Goal: Task Accomplishment & Management: Manage account settings

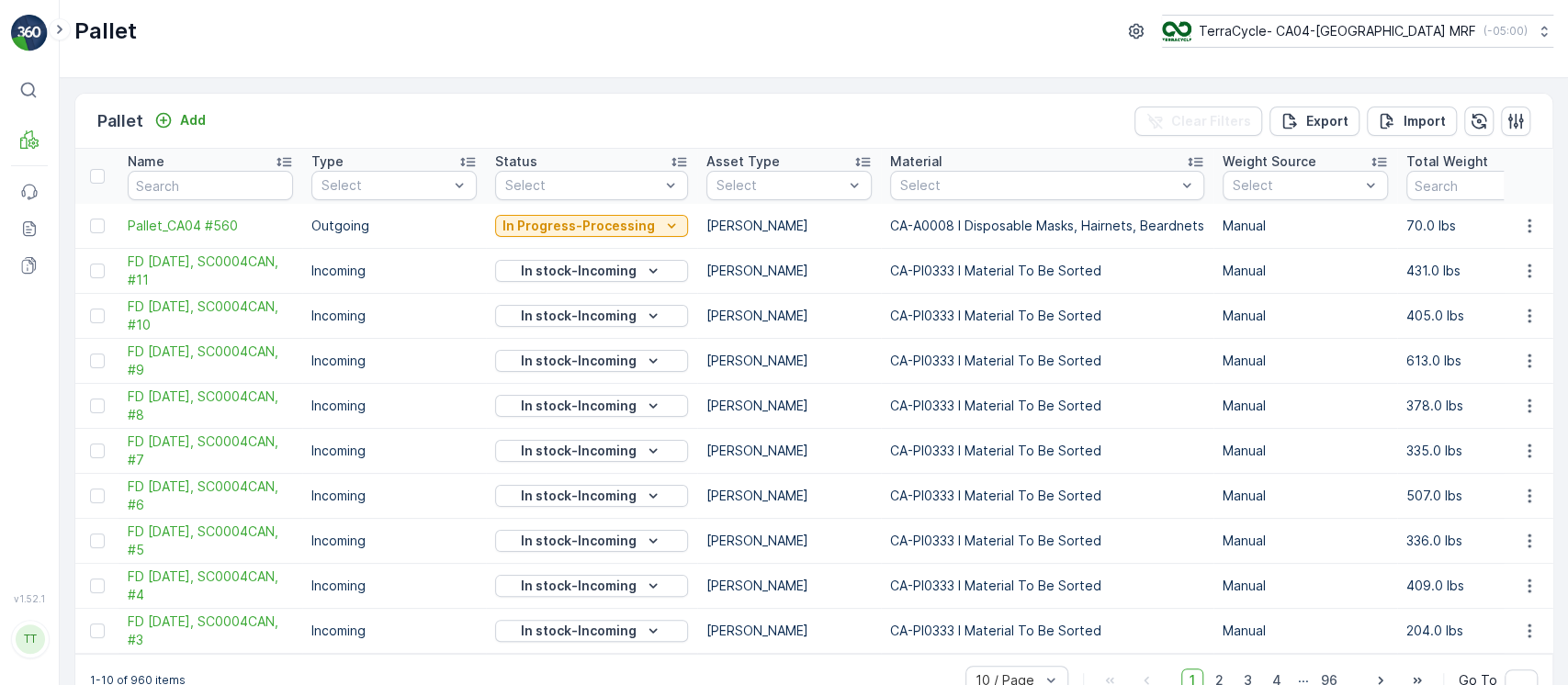
click at [1381, 22] on p "TerraCycle- CA04-[GEOGRAPHIC_DATA] MRF" at bounding box center [1337, 31] width 277 height 18
type input "8"
click at [1381, 122] on span "America/[GEOGRAPHIC_DATA] (-05:00)" at bounding box center [1277, 129] width 208 height 14
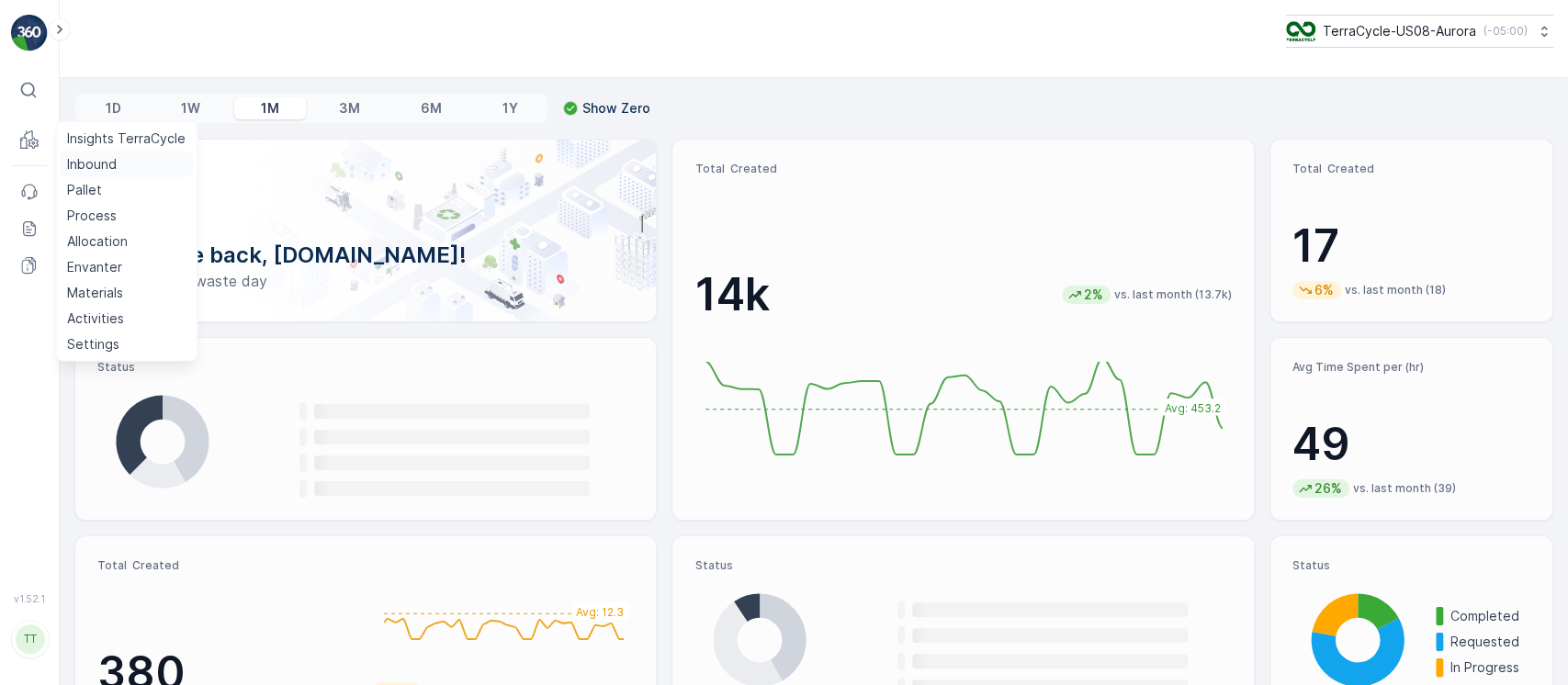
click at [109, 160] on p "Inbound" at bounding box center [91, 164] width 49 height 18
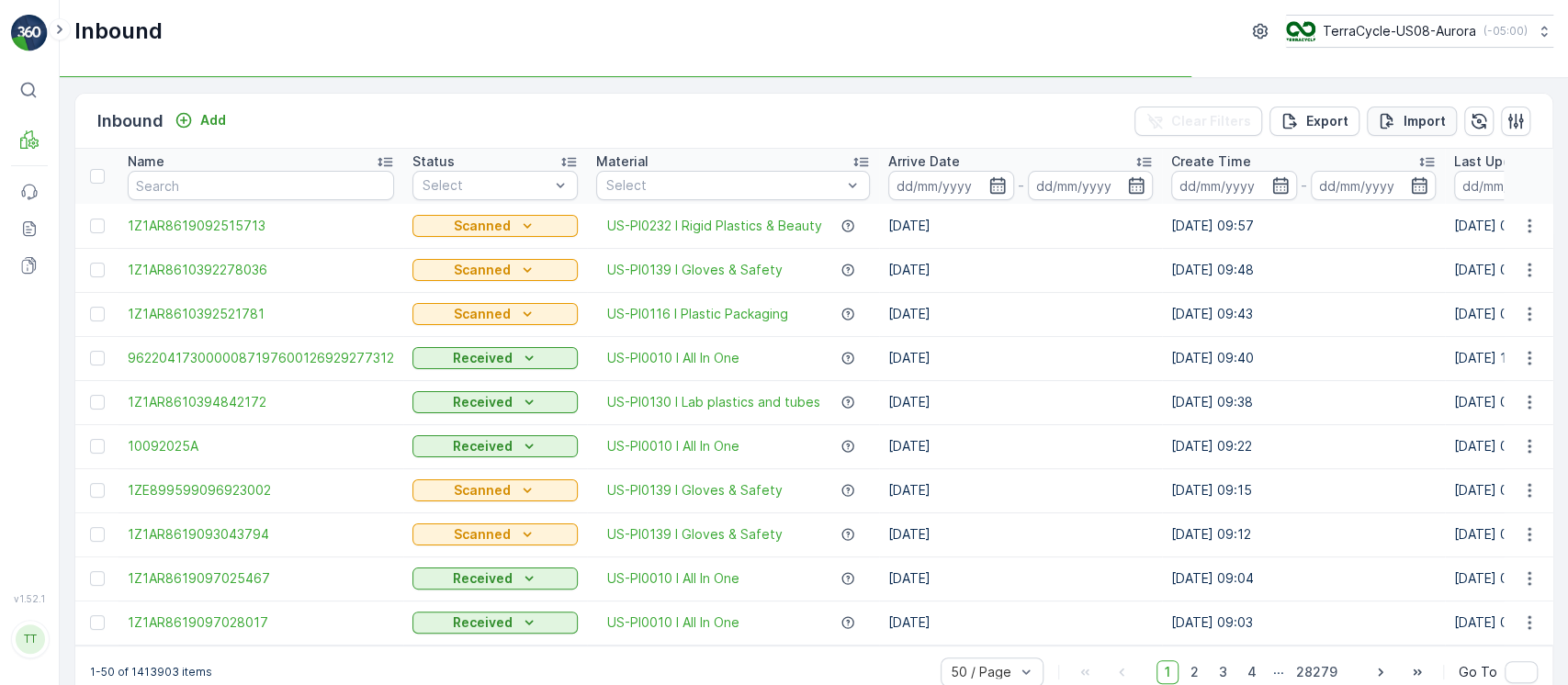
click at [1386, 130] on button "Import" at bounding box center [1411, 121] width 90 height 30
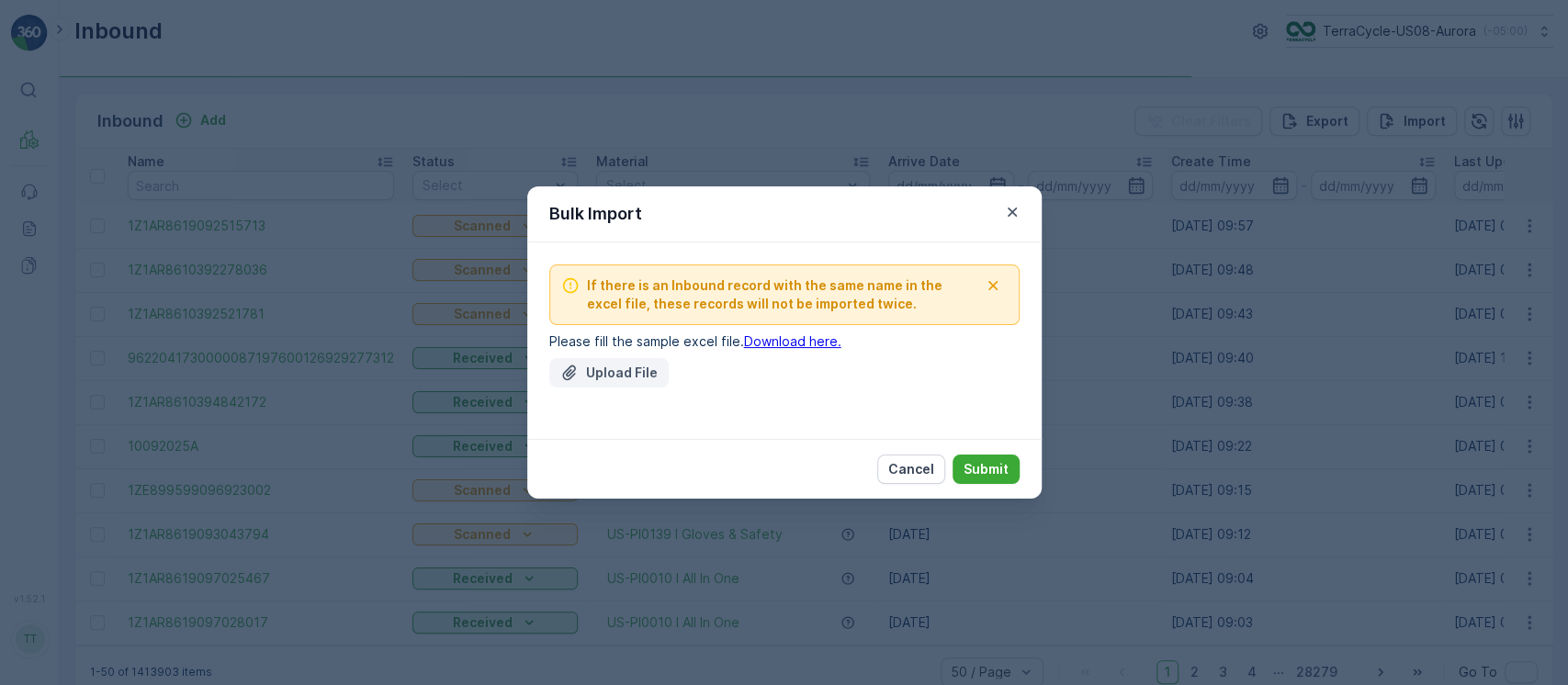
click at [649, 370] on p "Upload File" at bounding box center [621, 373] width 71 height 18
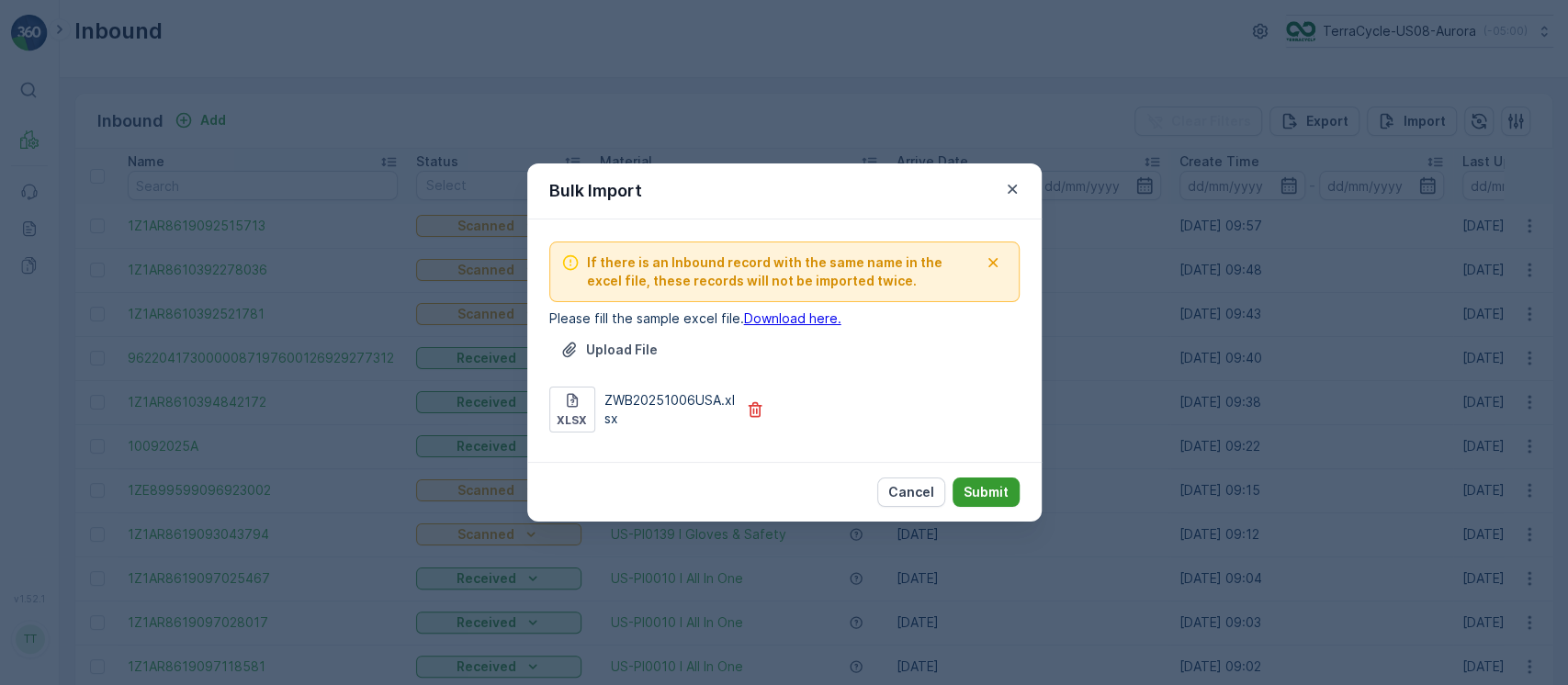
click at [997, 495] on p "Submit" at bounding box center [985, 492] width 45 height 18
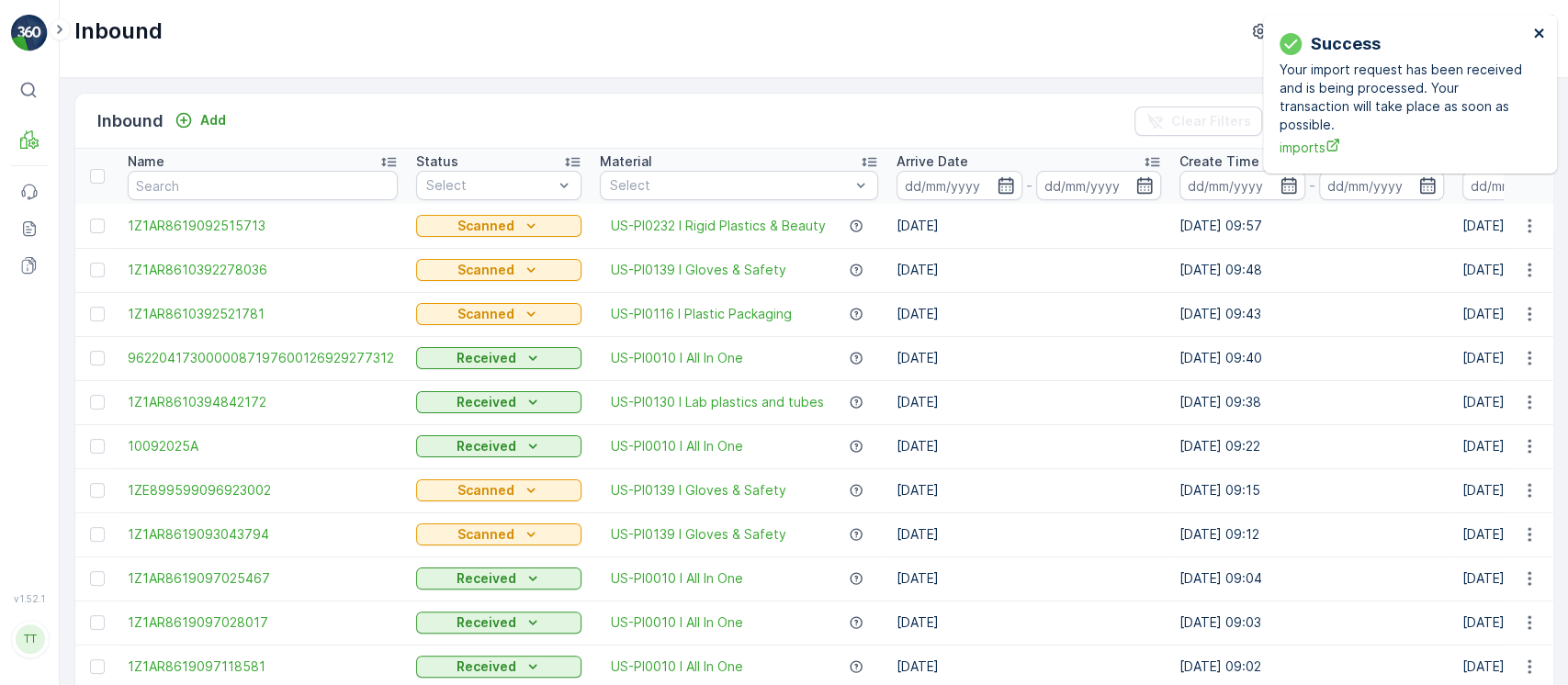
click at [1538, 33] on icon "close" at bounding box center [1538, 34] width 10 height 10
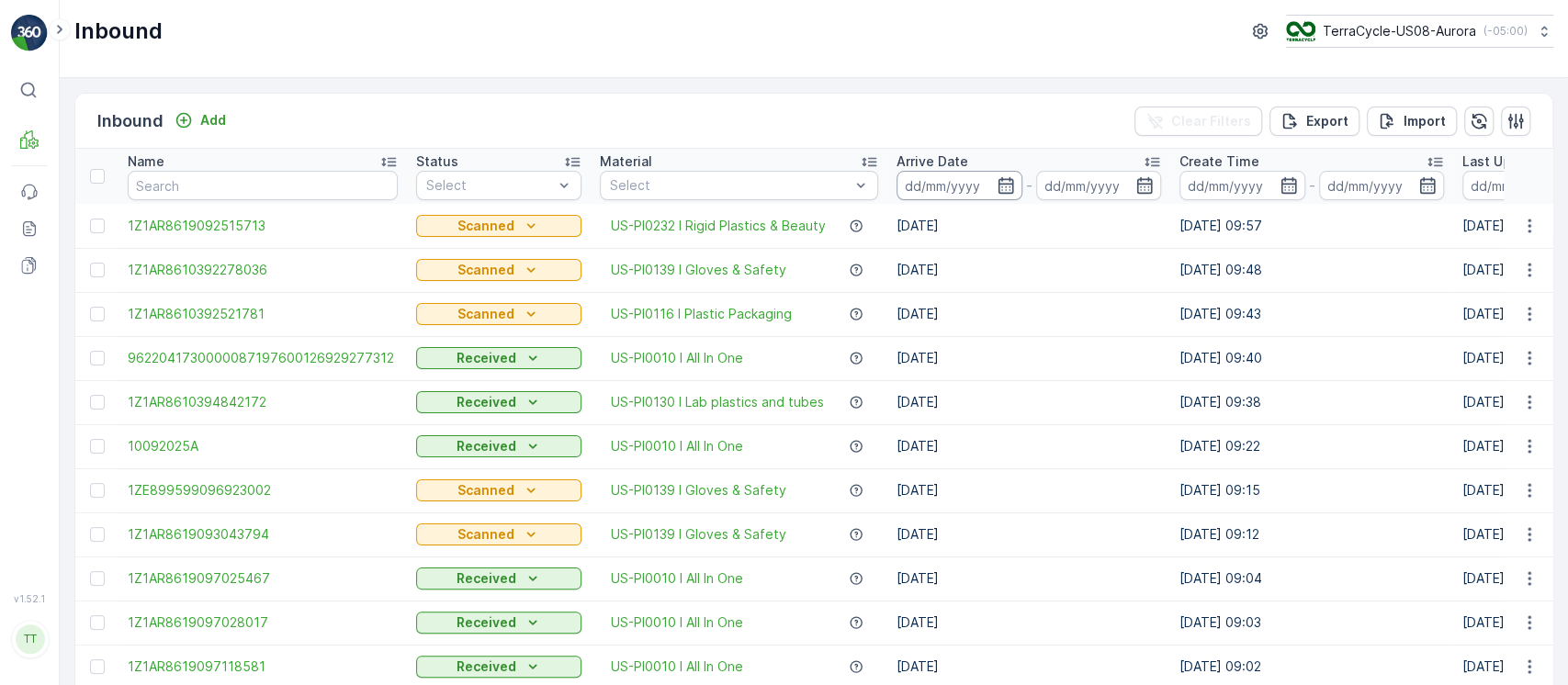
click at [921, 175] on input at bounding box center [959, 185] width 126 height 30
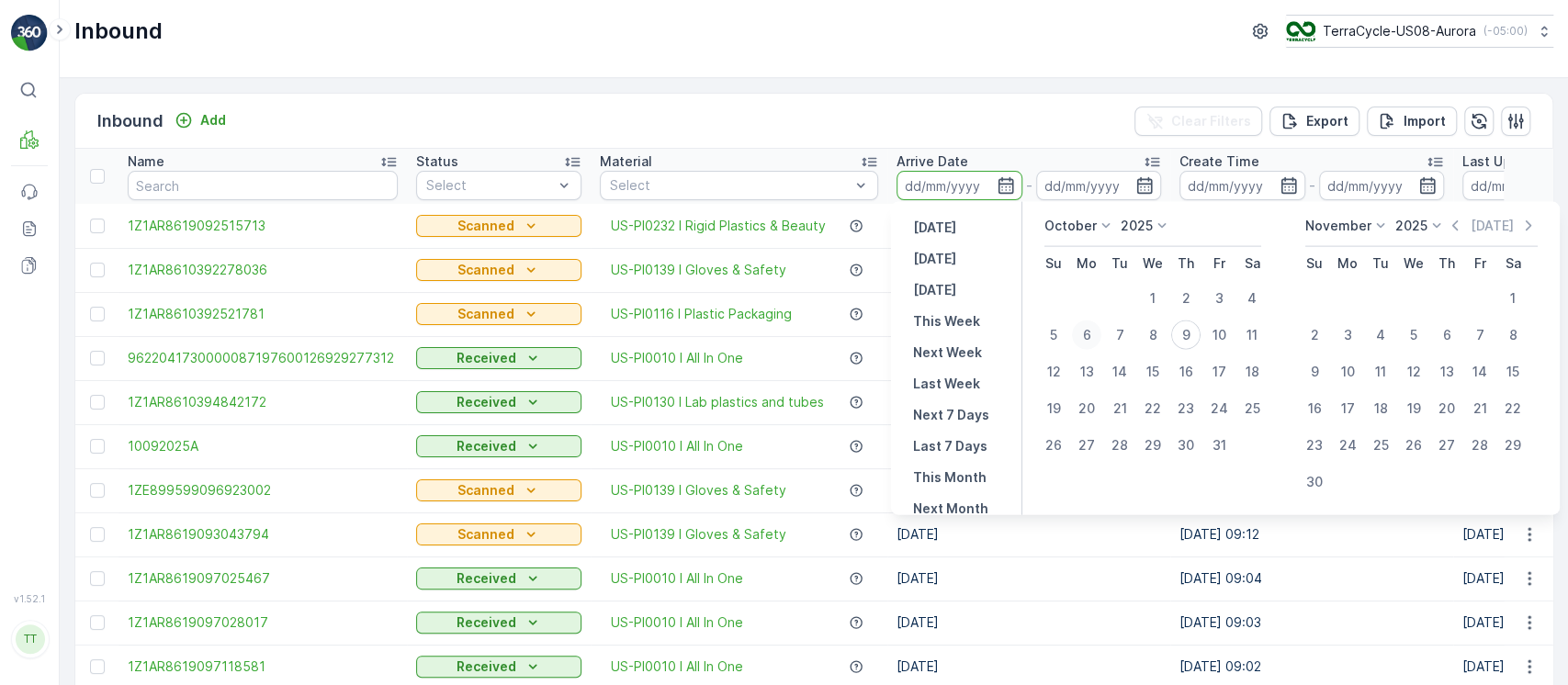
click at [1086, 335] on div "6" at bounding box center [1086, 335] width 30 height 30
type input "06.10.2025"
click at [1086, 335] on div "6" at bounding box center [1086, 335] width 30 height 30
type input "06.10.2025"
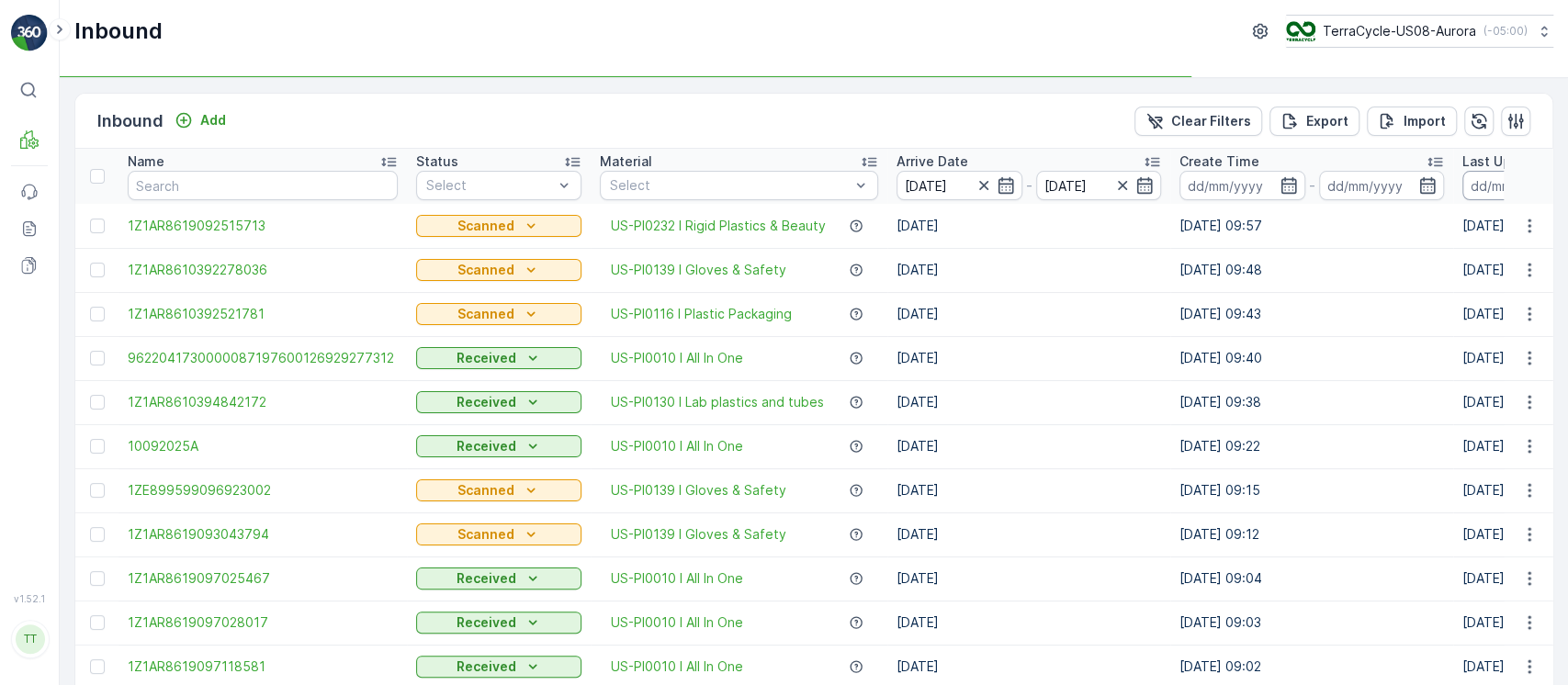
scroll to position [0, 258]
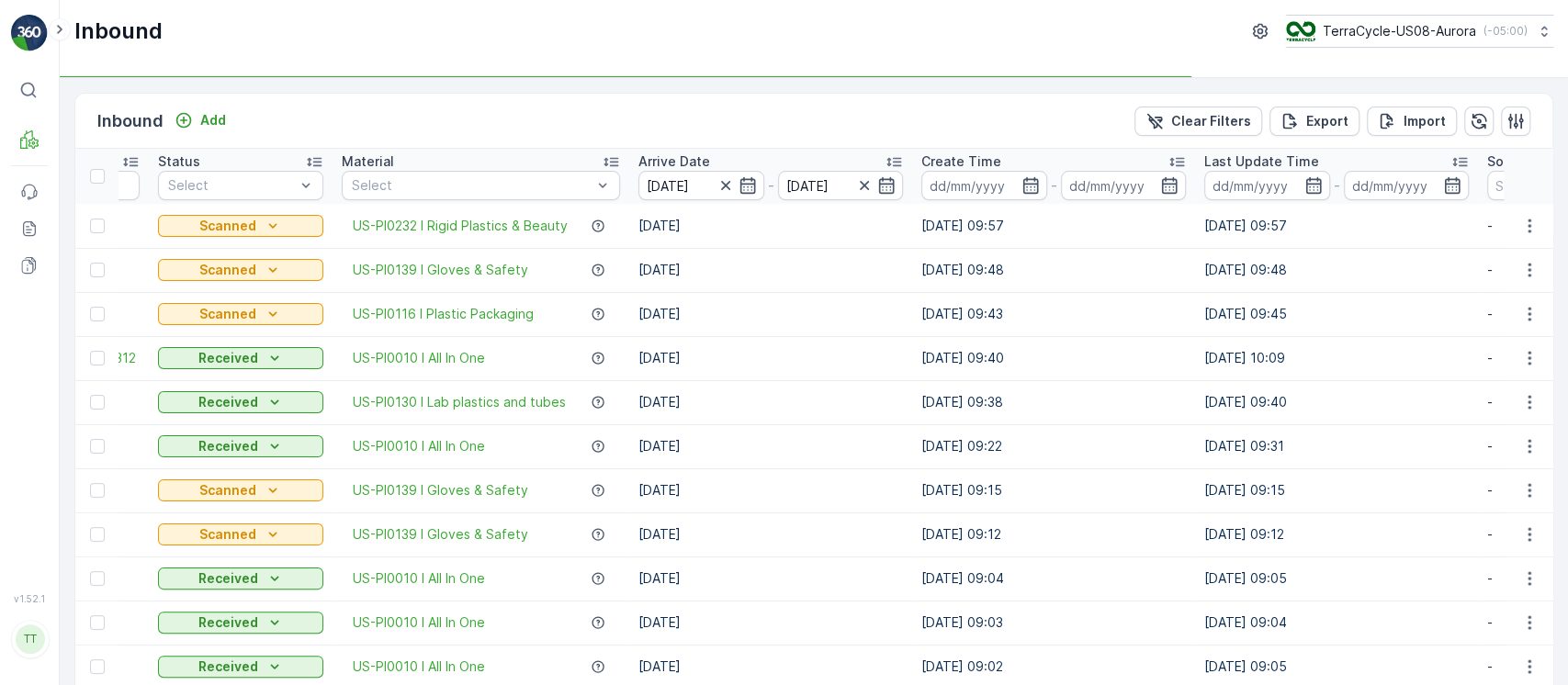
click at [1325, 164] on div "Last Update Time" at bounding box center [1336, 161] width 265 height 18
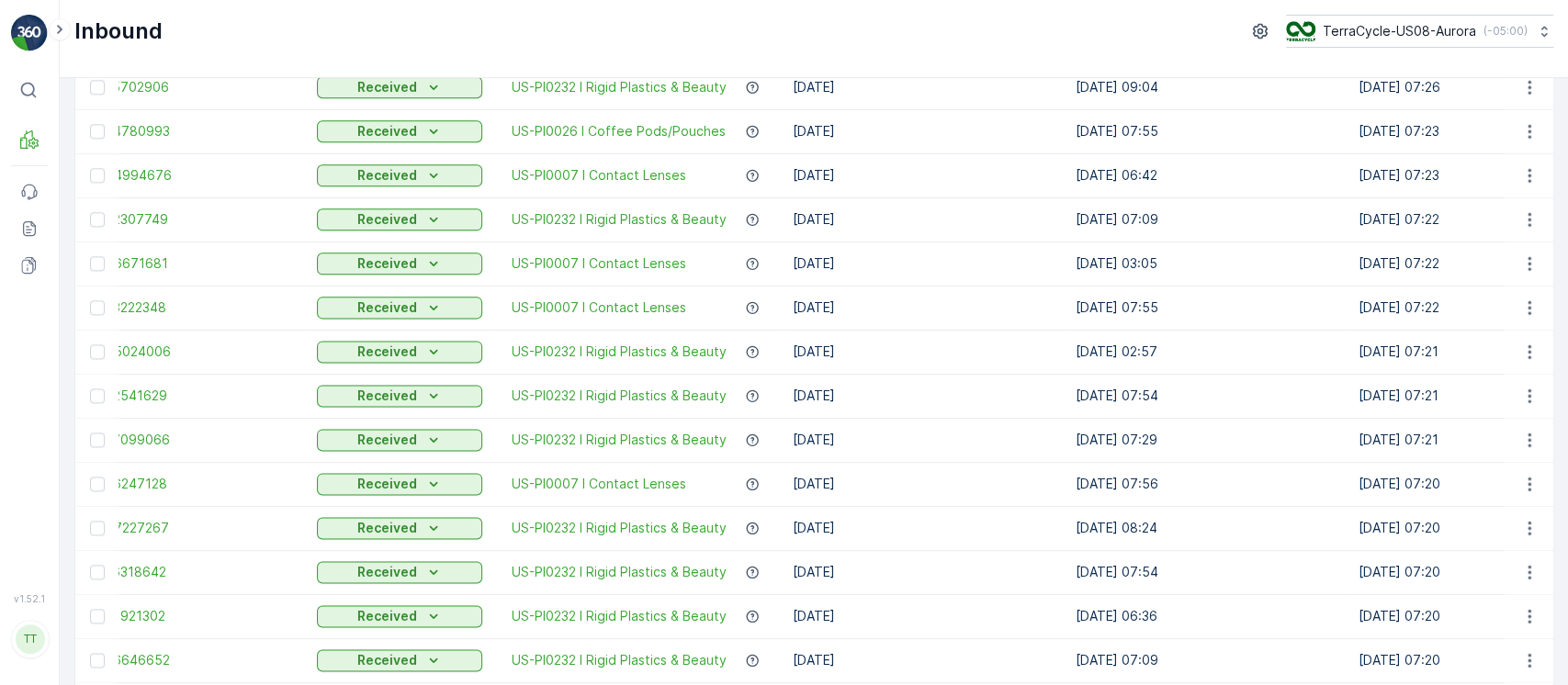
scroll to position [1801, 0]
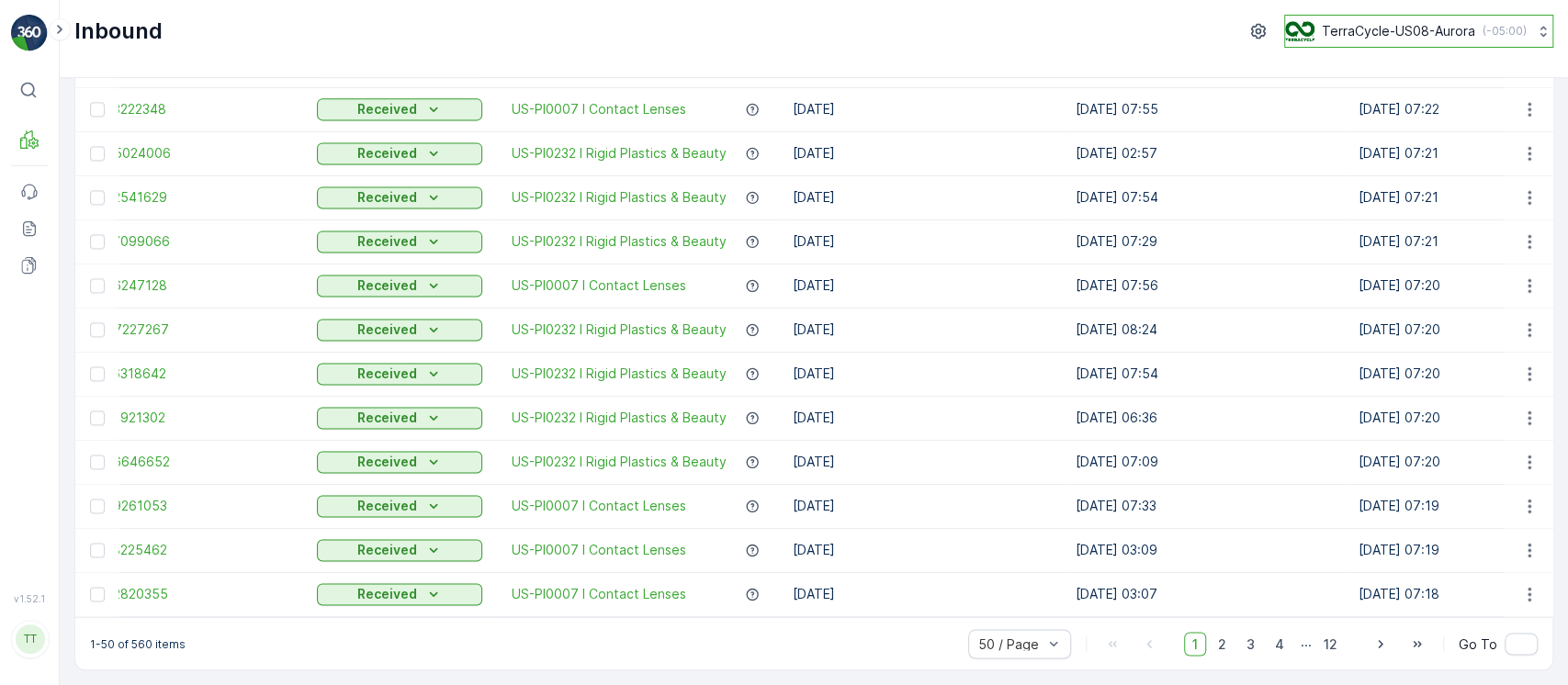
click at [1334, 35] on p "TerraCycle-US08-Aurora" at bounding box center [1398, 31] width 153 height 18
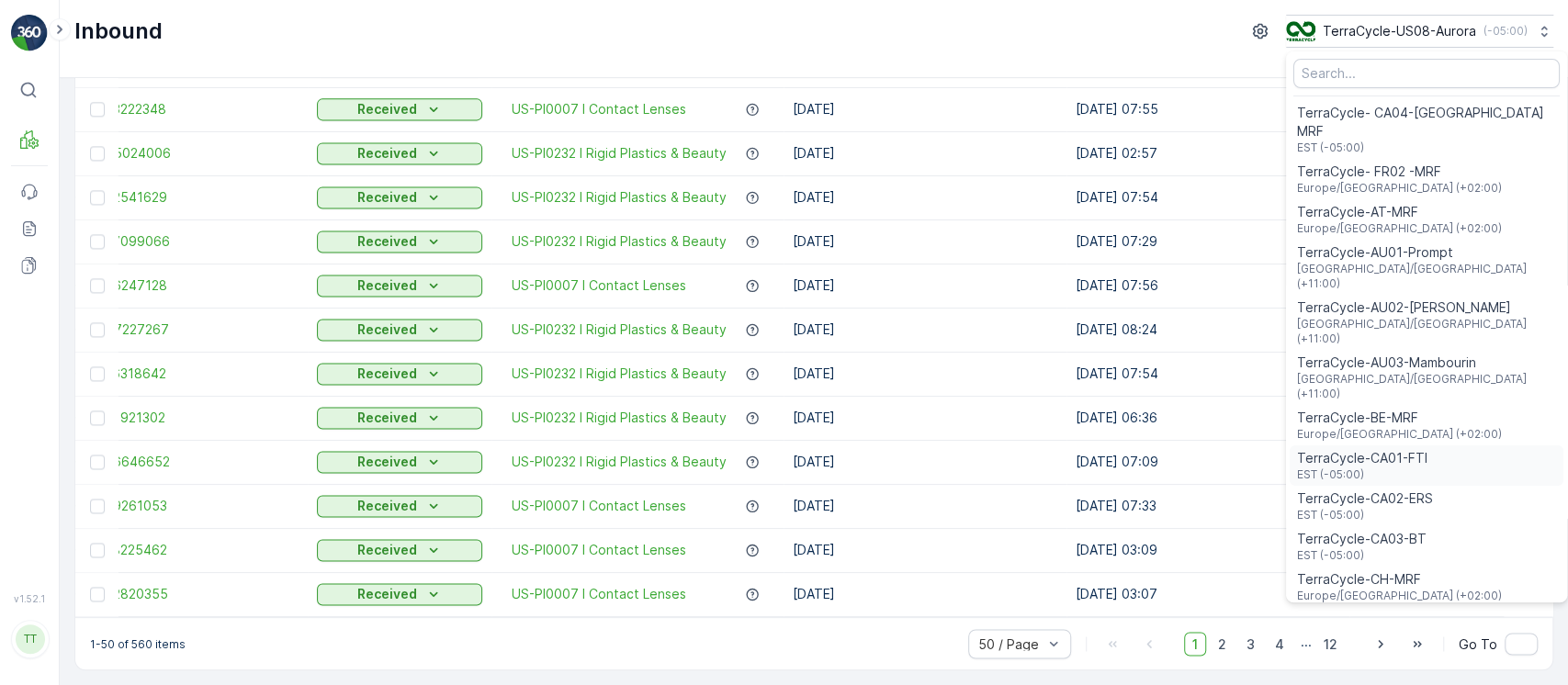
click at [1395, 449] on span "TerraCycle-CA01-FTI" at bounding box center [1361, 458] width 130 height 18
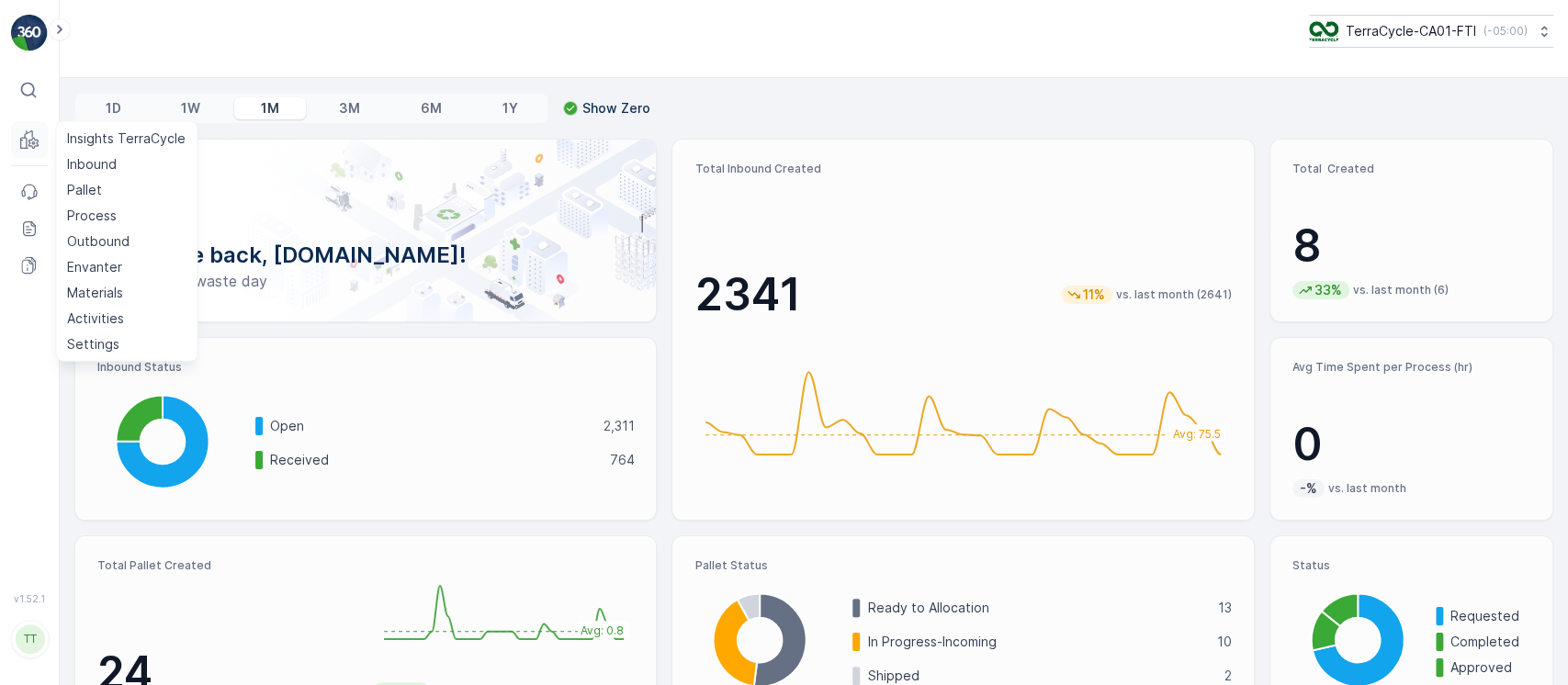
click at [35, 138] on icon at bounding box center [29, 139] width 18 height 18
click at [86, 156] on p "Inbound" at bounding box center [91, 164] width 49 height 18
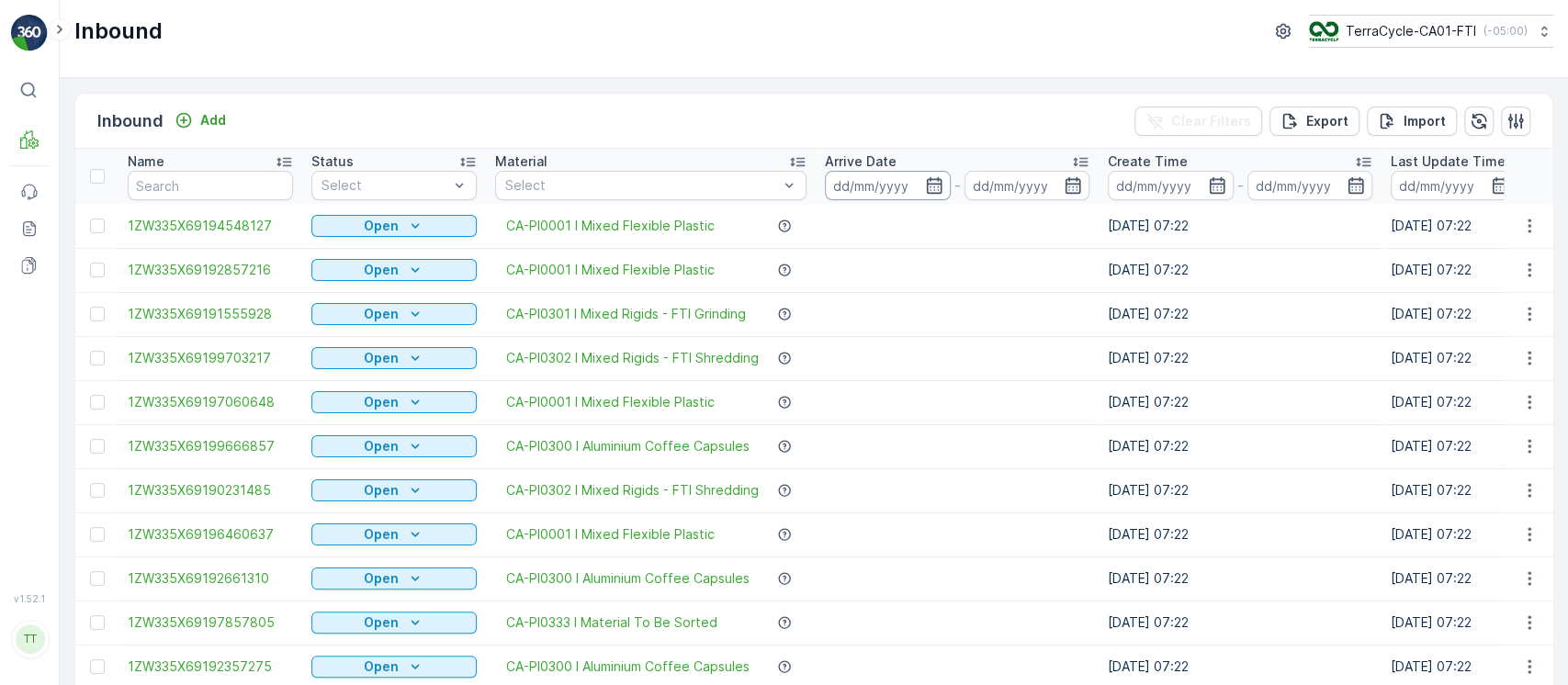
click at [860, 187] on input at bounding box center [887, 185] width 126 height 30
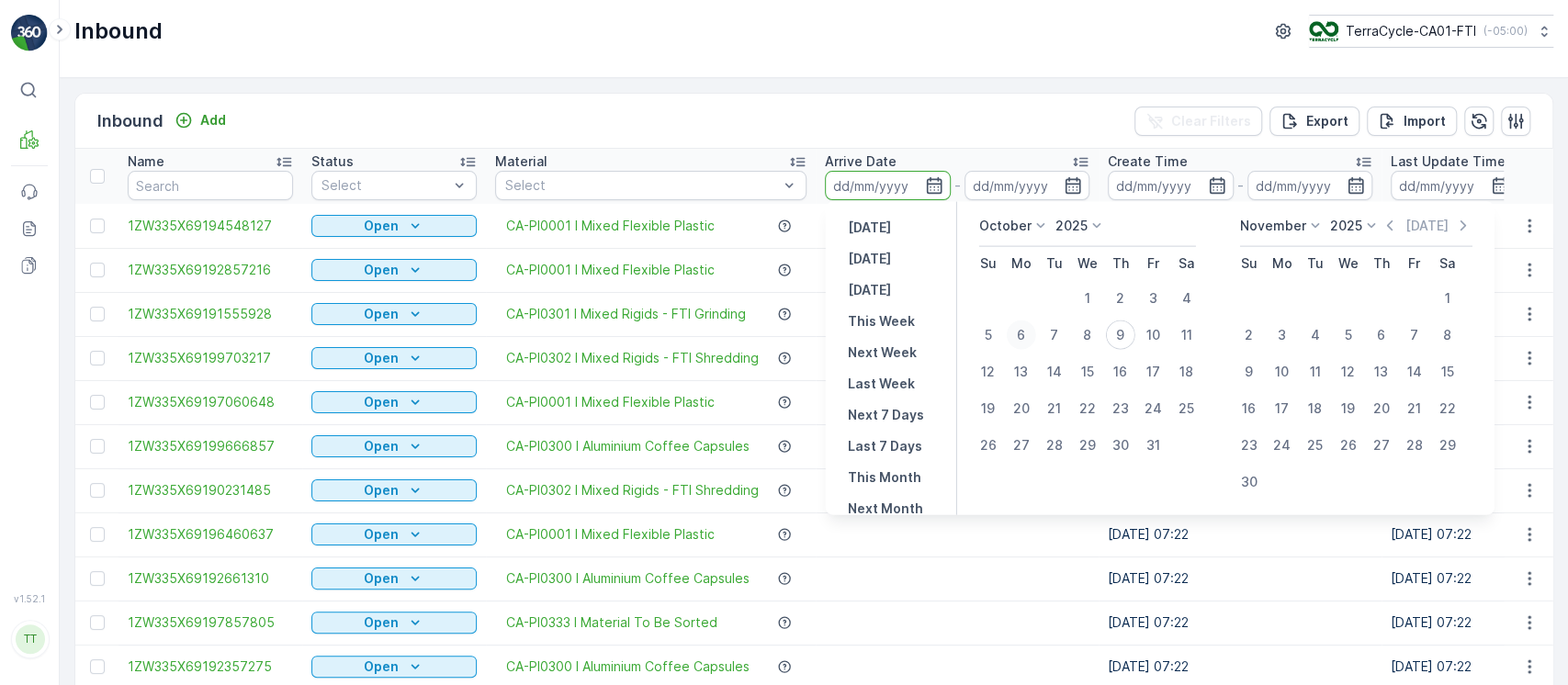
click at [1019, 334] on div "6" at bounding box center [1021, 335] width 30 height 30
type input "[DATE]"
click at [1019, 334] on div "6" at bounding box center [1021, 335] width 30 height 30
type input "06.10.2025"
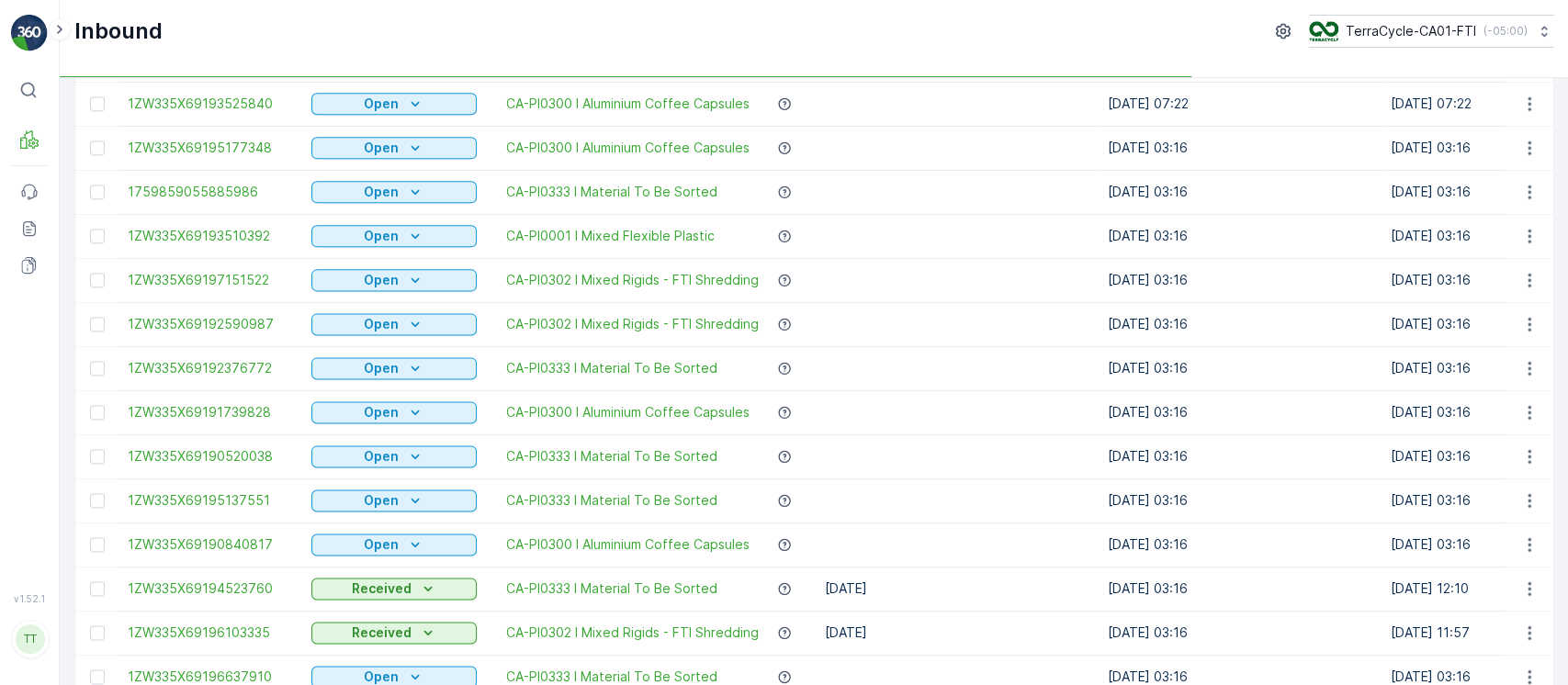
scroll to position [1801, 0]
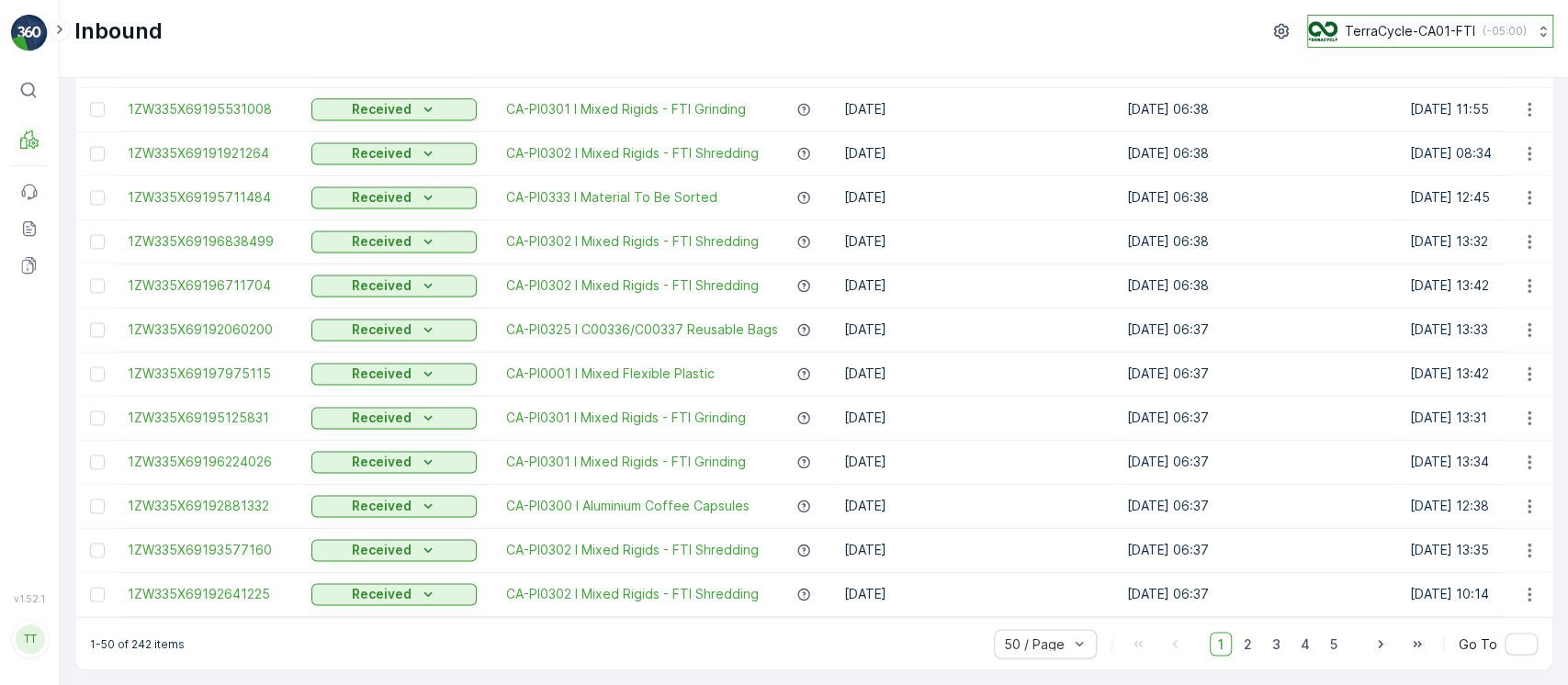
click at [1385, 32] on p "TerraCycle-CA01-FTI" at bounding box center [1409, 31] width 130 height 18
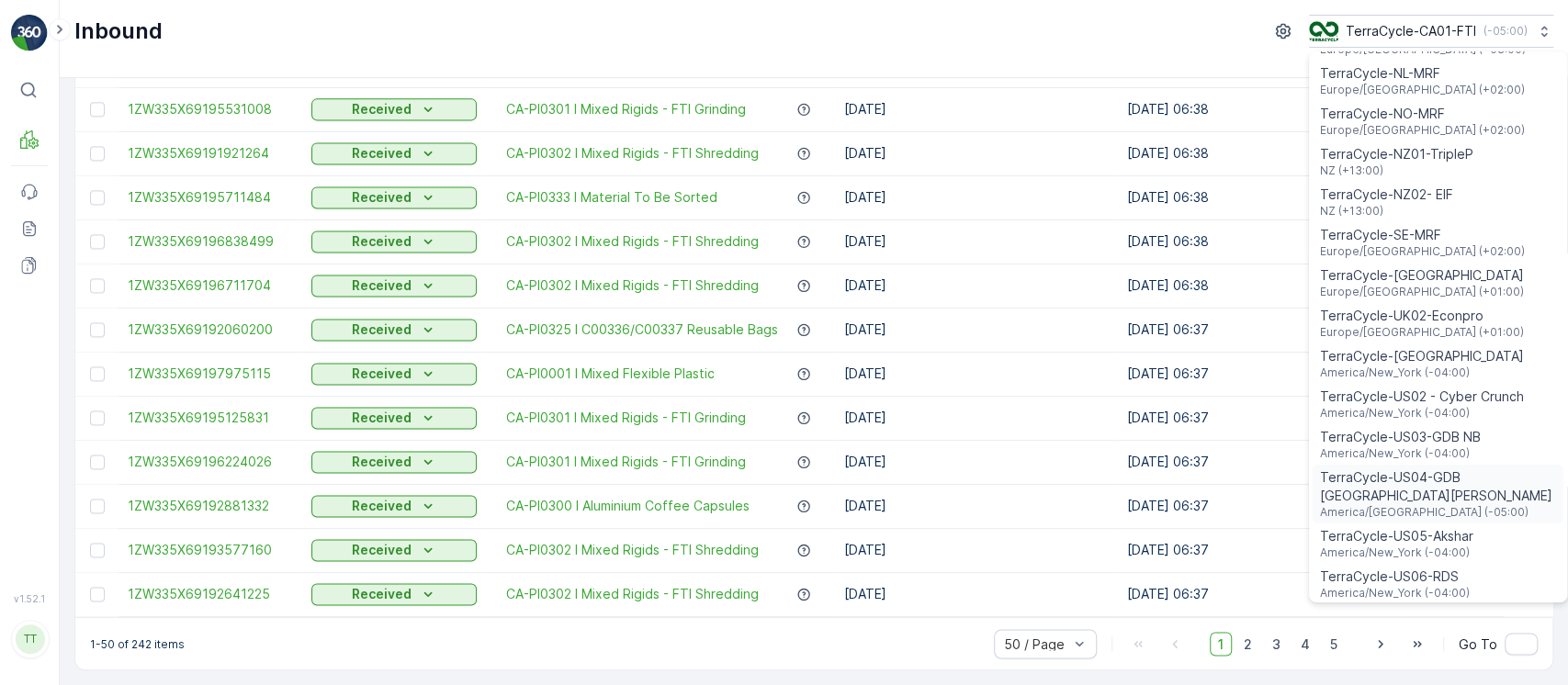
scroll to position [963, 0]
click at [1410, 646] on div "TerraCycle-US08-Aurora America/Chicago (-05:00)" at bounding box center [1438, 667] width 250 height 40
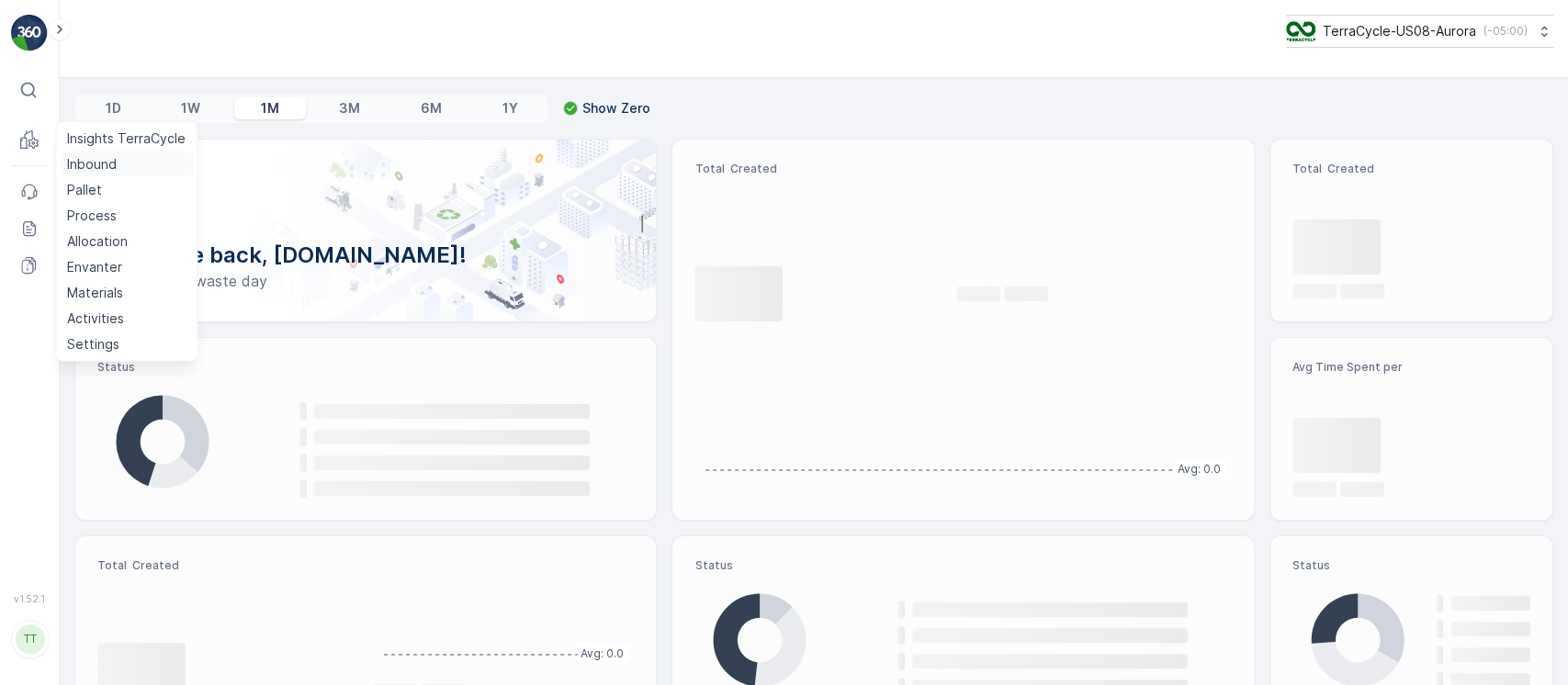
click at [89, 161] on p "Inbound" at bounding box center [91, 164] width 49 height 18
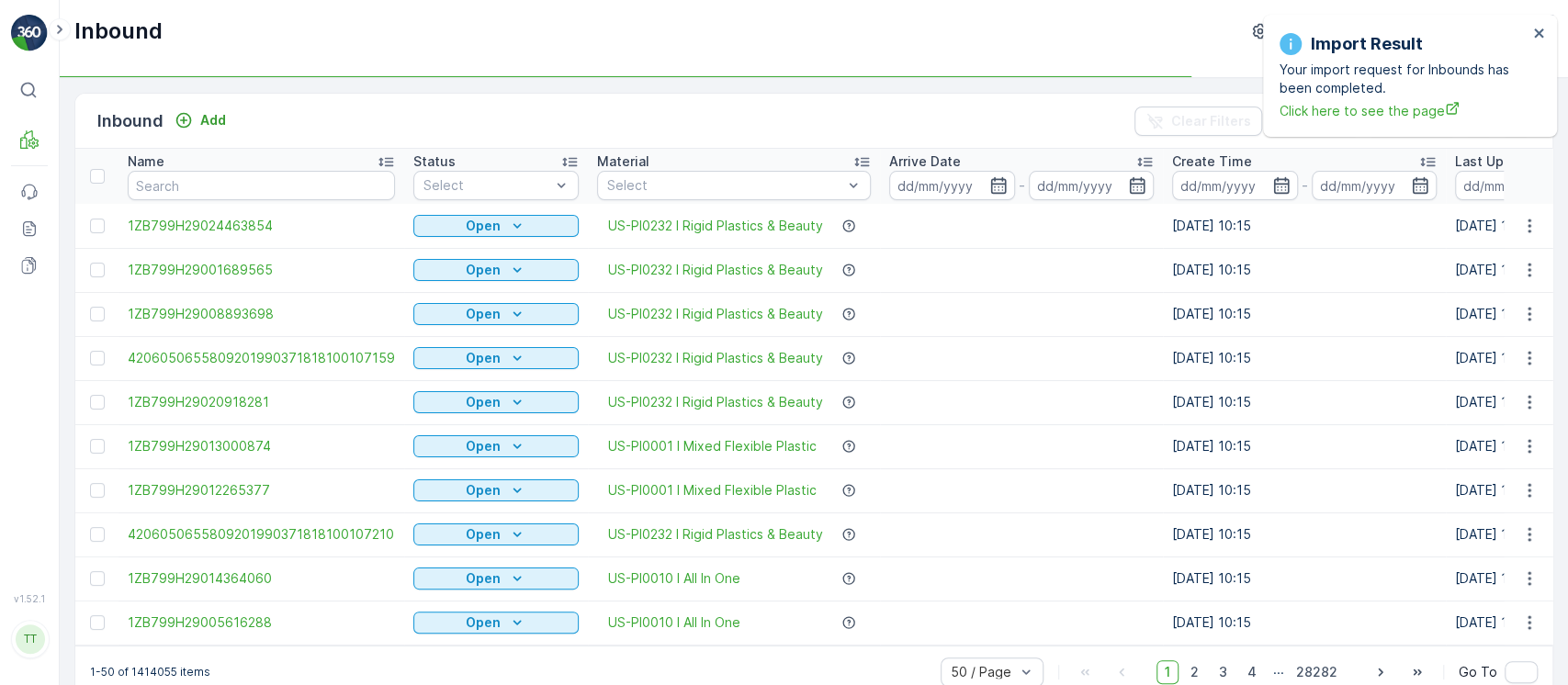
drag, startPoint x: 1435, startPoint y: 125, endPoint x: 1123, endPoint y: 74, distance: 316.1
click at [1123, 74] on div "Inbound TerraCycle-US08-Aurora ( -05:00 )" at bounding box center [814, 39] width 1508 height 78
click at [1534, 40] on icon "close" at bounding box center [1538, 33] width 13 height 14
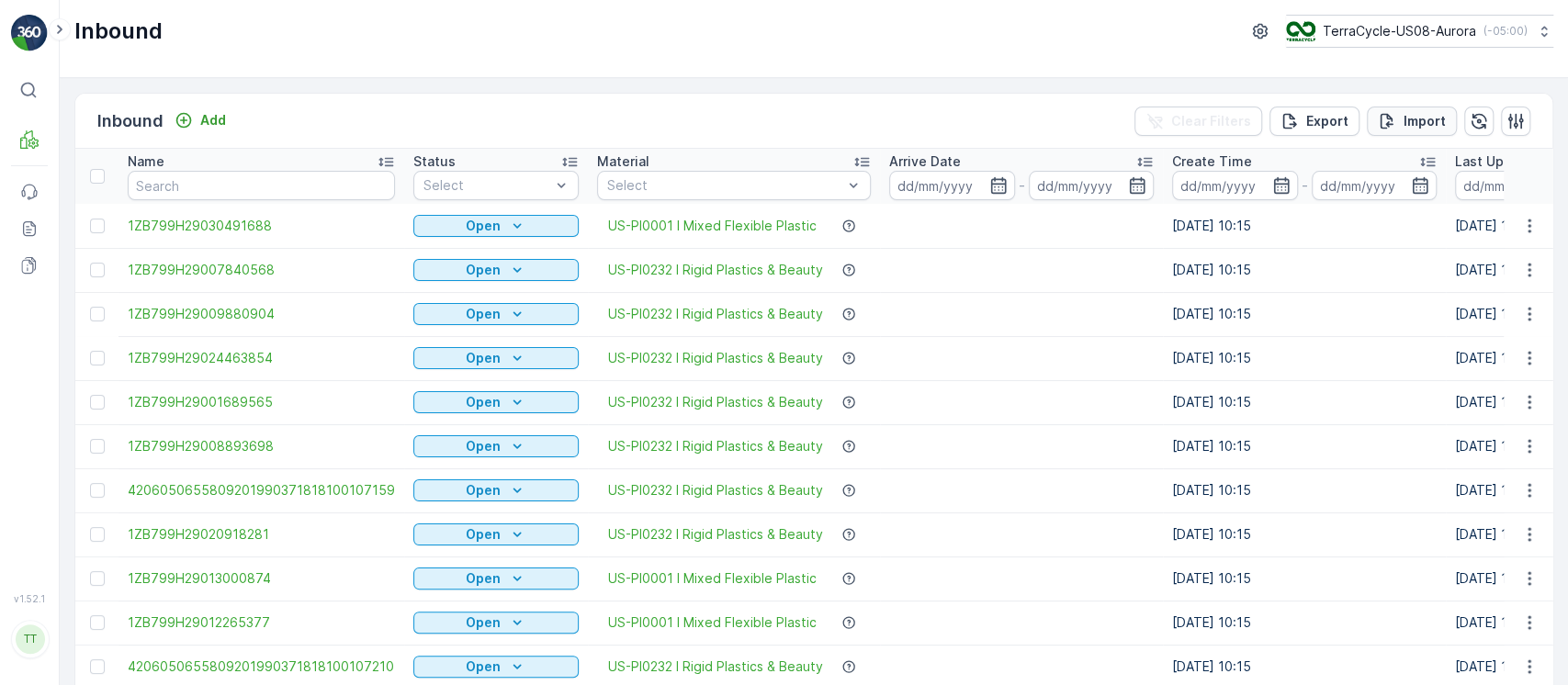
click at [1419, 114] on p "Import" at bounding box center [1424, 120] width 42 height 18
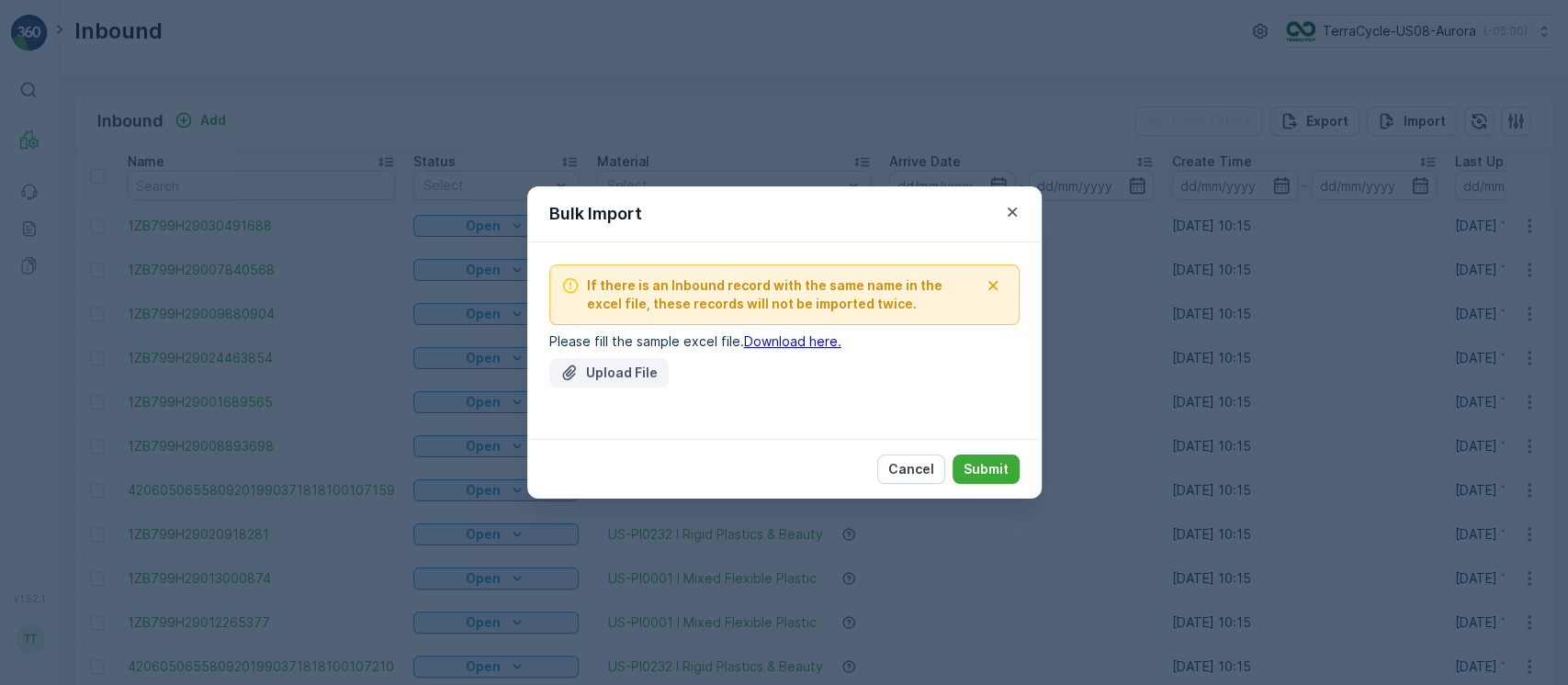
click at [636, 369] on p "Upload File" at bounding box center [621, 373] width 71 height 18
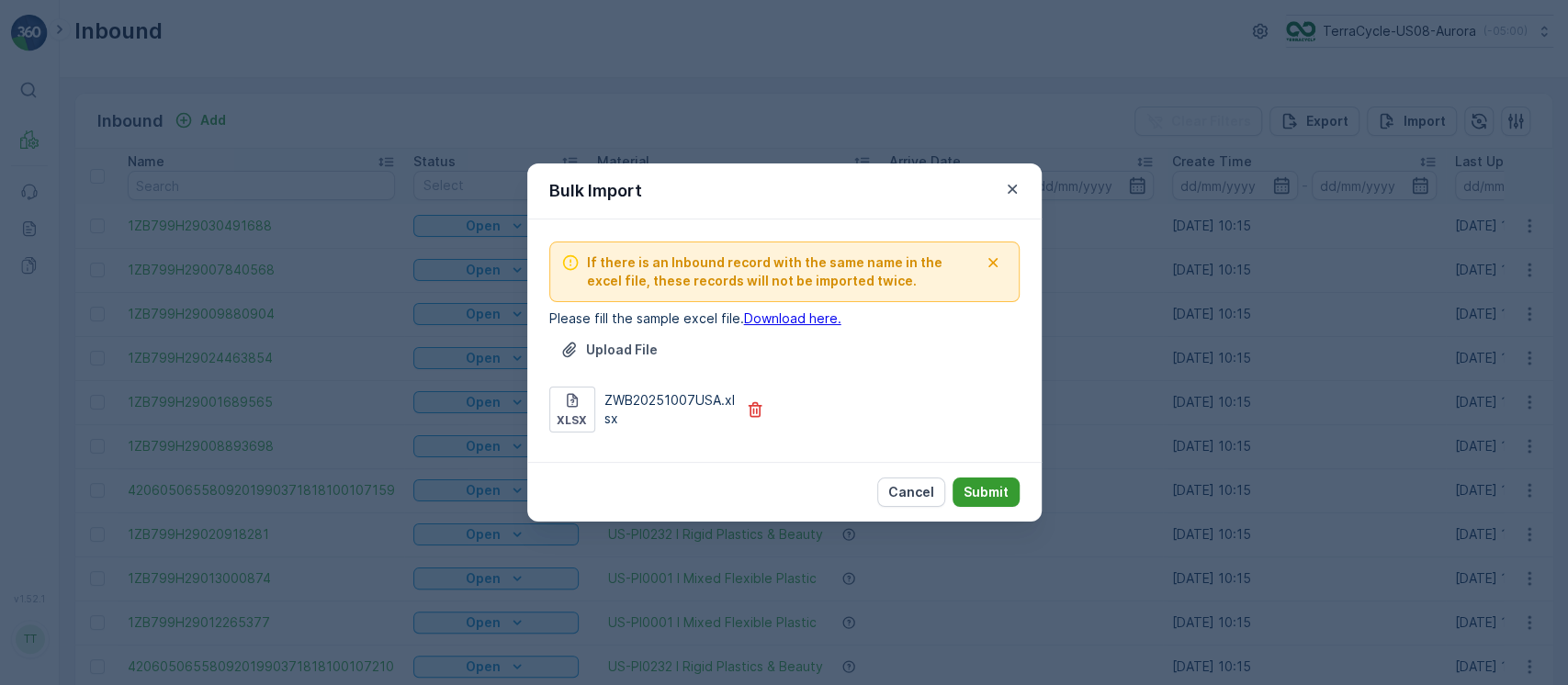
click at [1011, 485] on button "Submit" at bounding box center [986, 492] width 67 height 30
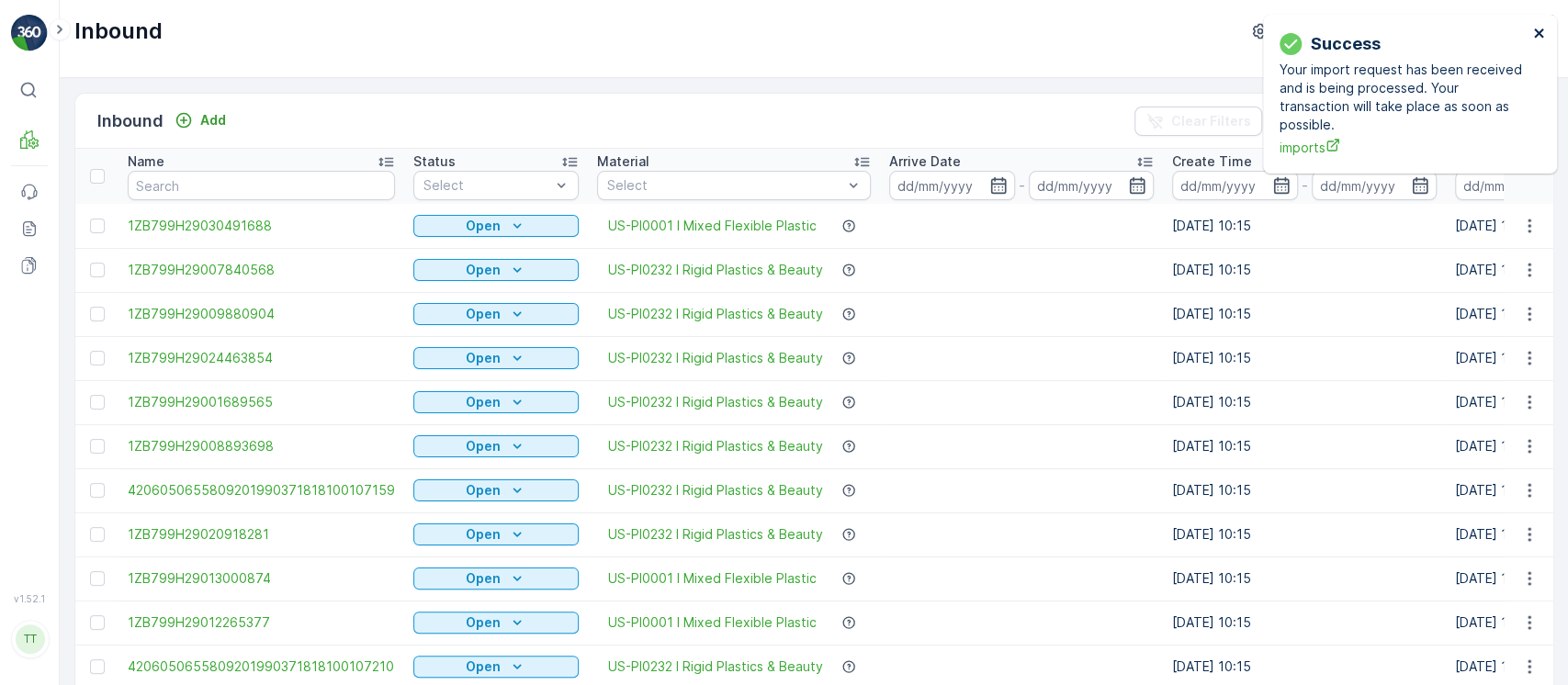
click at [1539, 35] on icon "close" at bounding box center [1538, 34] width 10 height 10
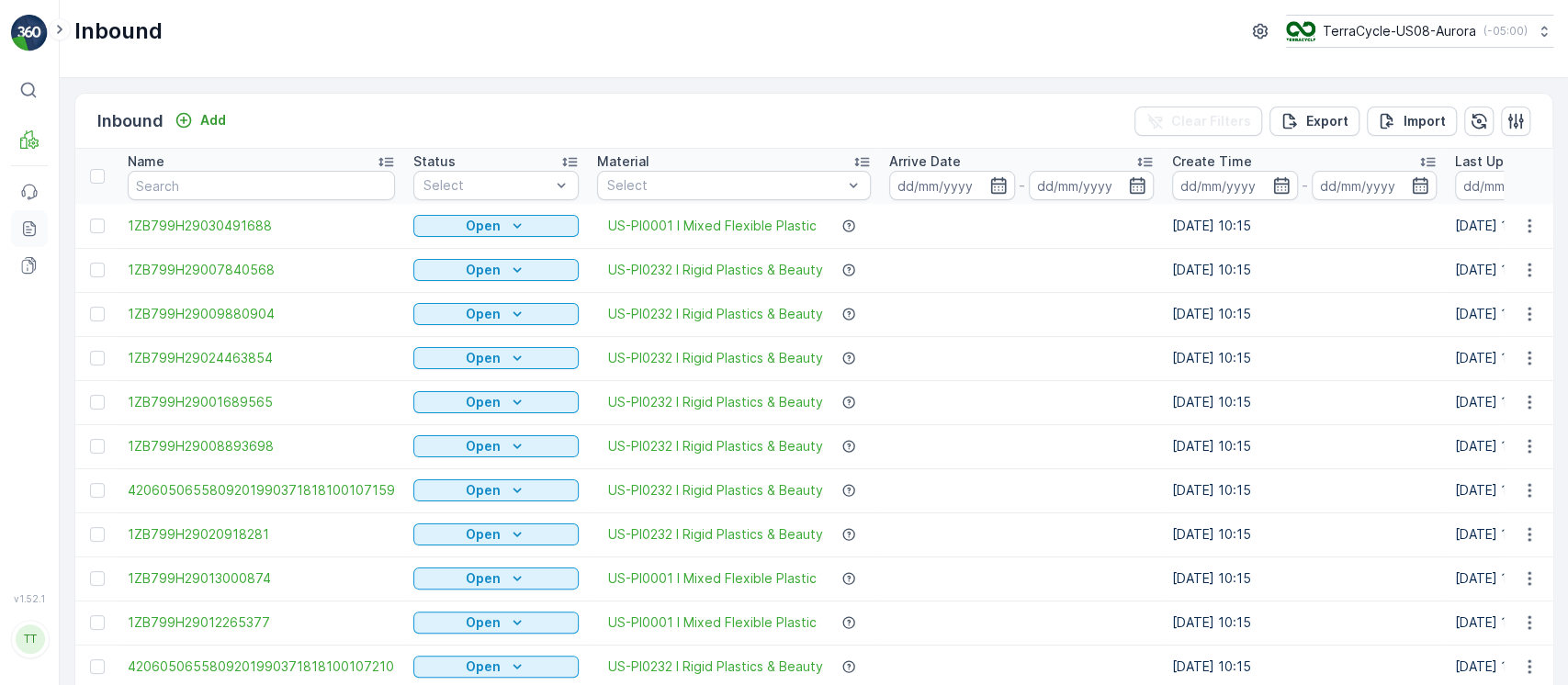
click at [29, 232] on icon at bounding box center [29, 232] width 6 height 1
click at [1400, 134] on button "Import" at bounding box center [1411, 121] width 90 height 30
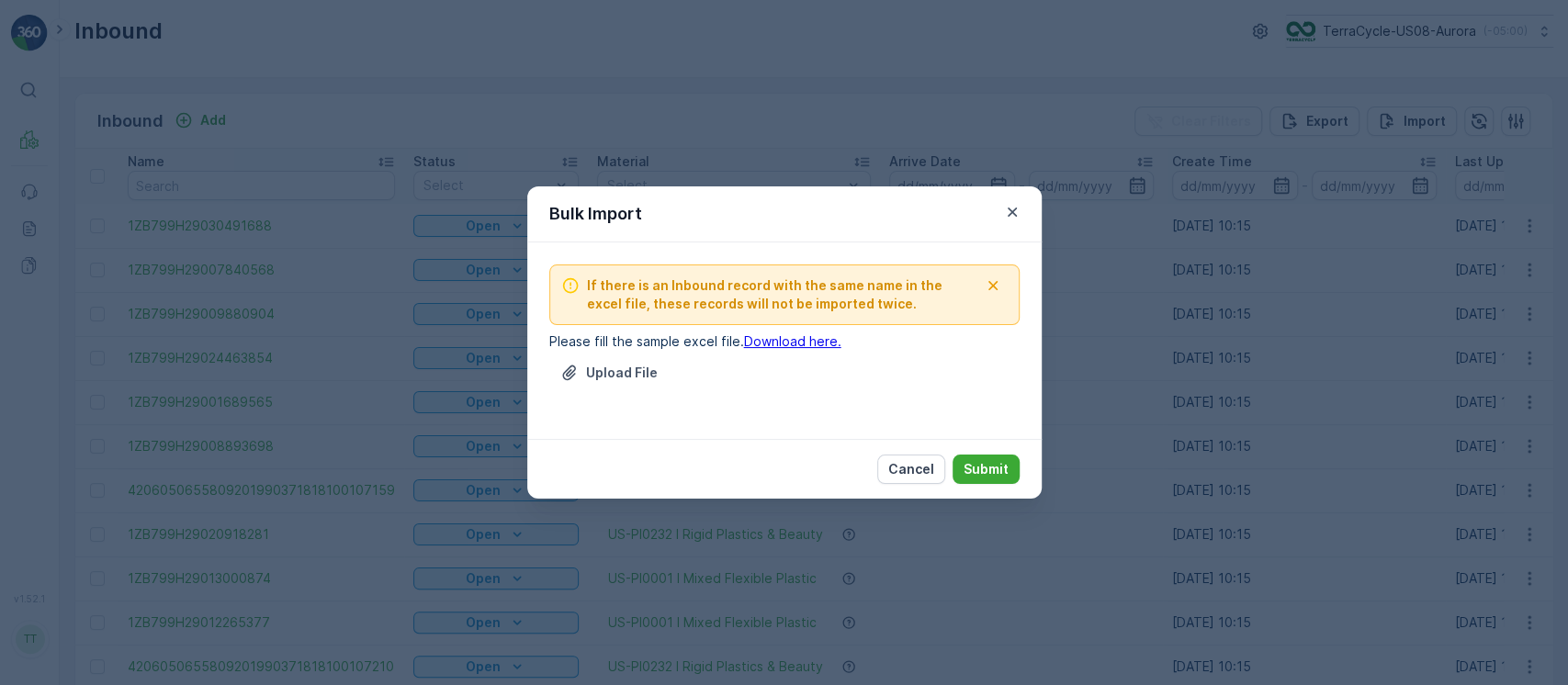
click at [603, 386] on div "Upload File" at bounding box center [784, 383] width 470 height 51
click at [626, 375] on p "Upload File" at bounding box center [621, 373] width 71 height 18
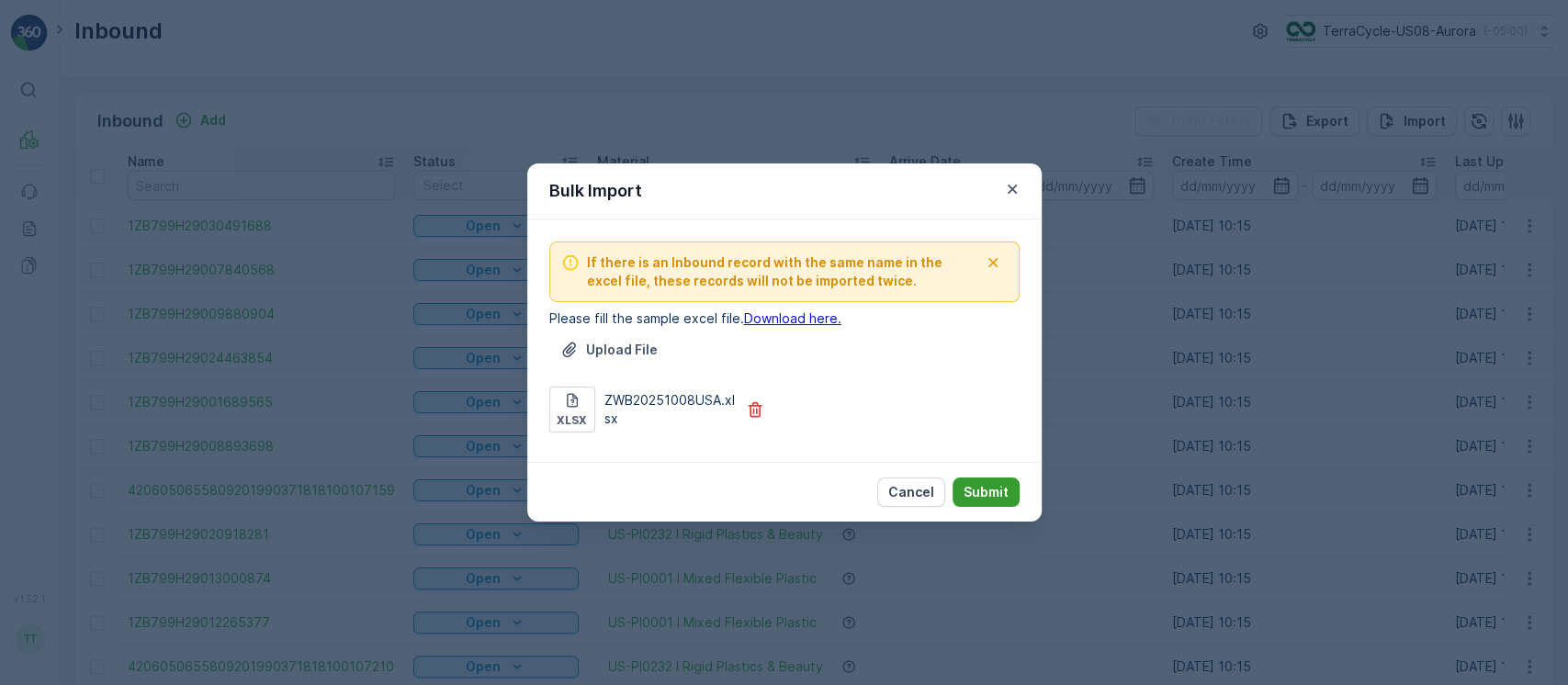
click at [975, 488] on p "Submit" at bounding box center [985, 492] width 45 height 18
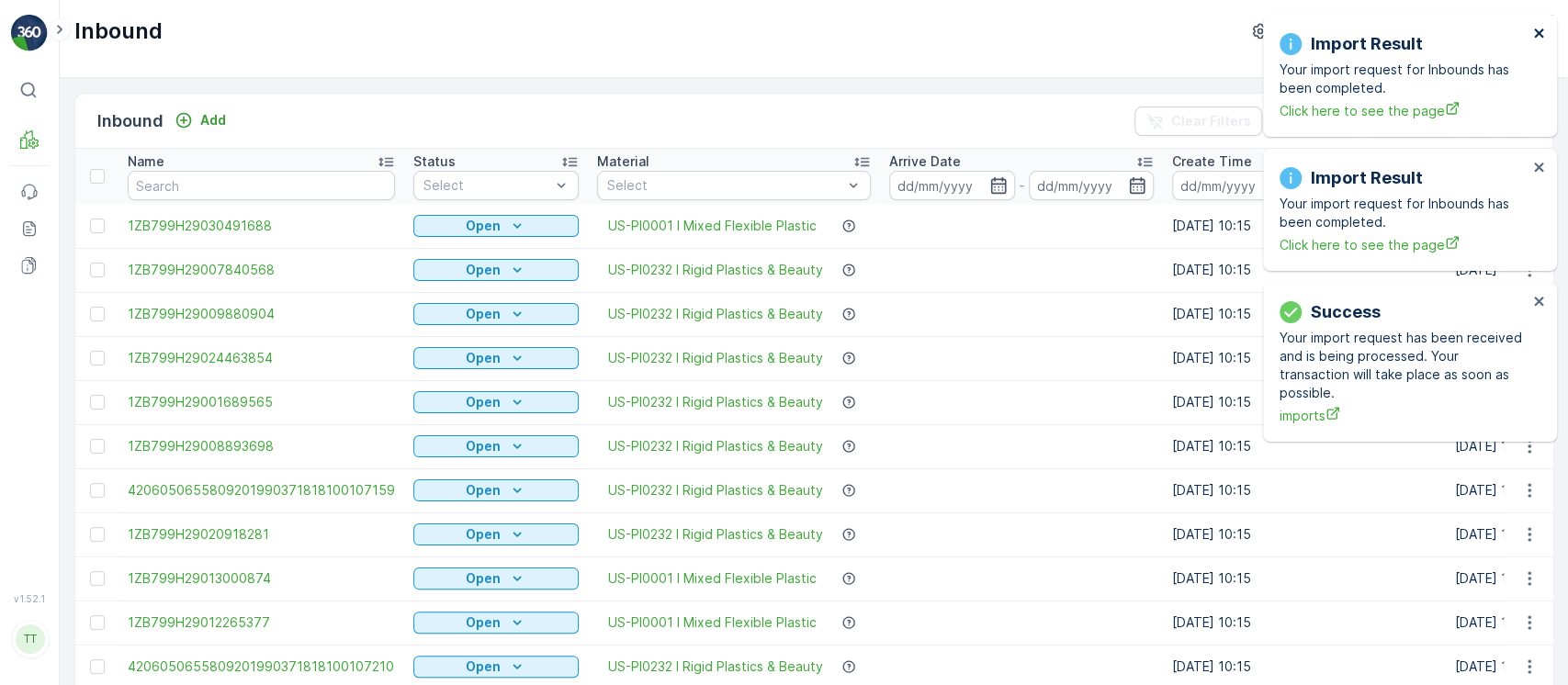
click at [1532, 32] on icon "close" at bounding box center [1538, 33] width 13 height 14
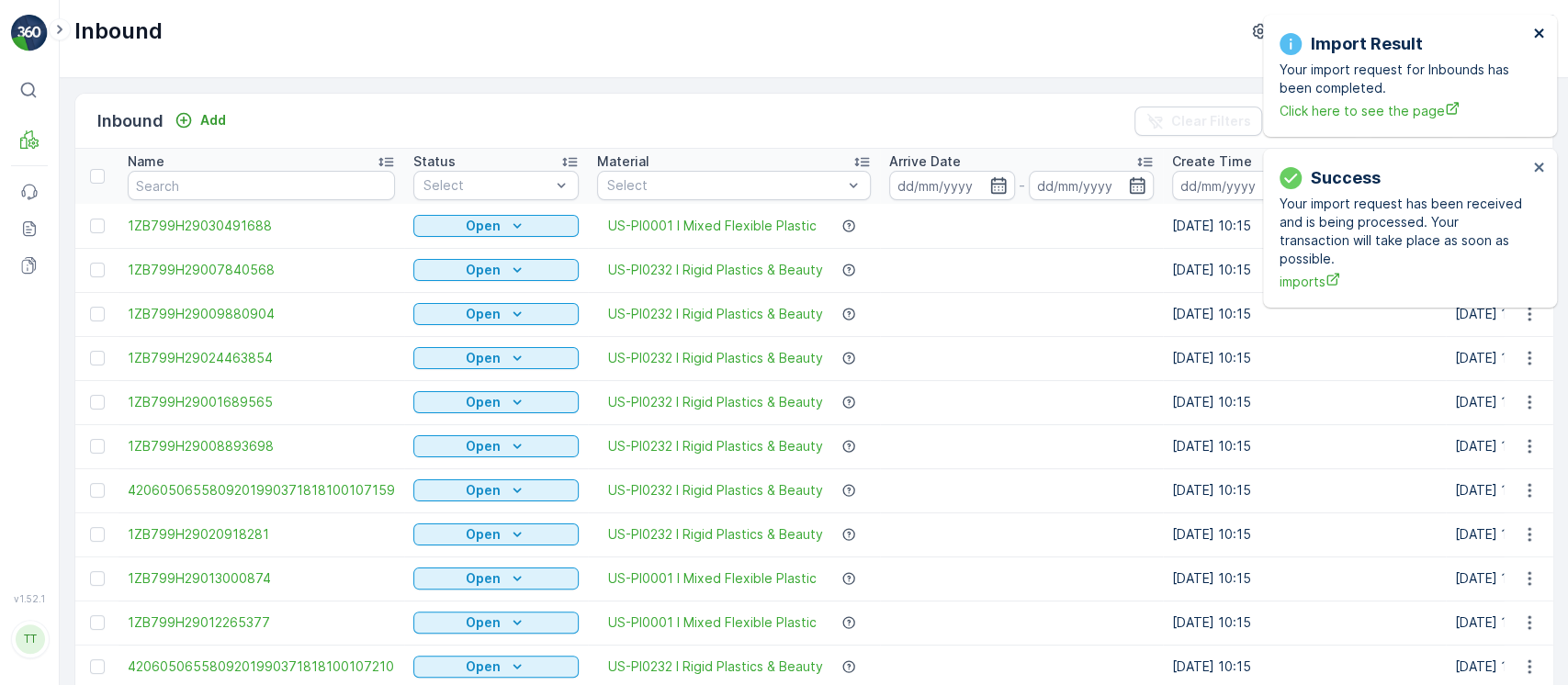
click at [1532, 32] on icon "close" at bounding box center [1538, 33] width 13 height 14
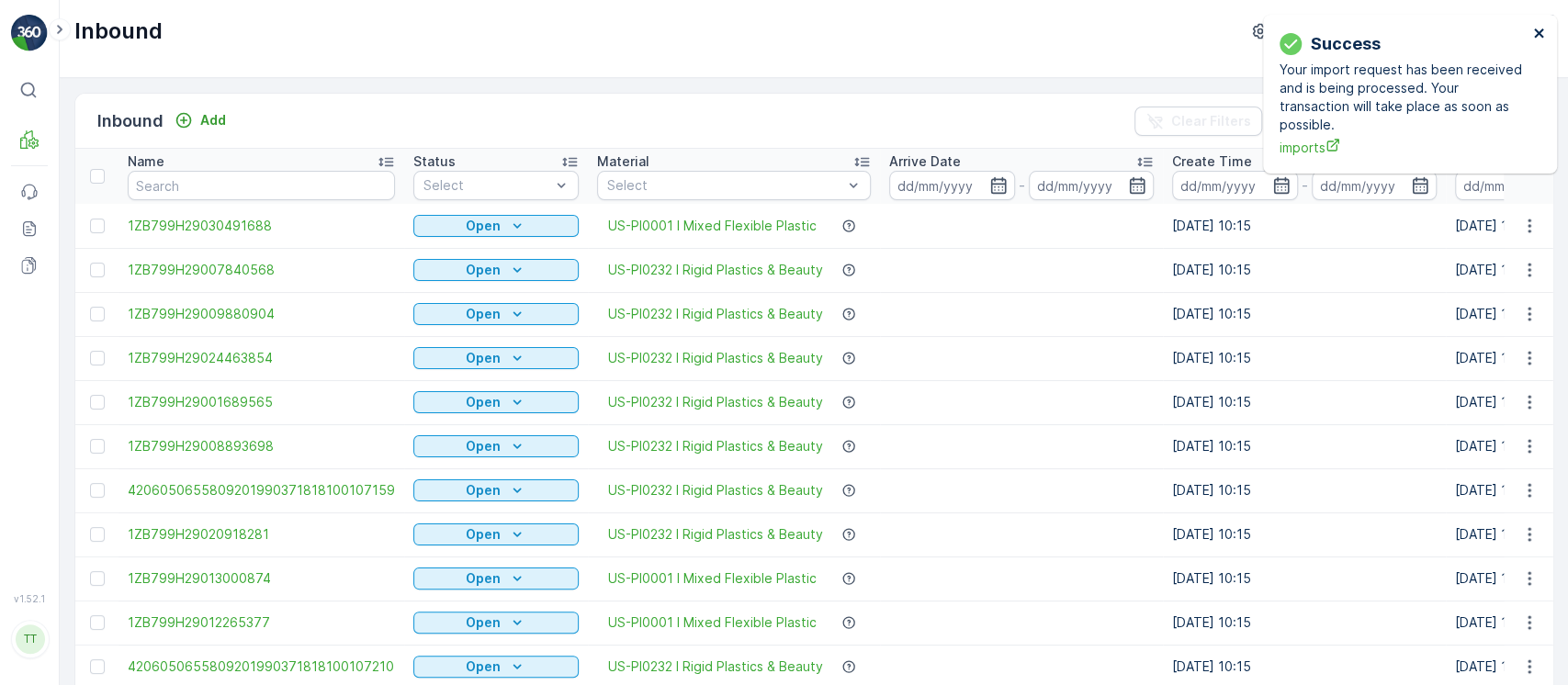
click at [1532, 32] on icon "close" at bounding box center [1538, 33] width 13 height 14
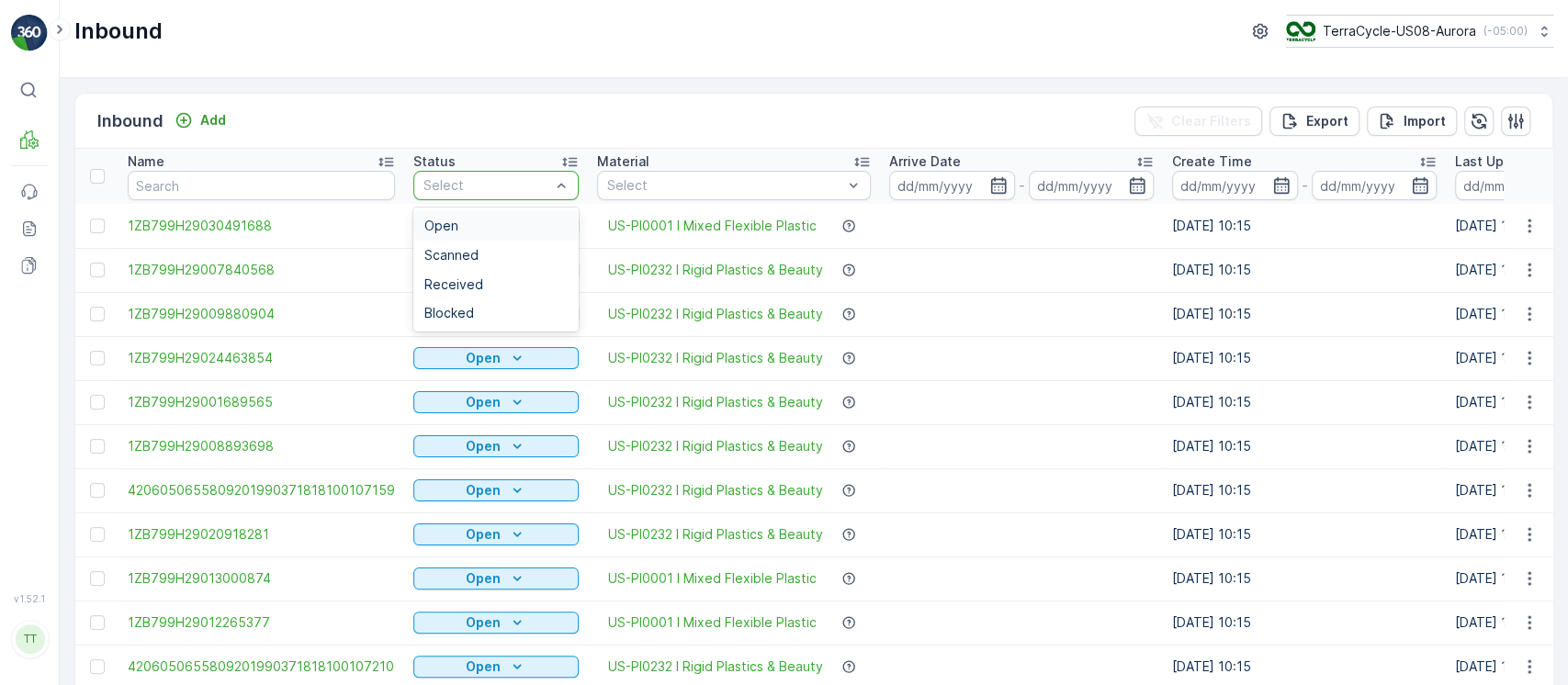
click at [538, 223] on div "Open" at bounding box center [496, 225] width 144 height 14
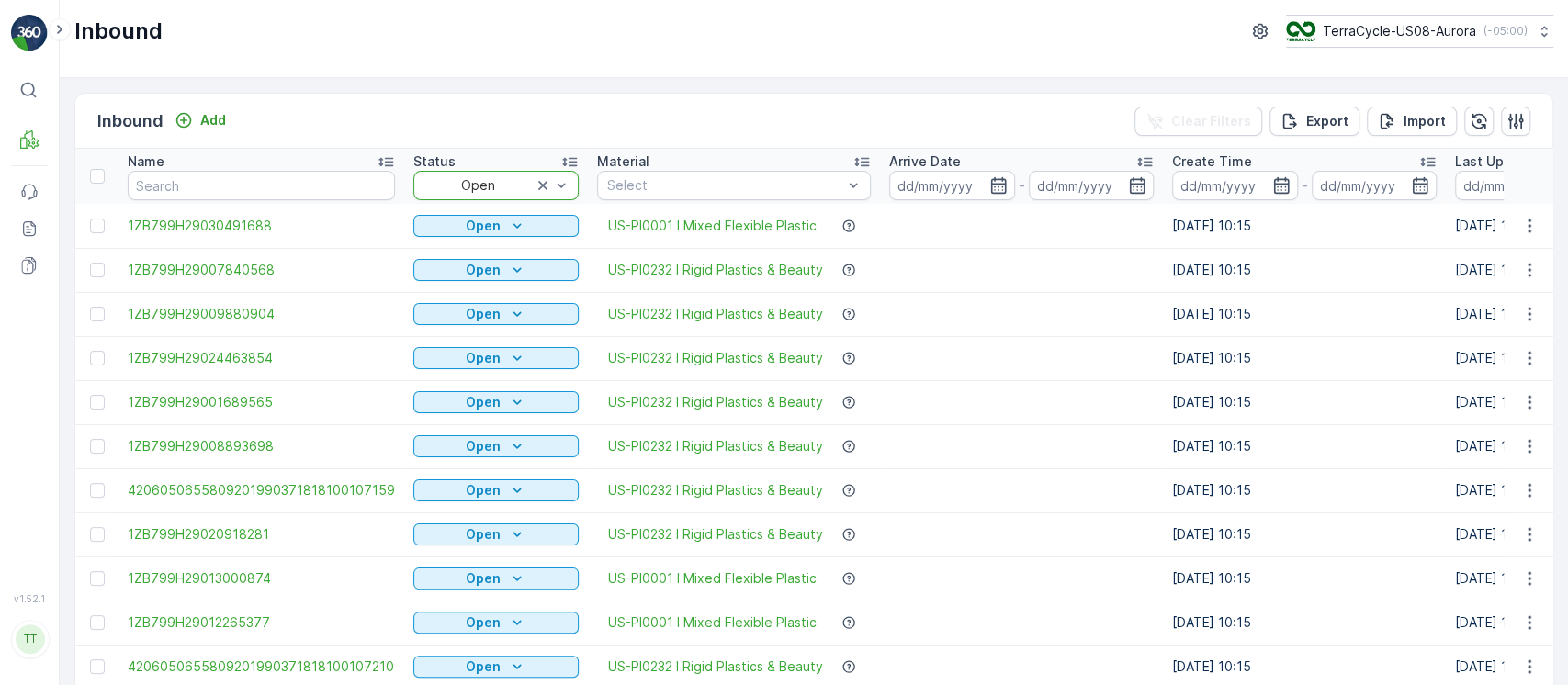
drag, startPoint x: 993, startPoint y: 151, endPoint x: 1135, endPoint y: 233, distance: 164.0
click at [994, 152] on div "Arrive Date" at bounding box center [1021, 161] width 265 height 18
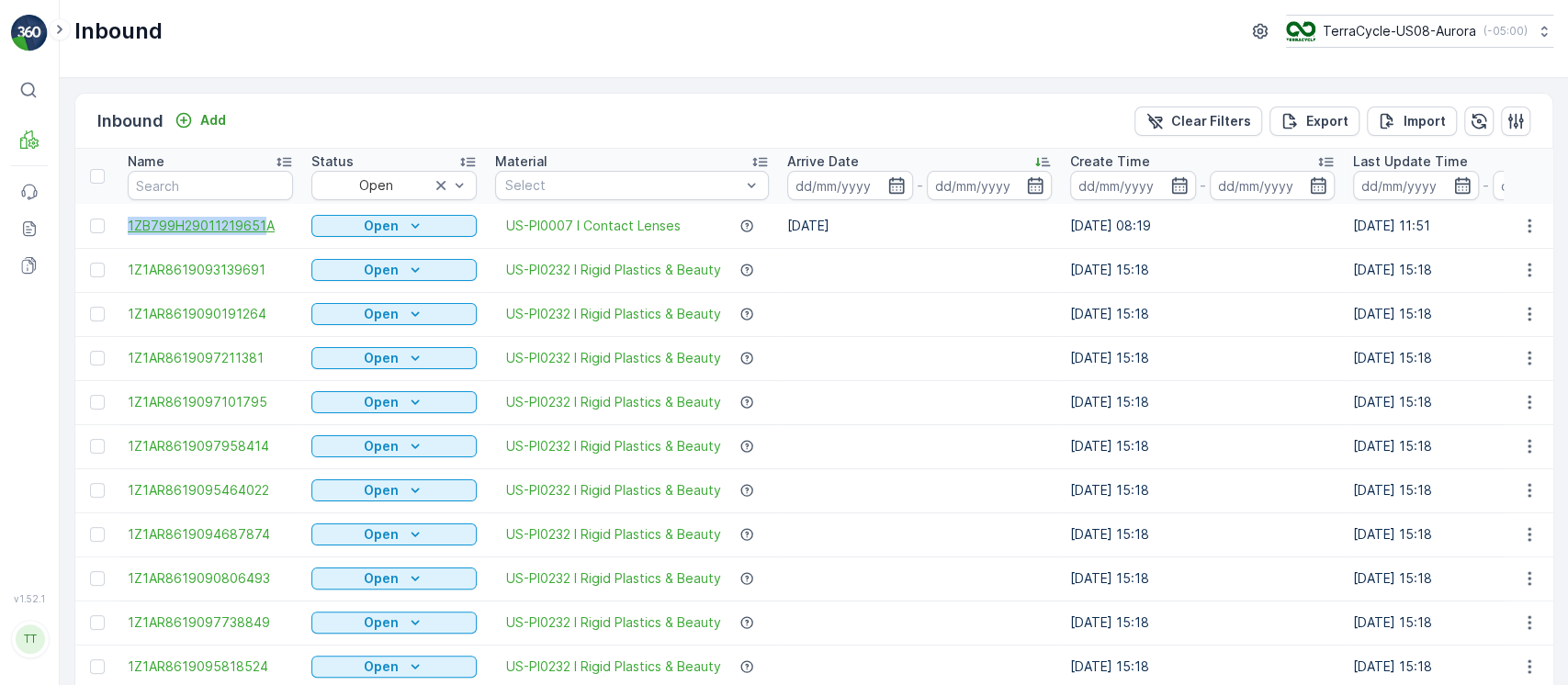
drag, startPoint x: 116, startPoint y: 224, endPoint x: 260, endPoint y: 229, distance: 144.1
copy span "1ZB799H29011219651"
click at [1182, 109] on button "Clear Filters" at bounding box center [1198, 121] width 128 height 30
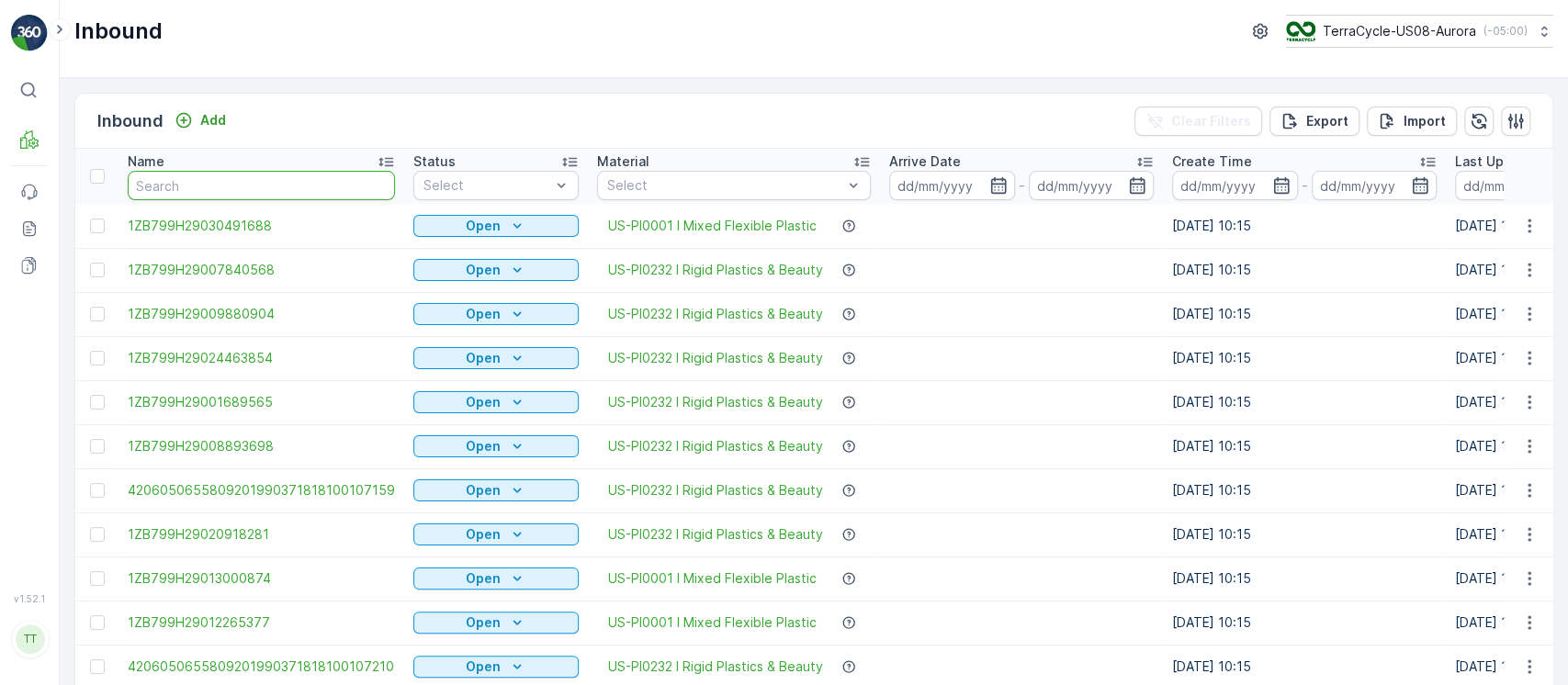
click at [219, 179] on input "text" at bounding box center [261, 185] width 267 height 30
paste input "1ZB799H29011219651"
type input "1ZB799H29011219651"
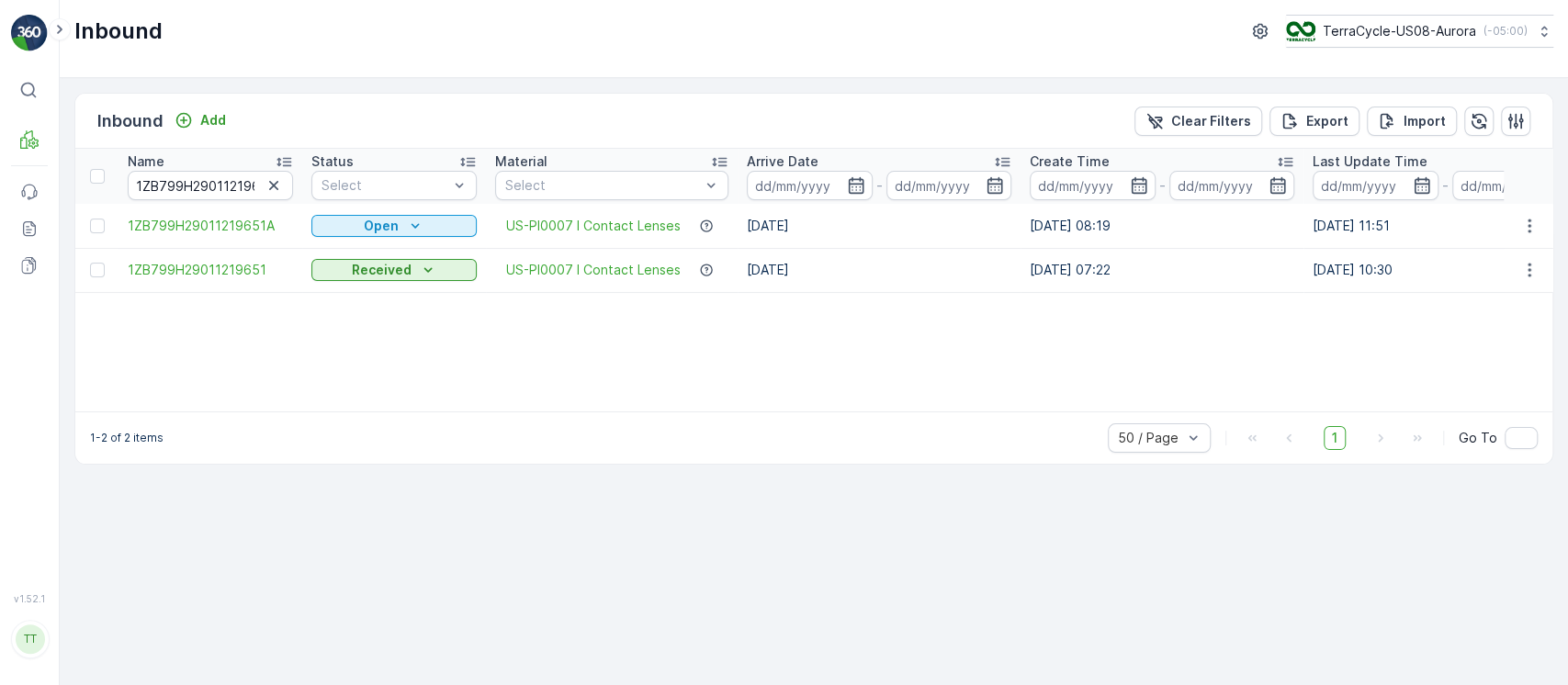
click at [456, 329] on div "Name 1ZB799H29011219651 Status Select Material Select Arrive Date - Create Time…" at bounding box center [813, 279] width 1477 height 263
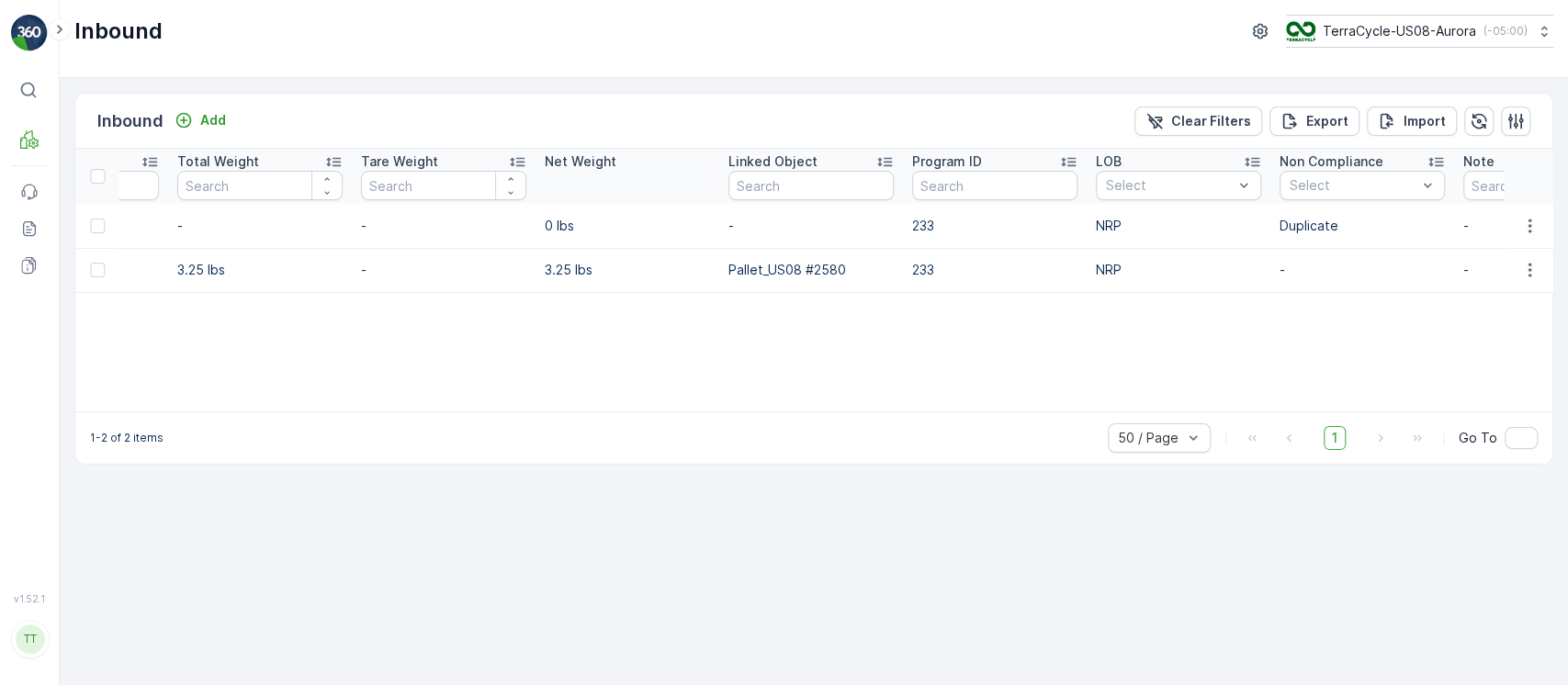
scroll to position [0, 1918]
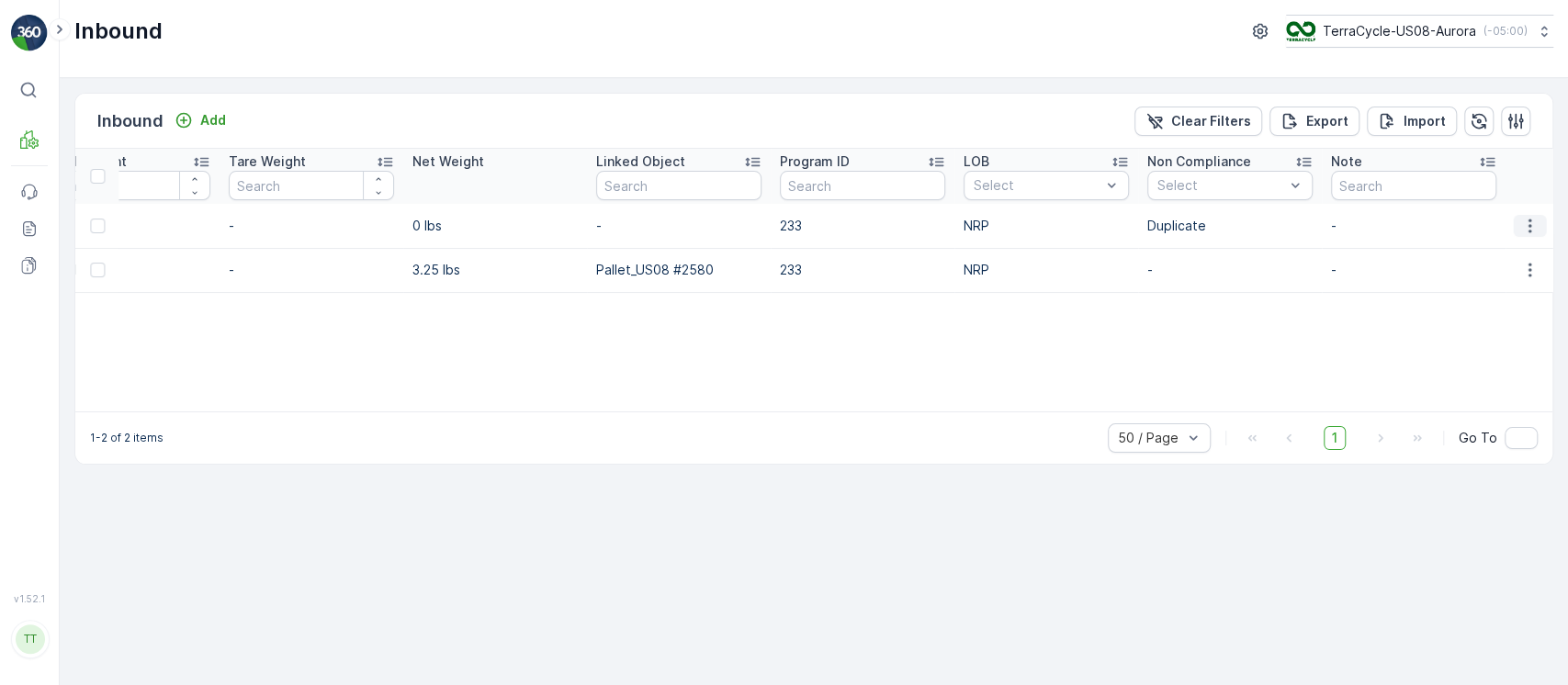
click at [1528, 225] on icon "button" at bounding box center [1529, 225] width 3 height 13
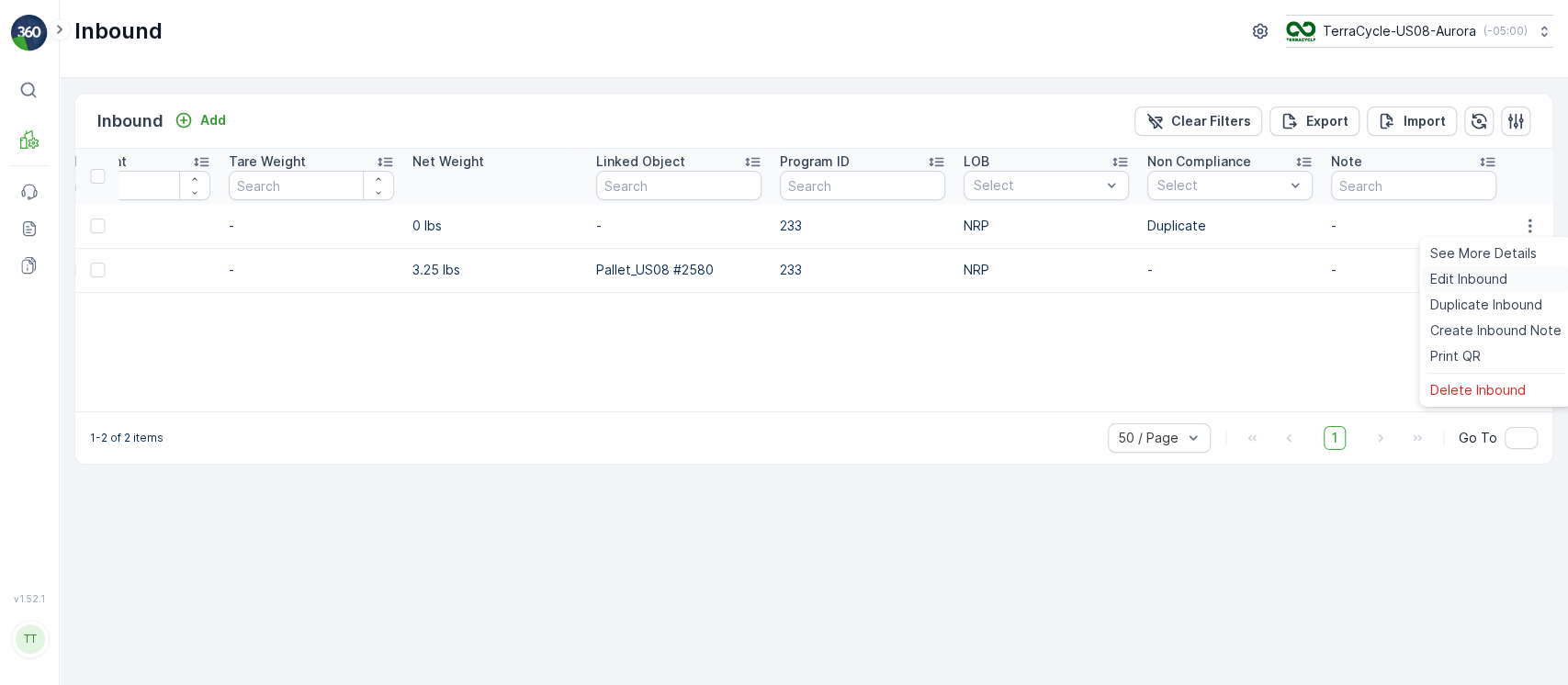
click at [1507, 281] on div "Edit Inbound" at bounding box center [1496, 279] width 146 height 26
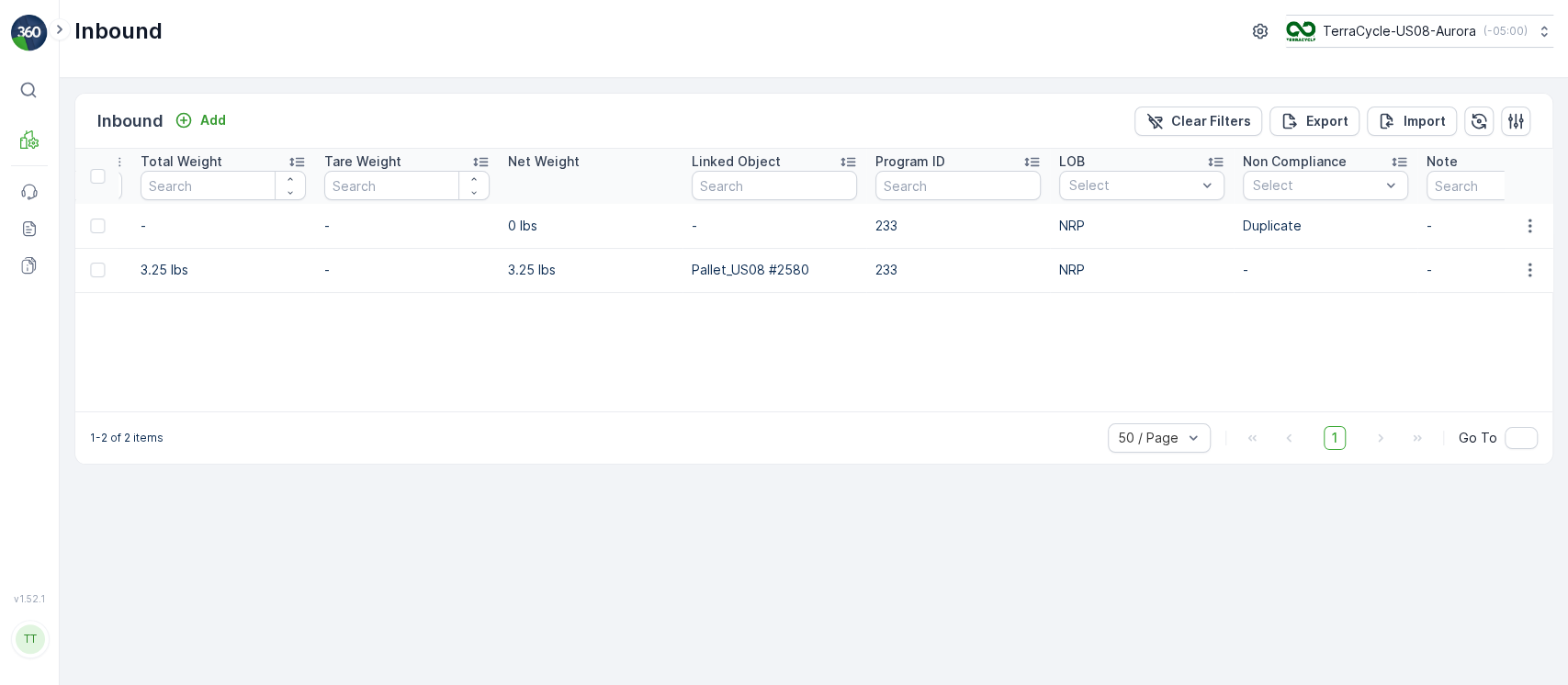
scroll to position [0, 1800]
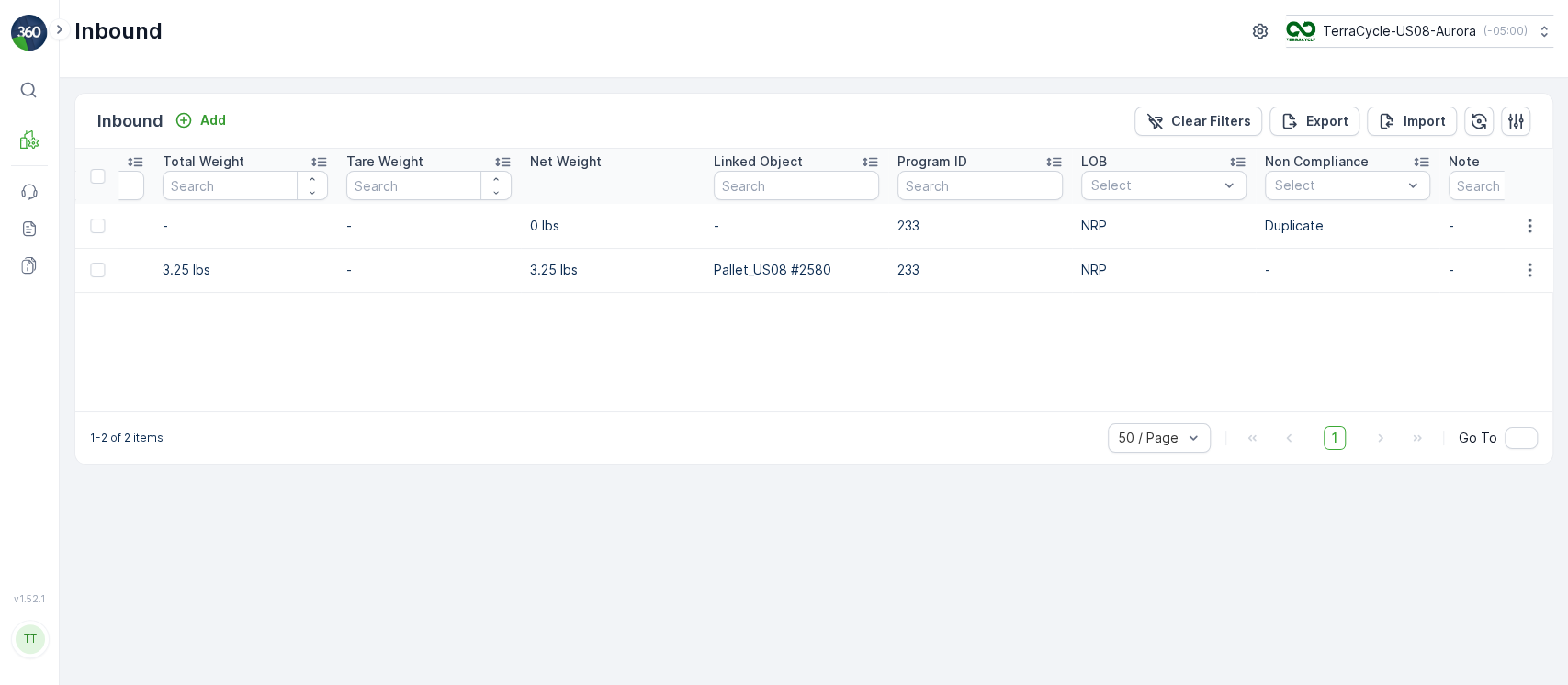
click at [900, 226] on p "233" at bounding box center [980, 225] width 166 height 18
copy p "233"
click at [965, 195] on input "text" at bounding box center [980, 185] width 166 height 30
paste input "233"
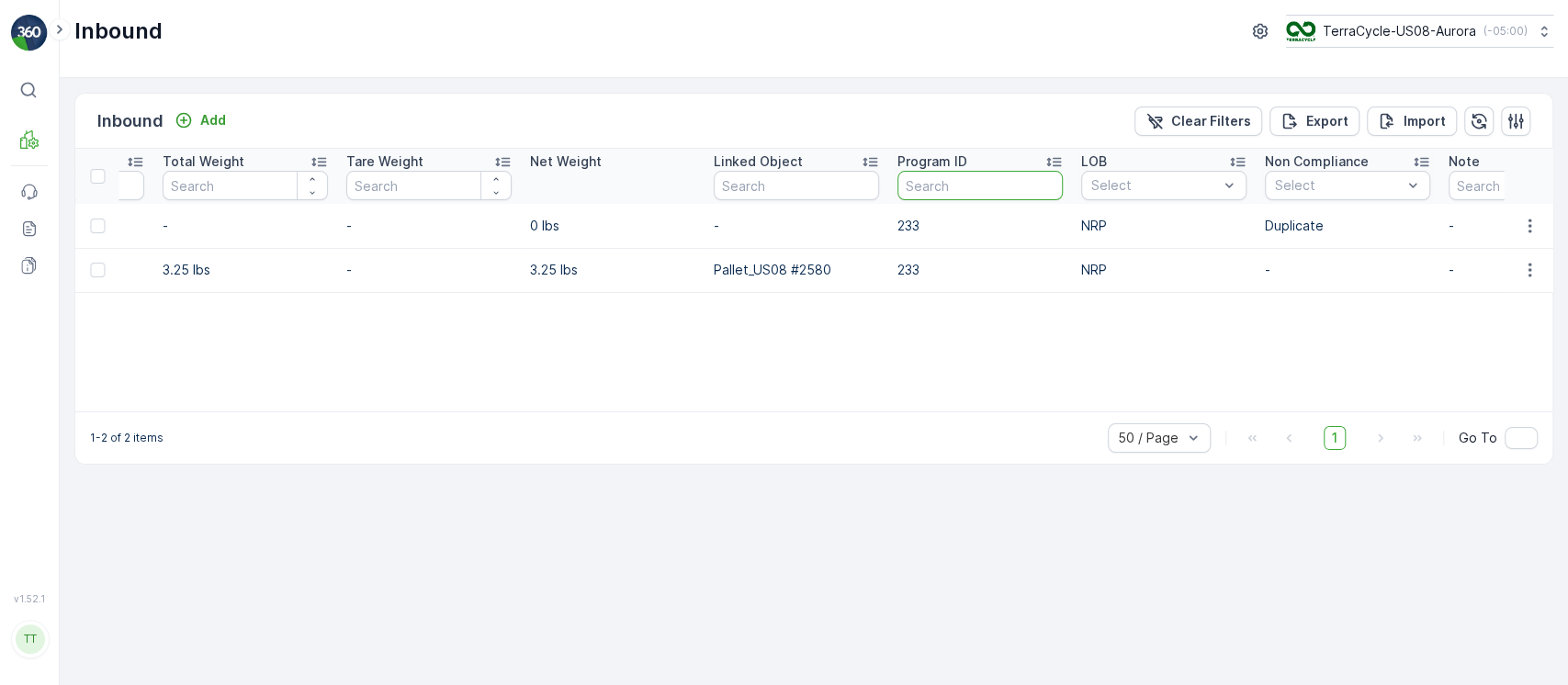
type input "233"
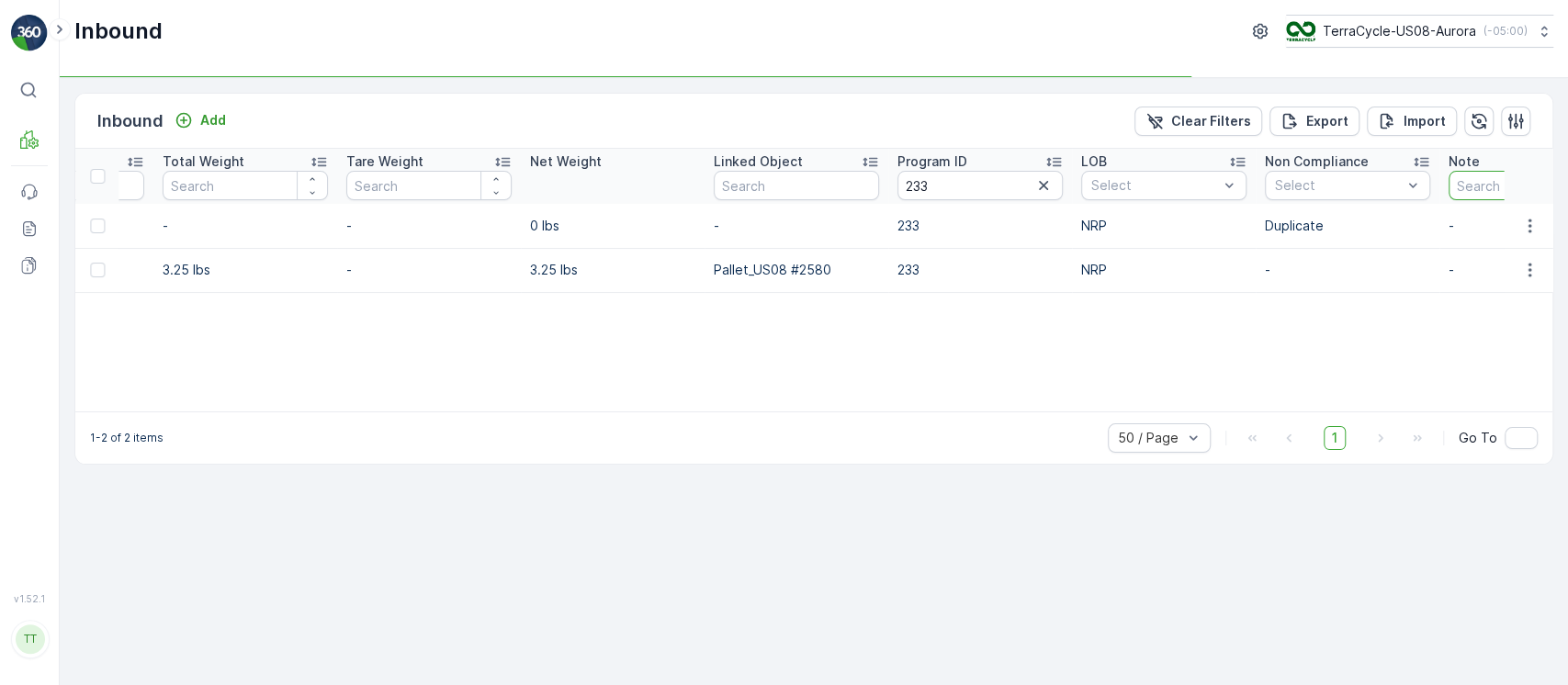
click at [1465, 188] on input "text" at bounding box center [1531, 185] width 166 height 30
type input "gv"
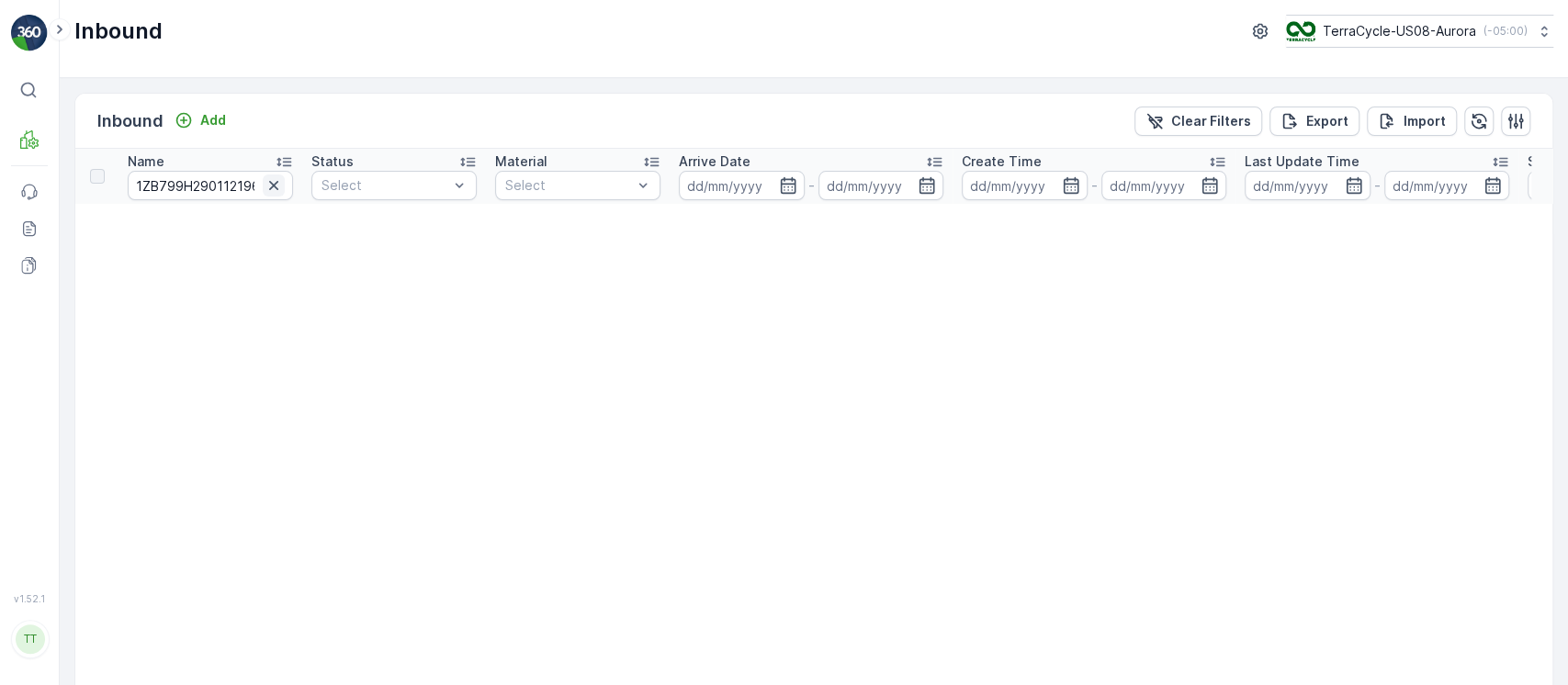
click at [279, 189] on icon "button" at bounding box center [274, 185] width 18 height 18
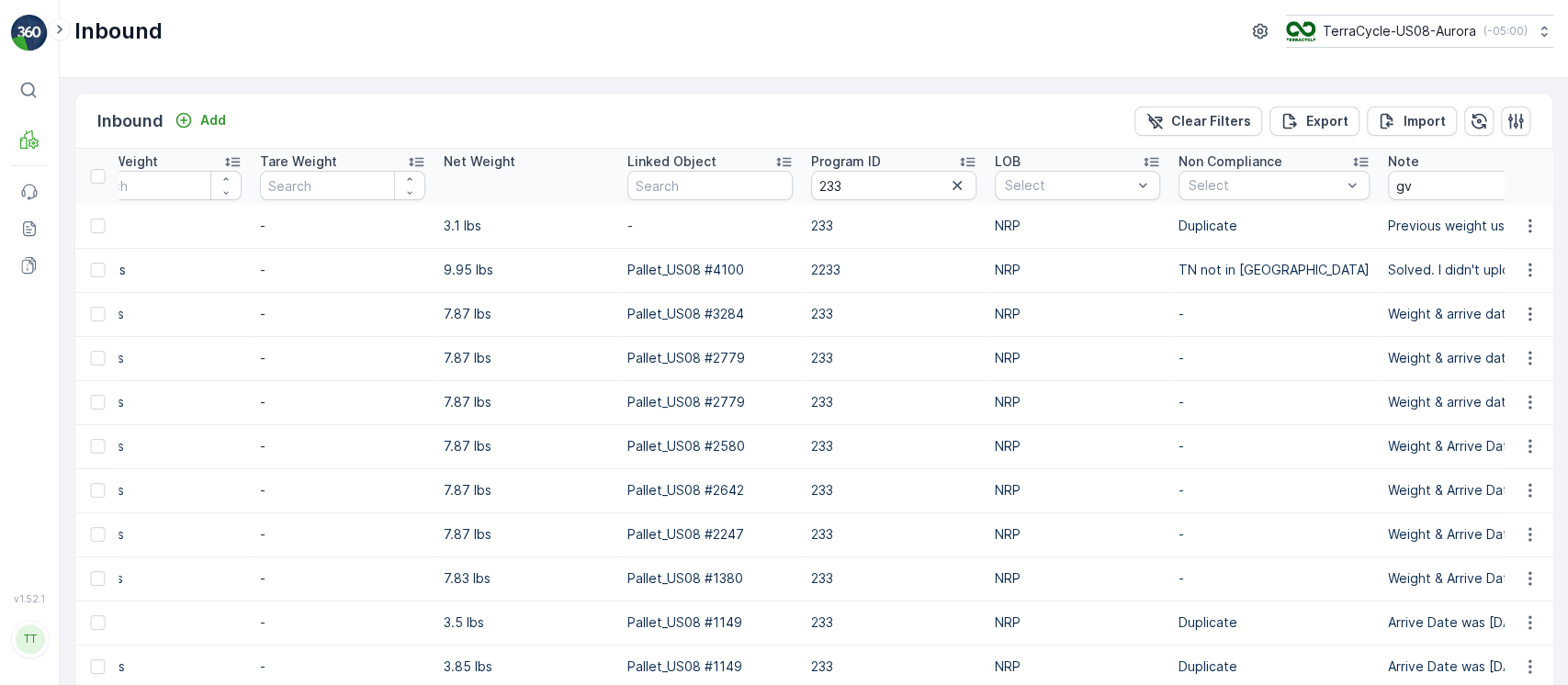
scroll to position [0, 2202]
drag, startPoint x: 418, startPoint y: 317, endPoint x: 444, endPoint y: 315, distance: 26.1
click at [444, 315] on td "7.87 lbs" at bounding box center [523, 314] width 184 height 44
copy p "7.87"
drag, startPoint x: 871, startPoint y: 188, endPoint x: 719, endPoint y: 178, distance: 152.3
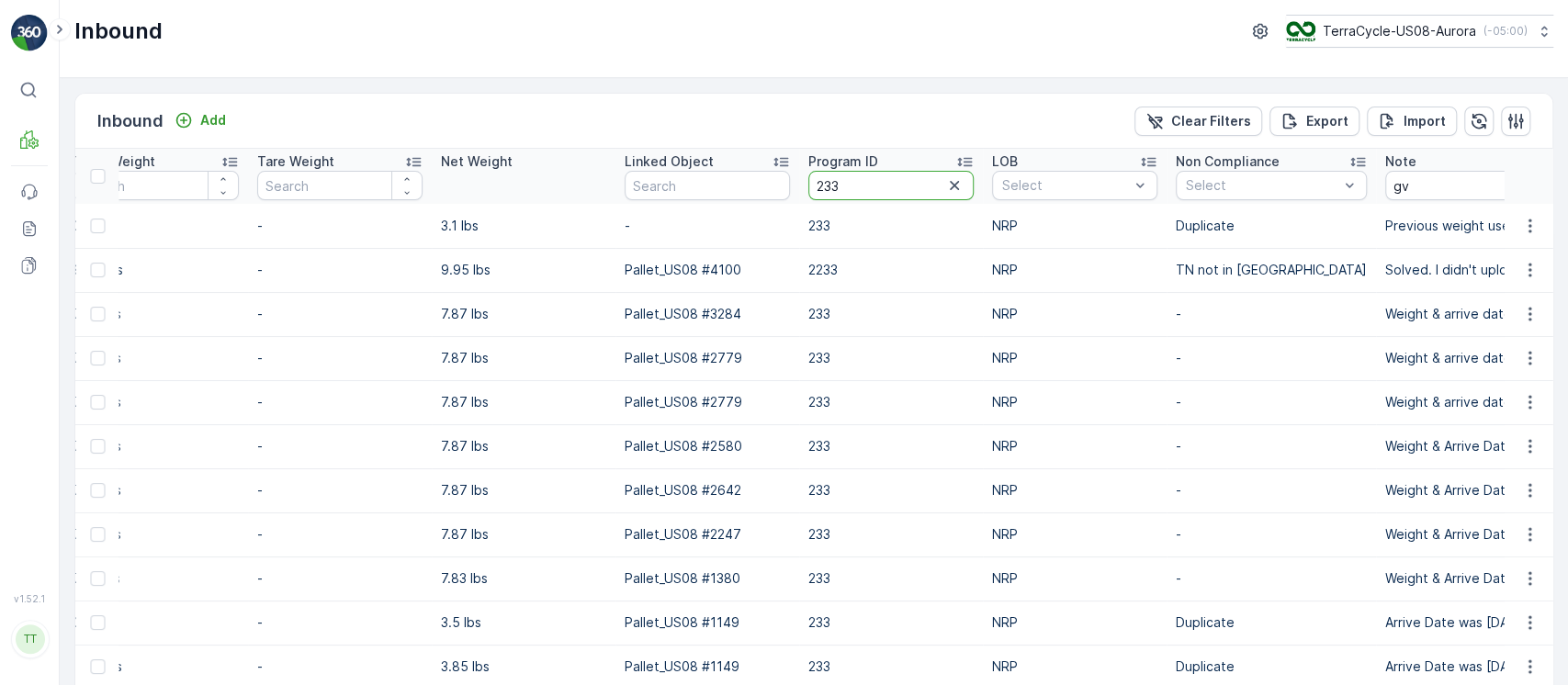
click at [719, 178] on tr "Name Status Select Material Select Arrive Date - Create Time - Last Update Time…" at bounding box center [14, 175] width 4281 height 55
paste input "SW14-S"
type input "SW14-S"
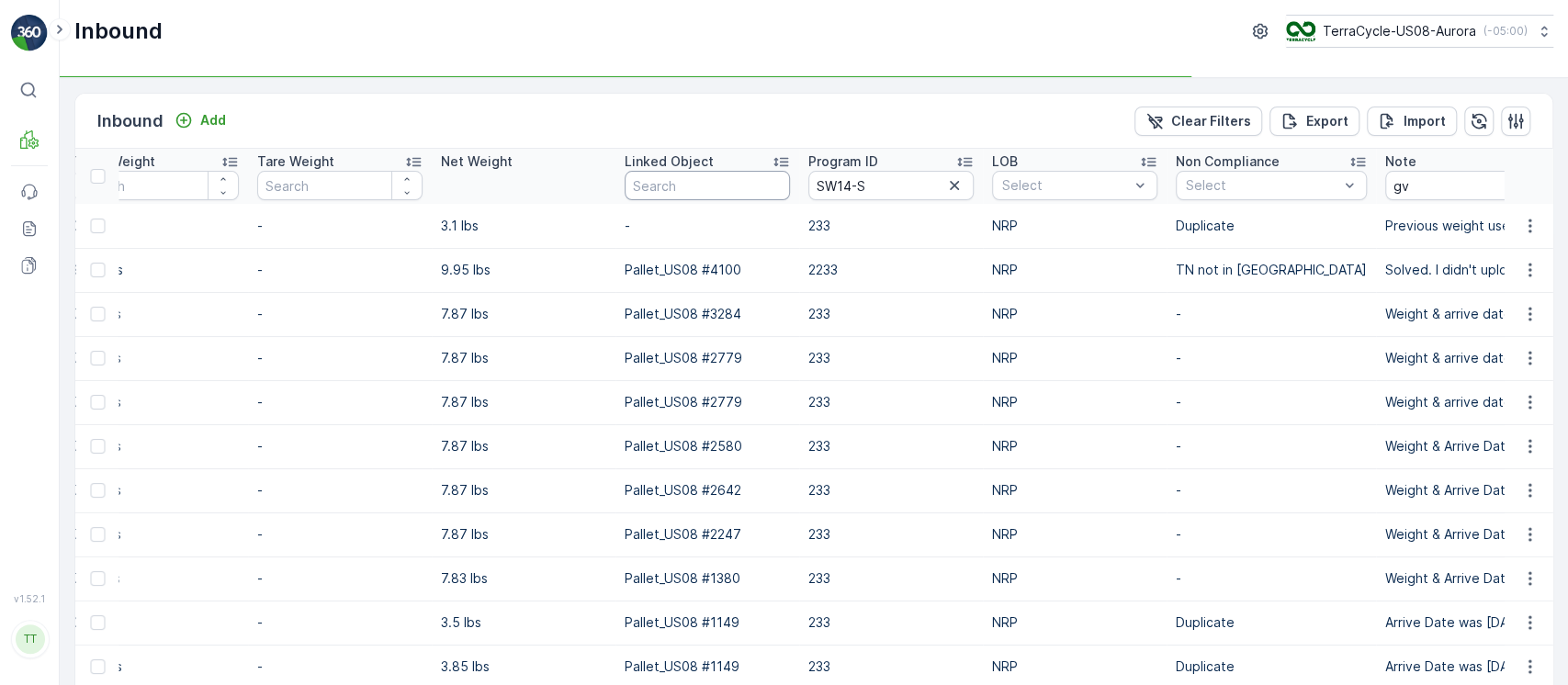
scroll to position [0, 1829]
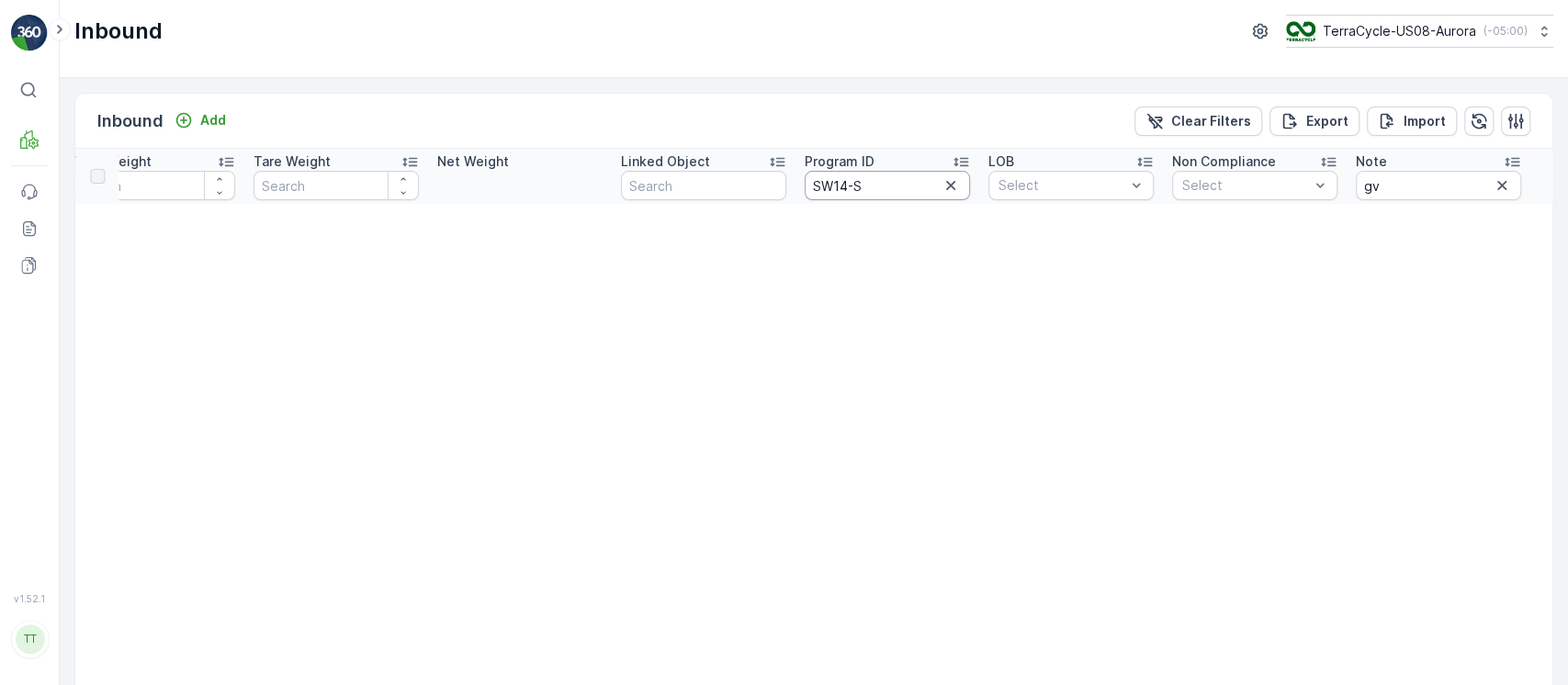
click at [881, 178] on input "SW14-S" at bounding box center [887, 185] width 166 height 30
drag, startPoint x: 875, startPoint y: 180, endPoint x: 576, endPoint y: 178, distance: 299.0
paste input "CS24-L"
type input "CS24-L"
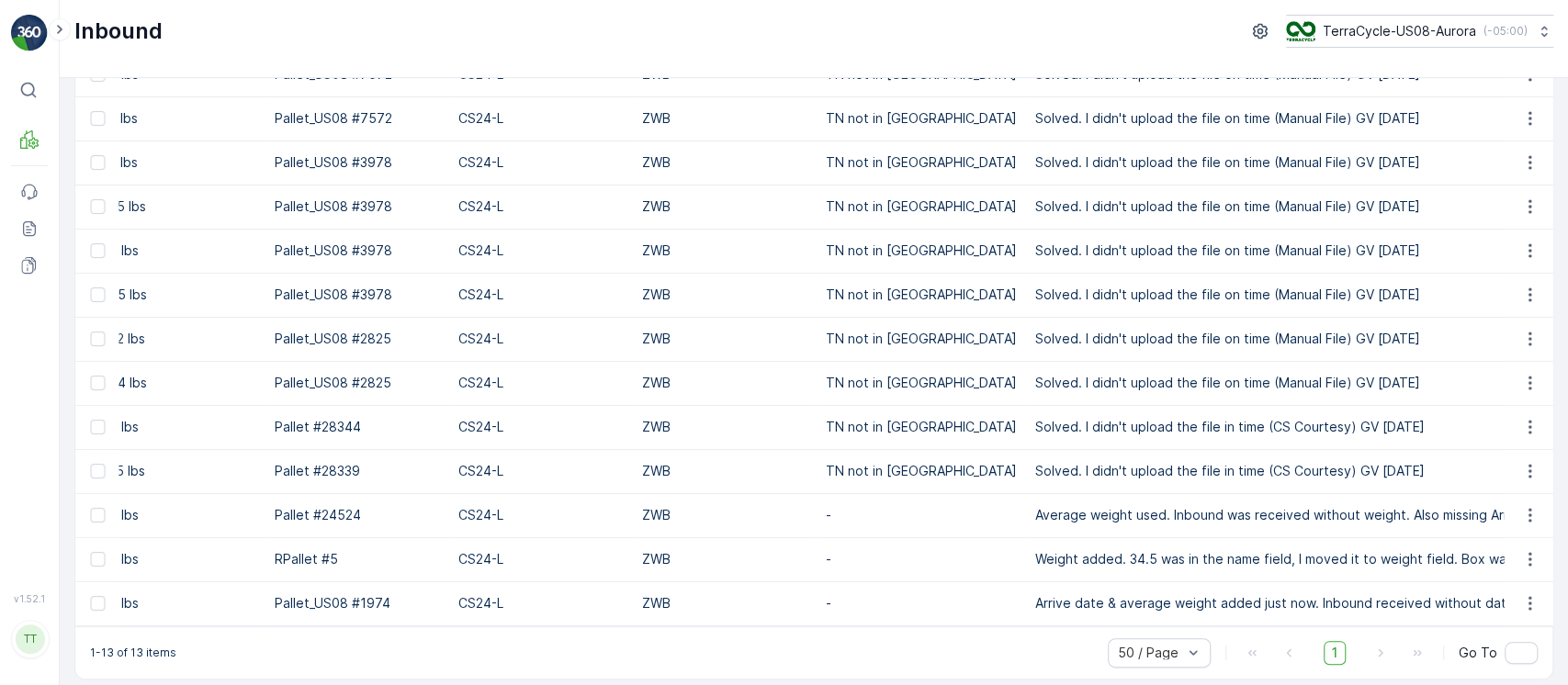
scroll to position [0, 2025]
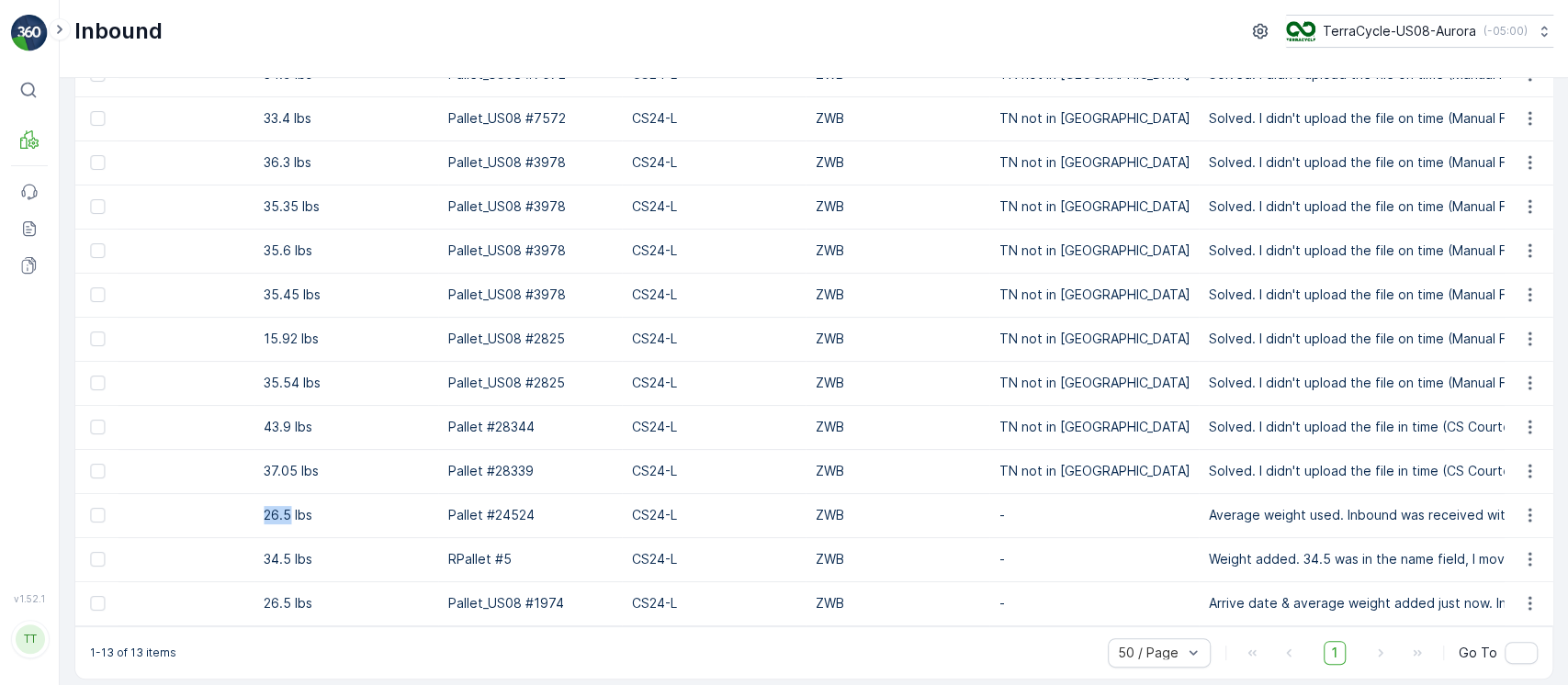
drag, startPoint x: 251, startPoint y: 518, endPoint x: 291, endPoint y: 515, distance: 40.1
click at [291, 515] on tr "1ZE899599094674946 Received US-PI0010 I All In One 29.02.2024 22.12.2023 09:52 …" at bounding box center [64, 515] width 4025 height 44
copy tr "26.5"
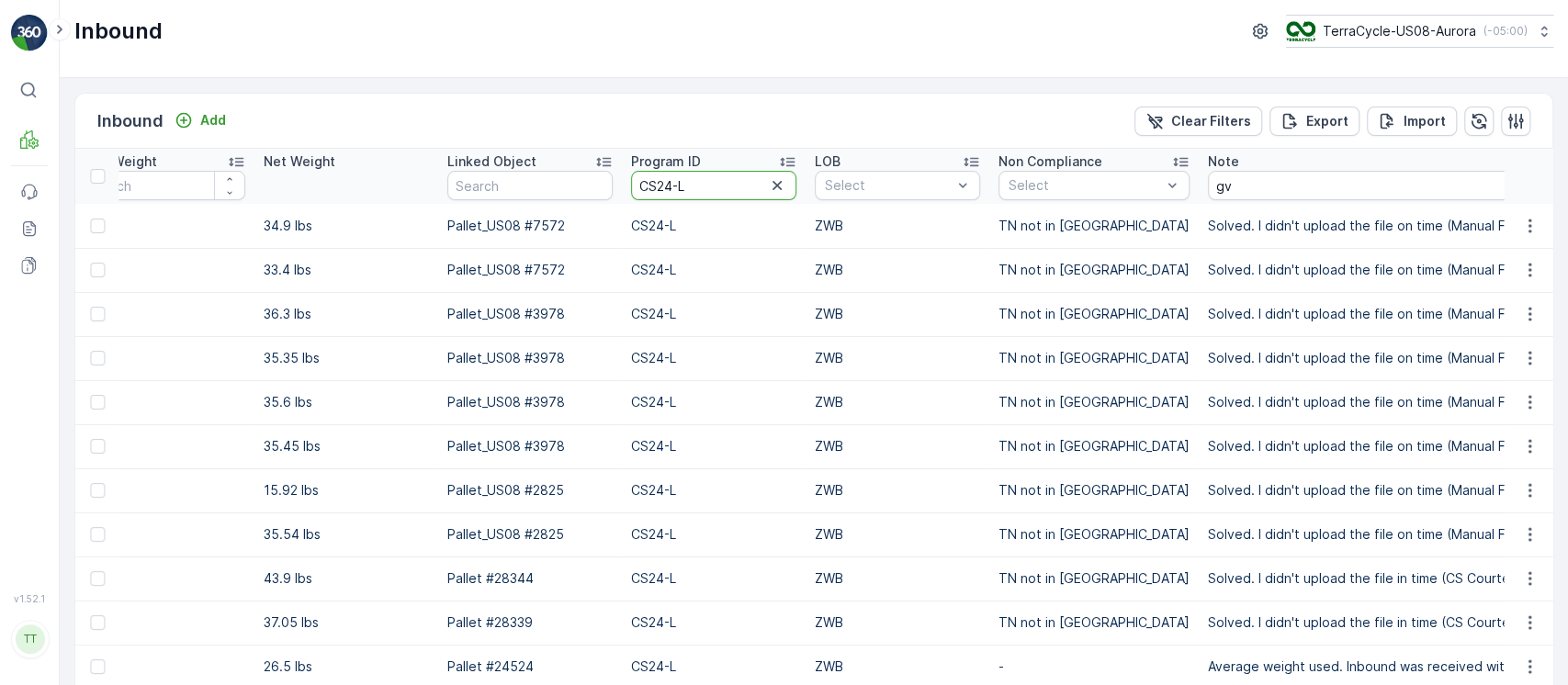
drag, startPoint x: 717, startPoint y: 190, endPoint x: 598, endPoint y: 180, distance: 119.4
click at [598, 180] on tr "Name Status Select Material Select Arrive Date - Create Time - Last Update Time…" at bounding box center [64, 175] width 4025 height 55
paste input "M"
type input "CS24-M"
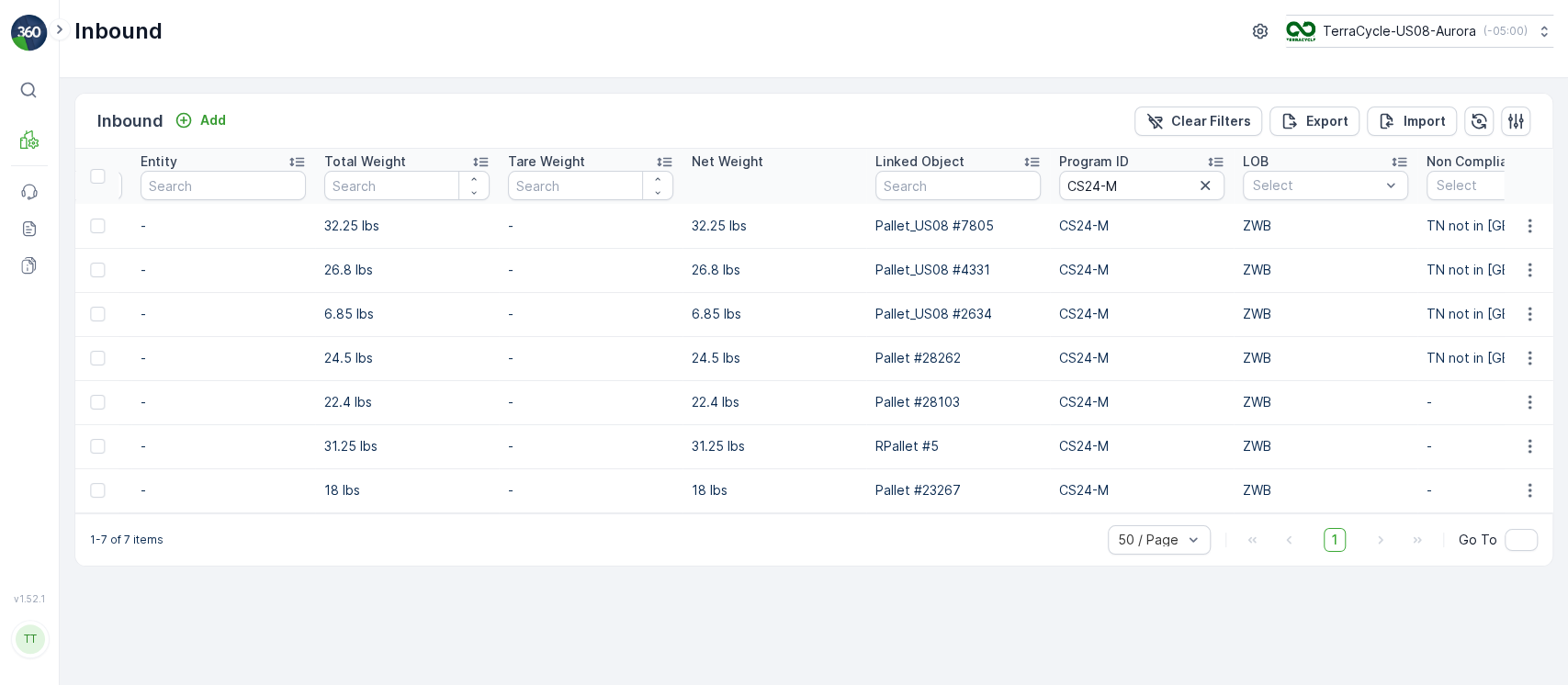
scroll to position [0, 1592]
drag, startPoint x: 1161, startPoint y: 192, endPoint x: 947, endPoint y: 186, distance: 214.1
click at [947, 186] on tr "Name Status Select Material Select Arrive Date - Create Time - Last Update Time…" at bounding box center [514, 175] width 4061 height 55
paste input "128"
type input "CS128"
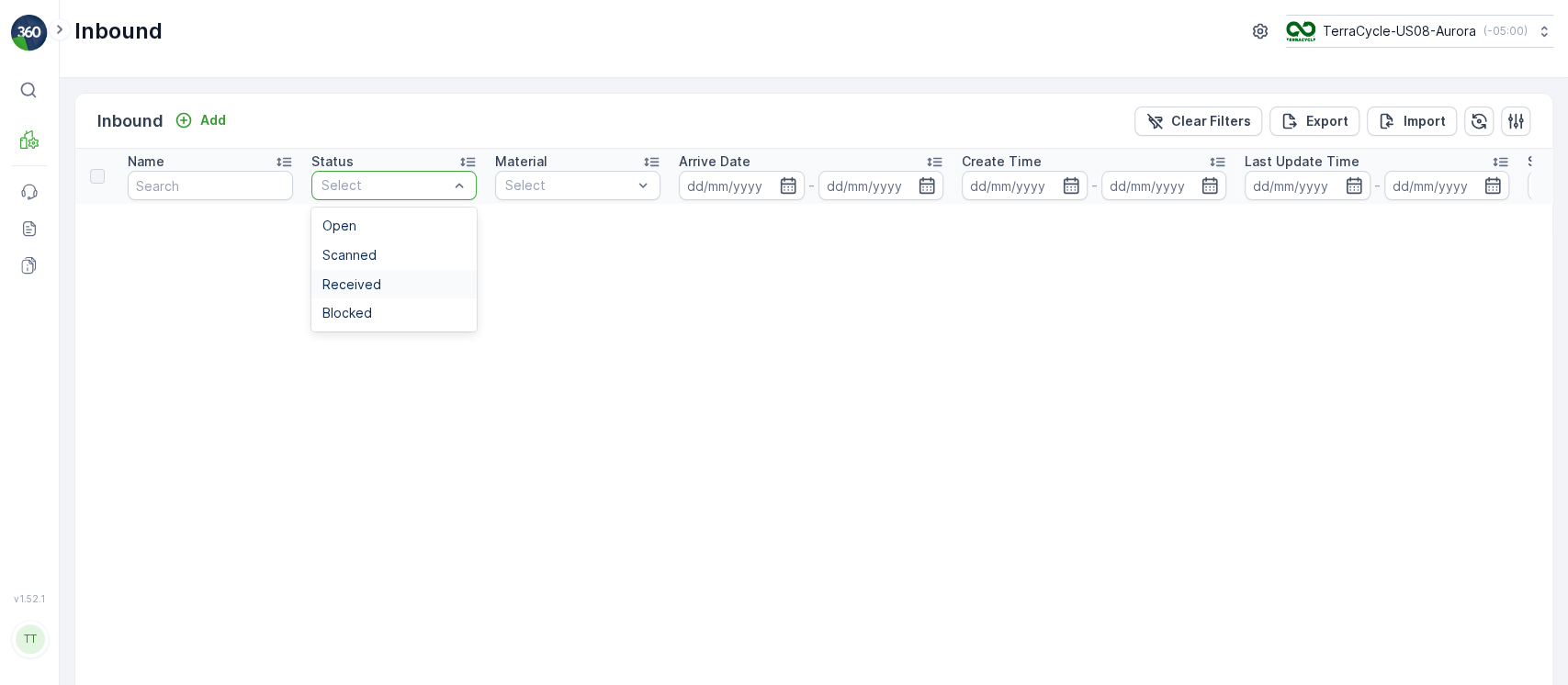
click at [385, 275] on div "Received" at bounding box center [394, 284] width 166 height 30
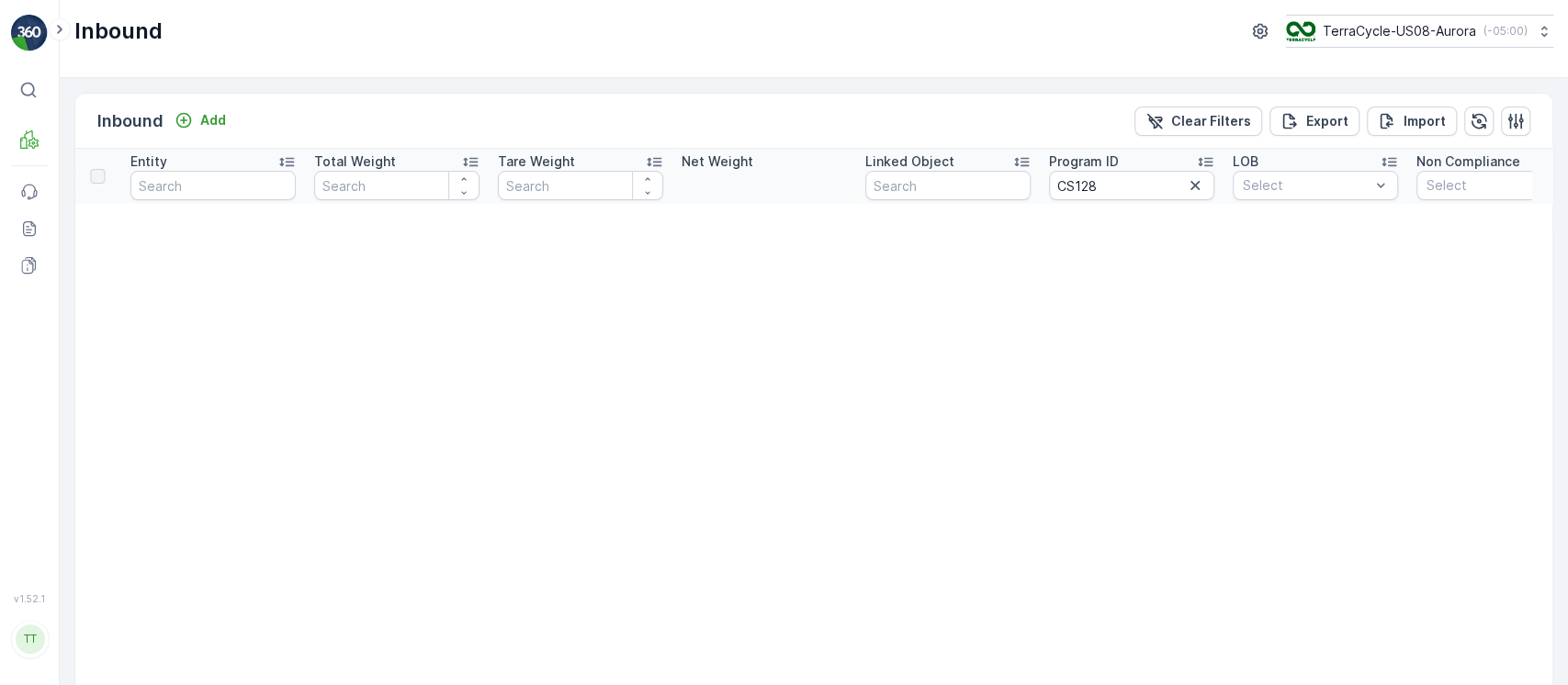
scroll to position [0, 1829]
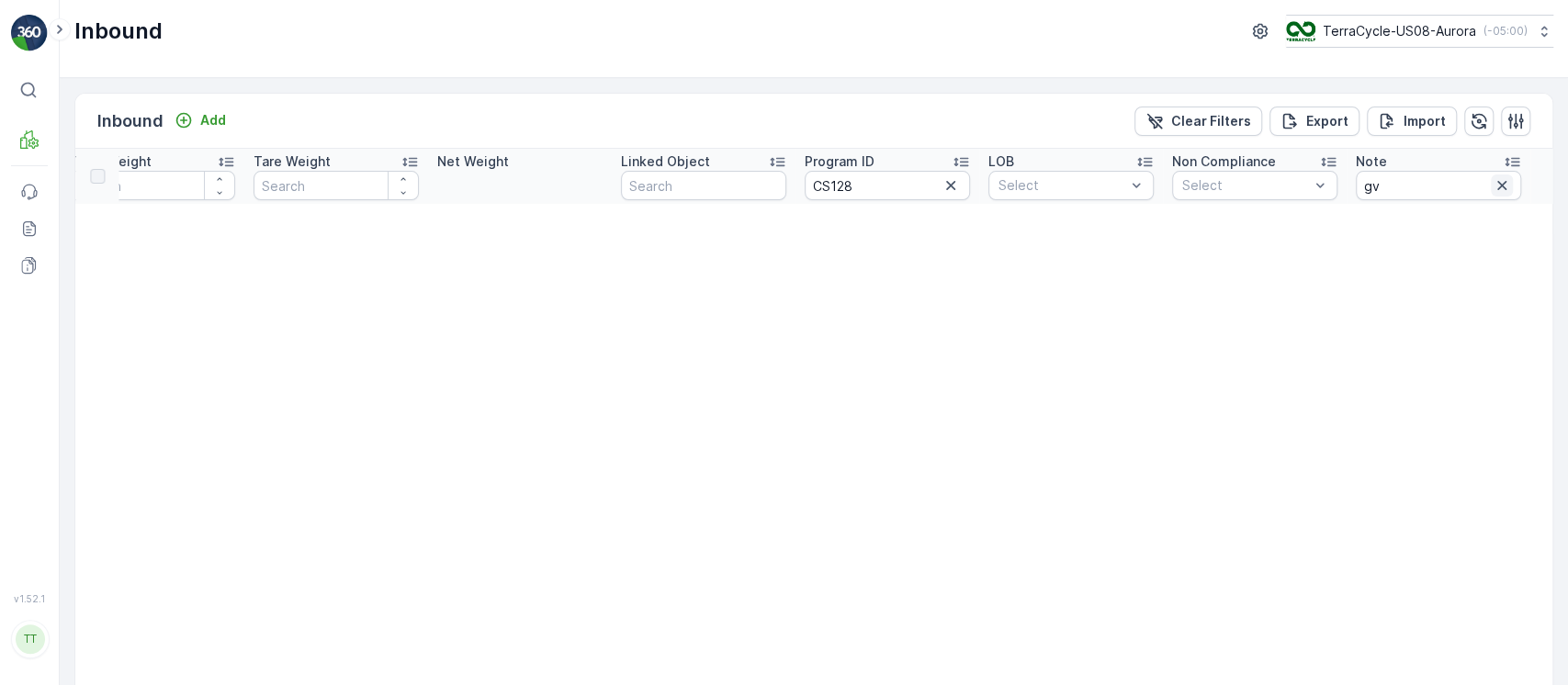
click at [1507, 189] on button "button" at bounding box center [1502, 185] width 22 height 22
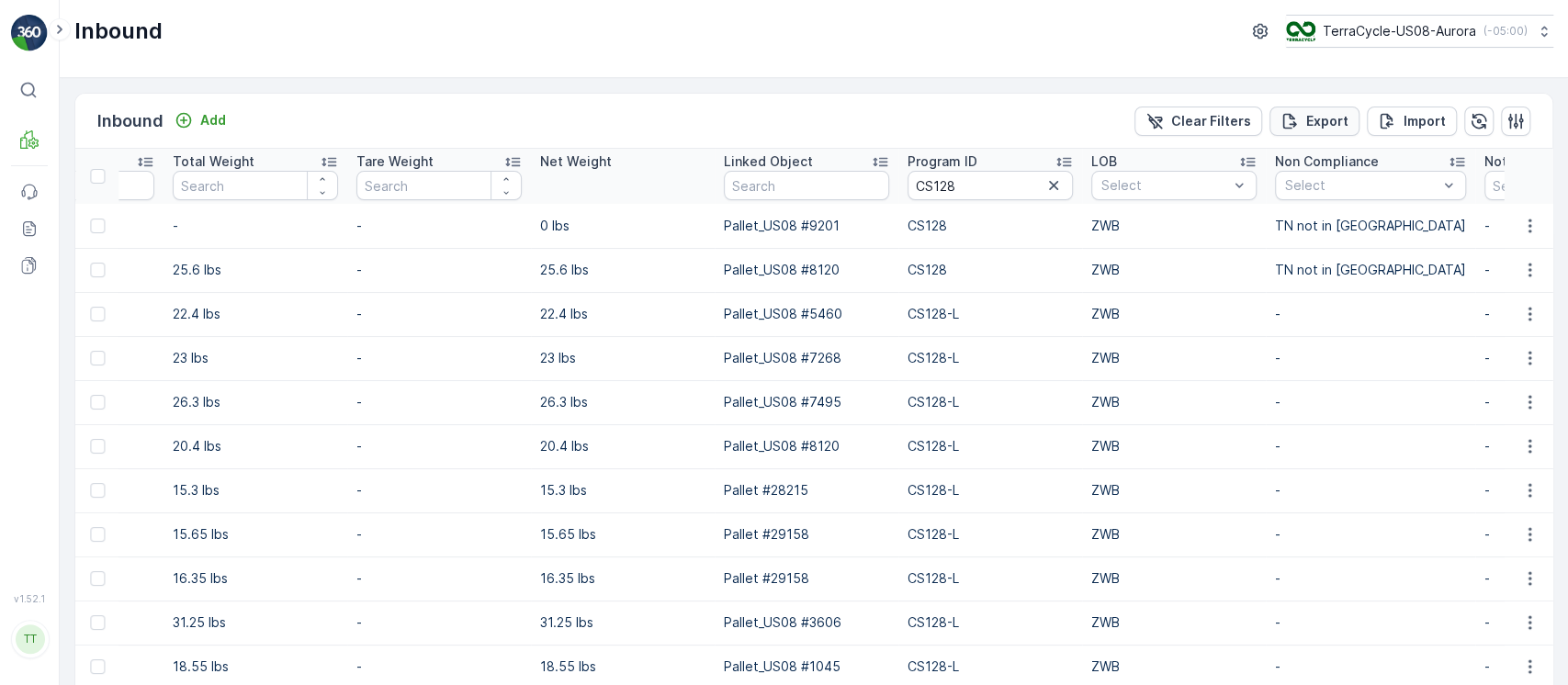
click at [1324, 116] on p "Export" at bounding box center [1327, 120] width 42 height 18
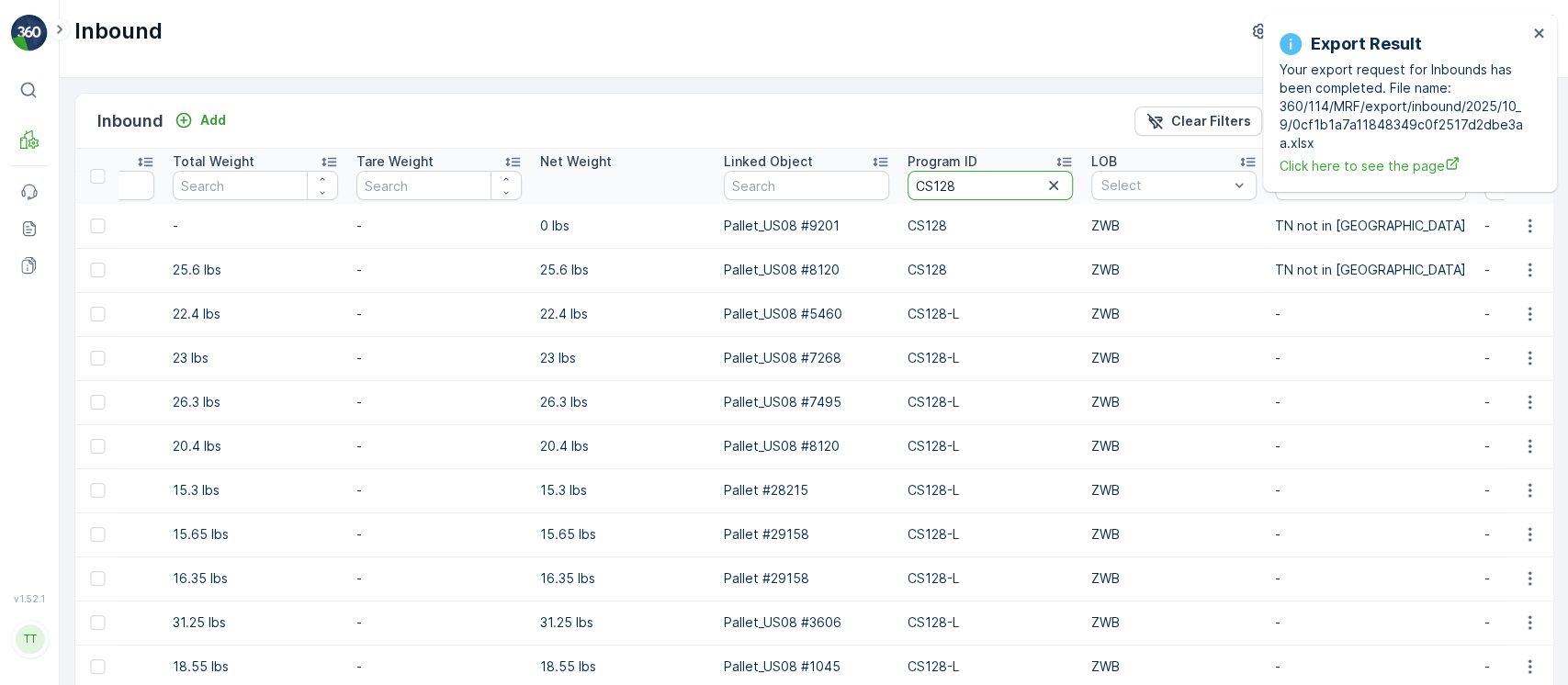
drag, startPoint x: 1009, startPoint y: 191, endPoint x: 619, endPoint y: 132, distance: 394.4
paste input "24-M"
type input "CS24-M"
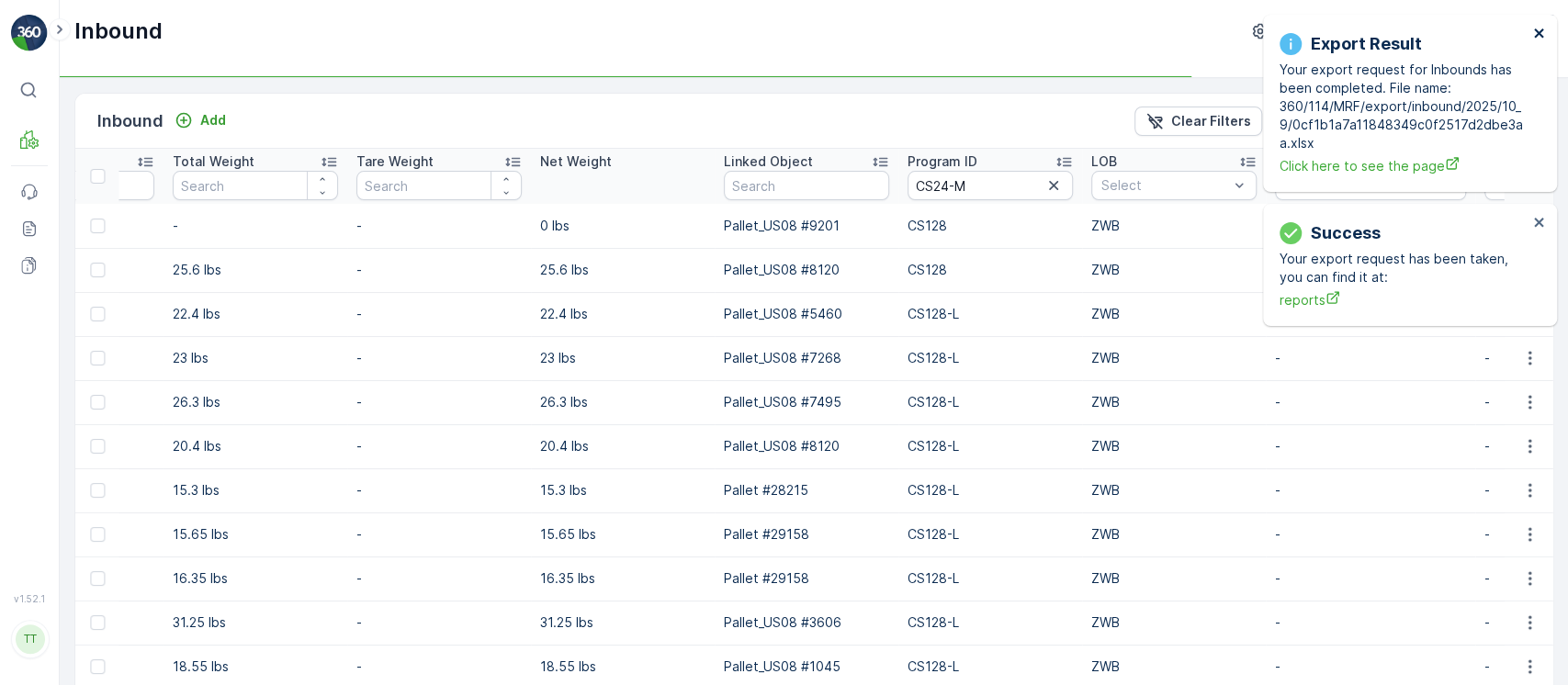
click at [1534, 40] on button "close" at bounding box center [1538, 35] width 13 height 17
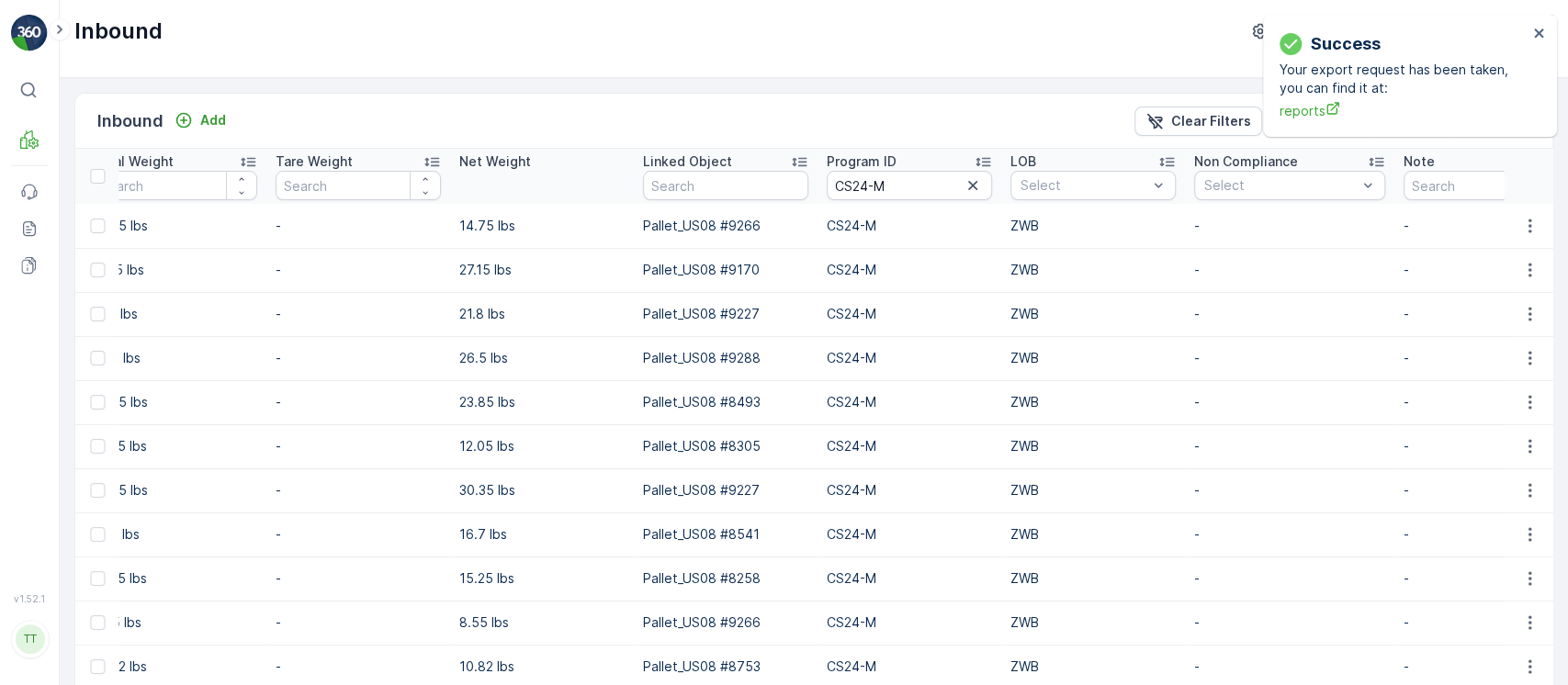
click at [1548, 32] on div "Success Your export request has been taken, you can find it at: reports" at bounding box center [1409, 75] width 294 height 122
click at [1536, 26] on icon "close" at bounding box center [1538, 33] width 13 height 14
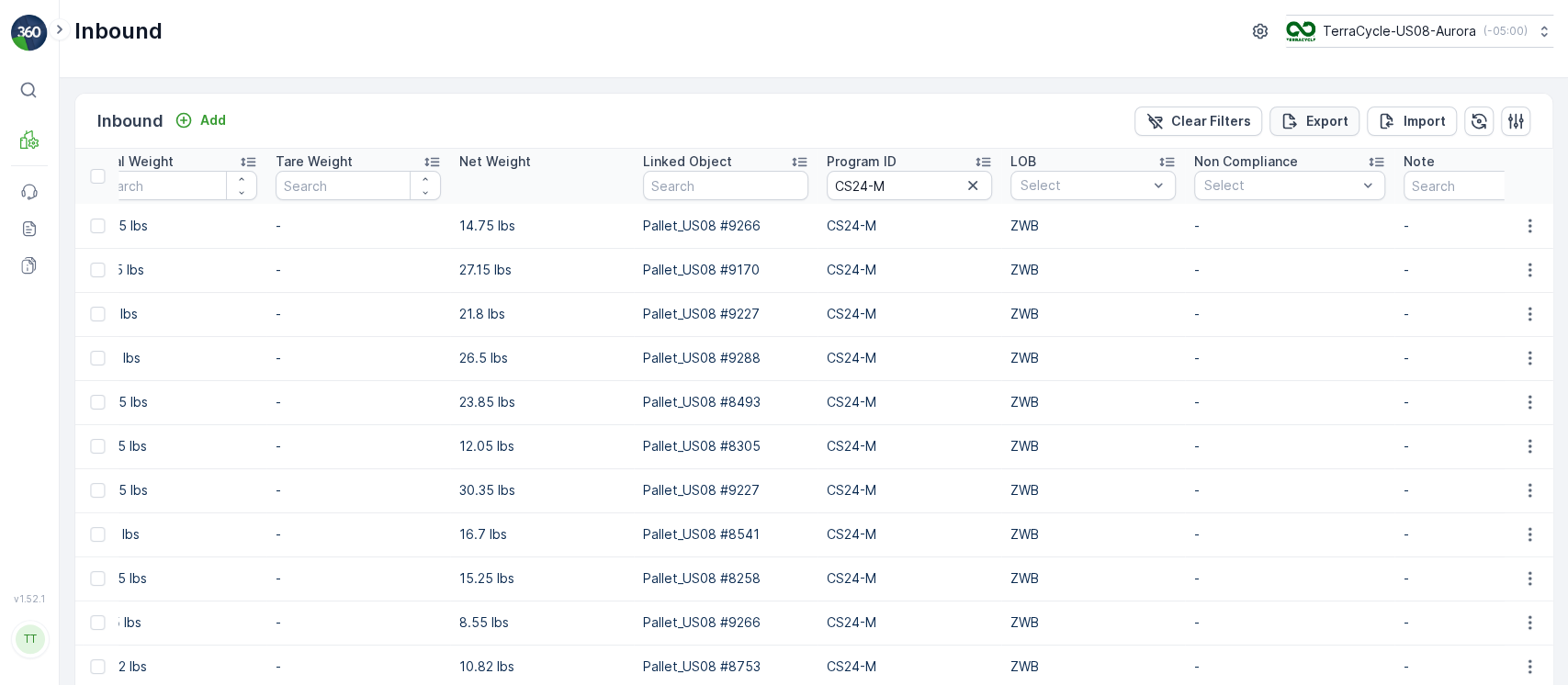
click at [1329, 123] on p "Export" at bounding box center [1327, 120] width 42 height 18
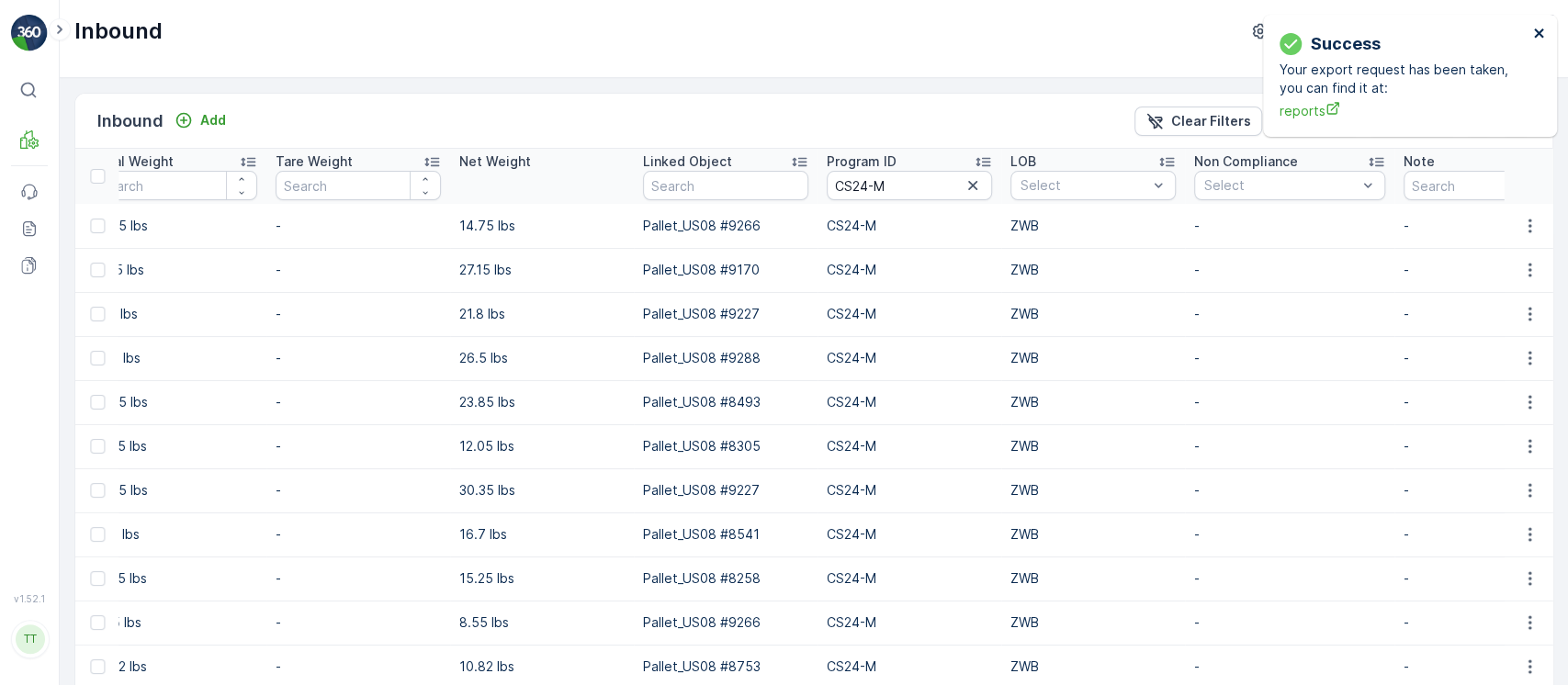
click at [1542, 33] on icon "close" at bounding box center [1538, 33] width 13 height 14
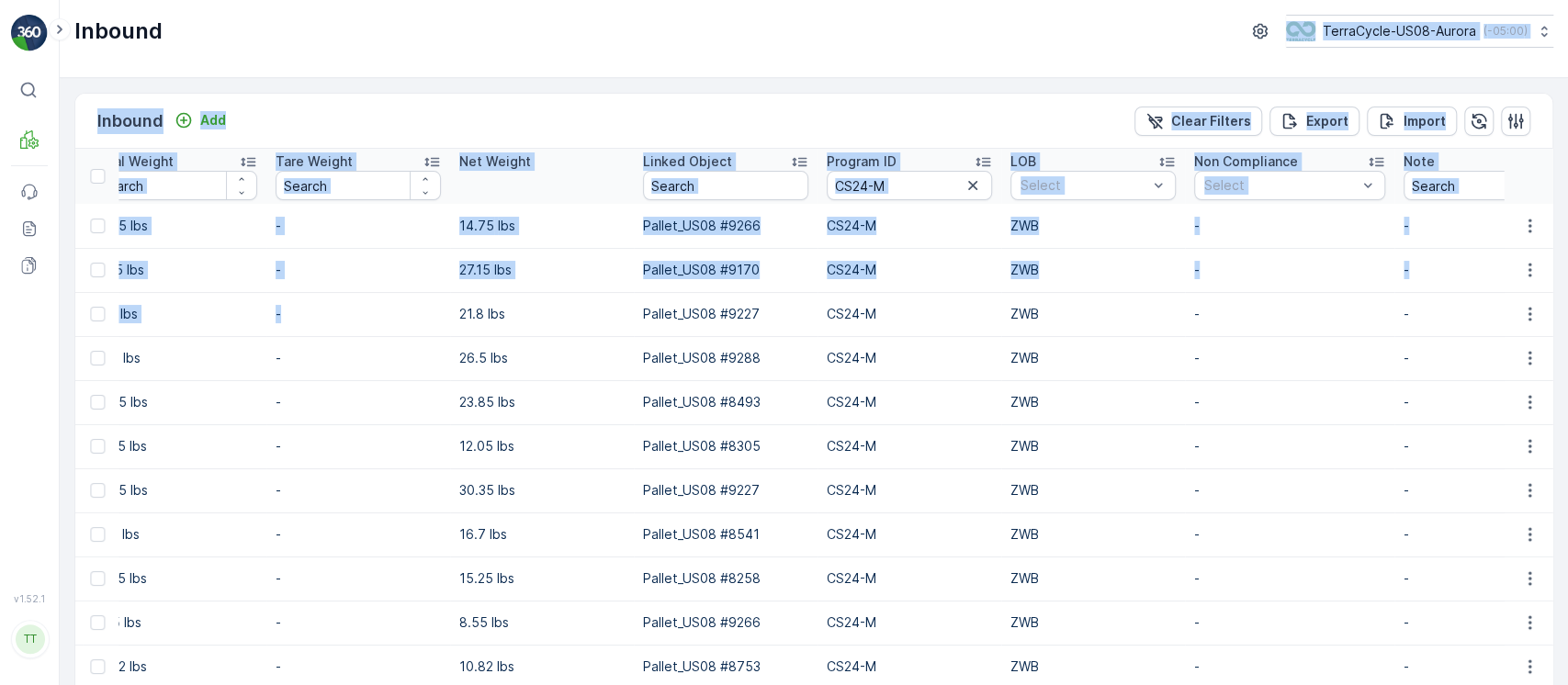
drag, startPoint x: 998, startPoint y: 70, endPoint x: 283, endPoint y: 333, distance: 761.8
click at [283, 333] on div "Inbound TerraCycle-US08-Aurora ( -05:00 ) Inbound Add Clear Filters Export Impo…" at bounding box center [814, 342] width 1508 height 685
click at [35, 225] on icon at bounding box center [33, 224] width 4 height 4
click at [970, 184] on icon "button" at bounding box center [972, 185] width 18 height 18
paste input "SW14-S"
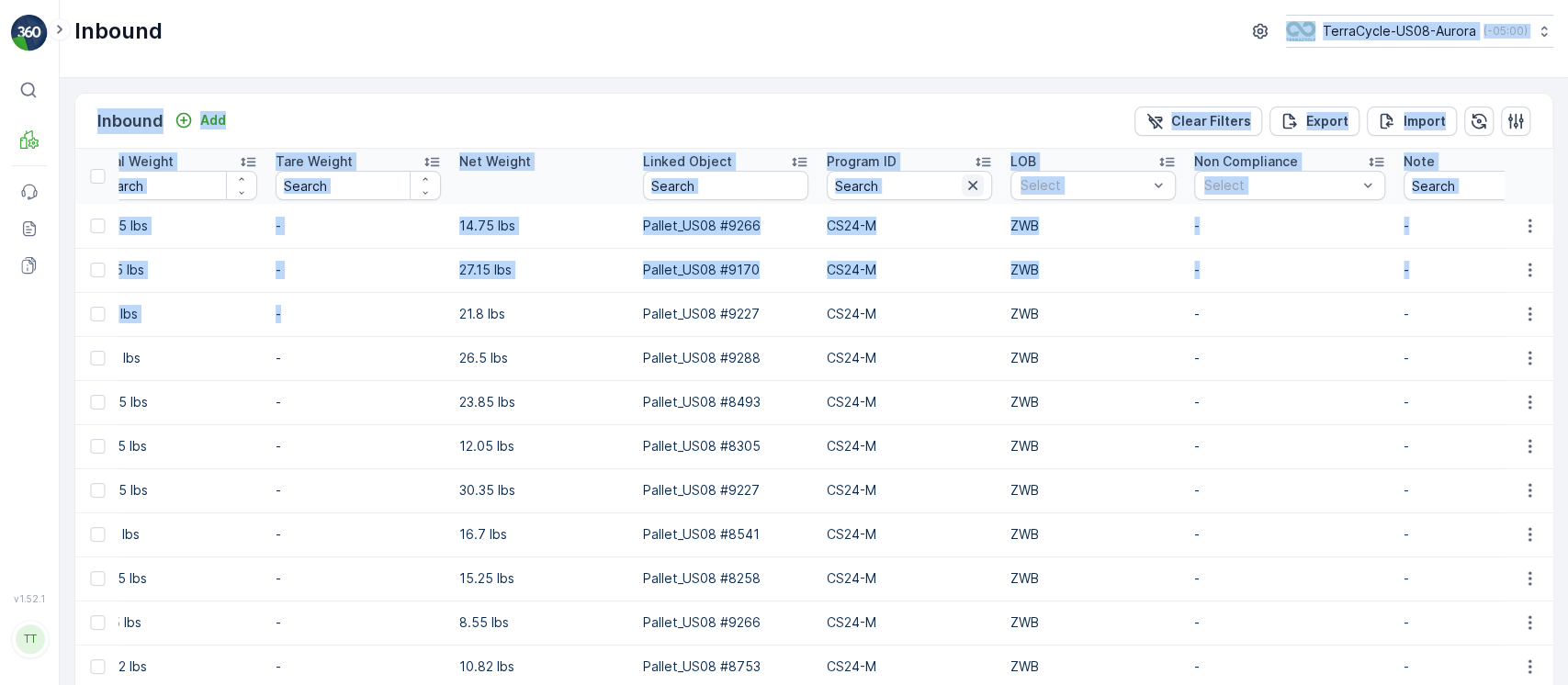
type input "SW14-S"
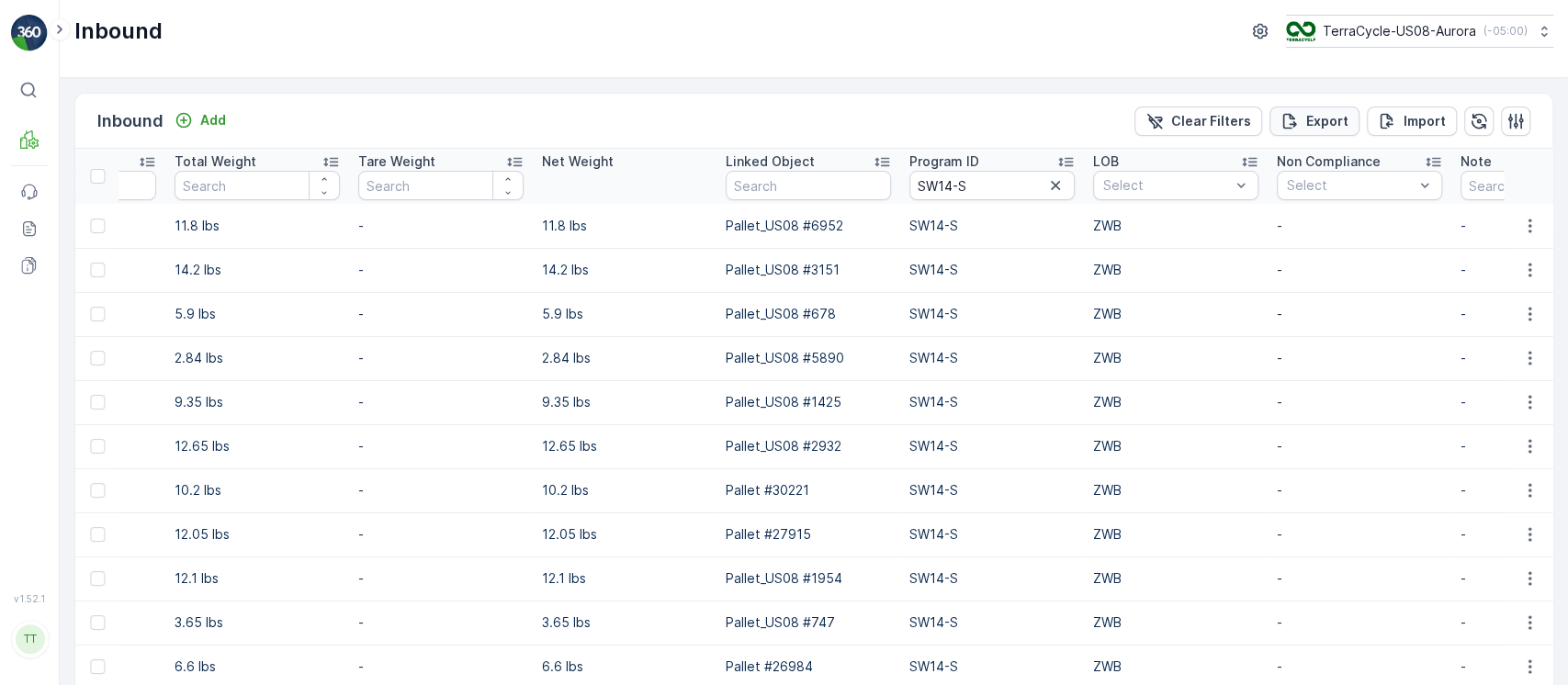
click at [1344, 122] on p "Export" at bounding box center [1327, 120] width 42 height 18
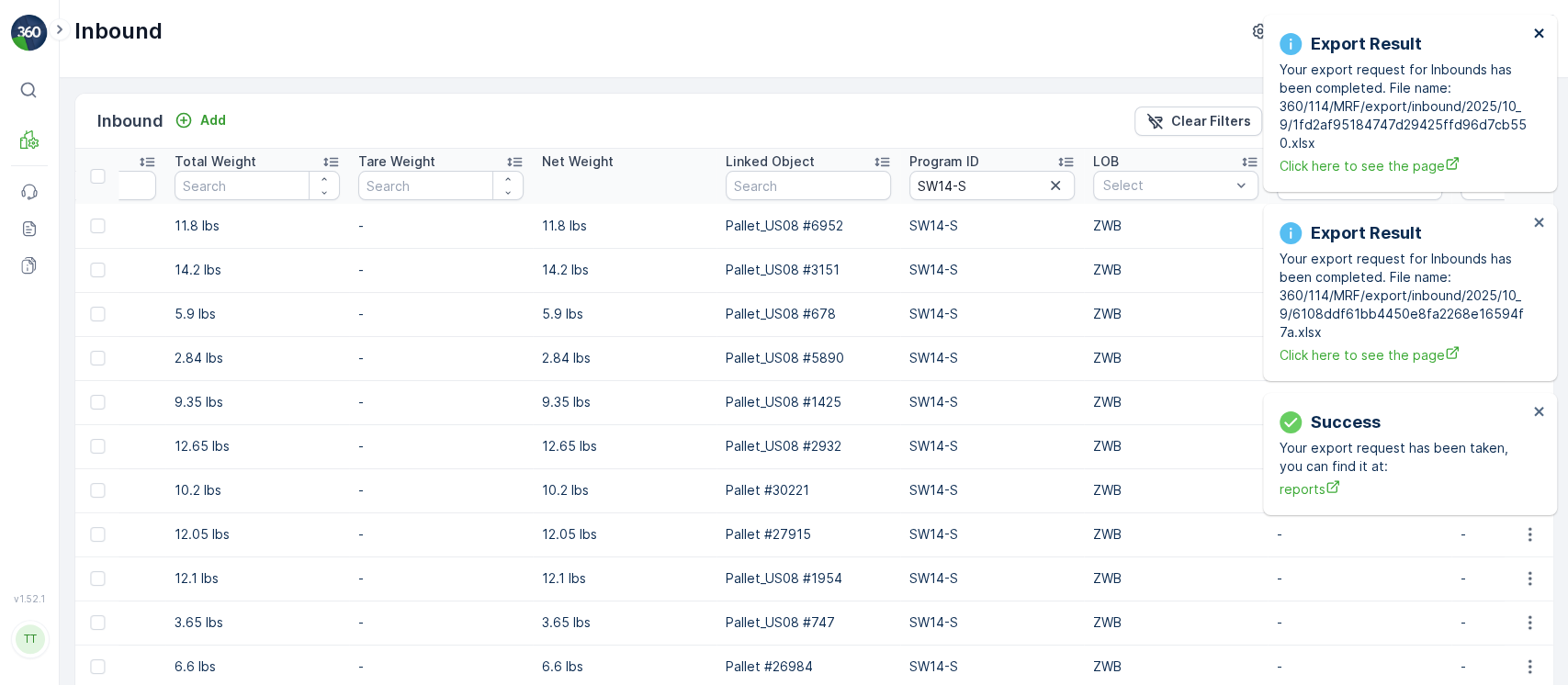
click at [1537, 32] on icon "close" at bounding box center [1538, 34] width 10 height 10
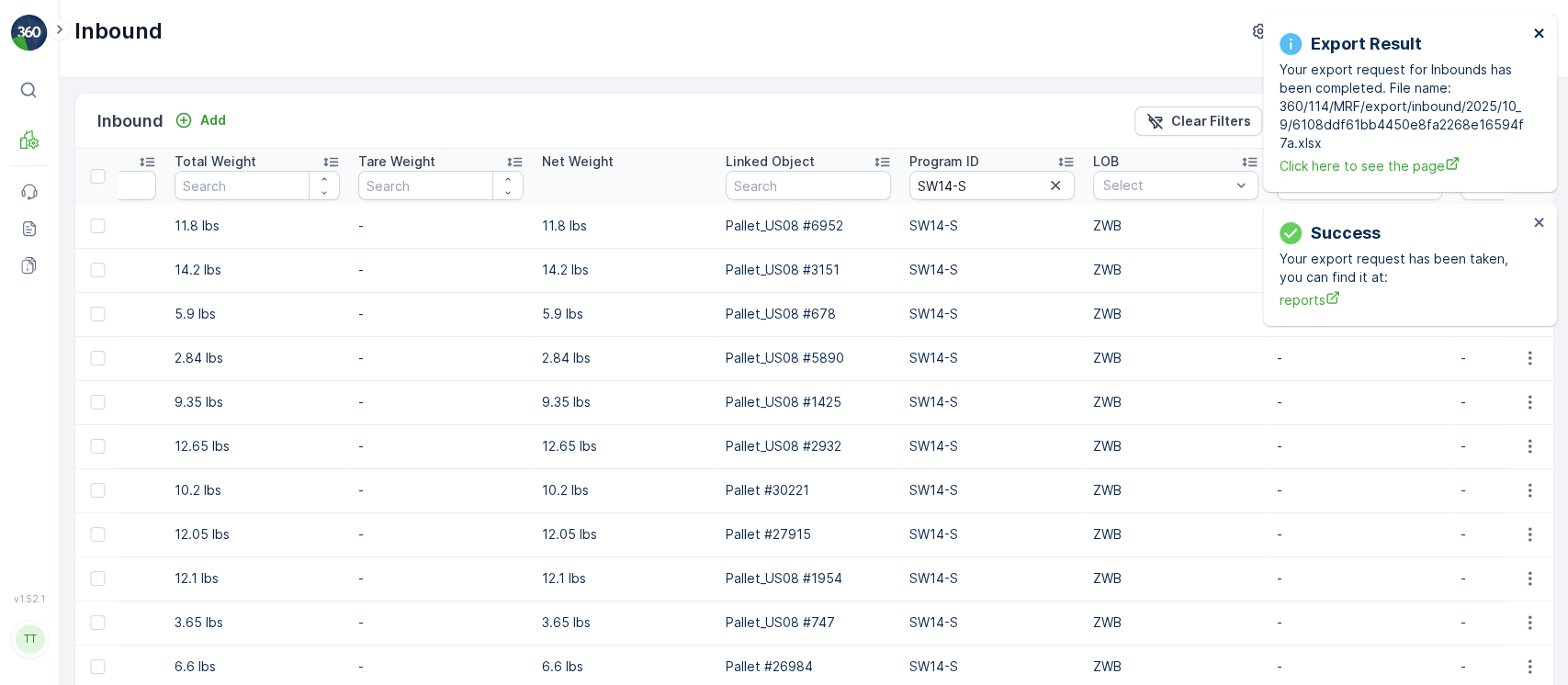
click at [1537, 31] on icon "close" at bounding box center [1538, 33] width 13 height 14
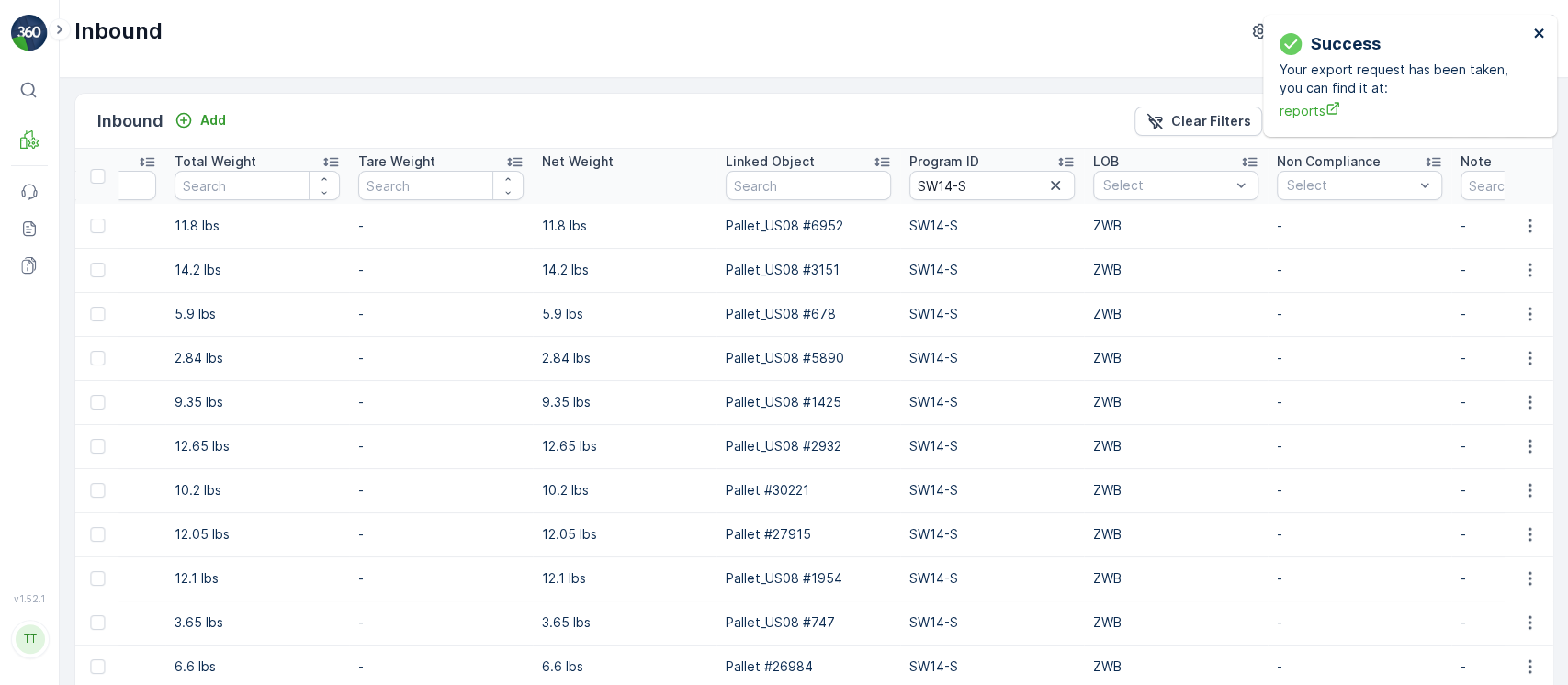
click at [1537, 31] on icon "close" at bounding box center [1538, 33] width 13 height 14
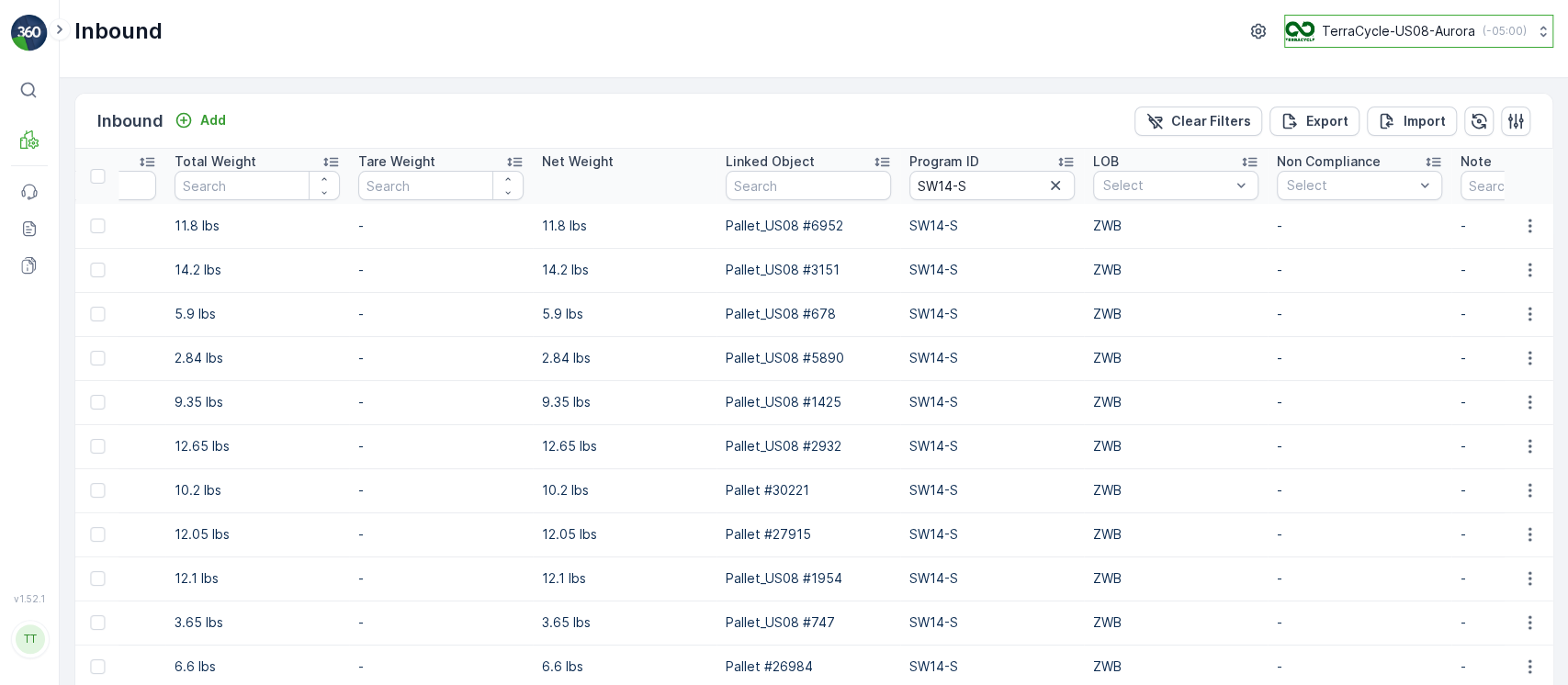
click at [1521, 31] on button "TerraCycle-US08-Aurora ( -05:00 )" at bounding box center [1418, 31] width 269 height 33
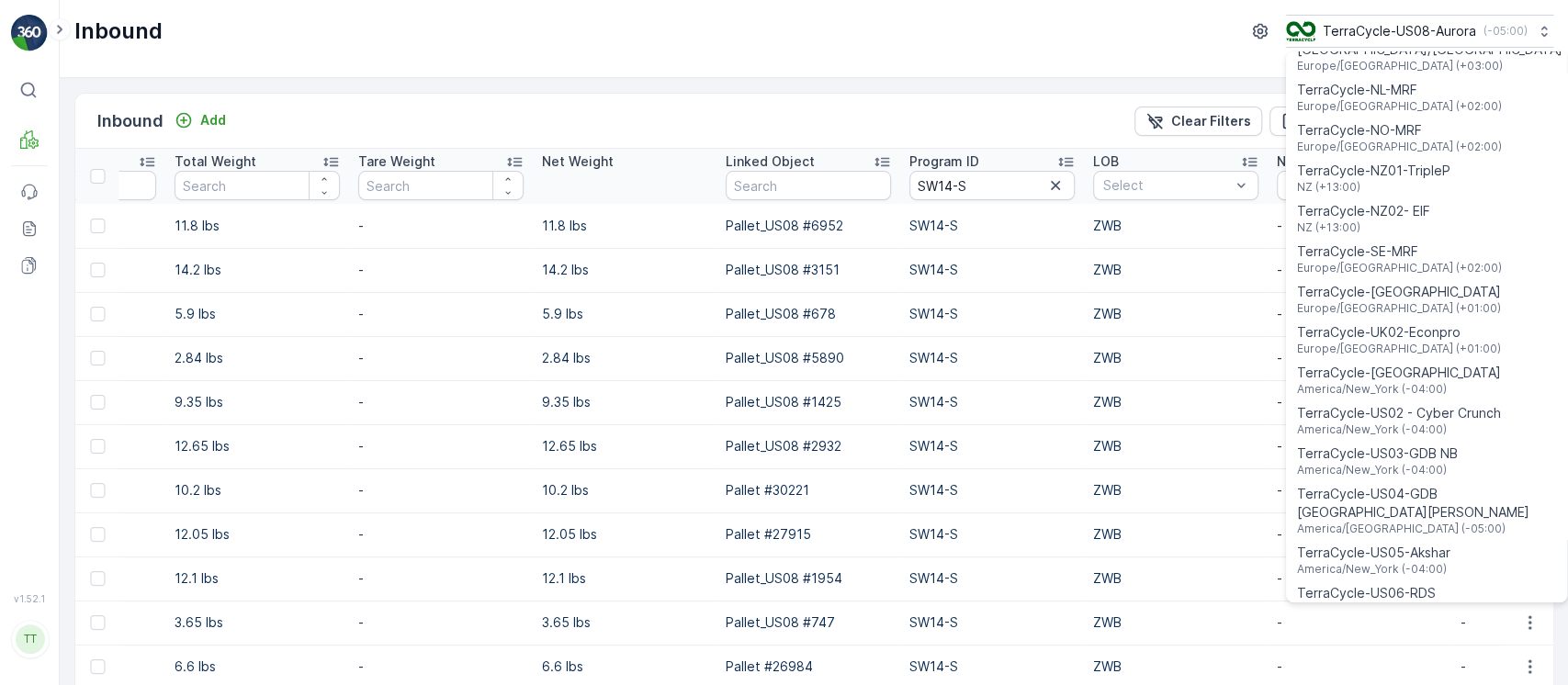
scroll to position [911, 0]
click at [1417, 585] on span "TerraCycle-US06-RDS" at bounding box center [1371, 593] width 149 height 18
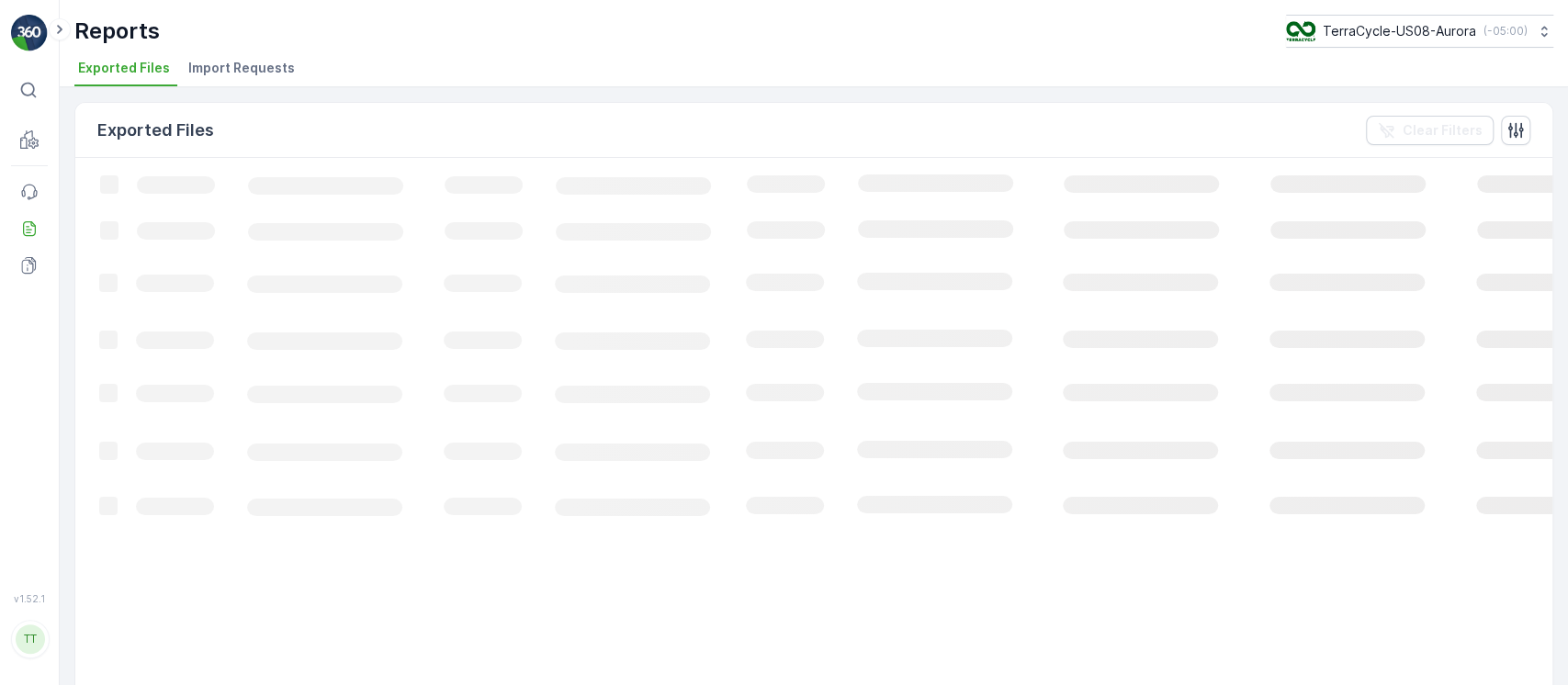
click at [257, 68] on span "Import Requests" at bounding box center [241, 67] width 107 height 18
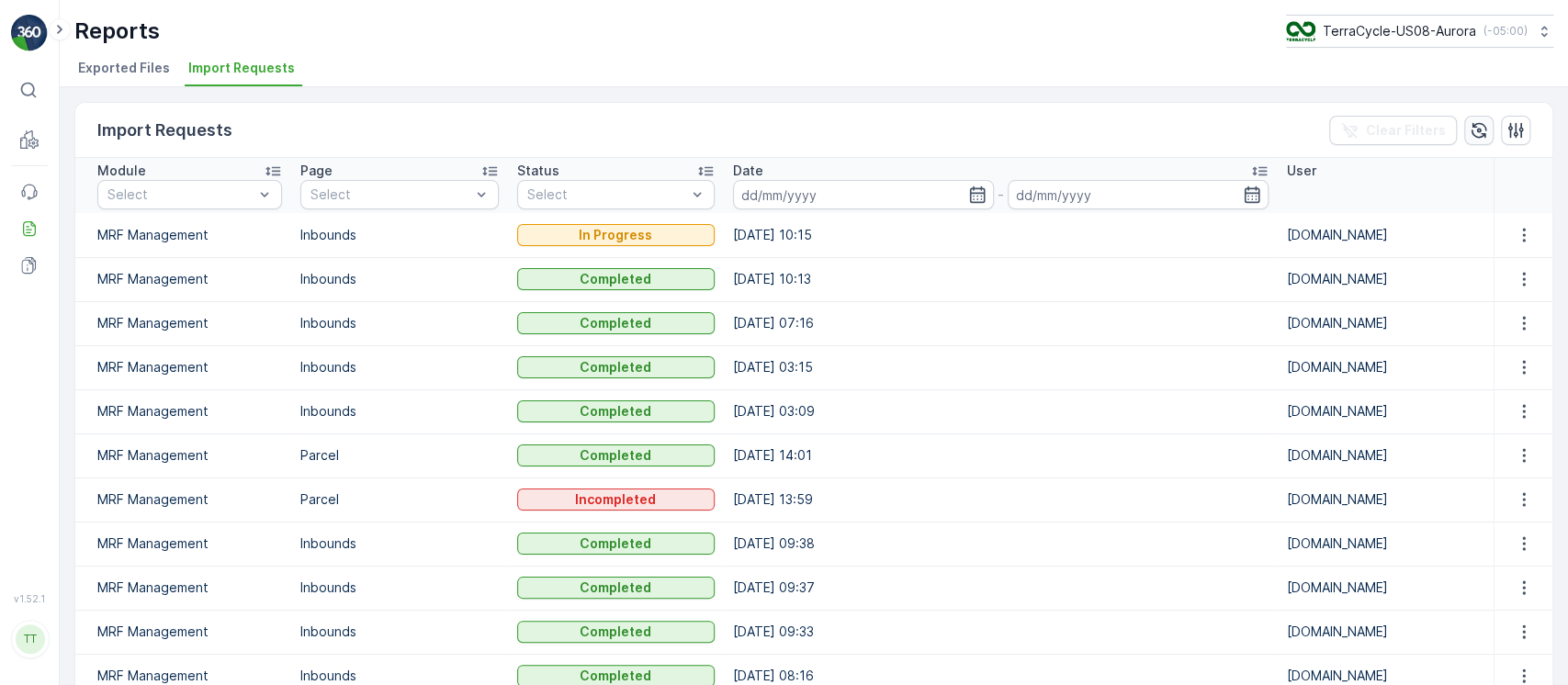
click at [1477, 144] on button "button" at bounding box center [1478, 130] width 30 height 30
click at [1473, 123] on icon "button" at bounding box center [1478, 130] width 18 height 18
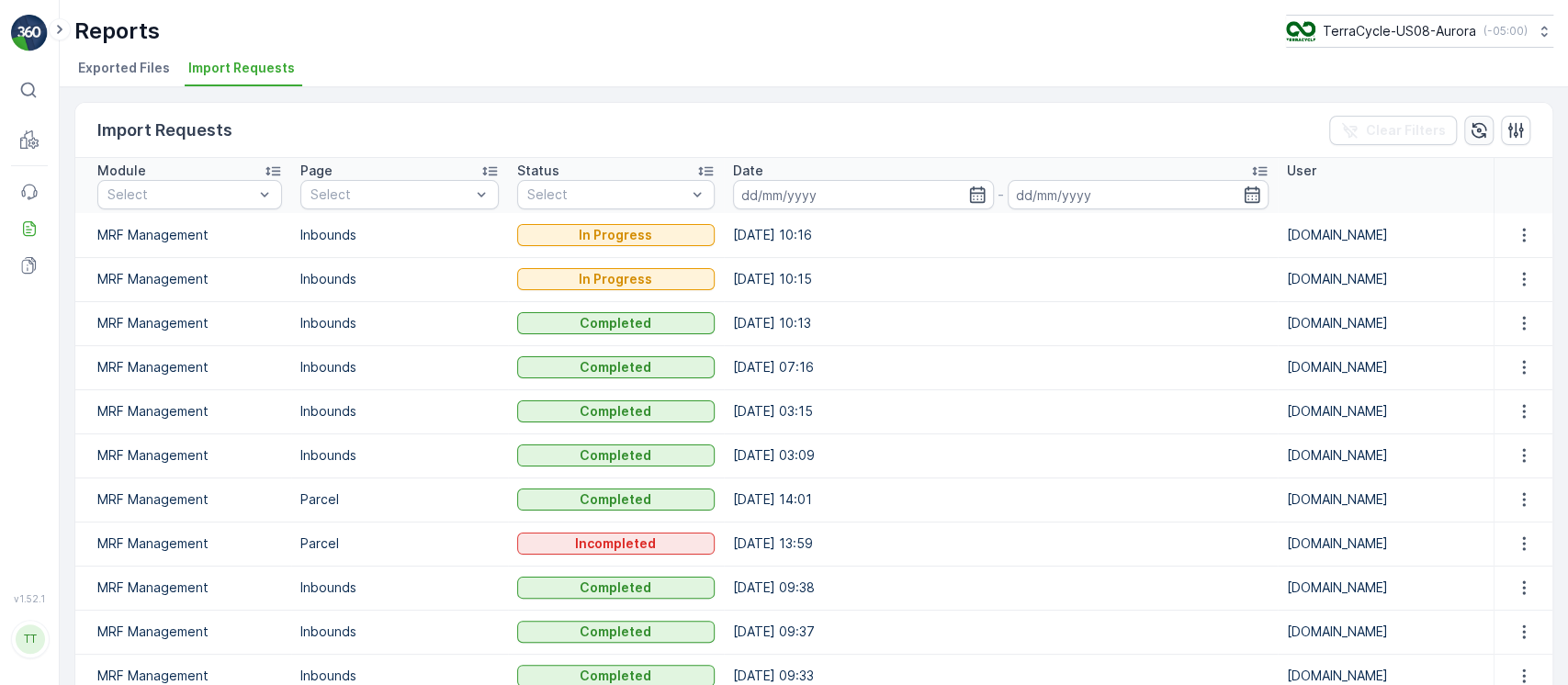
click at [1464, 132] on button "button" at bounding box center [1478, 130] width 30 height 30
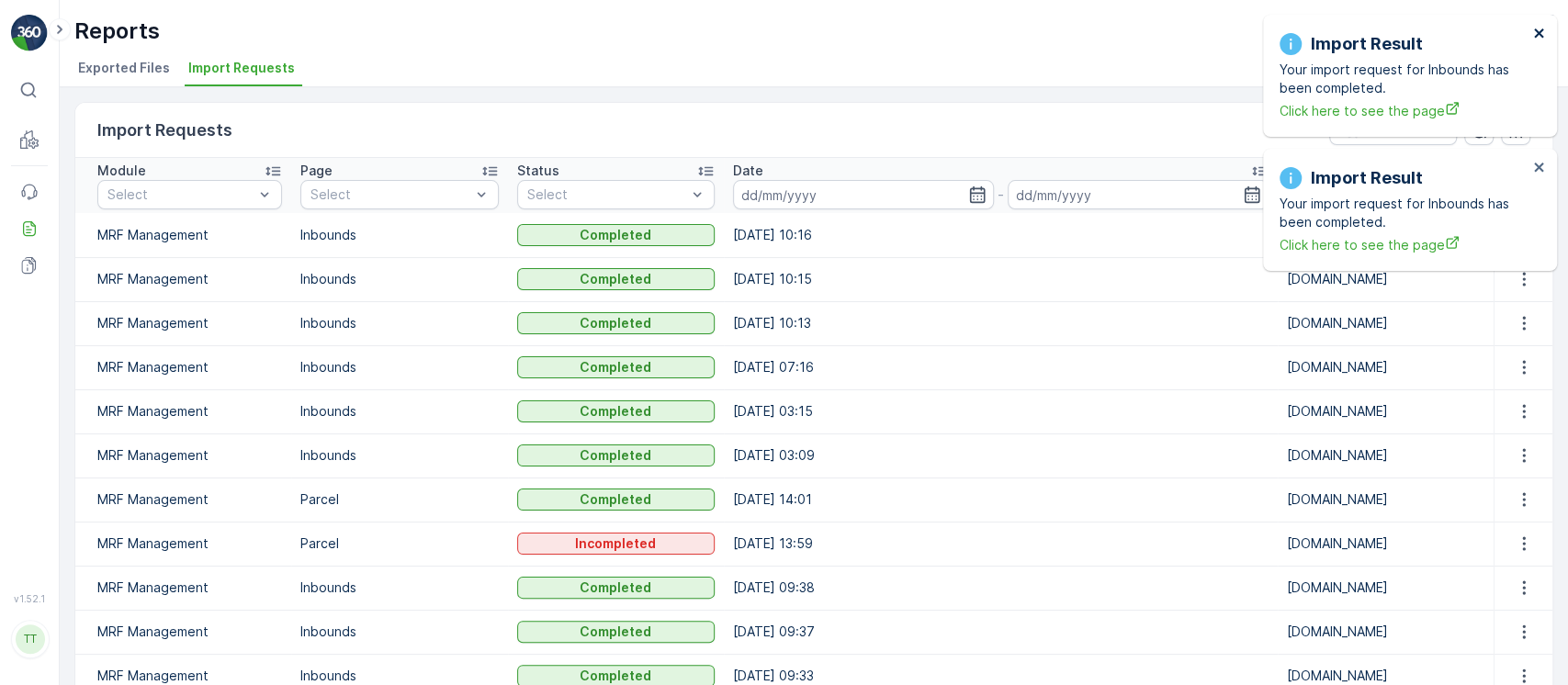
click at [1542, 36] on icon "close" at bounding box center [1538, 34] width 10 height 10
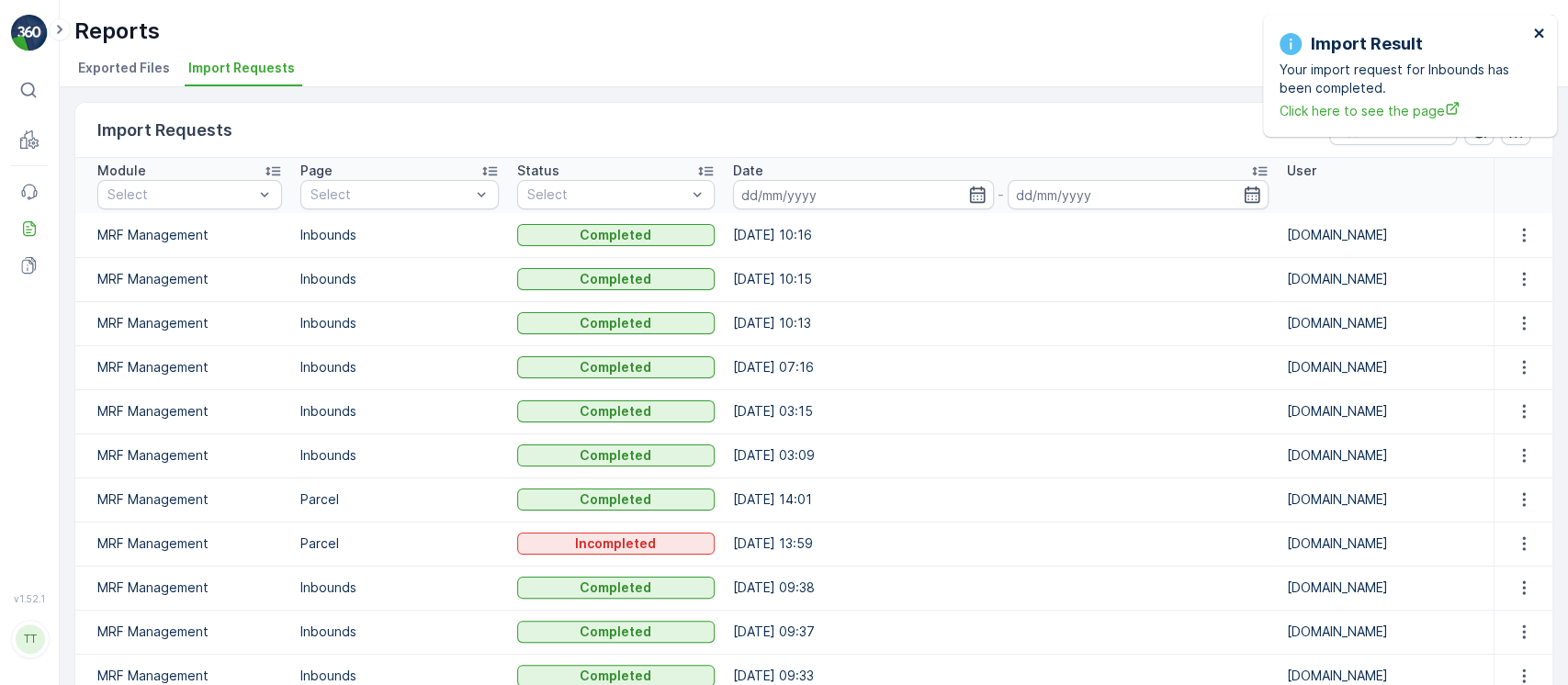
click at [1542, 36] on icon "close" at bounding box center [1538, 34] width 10 height 10
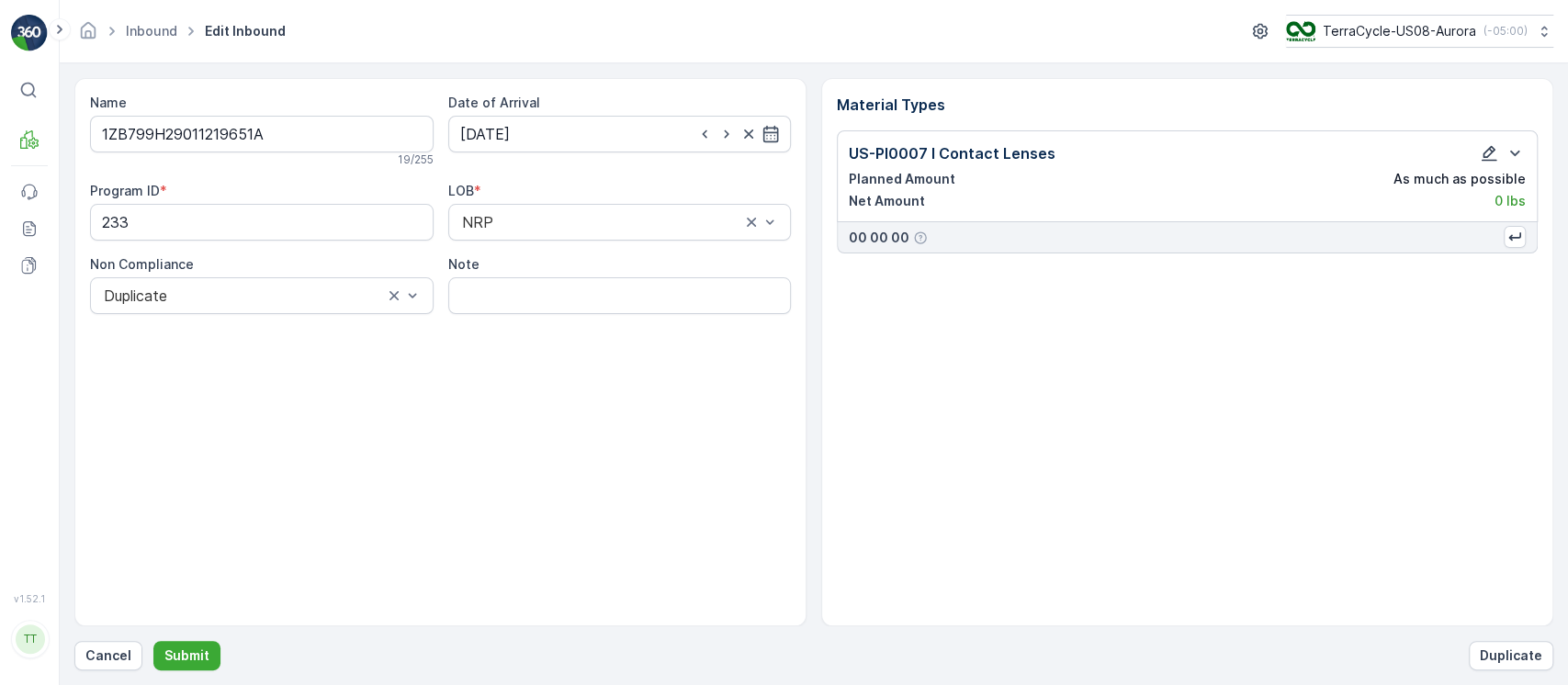
click at [1492, 158] on icon "button" at bounding box center [1488, 153] width 18 height 18
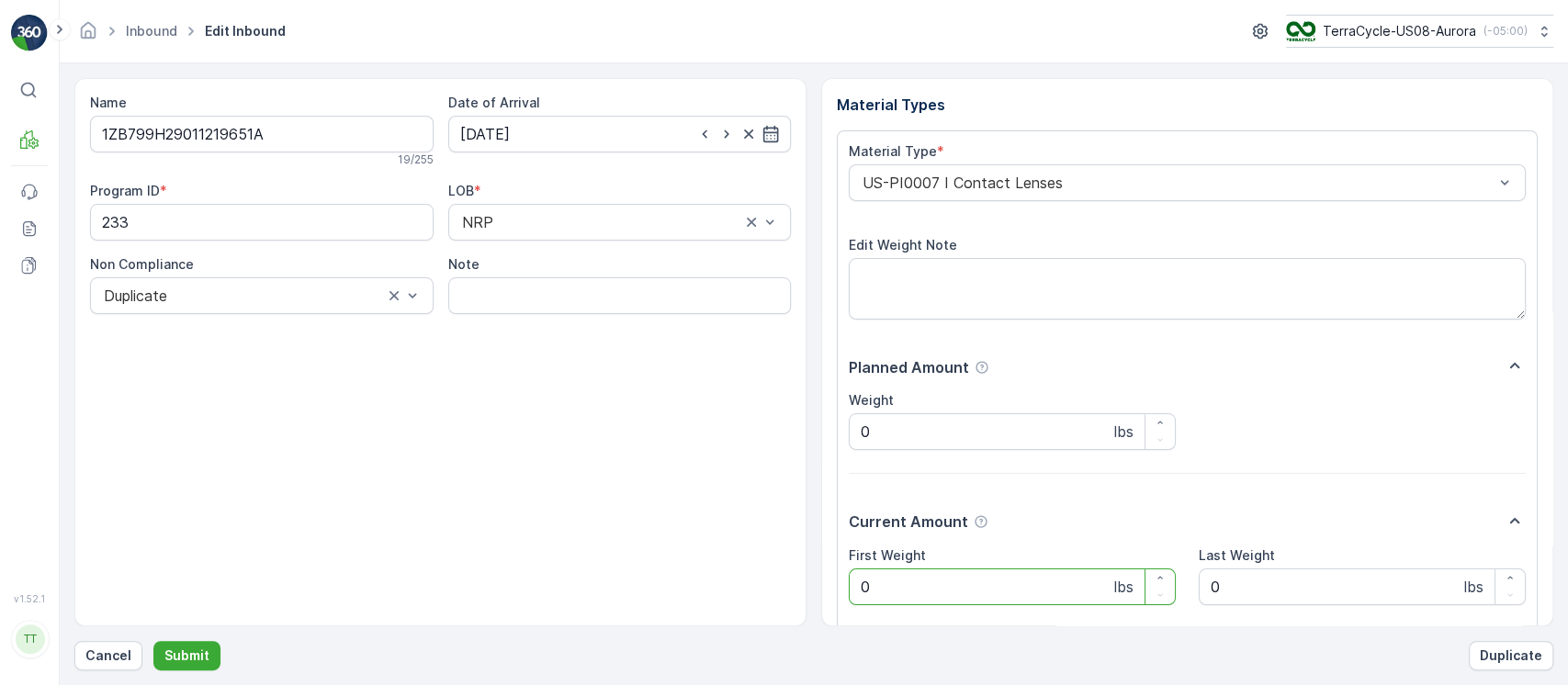
drag, startPoint x: 944, startPoint y: 584, endPoint x: 697, endPoint y: 582, distance: 247.0
click at [697, 582] on div "Name 1ZB799H29011219651A 19 / 255 Date of Arrival [DATE] Program ID * 233 LOB *…" at bounding box center [813, 352] width 1478 height 548
paste Weight "7.87"
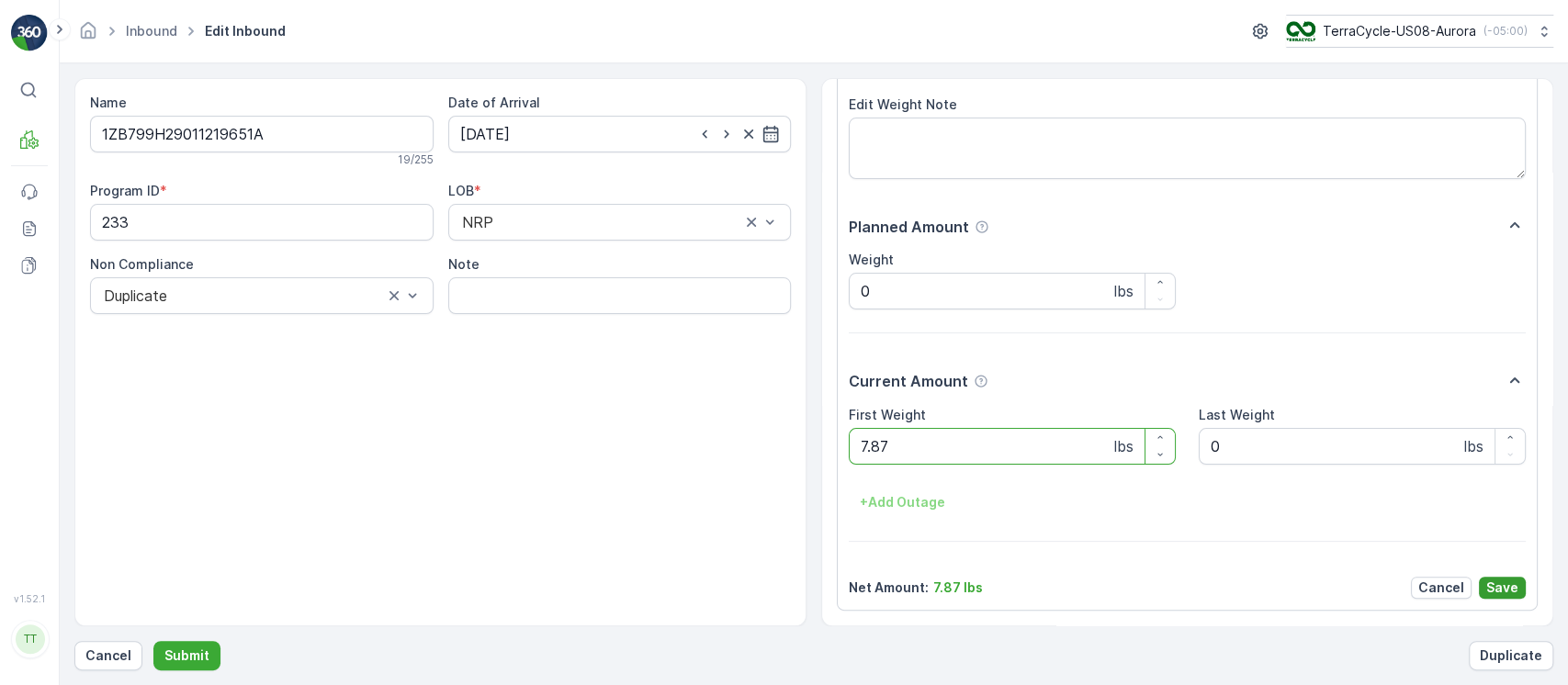
type Weight "7.87"
click at [1506, 581] on p "Save" at bounding box center [1502, 588] width 32 height 18
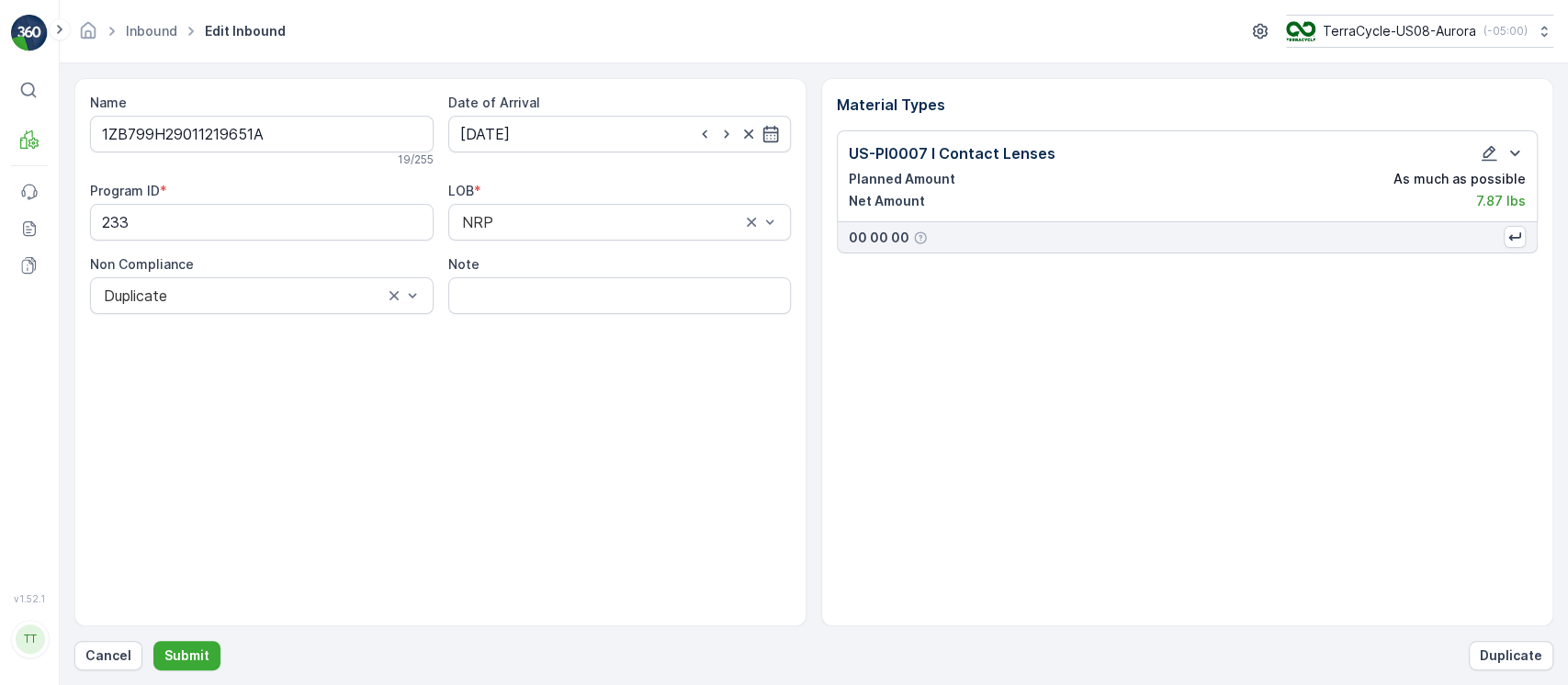
scroll to position [0, 0]
click at [602, 290] on input "Note" at bounding box center [619, 296] width 344 height 37
click at [662, 290] on input "Average weight used. Inbound was received without weight. GV [DATE]" at bounding box center [619, 296] width 344 height 37
click at [699, 295] on input "Average weight used. Inbound was received without weight. GV [DATE]" at bounding box center [619, 296] width 344 height 37
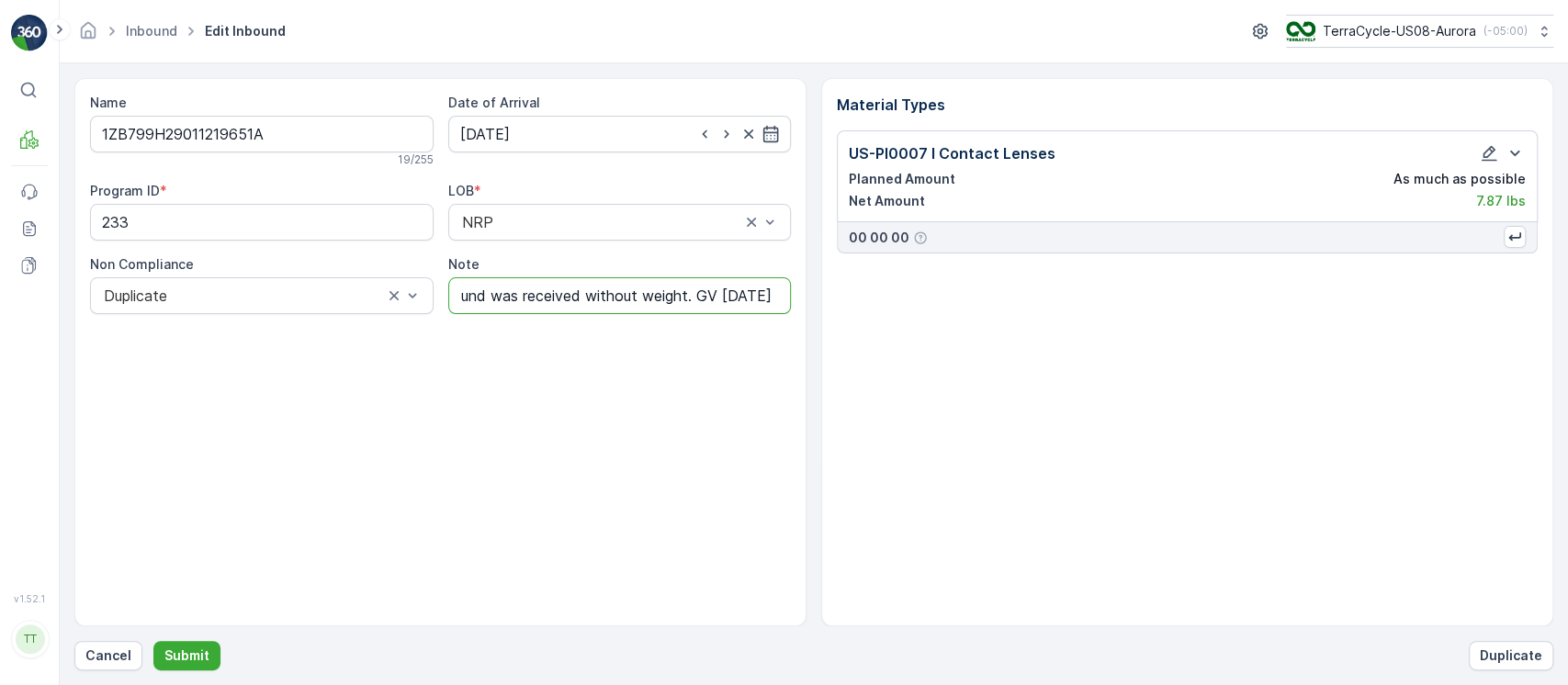
click at [699, 295] on input "Average weight used. Inbound was received without weight. GV [DATE]" at bounding box center [619, 296] width 344 height 37
type input "Average weight used. Inbound was received without weight. GV [DATE]"
click at [183, 658] on p "Submit" at bounding box center [187, 655] width 45 height 18
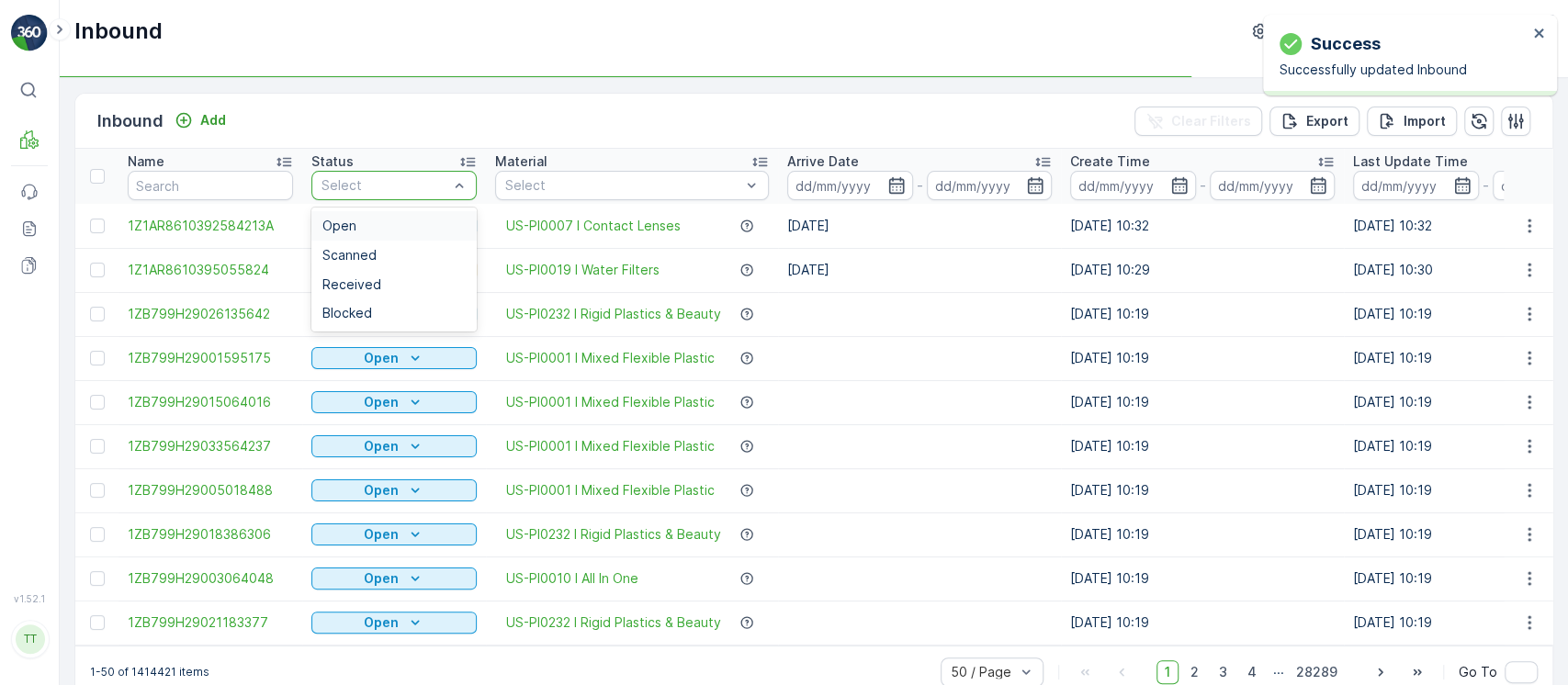
click at [377, 196] on div "Select" at bounding box center [394, 185] width 166 height 30
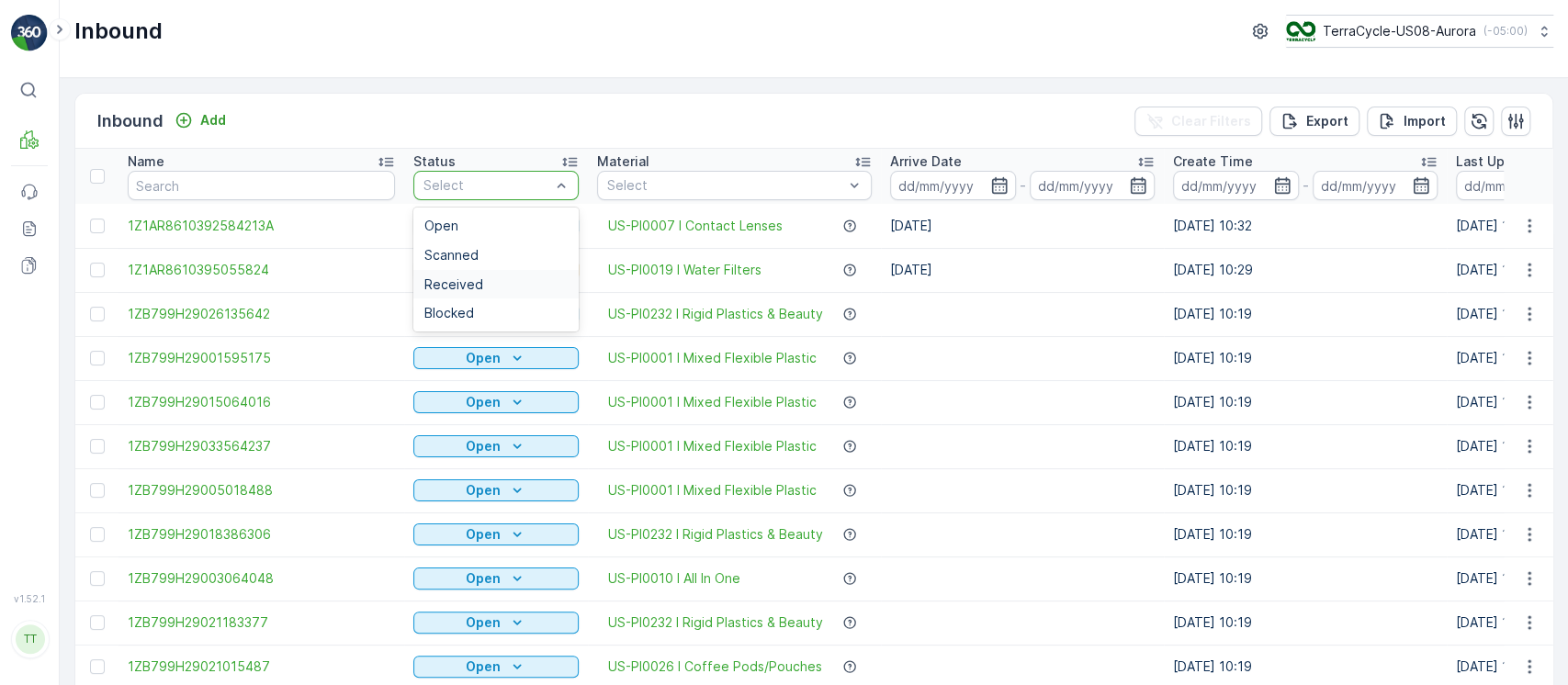
click at [464, 282] on span "Received" at bounding box center [454, 284] width 59 height 14
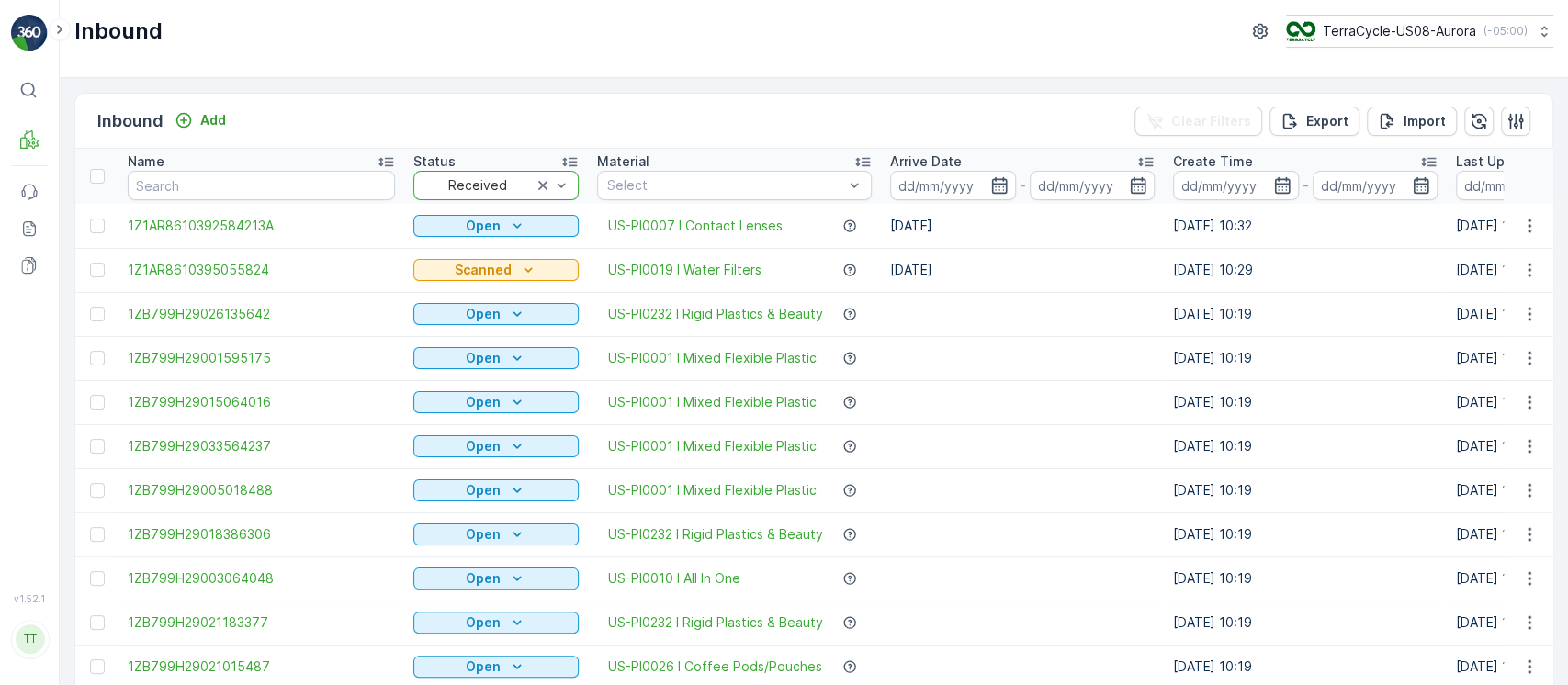
click at [981, 159] on div "Arrive Date" at bounding box center [1022, 161] width 265 height 18
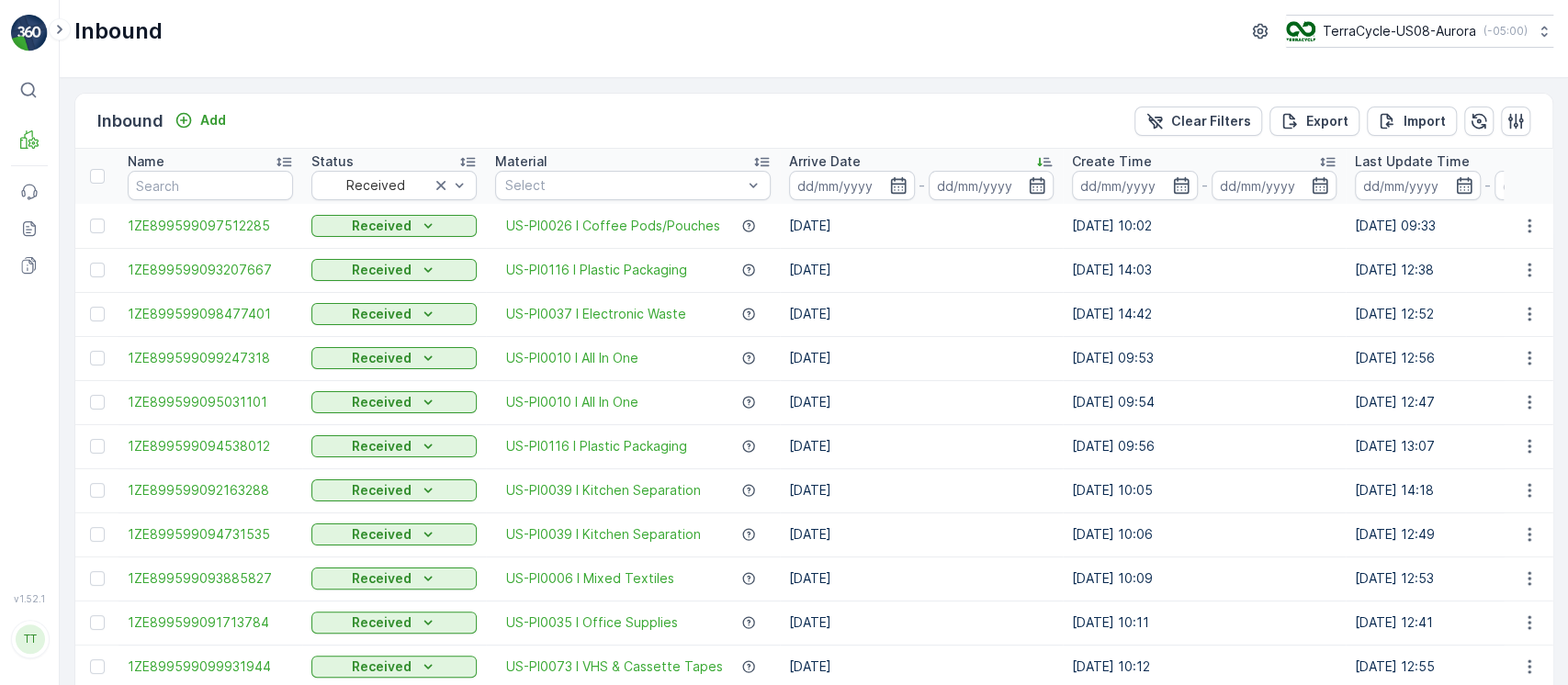
click at [981, 159] on div "Arrive Date" at bounding box center [921, 161] width 265 height 18
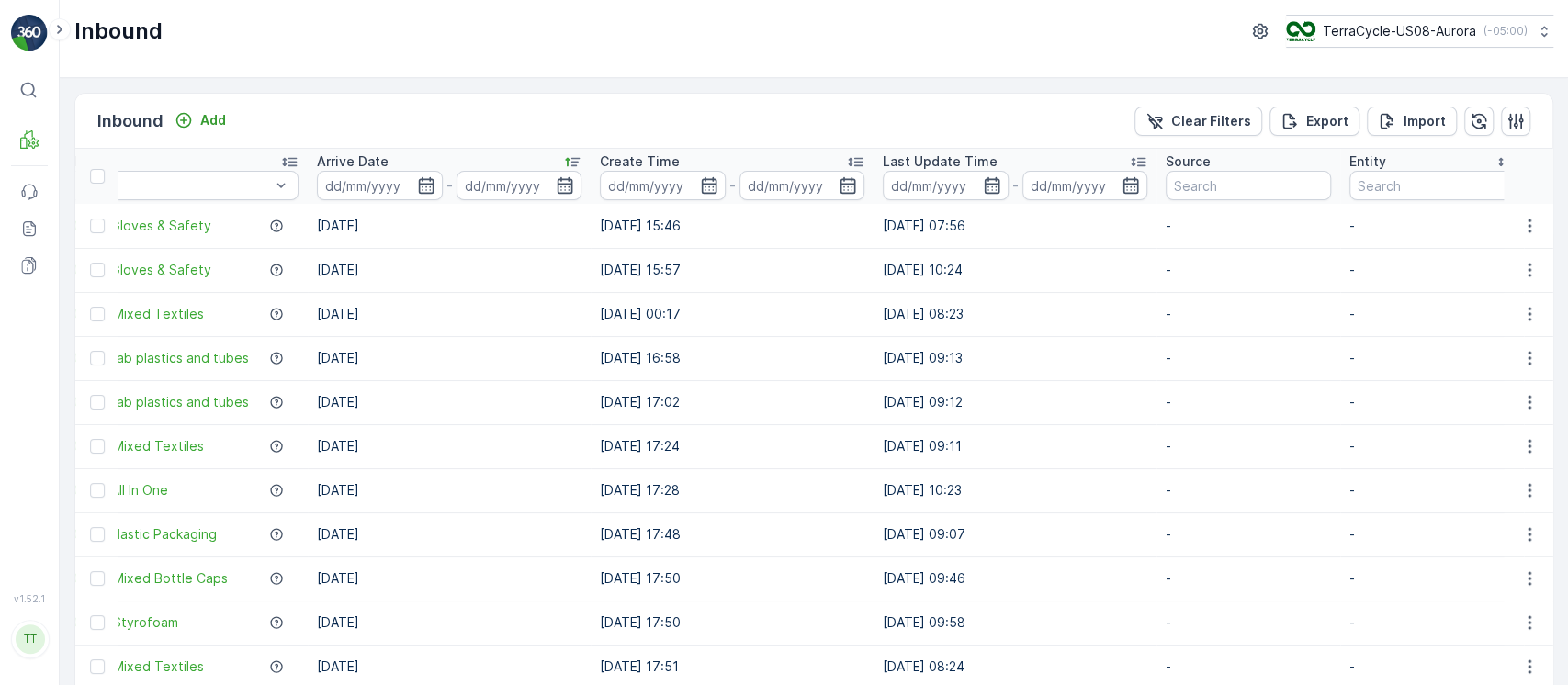
scroll to position [0, 702]
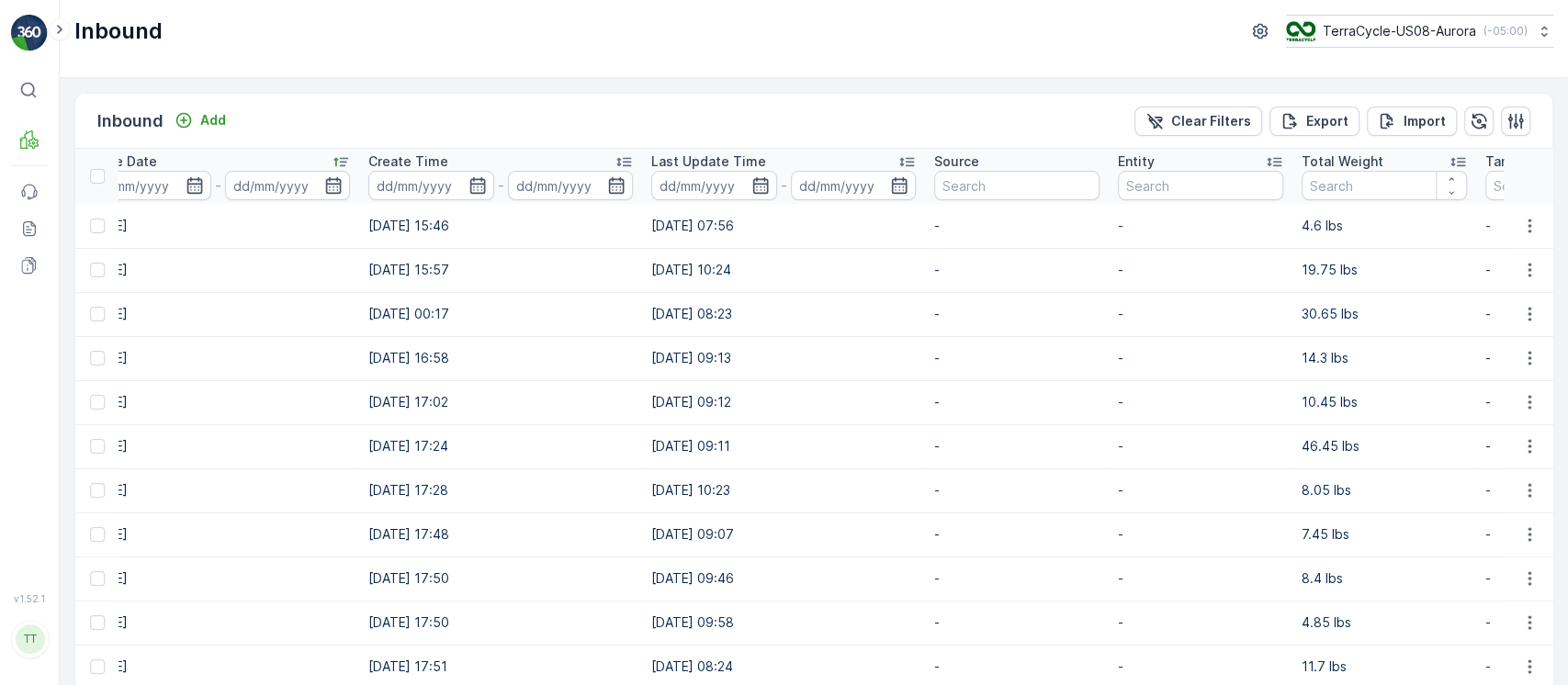
click at [1347, 168] on p "Total Weight" at bounding box center [1342, 161] width 82 height 18
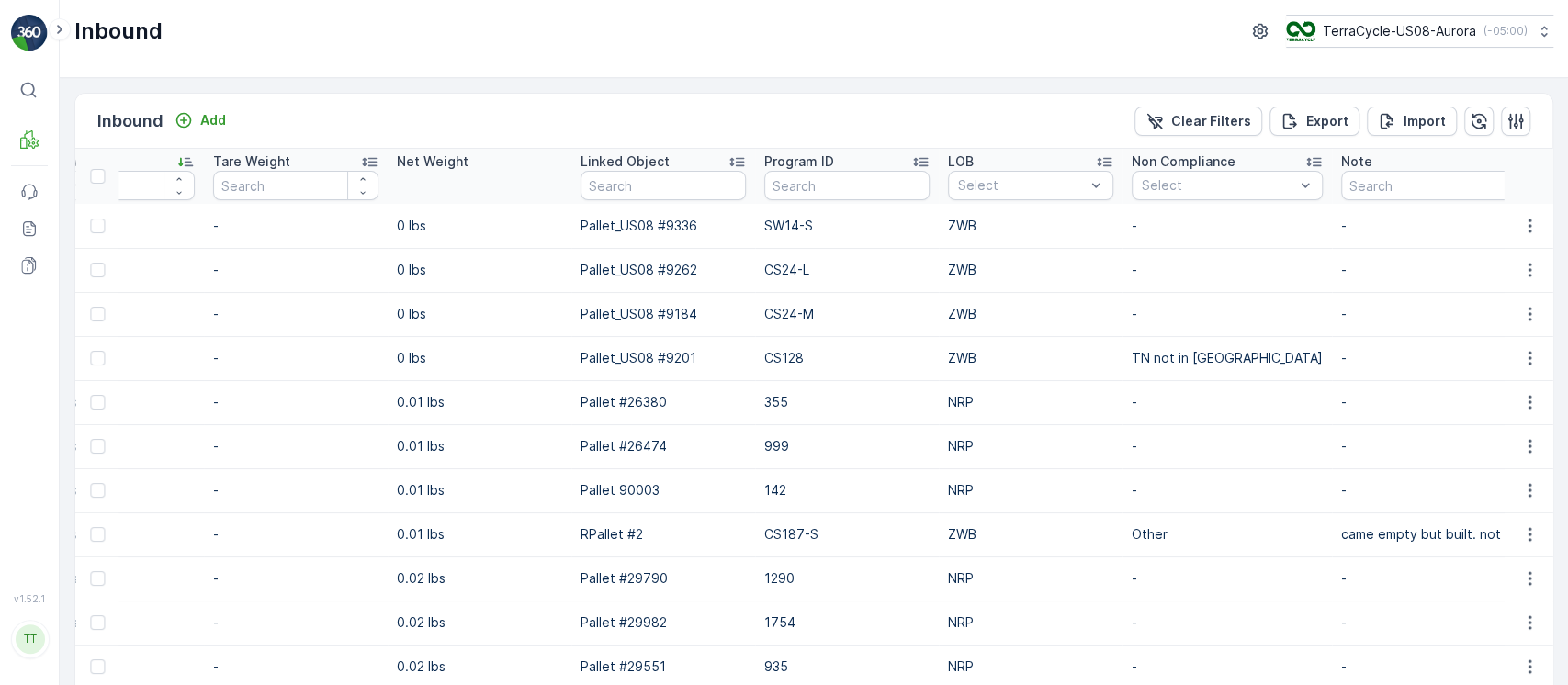
scroll to position [0, 2015]
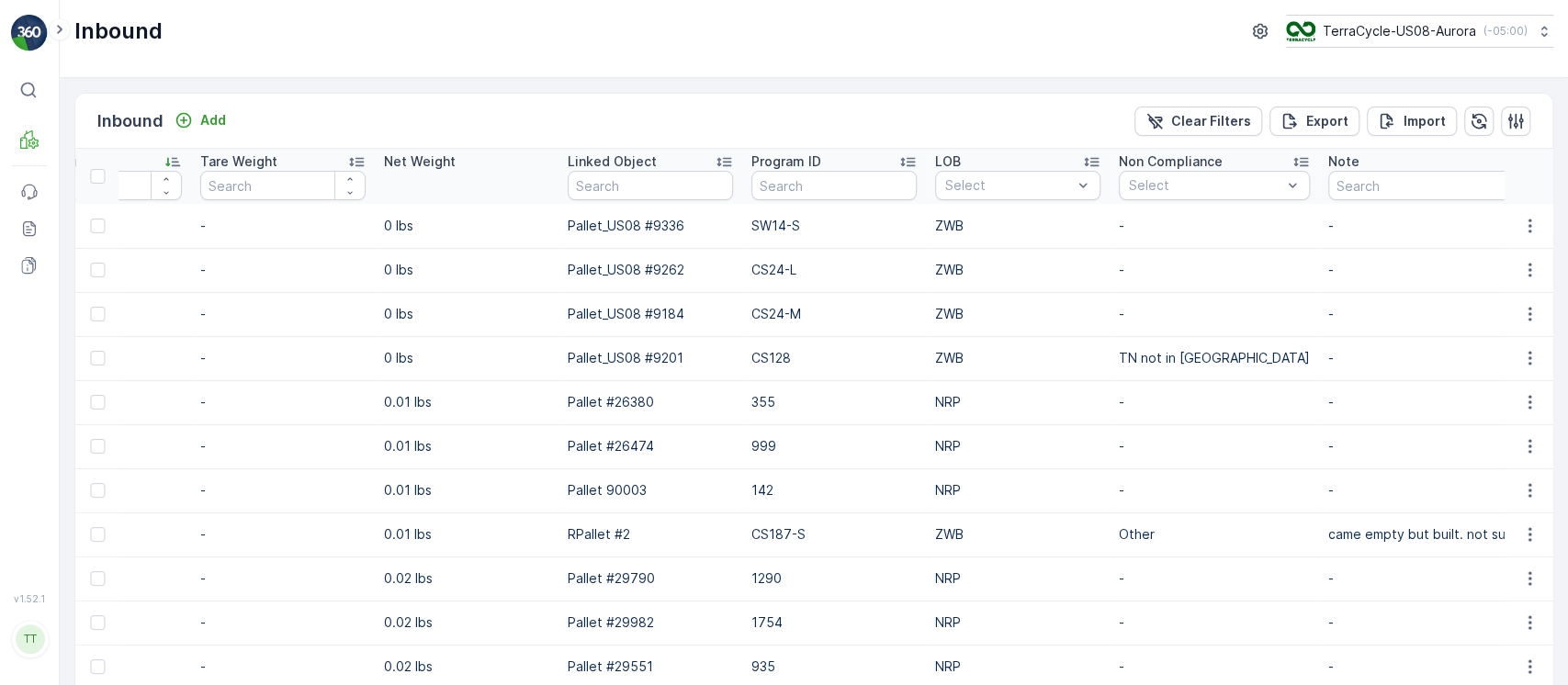
click at [774, 219] on p "SW14-S" at bounding box center [834, 225] width 166 height 18
copy p "SW14-S"
click at [757, 268] on p "CS24-L" at bounding box center [834, 270] width 166 height 18
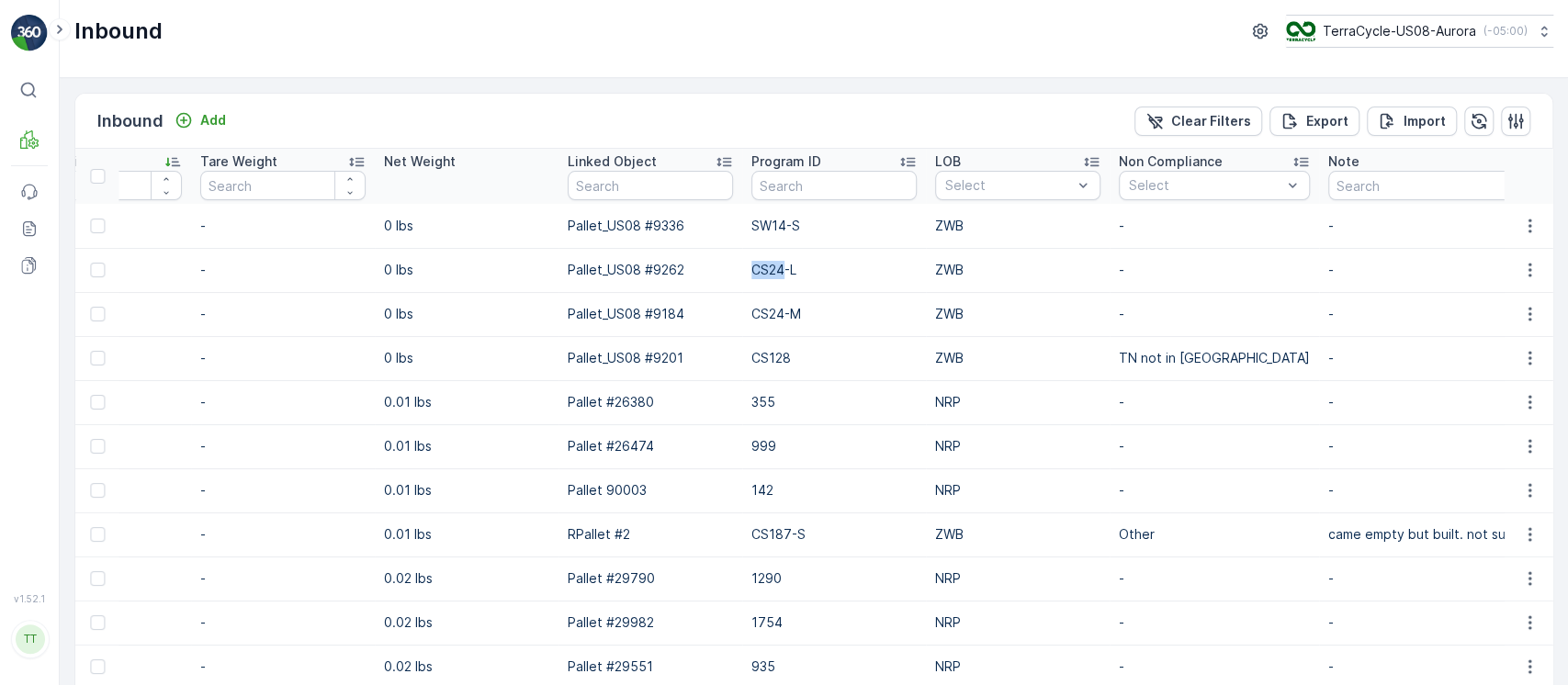
click at [757, 268] on p "CS24-L" at bounding box center [834, 270] width 166 height 18
copy p "CS24-L"
click at [1527, 259] on button "button" at bounding box center [1529, 270] width 33 height 22
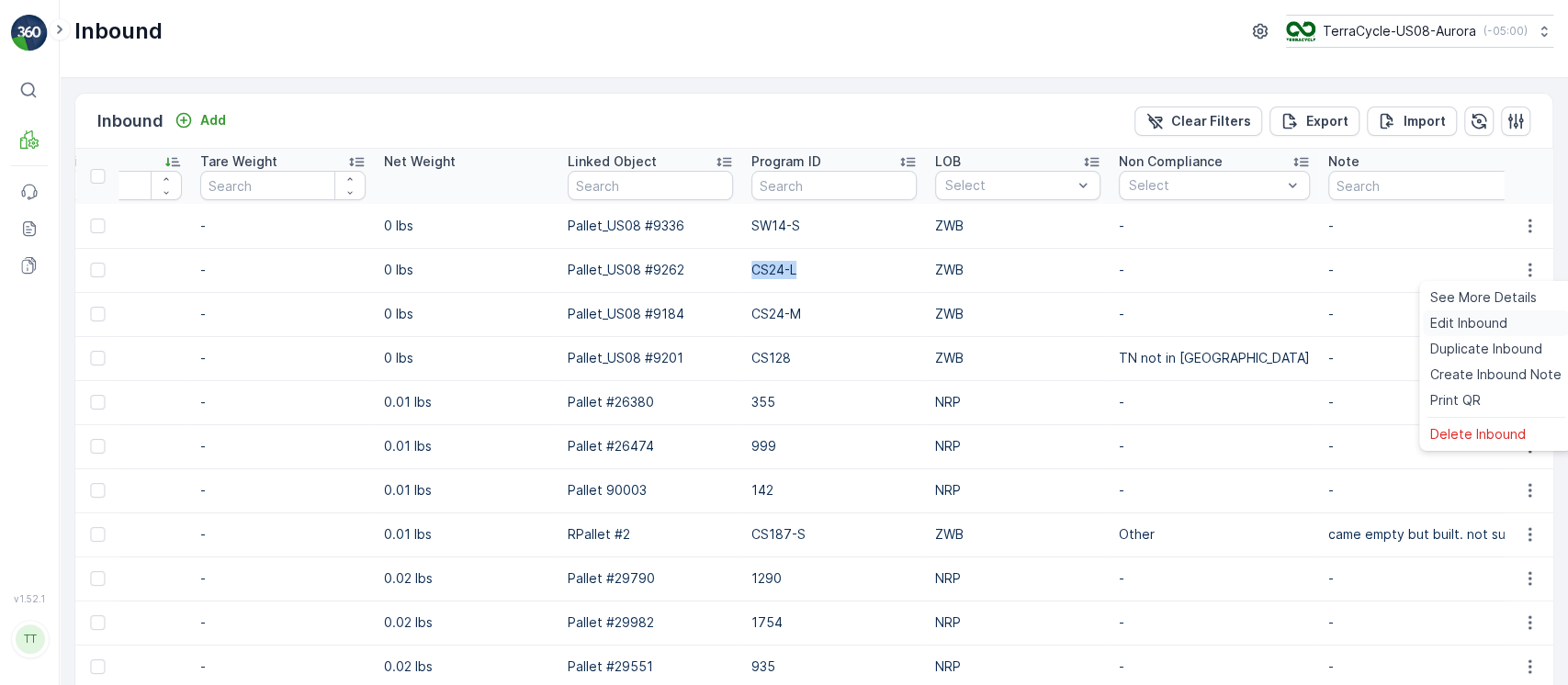
click at [1498, 321] on span "Edit Inbound" at bounding box center [1469, 323] width 77 height 18
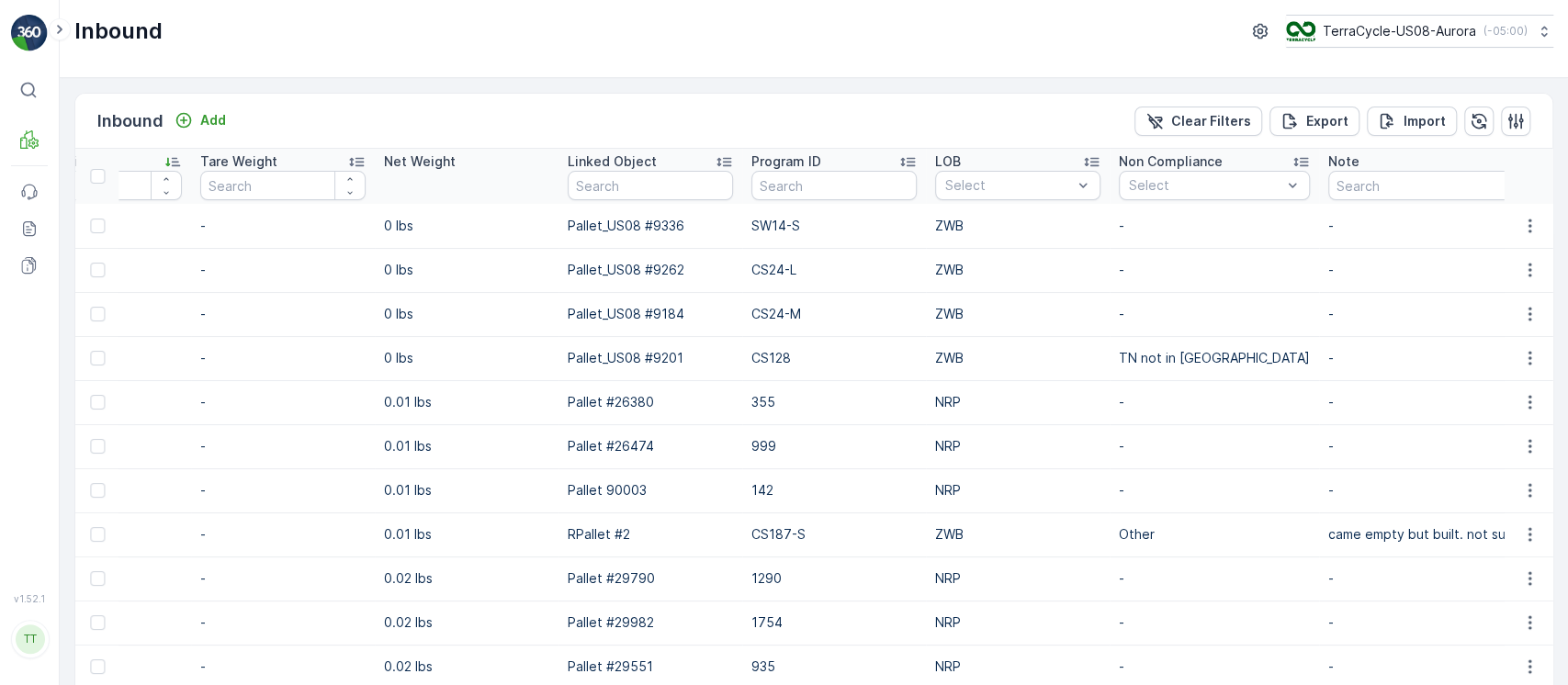
click at [771, 314] on p "CS24-M" at bounding box center [834, 314] width 166 height 18
copy p "CS24-M"
click at [774, 355] on p "CS128" at bounding box center [834, 357] width 166 height 18
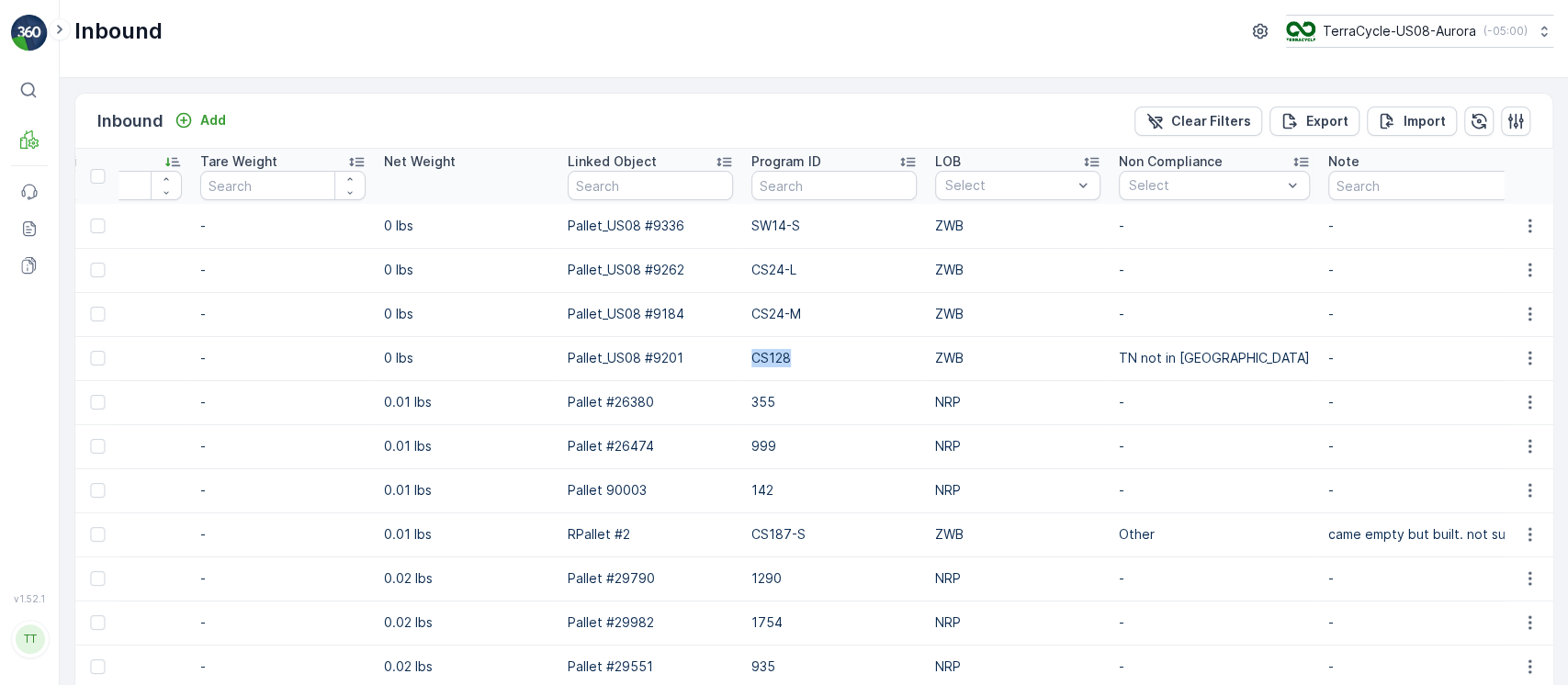
click at [774, 355] on p "CS128" at bounding box center [834, 357] width 166 height 18
copy p "CS128"
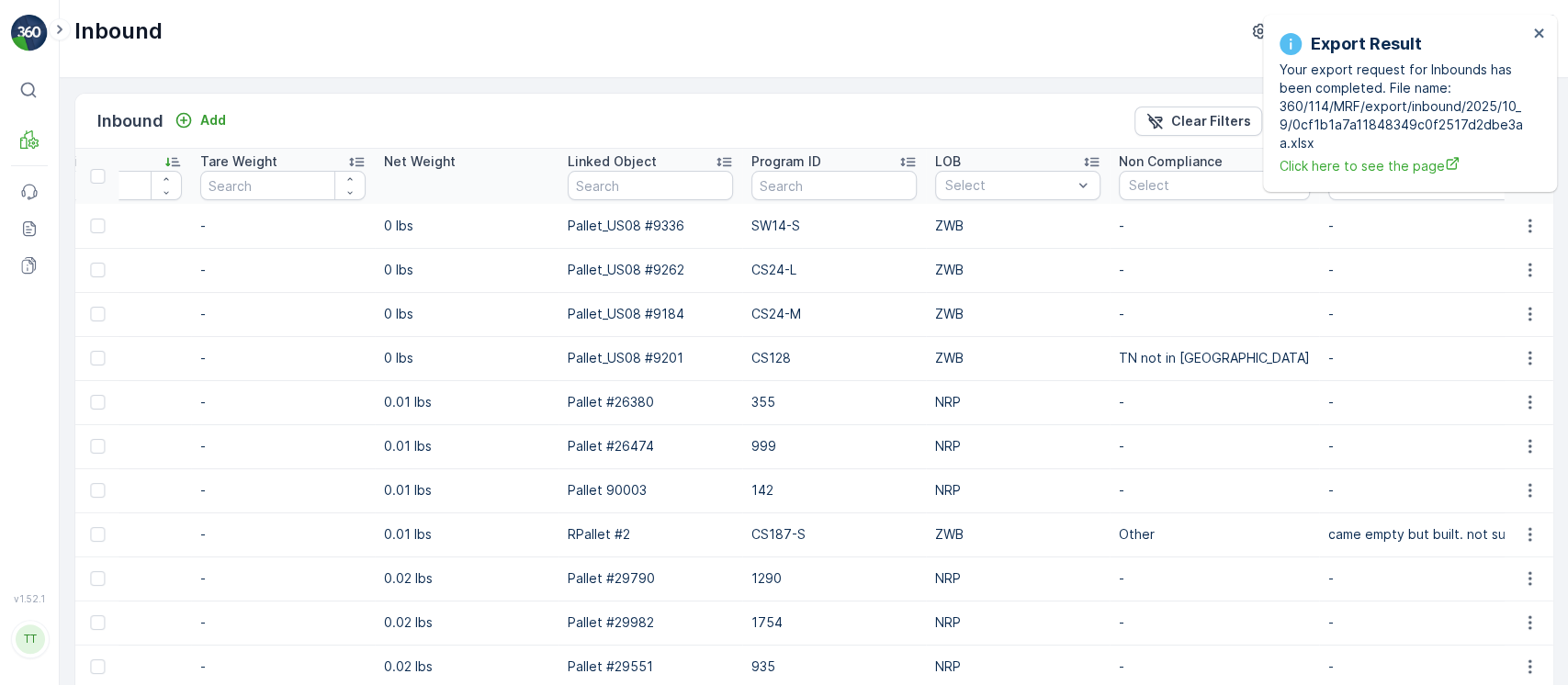
click at [785, 274] on p "CS24-L" at bounding box center [834, 270] width 166 height 18
copy p "CS24-L"
click at [1538, 30] on icon "close" at bounding box center [1538, 33] width 13 height 14
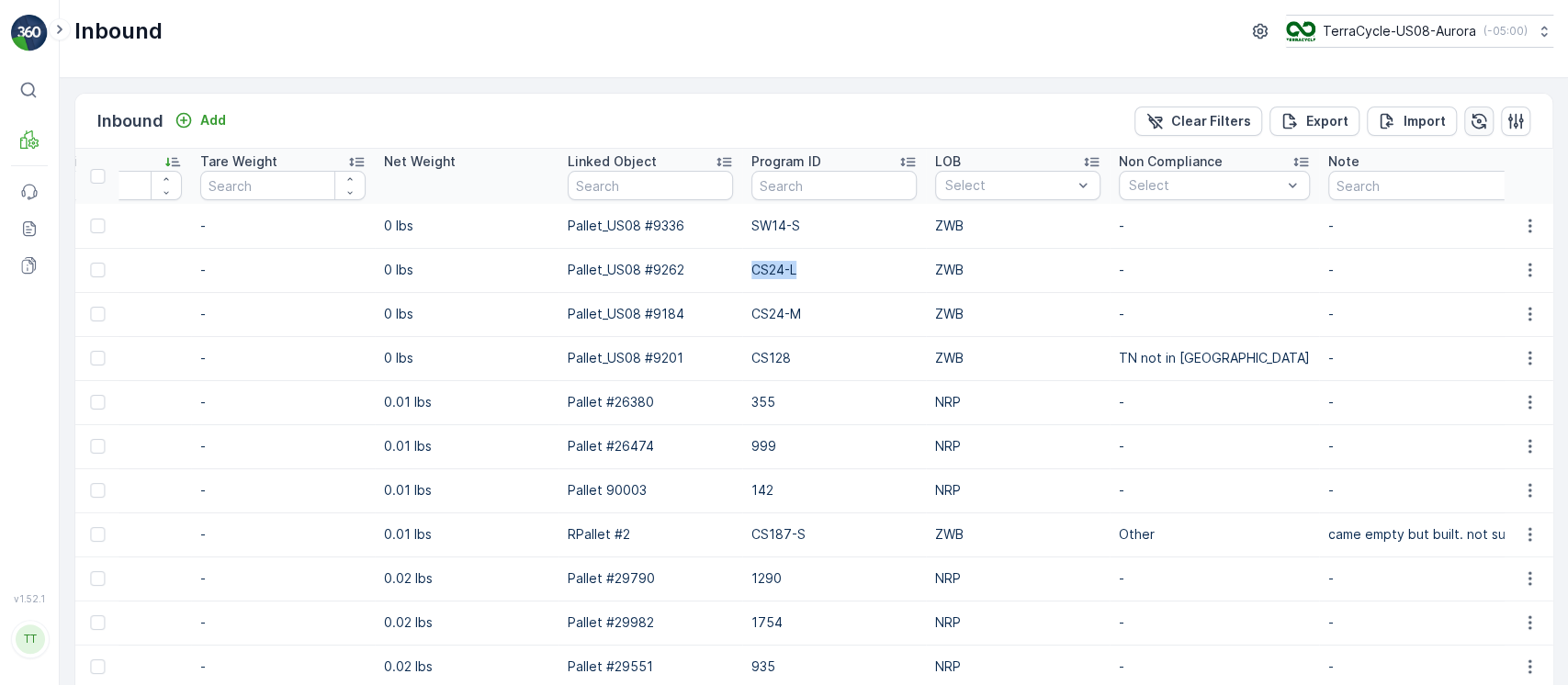
click at [1472, 116] on icon "button" at bounding box center [1479, 120] width 15 height 15
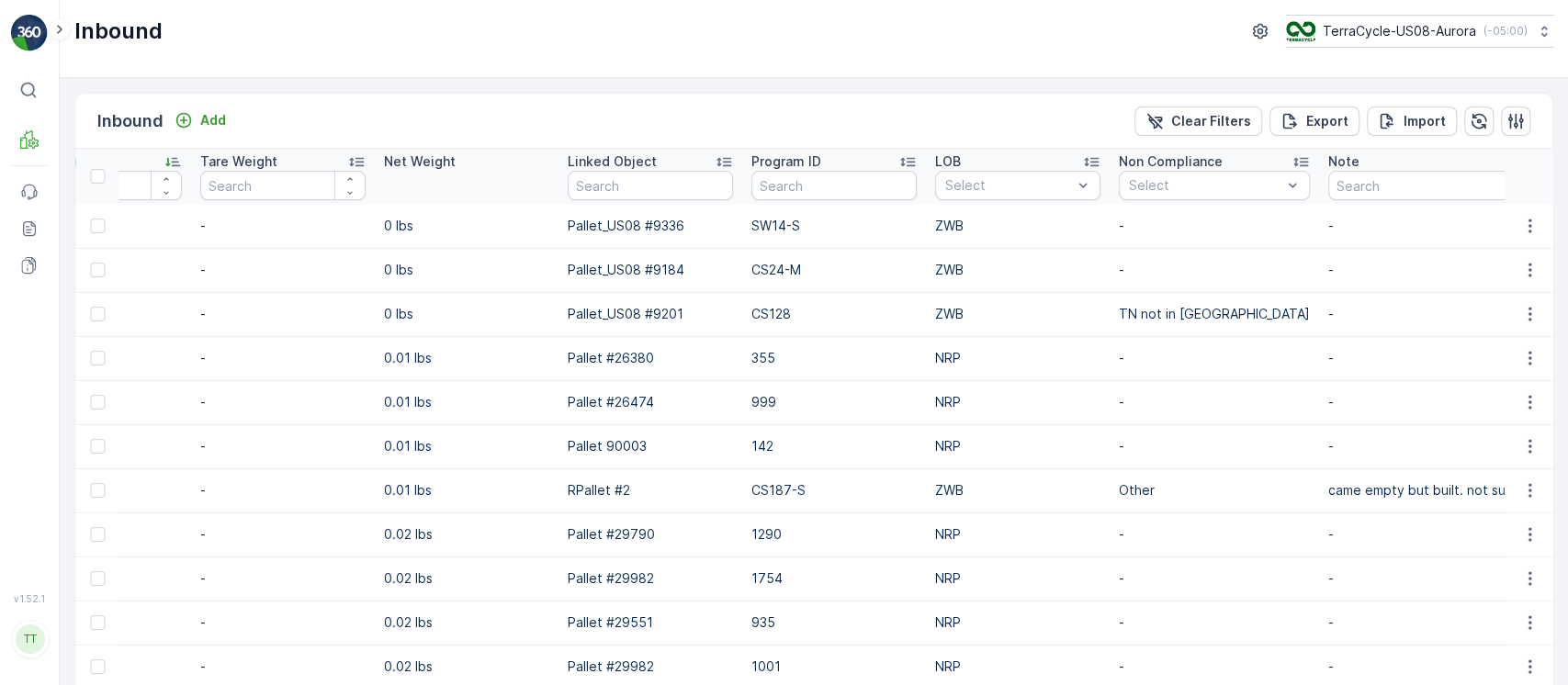
click at [783, 271] on p "CS24-M" at bounding box center [834, 270] width 166 height 18
copy p "CS24-M"
click at [769, 221] on p "SW14-S" at bounding box center [834, 225] width 166 height 18
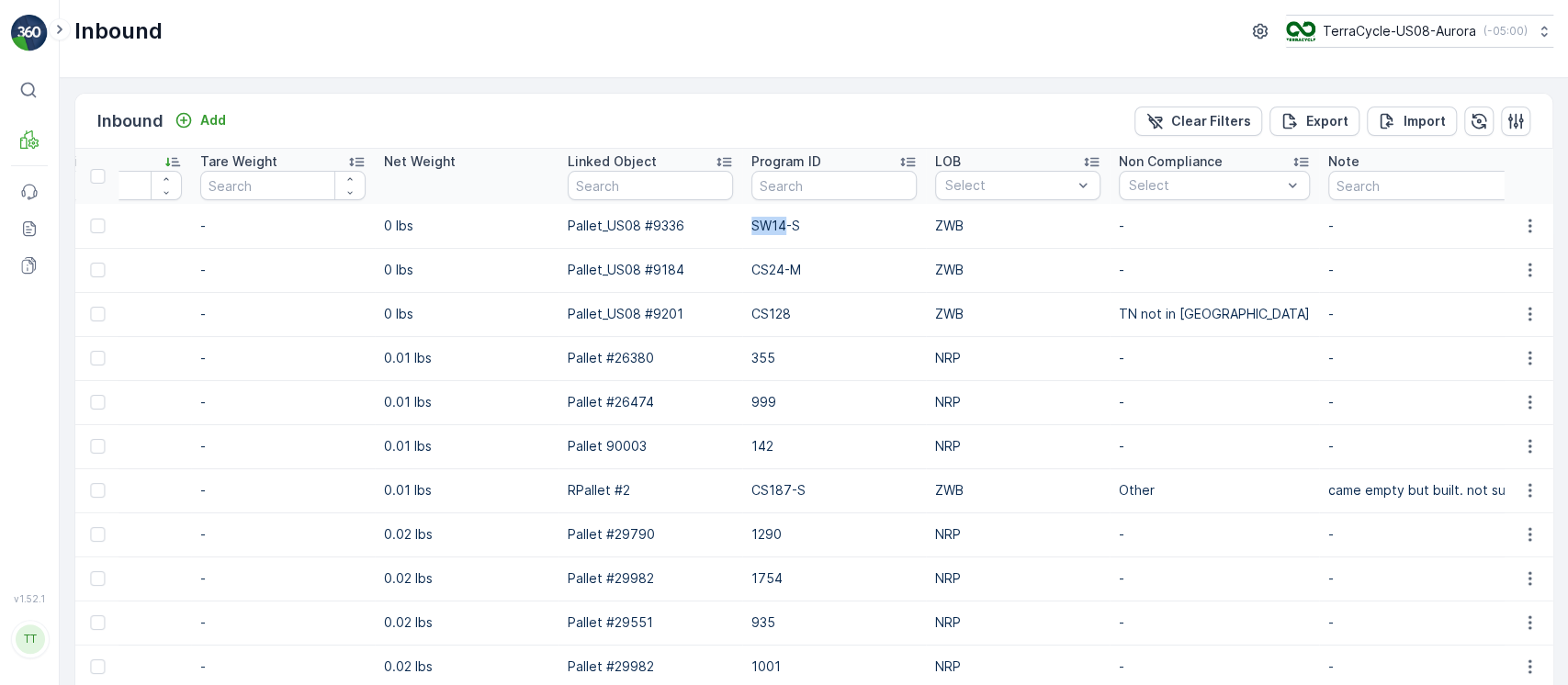
click at [769, 221] on p "SW14-S" at bounding box center [834, 225] width 166 height 18
copy p "SW14-S"
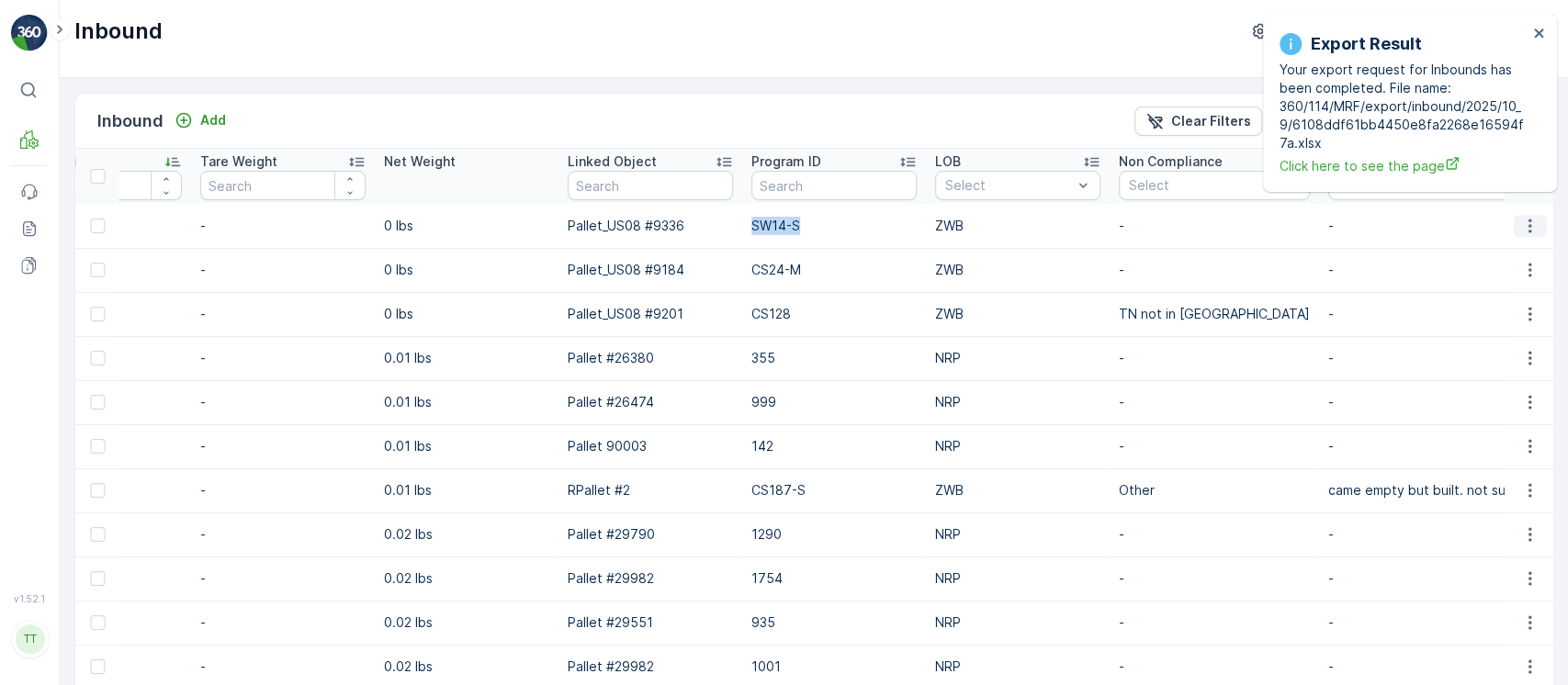
click at [1529, 227] on icon "button" at bounding box center [1529, 225] width 18 height 18
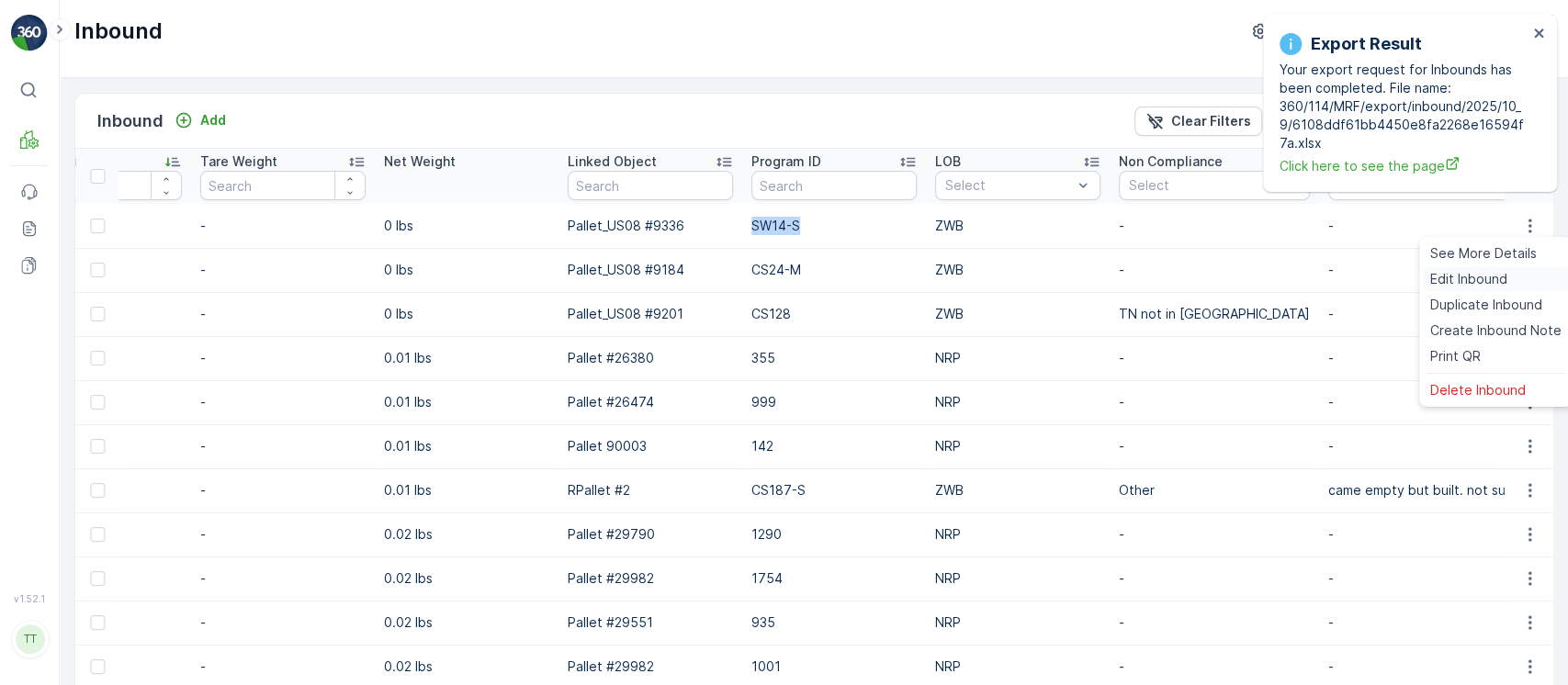
click at [1517, 271] on div "Edit Inbound" at bounding box center [1496, 279] width 146 height 26
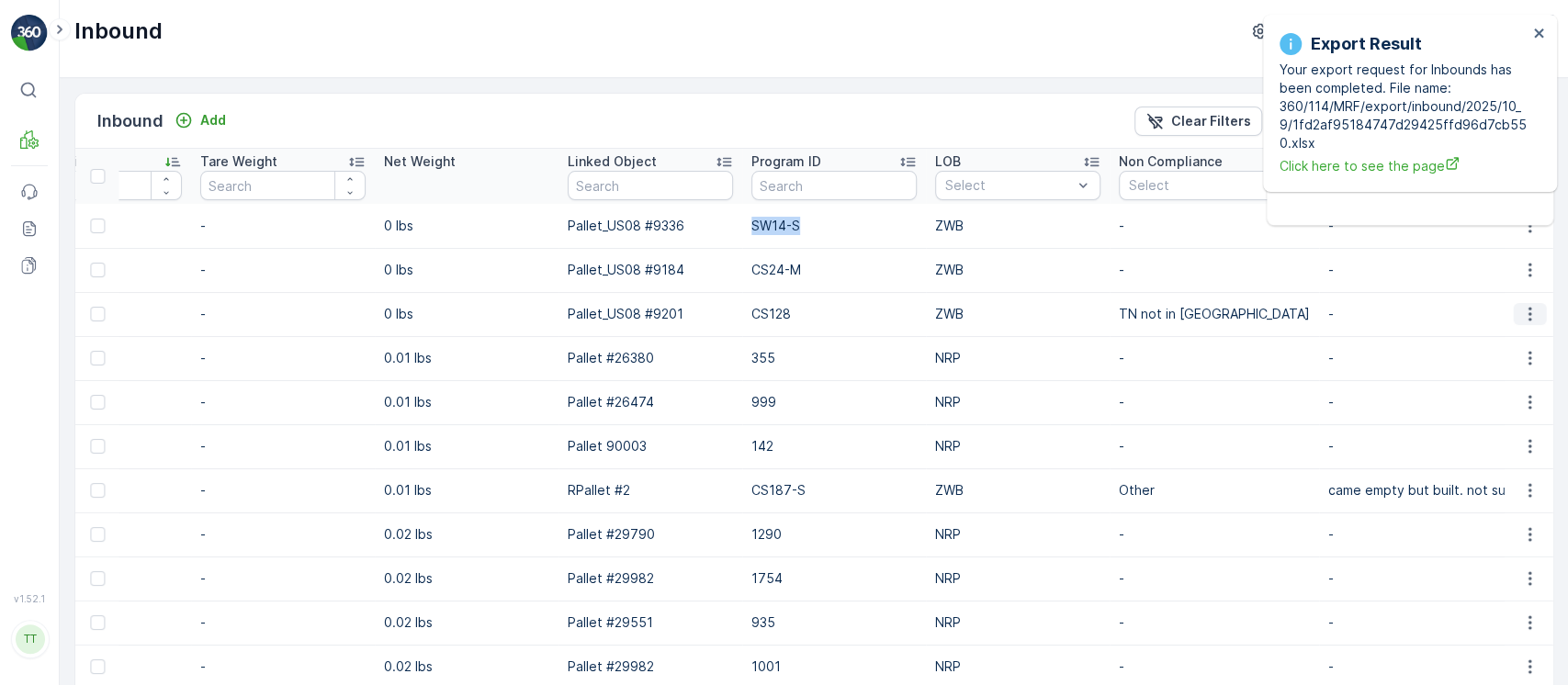
click at [1532, 306] on icon "button" at bounding box center [1529, 314] width 18 height 18
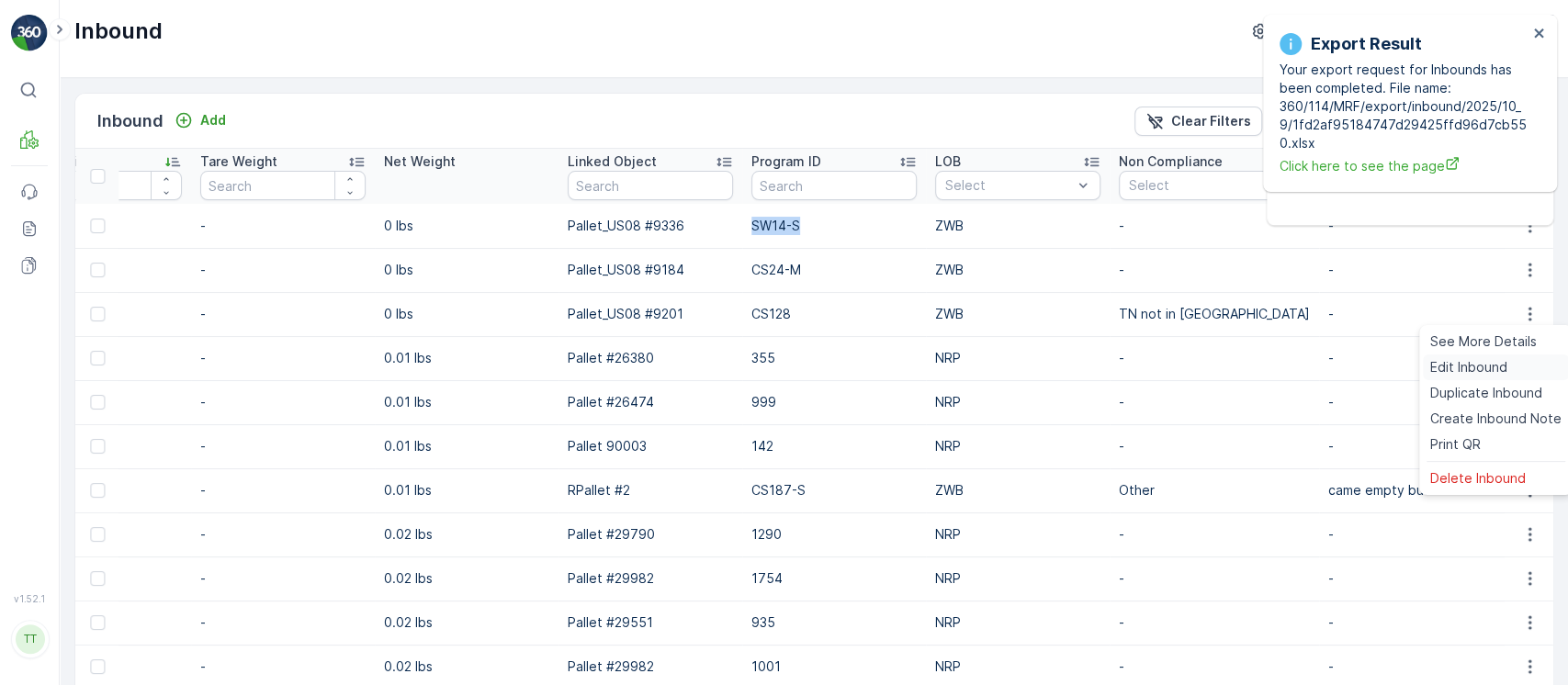
click at [1510, 359] on div "Edit Inbound" at bounding box center [1496, 367] width 146 height 26
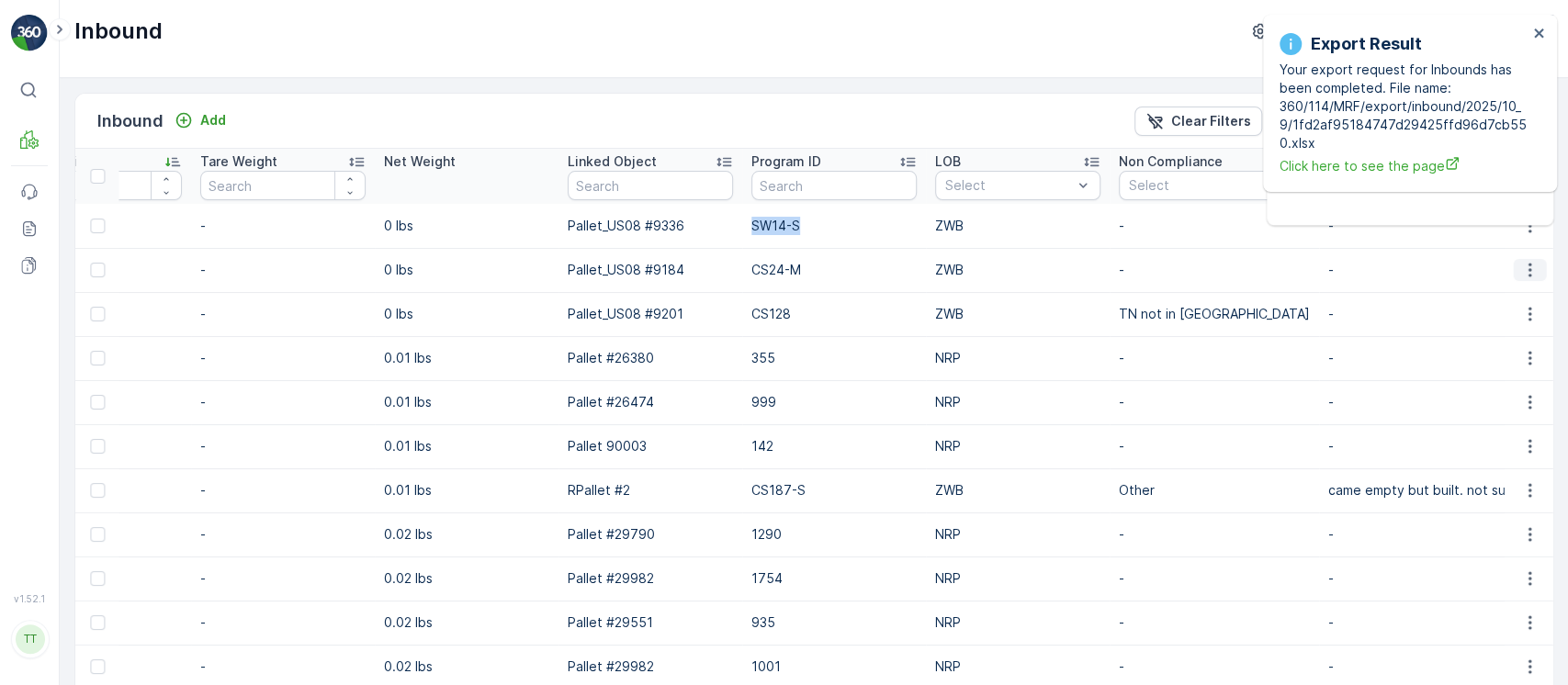
click at [1530, 266] on icon "button" at bounding box center [1529, 270] width 18 height 18
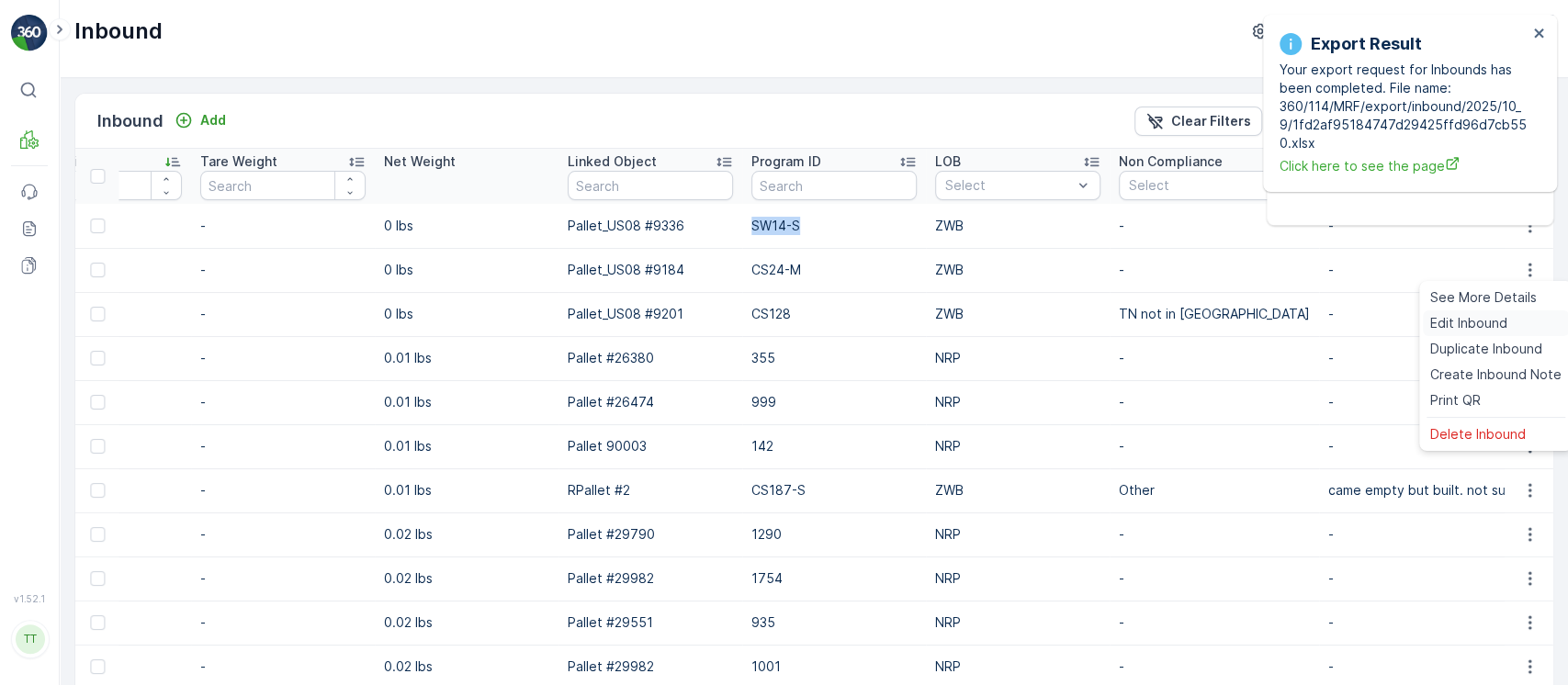
click at [1503, 323] on span "Edit Inbound" at bounding box center [1469, 323] width 77 height 18
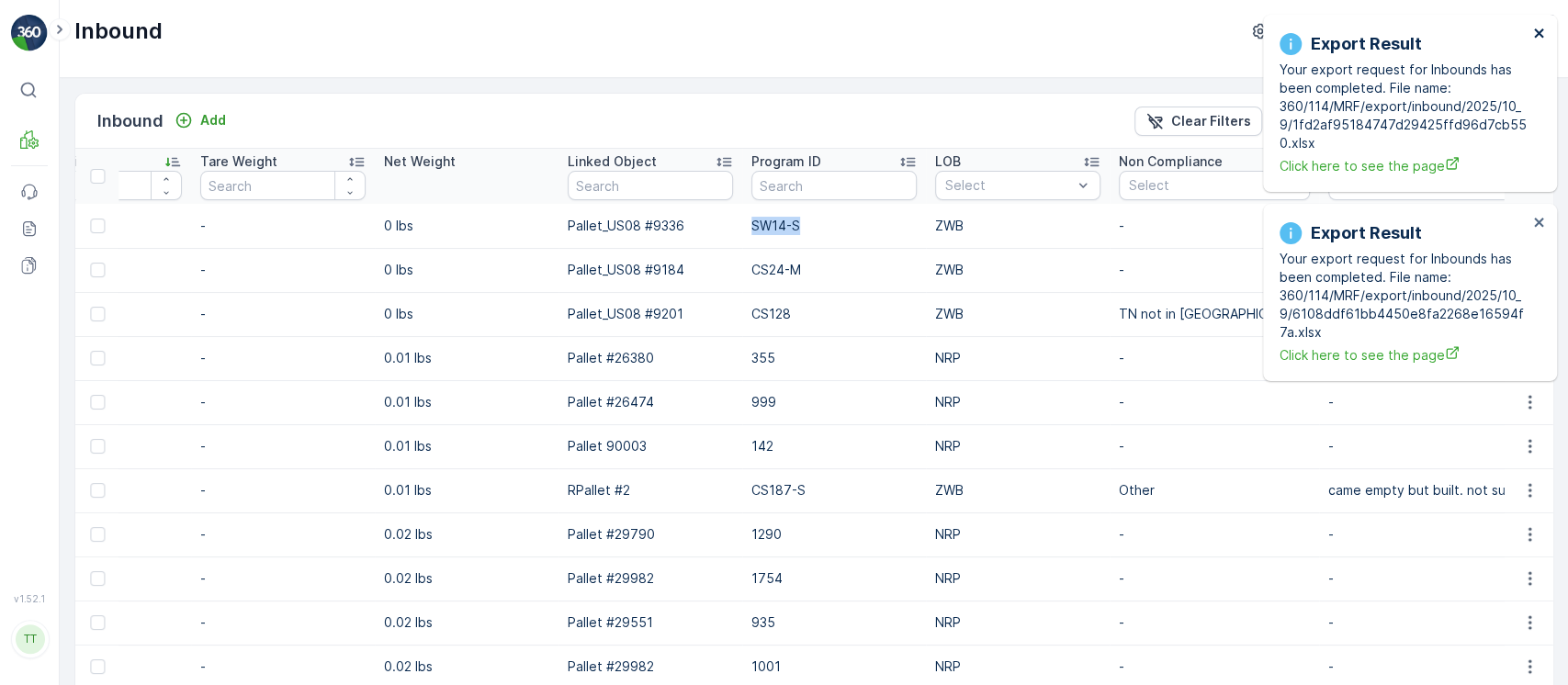
click at [1537, 37] on icon "close" at bounding box center [1538, 33] width 13 height 14
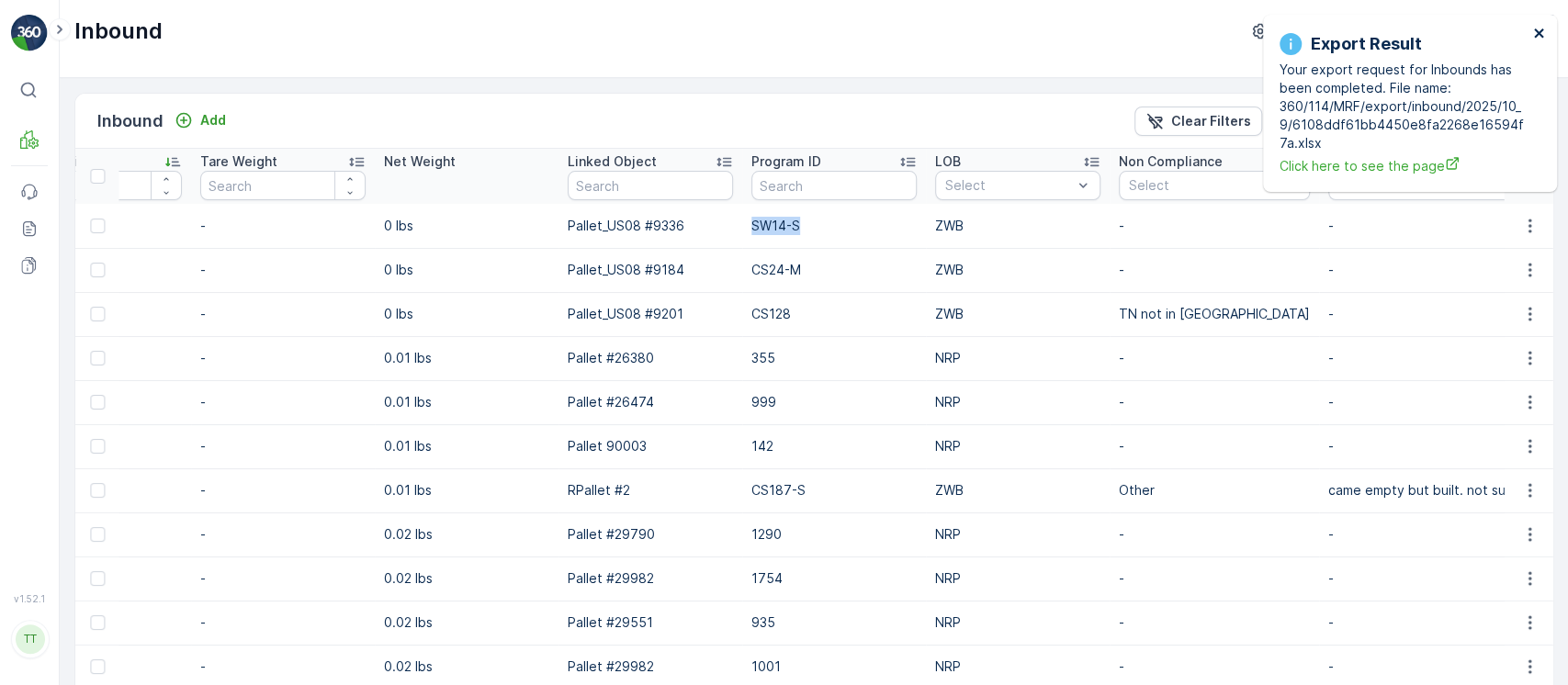
click at [1537, 37] on icon "close" at bounding box center [1538, 33] width 13 height 14
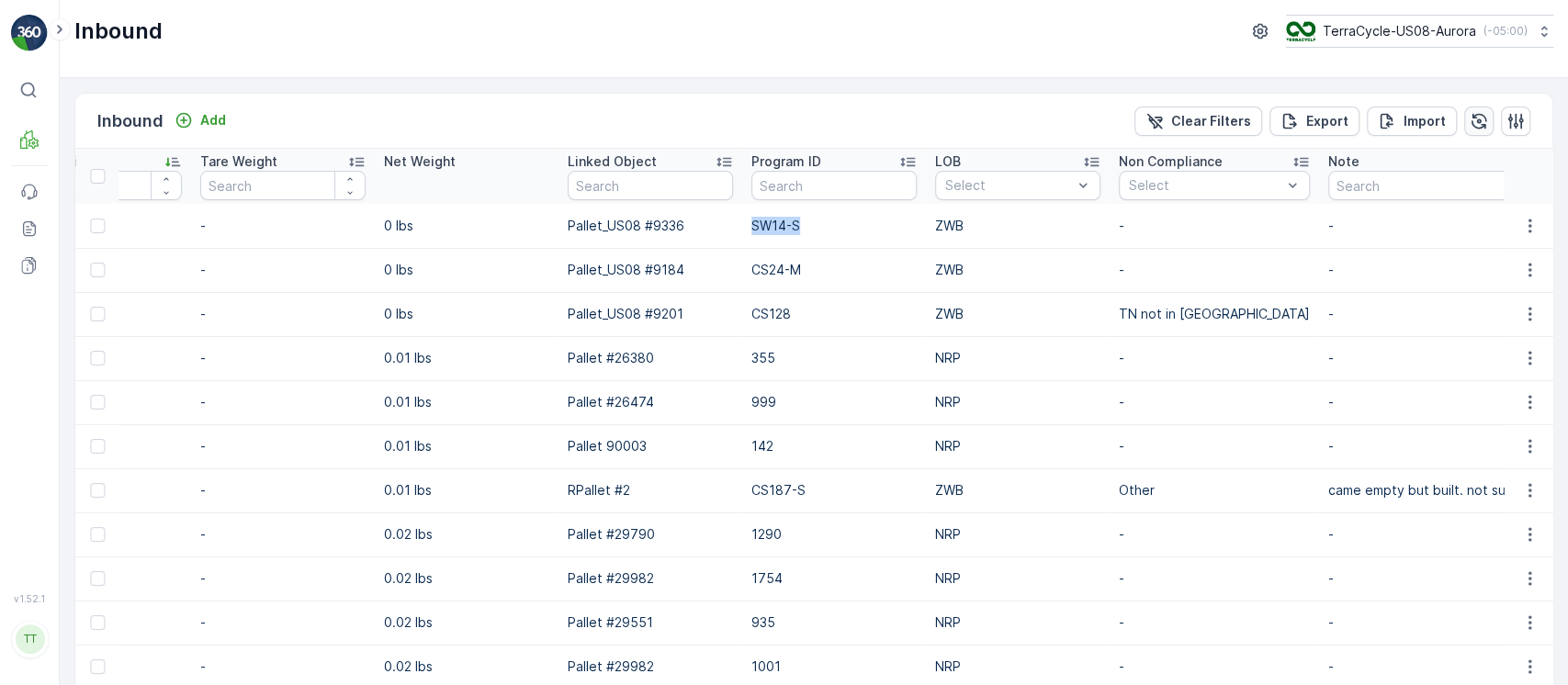
click at [1470, 121] on icon "button" at bounding box center [1478, 120] width 18 height 18
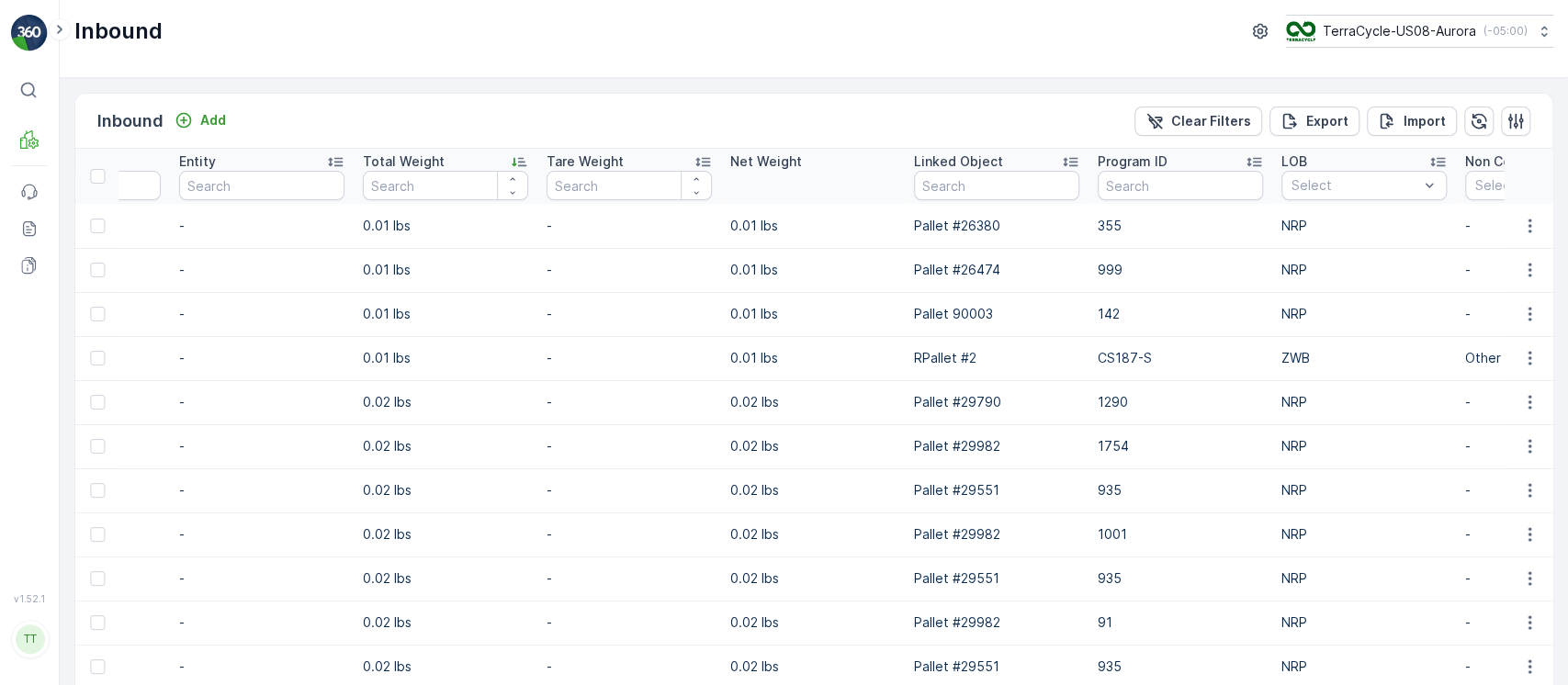
scroll to position [0, 1668]
click at [484, 163] on div "Total Weight" at bounding box center [447, 161] width 166 height 18
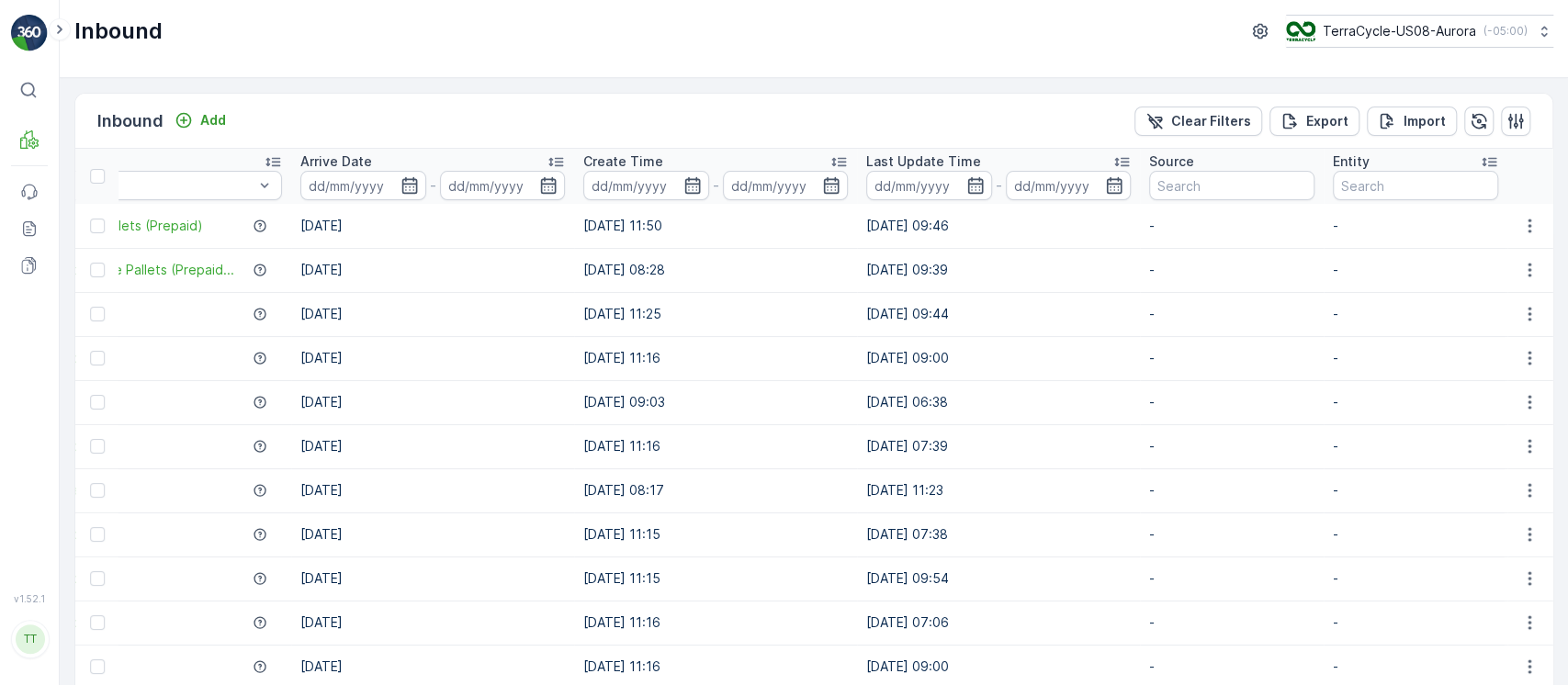
scroll to position [0, 761]
click at [928, 195] on input at bounding box center [930, 185] width 126 height 30
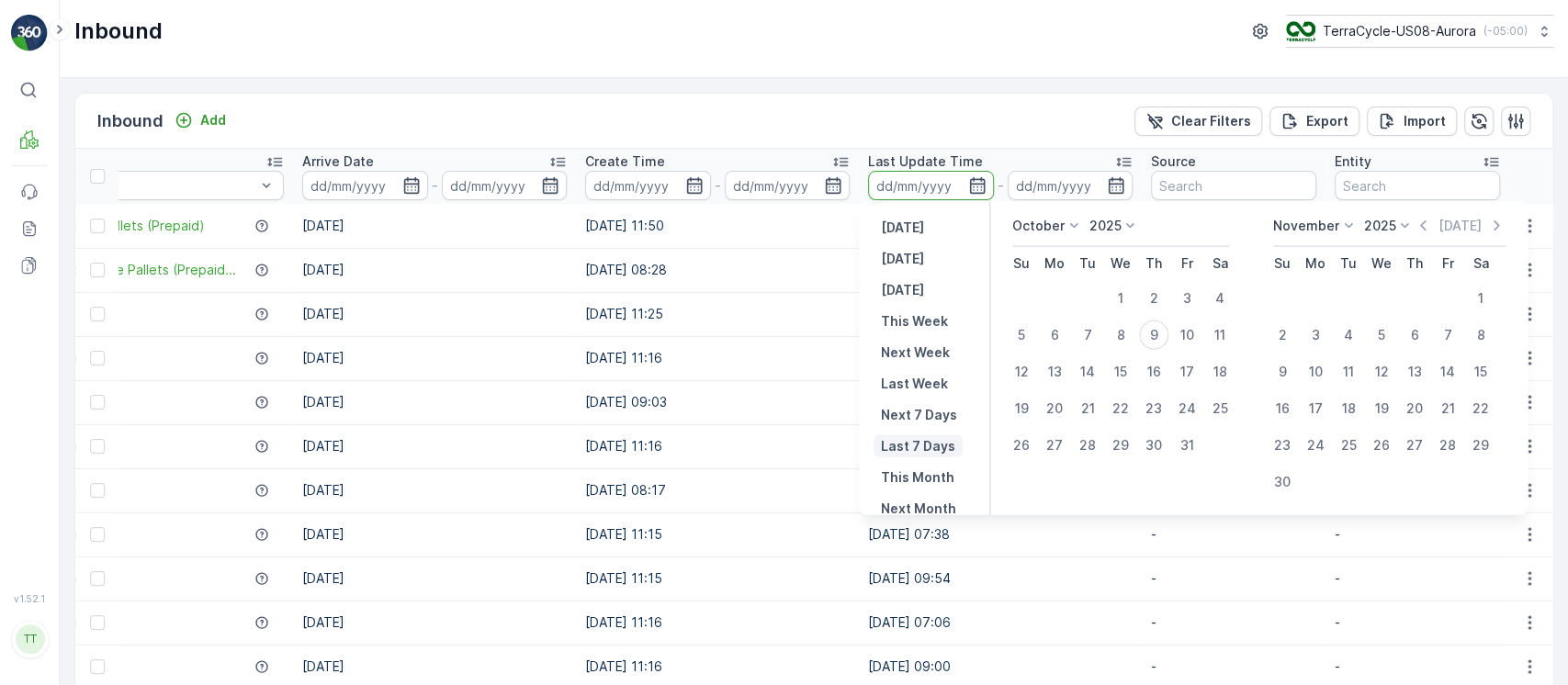
click at [934, 452] on p "Last 7 Days" at bounding box center [917, 446] width 74 height 18
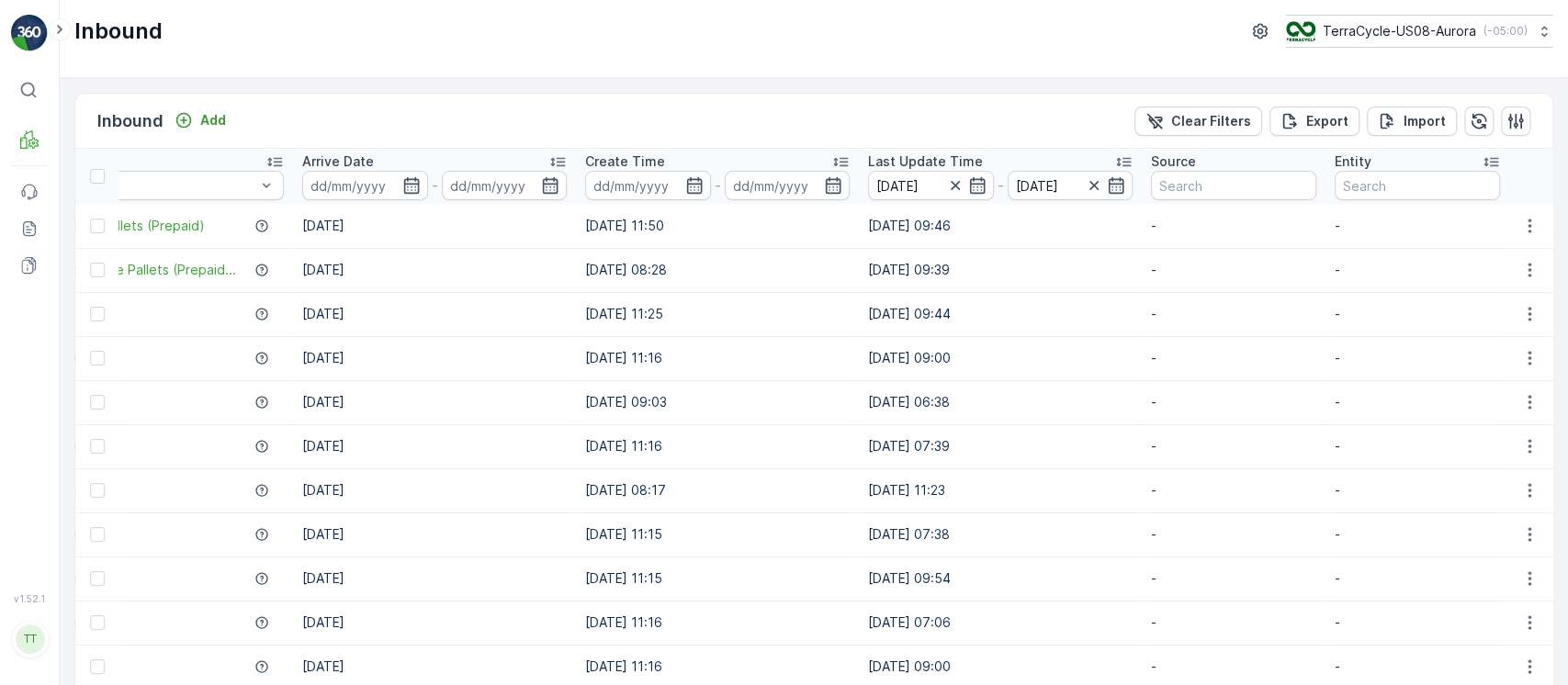
type input "03.10.2025"
type input "09.10.2025"
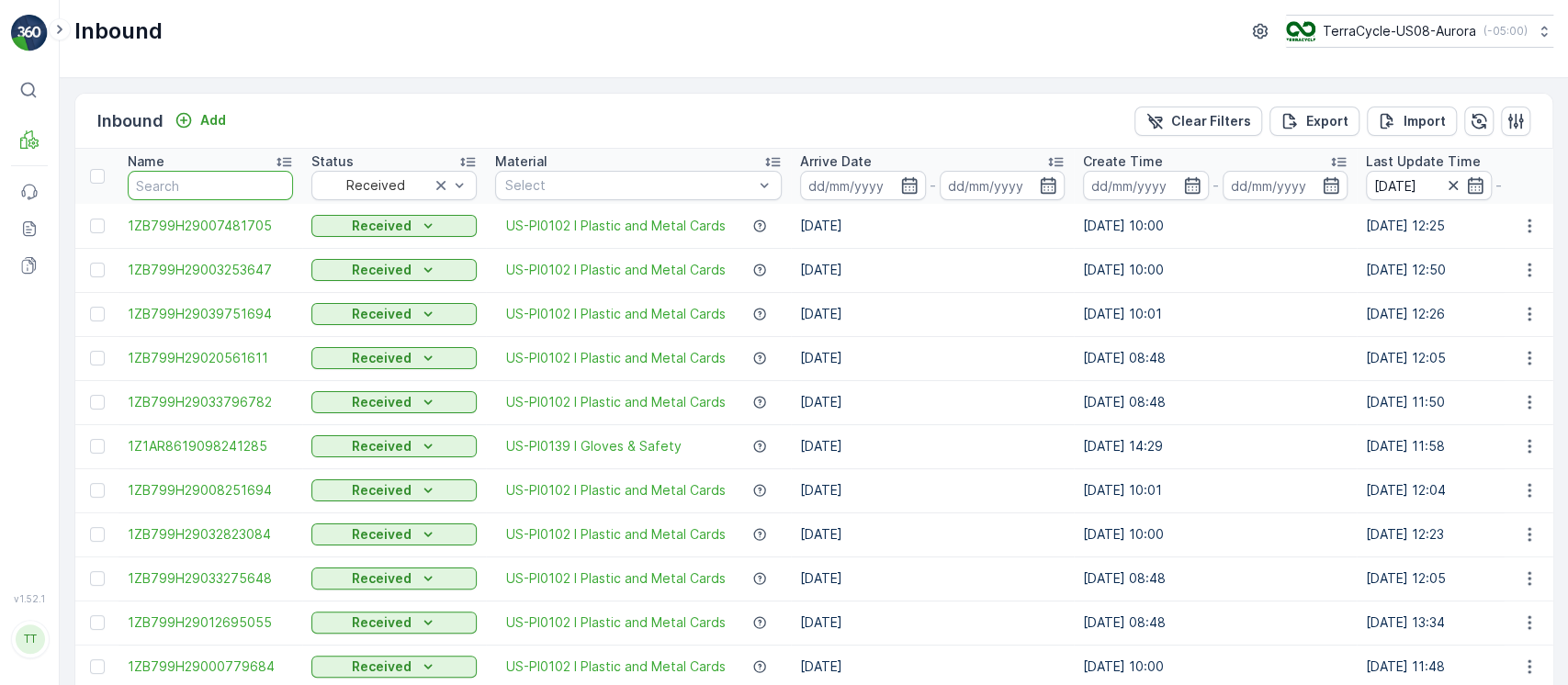
click at [248, 179] on input "text" at bounding box center [211, 185] width 166 height 30
click at [221, 183] on input "text" at bounding box center [211, 185] width 166 height 30
type input "."
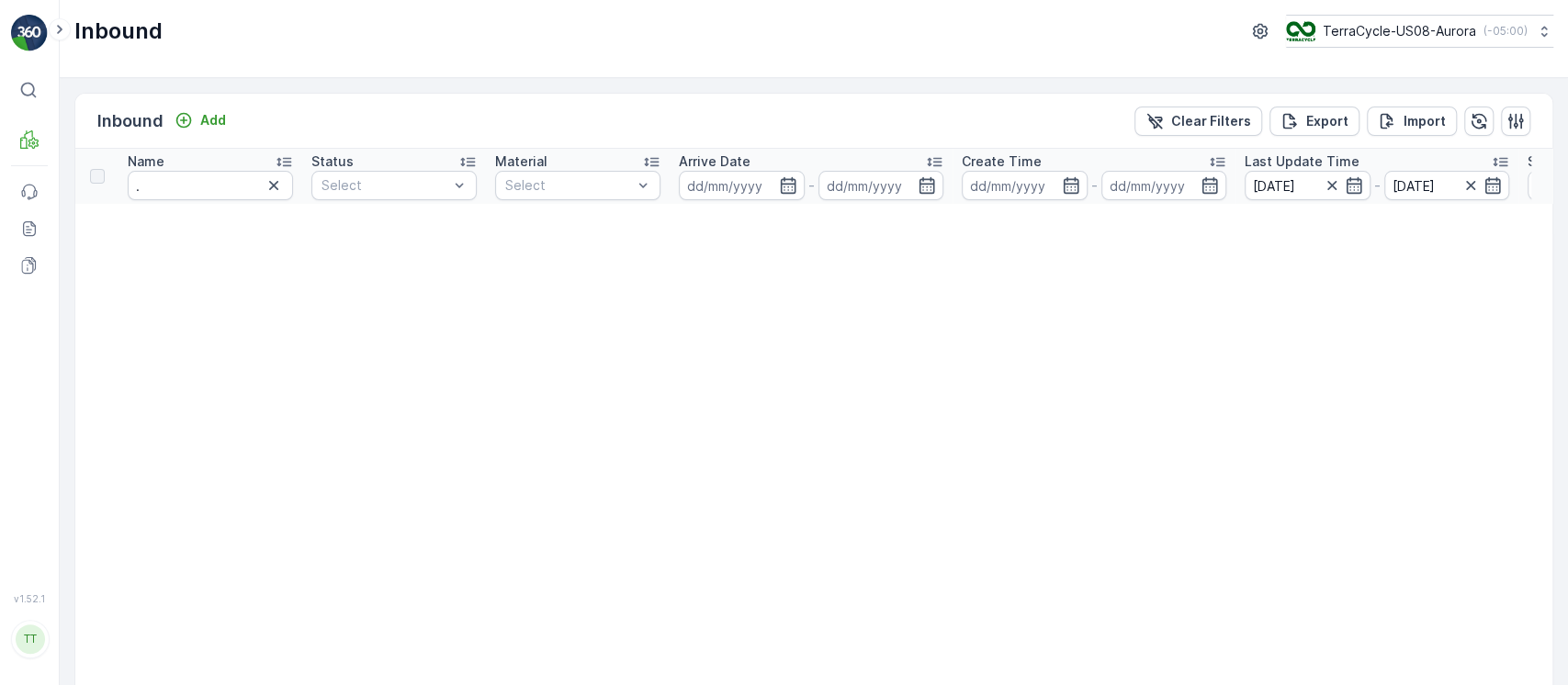
click at [273, 183] on icon "button" at bounding box center [274, 185] width 18 height 18
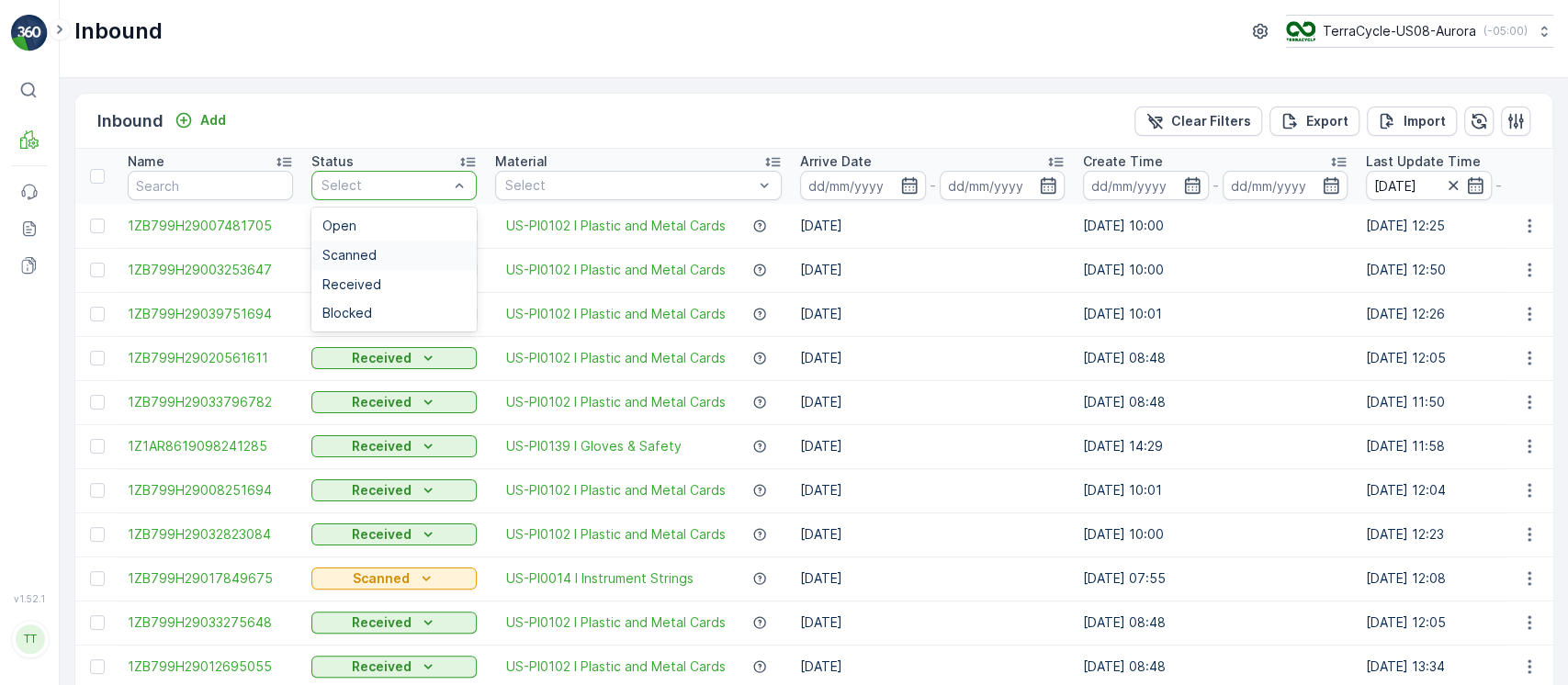
click at [413, 250] on div "Scanned" at bounding box center [394, 254] width 144 height 14
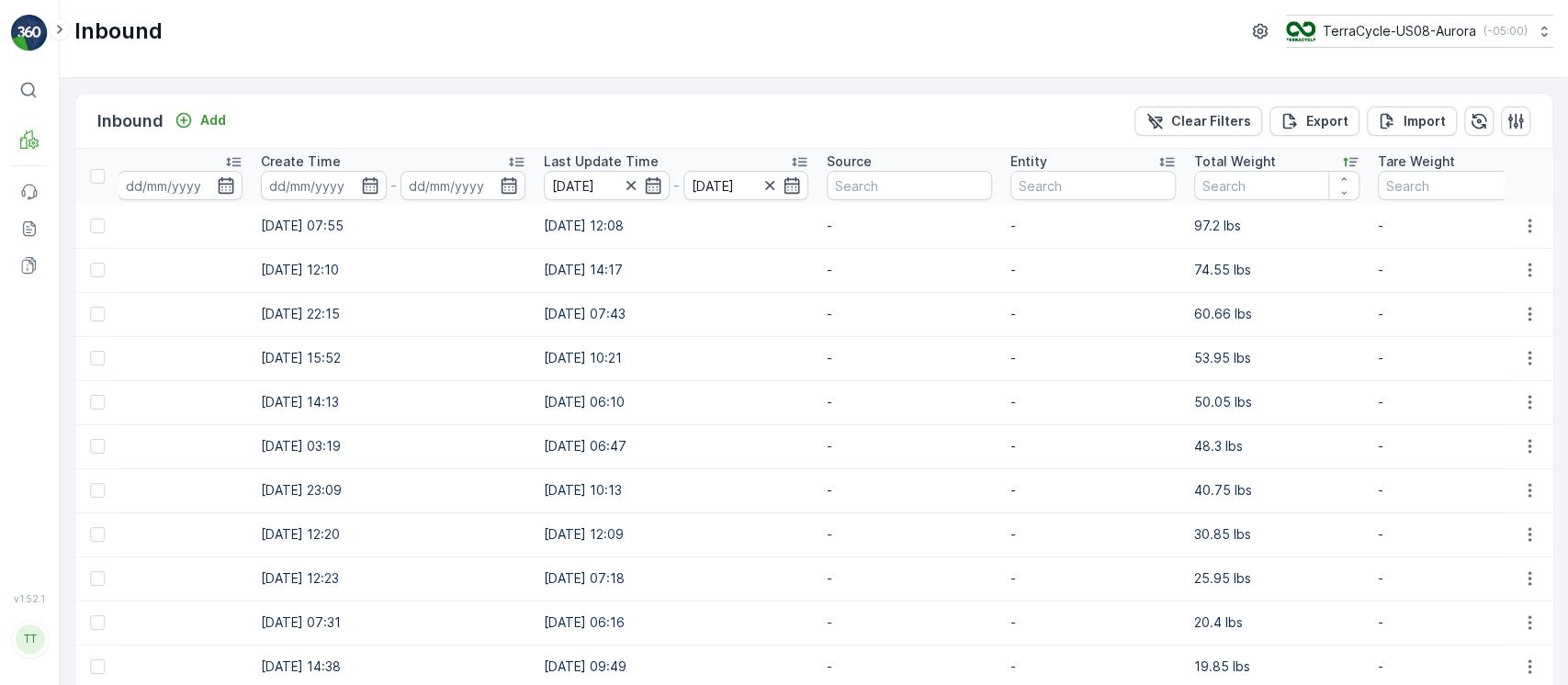
scroll to position [0, 1188]
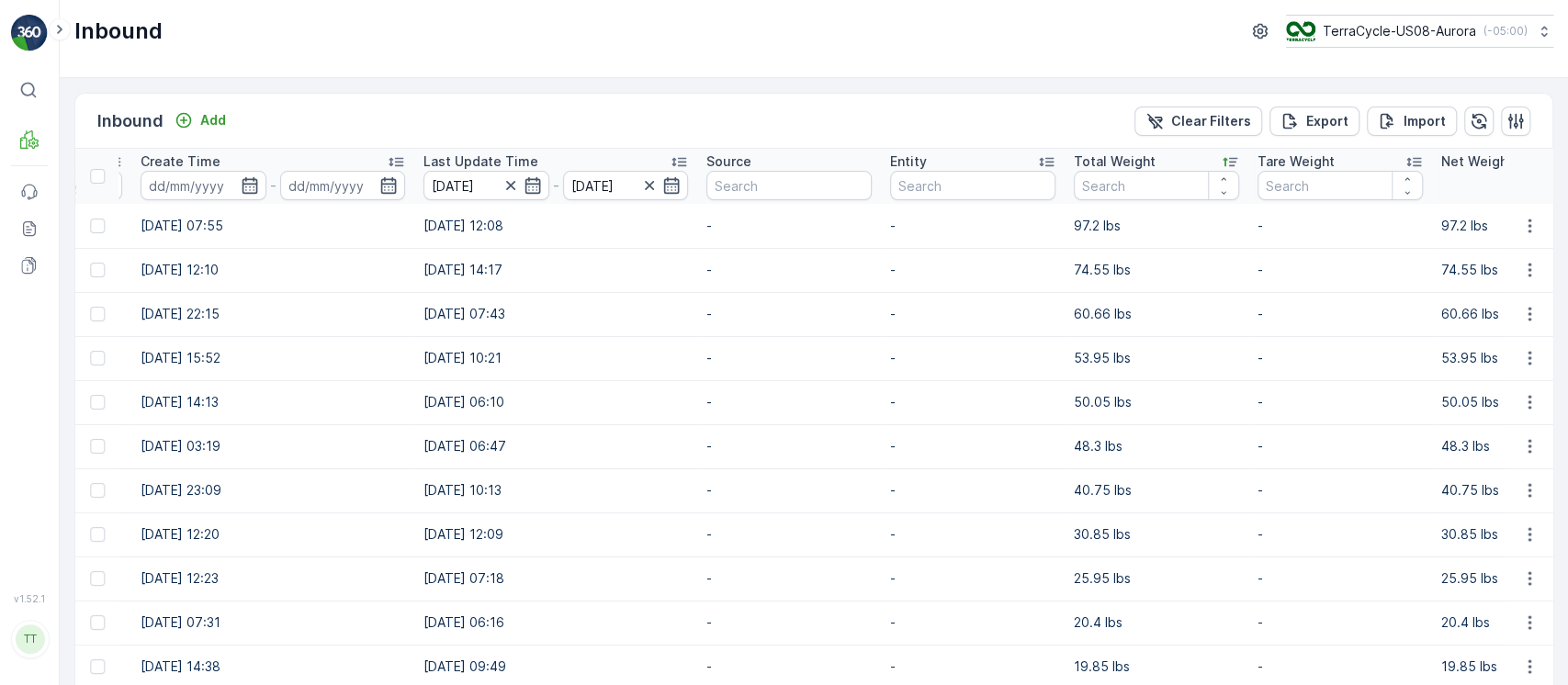
click at [1100, 158] on p "Total Weight" at bounding box center [1114, 161] width 82 height 18
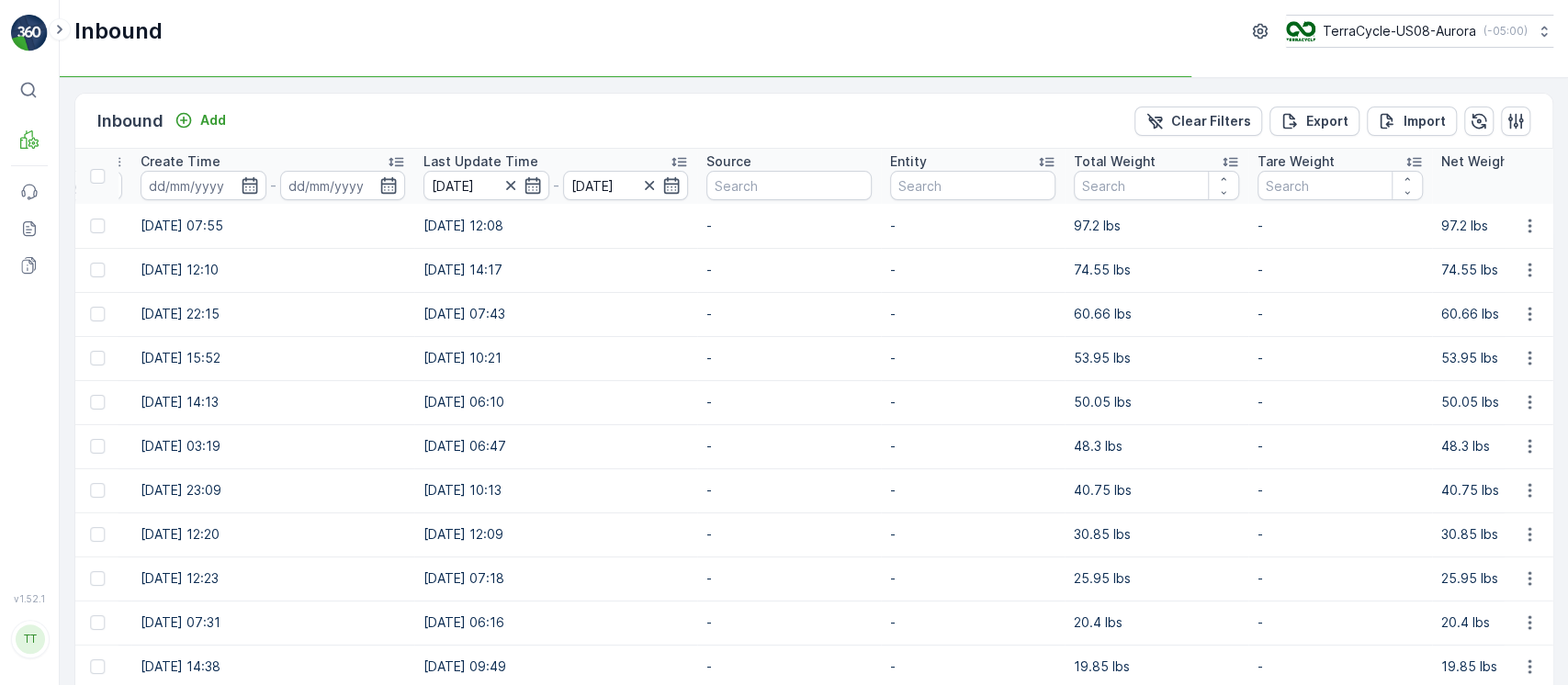
click at [1100, 158] on p "Total Weight" at bounding box center [1114, 161] width 82 height 18
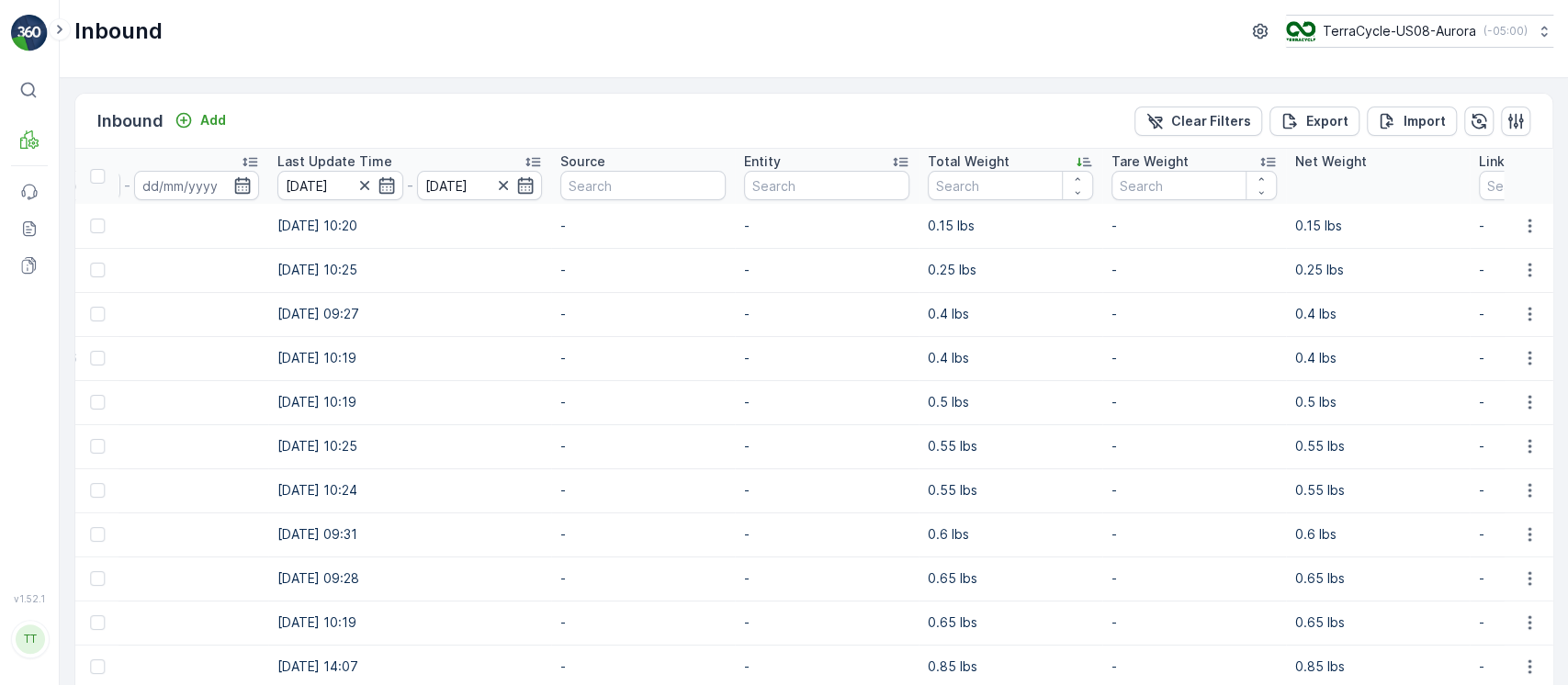
click at [1045, 161] on div "Total Weight" at bounding box center [1010, 161] width 166 height 18
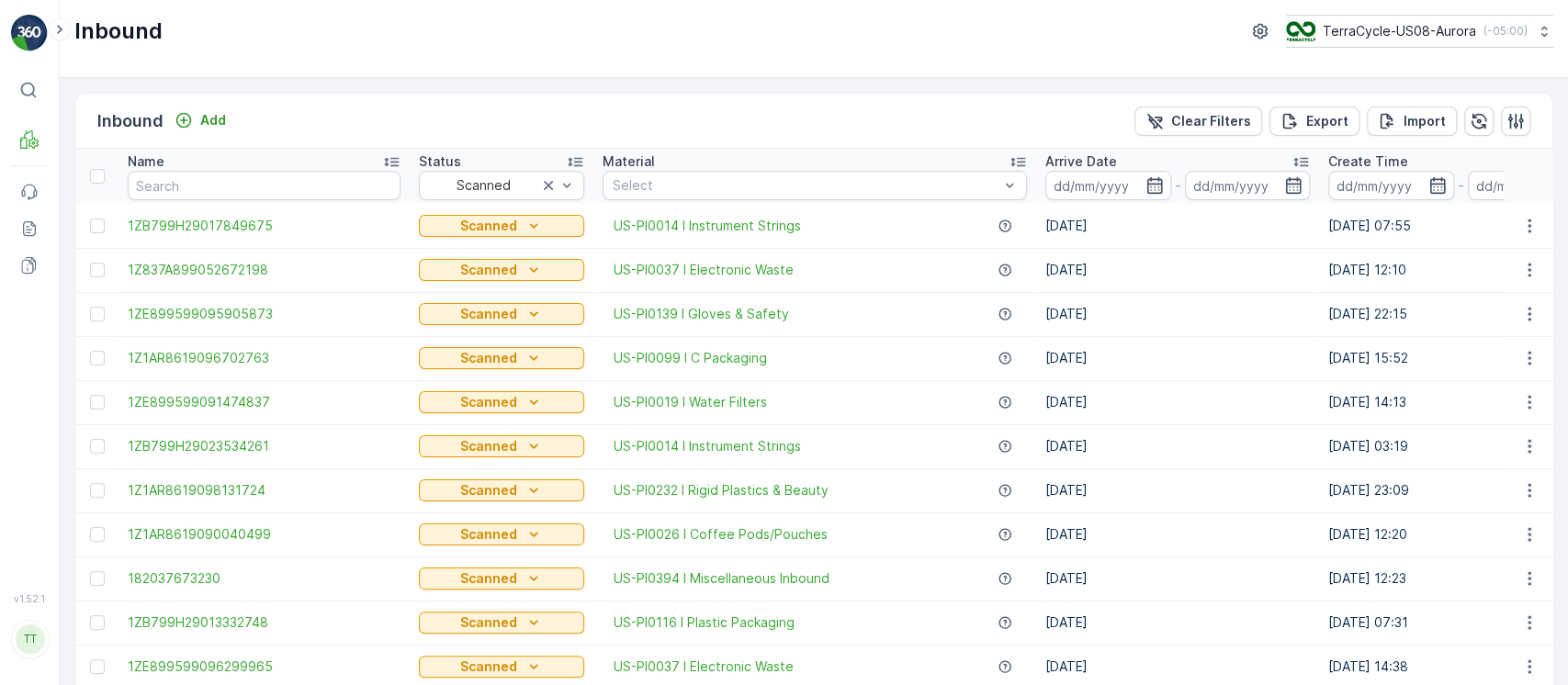
click at [1102, 162] on p "Arrive Date" at bounding box center [1081, 161] width 71 height 18
click at [1102, 162] on p "Arrive Date" at bounding box center [1079, 161] width 71 height 18
click at [1230, 117] on p "Clear Filters" at bounding box center [1211, 120] width 80 height 18
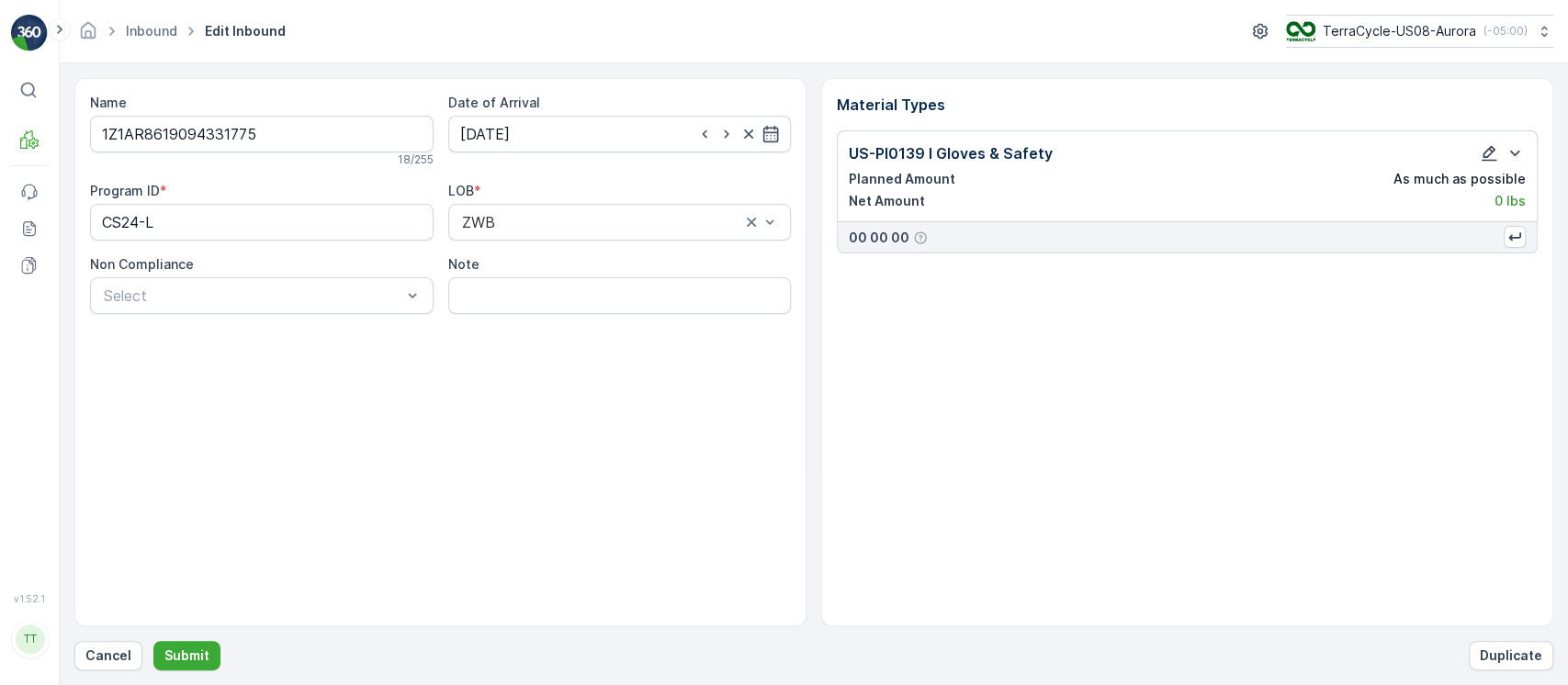
click at [1497, 146] on icon "button" at bounding box center [1488, 153] width 18 height 18
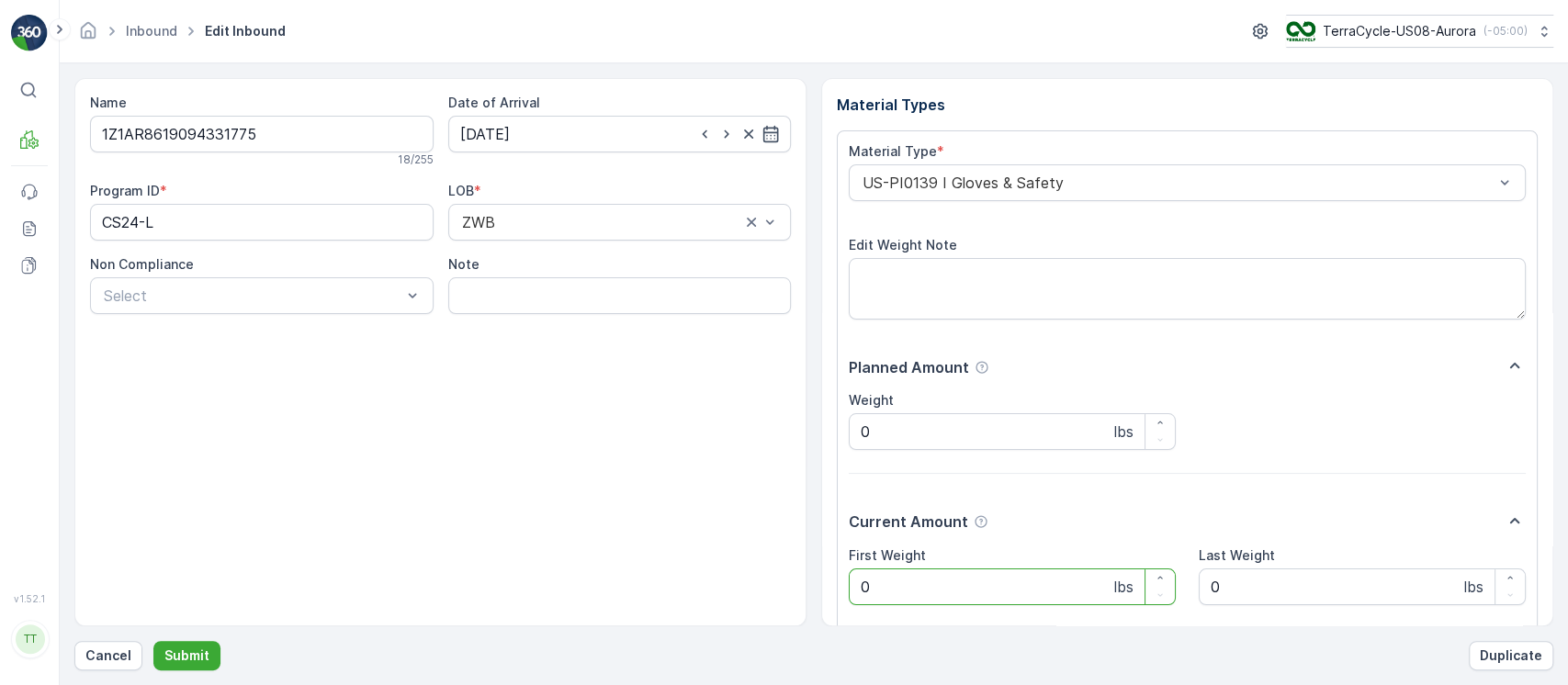
drag, startPoint x: 973, startPoint y: 597, endPoint x: 779, endPoint y: 592, distance: 194.1
click at [779, 592] on div "Name 1Z1AR8619094331775 18 / 255 Date of Arrival [DATE] Program ID * CS24-L LOB…" at bounding box center [813, 352] width 1478 height 548
paste Weight "26.5"
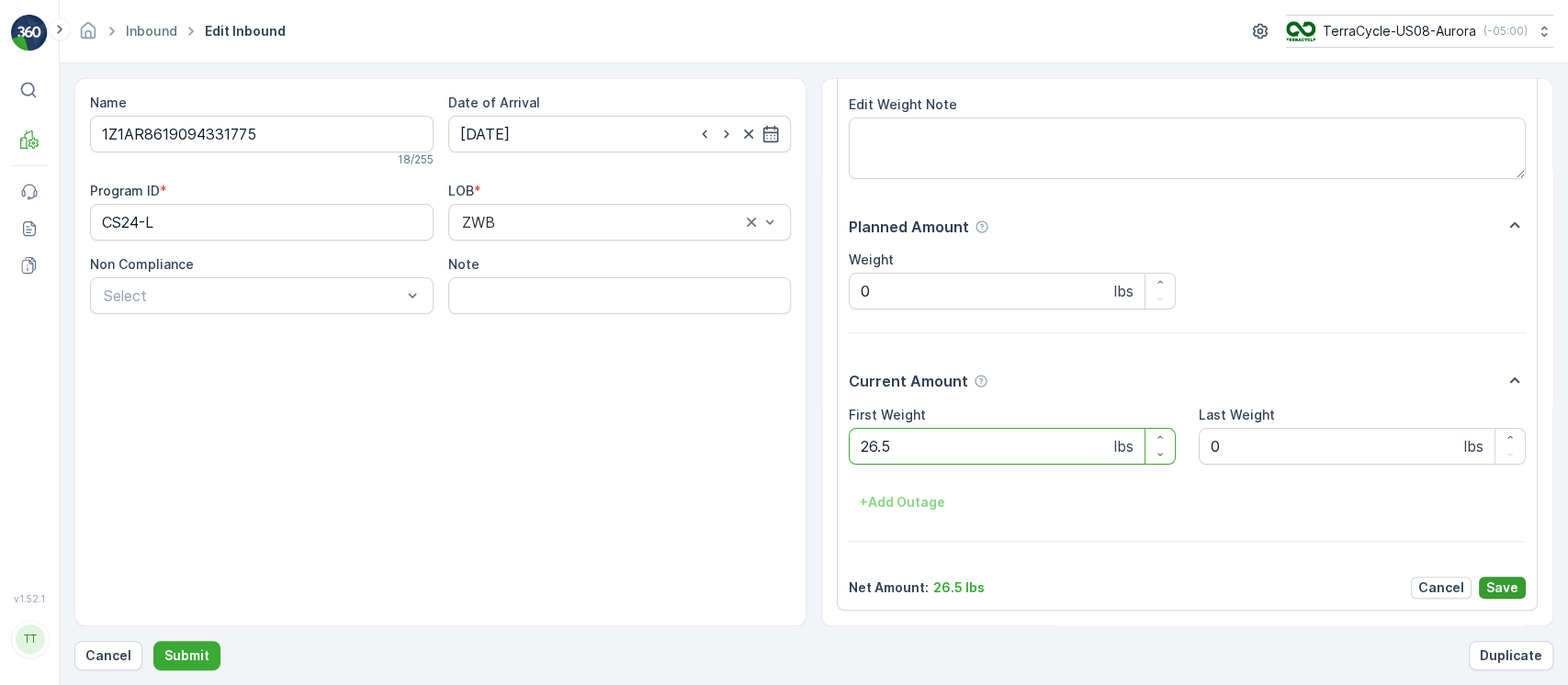
type Weight "26.5"
click at [1507, 591] on p "Save" at bounding box center [1502, 588] width 32 height 18
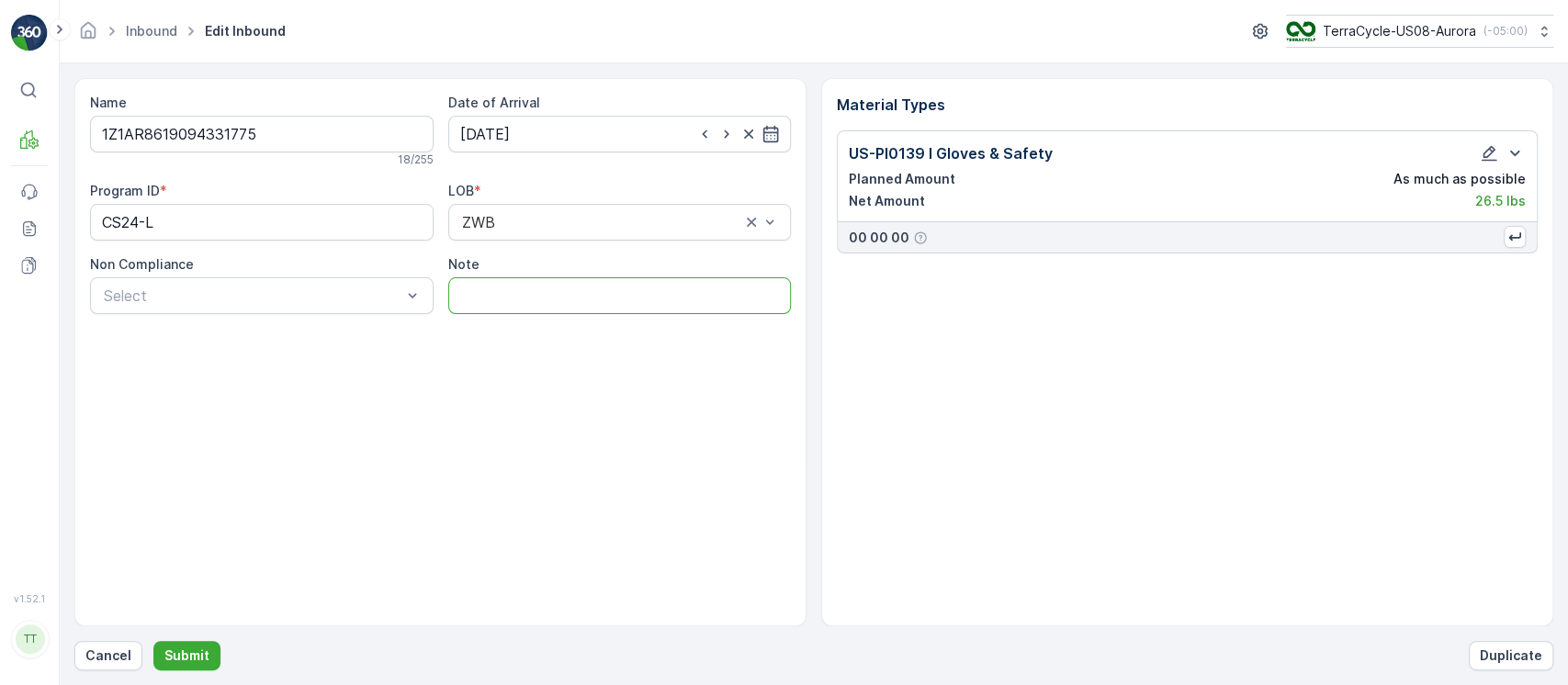
click at [649, 308] on input "Note" at bounding box center [619, 296] width 344 height 37
click at [685, 295] on input "Average weight used. Inbound was received without weight. GV [DATE]" at bounding box center [619, 296] width 344 height 37
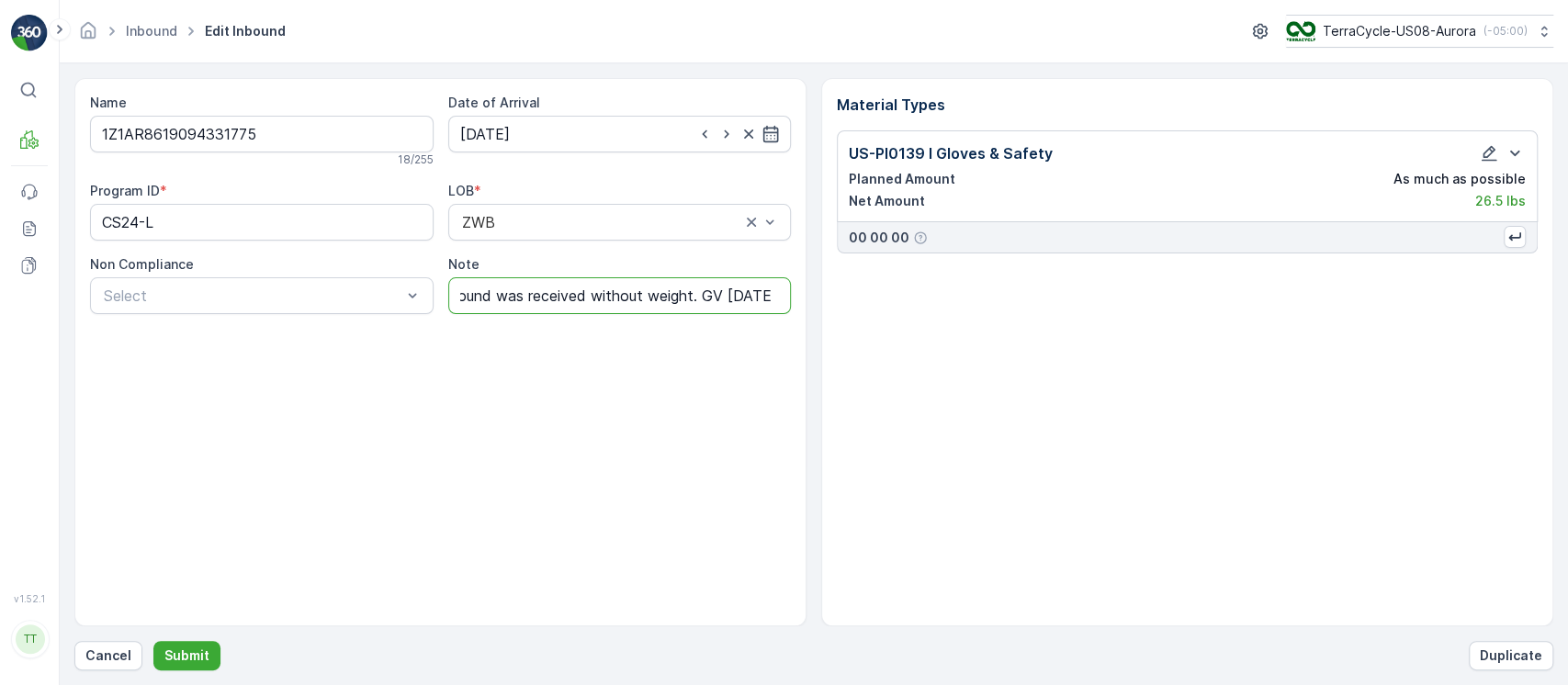
scroll to position [0, 213]
type input "Average weight used. Inbound was received without weight. GV [DATE]"
click at [153, 642] on button "Submit" at bounding box center [187, 656] width 67 height 30
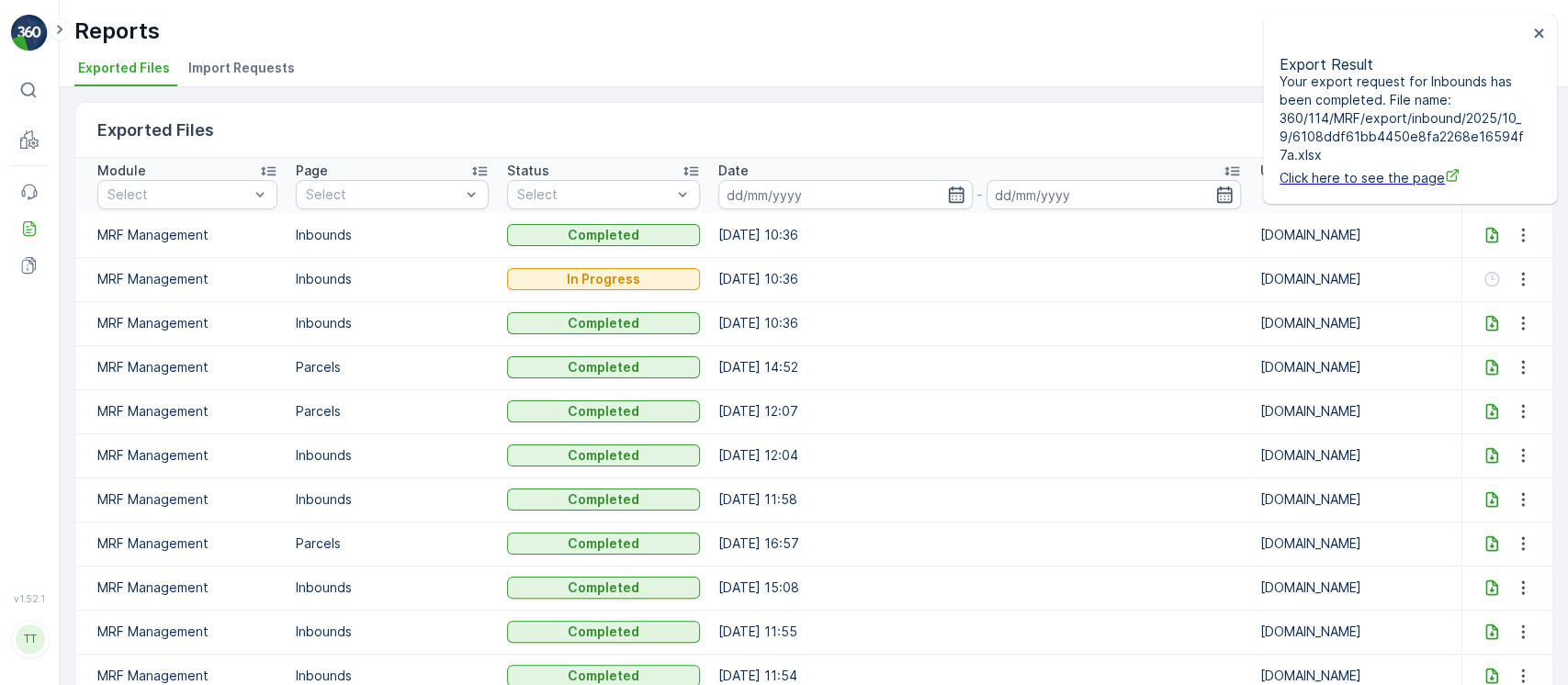
click at [1485, 316] on icon at bounding box center [1491, 324] width 12 height 15
click at [1485, 235] on icon at bounding box center [1491, 235] width 12 height 15
click at [1488, 277] on icon at bounding box center [1491, 278] width 18 height 18
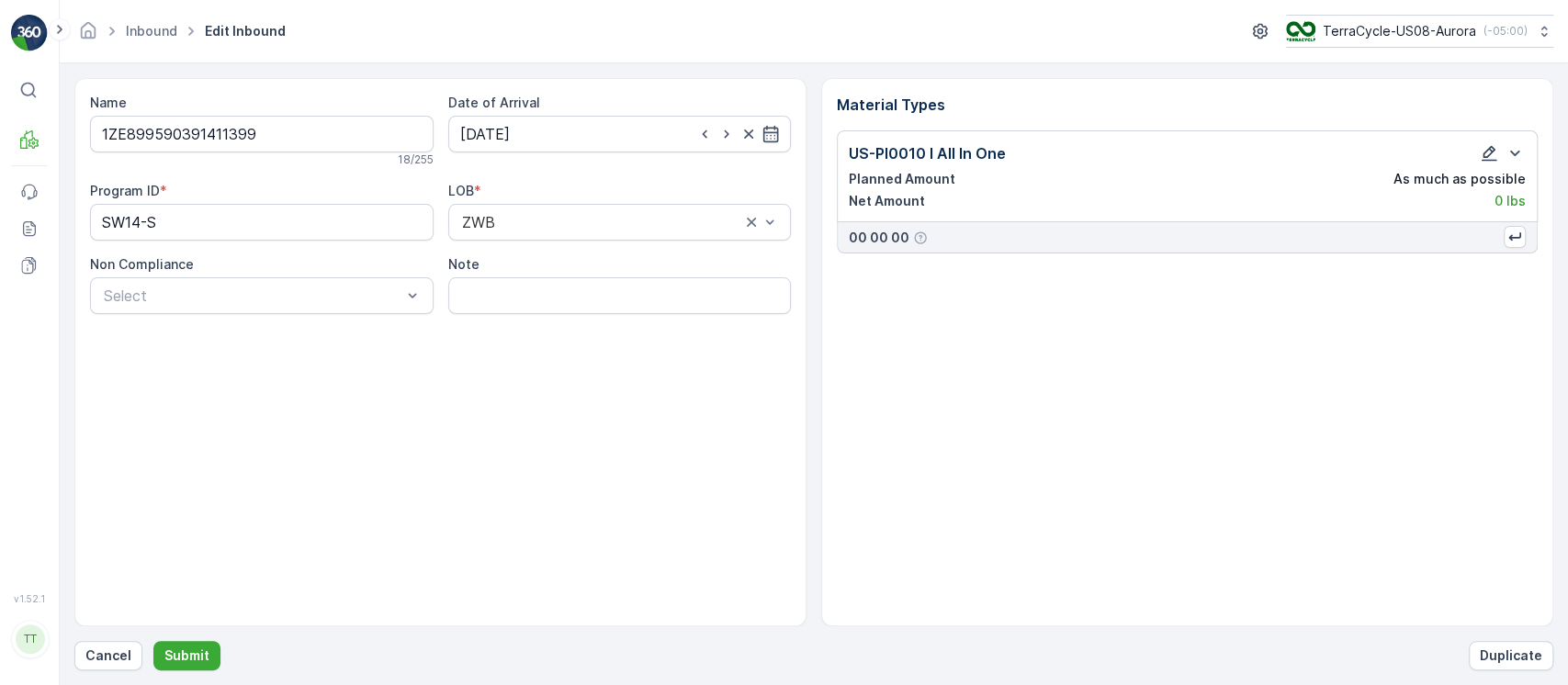
click at [1478, 164] on button "button" at bounding box center [1488, 153] width 22 height 22
click at [1495, 146] on icon "button" at bounding box center [1488, 153] width 18 height 18
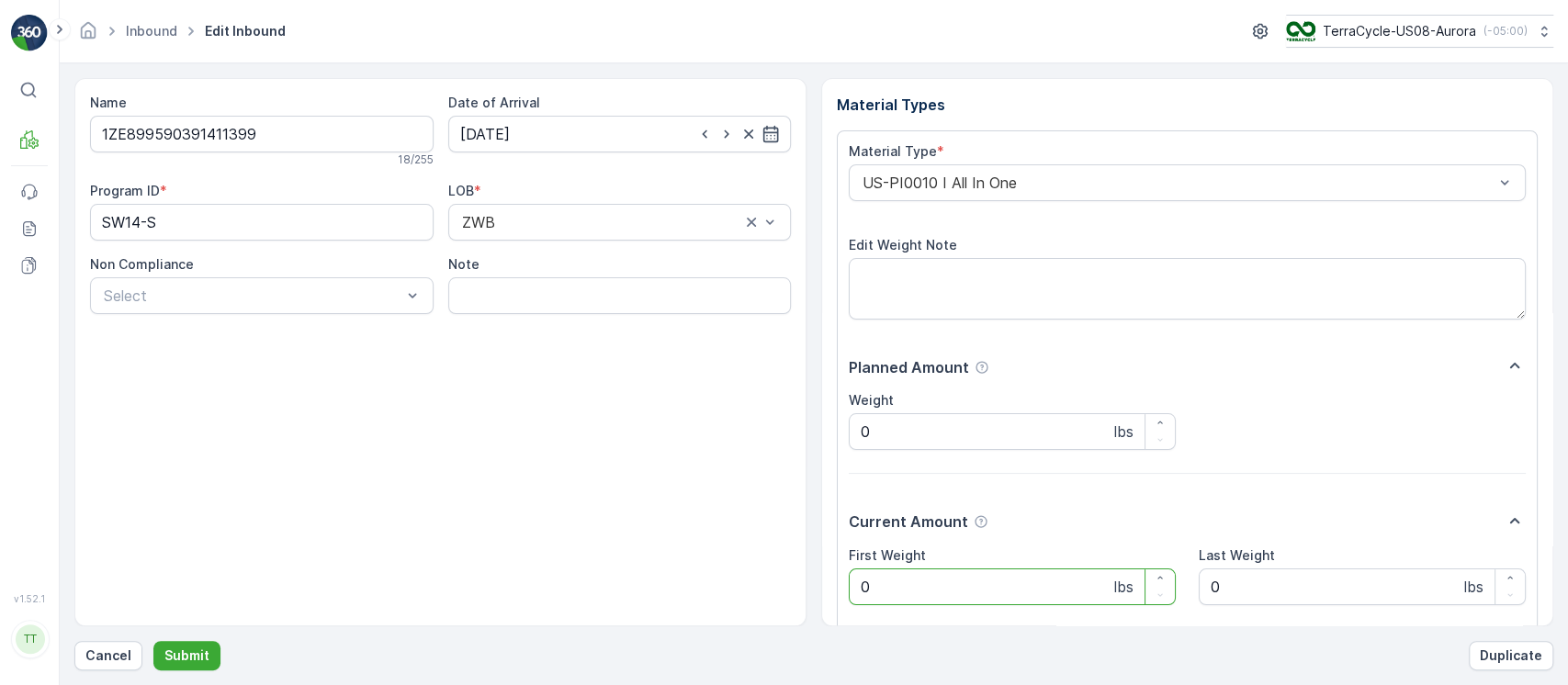
drag, startPoint x: 837, startPoint y: 587, endPoint x: 633, endPoint y: 550, distance: 207.3
click at [640, 551] on div "Name 1ZE899590391411399 18 / 255 Date of Arrival [DATE] Program ID * SW14-S LOB…" at bounding box center [813, 352] width 1478 height 548
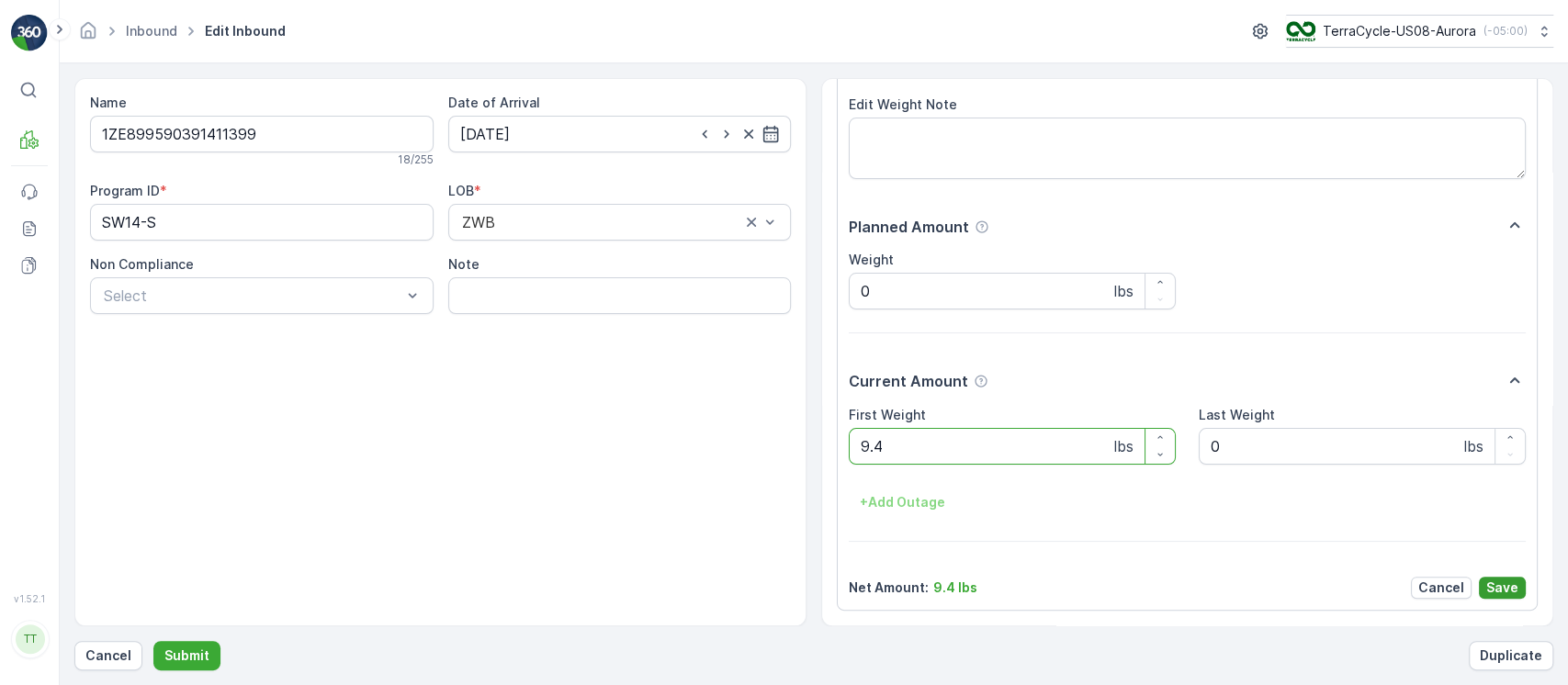
type Weight "9.4"
click at [1501, 588] on p "Save" at bounding box center [1502, 588] width 32 height 18
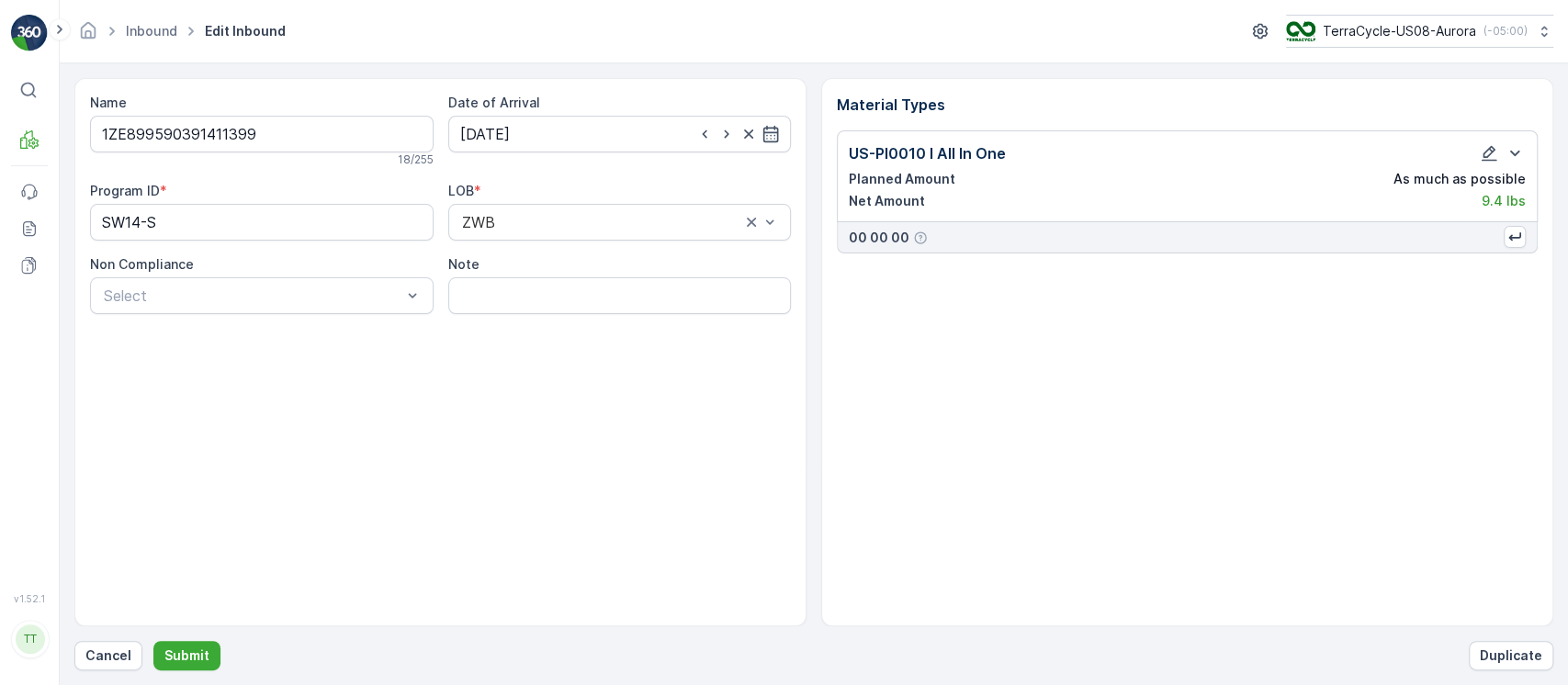
scroll to position [0, 0]
click at [613, 283] on input "Note" at bounding box center [619, 296] width 344 height 37
drag, startPoint x: 701, startPoint y: 302, endPoint x: 1115, endPoint y: 327, distance: 414.8
click at [1115, 327] on div "Name 1ZE899590391411399 18 / 255 Date of Arrival [DATE] Program ID * SW14-S LOB…" at bounding box center [813, 352] width 1478 height 548
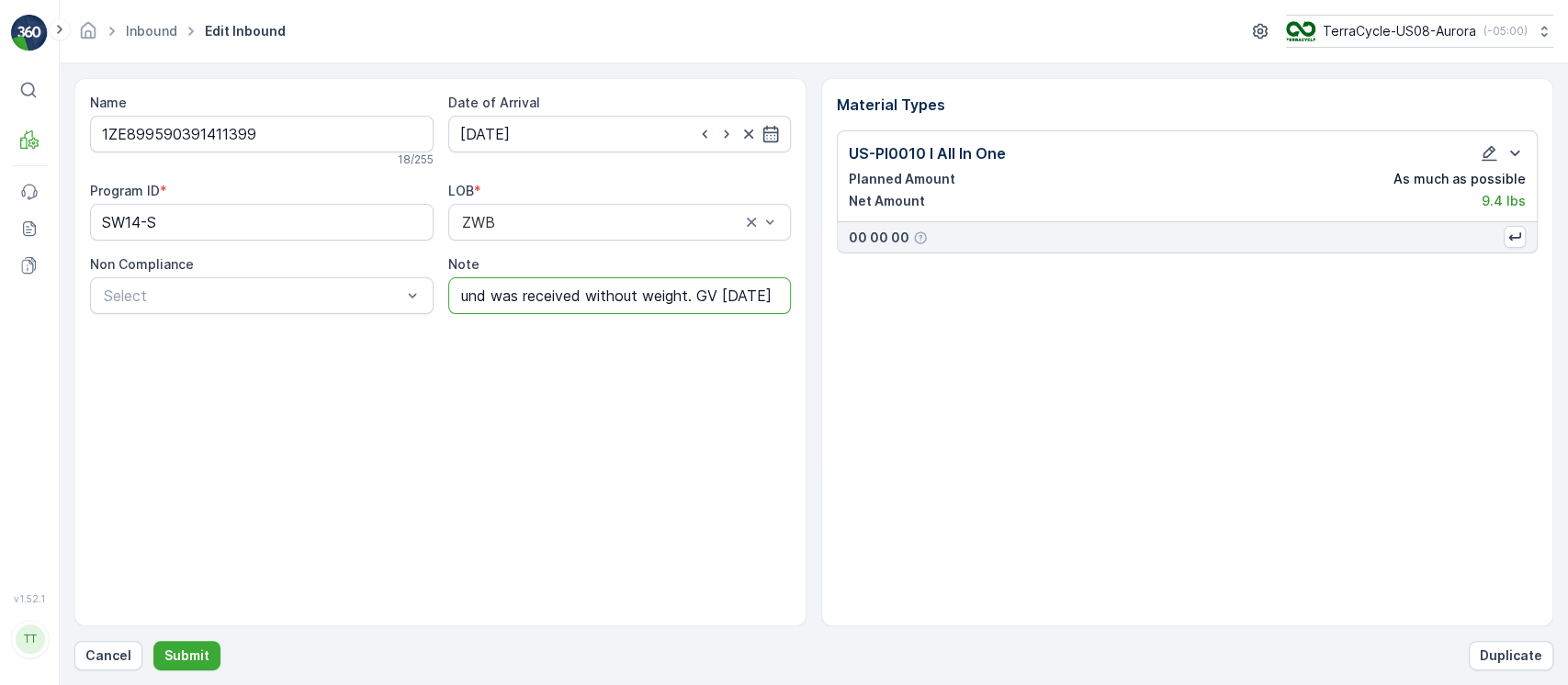
click at [733, 287] on input "Average weight used. Inbound was received without weight. GV [DATE]" at bounding box center [619, 296] width 344 height 37
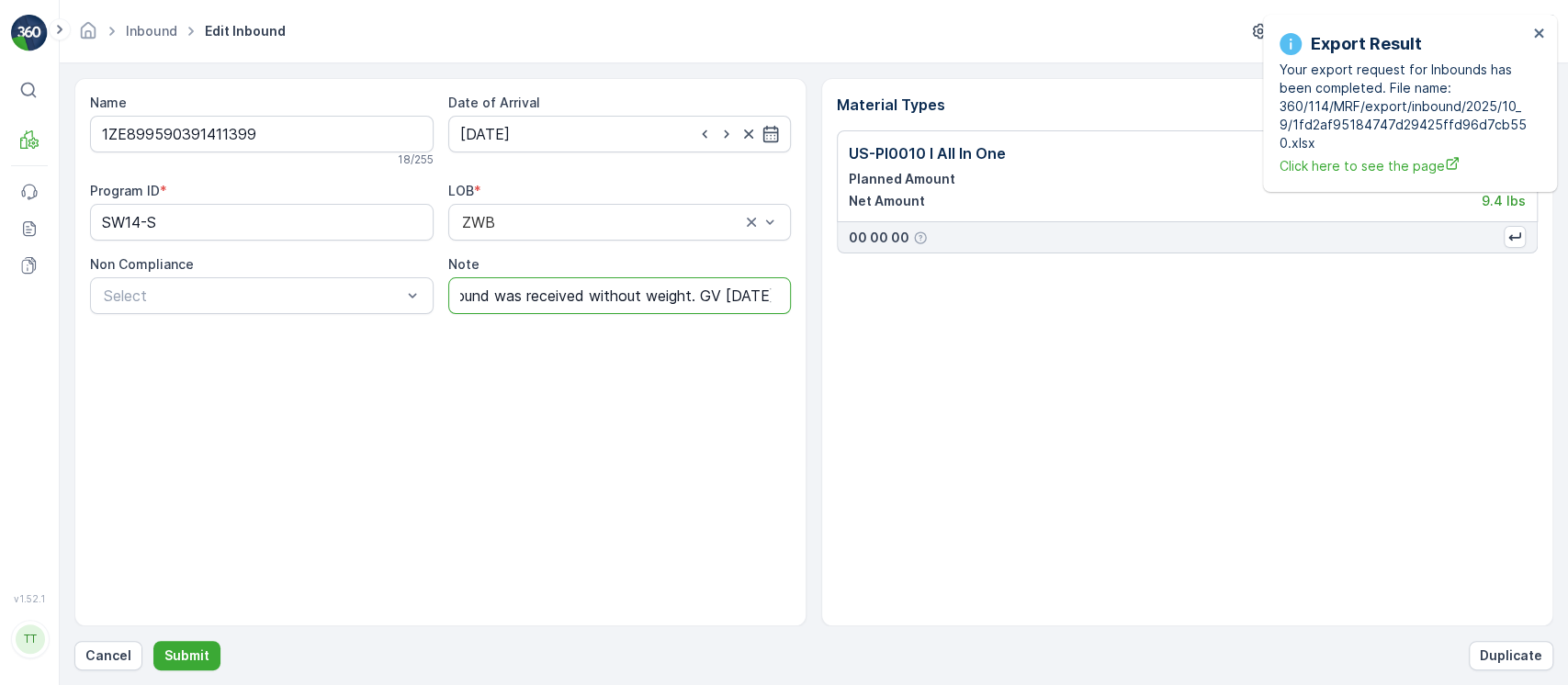
scroll to position [0, 213]
type input "Average weight used. Inbound was received without weight. GV [DATE]"
click at [190, 653] on p "Submit" at bounding box center [187, 655] width 45 height 18
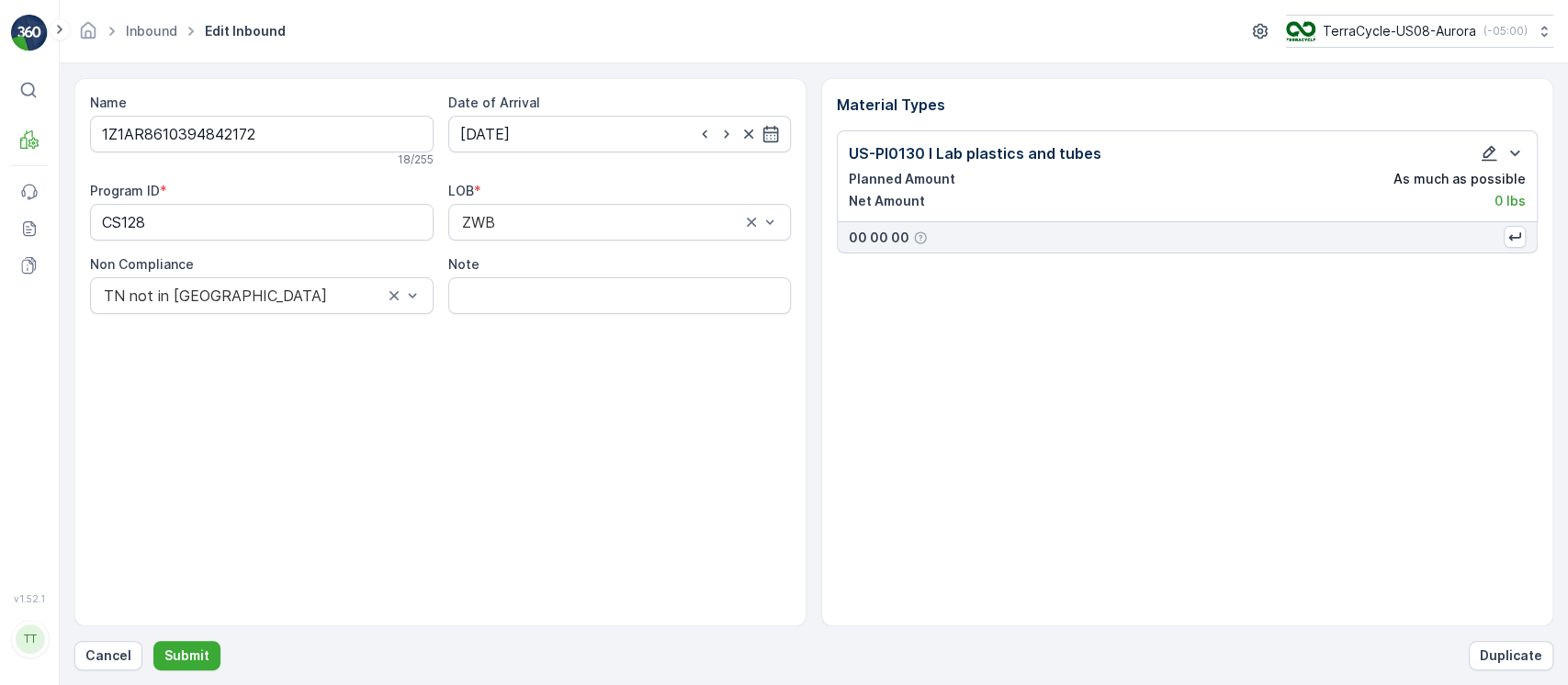
click at [1490, 152] on icon "button" at bounding box center [1489, 154] width 15 height 15
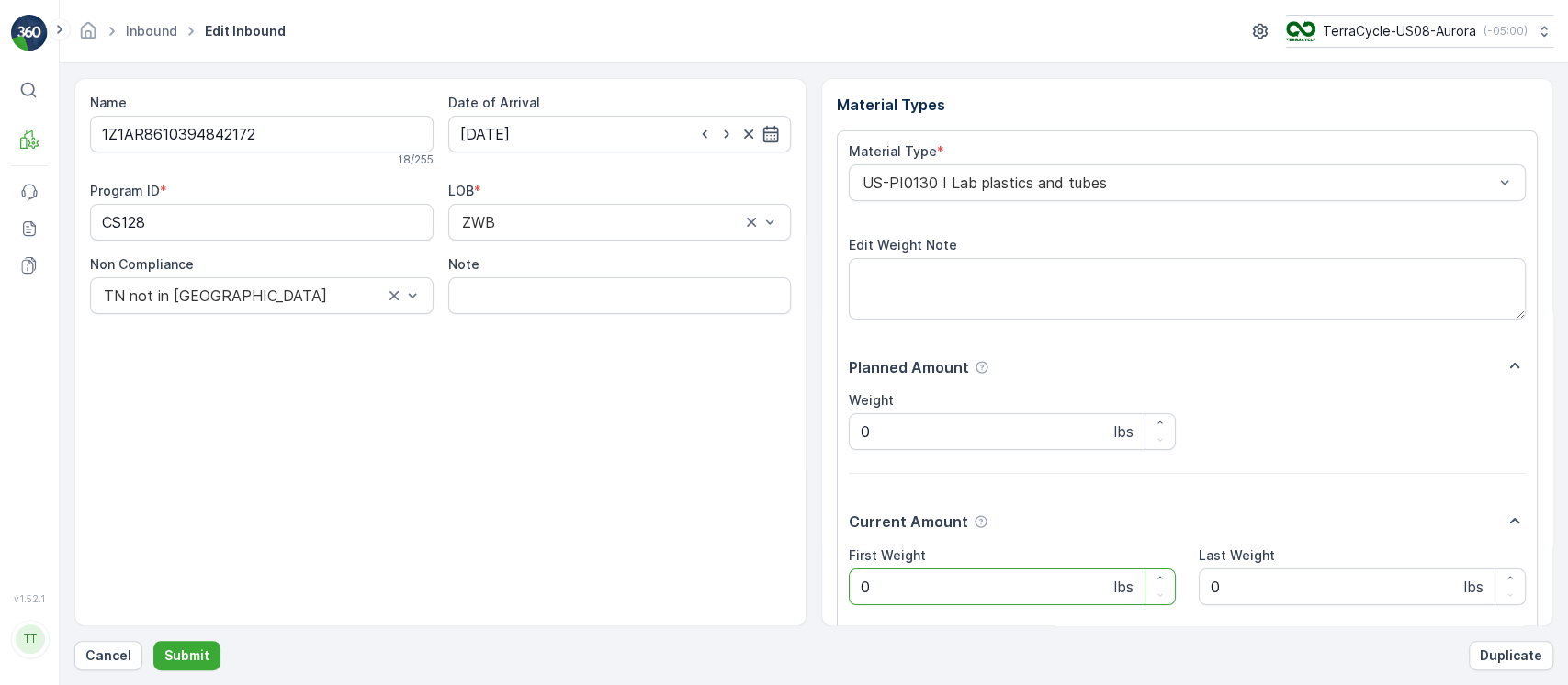
drag, startPoint x: 932, startPoint y: 584, endPoint x: 504, endPoint y: 515, distance: 433.5
click at [507, 514] on div "Name 1Z1AR8610394842172 18 / 255 Date of Arrival [DATE] Program ID * CS128 LOB …" at bounding box center [813, 352] width 1478 height 548
type Weight "21.85"
click at [576, 304] on input "Note" at bounding box center [619, 296] width 344 height 37
drag, startPoint x: 524, startPoint y: 298, endPoint x: 373, endPoint y: 280, distance: 152.1
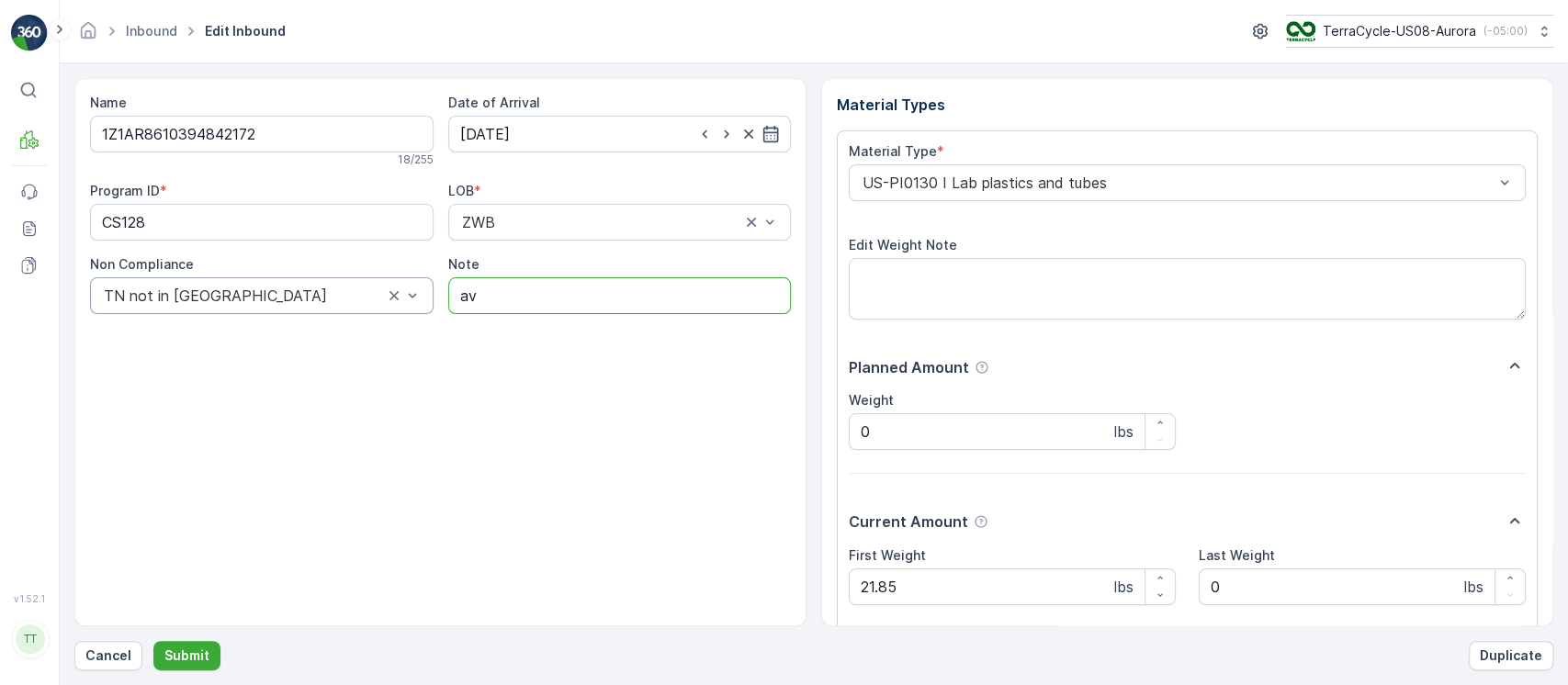
click at [384, 276] on div "Program ID * CS128 LOB * ZWB Non Compliance TN not in [GEOGRAPHIC_DATA] Note av" at bounding box center [440, 248] width 701 height 132
paste input "Average weight used. Inbound was received without weight. GV [DATE]"
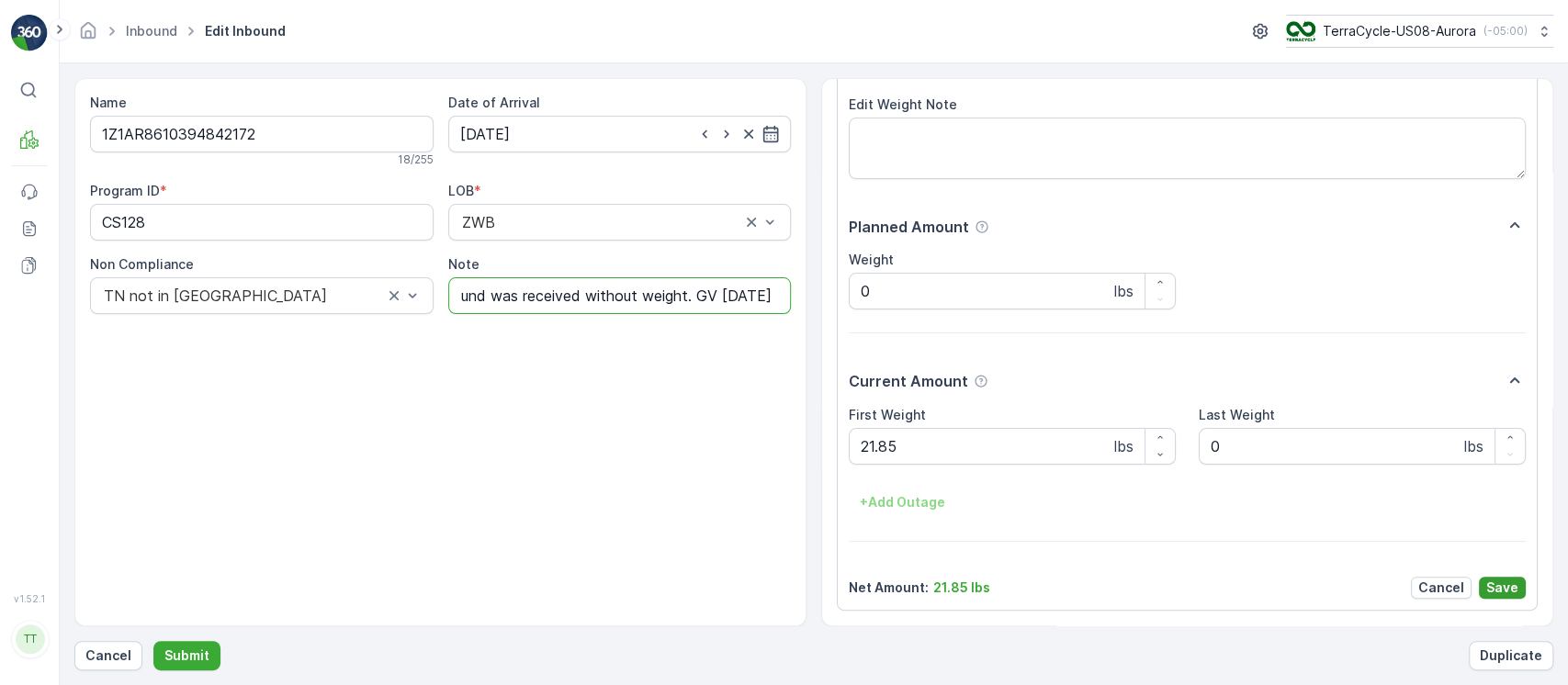
type input "Average weight used. Inbound was received without weight. GV [DATE]"
click at [1513, 579] on p "Save" at bounding box center [1502, 588] width 32 height 18
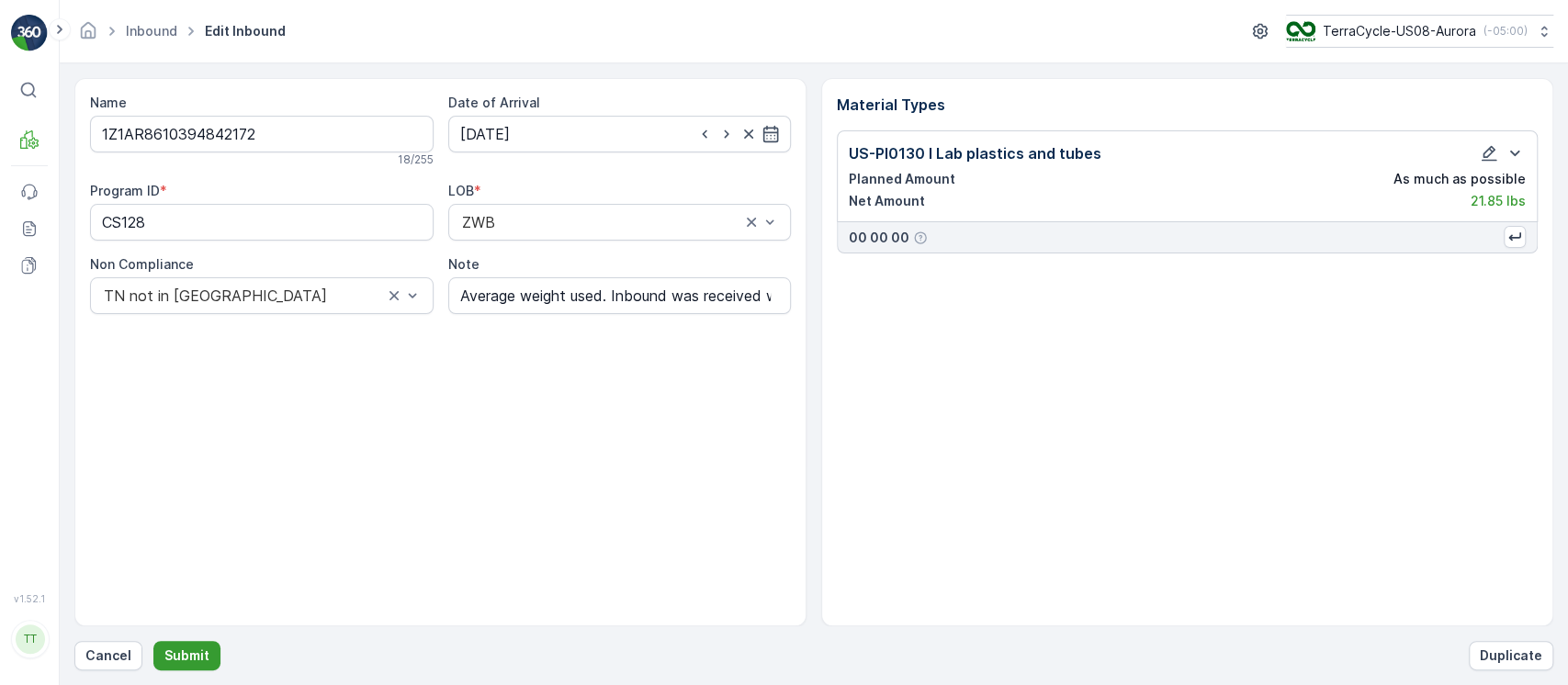
click at [209, 652] on button "Submit" at bounding box center [187, 656] width 67 height 30
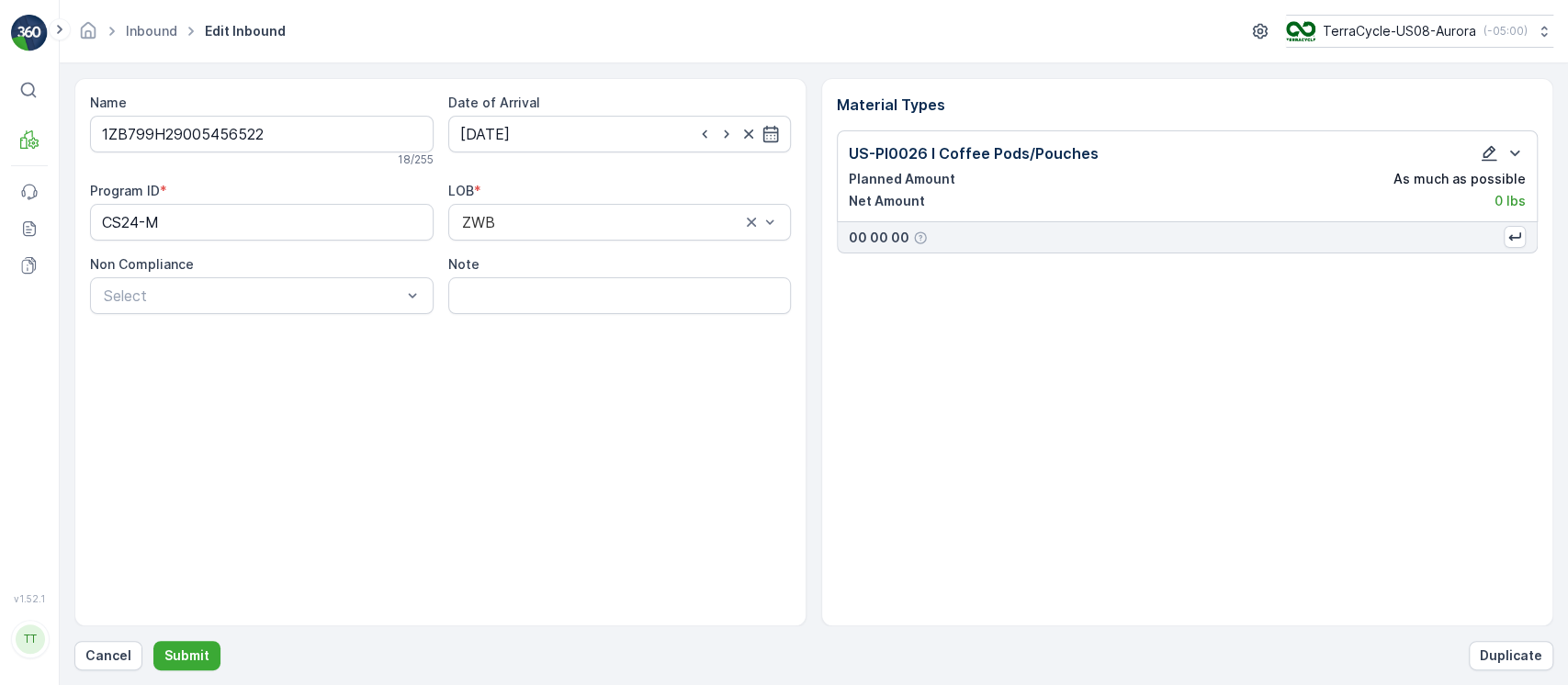
click at [1490, 150] on icon "button" at bounding box center [1488, 153] width 18 height 18
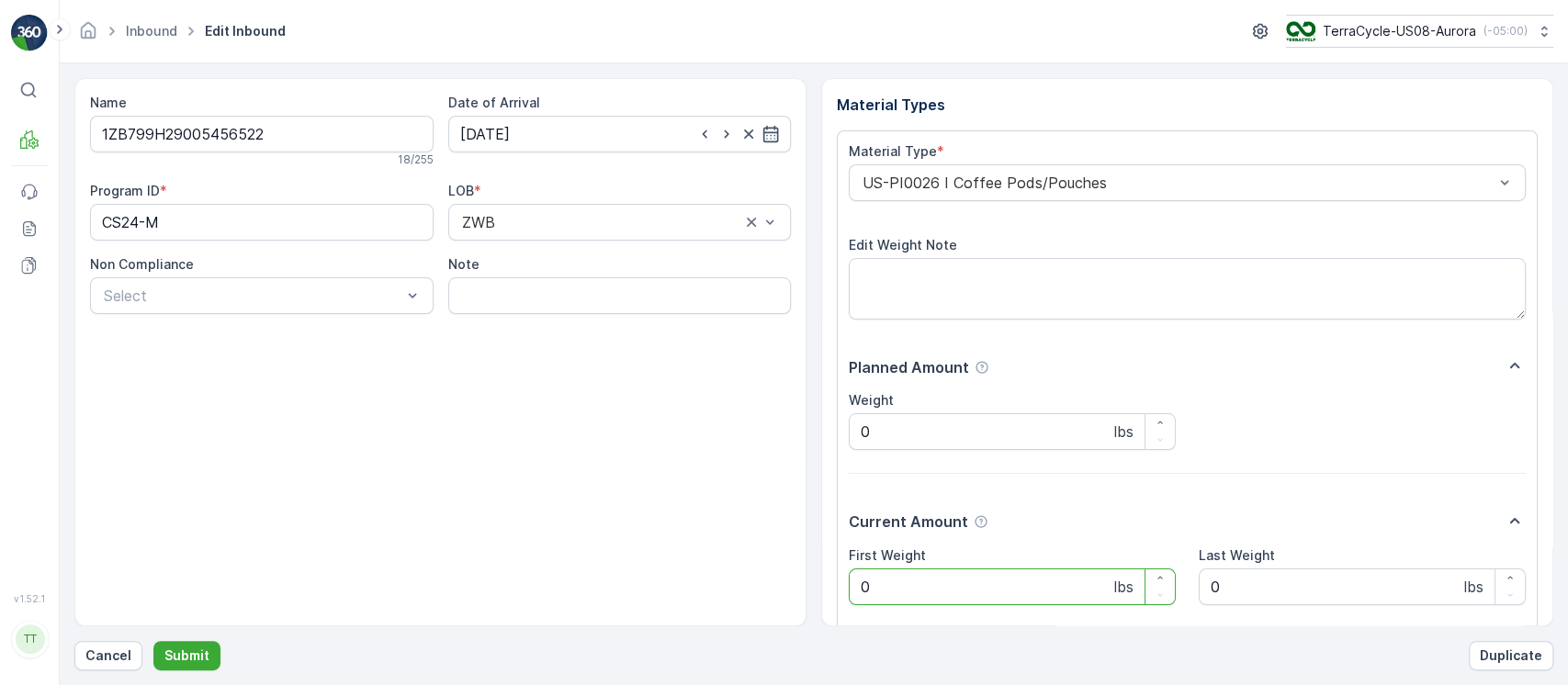
drag, startPoint x: 787, startPoint y: 577, endPoint x: 724, endPoint y: 587, distance: 63.8
click at [724, 587] on div "Name 1ZB799H29005456522 18 / 255 Date of Arrival [DATE] Program ID * CS24-M LOB…" at bounding box center [813, 352] width 1478 height 548
type Weight "20.34"
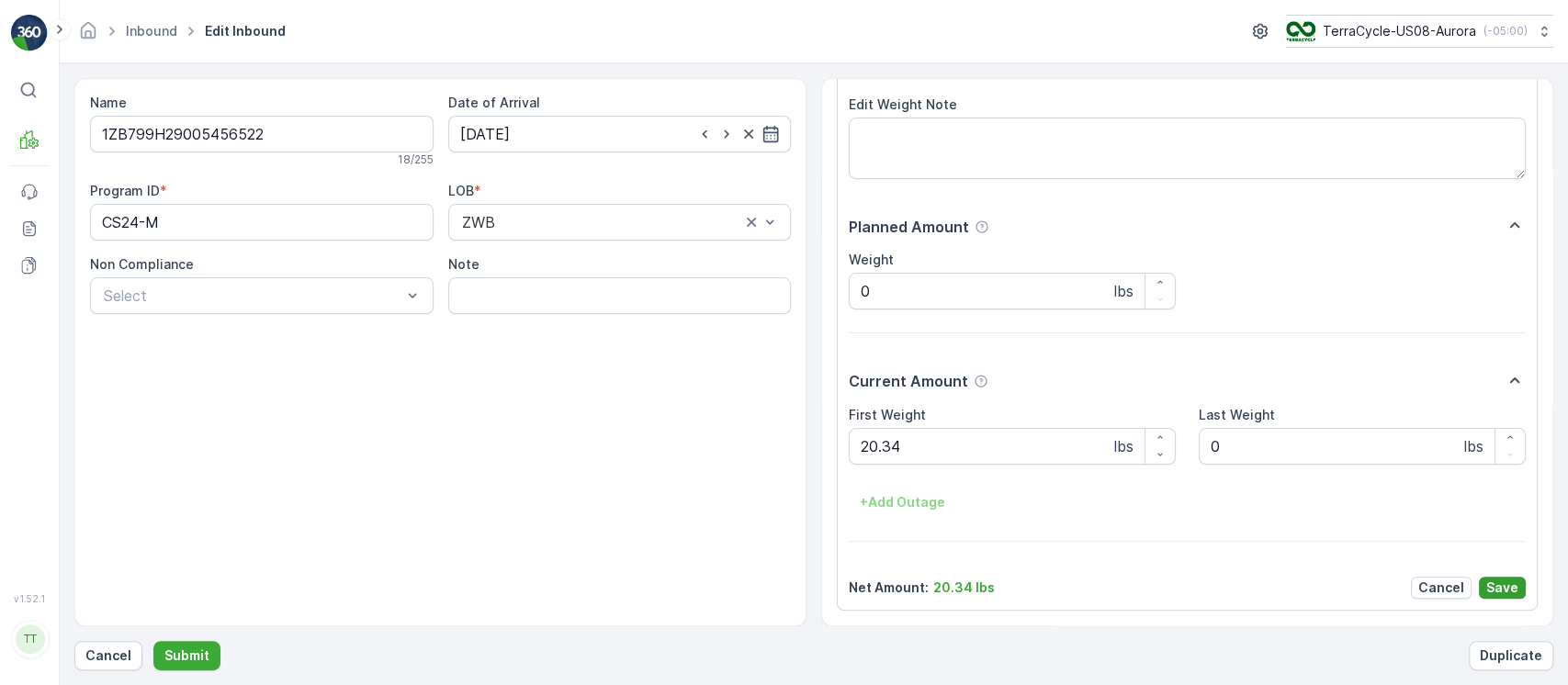
click at [1506, 587] on p "Save" at bounding box center [1502, 588] width 32 height 18
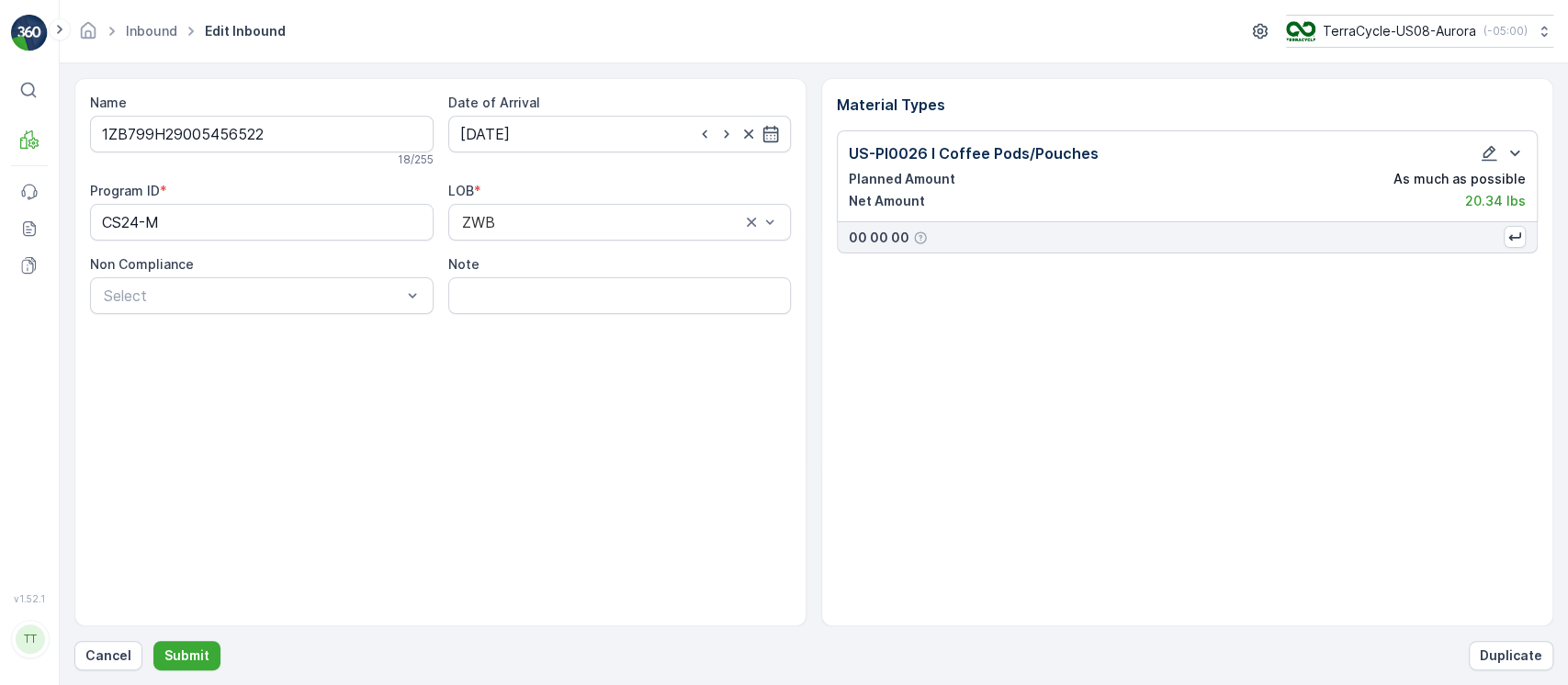
scroll to position [0, 0]
click at [544, 298] on input "Note" at bounding box center [619, 296] width 344 height 37
paste input "Average weight used. Inbound was received without weight. GV [DATE]"
type input "Average weight used. Inbound was received without weight. GV [DATE]"
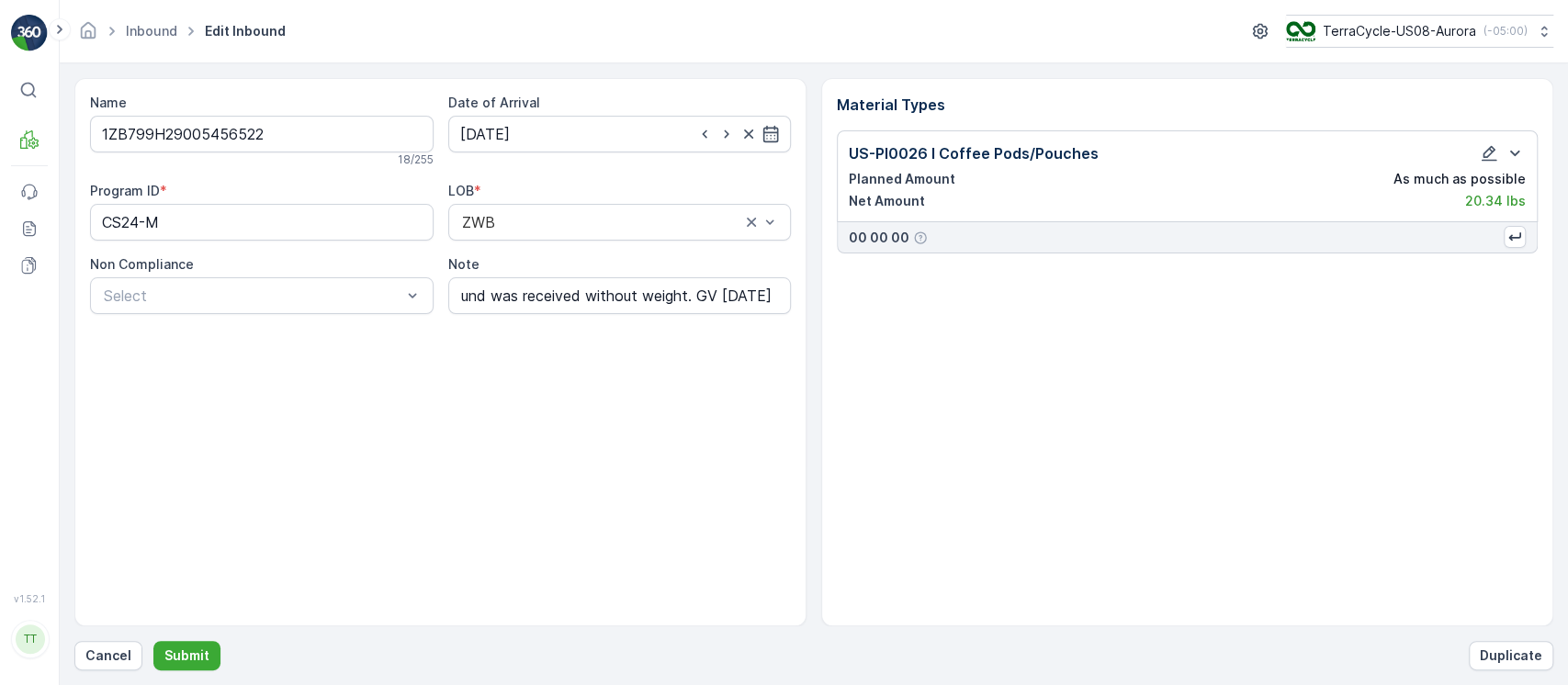
click at [276, 415] on div "Name 1ZB799H29005456522 18 / 255 Date of Arrival [DATE] Program ID * CS24-M LOB…" at bounding box center [440, 352] width 732 height 548
click at [195, 655] on p "Submit" at bounding box center [187, 655] width 45 height 18
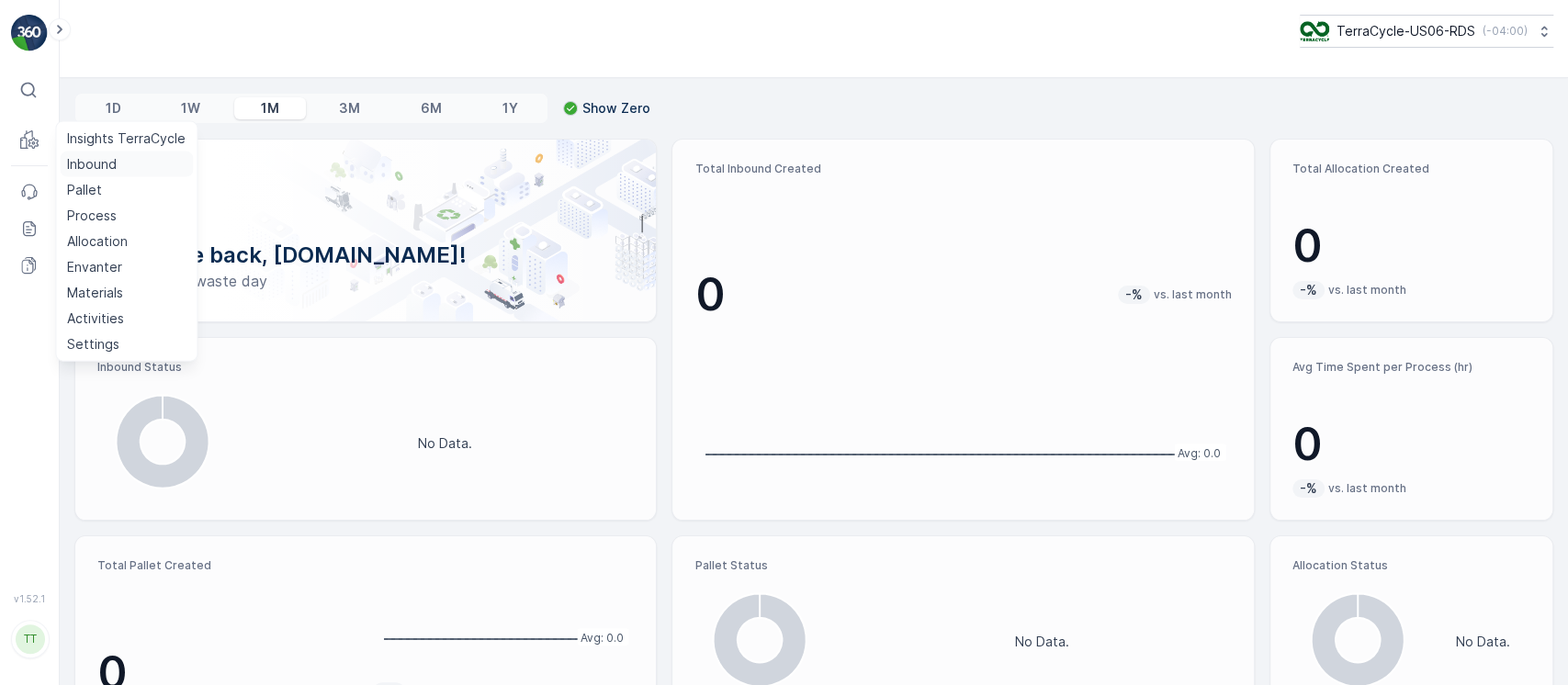
click at [88, 163] on p "Inbound" at bounding box center [91, 164] width 49 height 18
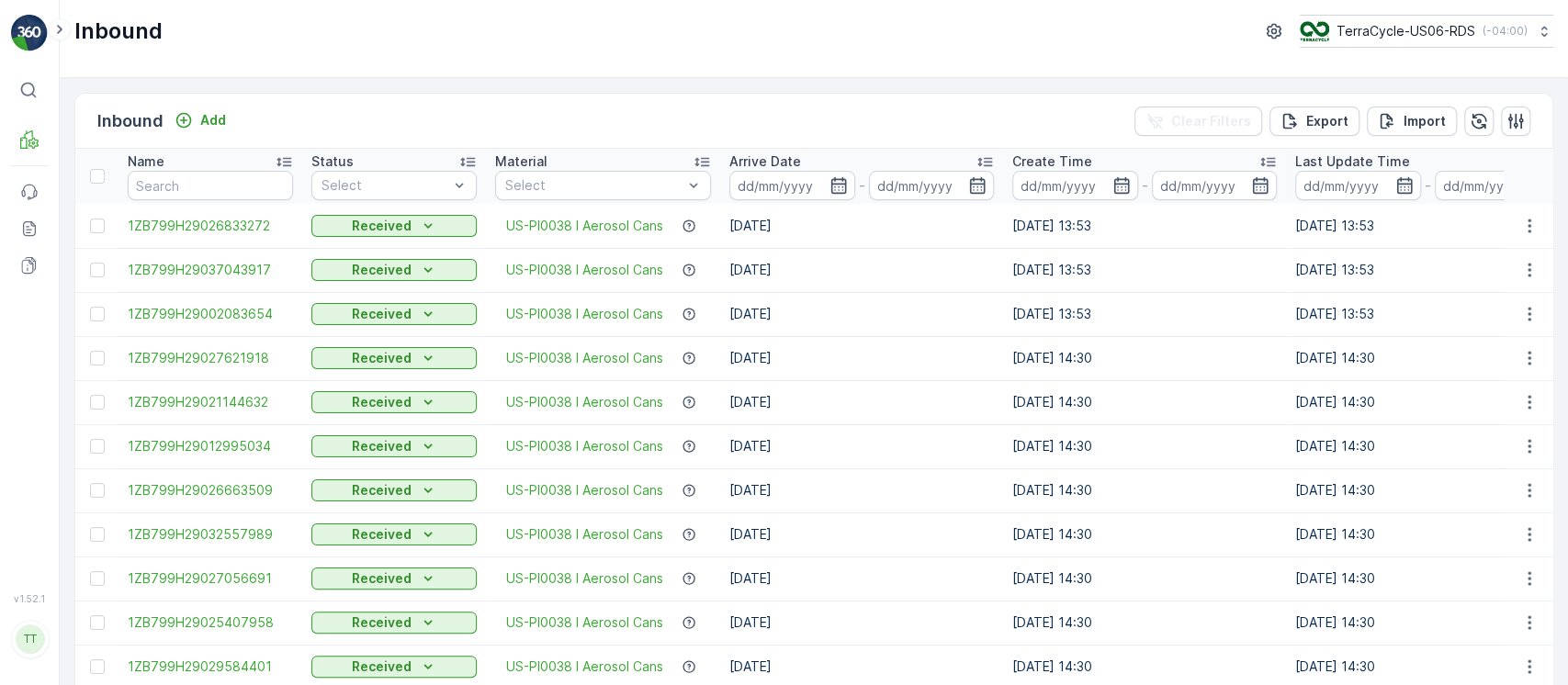
click at [927, 155] on div "Arrive Date" at bounding box center [861, 161] width 265 height 18
click at [1426, 116] on p "Import" at bounding box center [1424, 120] width 42 height 18
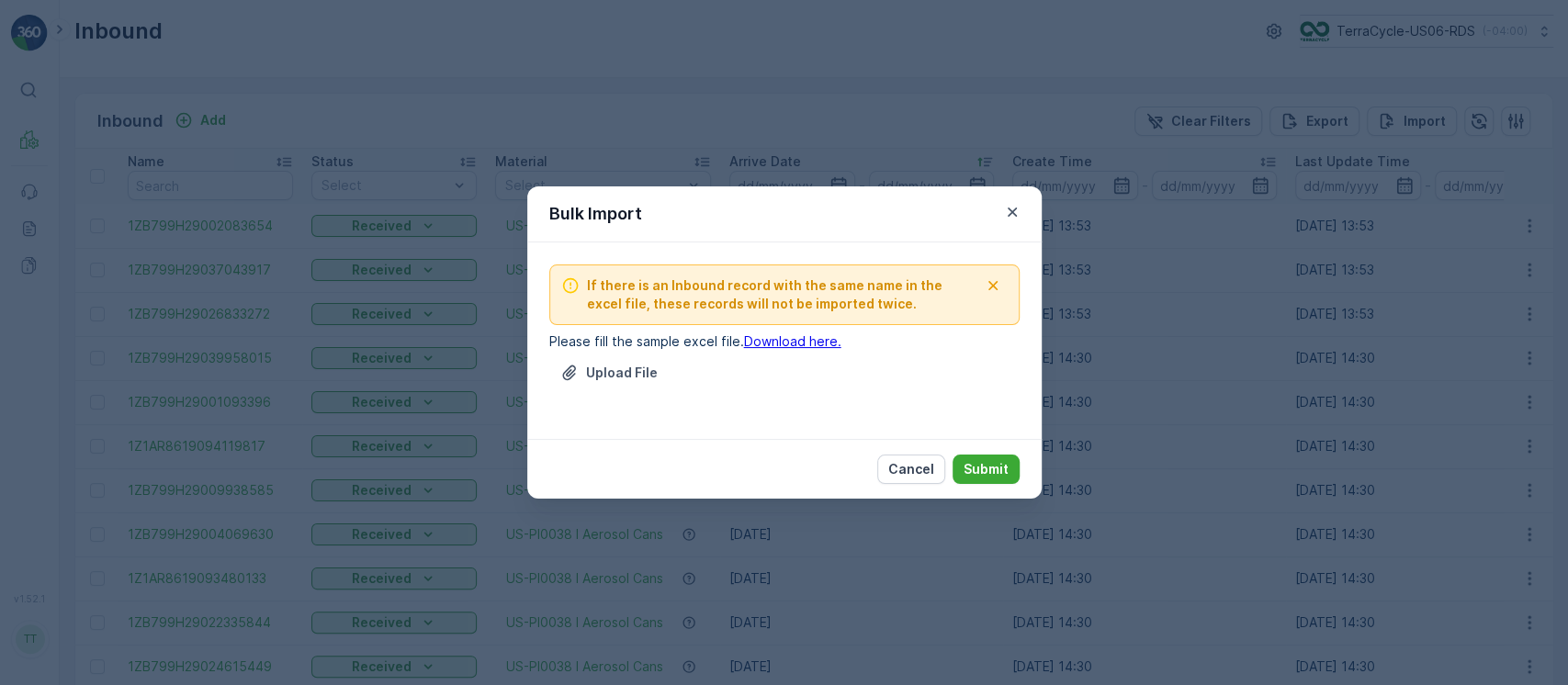
click at [782, 334] on link "Download here." at bounding box center [792, 341] width 97 height 15
click at [919, 465] on p "Cancel" at bounding box center [911, 469] width 46 height 18
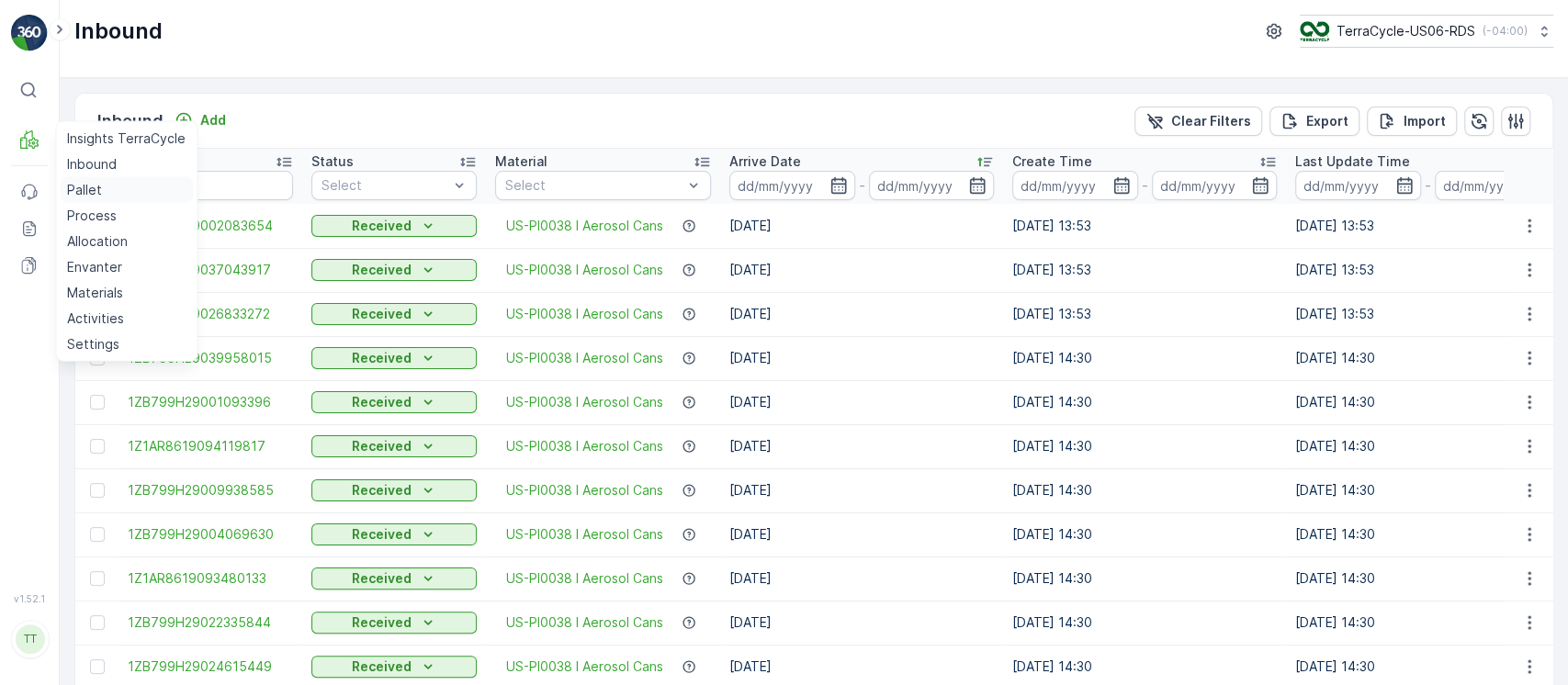
click at [73, 185] on p "Pallet" at bounding box center [85, 190] width 35 height 18
click at [120, 237] on p "Allocation" at bounding box center [97, 241] width 61 height 18
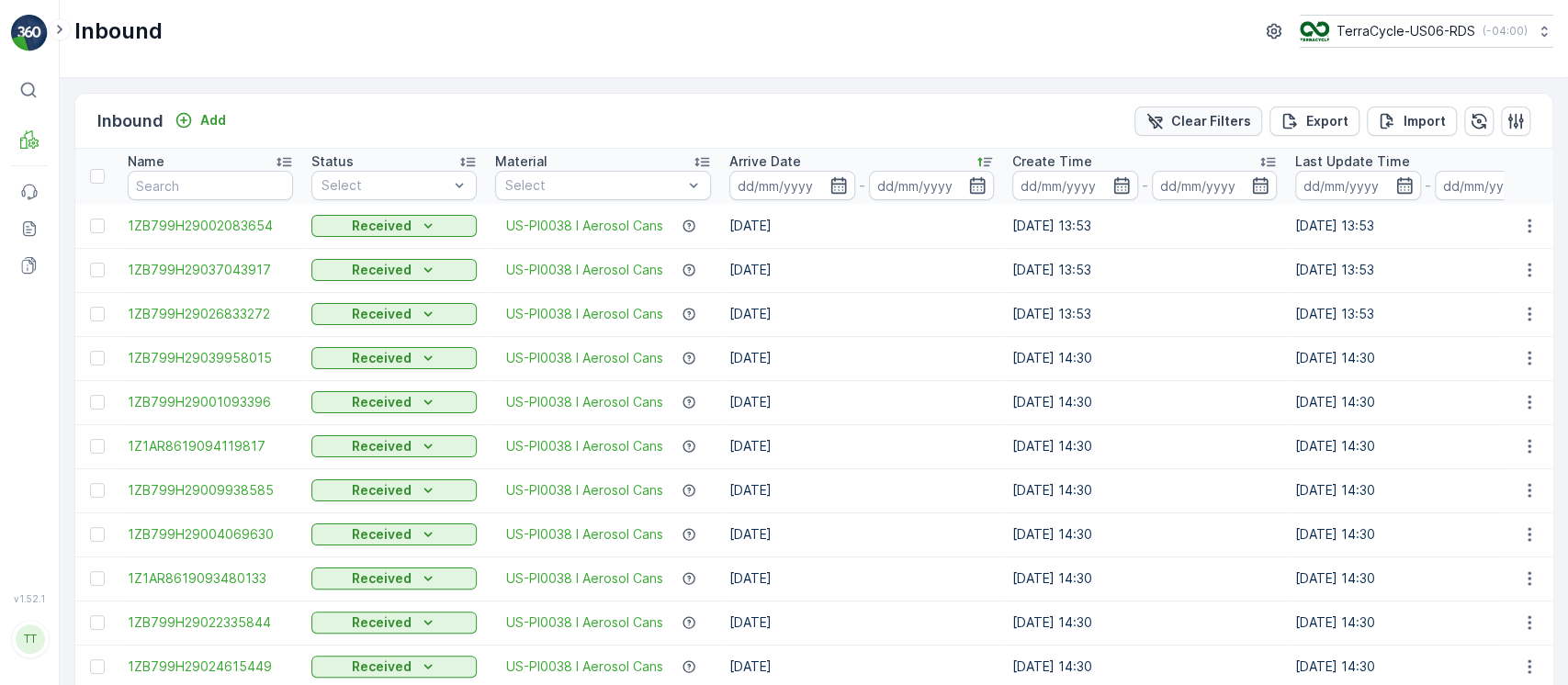
click at [1216, 122] on p "Clear Filters" at bounding box center [1211, 120] width 80 height 18
click at [1368, 33] on p "TerraCycle-US06-RDS" at bounding box center [1404, 31] width 139 height 18
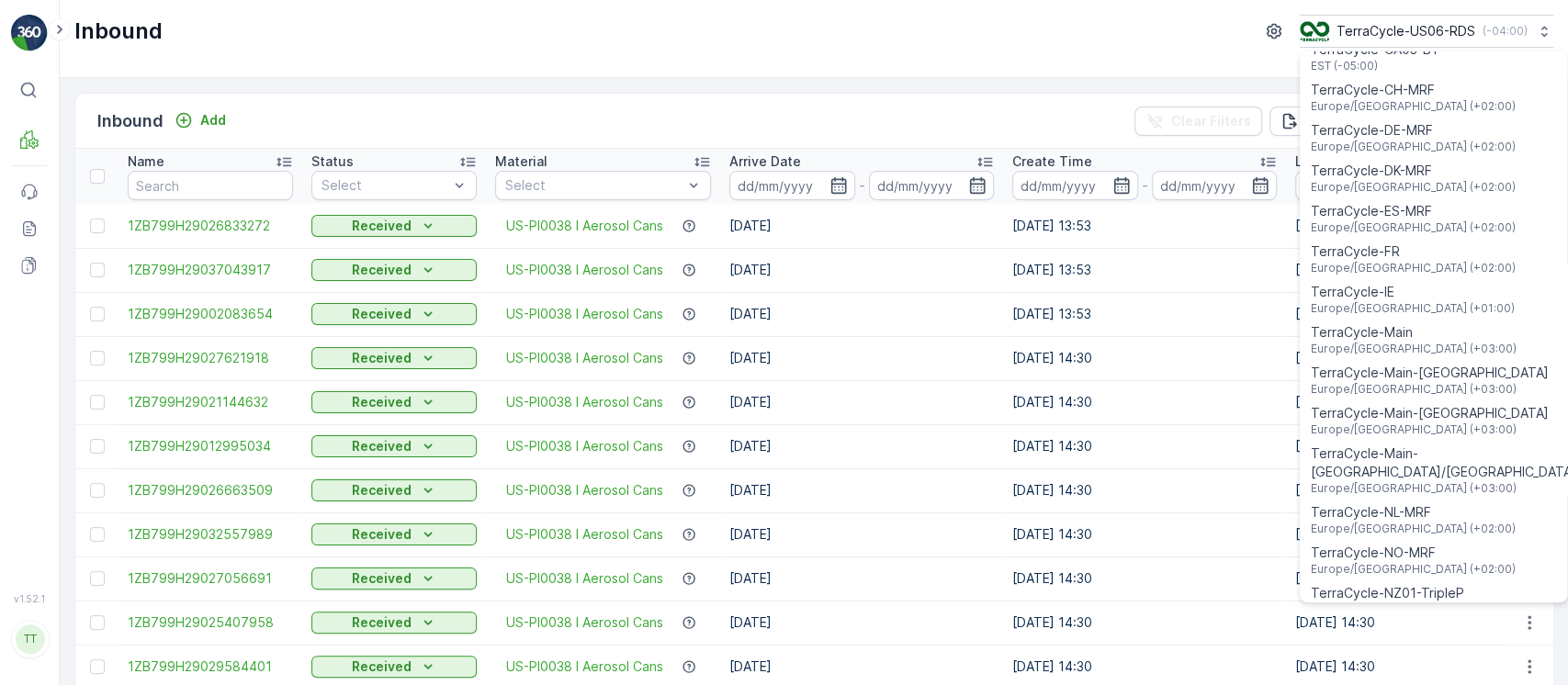
scroll to position [857, 0]
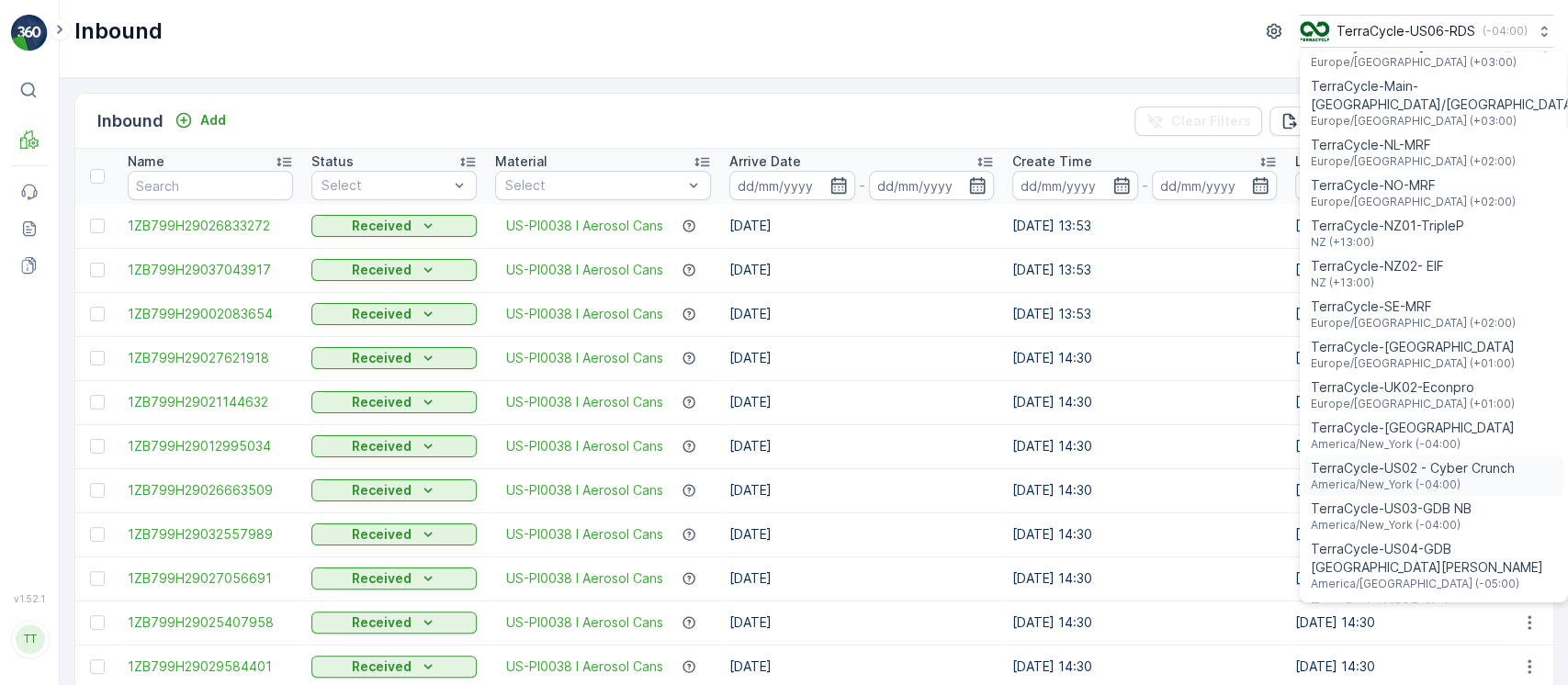
click at [1461, 478] on span "America/New_York (-04:00)" at bounding box center [1413, 485] width 204 height 14
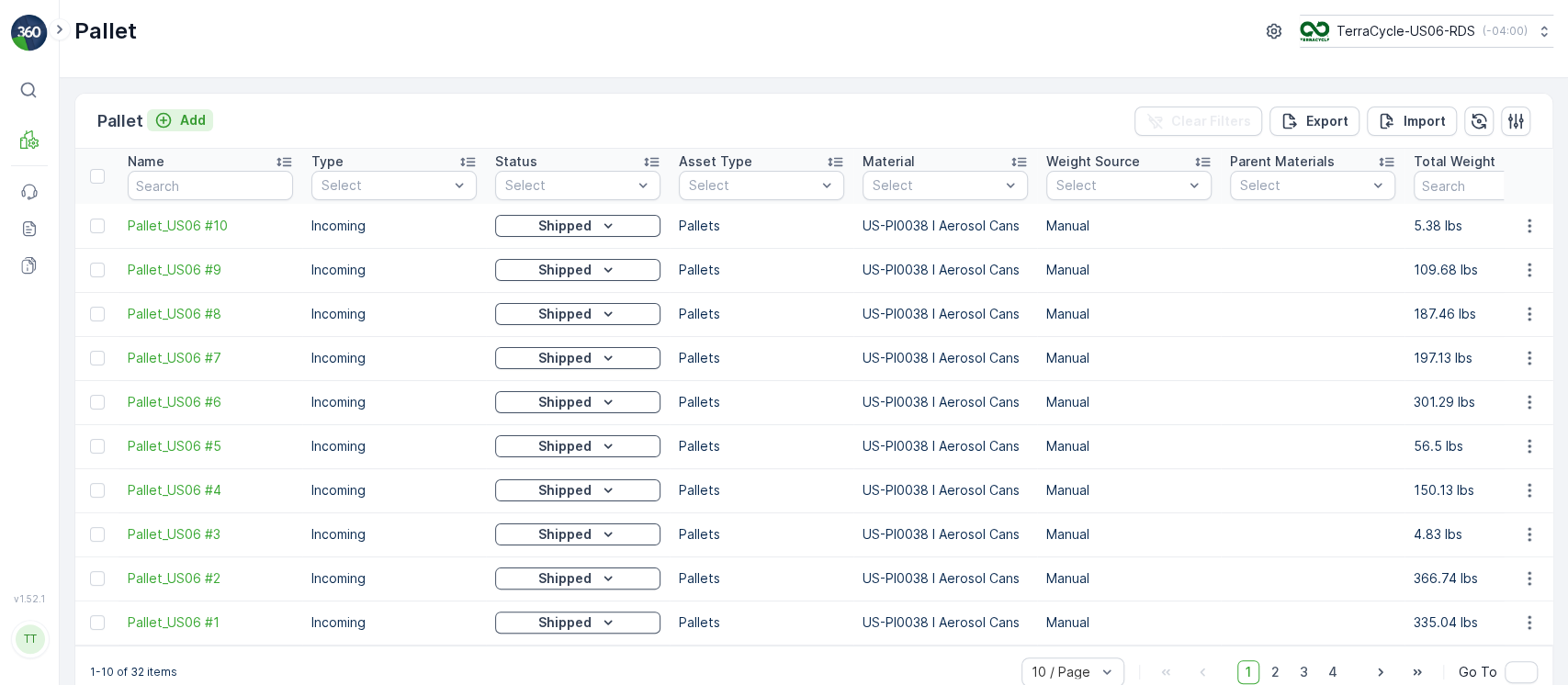
click at [181, 114] on p "Add" at bounding box center [193, 119] width 26 height 18
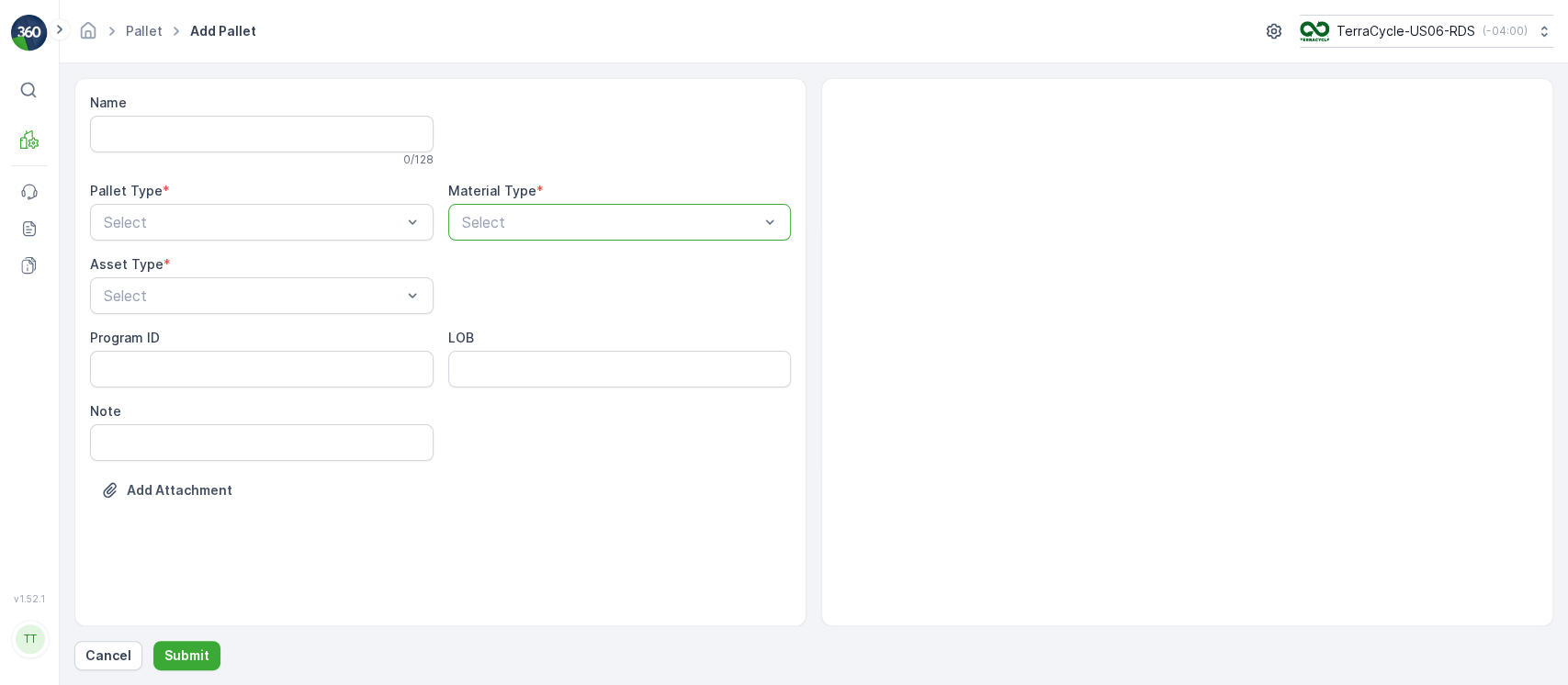
click at [567, 228] on div at bounding box center [611, 222] width 301 height 16
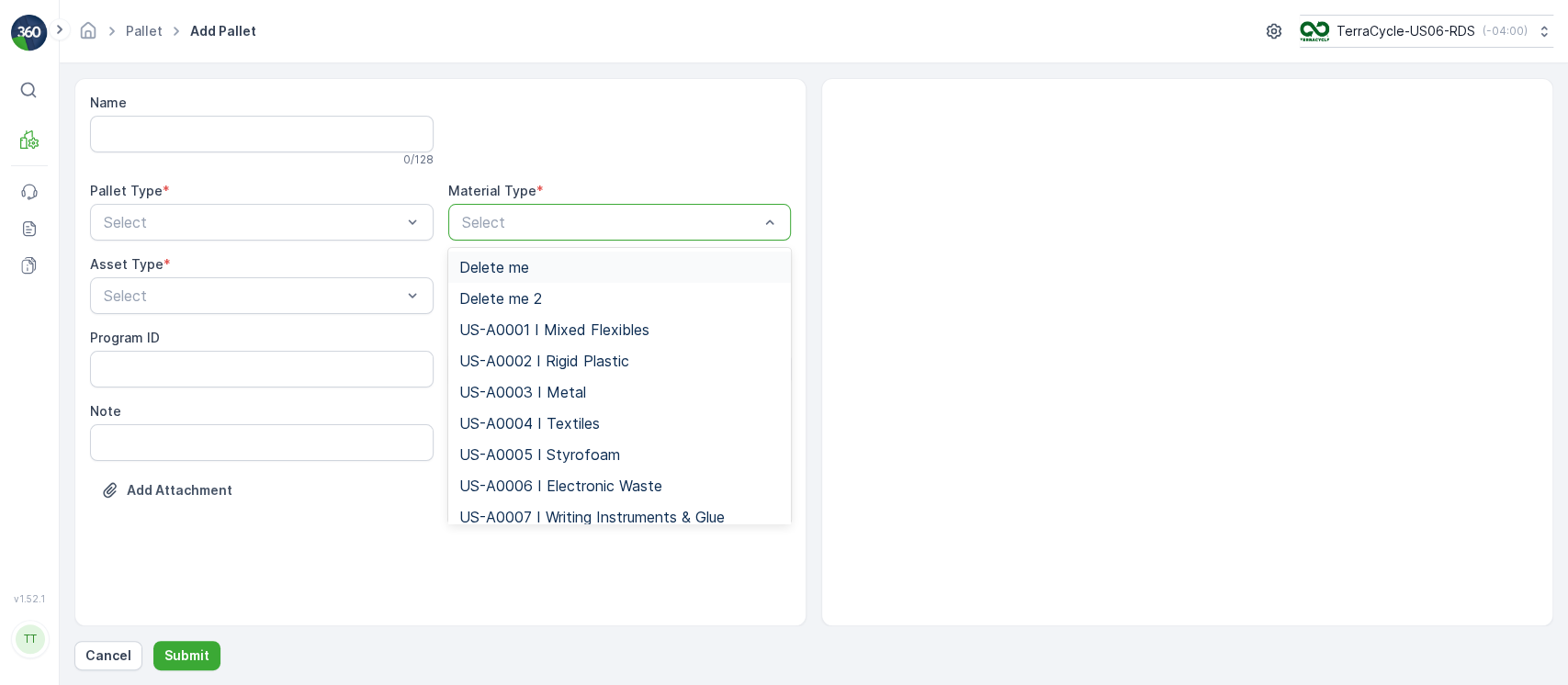
paste input "US-PI0038 I Aerosol Cans"
type input "US-PI0038 I Aerosol Cans"
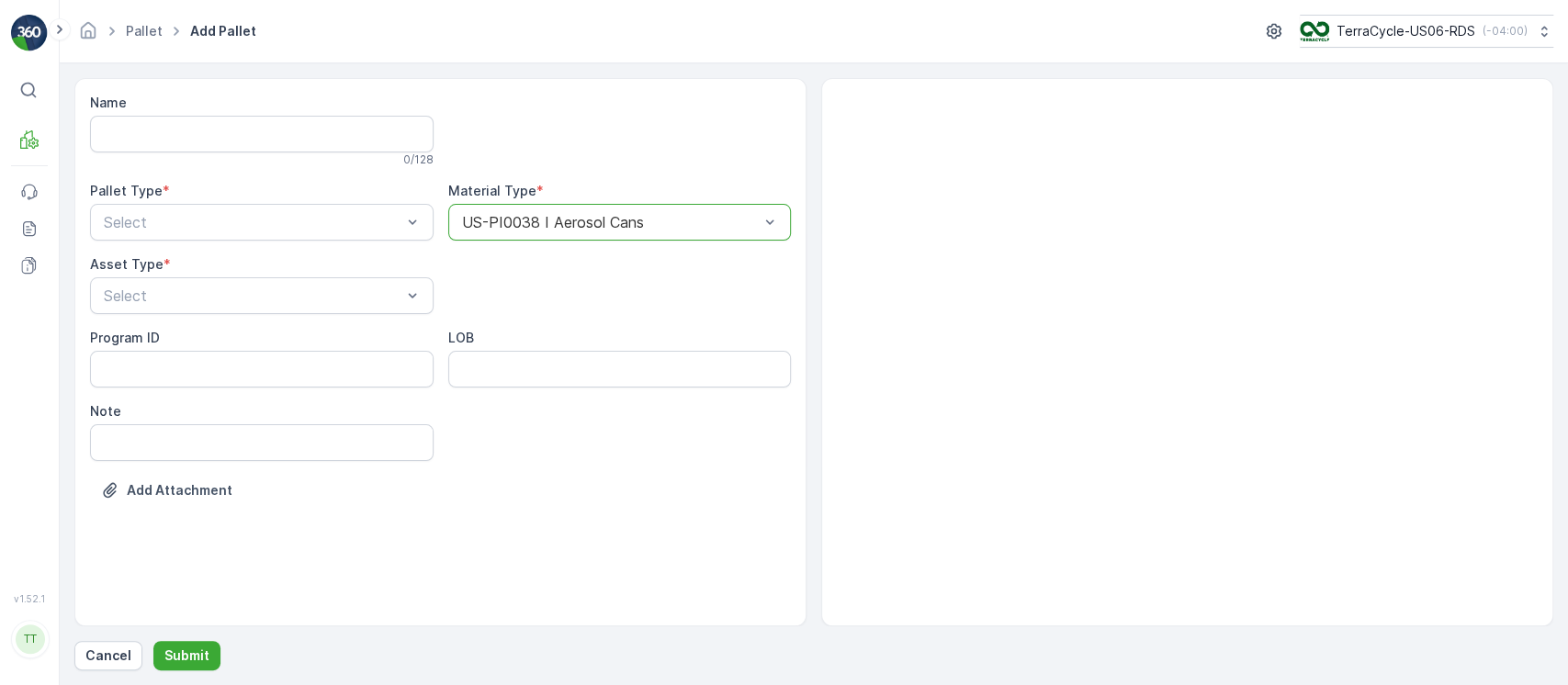
click at [387, 247] on div "Name 0 / 128 Pallet Type * Select Material Type * option US-PI0038 I Aerosol Ca…" at bounding box center [440, 310] width 701 height 434
click at [327, 251] on div "Incoming" at bounding box center [261, 267] width 344 height 31
drag, startPoint x: 323, startPoint y: 273, endPoint x: 332, endPoint y: 294, distance: 22.8
click at [323, 276] on div "Asset Type * Select" at bounding box center [261, 284] width 344 height 59
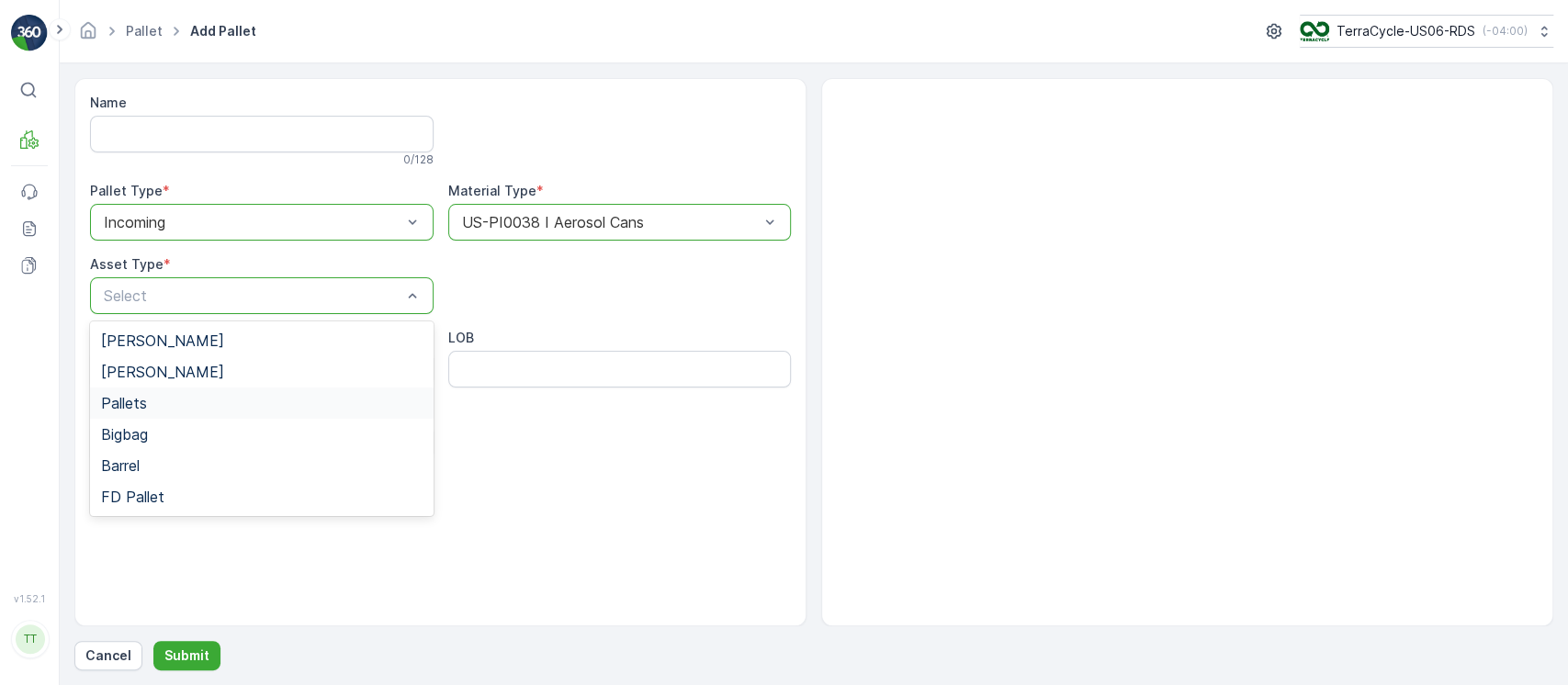
drag, startPoint x: 204, startPoint y: 470, endPoint x: 178, endPoint y: 402, distance: 72.8
click at [181, 406] on div "Gaylord Bales Pallets Bigbag Barrel FD Pallet" at bounding box center [261, 419] width 344 height 195
click at [178, 402] on div "Pallets" at bounding box center [262, 403] width 322 height 16
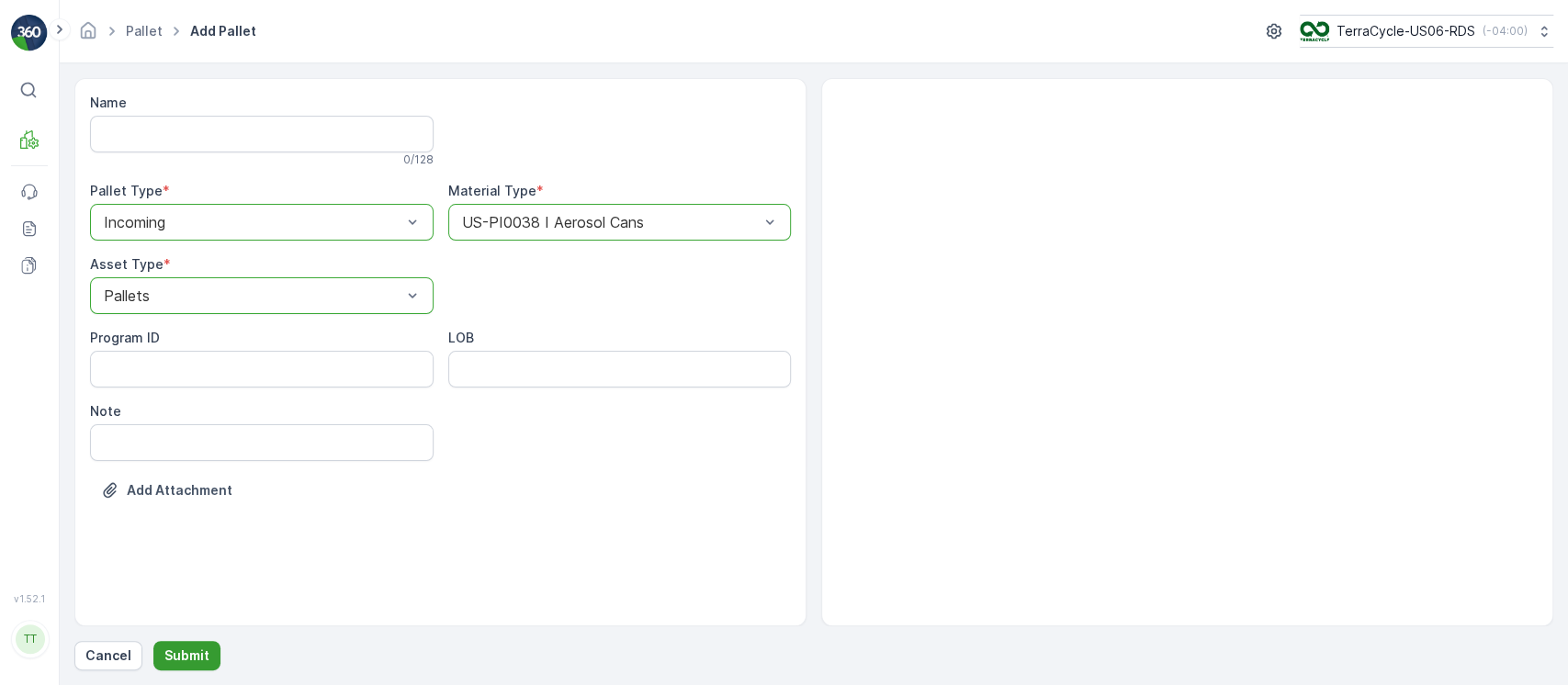
click at [182, 653] on p "Submit" at bounding box center [187, 655] width 45 height 18
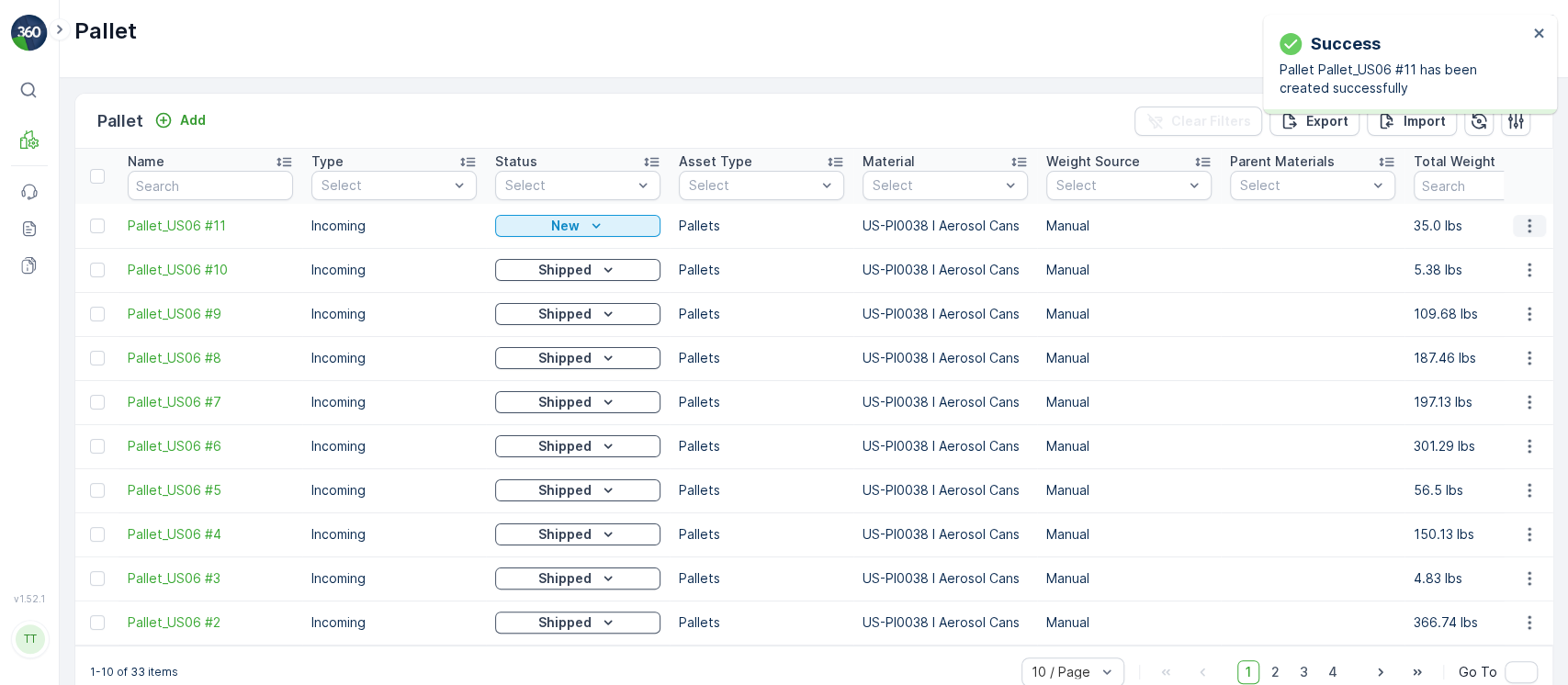
click at [1520, 224] on icon "button" at bounding box center [1529, 225] width 18 height 18
click at [1501, 325] on span "Update Weight" at bounding box center [1500, 330] width 93 height 18
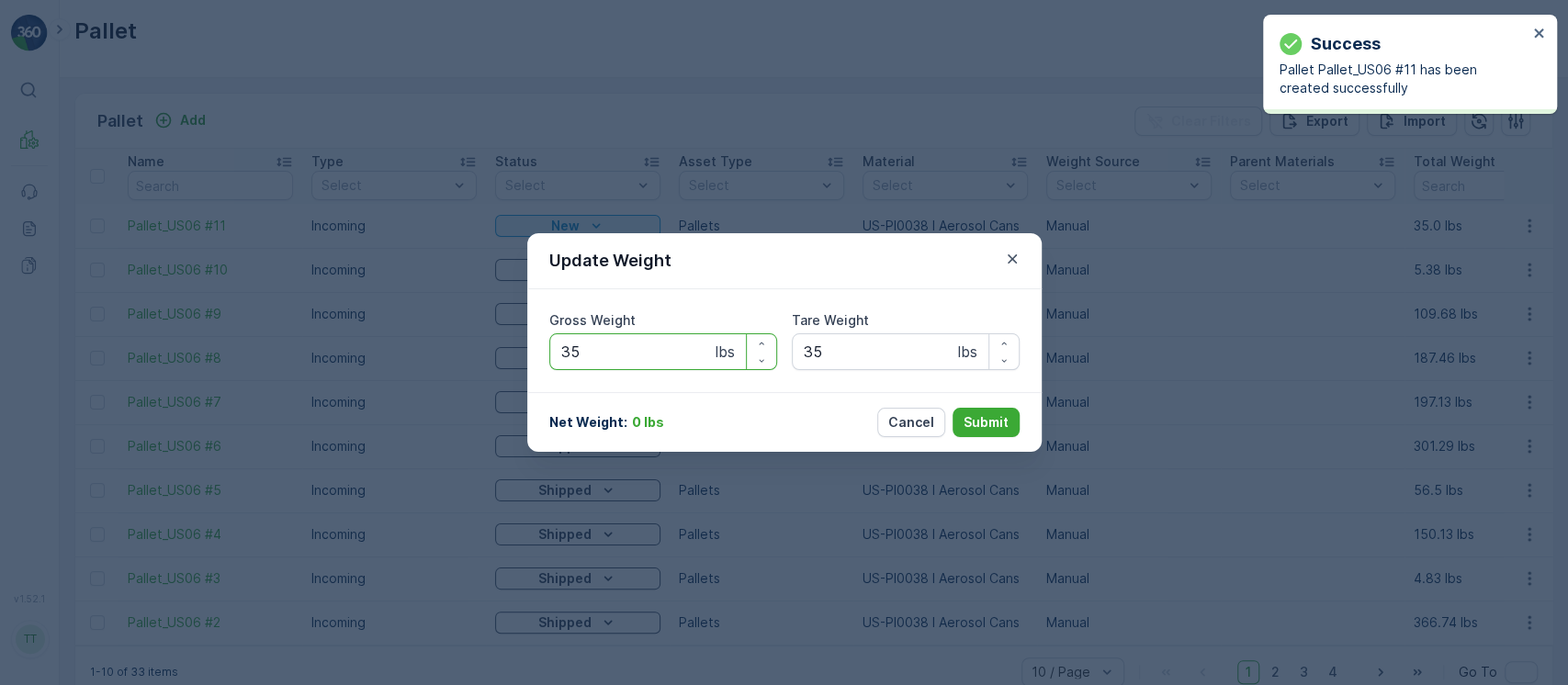
drag, startPoint x: 691, startPoint y: 346, endPoint x: 238, endPoint y: 358, distance: 453.2
click at [289, 347] on div "Update Weight Gross Weight 35 lbs Tare Weight 35 lbs Net Weight : 0 lbs Cancel …" at bounding box center [784, 342] width 1568 height 685
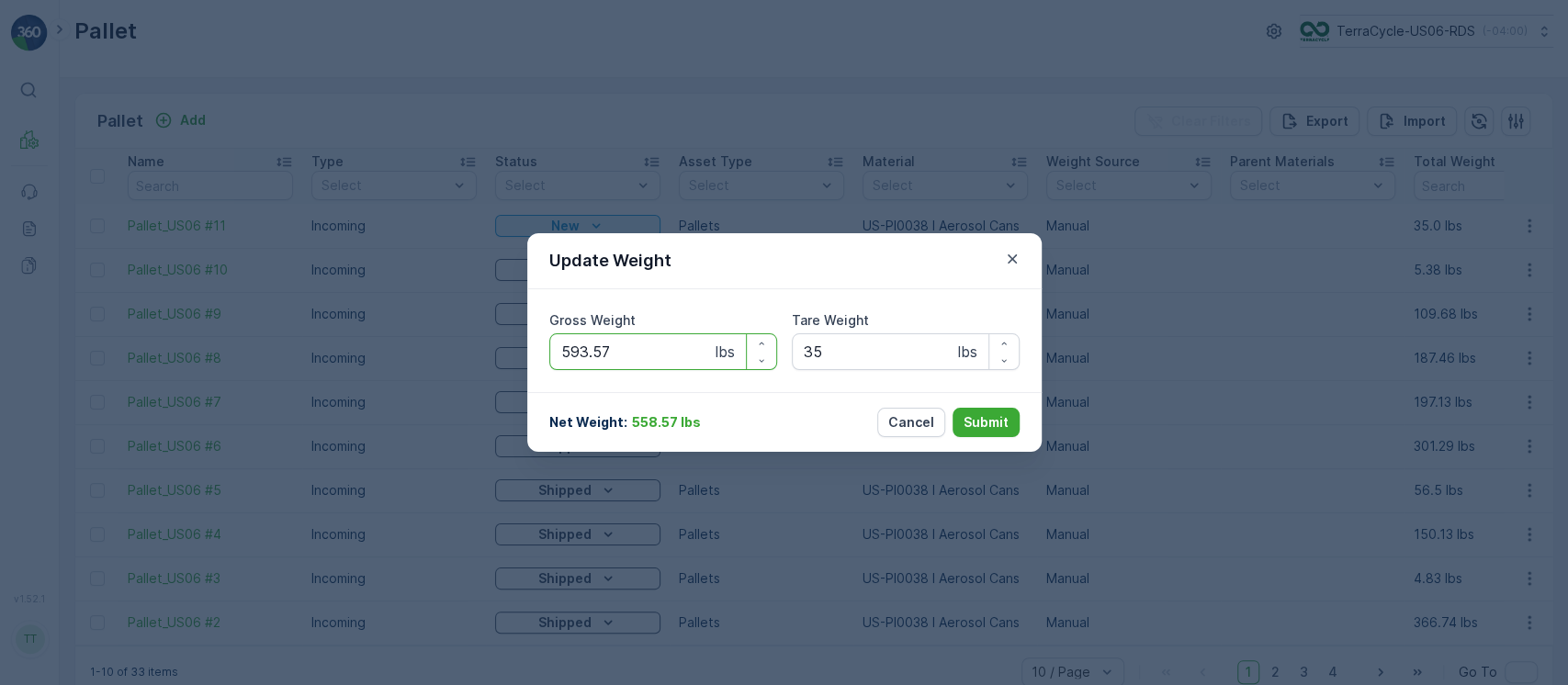
type Weight "593.57"
type Weight "0"
click at [953, 408] on button "Submit" at bounding box center [986, 422] width 67 height 30
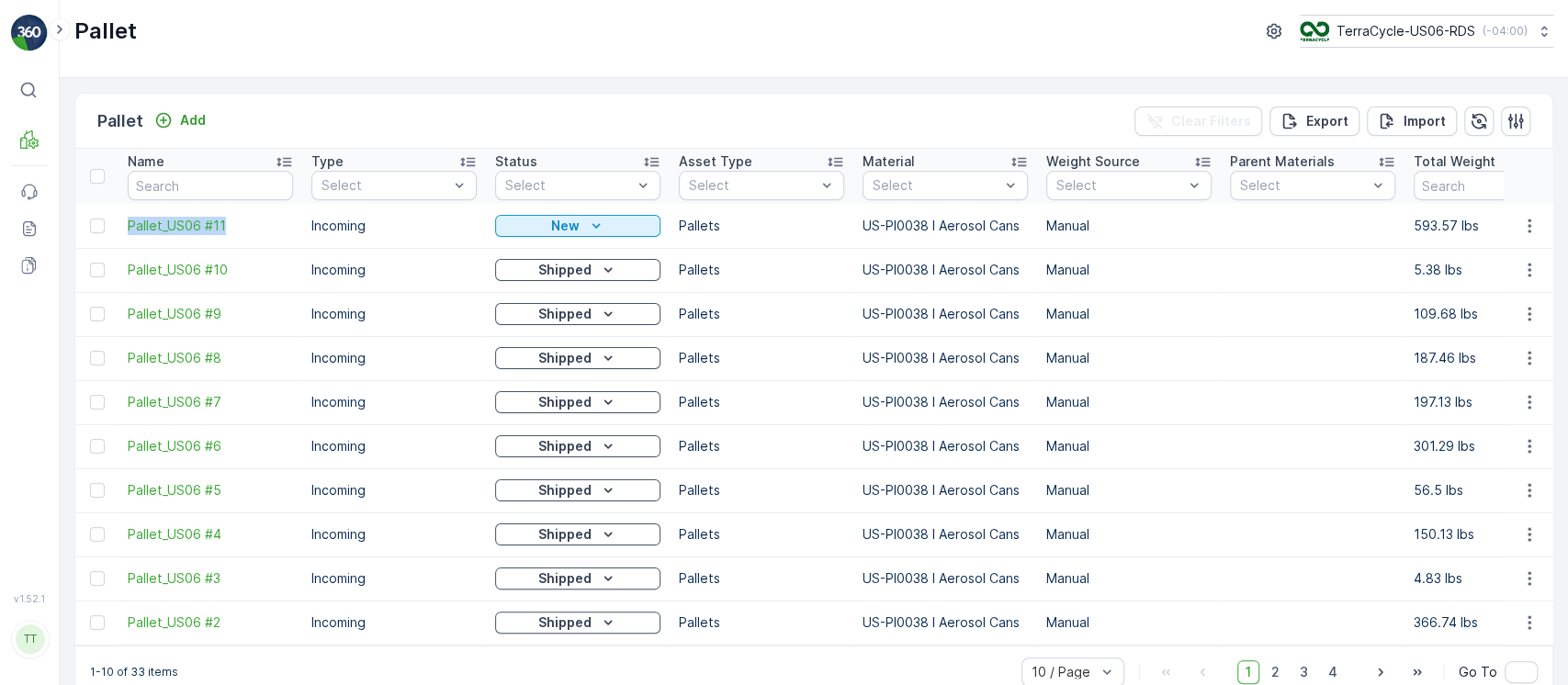
drag, startPoint x: 126, startPoint y: 226, endPoint x: 227, endPoint y: 235, distance: 101.4
click at [227, 235] on td "Pallet_US06 #11" at bounding box center [210, 226] width 184 height 44
click at [568, 226] on p "New" at bounding box center [565, 225] width 29 height 18
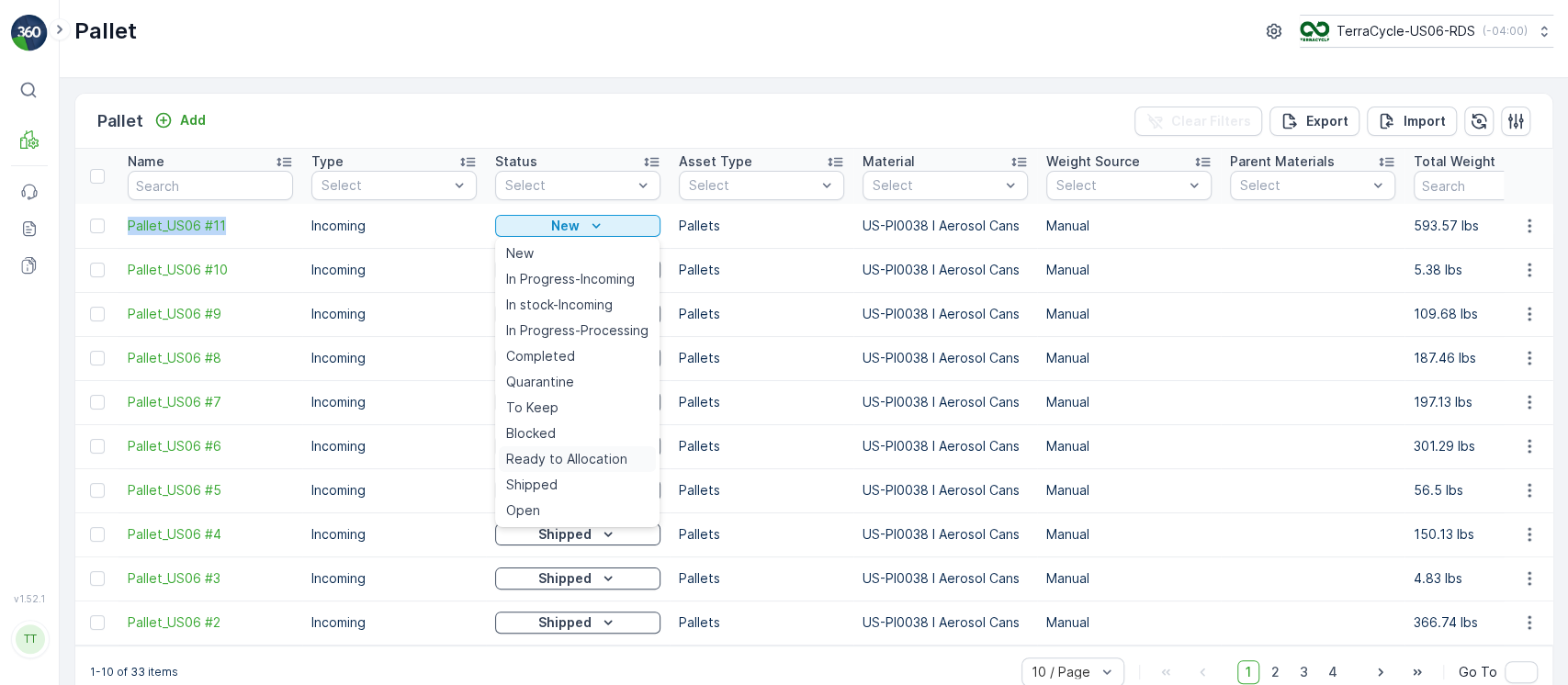
click at [593, 463] on span "Ready to Allocation" at bounding box center [566, 459] width 121 height 18
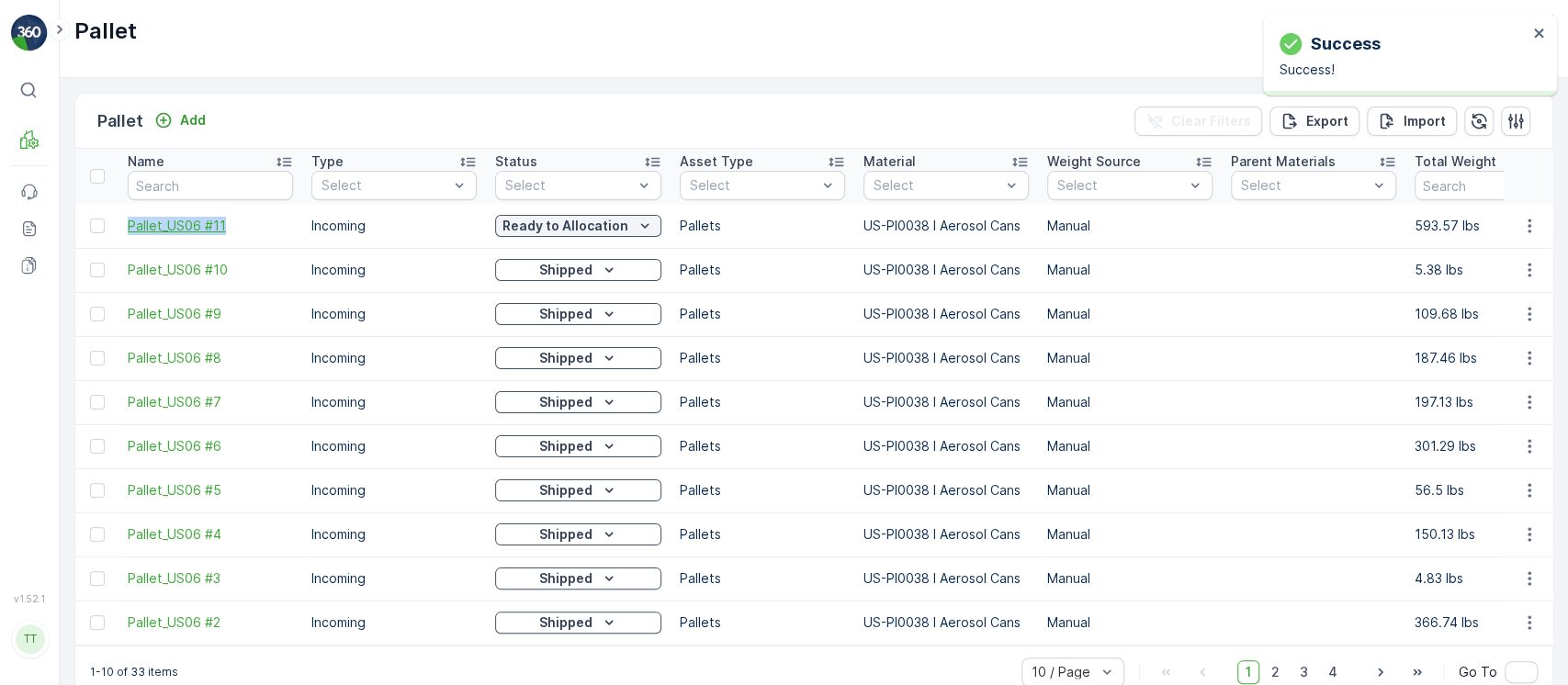
drag, startPoint x: 123, startPoint y: 225, endPoint x: 225, endPoint y: 226, distance: 102.0
click at [225, 226] on td "Pallet_US06 #11" at bounding box center [210, 226] width 184 height 44
copy span "Pallet_US06 #11"
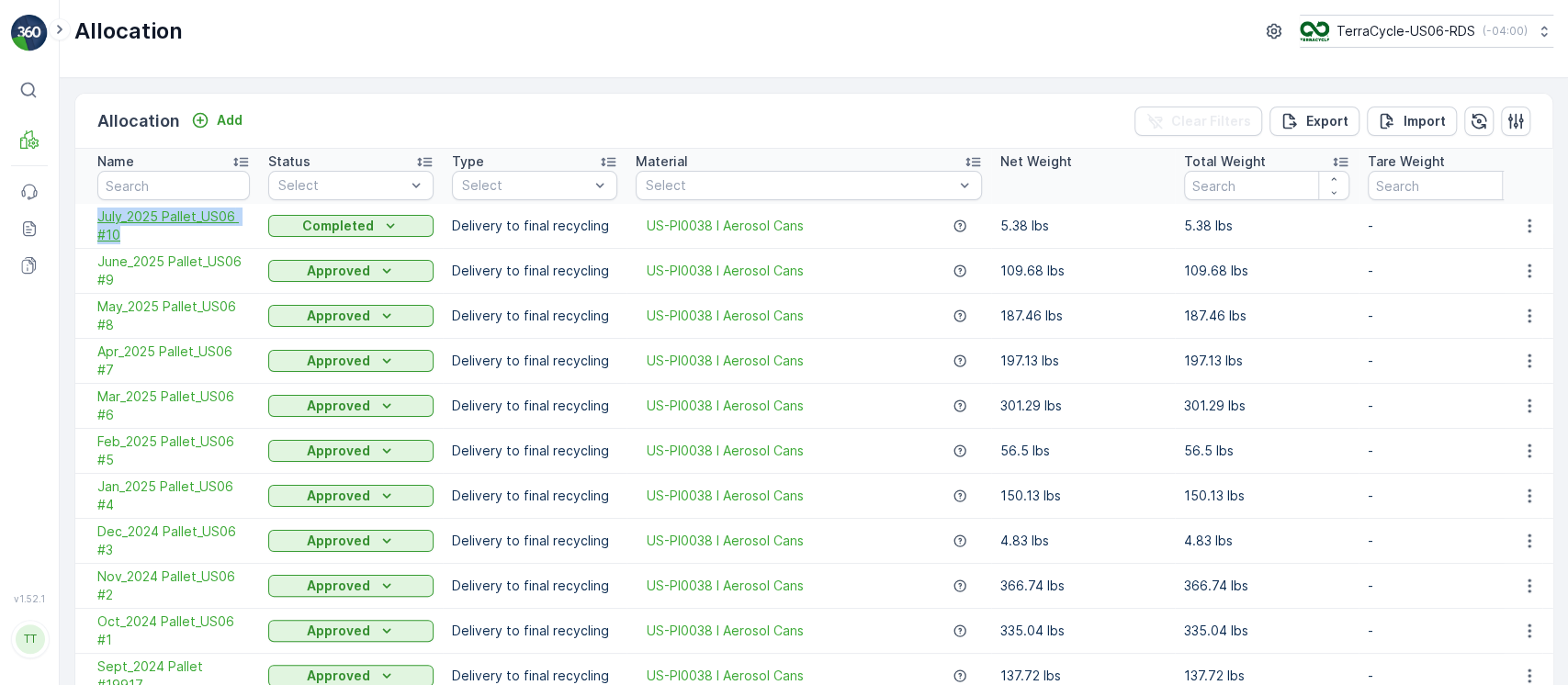
drag, startPoint x: 89, startPoint y: 214, endPoint x: 132, endPoint y: 238, distance: 49.2
click at [132, 238] on td "July_2025 Pallet_US06 #10" at bounding box center [167, 226] width 184 height 45
copy span "July_2025 Pallet_US06 #10"
click at [224, 125] on p "Add" at bounding box center [229, 119] width 26 height 18
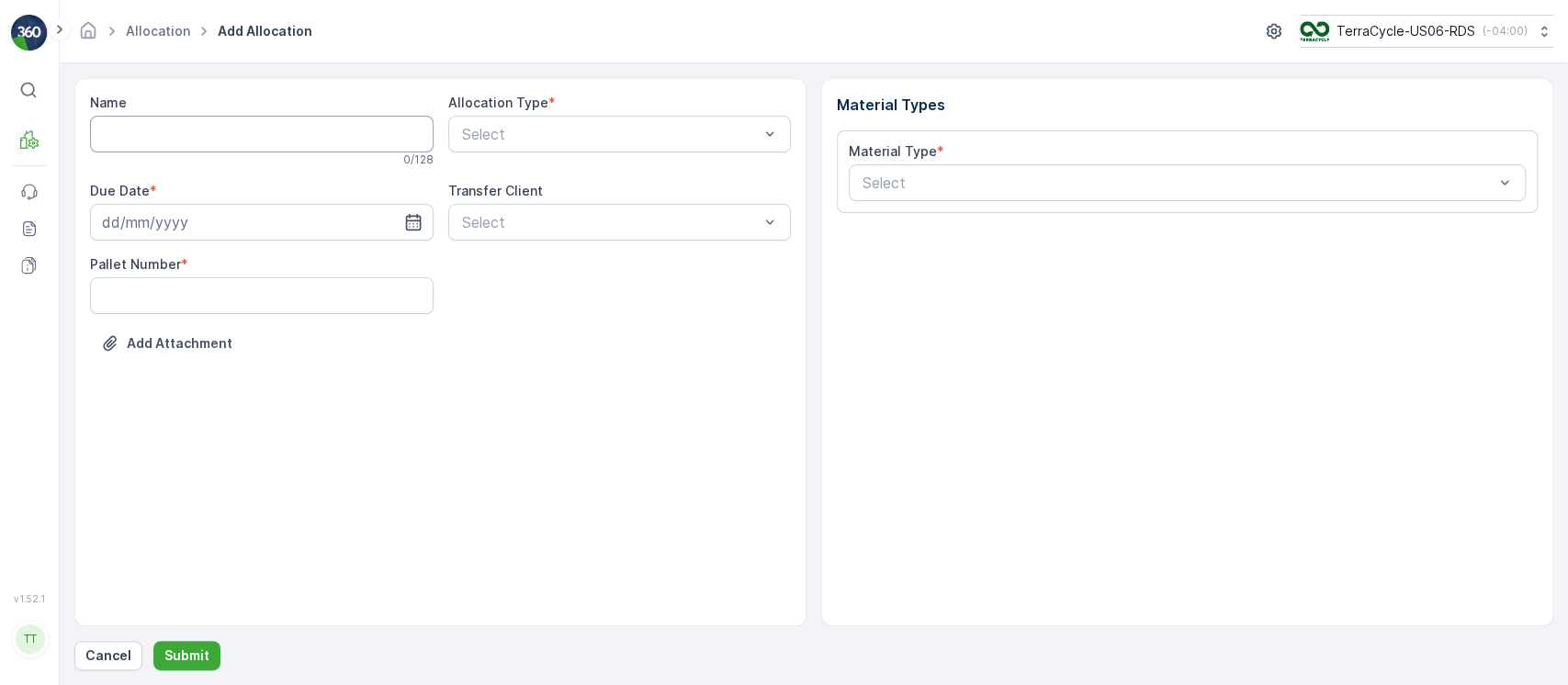
click at [214, 128] on input "Name" at bounding box center [261, 134] width 344 height 37
paste input "July_2025 Pallet_US06 #10"
drag, startPoint x: 128, startPoint y: 129, endPoint x: 0, endPoint y: 136, distance: 128.2
click at [0, 136] on div "⌘B MRF Events Reports Documents v 1.52.1 TT [DOMAIN_NAME] [DOMAIN_NAME][EMAIL_A…" at bounding box center [784, 342] width 1568 height 685
drag, startPoint x: 332, startPoint y: 127, endPoint x: 181, endPoint y: 148, distance: 152.5
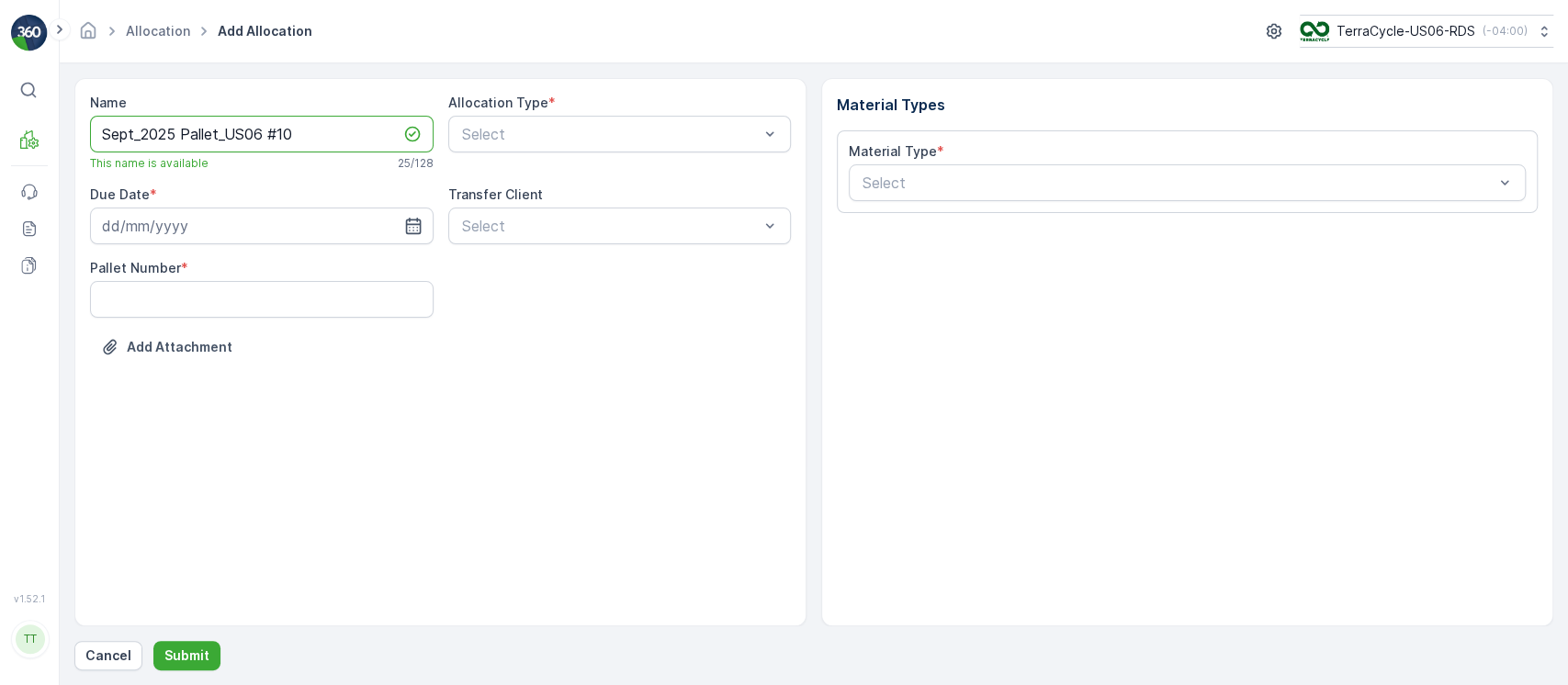
click at [181, 148] on input "Sept_2025 Pallet_US06 #10" at bounding box center [261, 134] width 344 height 37
paste input "1"
type input "Sept_2025 Pallet_US06 #11"
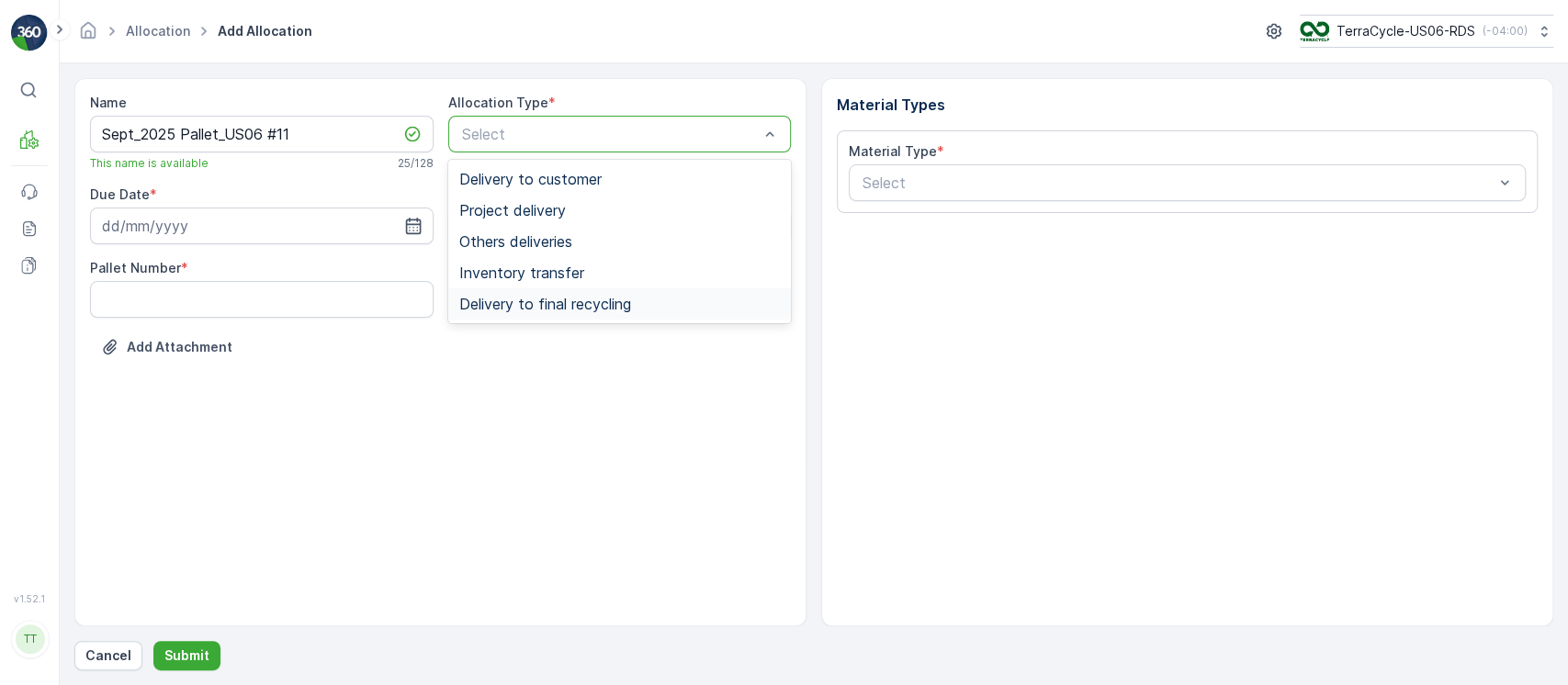
click at [511, 298] on span "Delivery to final recycling" at bounding box center [545, 303] width 171 height 16
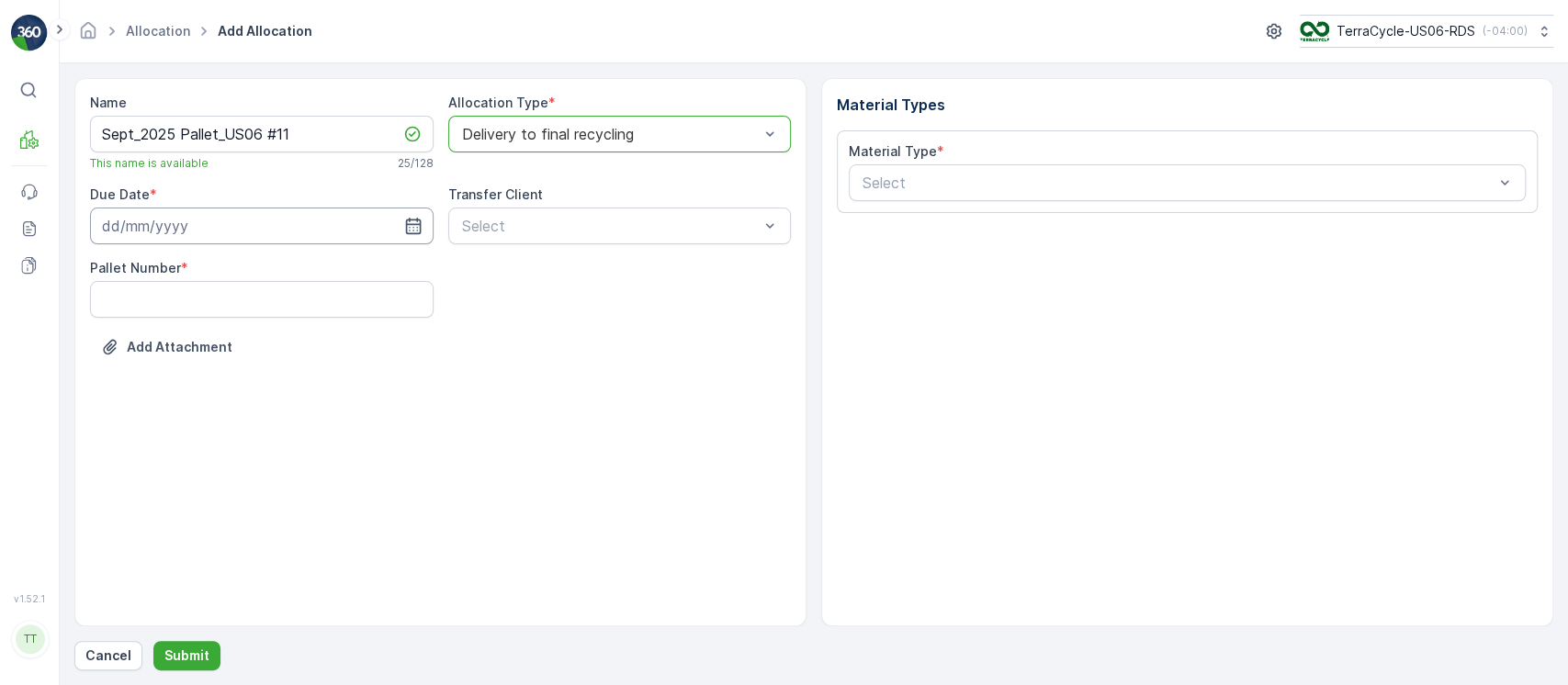
click at [402, 240] on input at bounding box center [261, 226] width 344 height 37
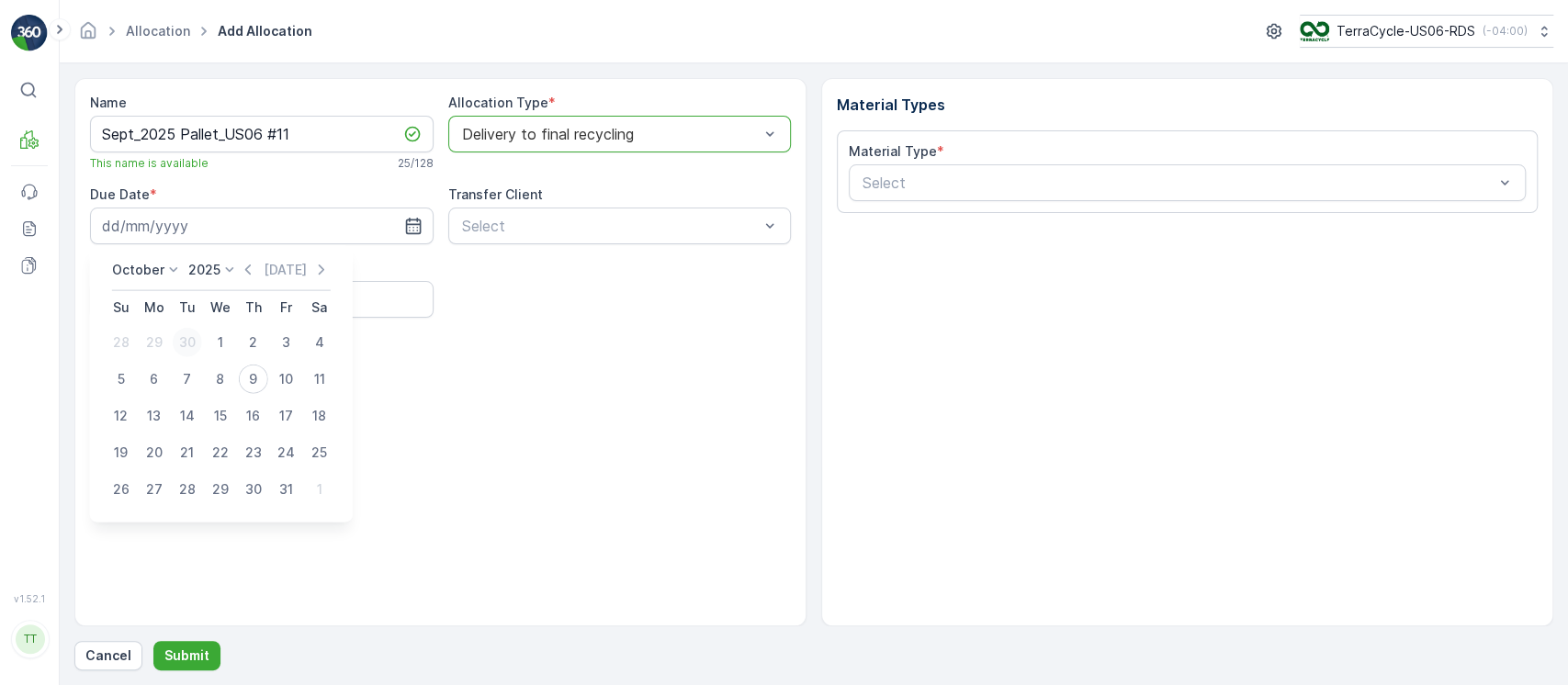
click at [183, 340] on div "30" at bounding box center [187, 342] width 30 height 30
type input "[DATE]"
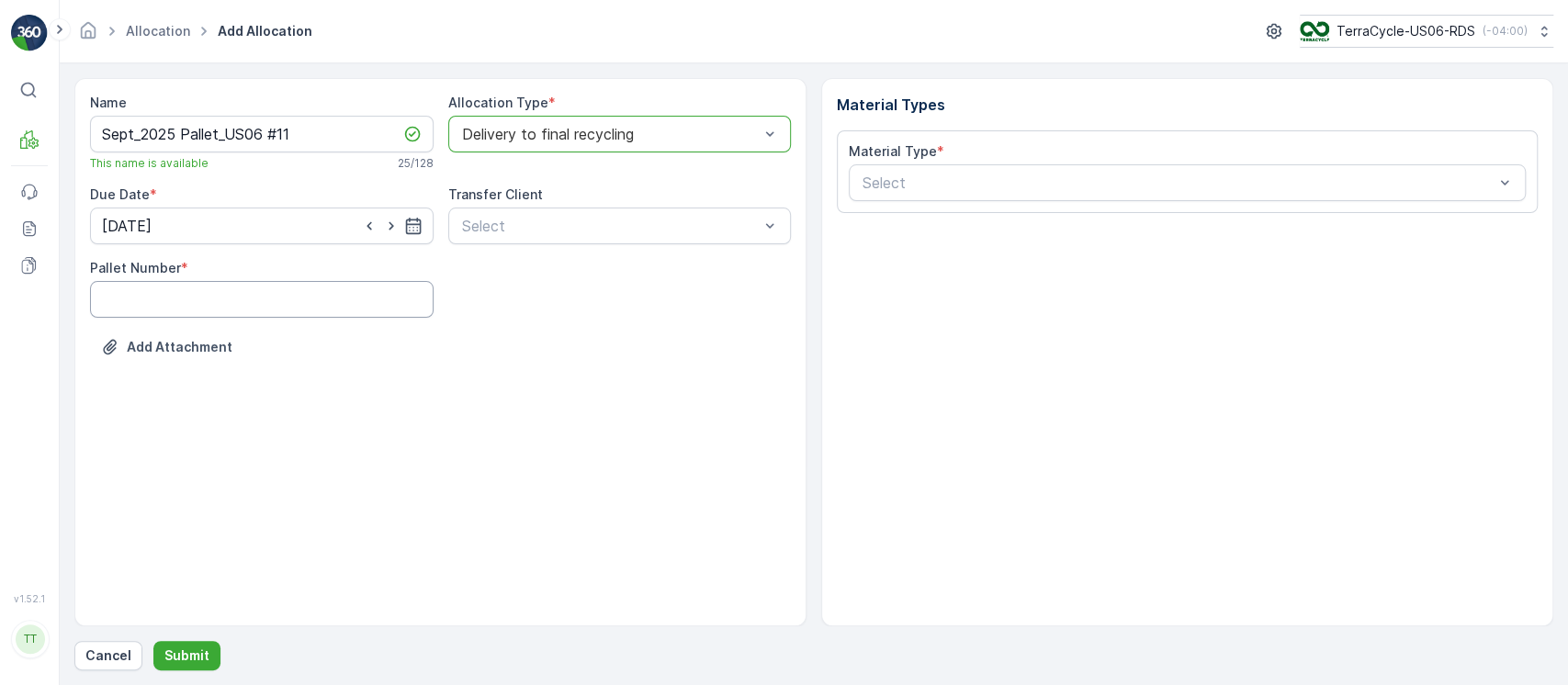
click at [361, 298] on Number "Pallet Number" at bounding box center [261, 300] width 344 height 37
type Number "1"
click at [330, 351] on div "Add Attachment" at bounding box center [440, 357] width 701 height 51
click at [944, 194] on div "Material Type * Select" at bounding box center [1188, 171] width 701 height 83
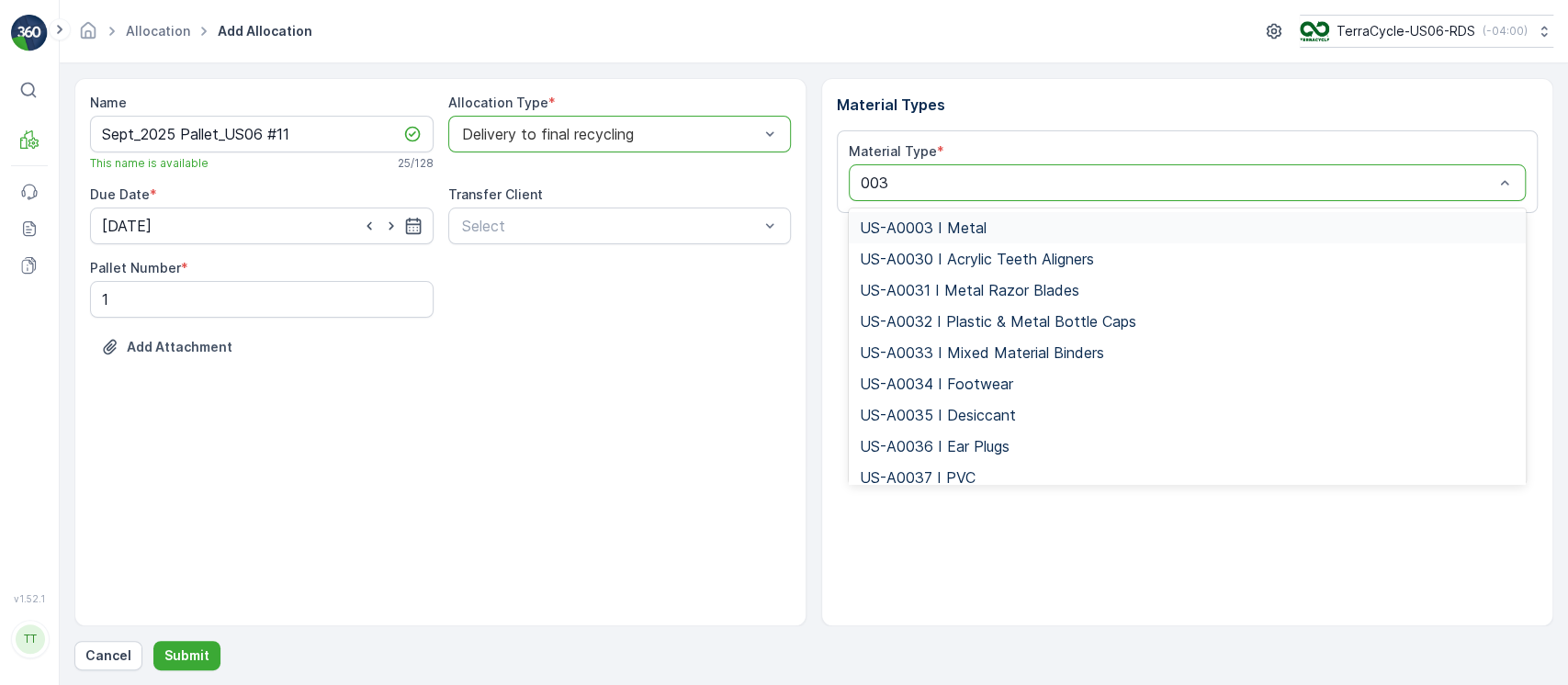
type input "0038"
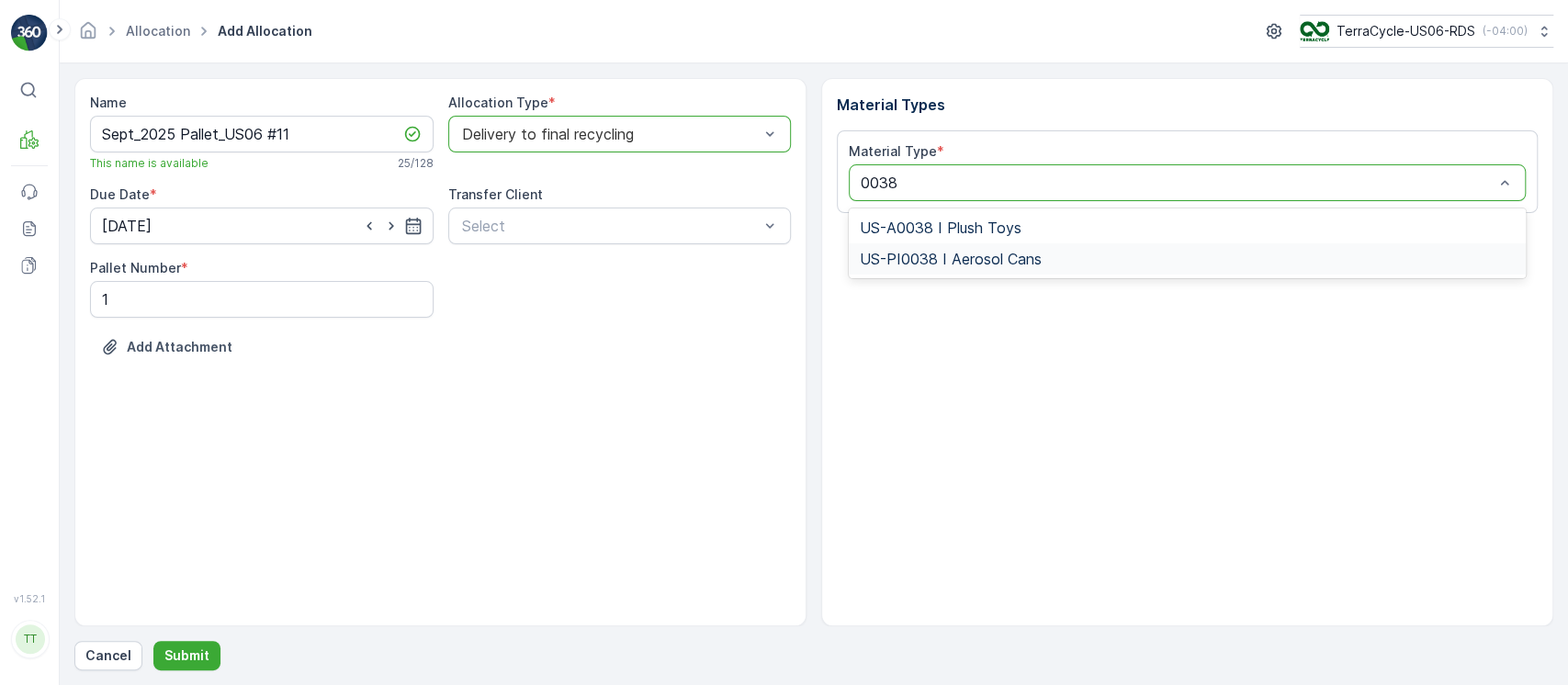
click at [1012, 273] on div "US-PI0038 I Aerosol Cans" at bounding box center [1187, 259] width 677 height 31
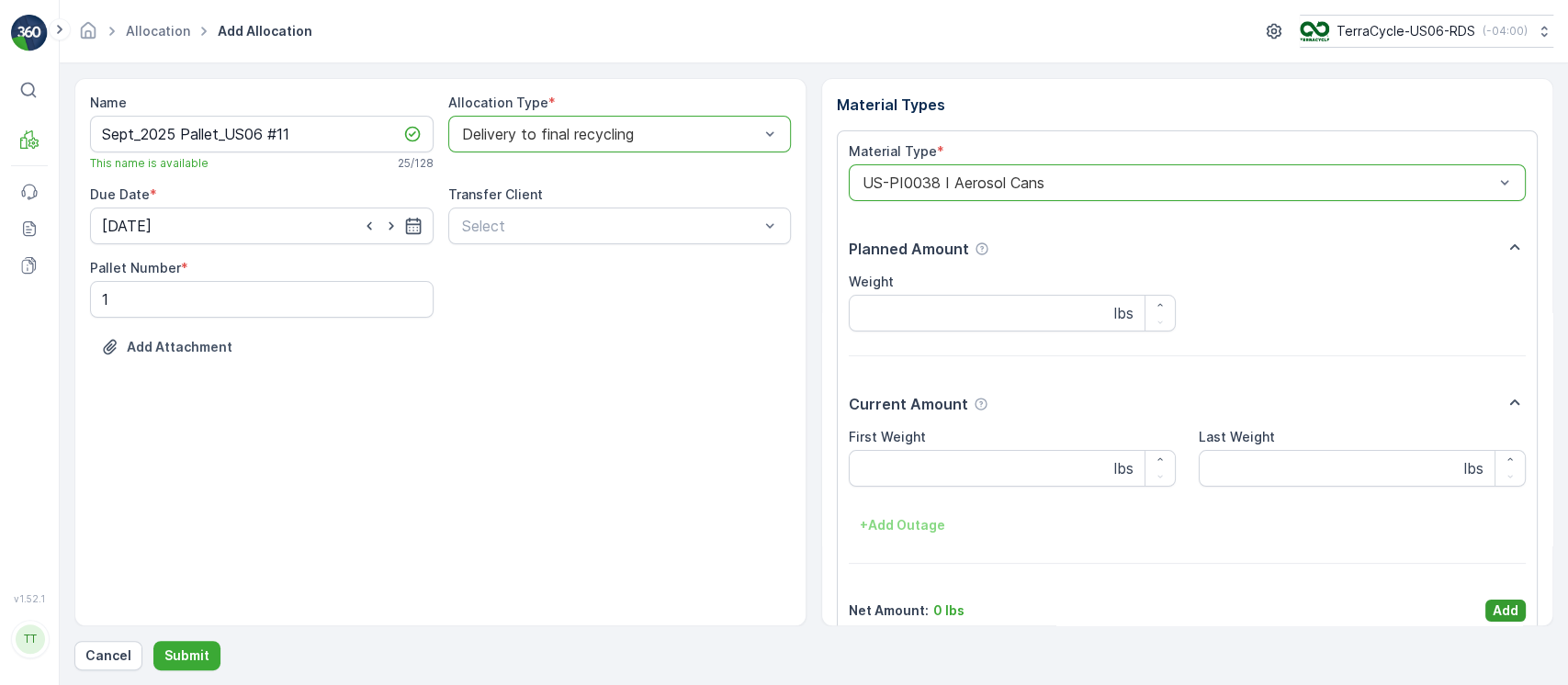
click at [1515, 604] on button "Add" at bounding box center [1505, 611] width 40 height 22
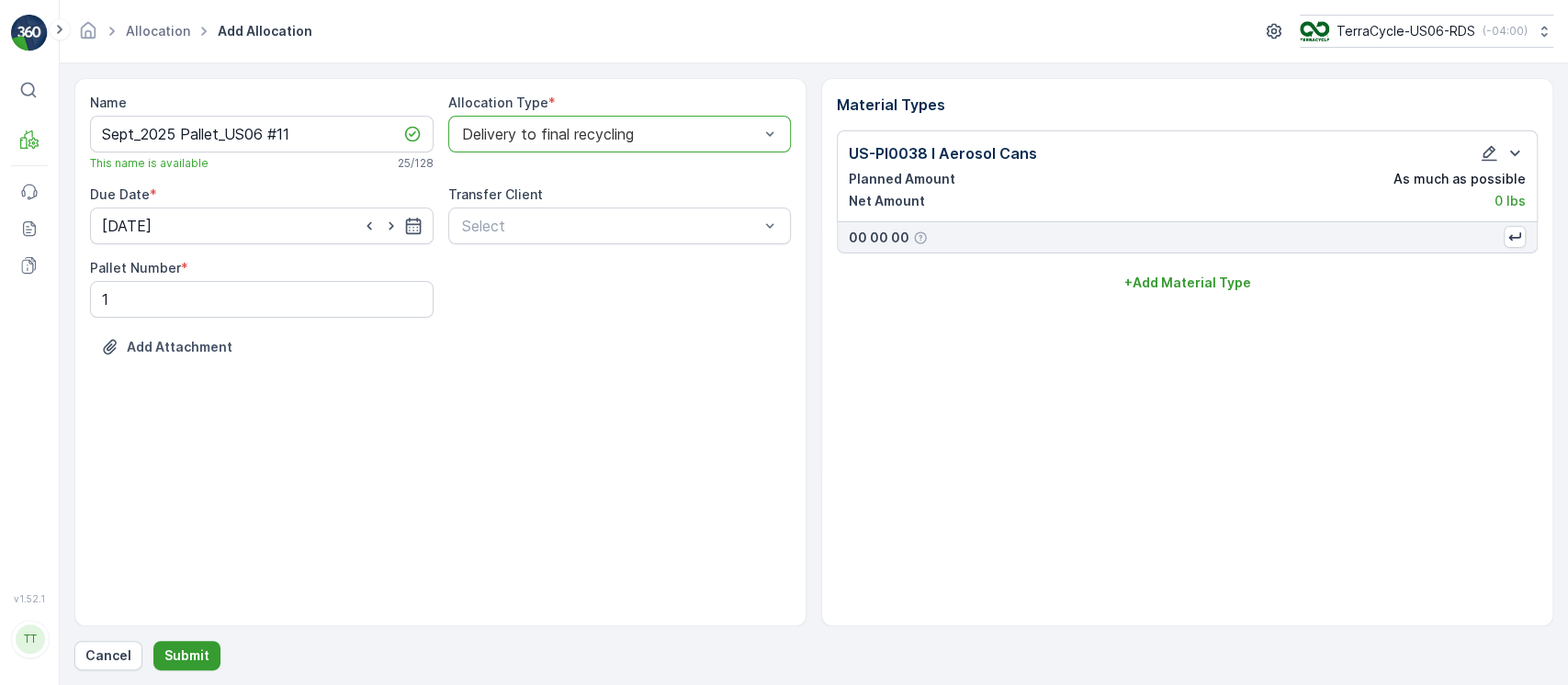
click at [193, 661] on p "Submit" at bounding box center [187, 655] width 45 height 18
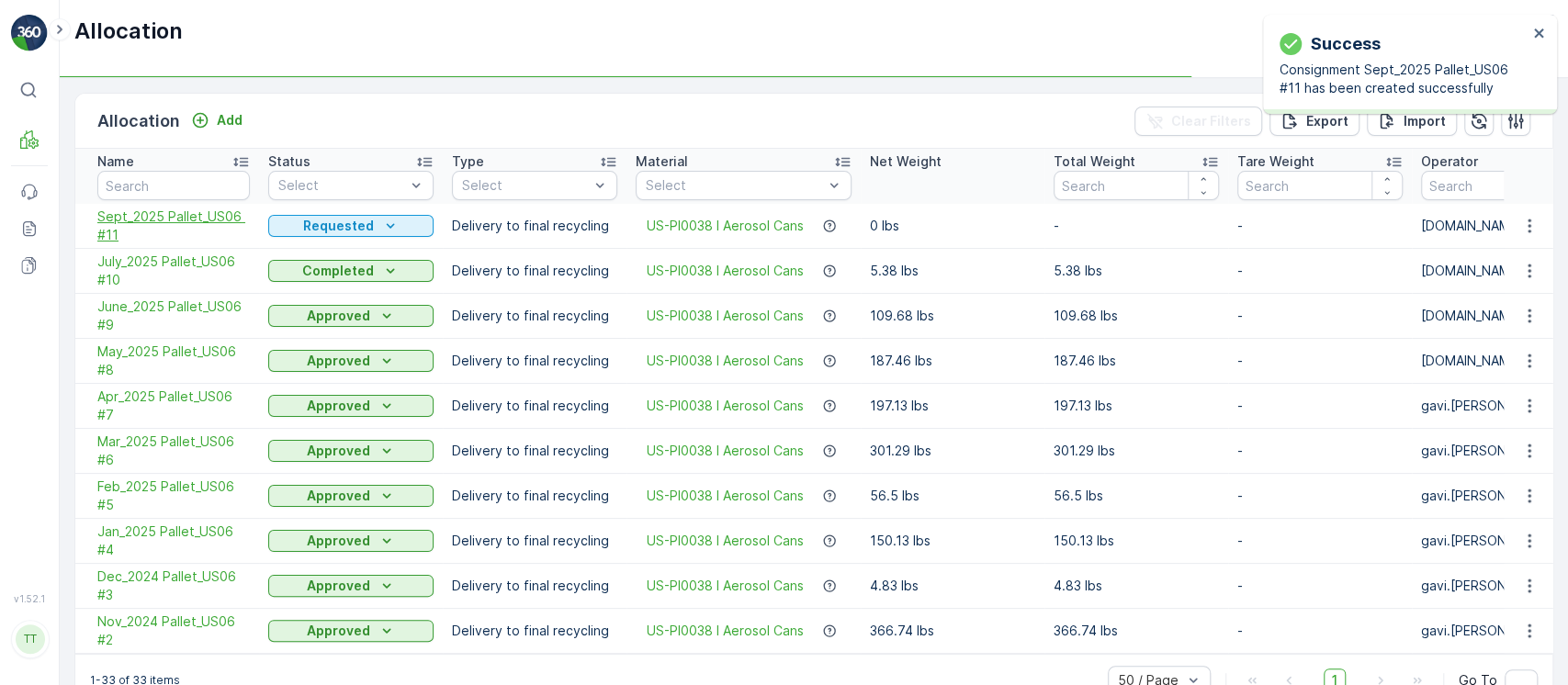
click at [221, 230] on span "Sept_2025 Pallet_US06 #11" at bounding box center [173, 226] width 152 height 37
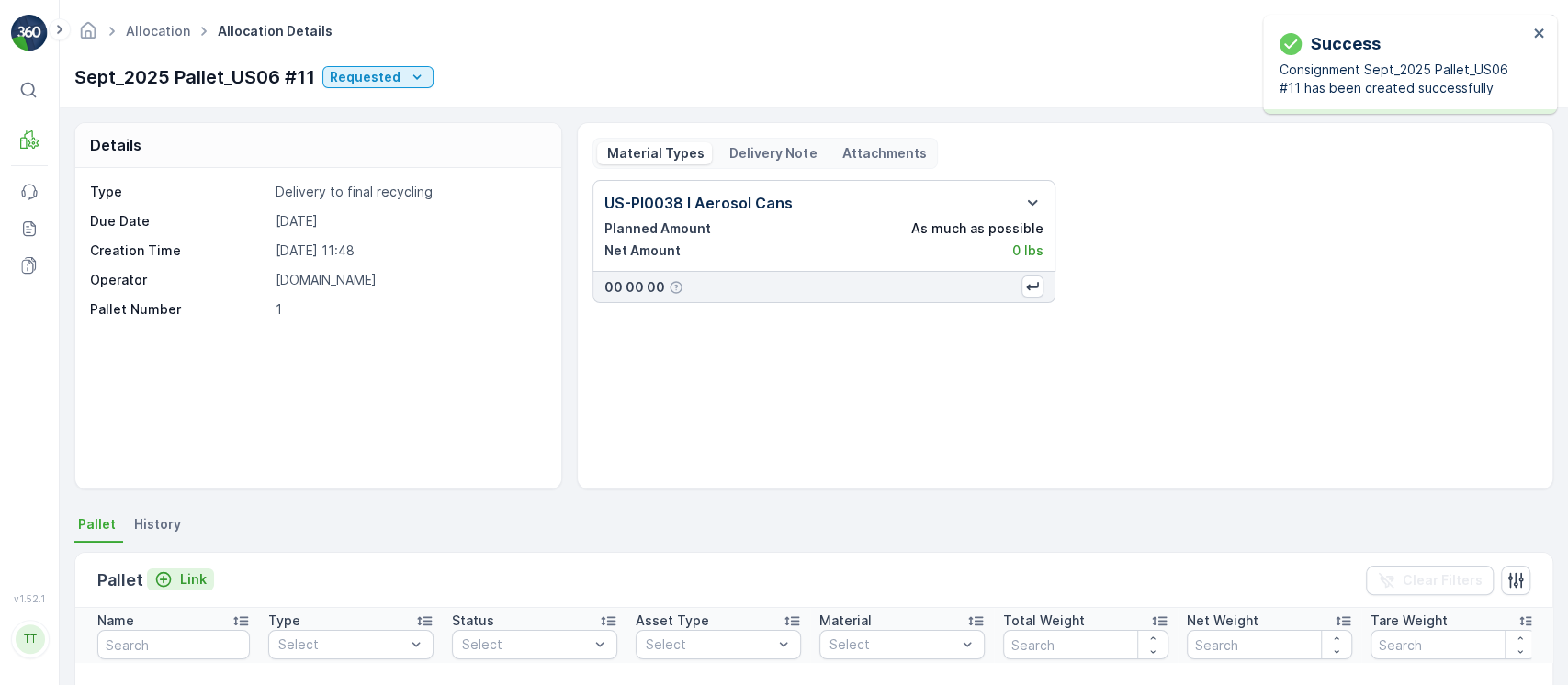
click at [197, 572] on p "Link" at bounding box center [194, 579] width 27 height 18
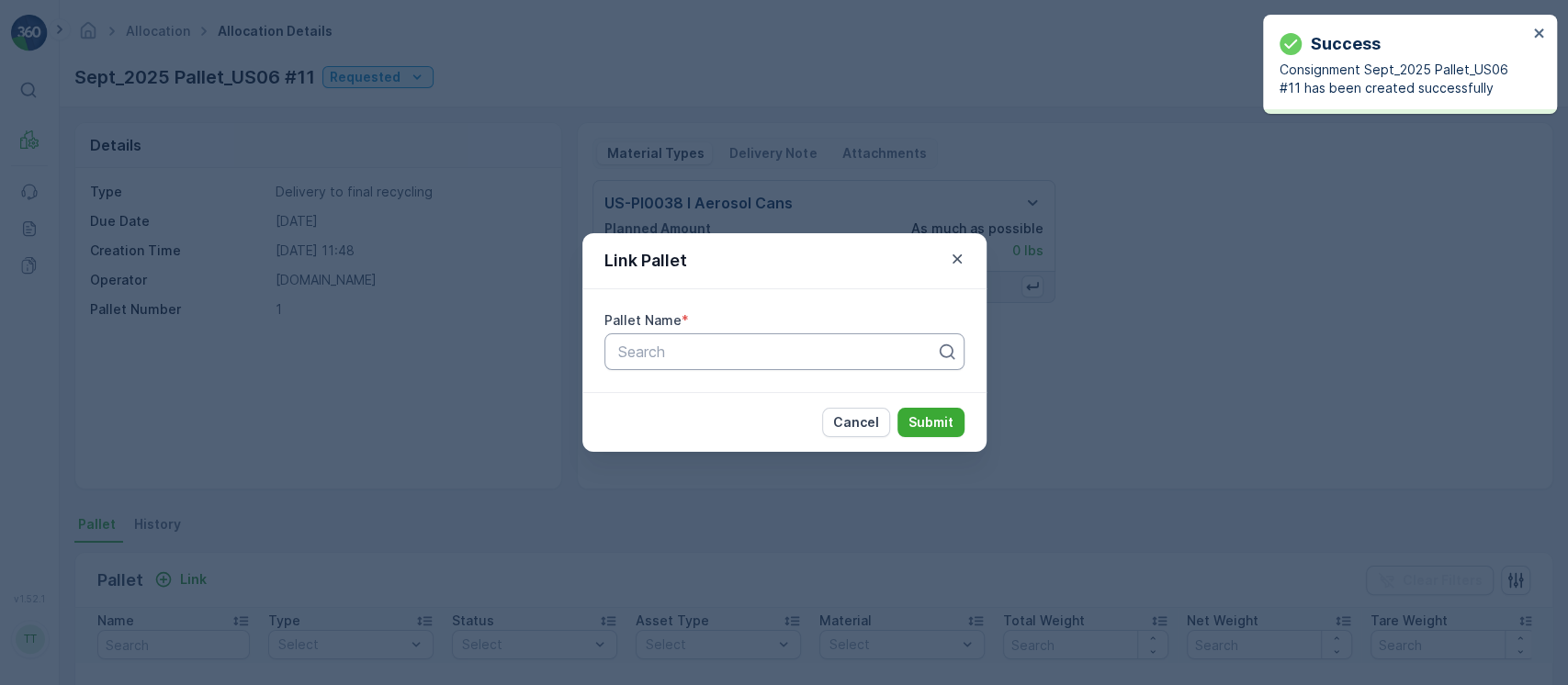
click at [717, 352] on div at bounding box center [777, 352] width 322 height 16
paste input "Pallet_US06 #11"
type input "Pallet_US06 #11"
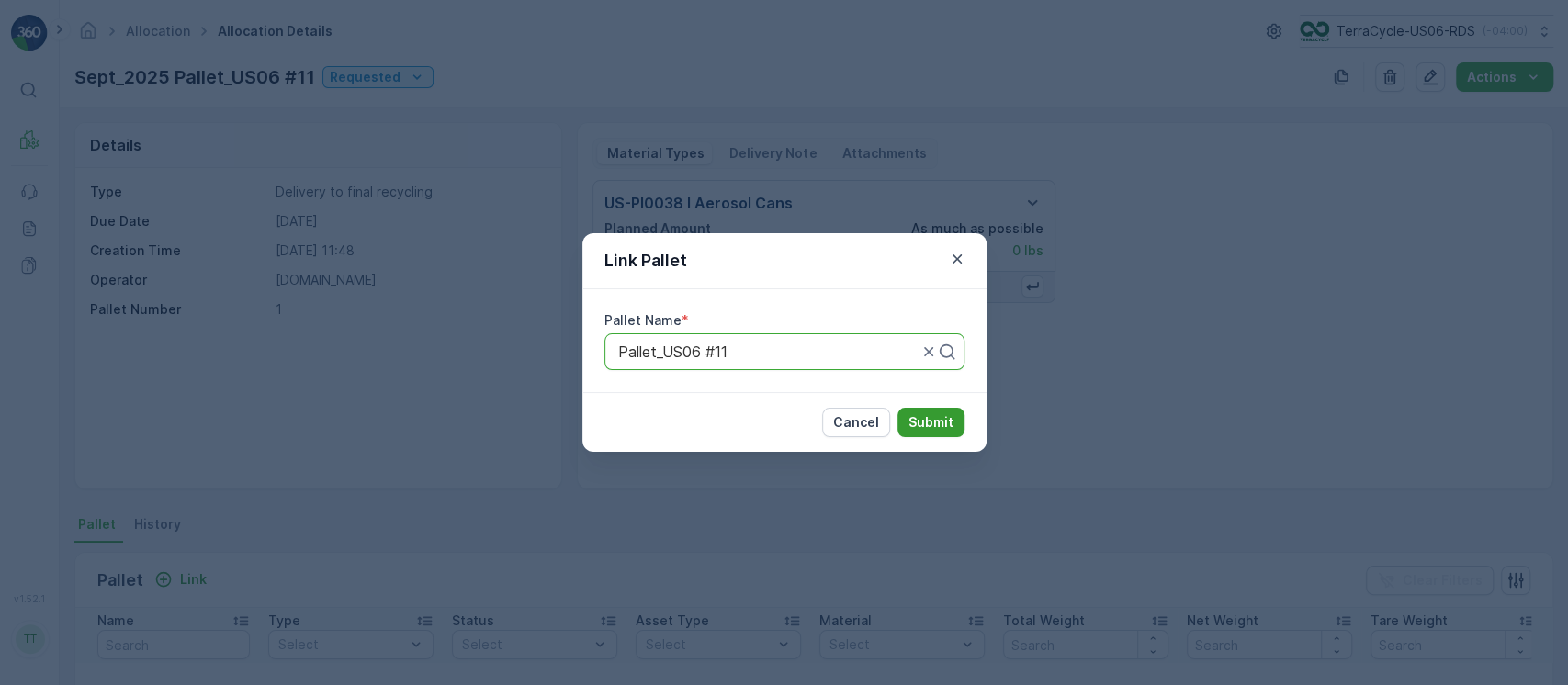
click at [936, 423] on p "Submit" at bounding box center [930, 422] width 45 height 18
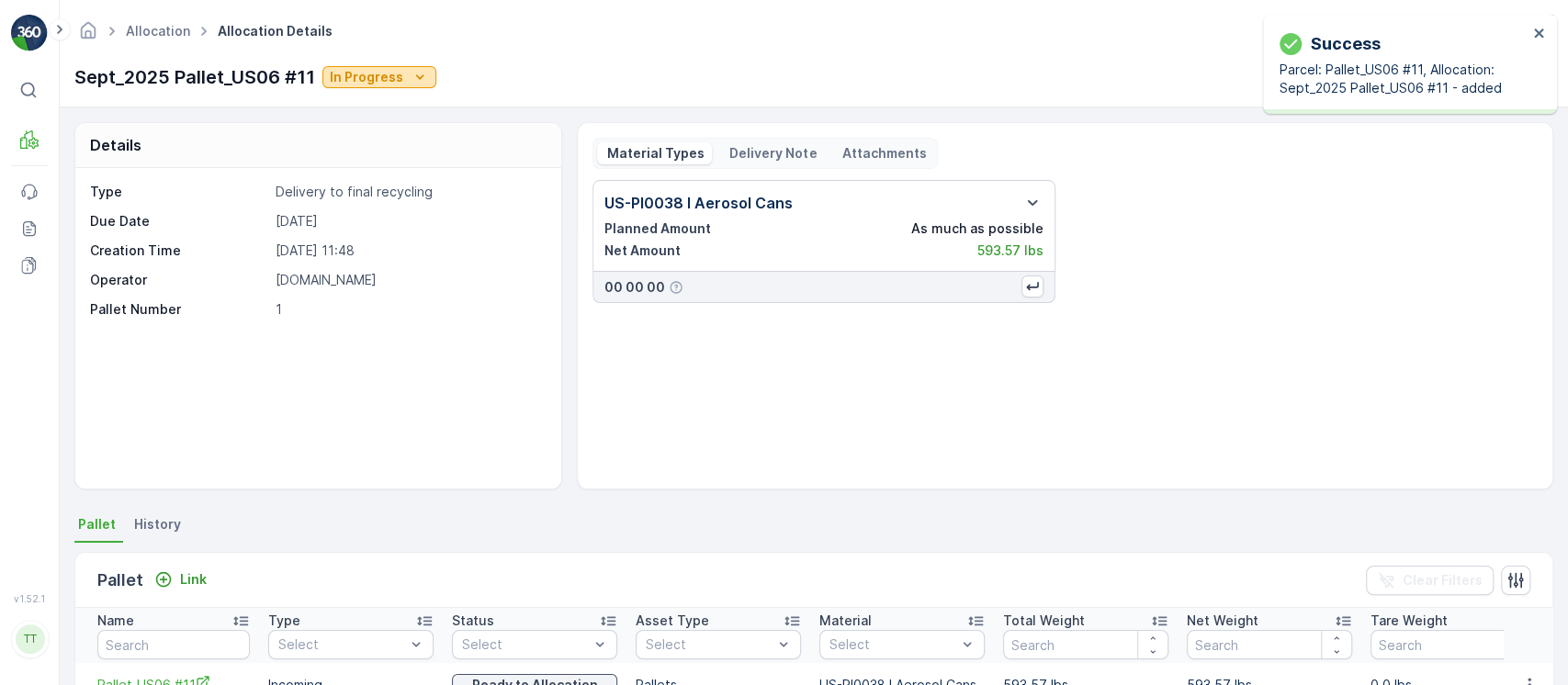
click at [353, 76] on p "In Progress" at bounding box center [366, 77] width 73 height 18
click at [396, 158] on span "Completed" at bounding box center [370, 156] width 69 height 18
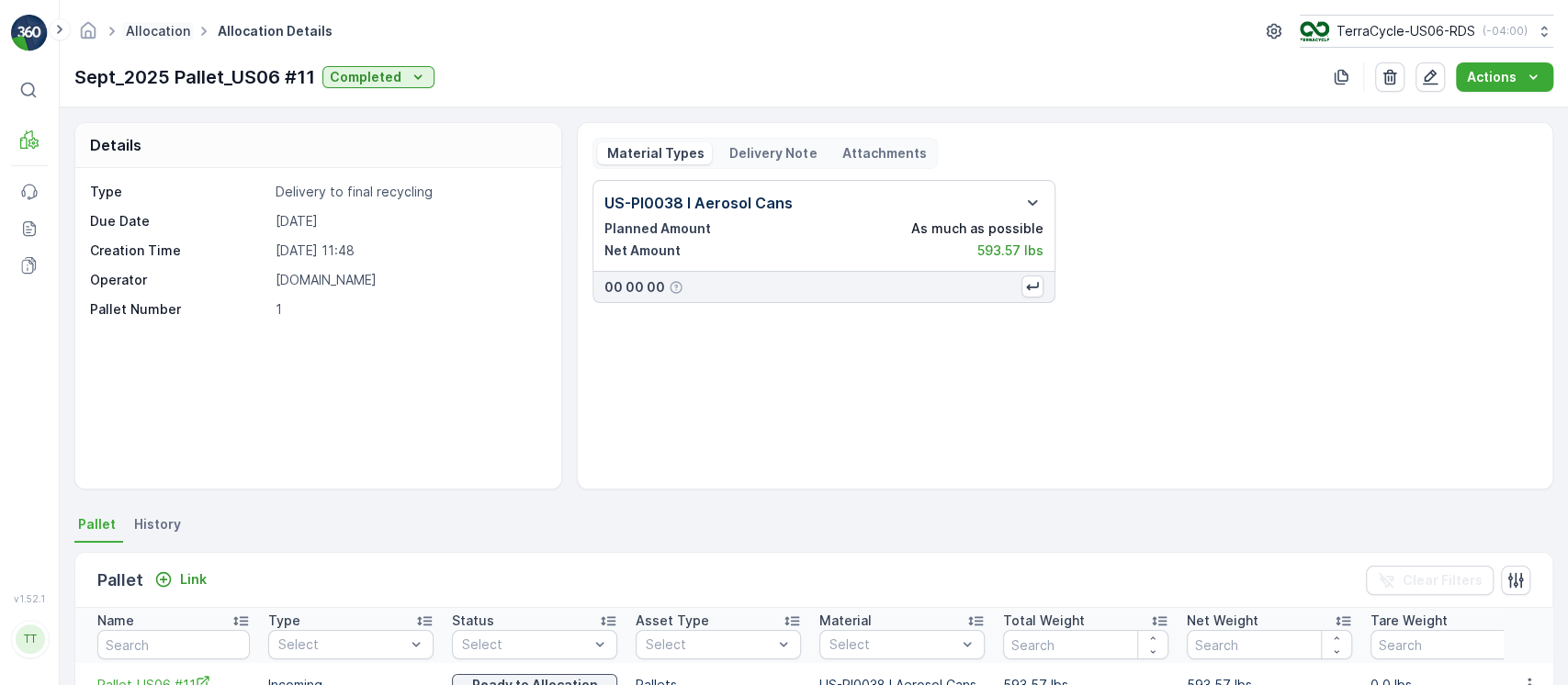
click at [153, 23] on link "Allocation" at bounding box center [158, 31] width 65 height 15
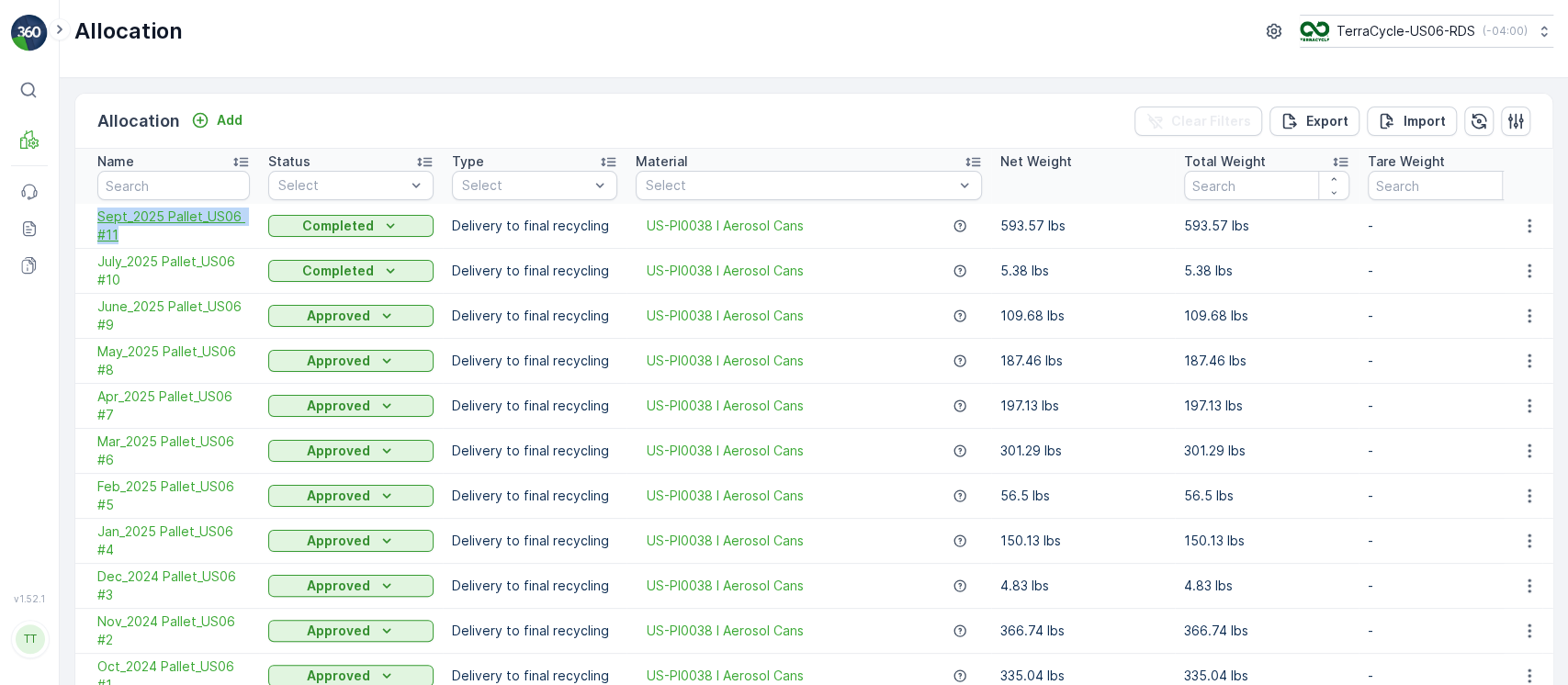
drag, startPoint x: 95, startPoint y: 206, endPoint x: 134, endPoint y: 228, distance: 44.8
click at [134, 228] on td "Sept_2025 Pallet_US06 #11" at bounding box center [167, 226] width 184 height 45
copy span "Sept_2025 Pallet_US06 #11"
click at [1008, 224] on p "593.57 lbs" at bounding box center [1083, 225] width 166 height 18
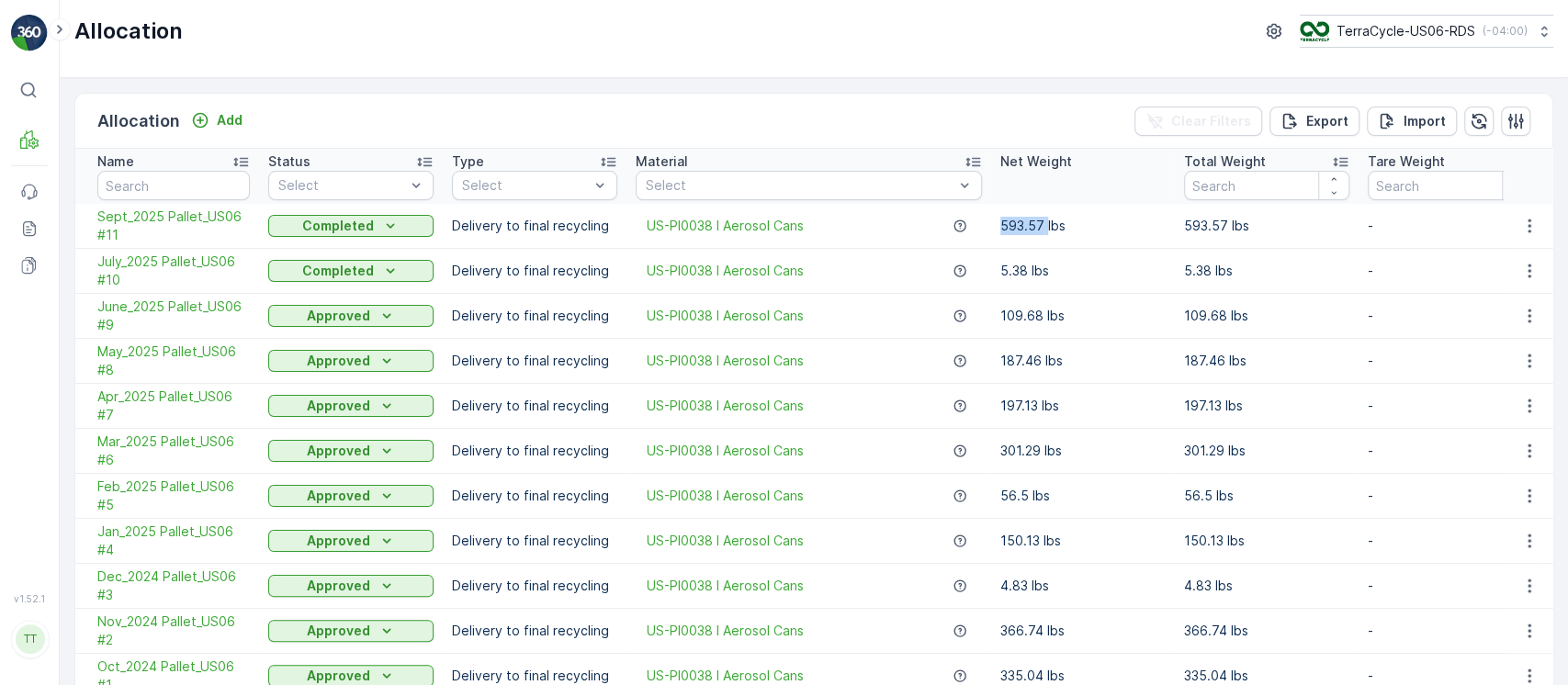
copy p "593.57"
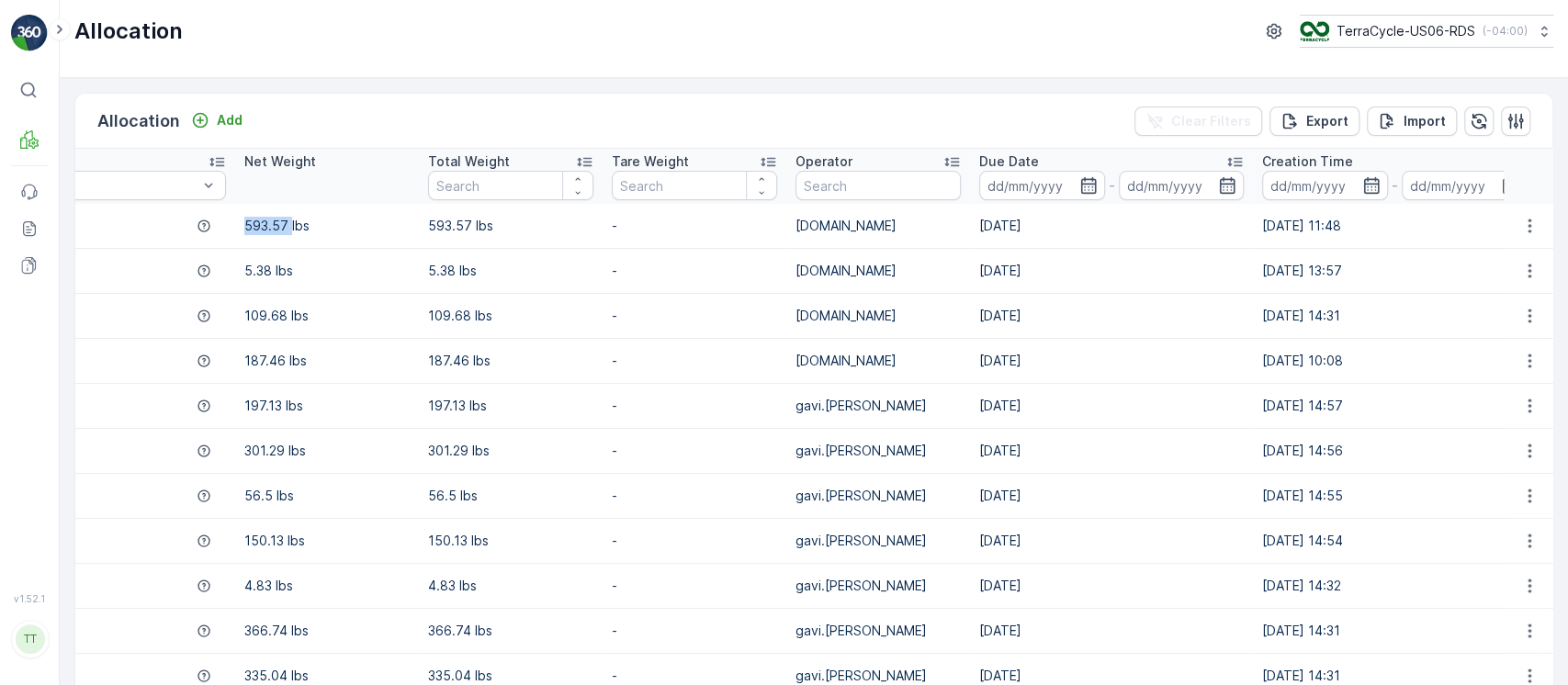
scroll to position [0, 757]
click at [1014, 217] on td "30.09.2025" at bounding box center [1111, 226] width 283 height 45
copy td "30.09.2025"
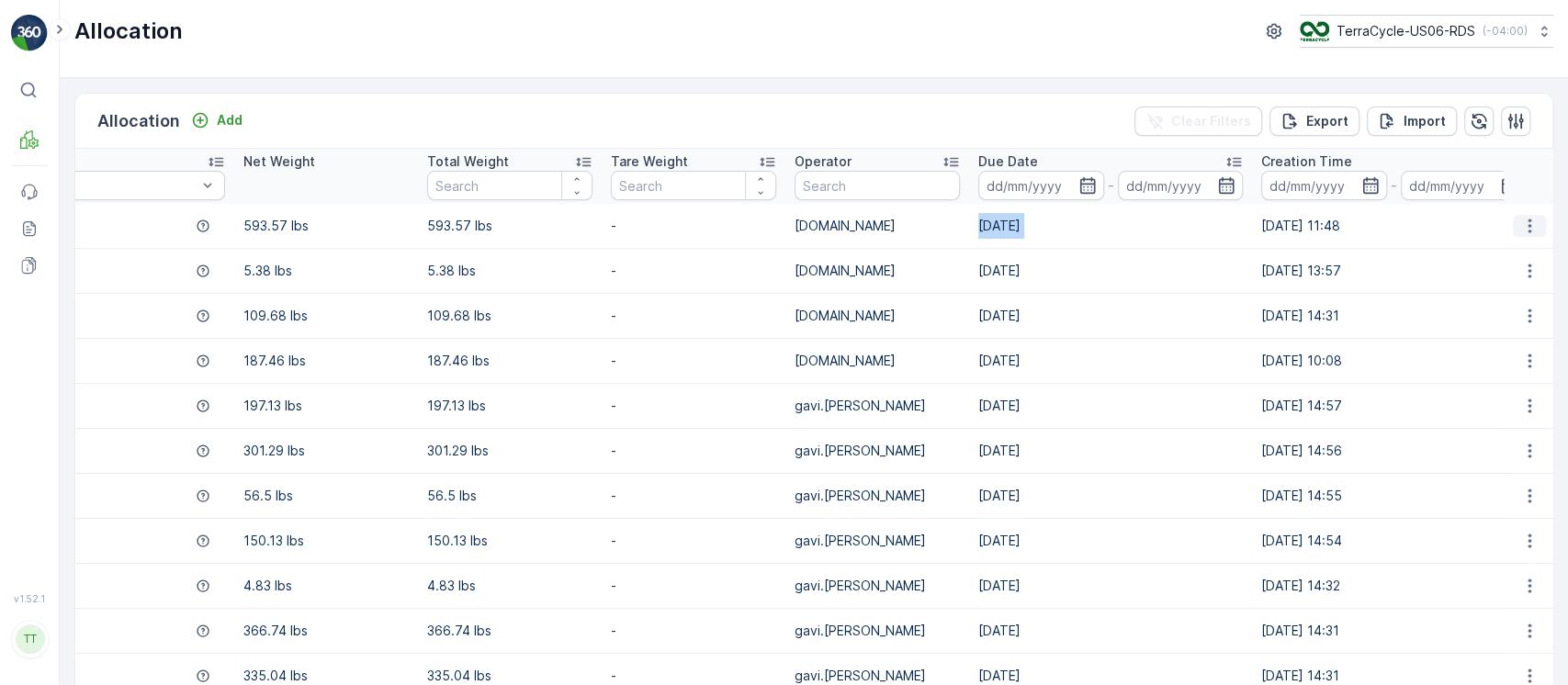
click at [1531, 226] on icon "button" at bounding box center [1529, 225] width 18 height 18
click at [1485, 319] on div "Create Delivery Note" at bounding box center [1496, 330] width 147 height 26
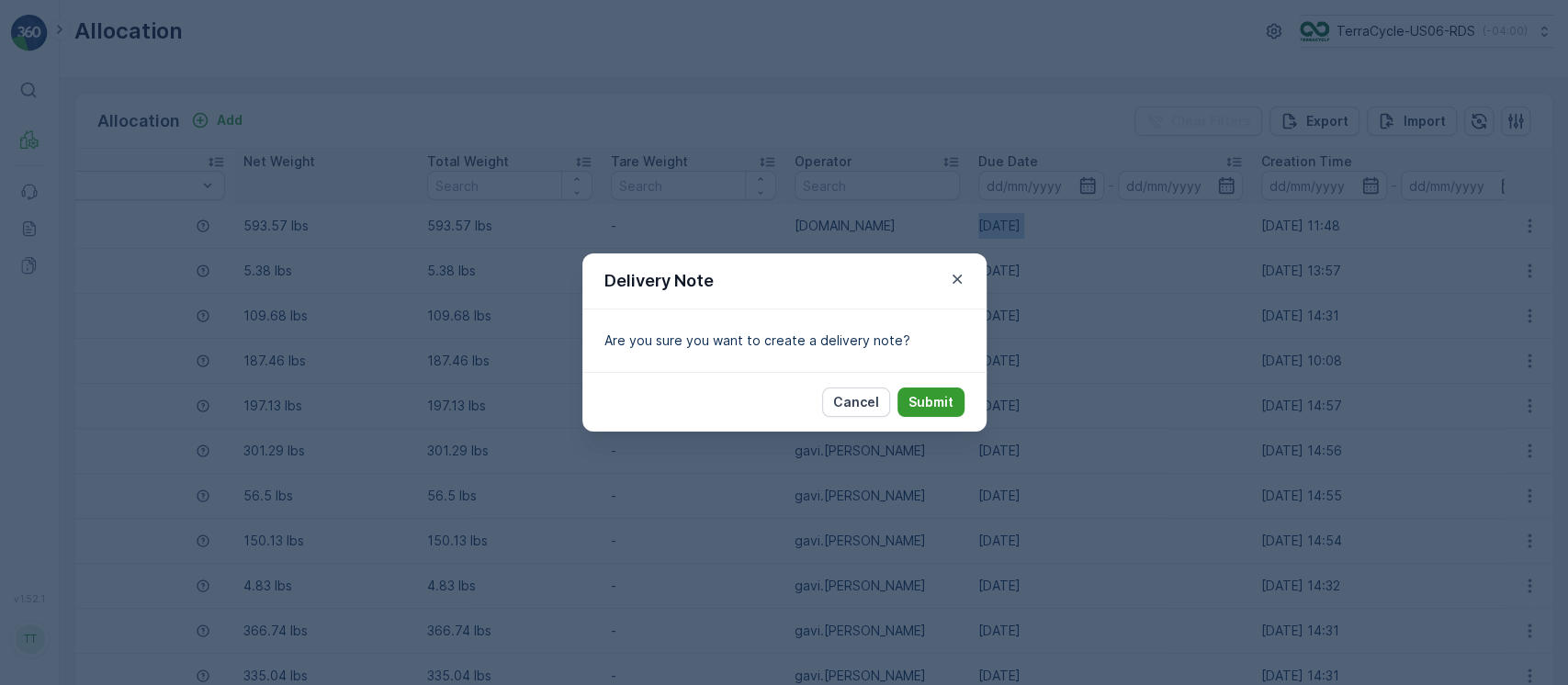
click at [939, 404] on p "Submit" at bounding box center [930, 402] width 45 height 18
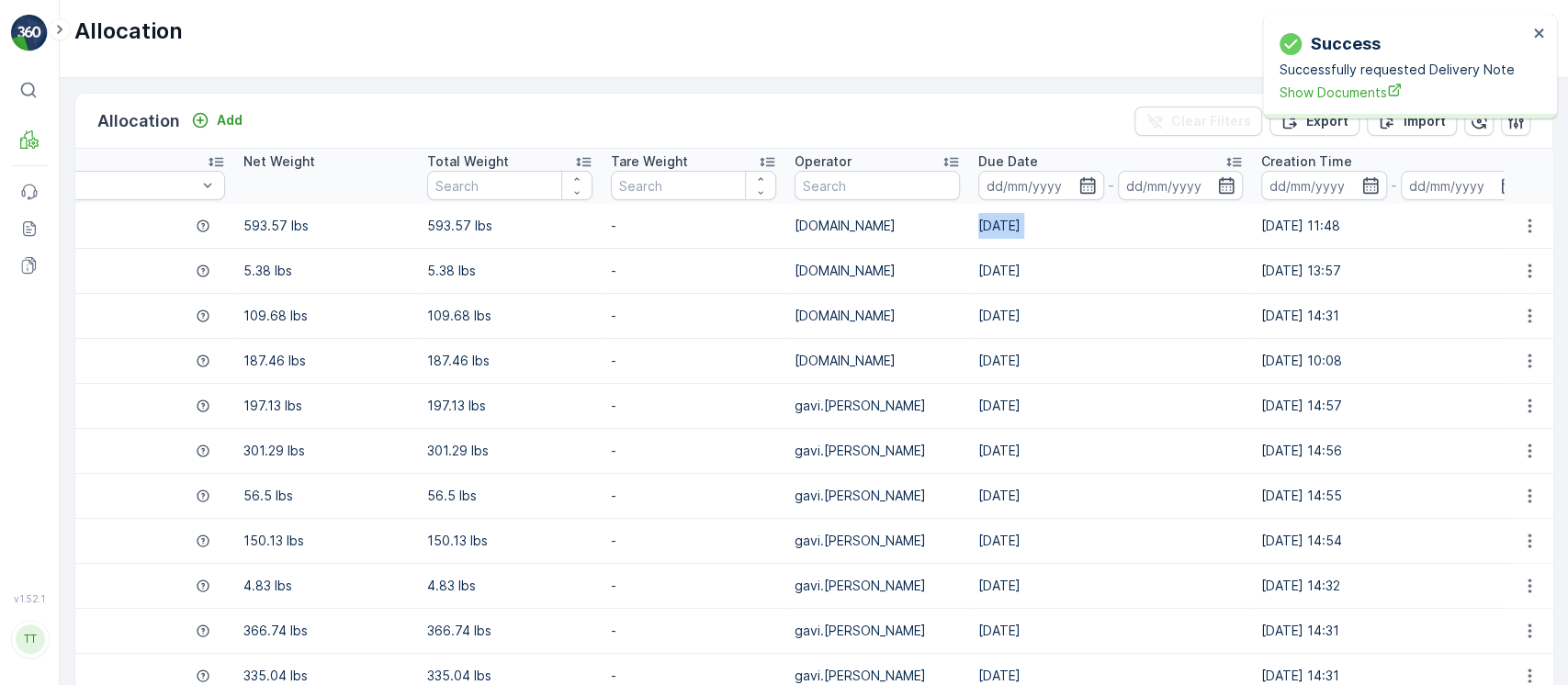
scroll to position [0, 0]
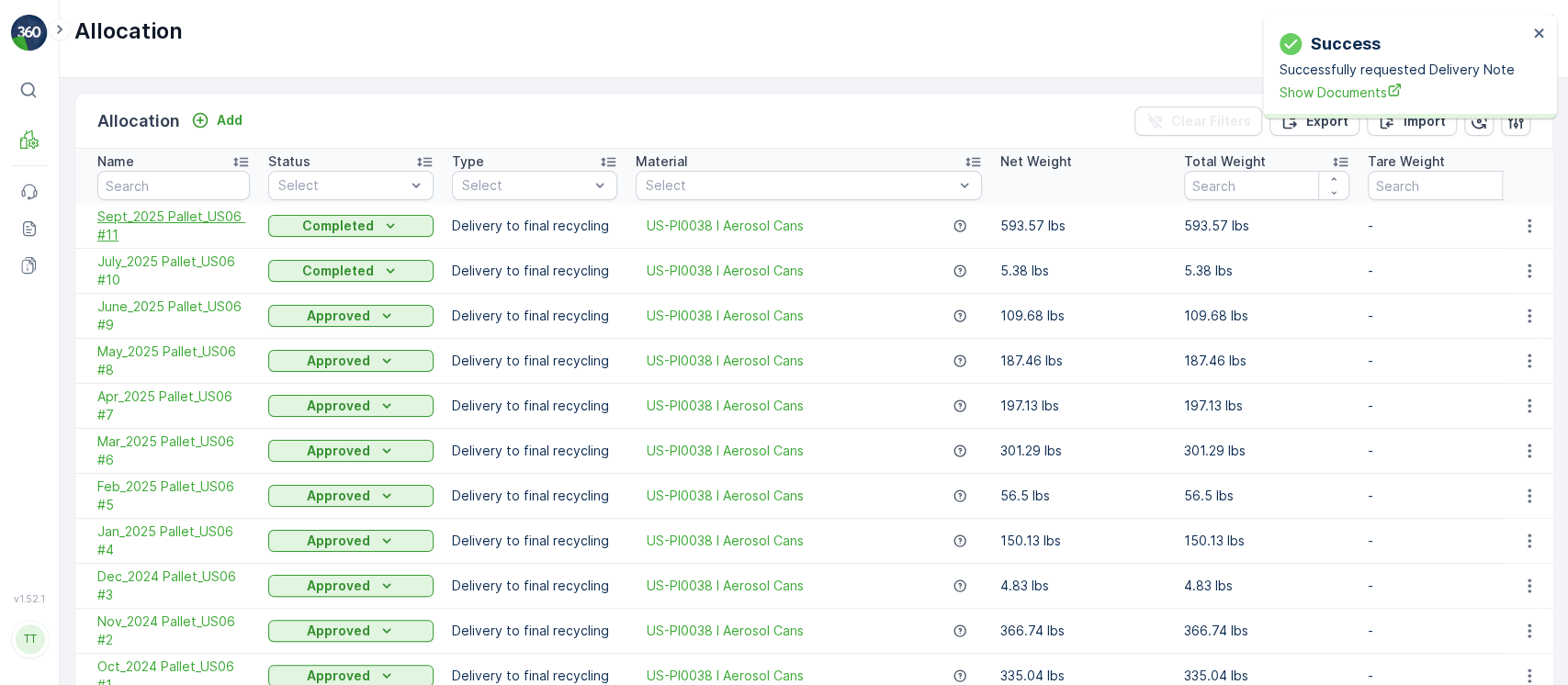
click at [165, 218] on span "Sept_2025 Pallet_US06 #11" at bounding box center [173, 226] width 152 height 37
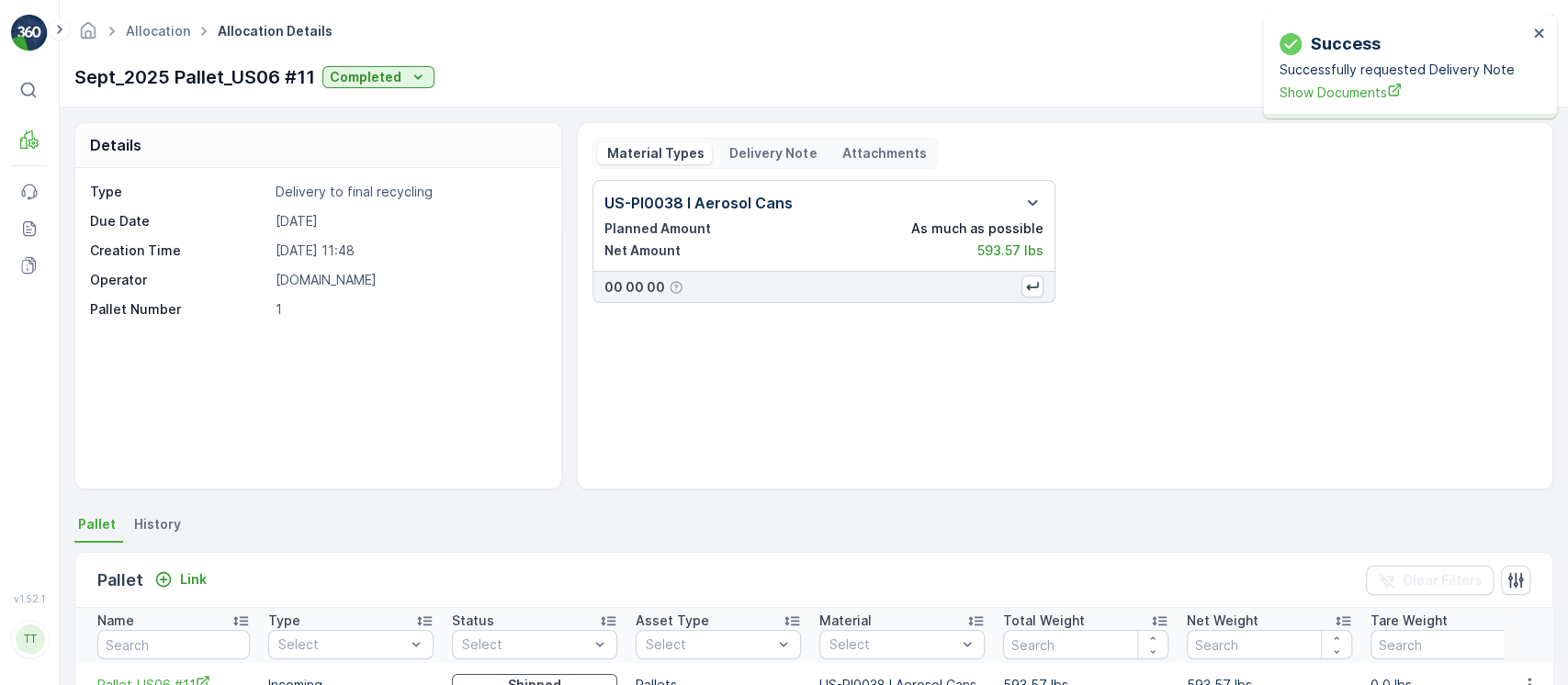
click at [749, 156] on p "Delivery Note" at bounding box center [771, 153] width 90 height 18
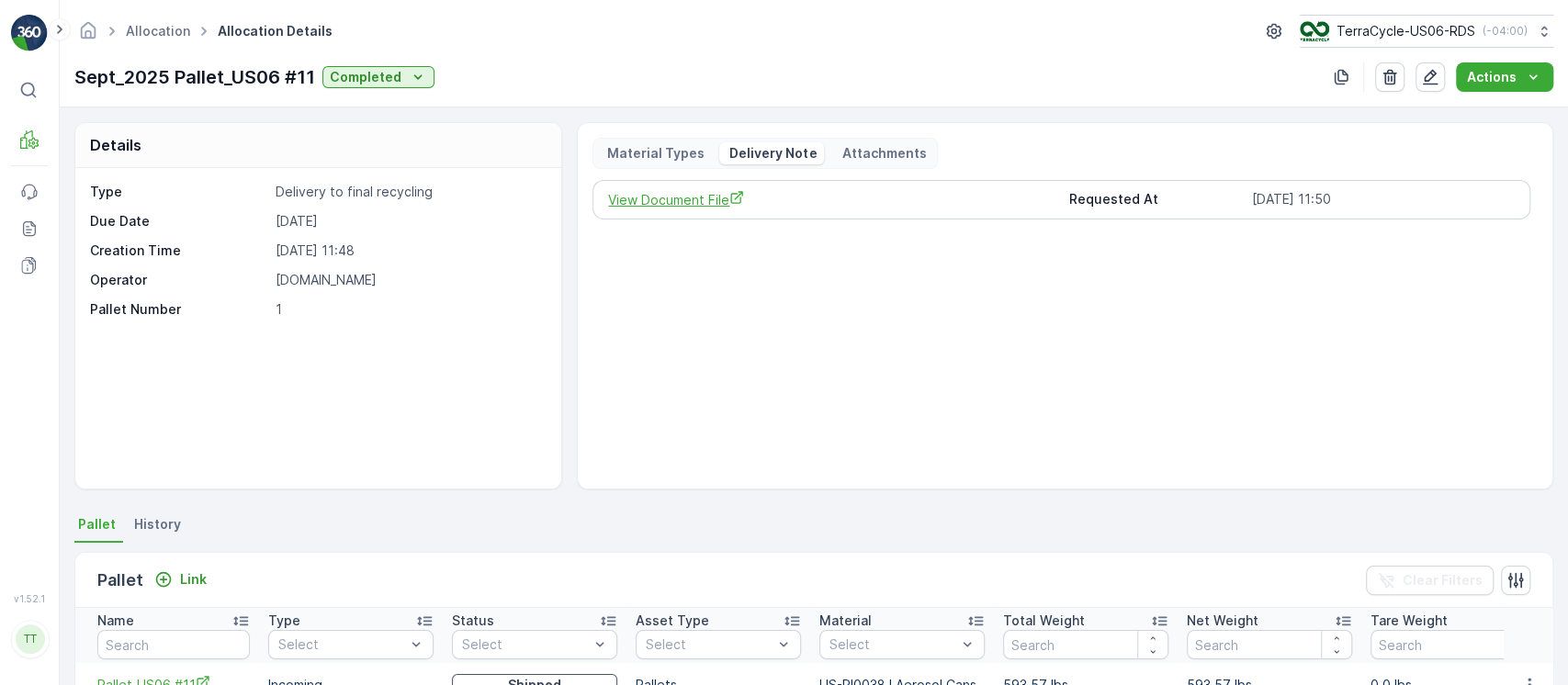
click at [719, 191] on span "View Document File" at bounding box center [830, 199] width 445 height 19
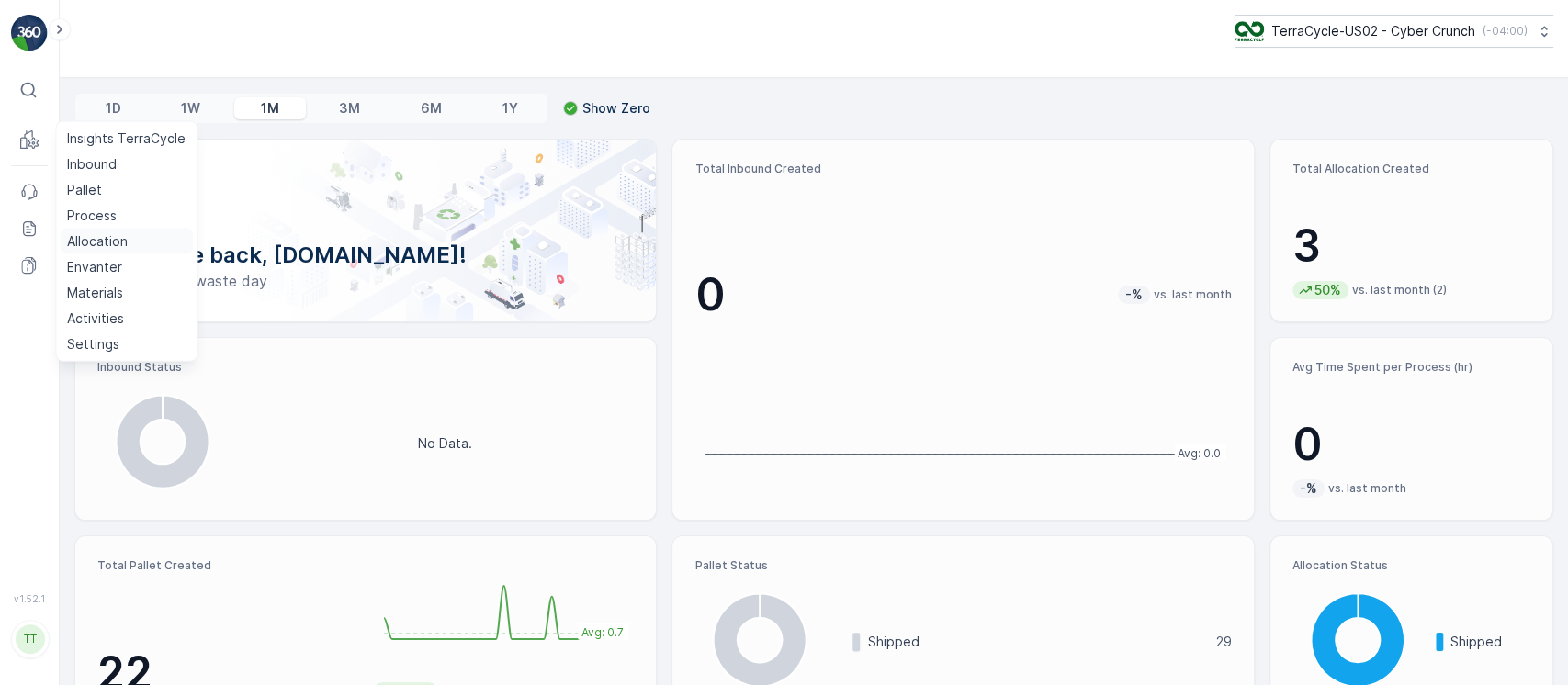
click at [107, 236] on p "Allocation" at bounding box center [97, 241] width 61 height 18
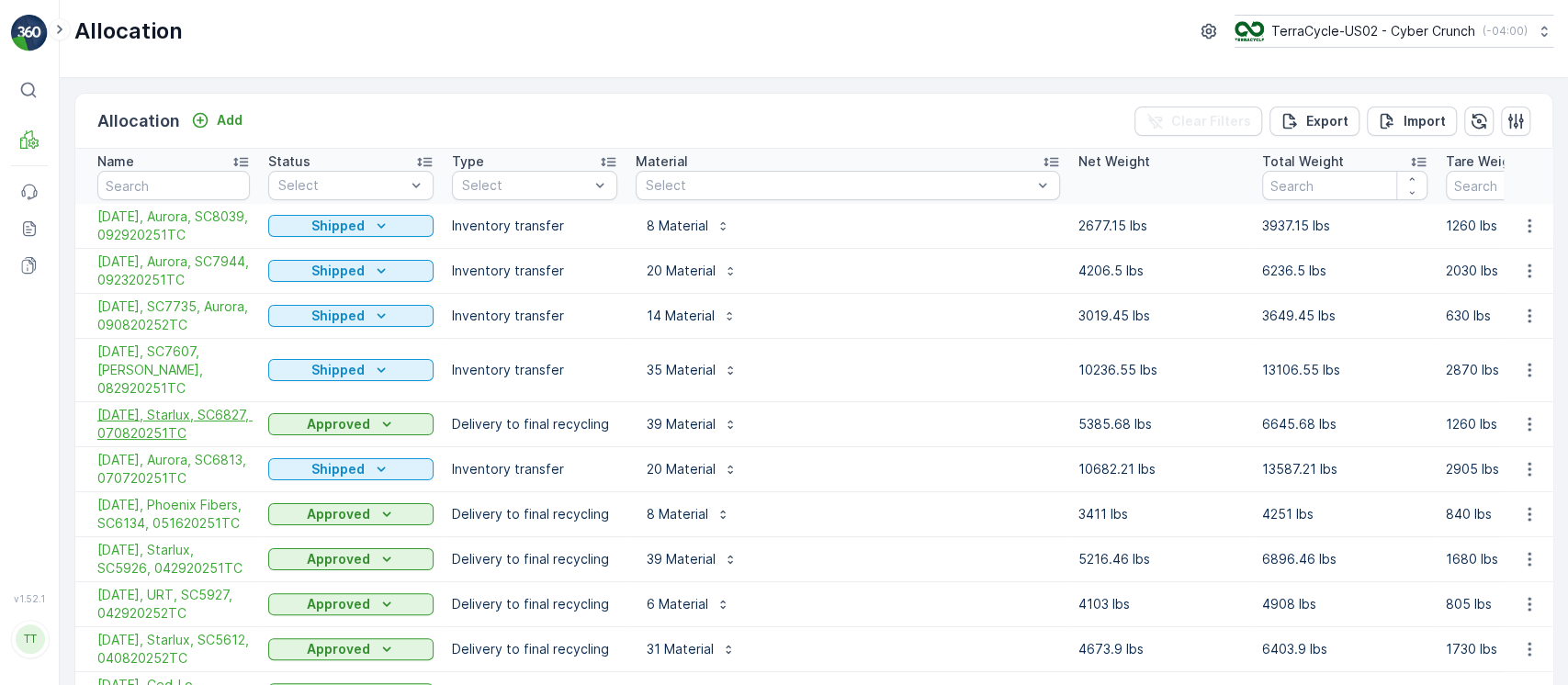
drag, startPoint x: 91, startPoint y: 392, endPoint x: 244, endPoint y: 406, distance: 153.6
click at [244, 406] on td "7/10/25, Starlux, SC6827, 070820251TC" at bounding box center [167, 425] width 184 height 45
copy span "7/10/25, Starlux, SC6827, 070820251TC"
drag, startPoint x: 81, startPoint y: 348, endPoint x: 214, endPoint y: 366, distance: 134.2
click at [214, 366] on td "9/2/25, SC7607, Aurora, 082920251TC" at bounding box center [167, 371] width 184 height 64
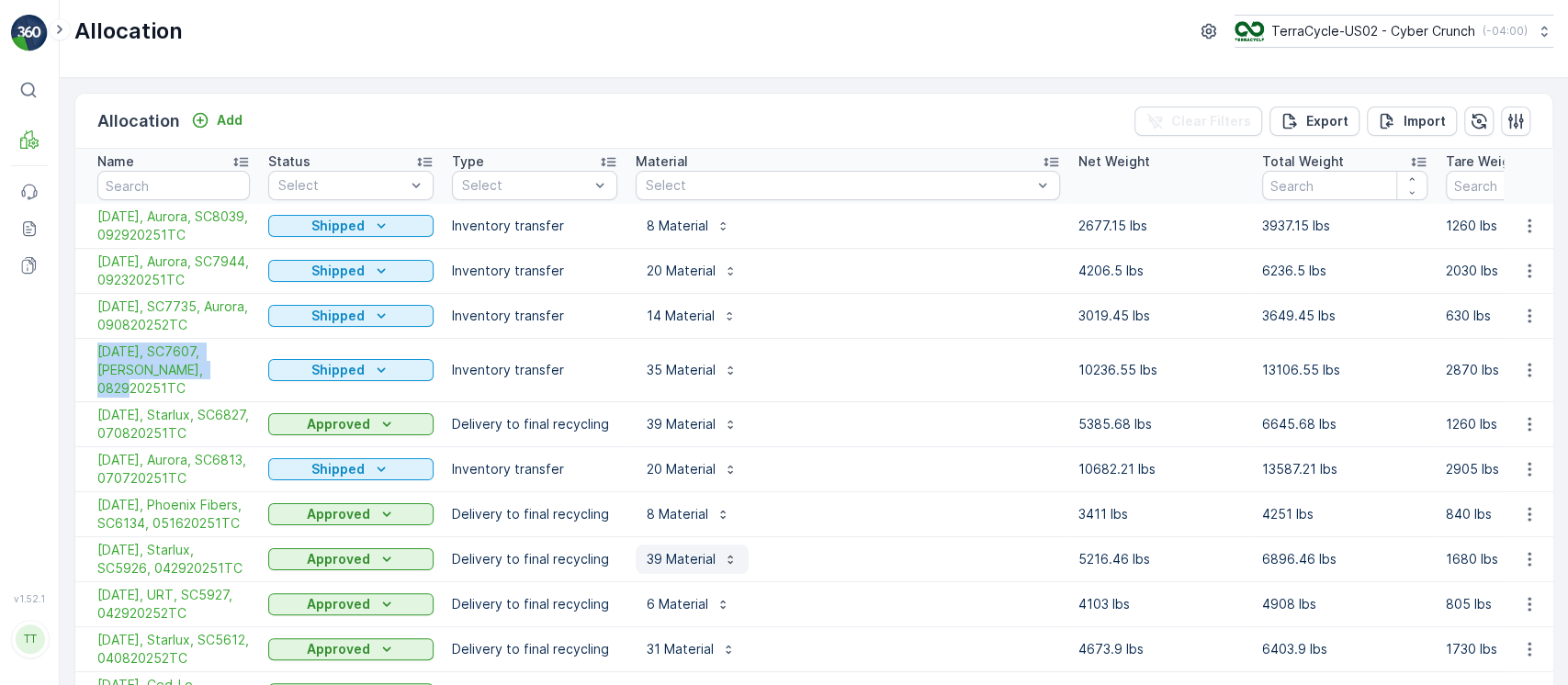
copy span "9/2/25, SC7607, Aurora, 082920251TC"
drag, startPoint x: 81, startPoint y: 299, endPoint x: 208, endPoint y: 324, distance: 129.4
click at [208, 324] on td "9/9/25, SC7735, Aurora, 090820252TC" at bounding box center [167, 316] width 184 height 45
copy span "9/9/25, SC7735, Aurora, 090820252TC"
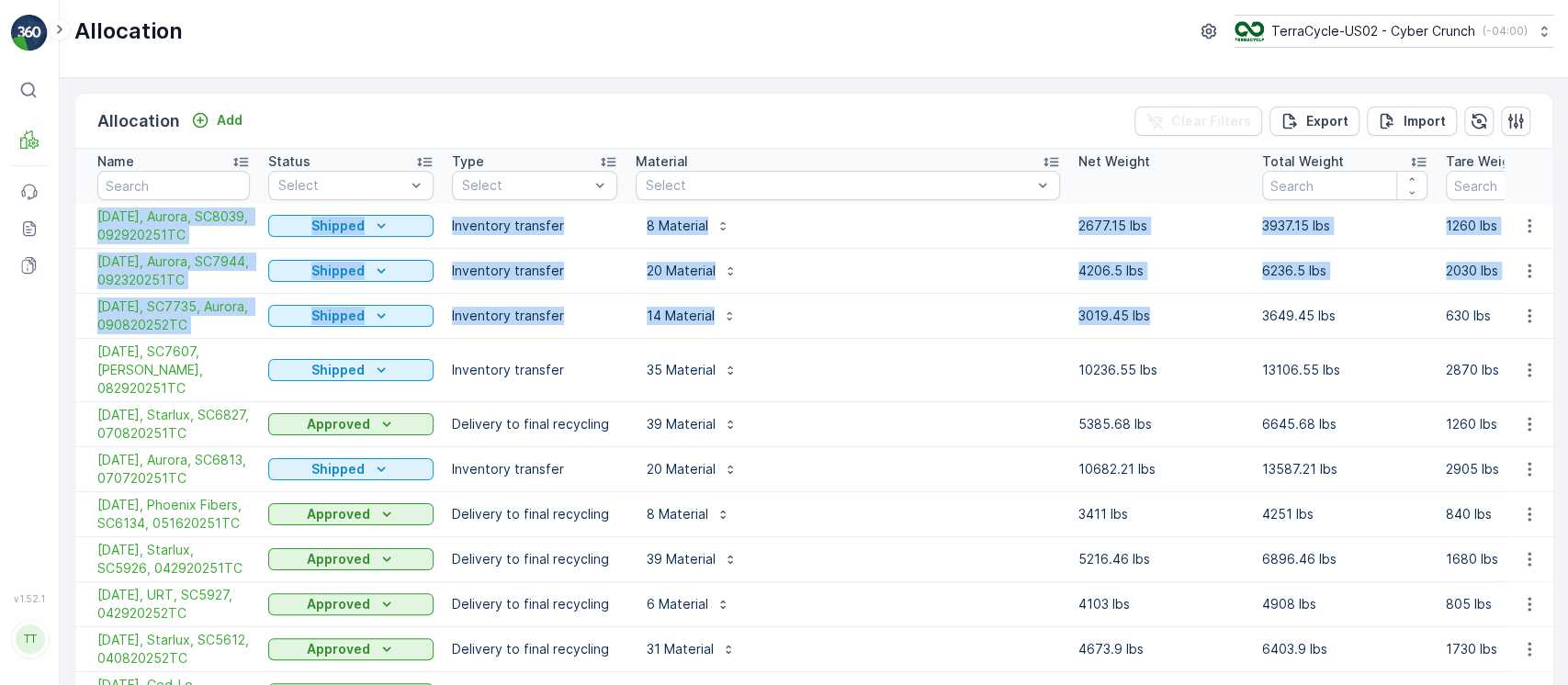
drag, startPoint x: 93, startPoint y: 210, endPoint x: 1183, endPoint y: 313, distance: 1094.9
copy tbody "9/30/25, Aurora, SC8039, 092920251TC Shipped Inventory transfer 8 Material 2677…"
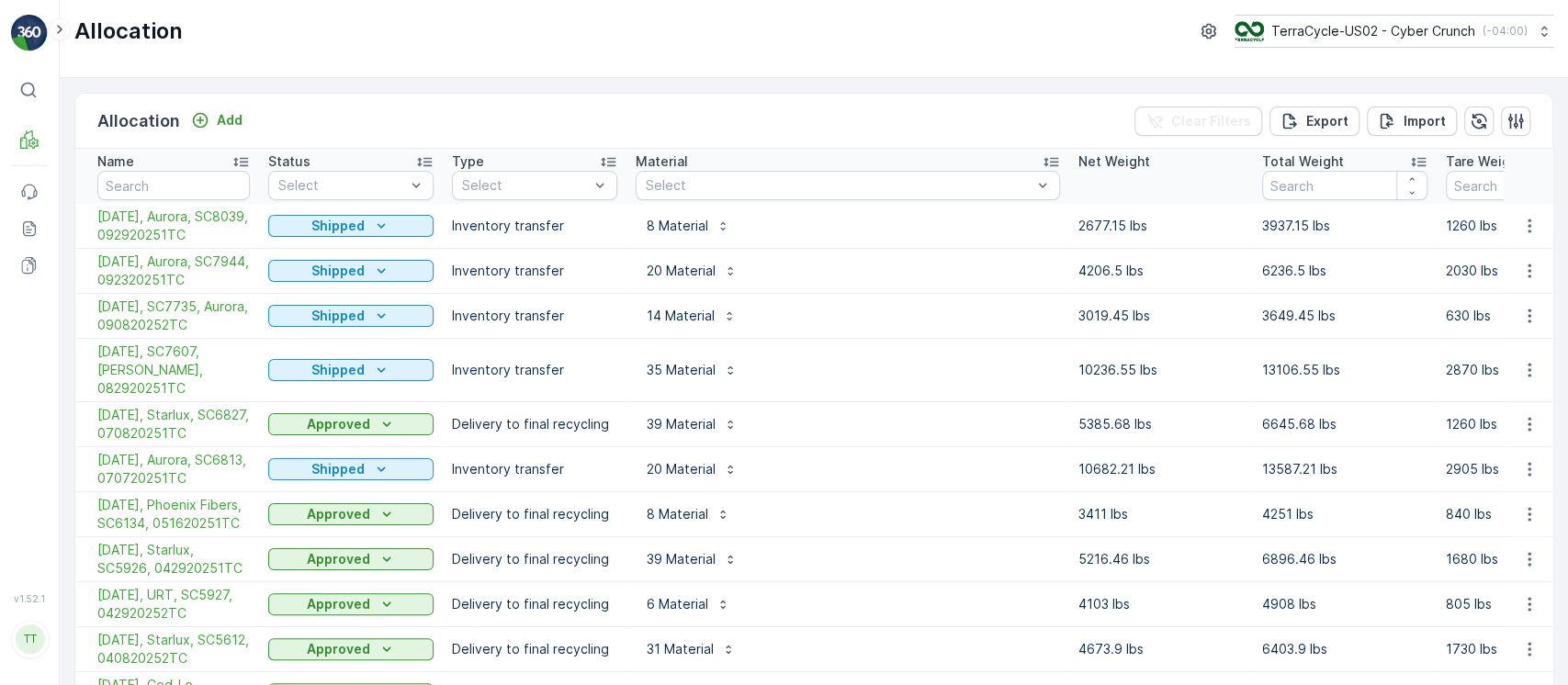
click at [1275, 317] on p "3649.45 lbs" at bounding box center [1345, 315] width 166 height 18
copy p "3649.45"
click at [1414, 33] on p "TerraCycle-US02 - Cyber Crunch" at bounding box center [1372, 31] width 204 height 18
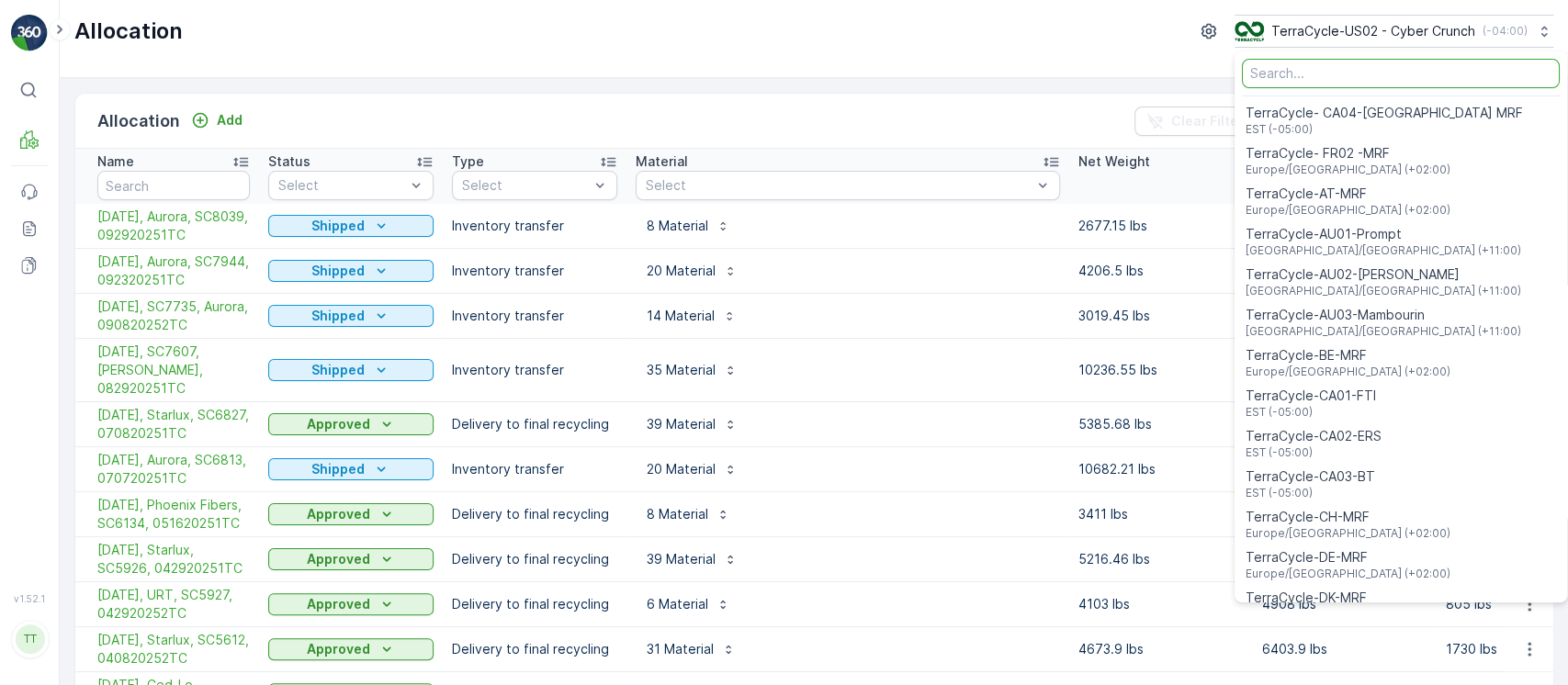
click at [1337, 75] on input "Menu" at bounding box center [1400, 73] width 318 height 30
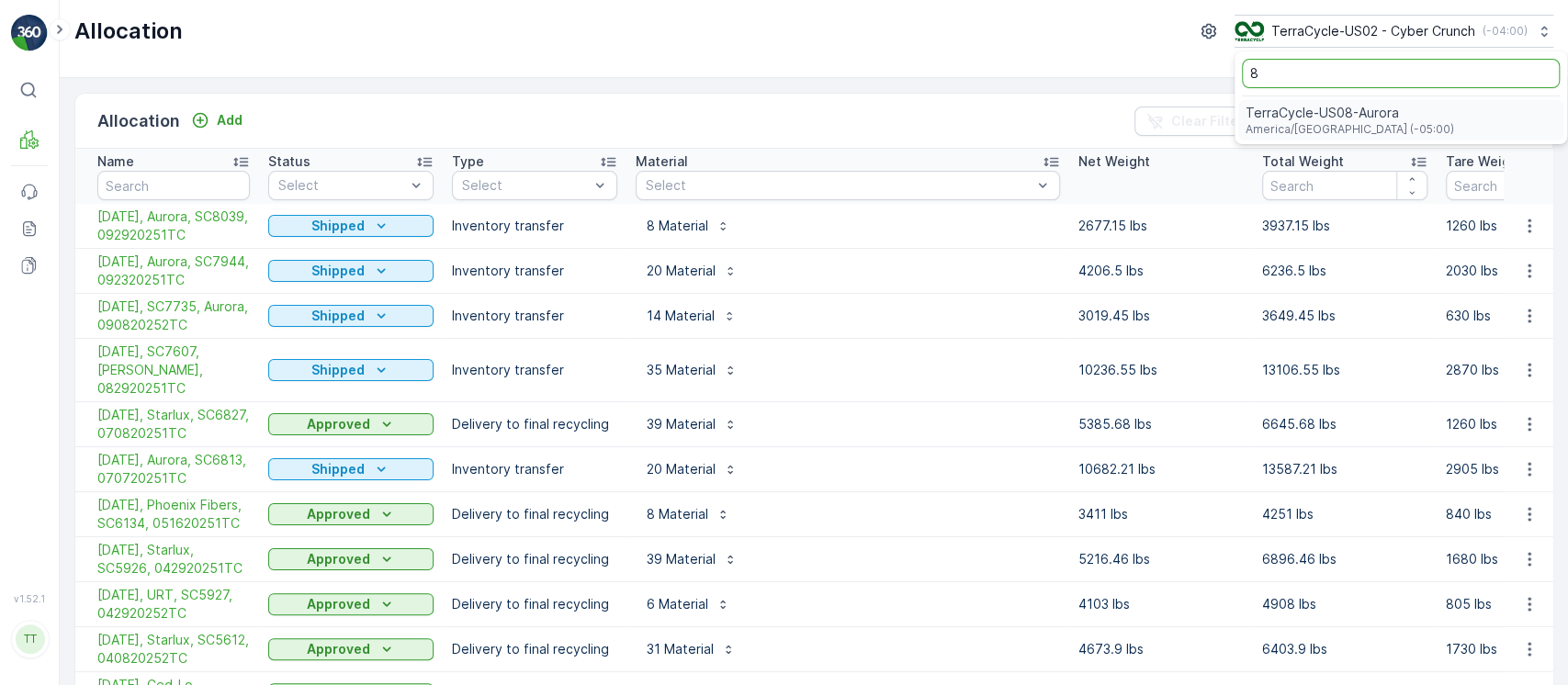
type input "8"
click at [1325, 115] on span "TerraCycle-US08-Aurora" at bounding box center [1349, 113] width 208 height 18
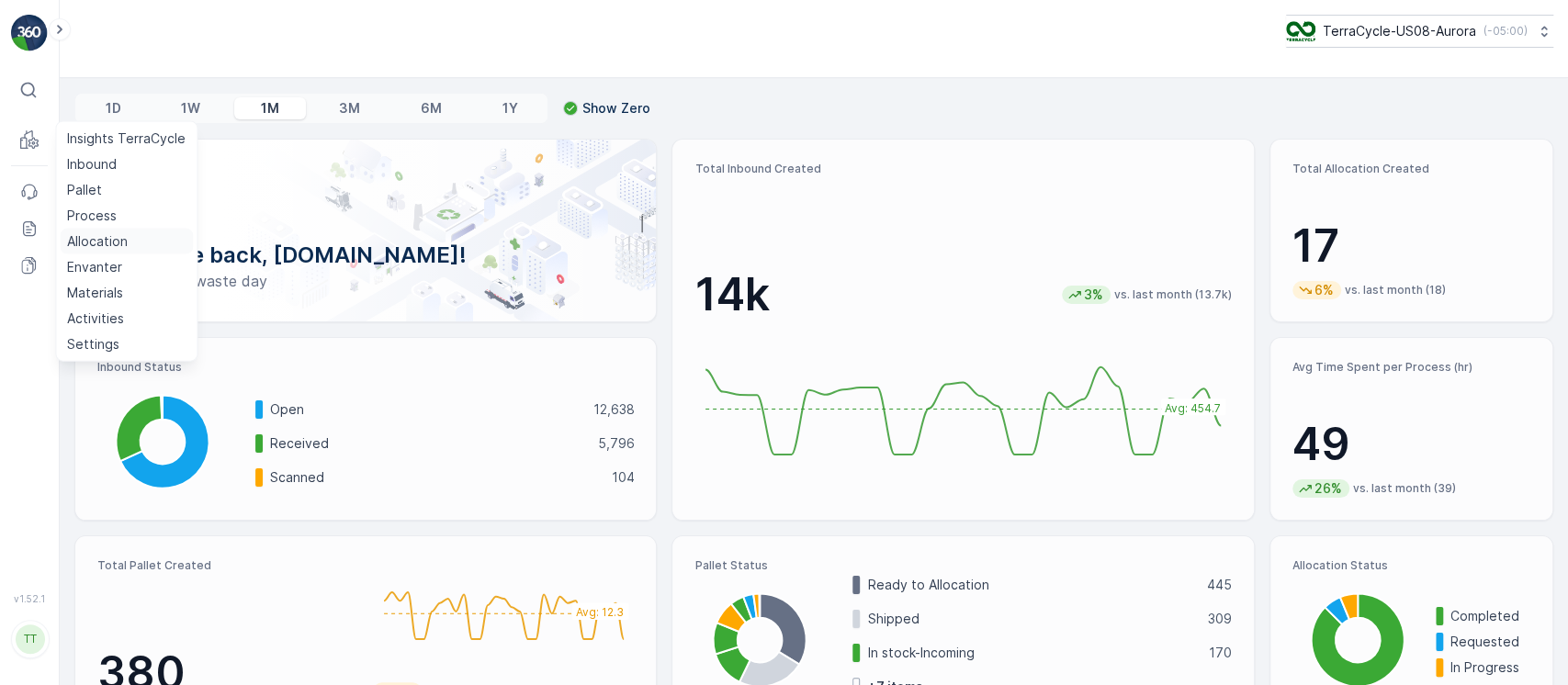
click at [82, 243] on p "Allocation" at bounding box center [97, 241] width 61 height 18
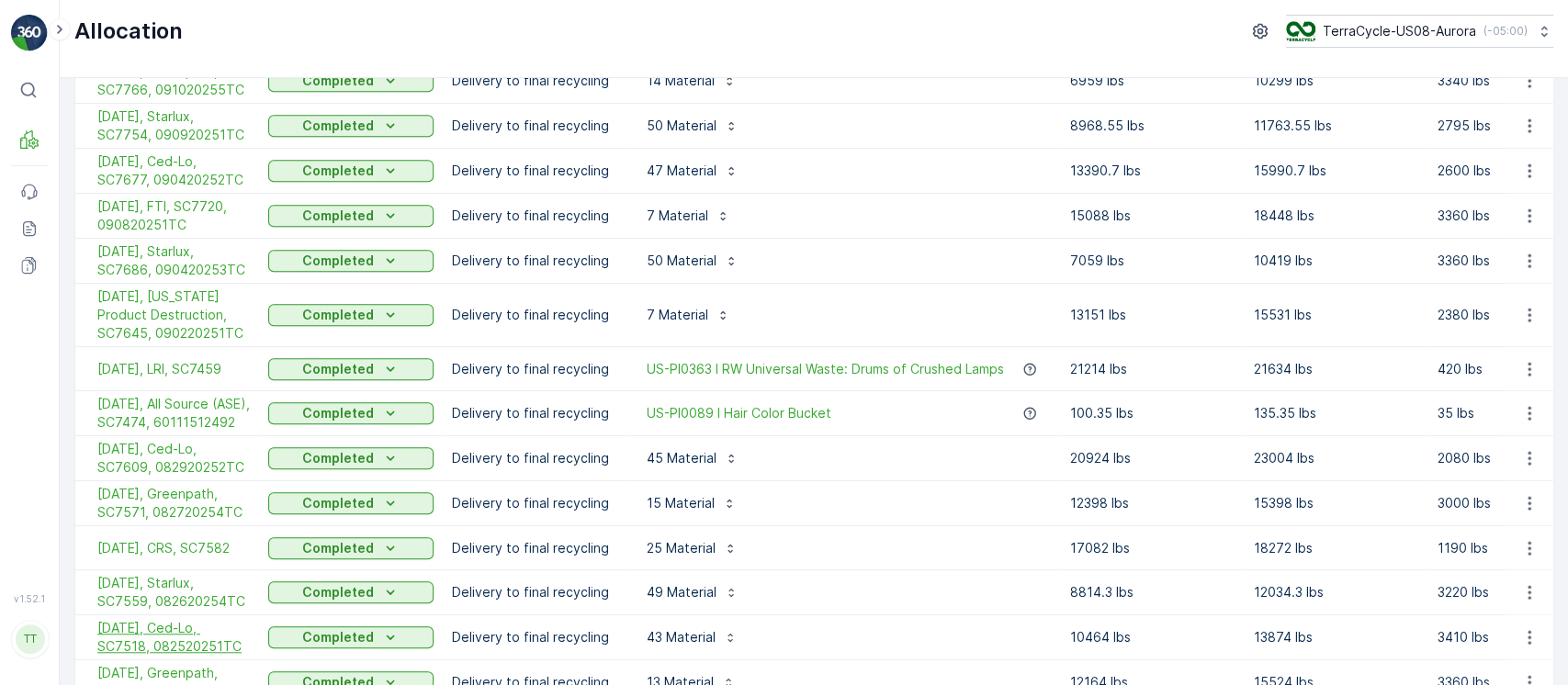
scroll to position [936, 0]
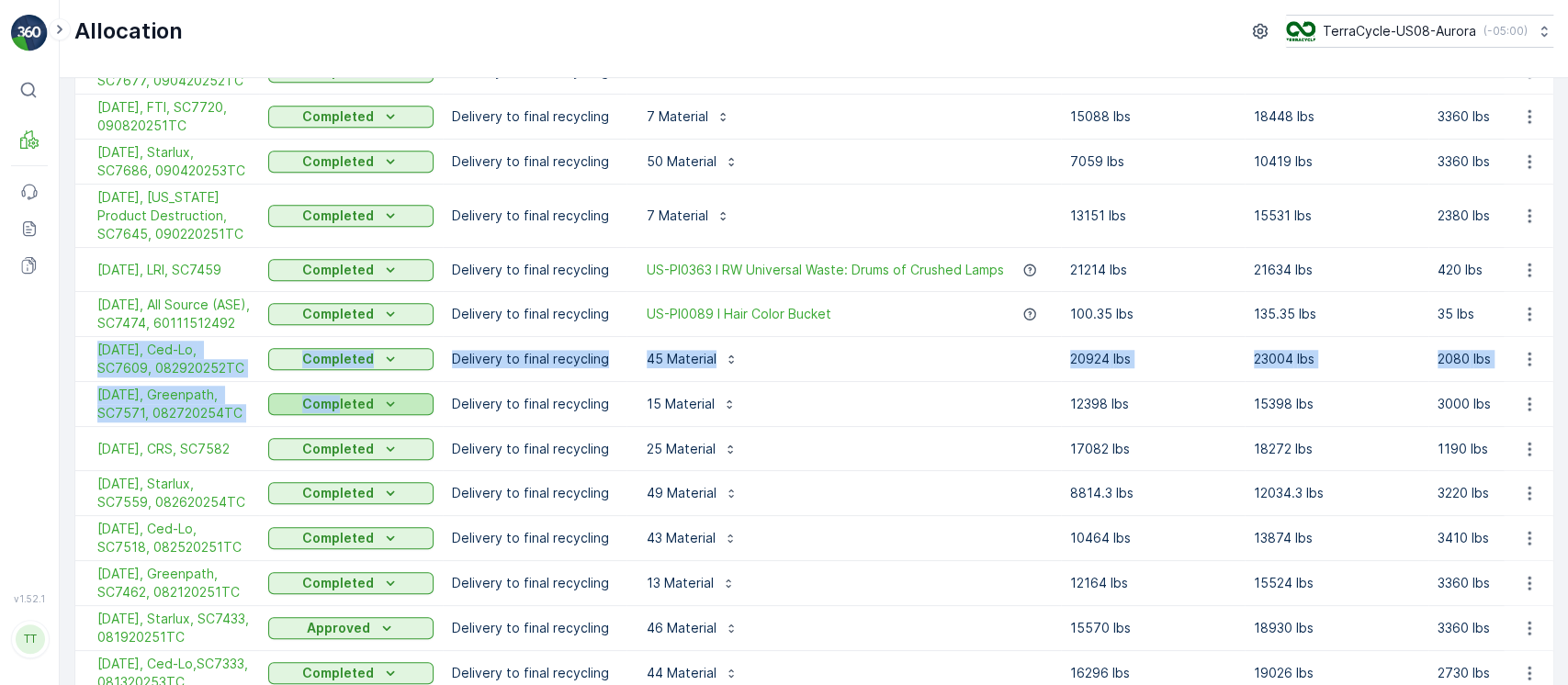
drag, startPoint x: 83, startPoint y: 385, endPoint x: 339, endPoint y: 446, distance: 263.2
click at [339, 446] on tbody "[DATE], Starlux, SC8193, 00820251TC Requested Delivery to final recycling 53 Ma…" at bounding box center [1476, 427] width 2802 height 2319
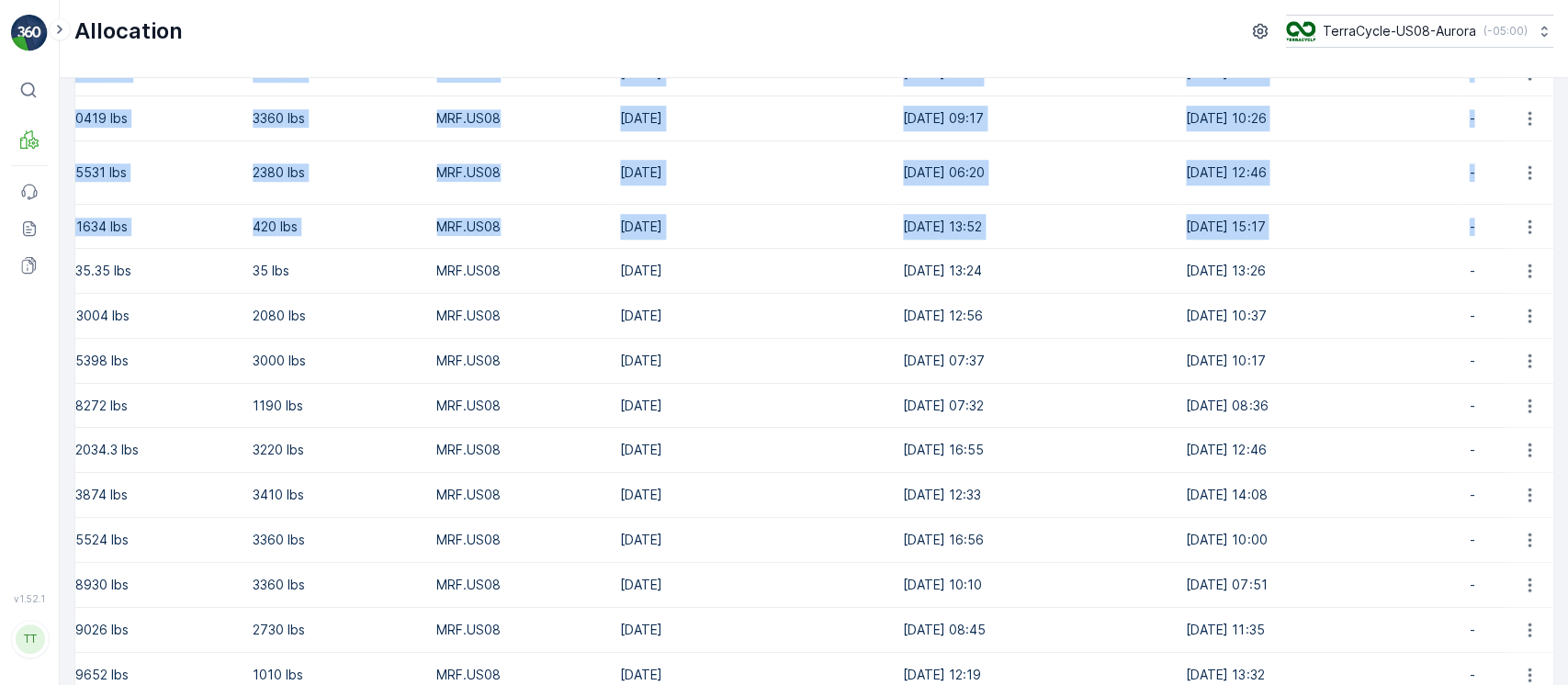
scroll to position [0, 1333]
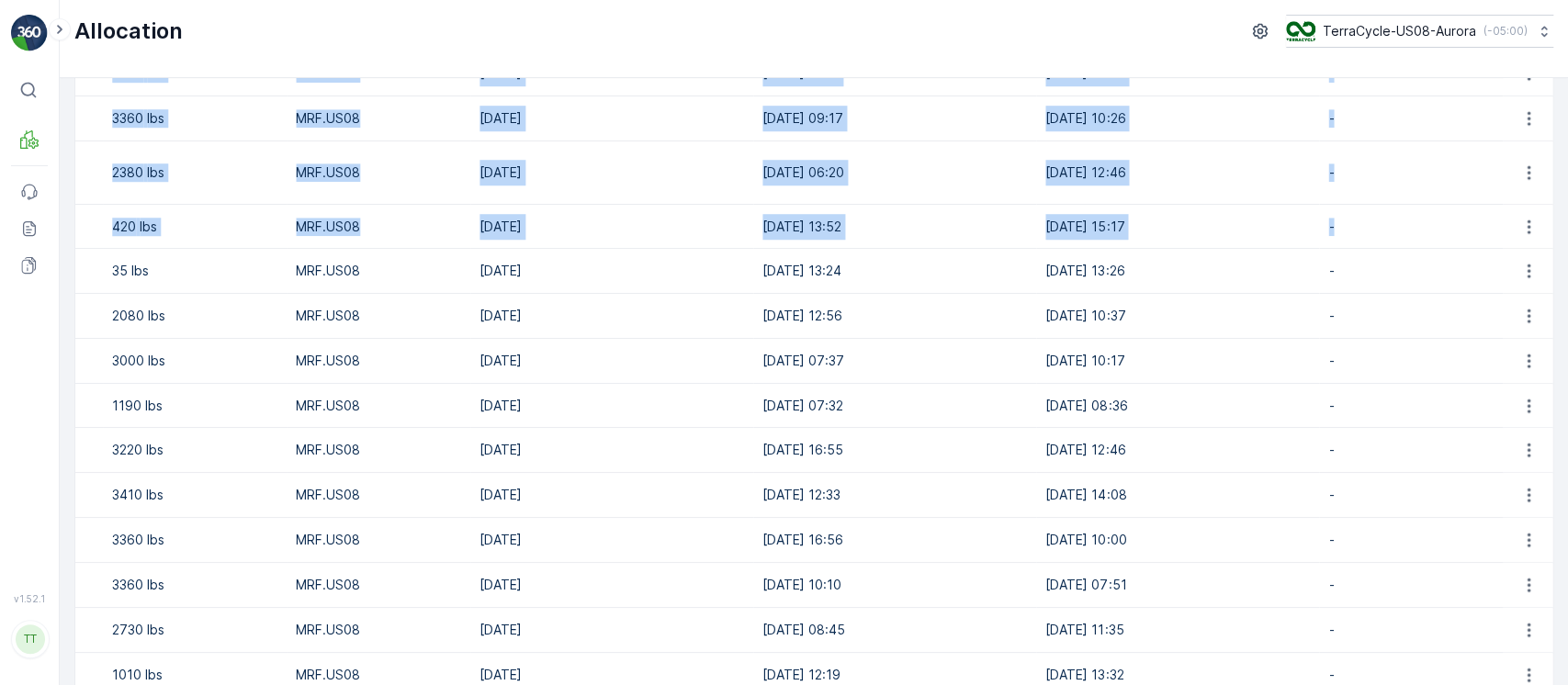
drag, startPoint x: 93, startPoint y: 211, endPoint x: 1159, endPoint y: 247, distance: 1066.6
click at [1159, 247] on tbody "[DATE], Starlux, SC8193, 00820251TC Requested Delivery to final recycling 53 Ma…" at bounding box center [150, 383] width 2802 height 2319
copy tbody "[DATE], Starlux, SC8193, 00820251TC Requested Delivery to final recycling 53 Ma…"
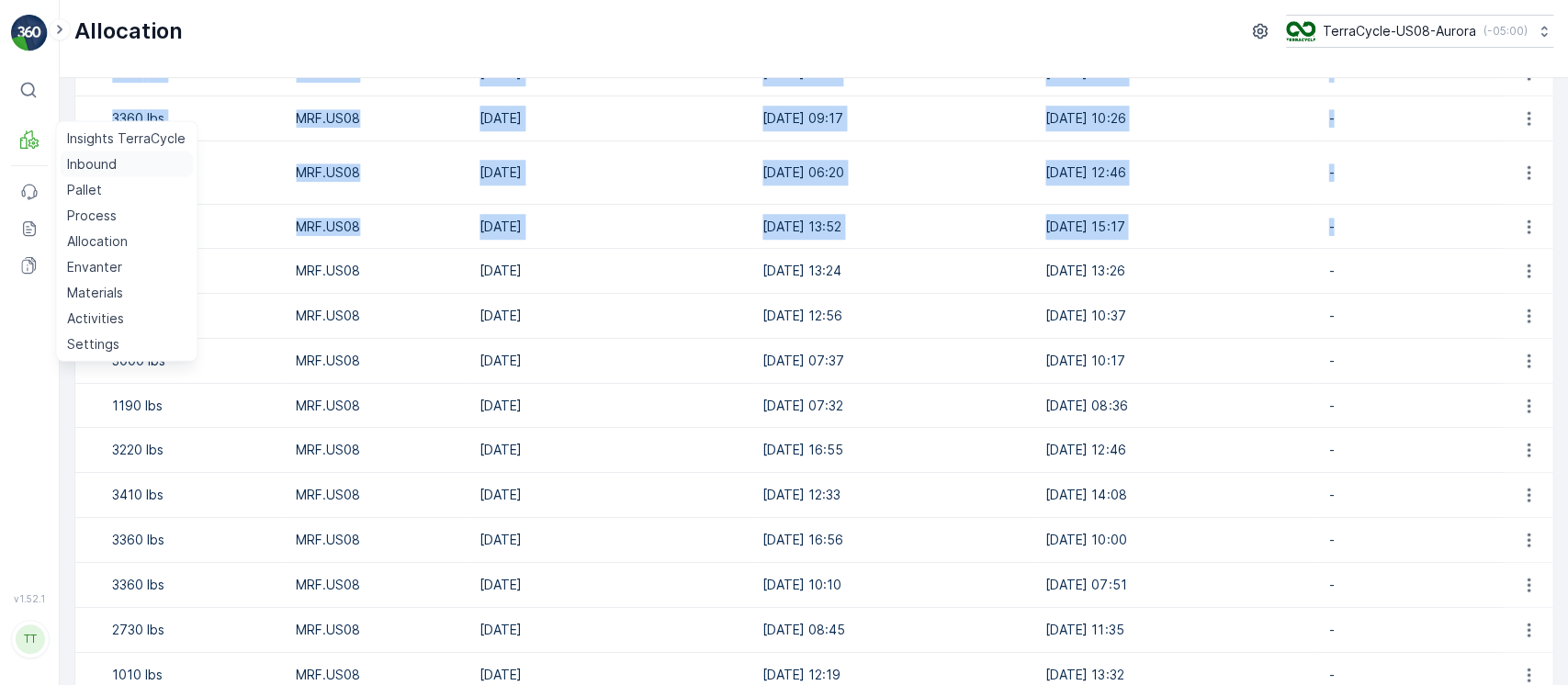
click at [81, 156] on p "Inbound" at bounding box center [91, 164] width 49 height 18
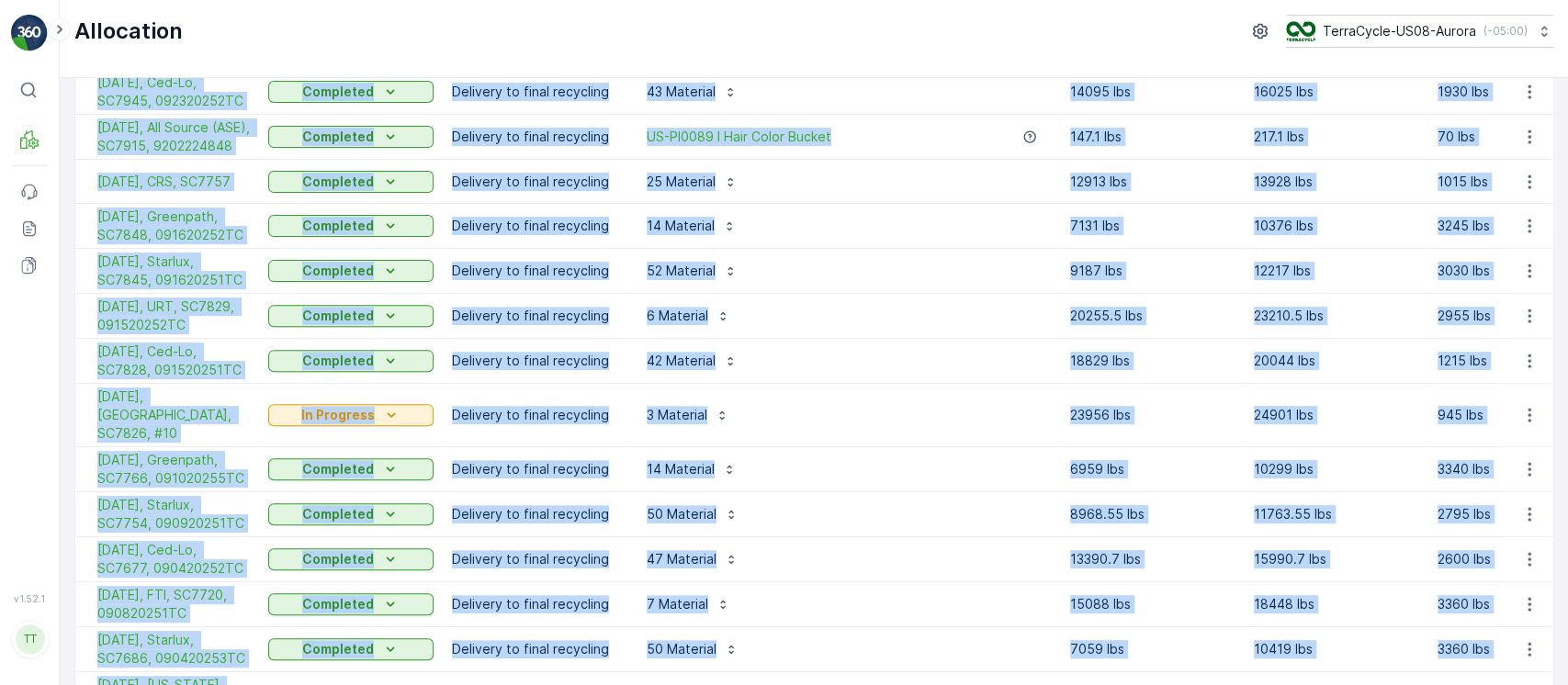
scroll to position [447, 0]
click at [830, 290] on td "52 Material" at bounding box center [843, 272] width 434 height 45
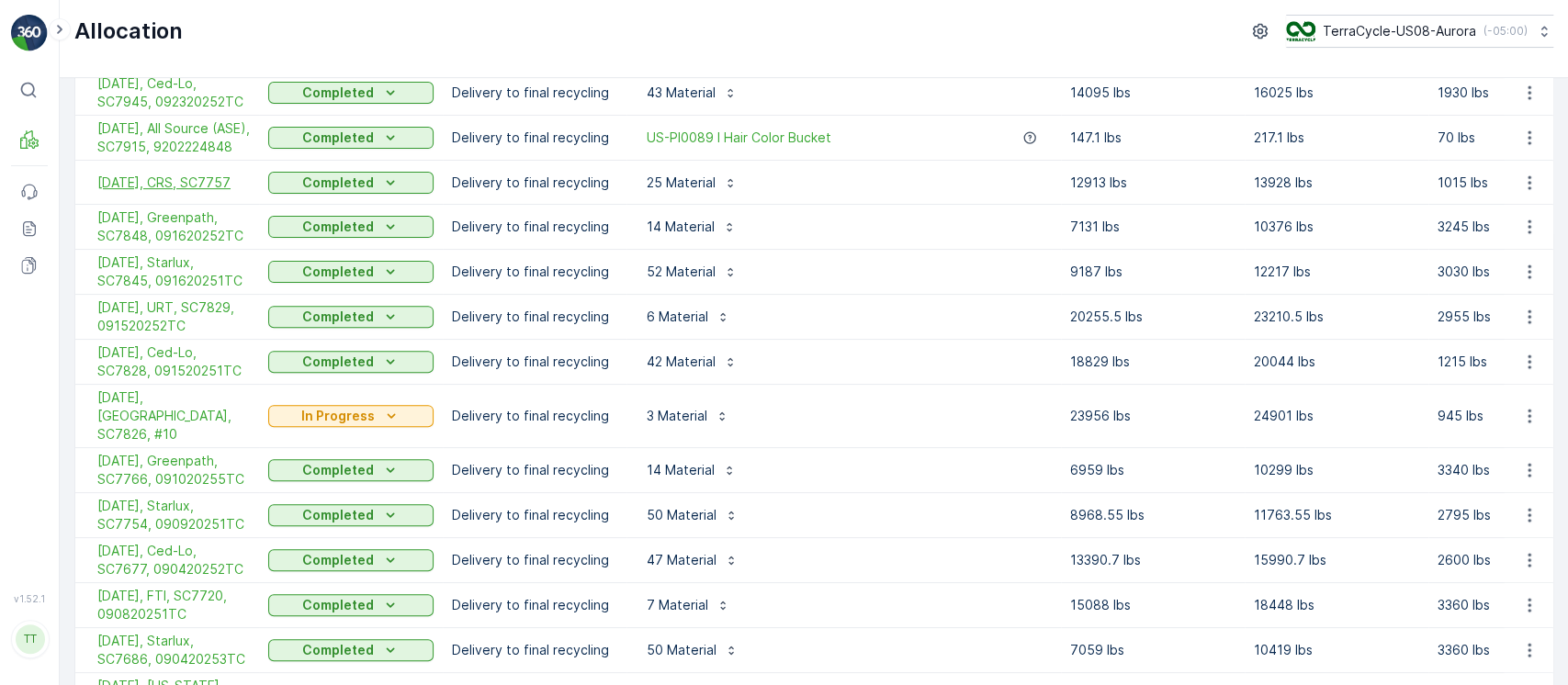
click at [205, 192] on span "[DATE], CRS, SC7757" at bounding box center [173, 182] width 152 height 18
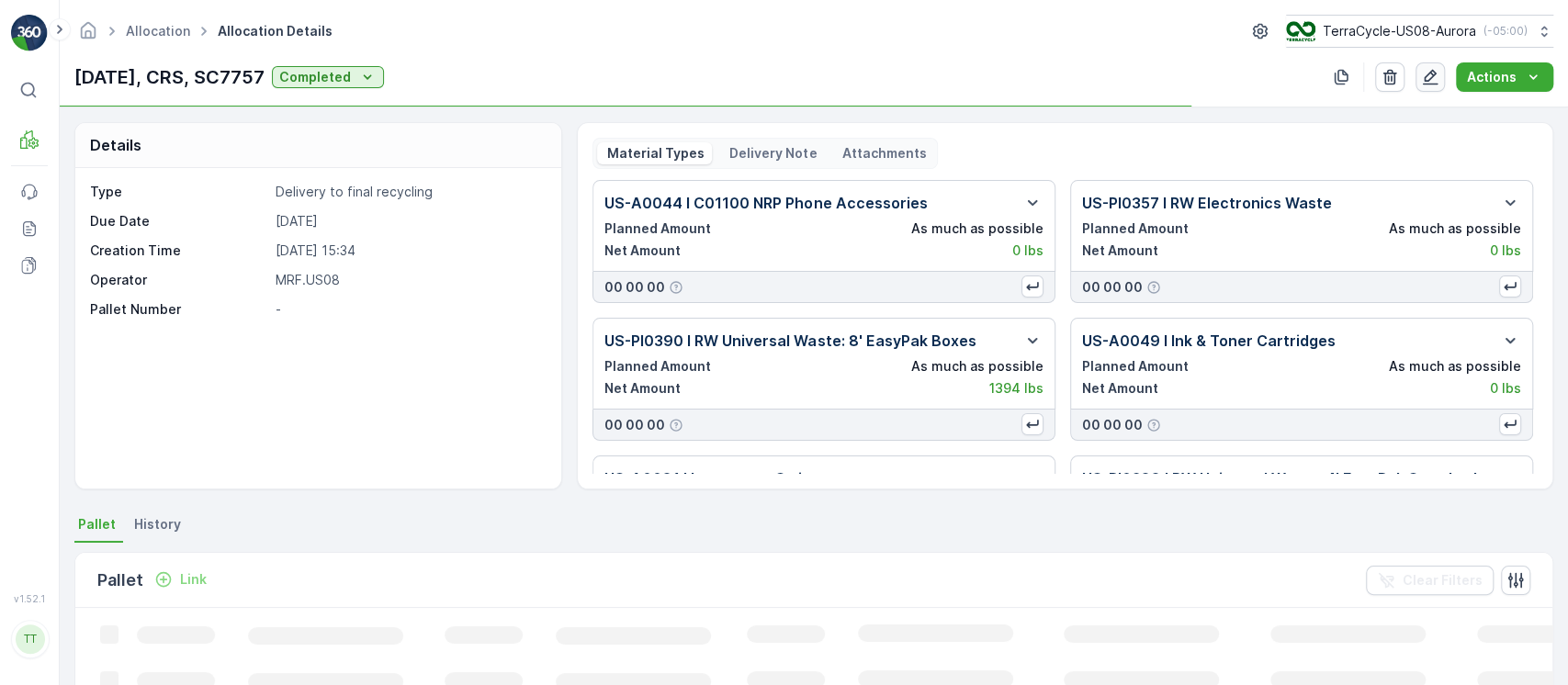
click at [1437, 85] on icon "button" at bounding box center [1429, 77] width 18 height 18
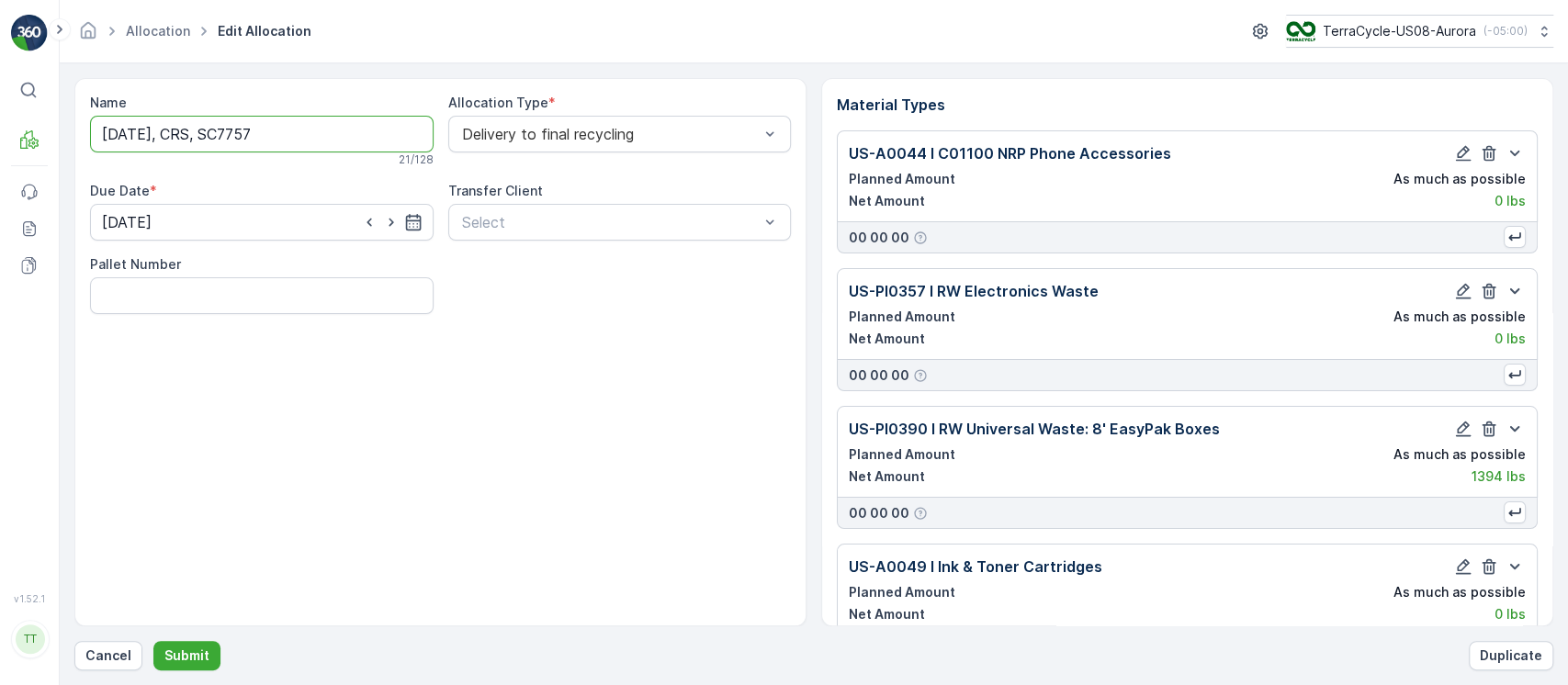
click at [344, 133] on input "[DATE], CRS, SC7757" at bounding box center [261, 134] width 344 height 37
paste input "202741"
type input "[DATE], CRS, SC7757, 202741"
click at [194, 659] on p "Submit" at bounding box center [187, 655] width 45 height 18
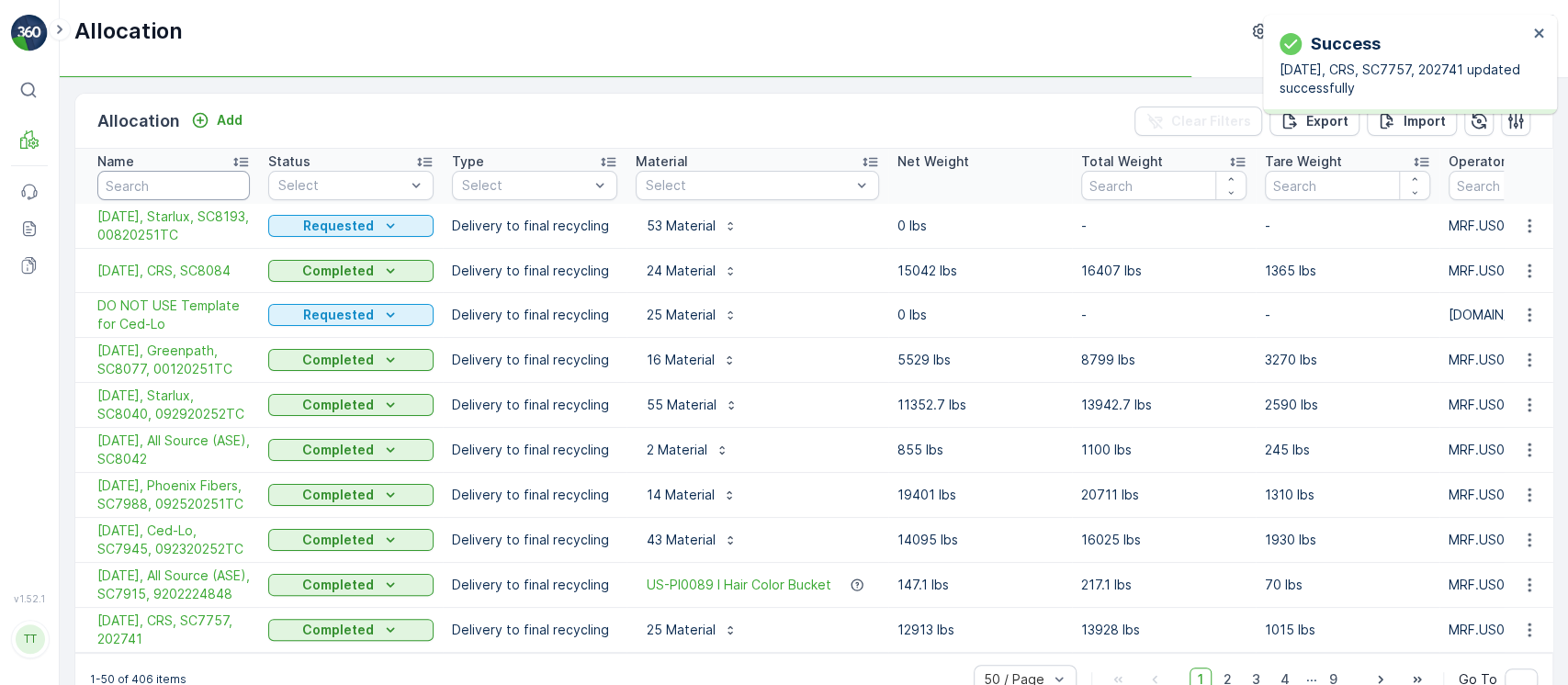
click at [193, 183] on input "text" at bounding box center [173, 185] width 152 height 30
paste input "202741"
type input "202741"
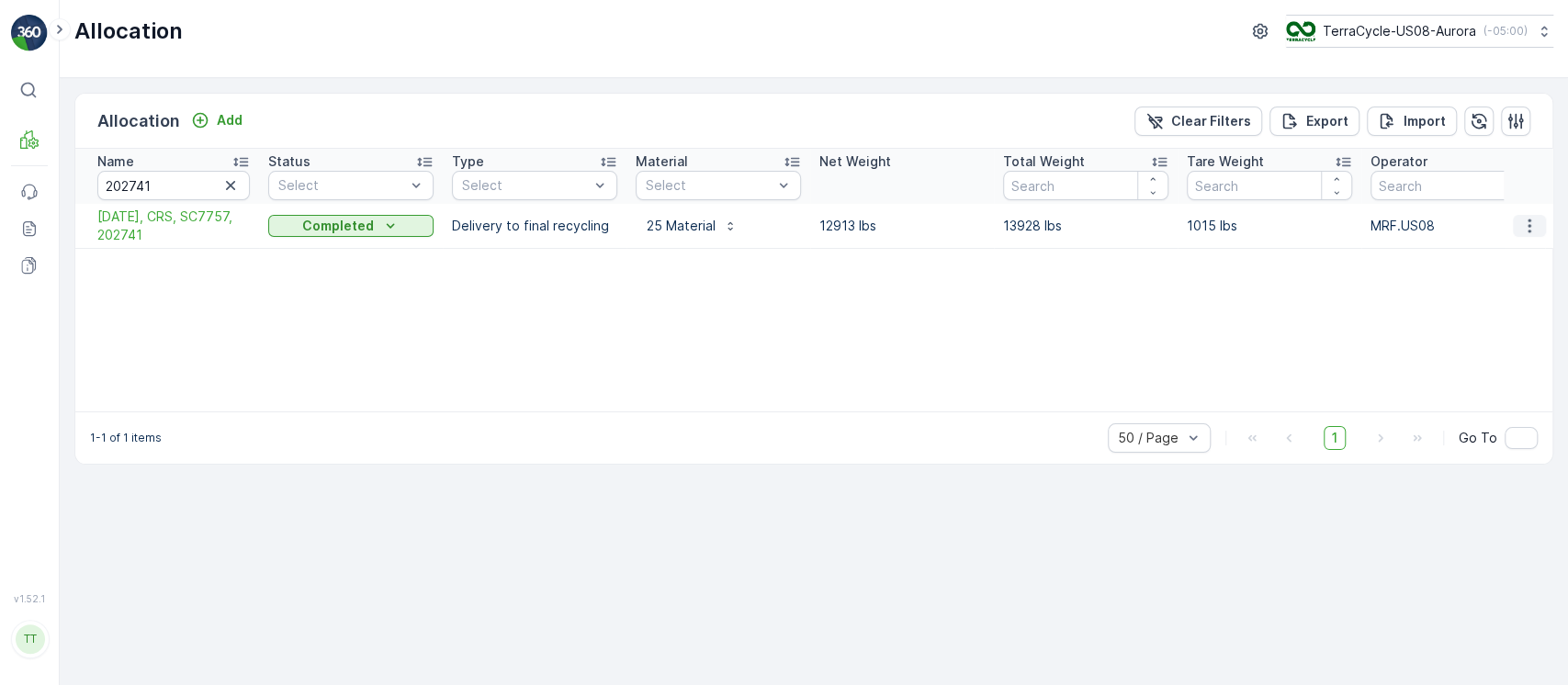
click at [1534, 220] on icon "button" at bounding box center [1529, 225] width 18 height 18
click at [1496, 319] on div "Create Delivery Note" at bounding box center [1496, 330] width 147 height 26
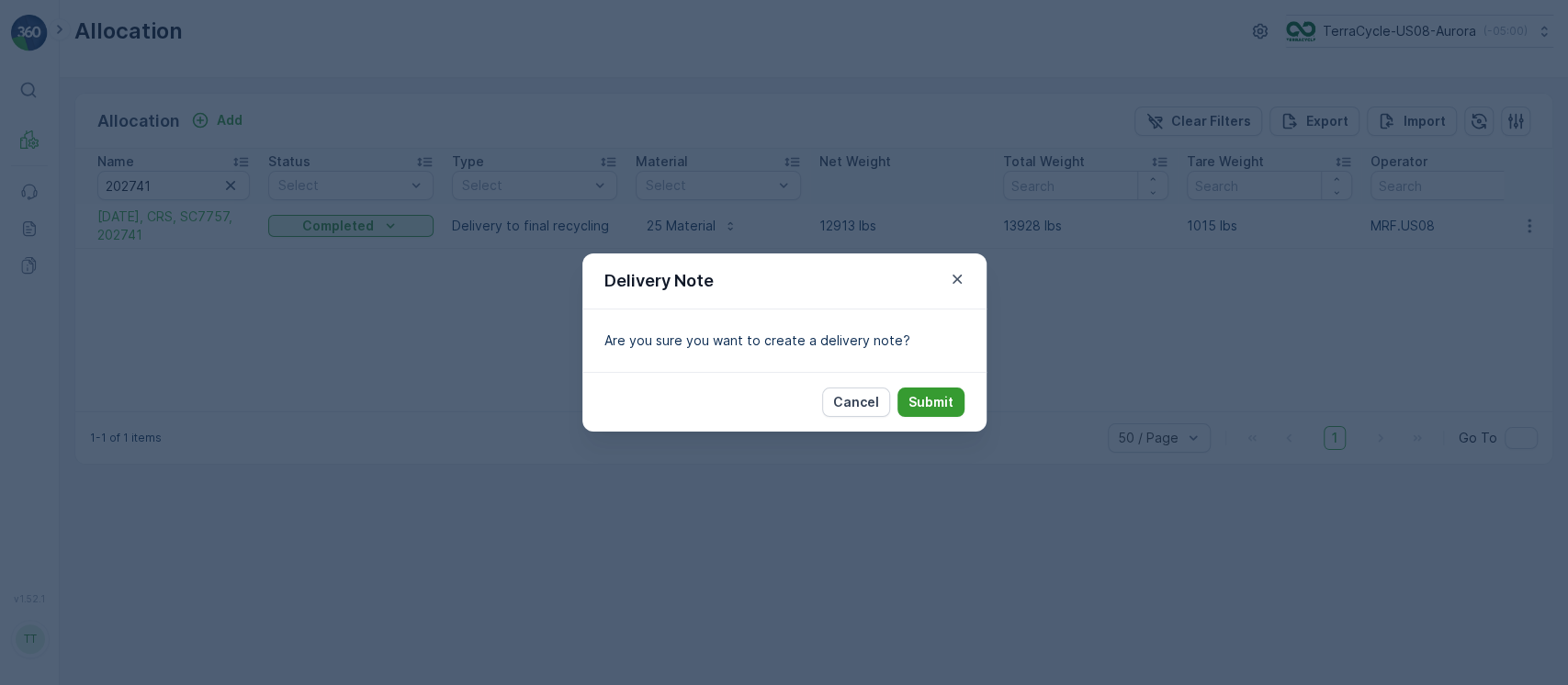
click at [948, 397] on p "Submit" at bounding box center [930, 402] width 45 height 18
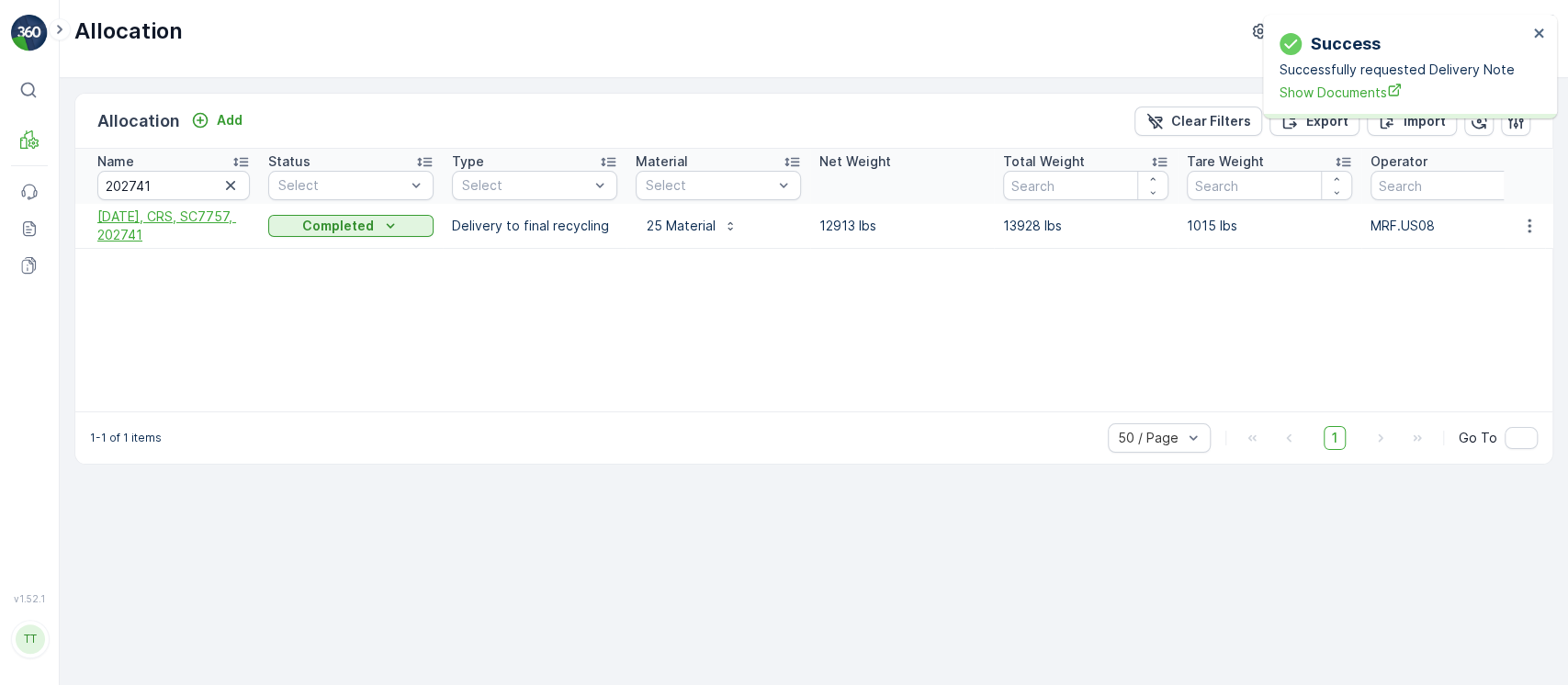
click at [221, 225] on span "09/19/25, CRS, SC7757, 202741" at bounding box center [173, 226] width 152 height 37
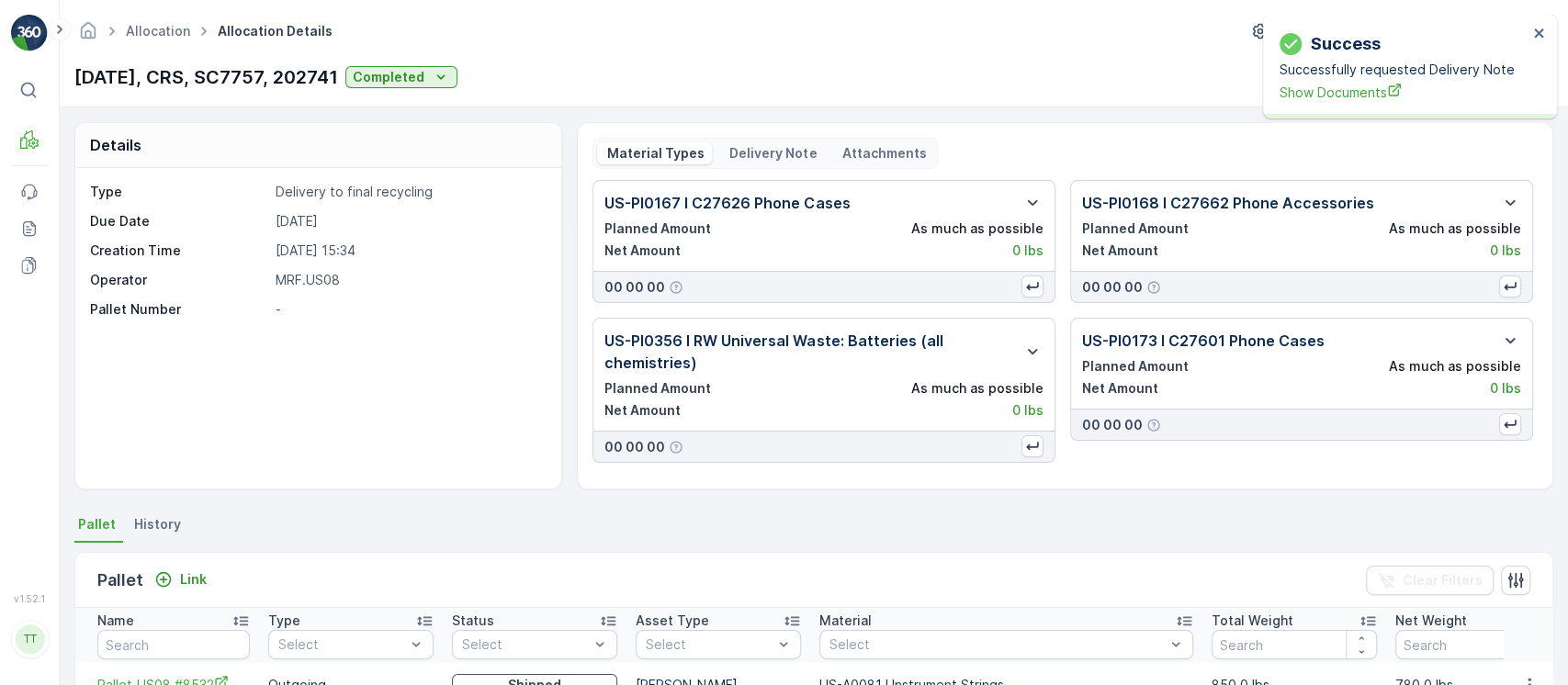
click at [784, 146] on p "Delivery Note" at bounding box center [771, 153] width 90 height 18
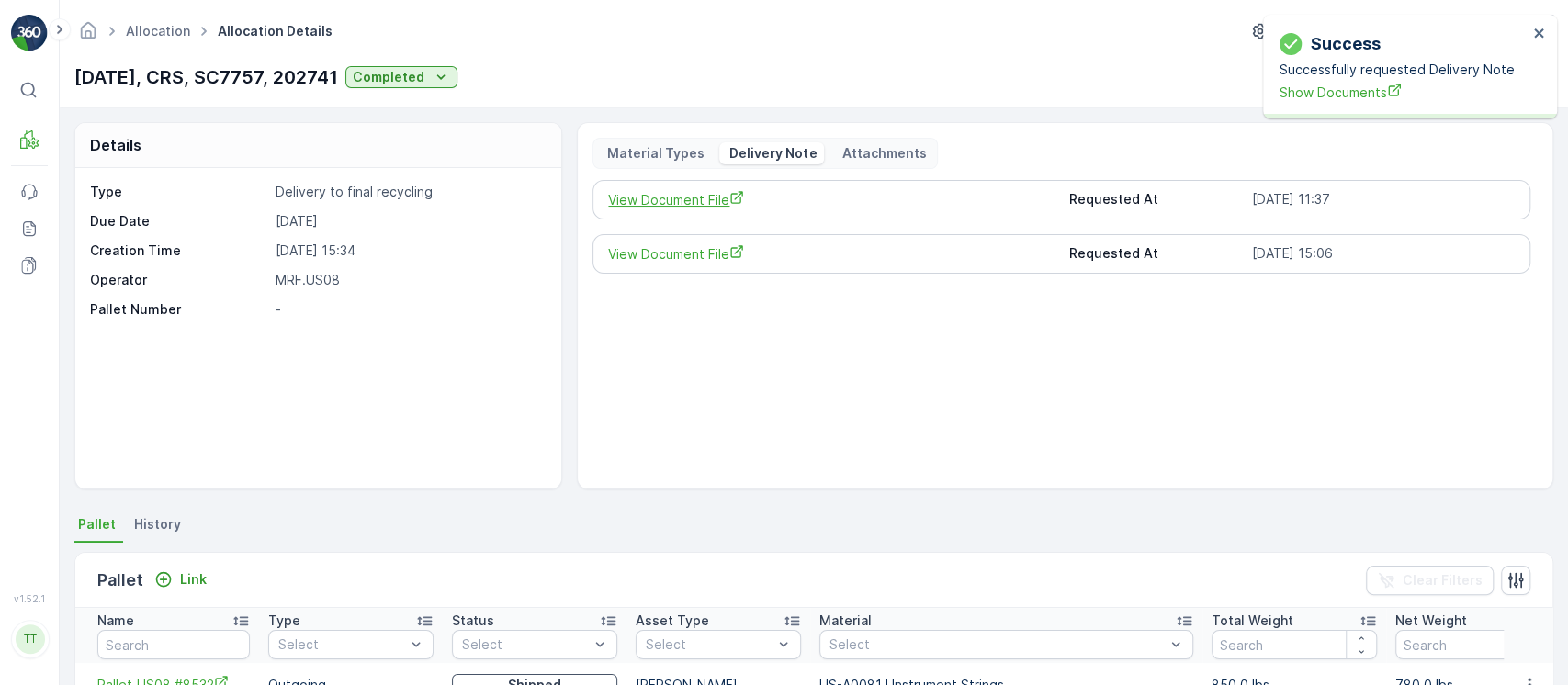
click at [713, 198] on span "View Document File" at bounding box center [830, 199] width 445 height 19
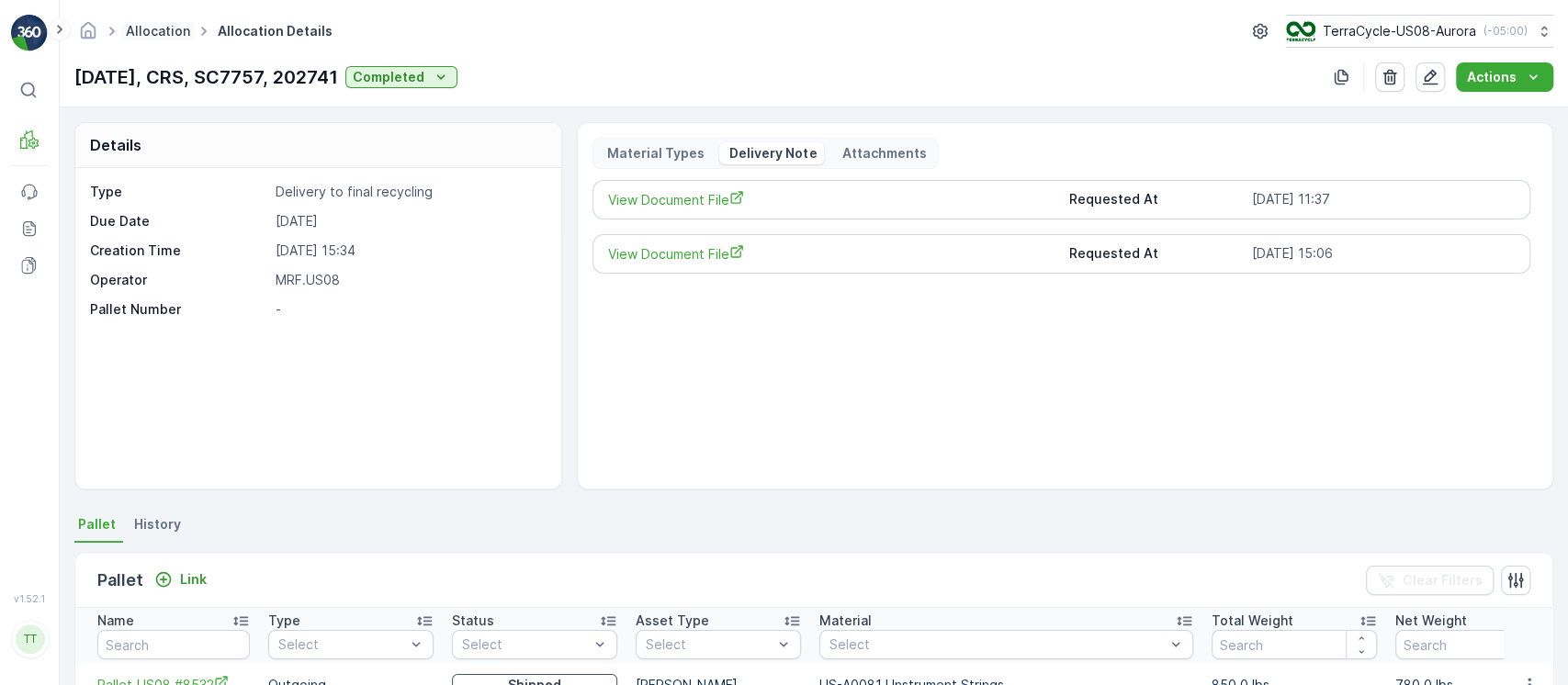
click at [176, 36] on link "Allocation" at bounding box center [158, 31] width 65 height 15
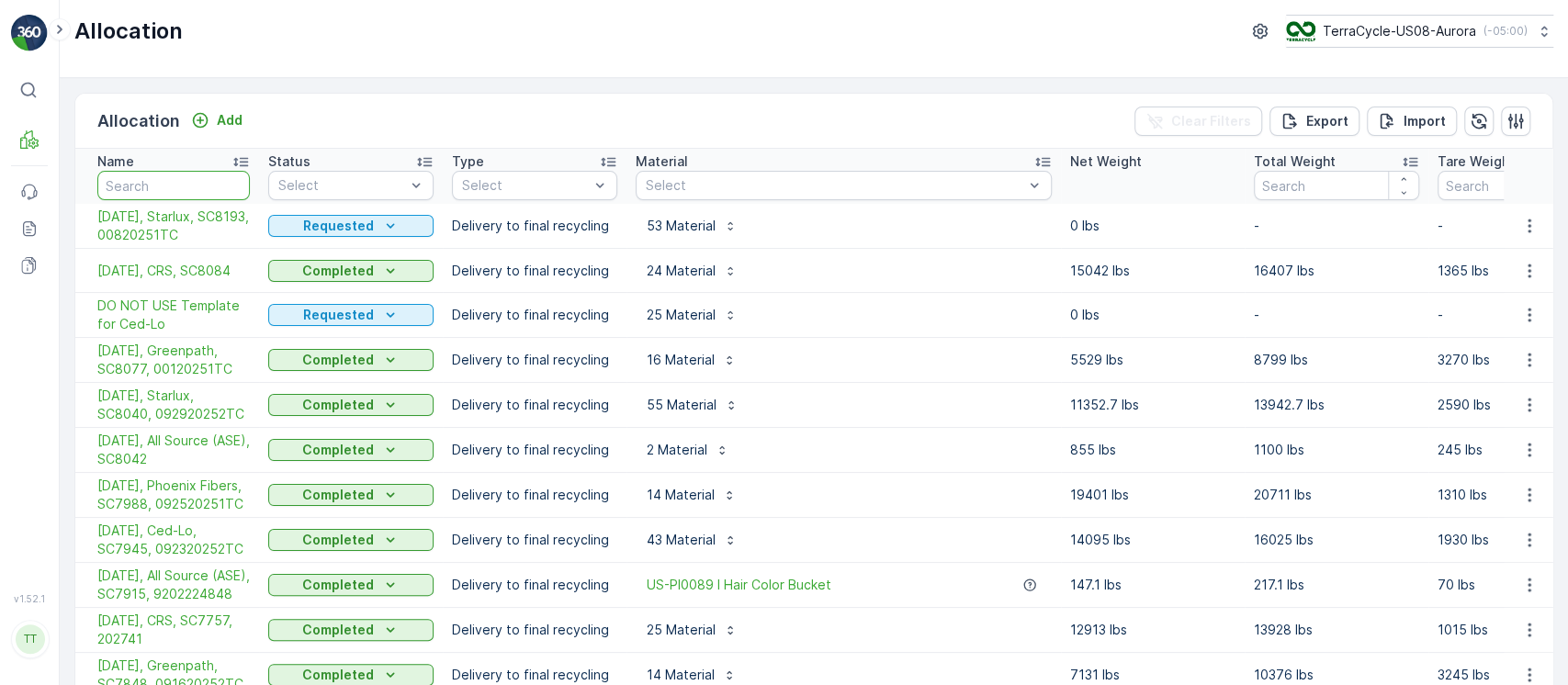
click at [184, 172] on input "text" at bounding box center [173, 185] width 152 height 30
paste input "SC7582"
type input "SC7582"
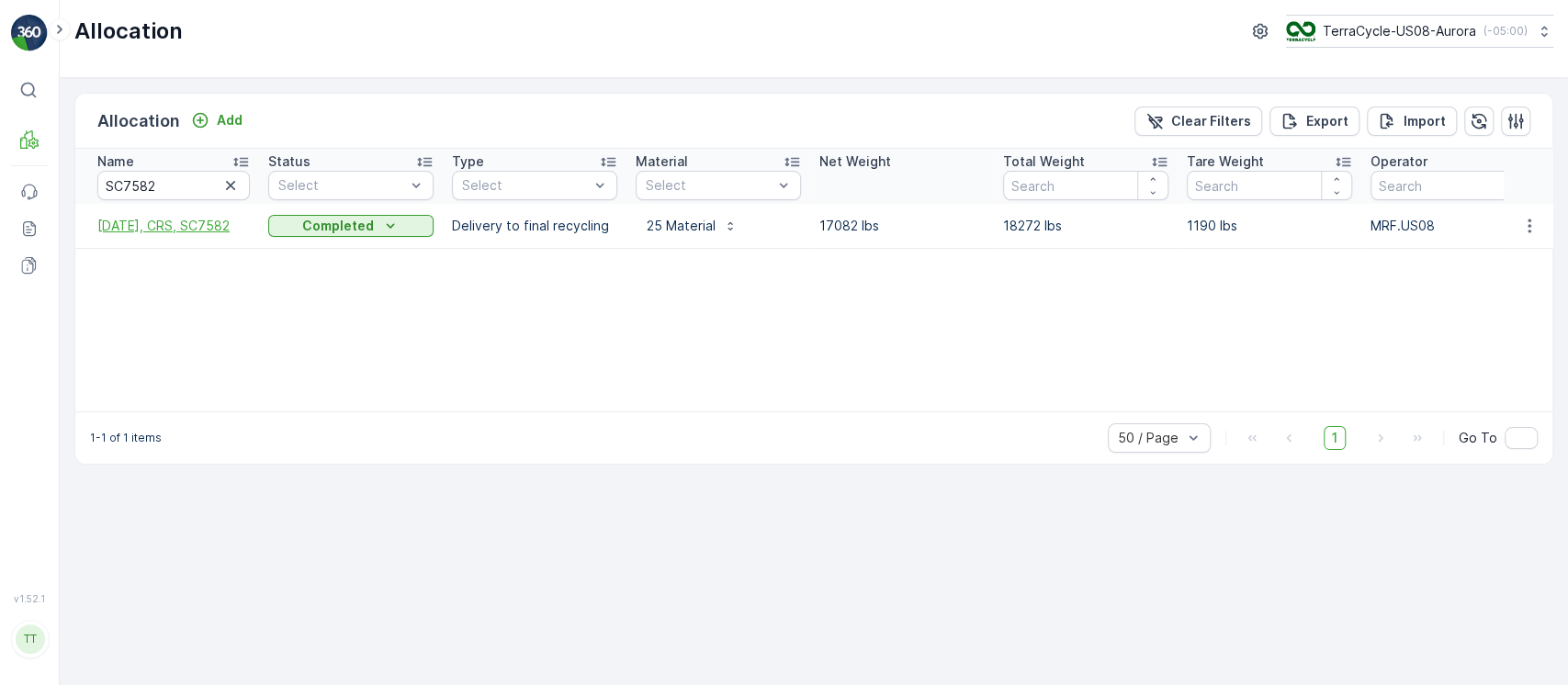
click at [163, 224] on span "08/29/25, CRS, SC7582" at bounding box center [173, 225] width 152 height 18
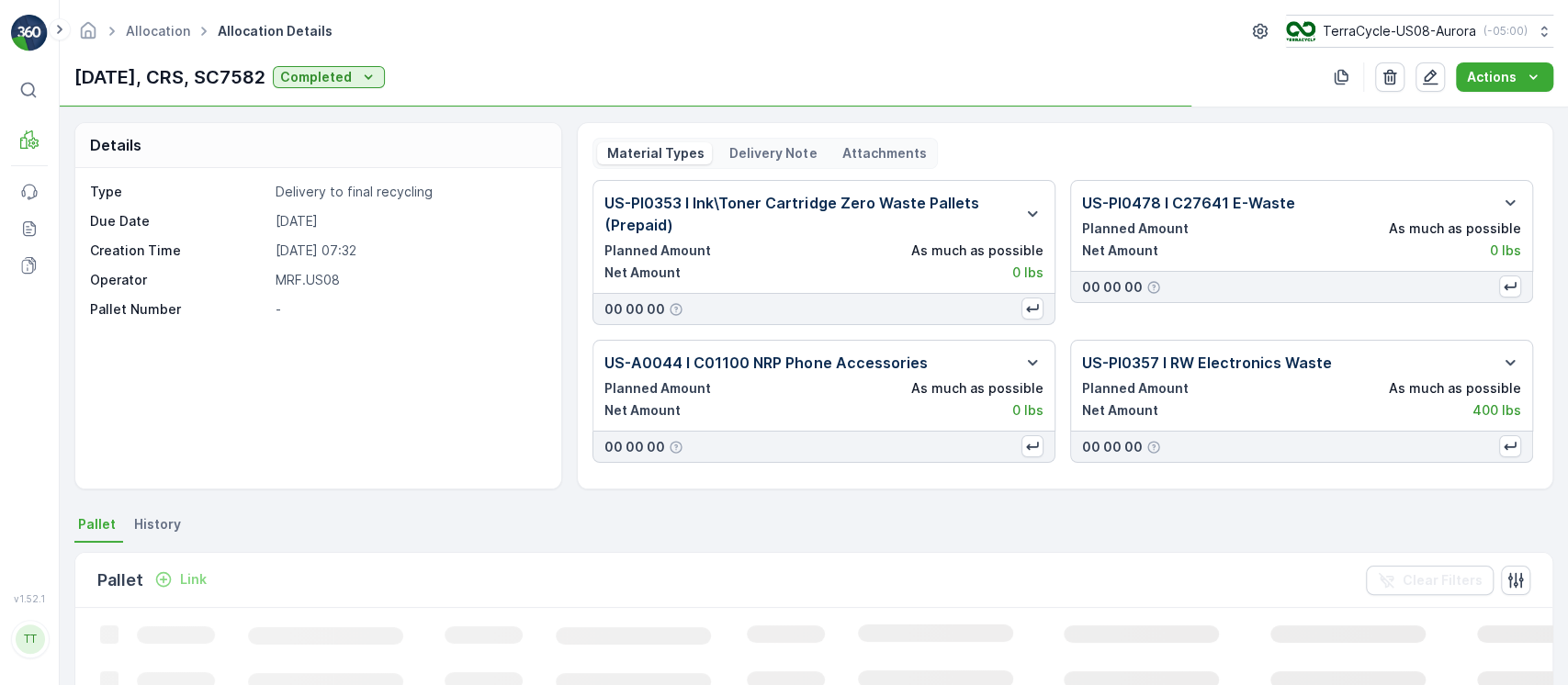
click at [745, 145] on p "Delivery Note" at bounding box center [771, 153] width 90 height 18
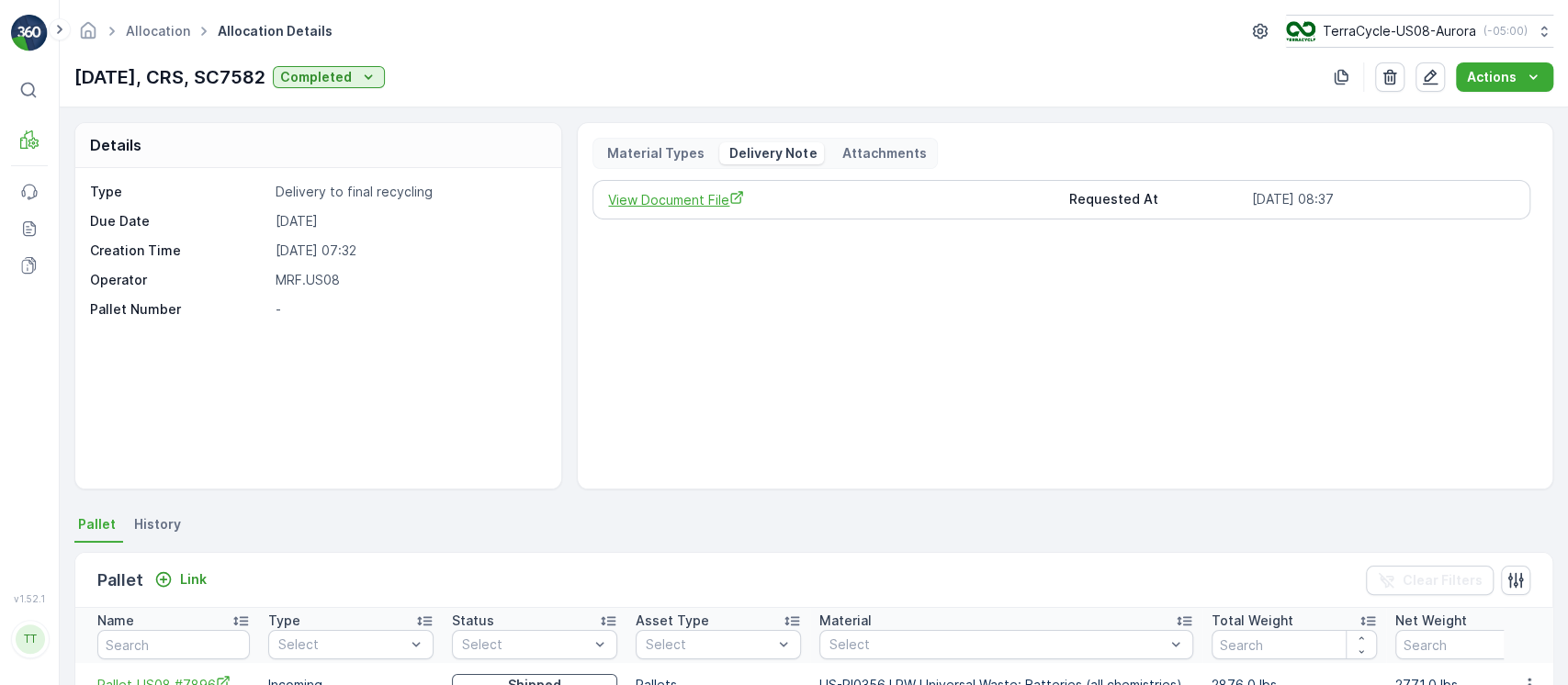
click at [685, 202] on span "View Document File" at bounding box center [830, 199] width 445 height 19
click at [171, 93] on div "Allocation Allocation Details TerraCycle-US08-Aurora ( -05:00 ) 08/29/25, CRS, …" at bounding box center [814, 54] width 1508 height 108
copy p "08/29/25, CRS, SC7582"
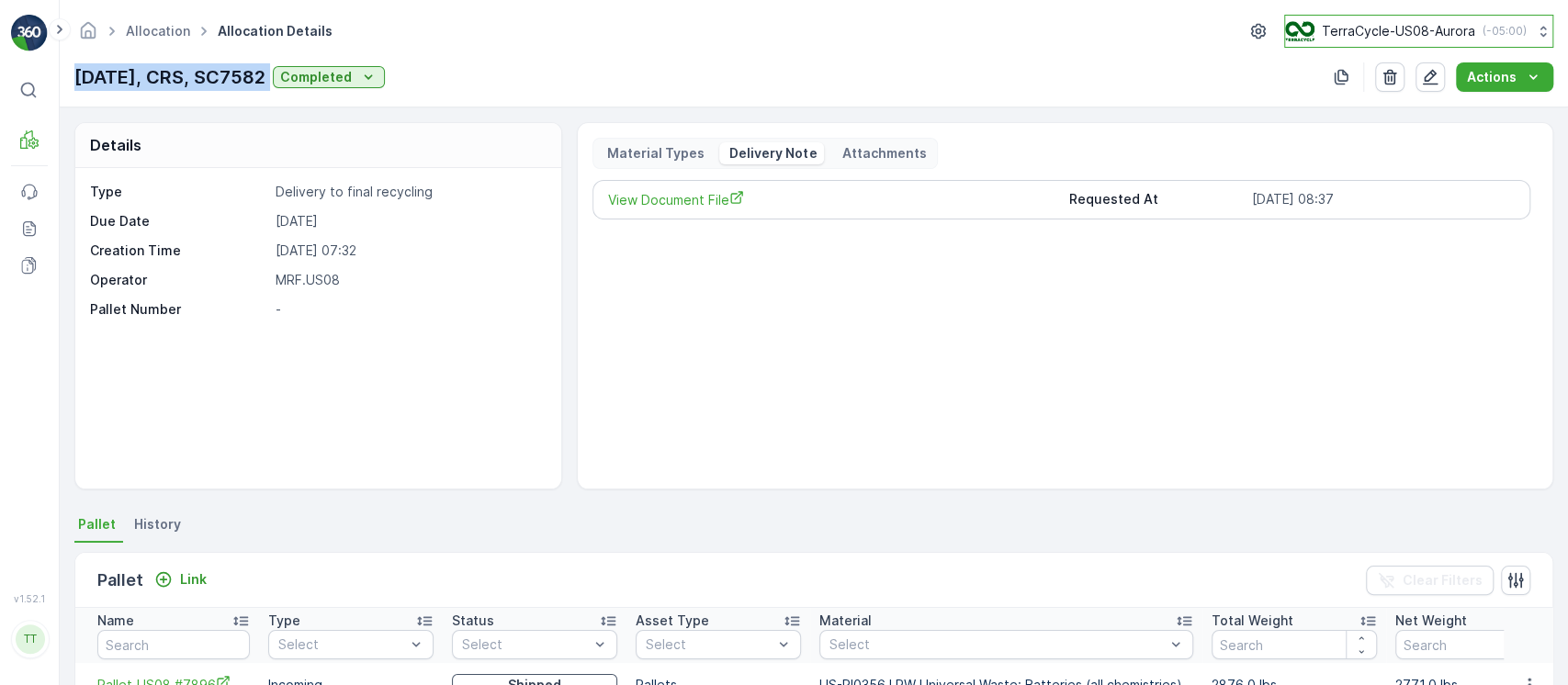
click at [1375, 28] on p "TerraCycle-US08-Aurora" at bounding box center [1398, 31] width 153 height 18
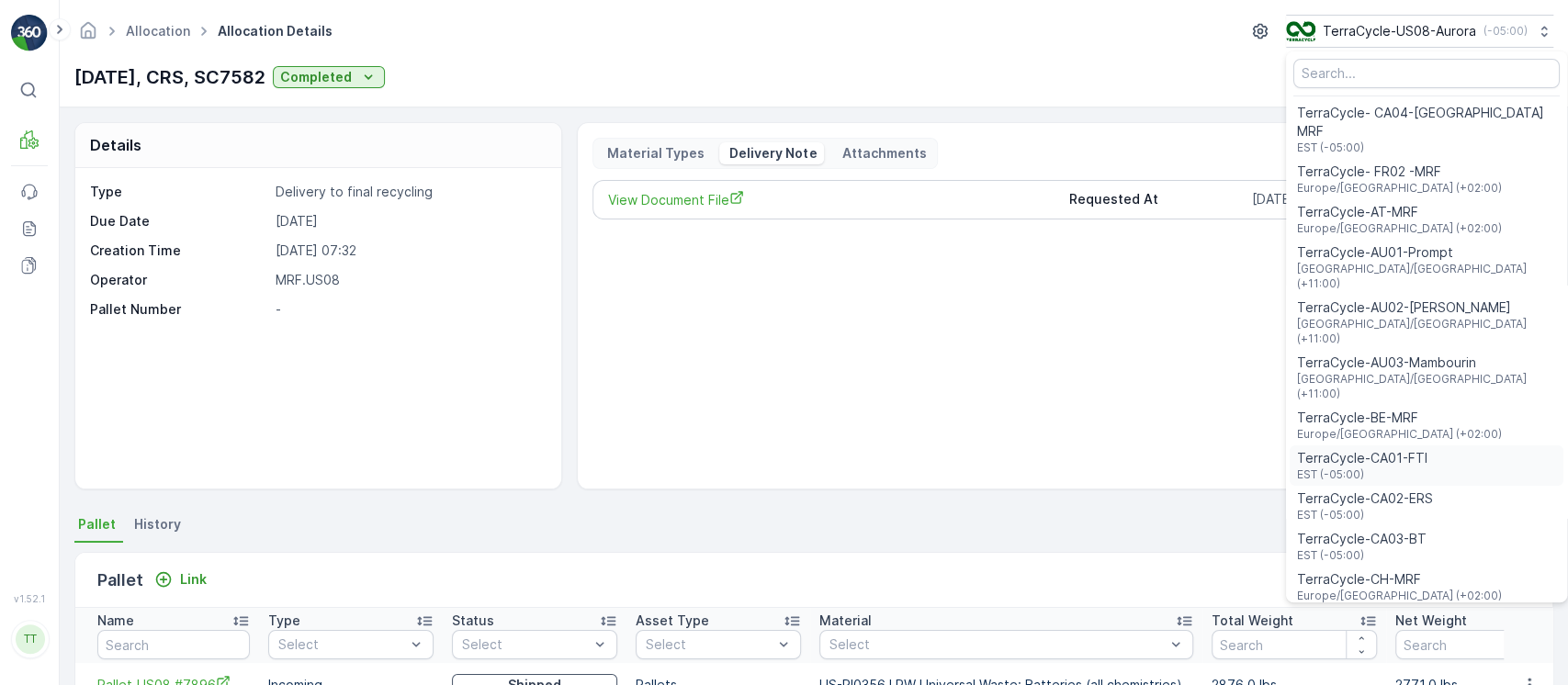
click at [1394, 467] on span "EST (-05:00)" at bounding box center [1361, 474] width 130 height 14
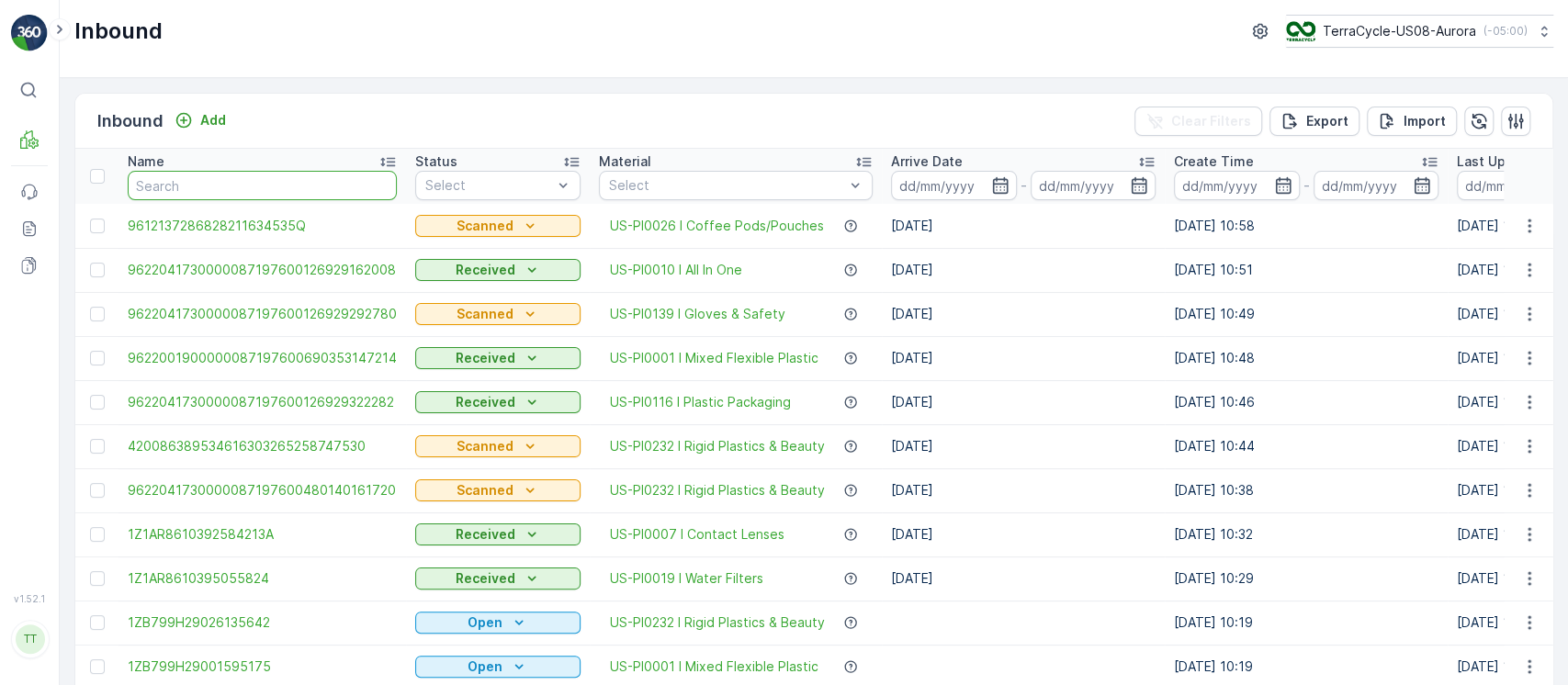
click at [323, 188] on input "text" at bounding box center [262, 185] width 269 height 30
paste input "771858325067"
type input "771858325067"
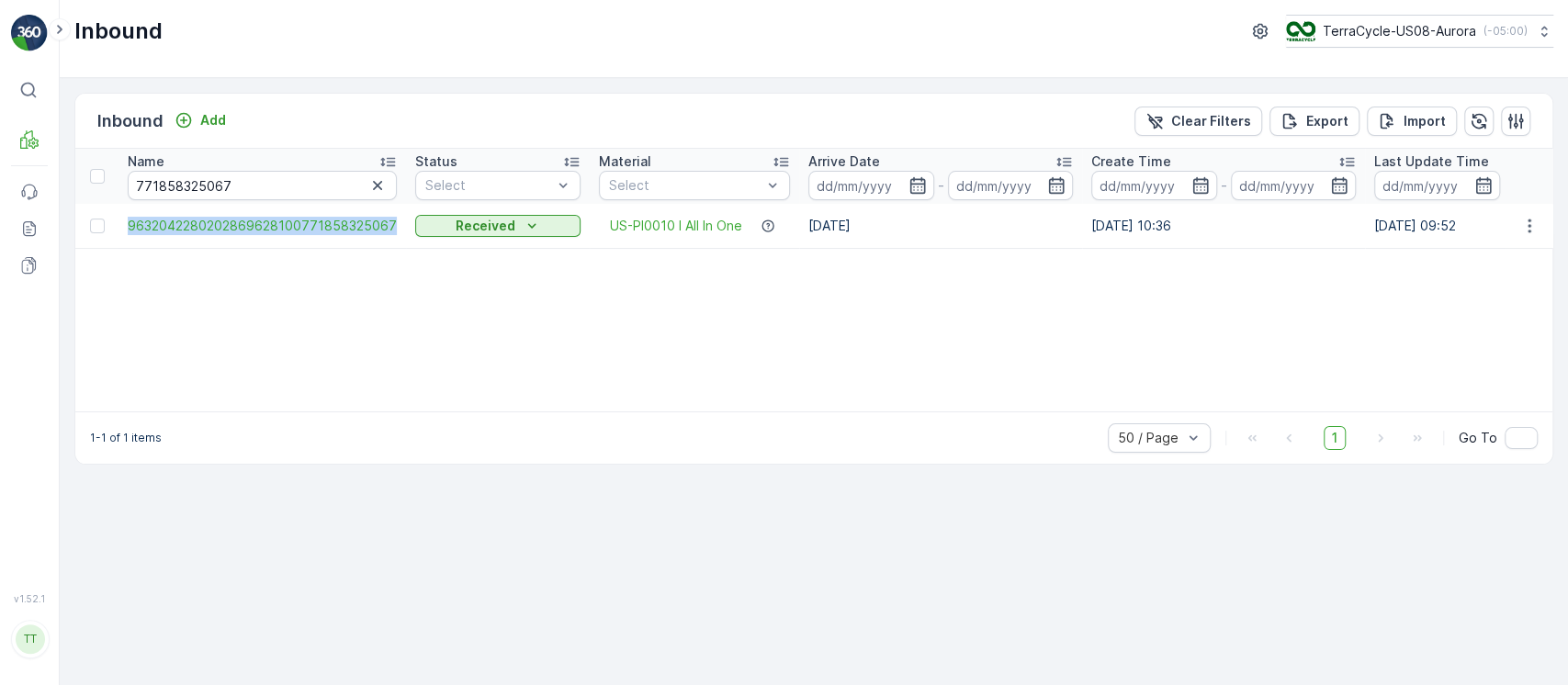
drag, startPoint x: 120, startPoint y: 220, endPoint x: 398, endPoint y: 242, distance: 278.9
click at [398, 242] on td "9632042280202869628100771858325067" at bounding box center [262, 226] width 287 height 44
copy span "9632042280202869628100771858325067"
click at [373, 179] on icon "button" at bounding box center [377, 185] width 18 height 18
paste input "881779926919"
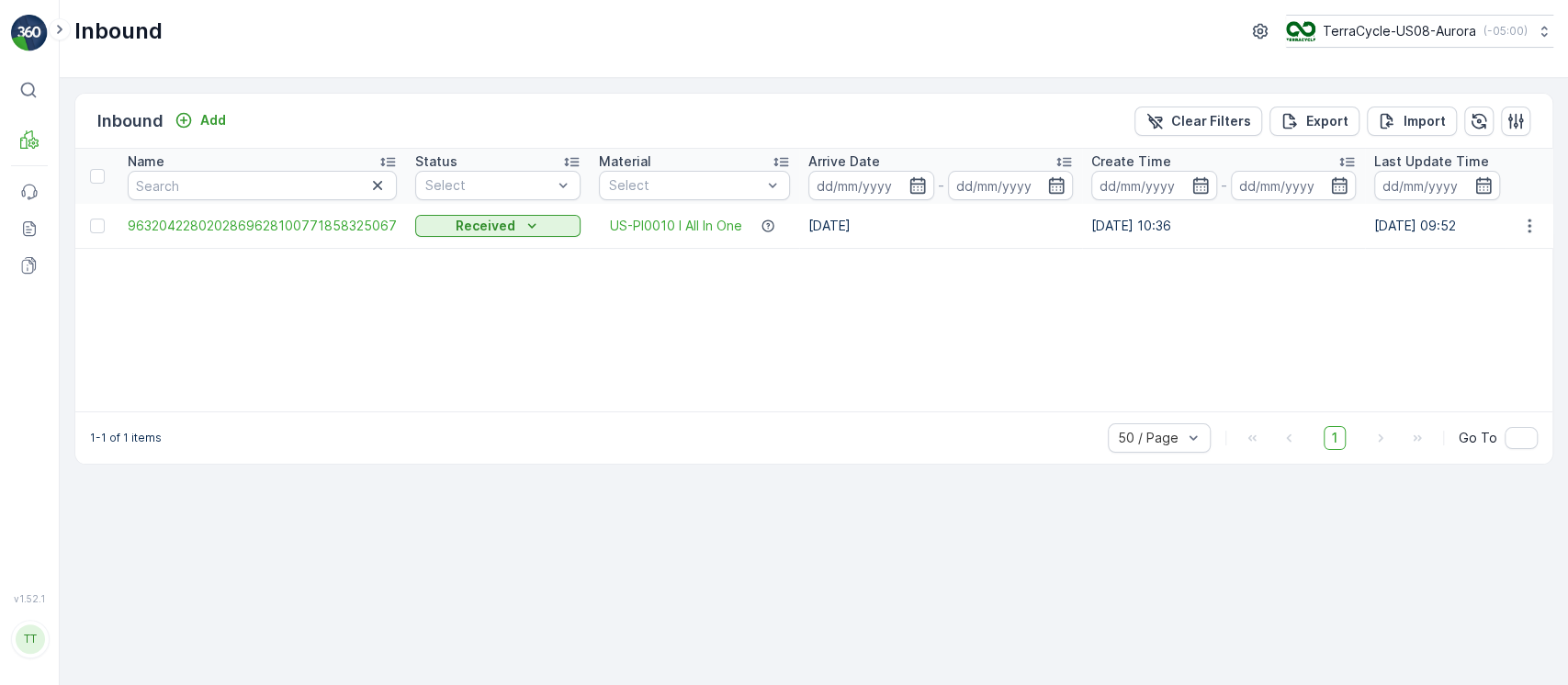
type input "881779926919"
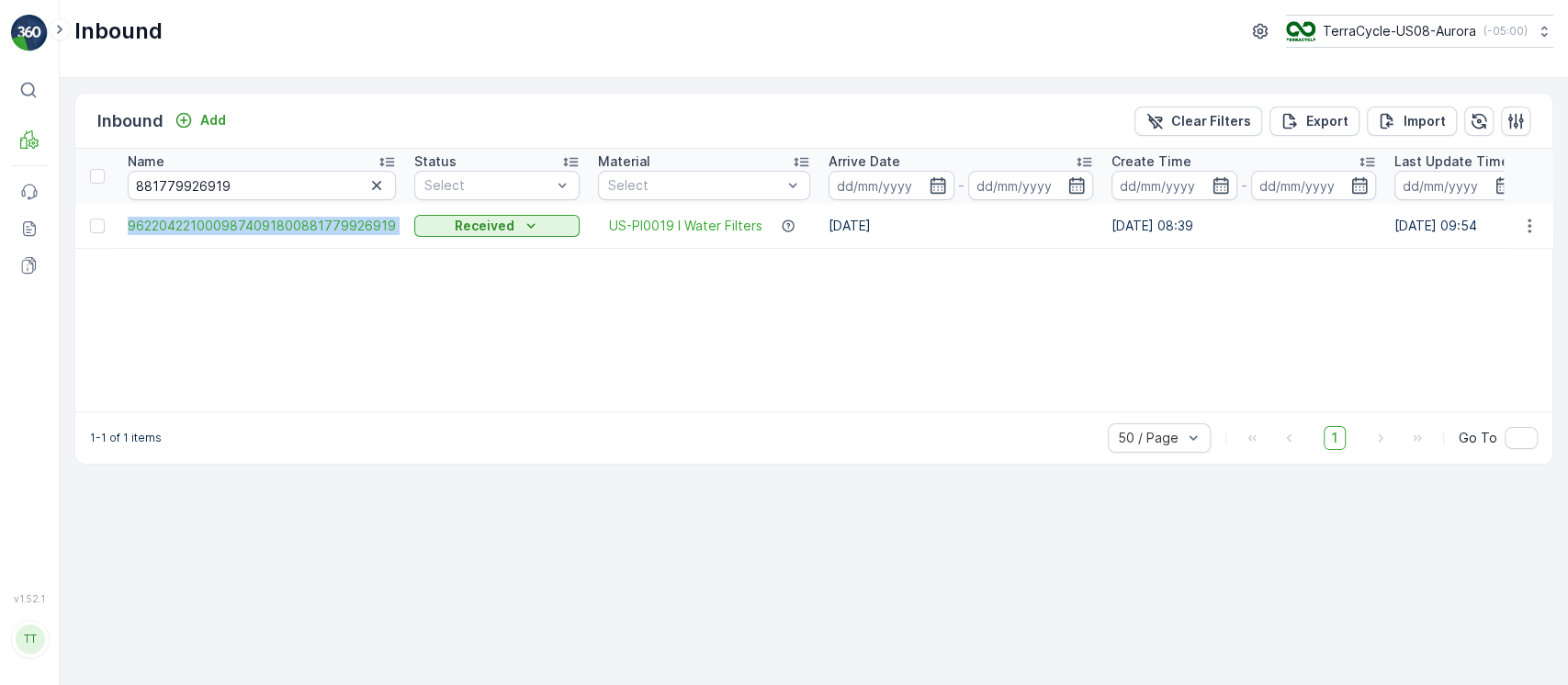
drag, startPoint x: 122, startPoint y: 215, endPoint x: 399, endPoint y: 247, distance: 278.8
copy span "9622042210009874091800881779926919"
click at [952, 322] on div "Name 881779926919 Status Select Material Select Arrive Date - Create Time - Las…" at bounding box center [813, 279] width 1477 height 263
drag, startPoint x: 121, startPoint y: 229, endPoint x: 390, endPoint y: 239, distance: 269.2
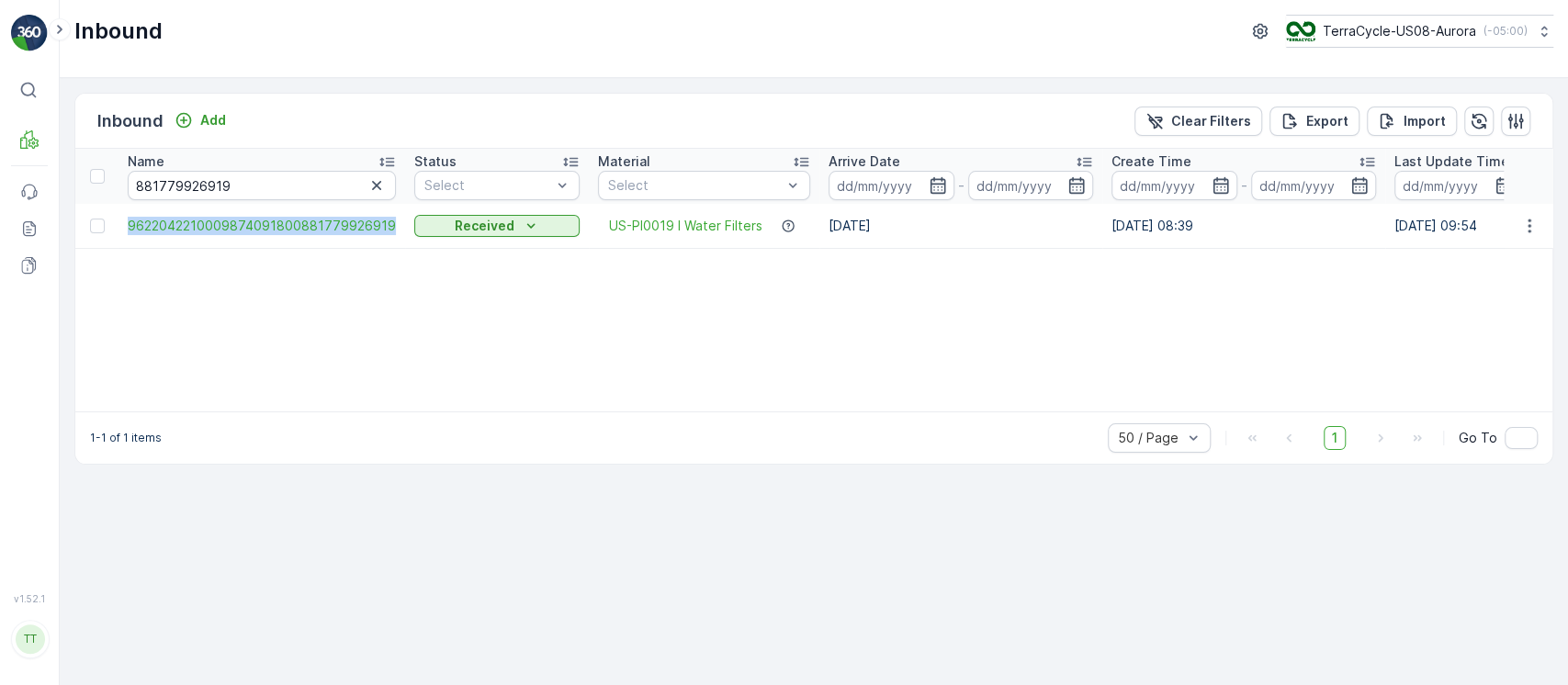
click at [390, 239] on td "9622042210009874091800881779926919" at bounding box center [262, 226] width 287 height 44
copy span "9622042210009874091800881779926919"
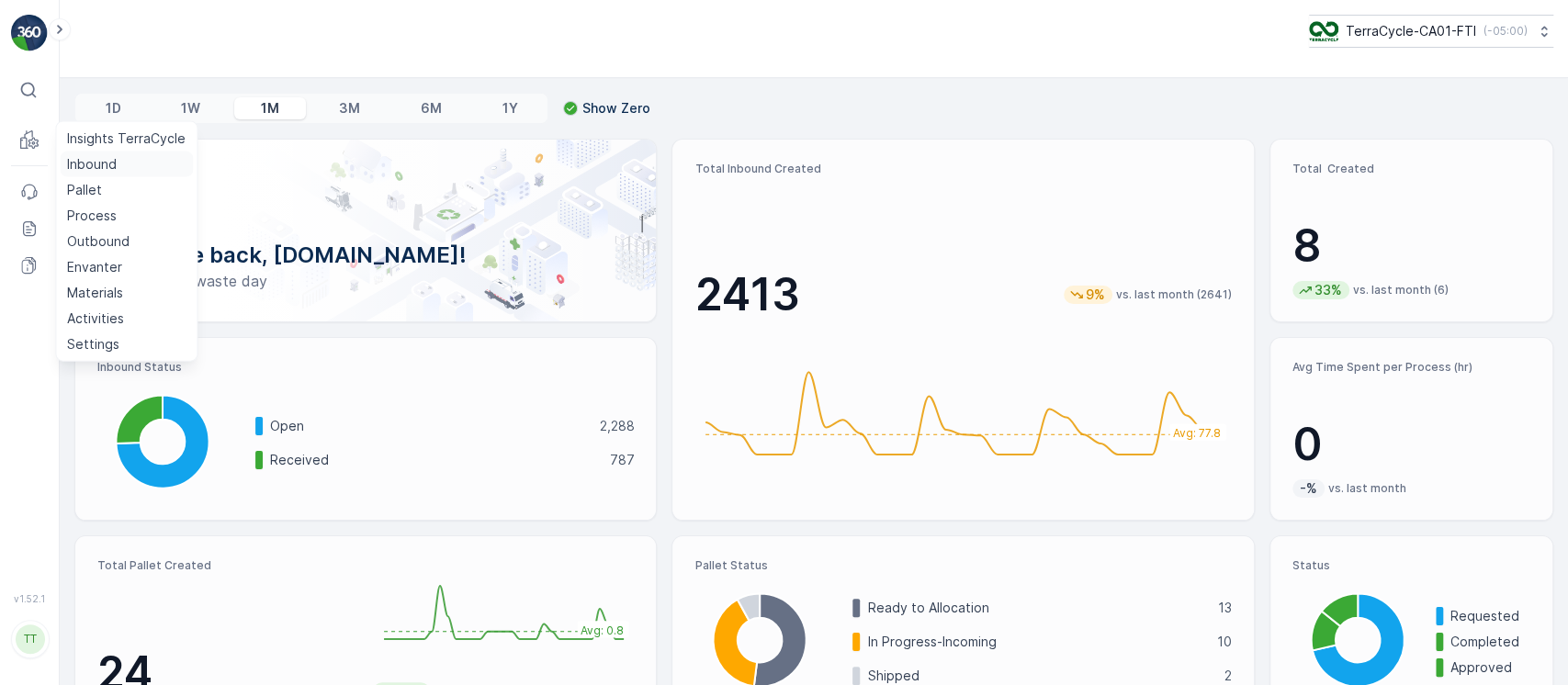
click at [87, 158] on p "Inbound" at bounding box center [91, 164] width 49 height 18
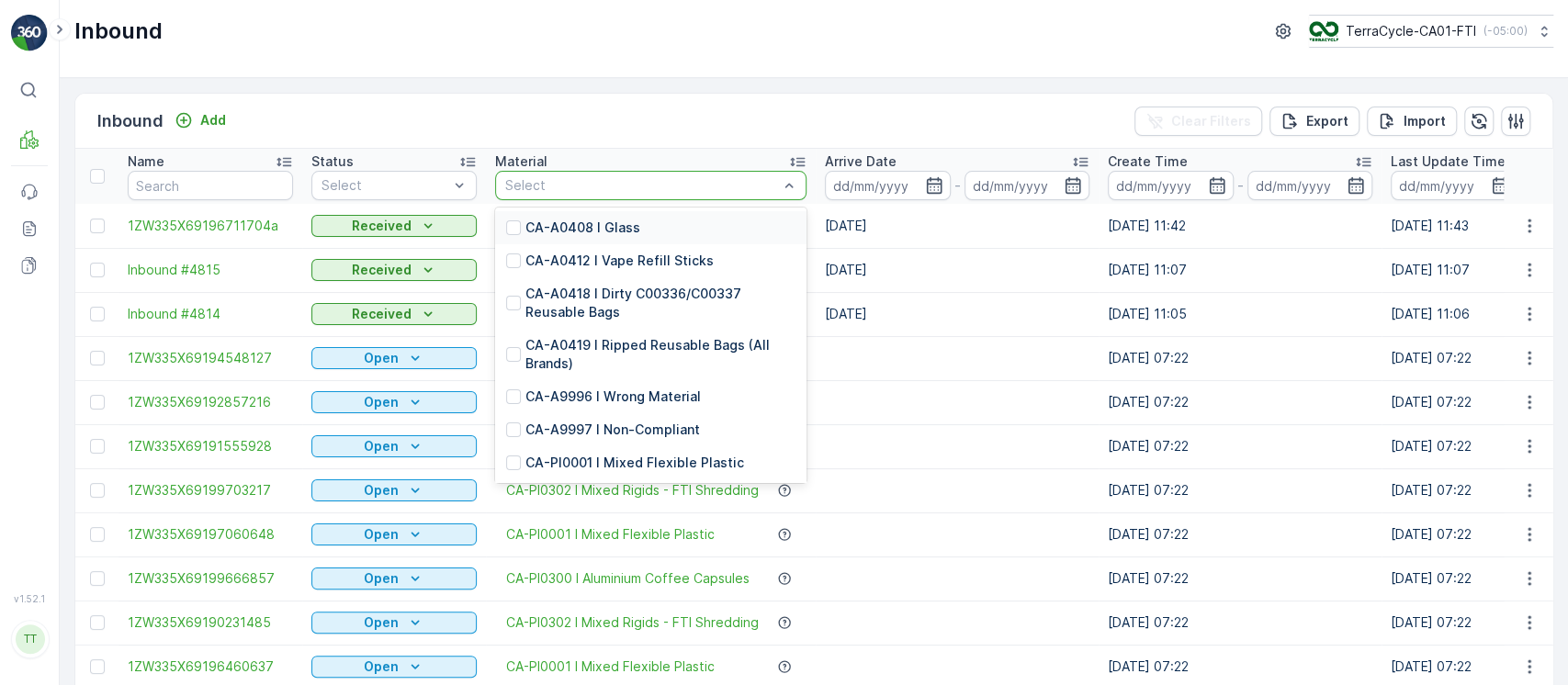
type input "CA-PI0017"
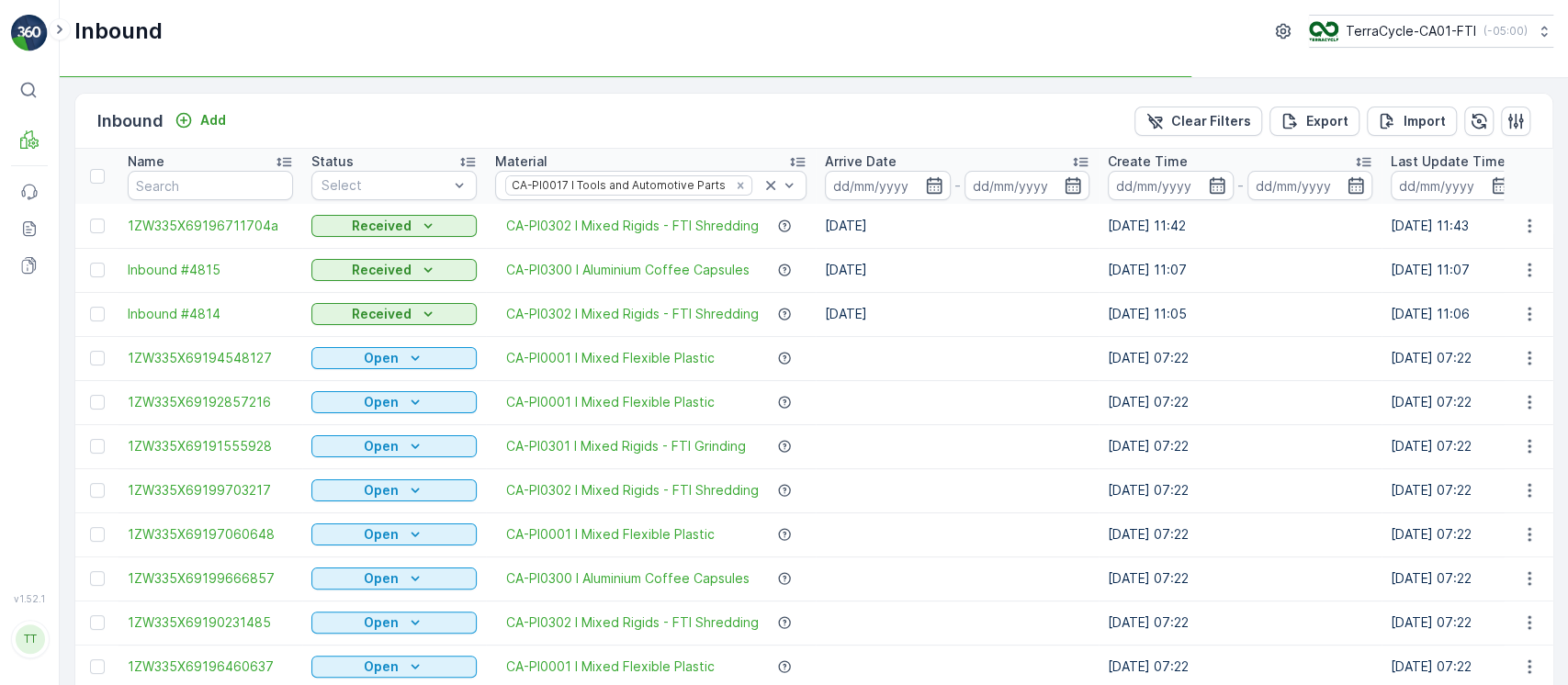
click at [373, 199] on div "Select" at bounding box center [394, 185] width 166 height 30
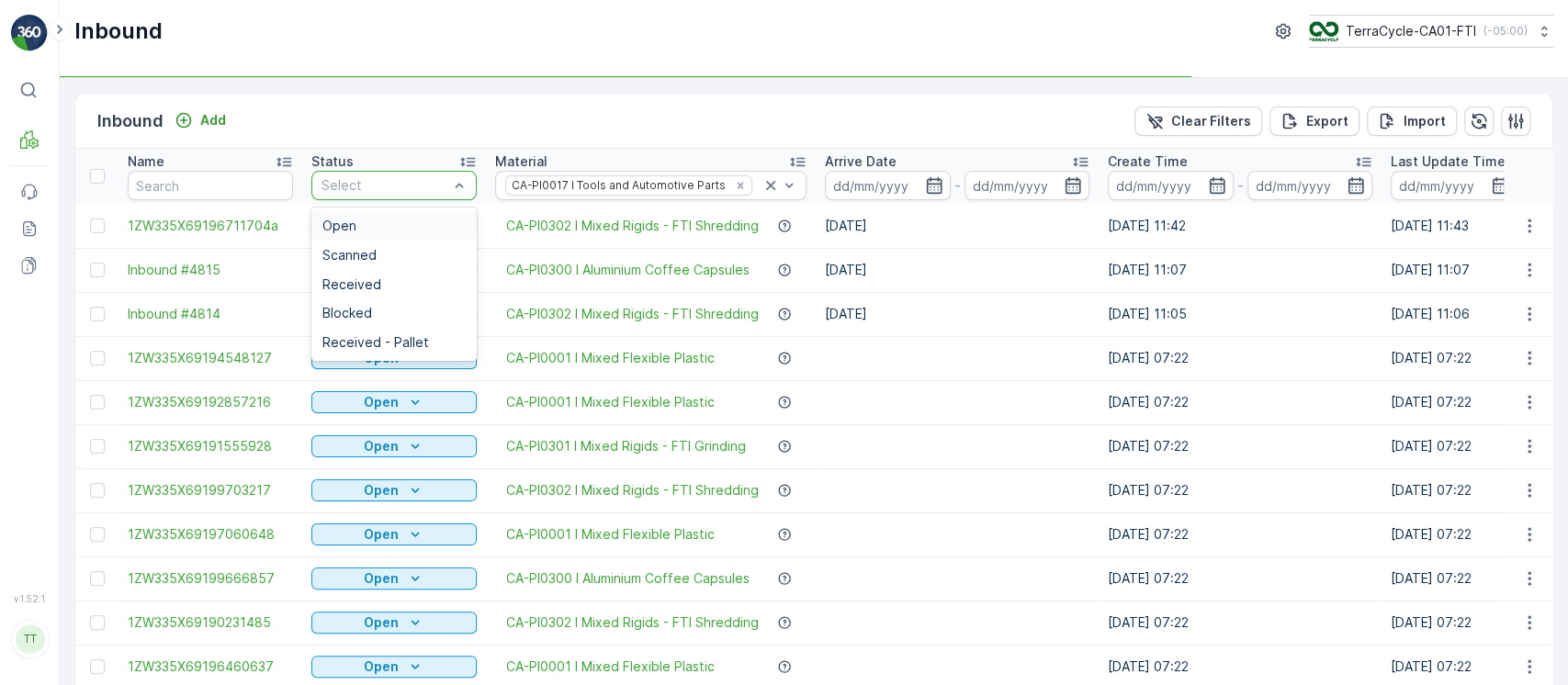
click at [373, 224] on div "Open" at bounding box center [394, 225] width 144 height 14
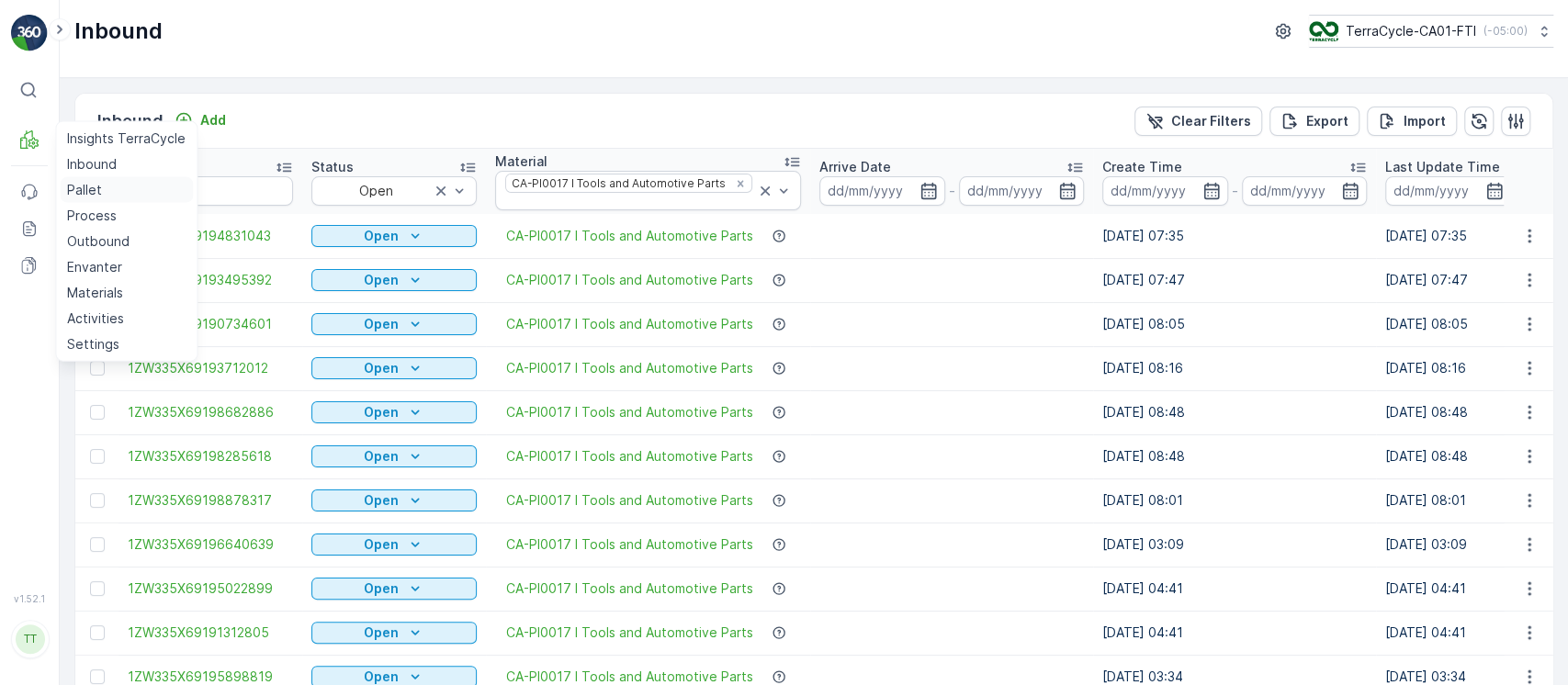
drag, startPoint x: 106, startPoint y: 189, endPoint x: 94, endPoint y: 191, distance: 12.2
click at [104, 193] on link "Pallet" at bounding box center [126, 190] width 133 height 26
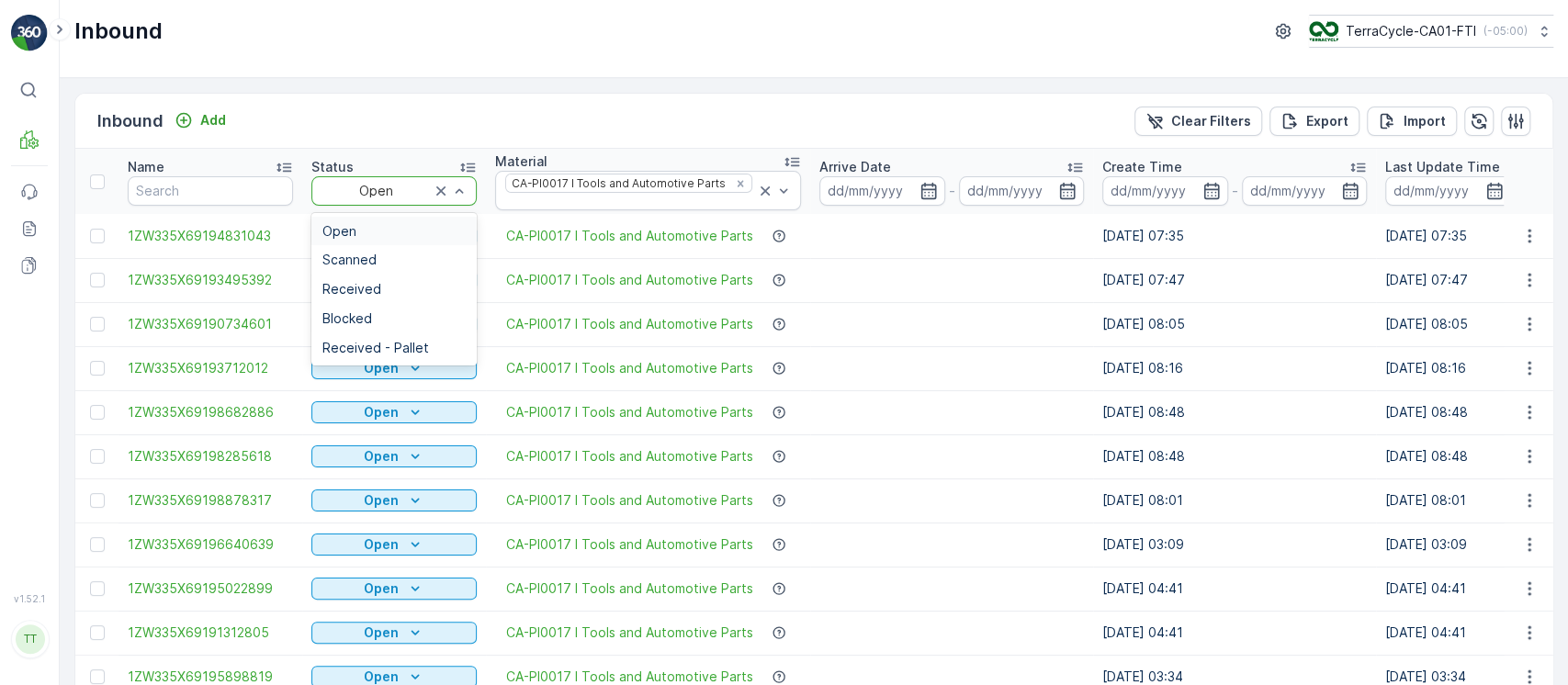
click at [375, 176] on div "Open" at bounding box center [394, 191] width 166 height 30
click at [385, 275] on div "Received" at bounding box center [394, 289] width 166 height 30
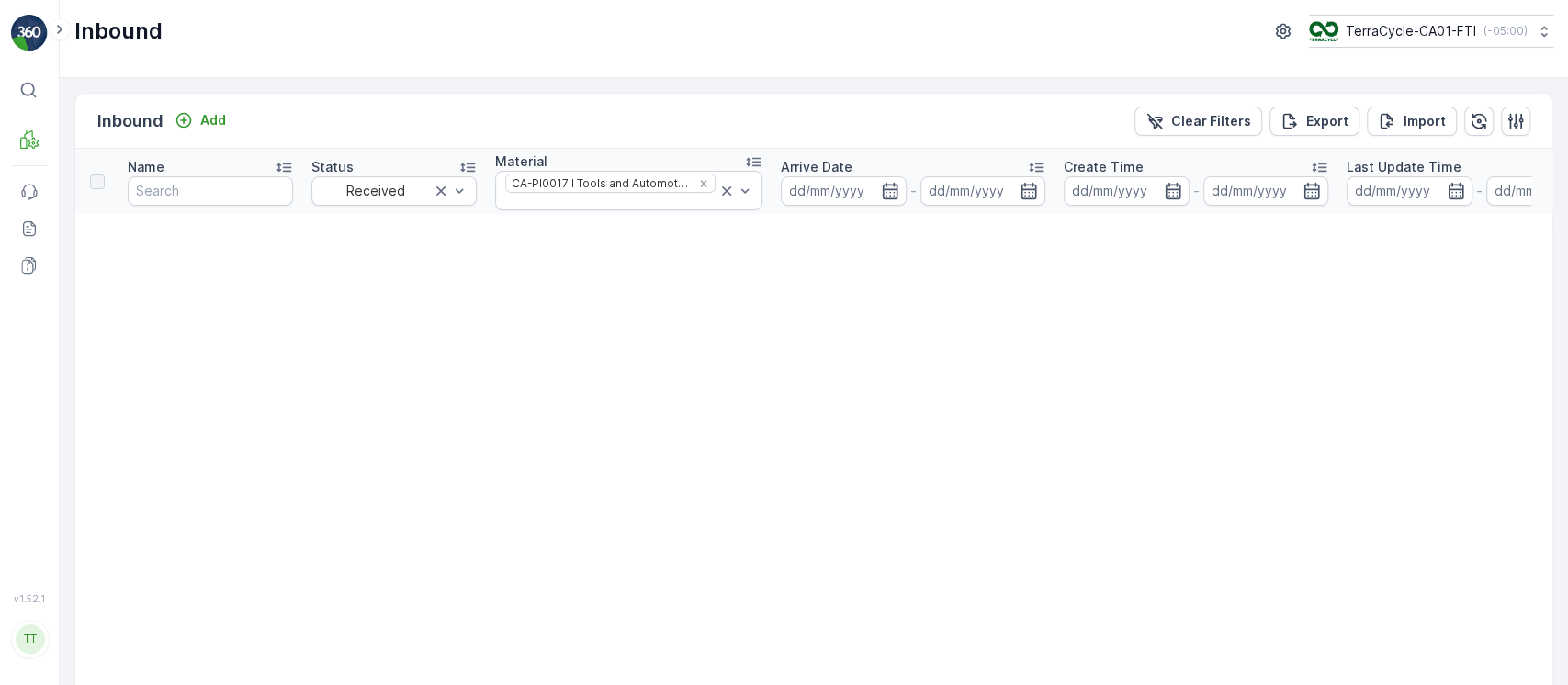
drag, startPoint x: 1176, startPoint y: 129, endPoint x: 911, endPoint y: 8, distance: 291.3
click at [1176, 128] on button "Clear Filters" at bounding box center [1198, 121] width 128 height 30
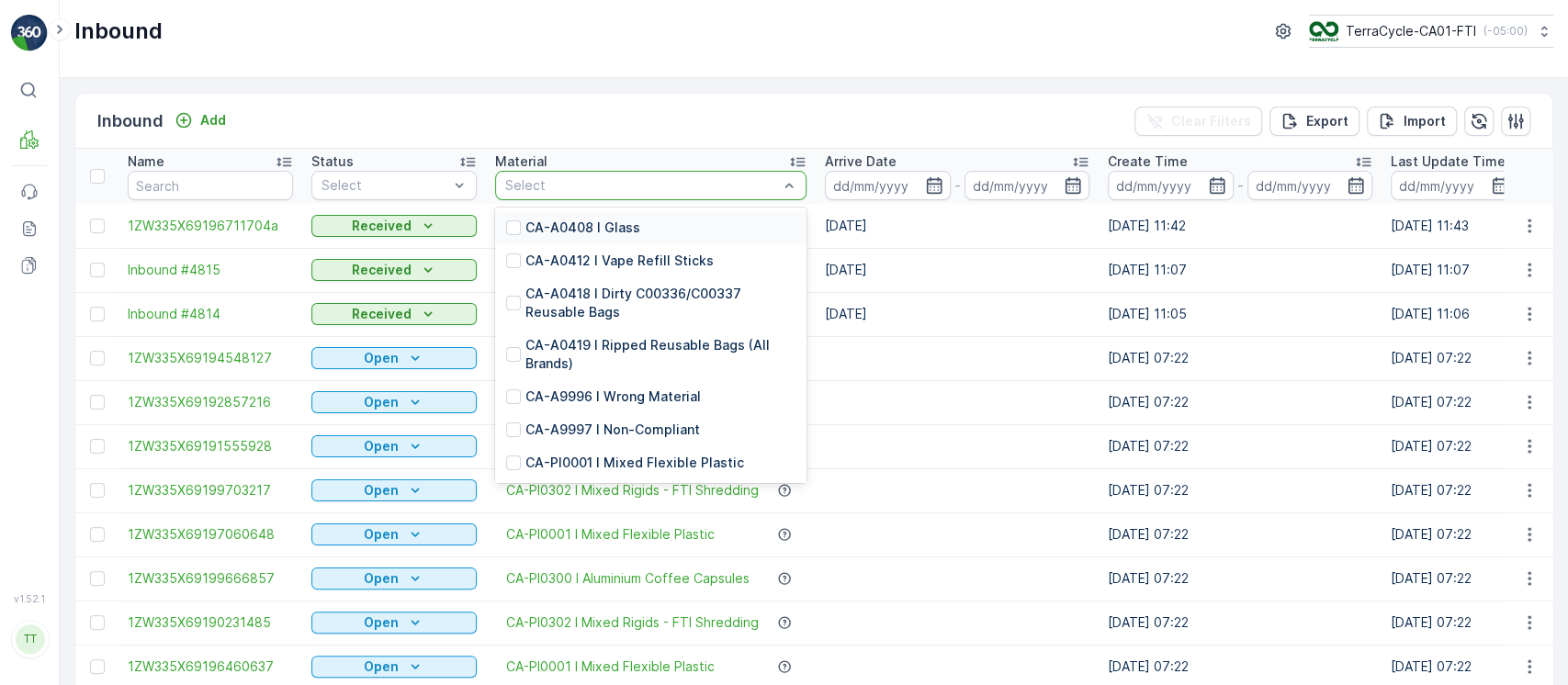
type input "CA-PI0007 I CCA01000 Beauty"
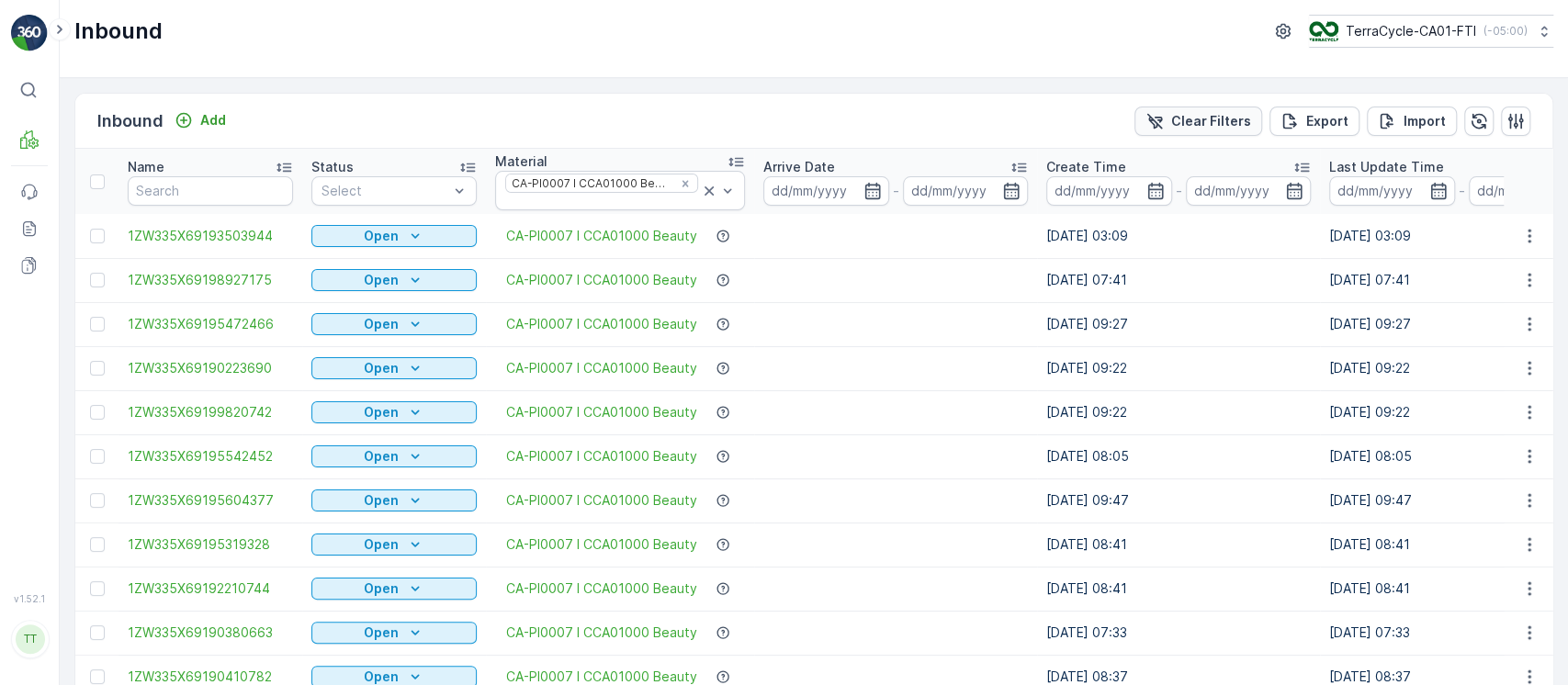
click at [1176, 119] on p "Clear Filters" at bounding box center [1211, 120] width 80 height 18
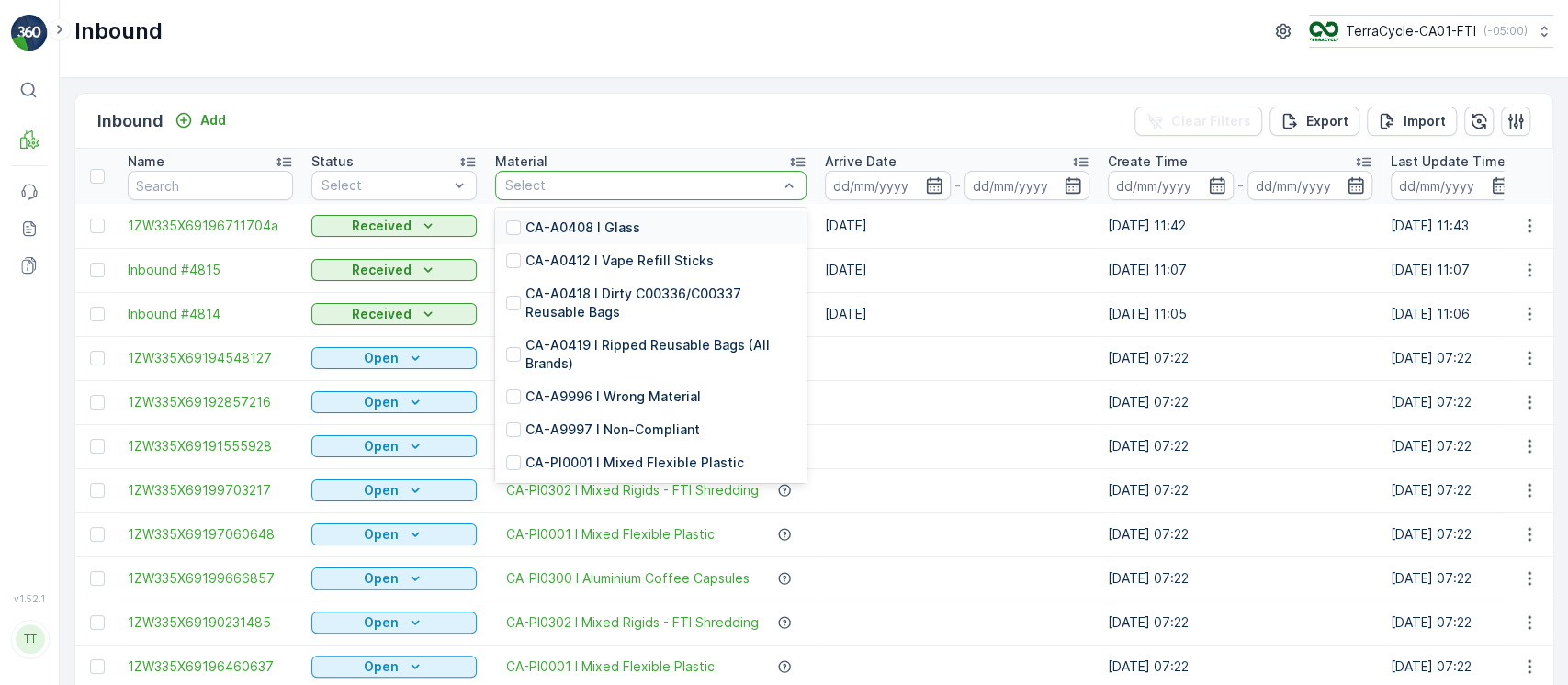
type input "PI0004"
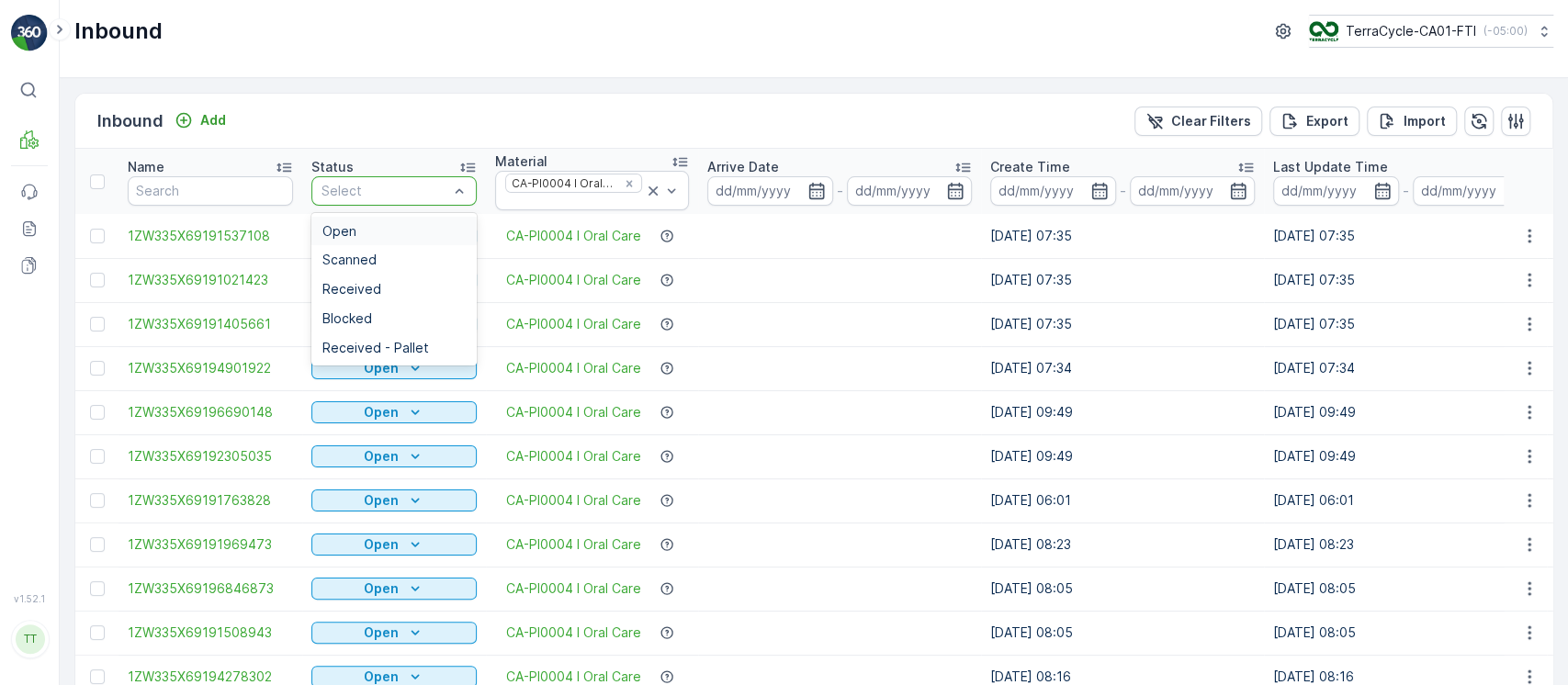
click at [409, 225] on div "Open" at bounding box center [394, 231] width 144 height 14
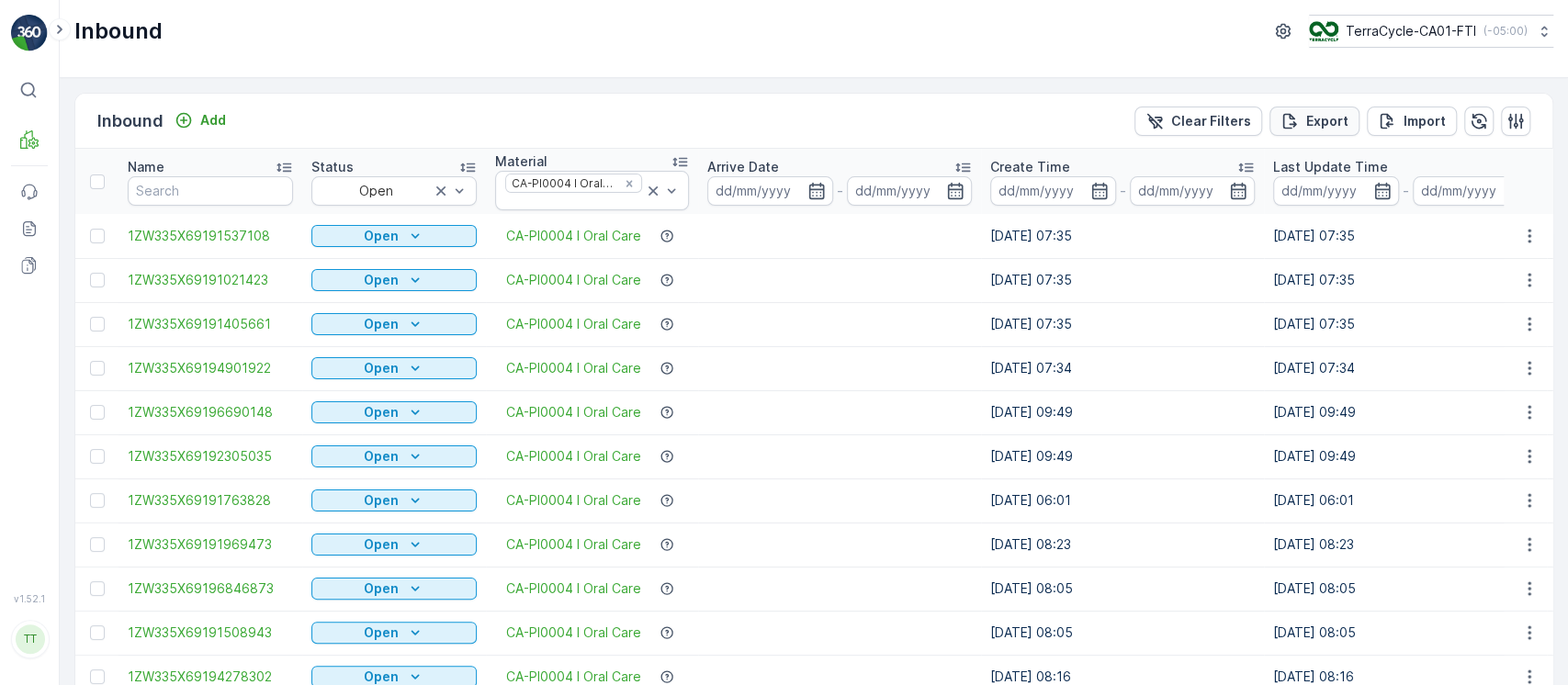
click at [1322, 126] on p "Export" at bounding box center [1327, 120] width 42 height 18
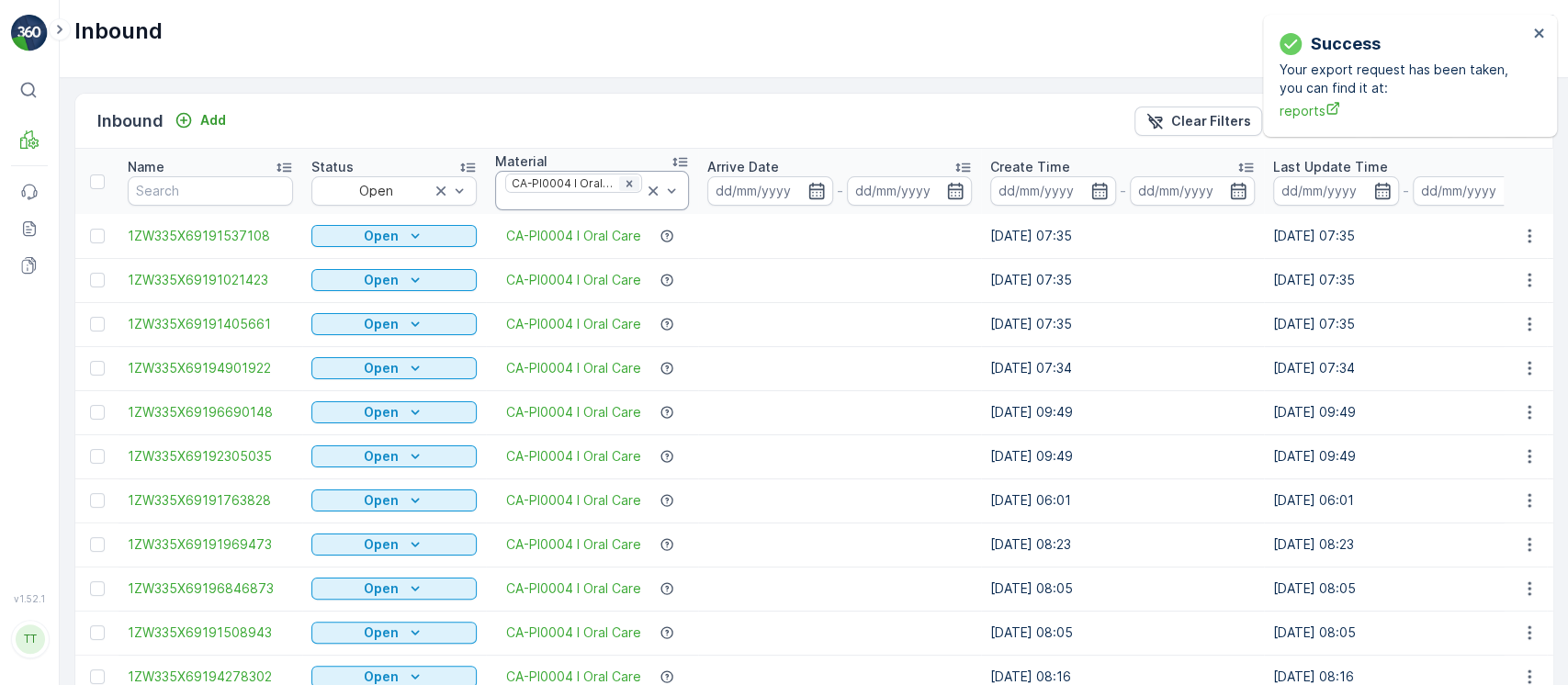
click at [640, 181] on div "Remove CA-PI0004 I Oral Care" at bounding box center [629, 183] width 20 height 14
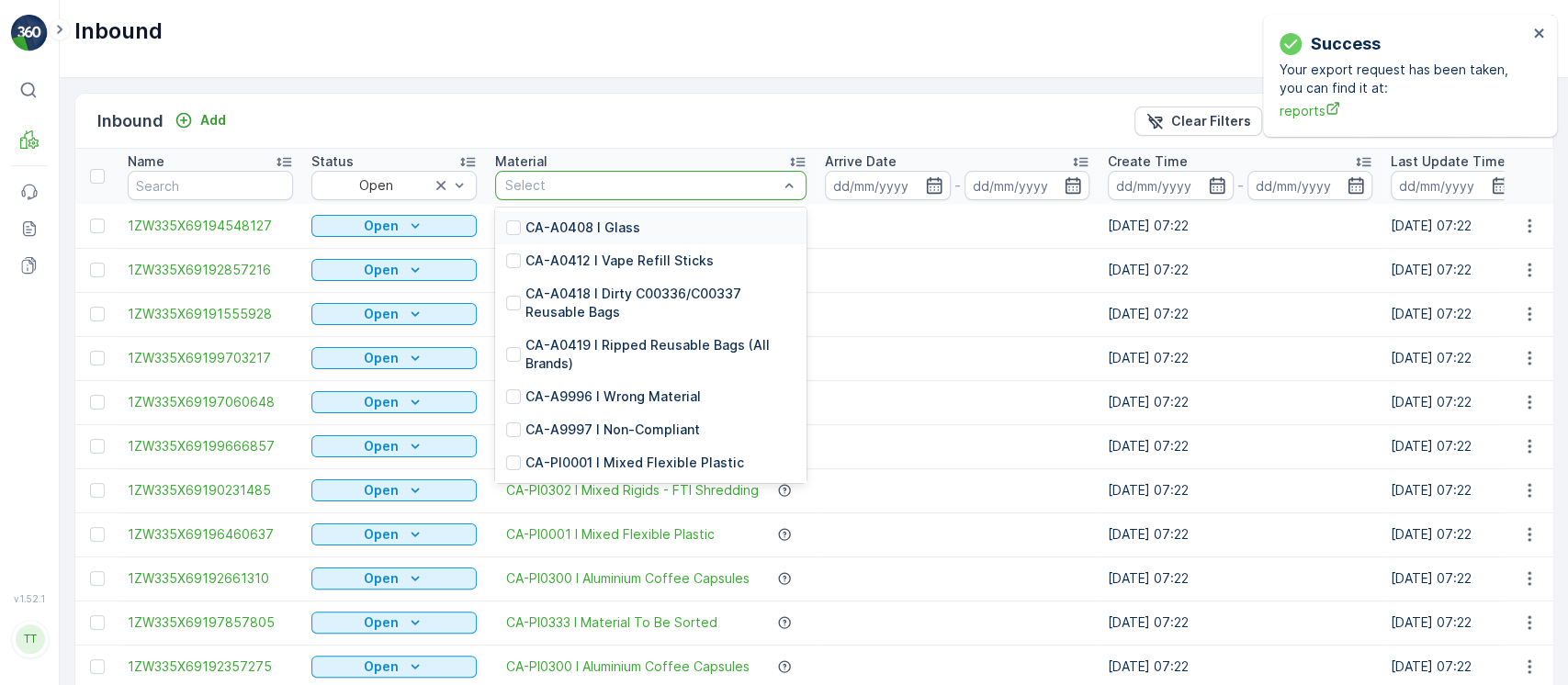
type input "PI0045"
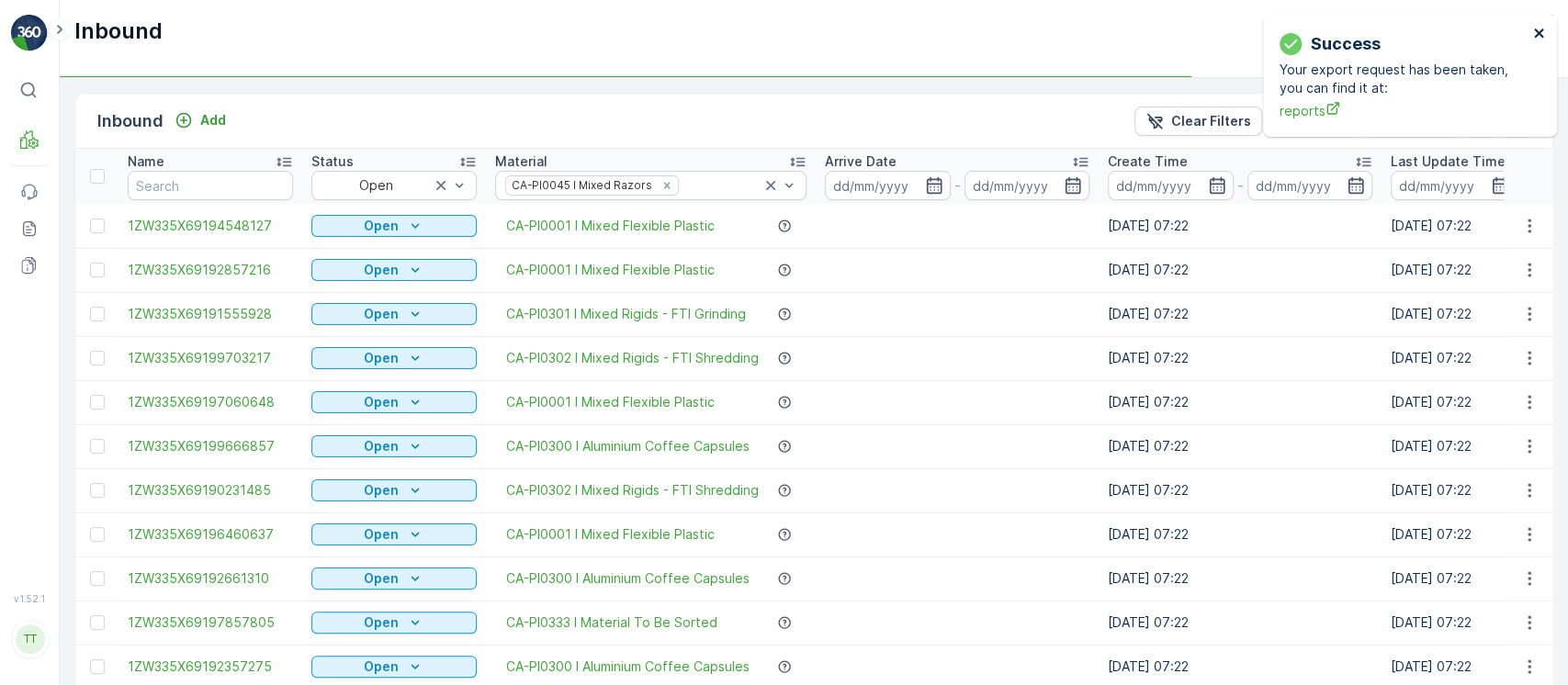
click at [1540, 36] on icon "close" at bounding box center [1538, 34] width 10 height 10
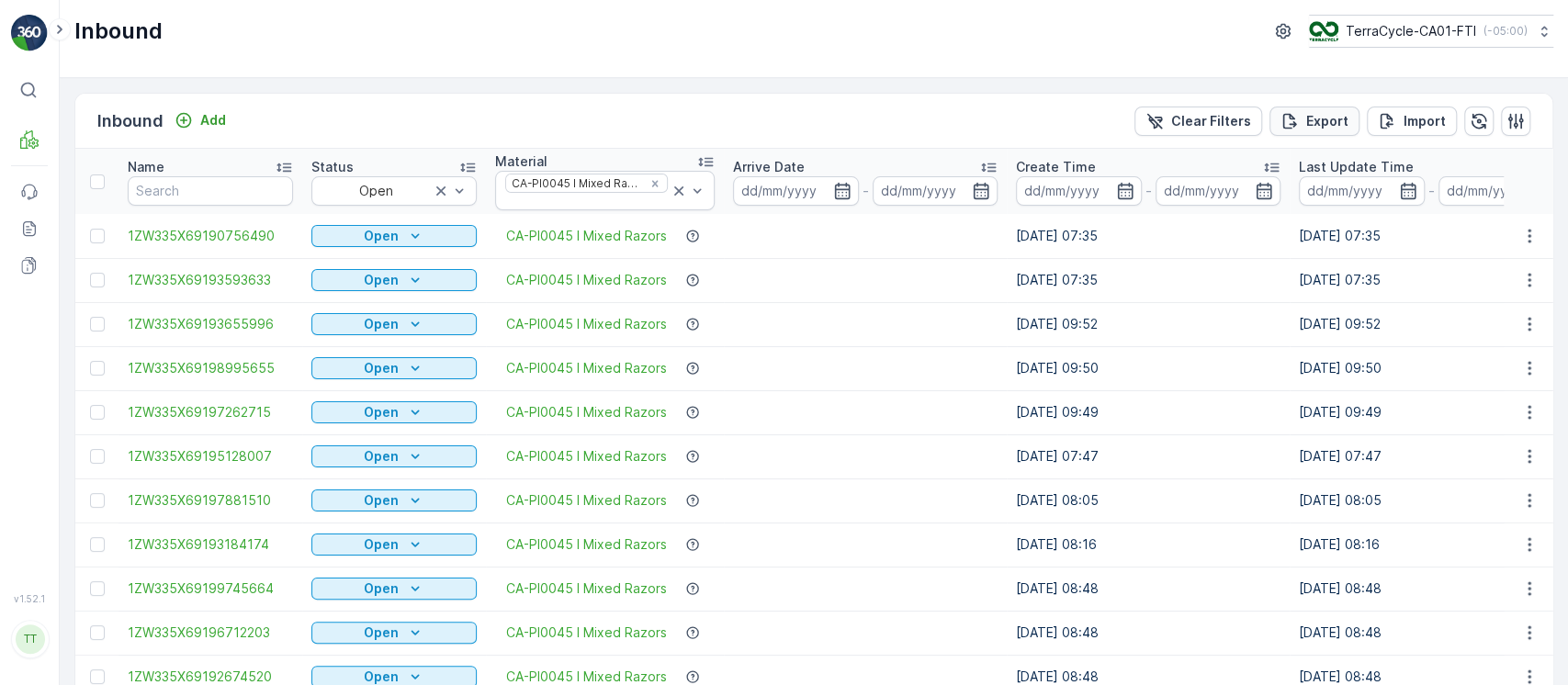
click at [1297, 133] on button "Export" at bounding box center [1314, 121] width 90 height 30
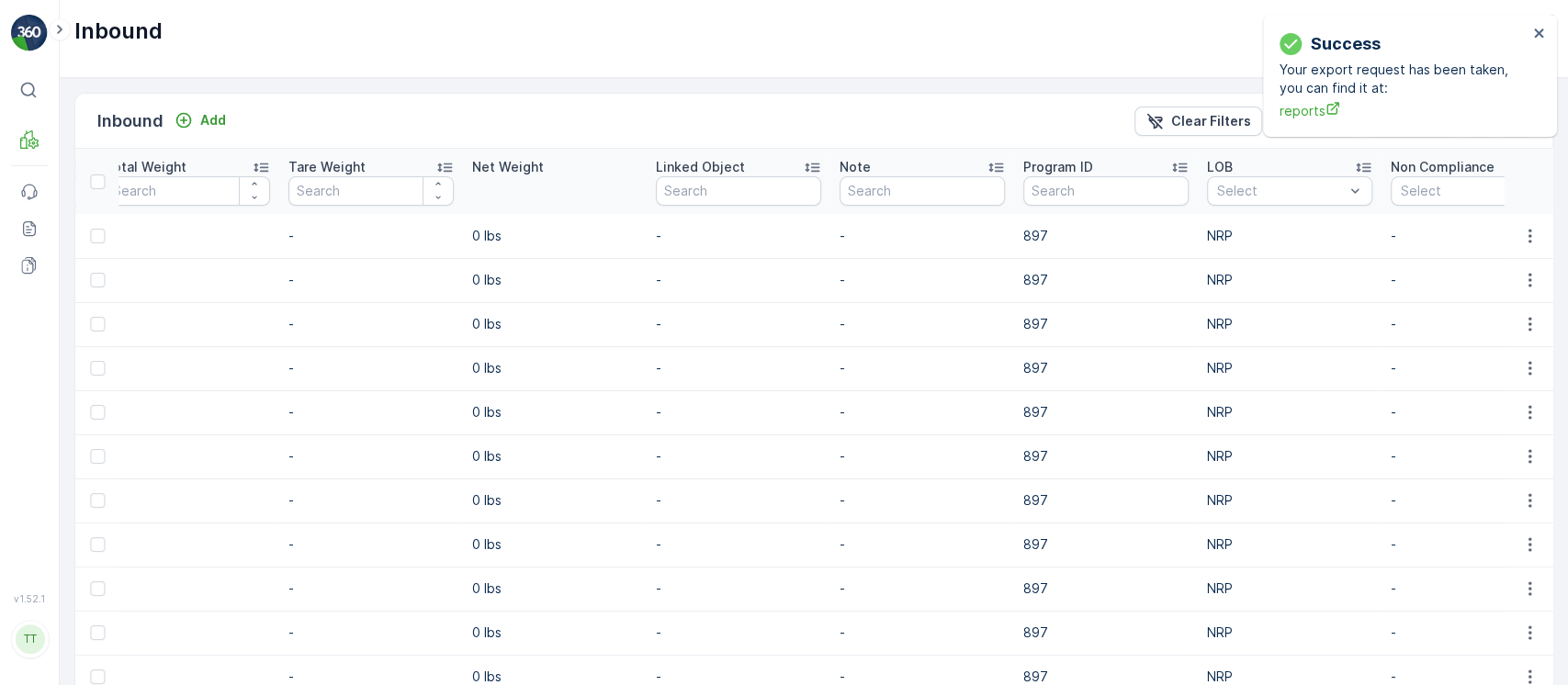
scroll to position [0, 1910]
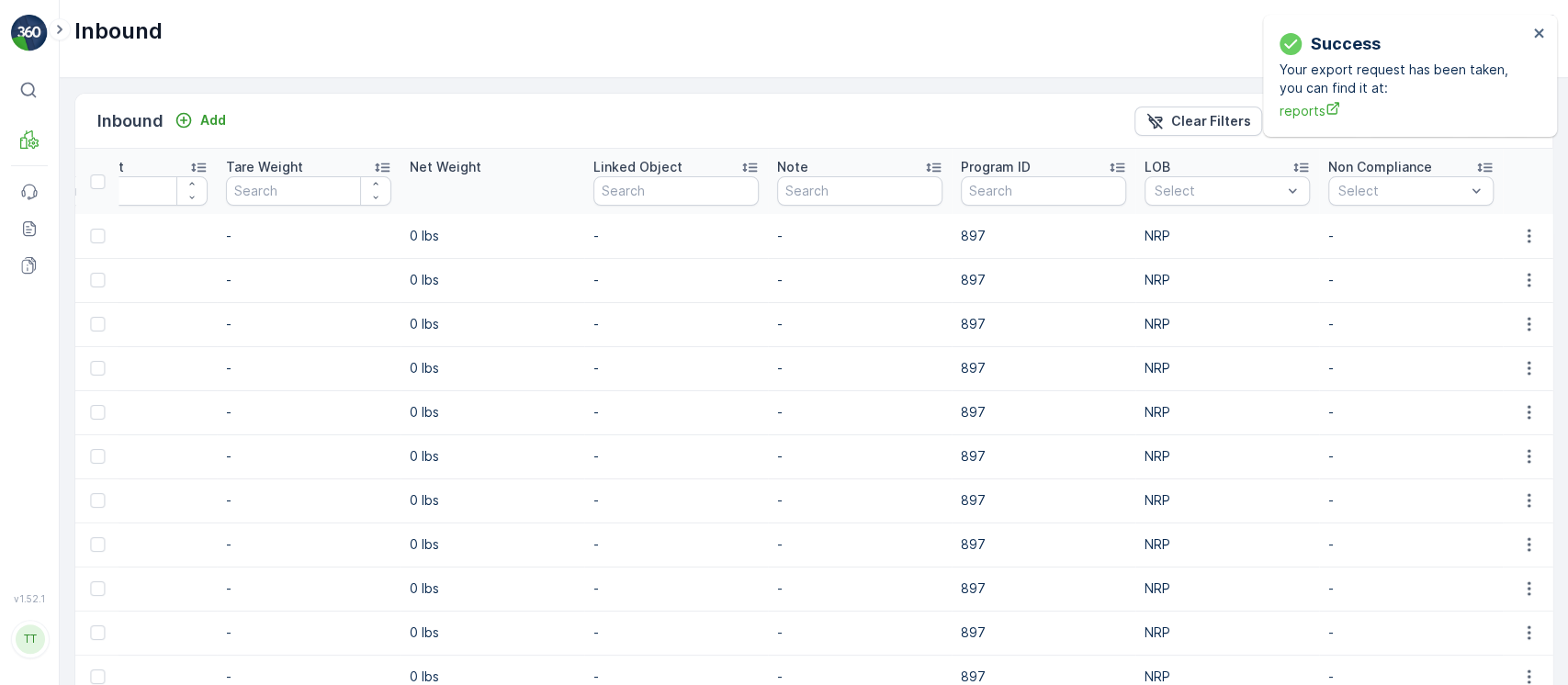
click at [971, 228] on p "897" at bounding box center [1043, 236] width 166 height 18
click at [972, 229] on p "897" at bounding box center [1043, 236] width 166 height 18
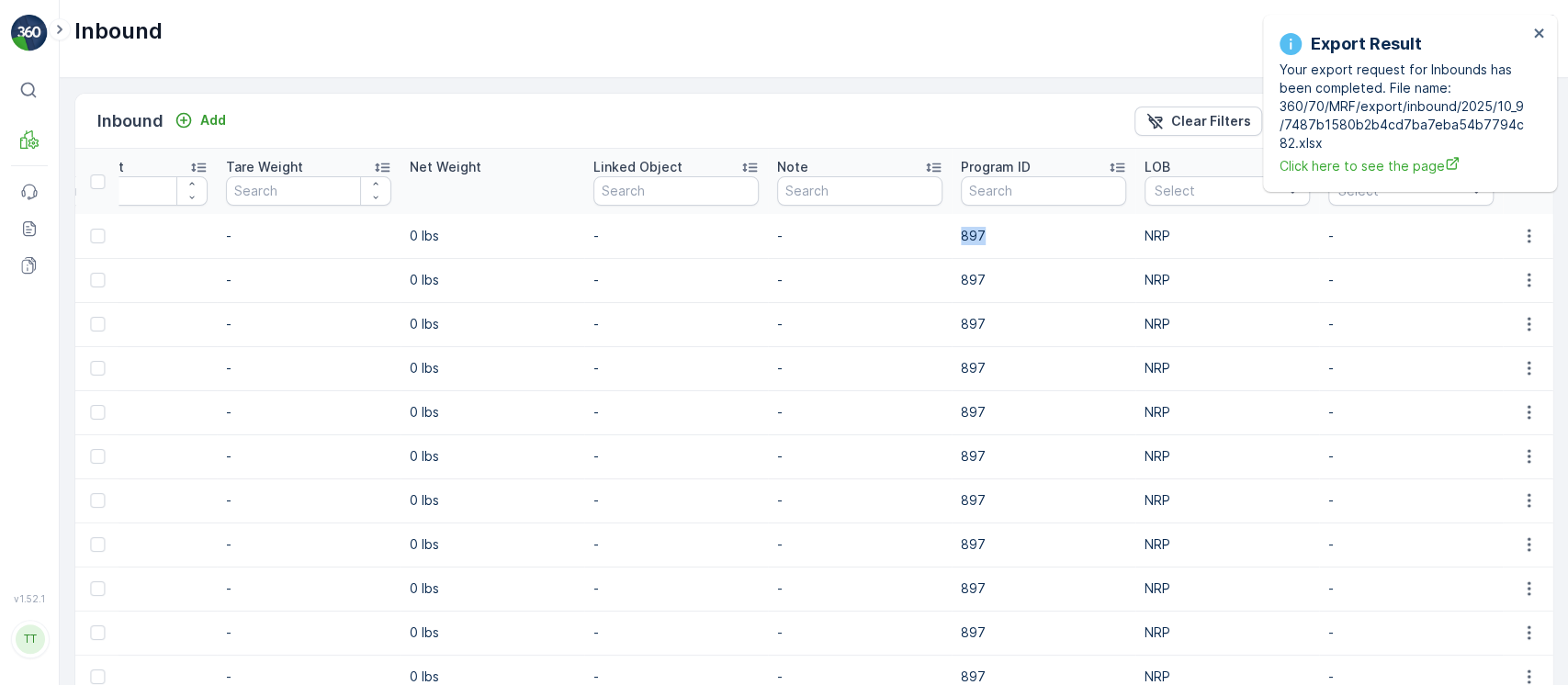
copy p "897"
click at [808, 315] on p "-" at bounding box center [860, 324] width 166 height 18
click at [1240, 127] on p "Clear Filters" at bounding box center [1211, 120] width 80 height 18
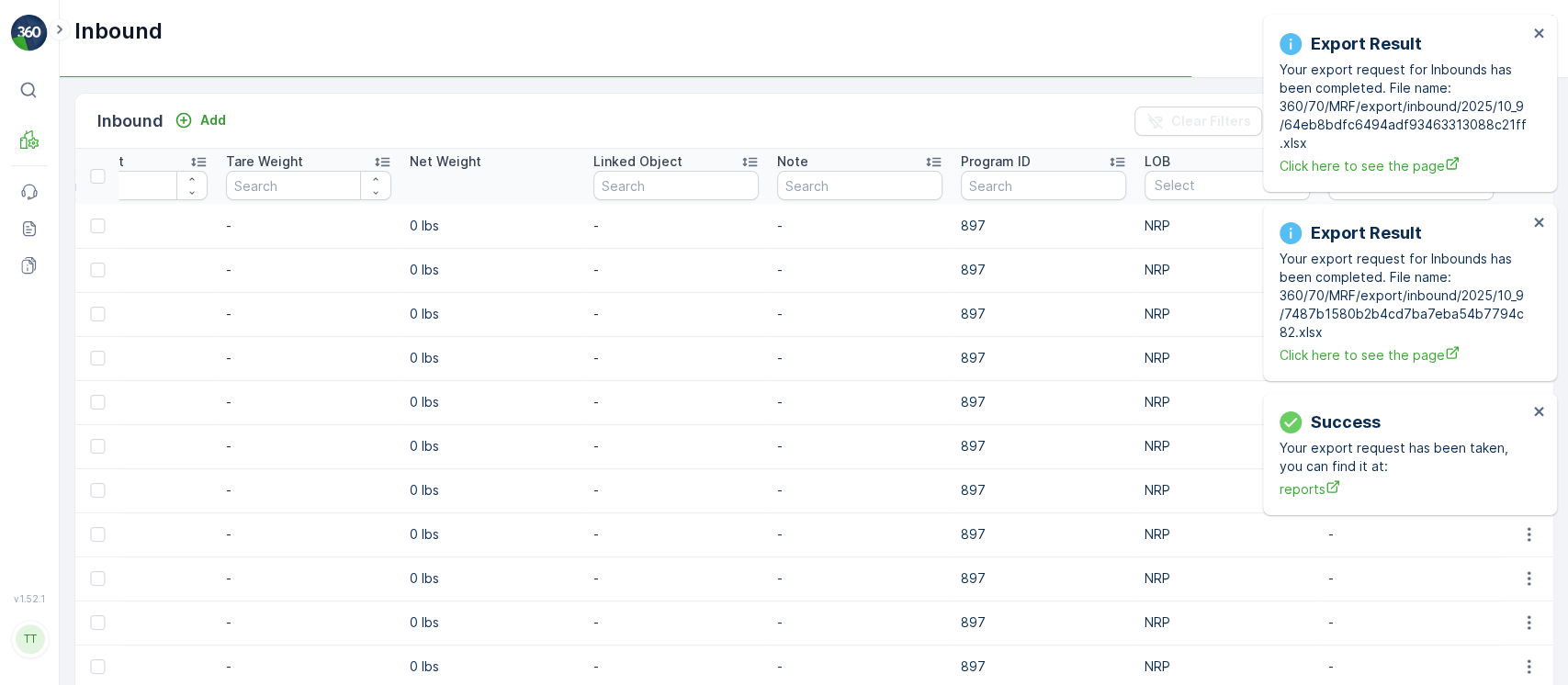
click at [1531, 33] on div "Export Result Your export request for Inbounds has been completed. File name: 3…" at bounding box center [1403, 103] width 259 height 155
click at [1535, 33] on icon "close" at bounding box center [1538, 34] width 10 height 10
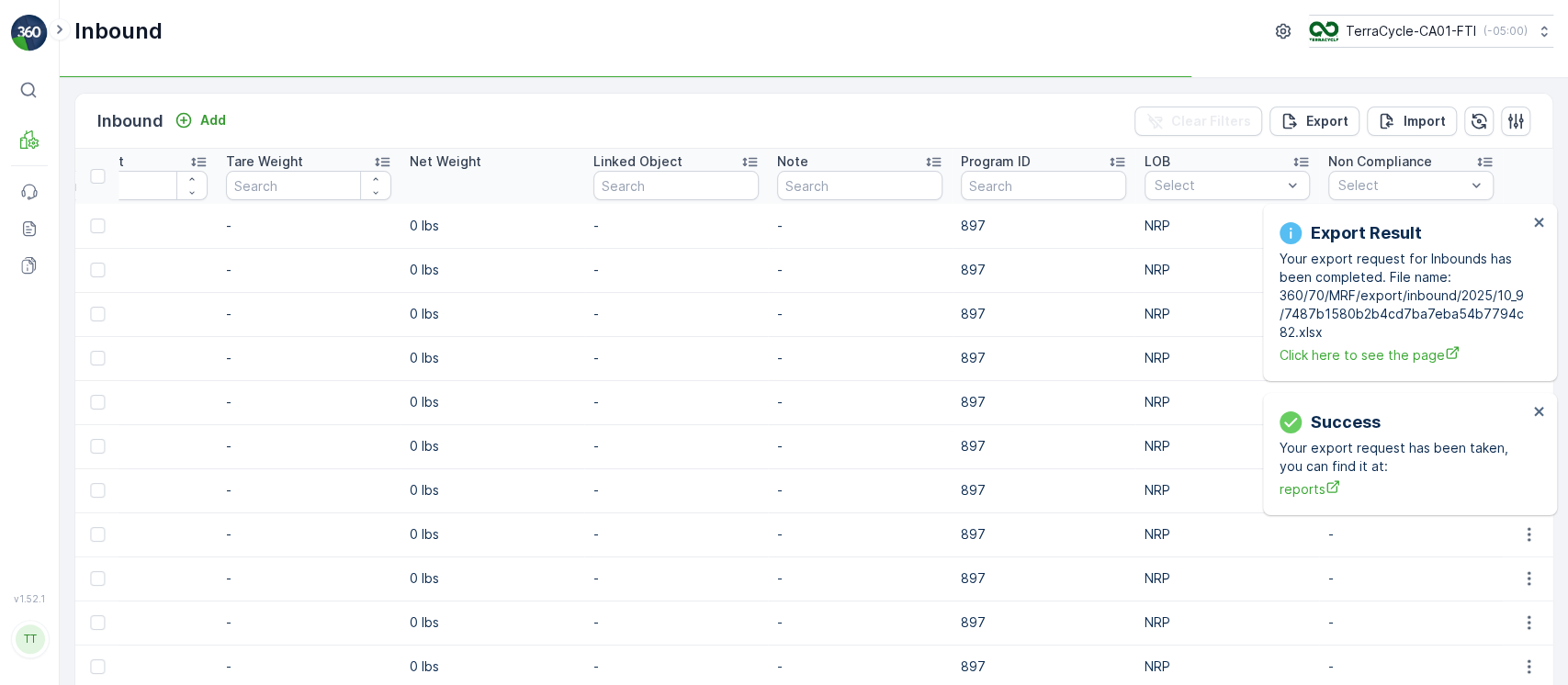
click at [1535, 204] on div "Export Result Your export request for Inbounds has been completed. File name: 3…" at bounding box center [1409, 293] width 294 height 177
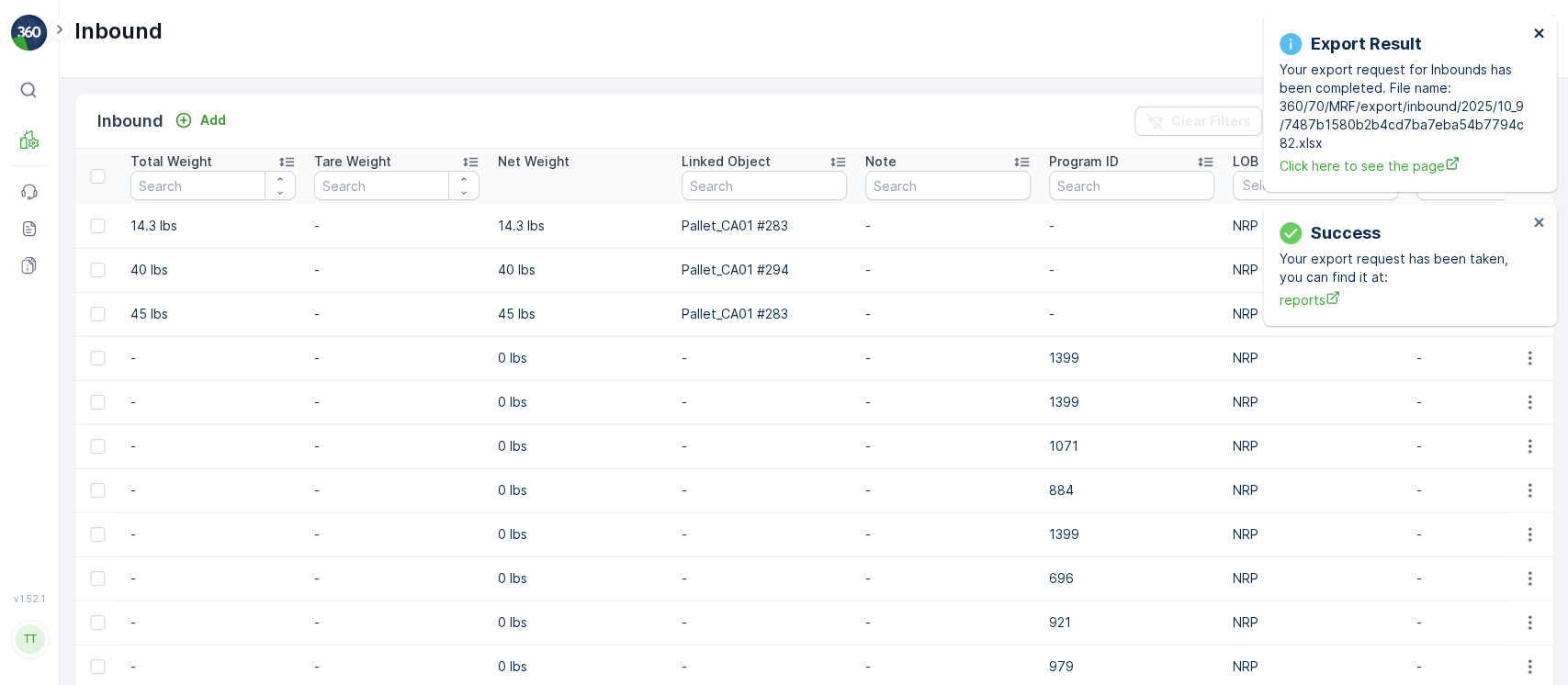
click at [1535, 33] on icon "close" at bounding box center [1538, 34] width 10 height 10
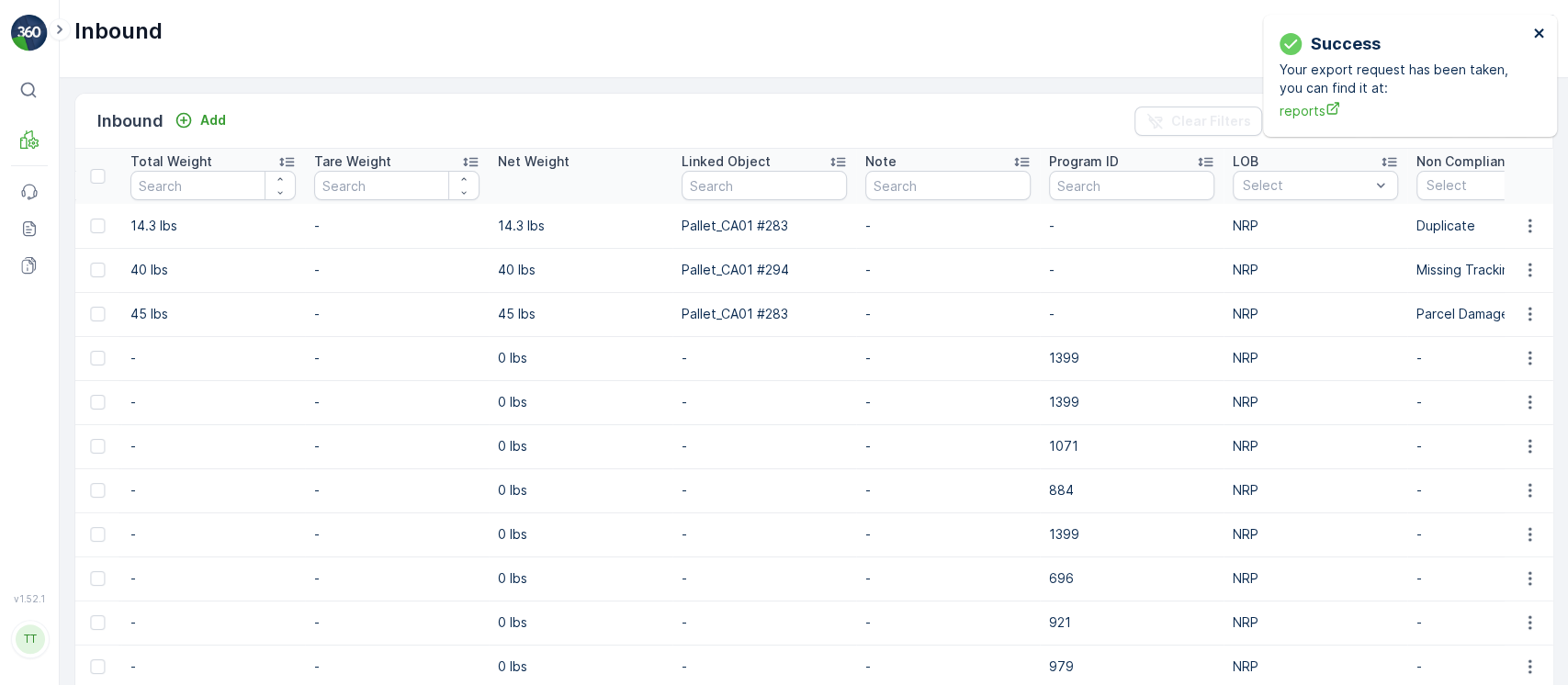
click at [1535, 33] on icon "close" at bounding box center [1538, 34] width 10 height 10
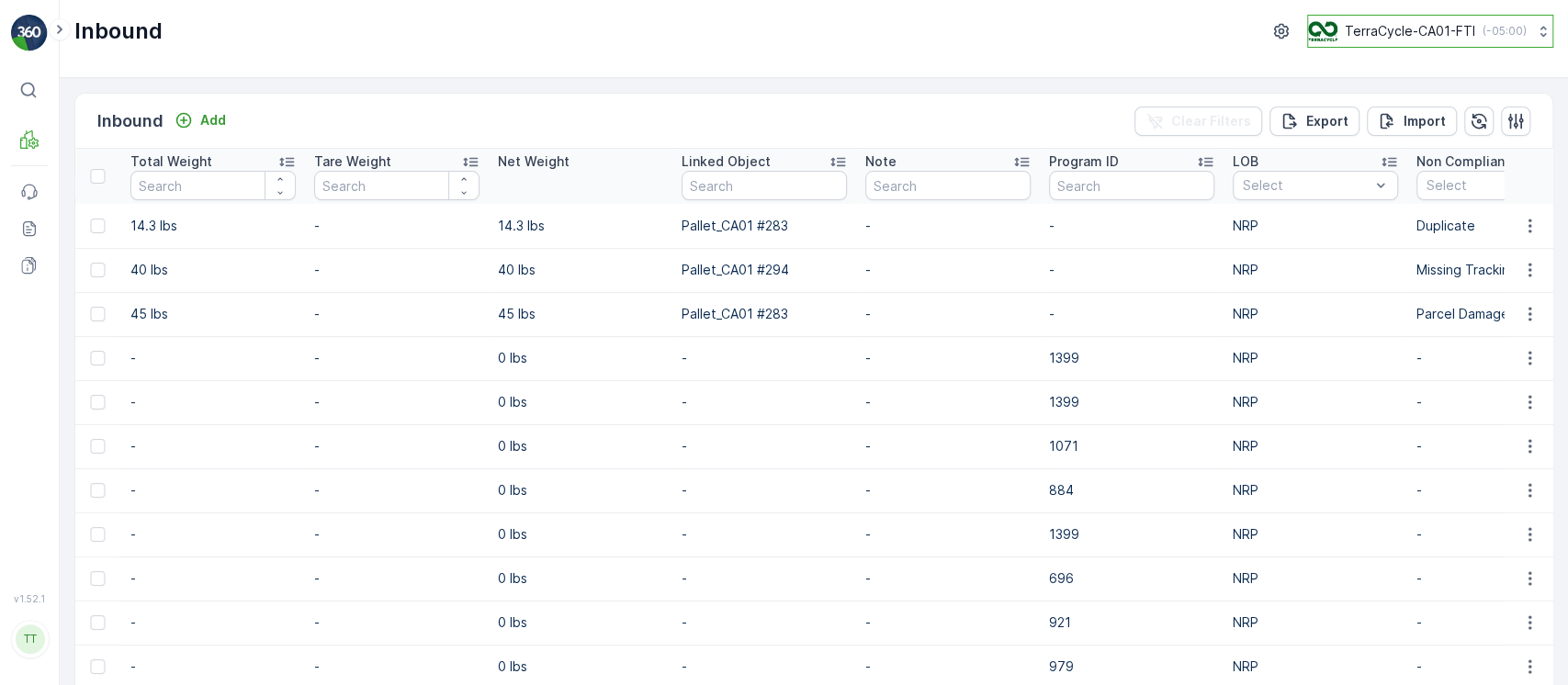
click at [1380, 24] on p "TerraCycle-CA01-FTI" at bounding box center [1409, 31] width 130 height 18
type input "jp"
click at [1433, 148] on span "Terracycle-JP02-Kase-Adonis" at bounding box center [1414, 153] width 189 height 18
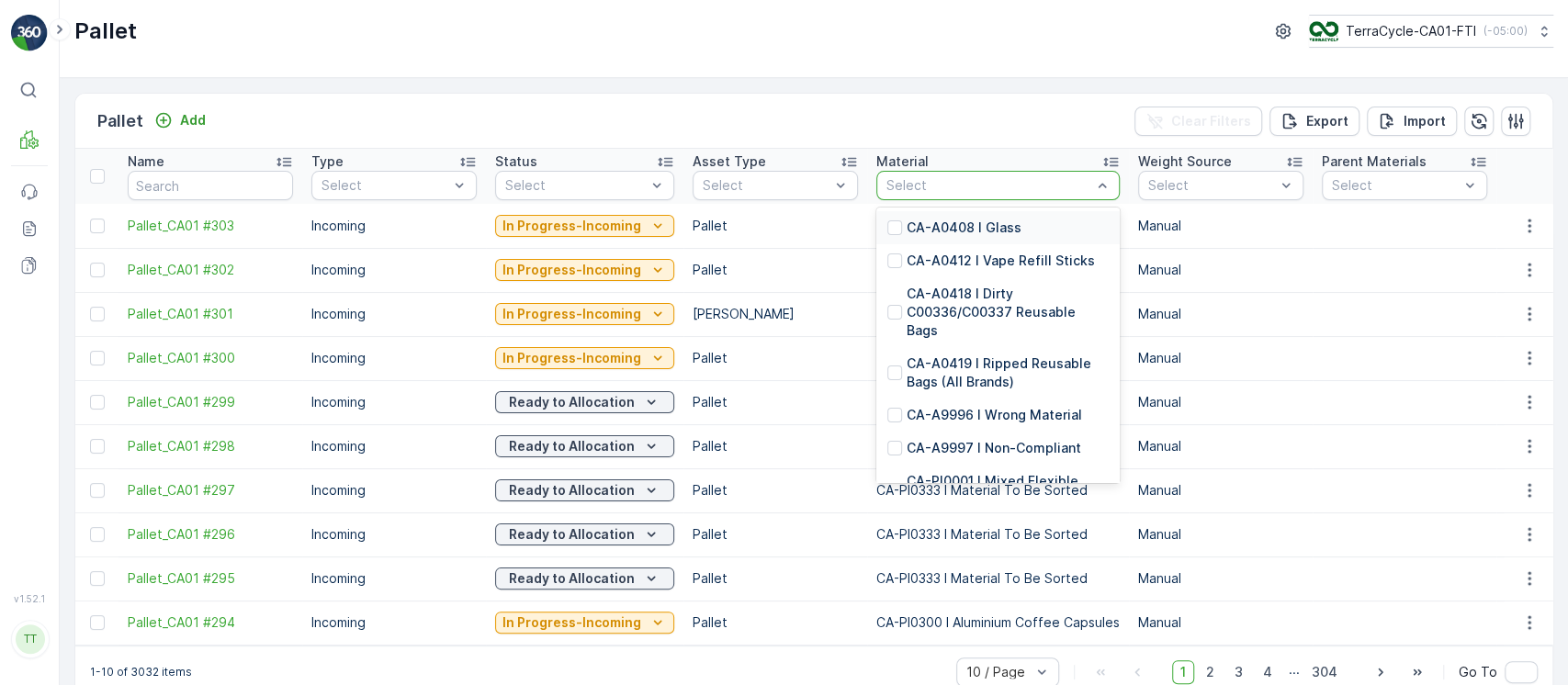
click at [877, 180] on div "Select" at bounding box center [998, 185] width 244 height 30
type input "CA-PI0017"
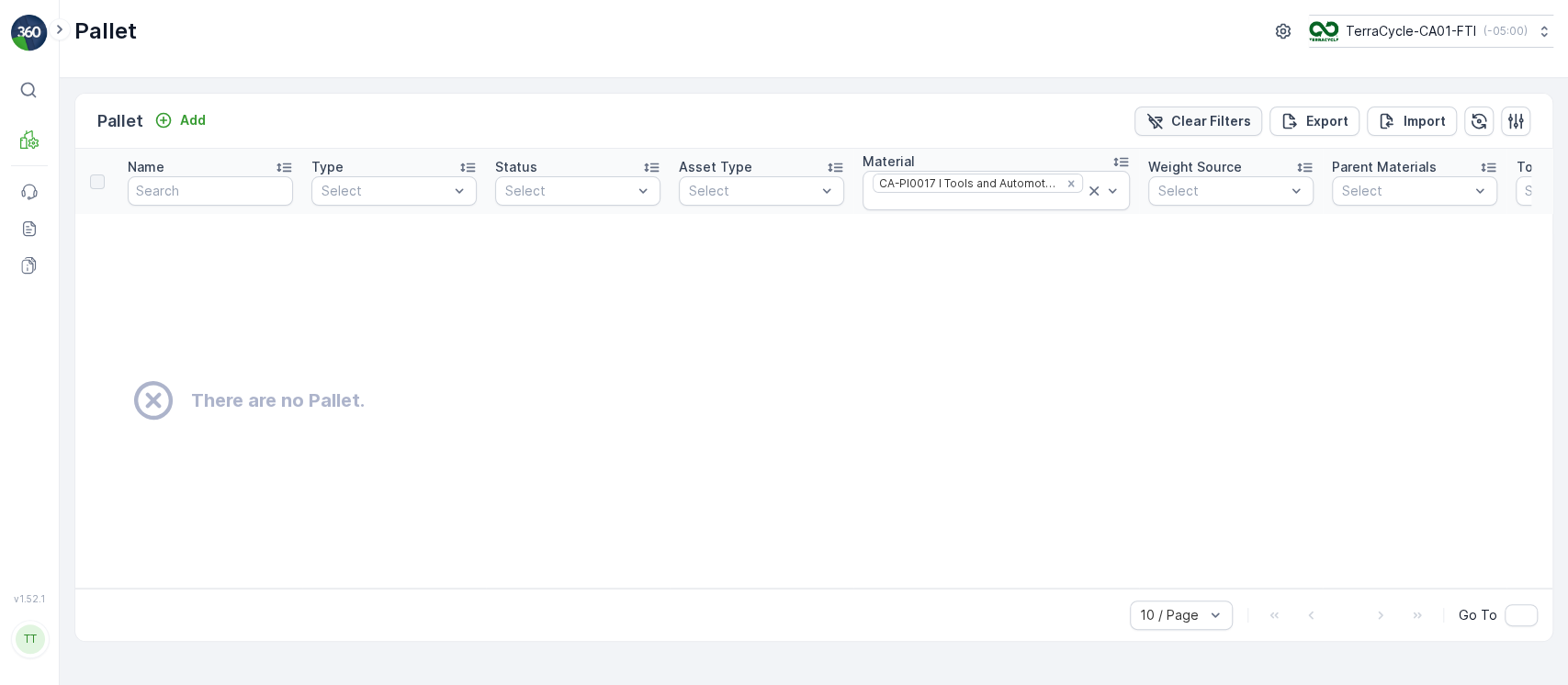
click at [1193, 115] on p "Clear Filters" at bounding box center [1211, 120] width 80 height 18
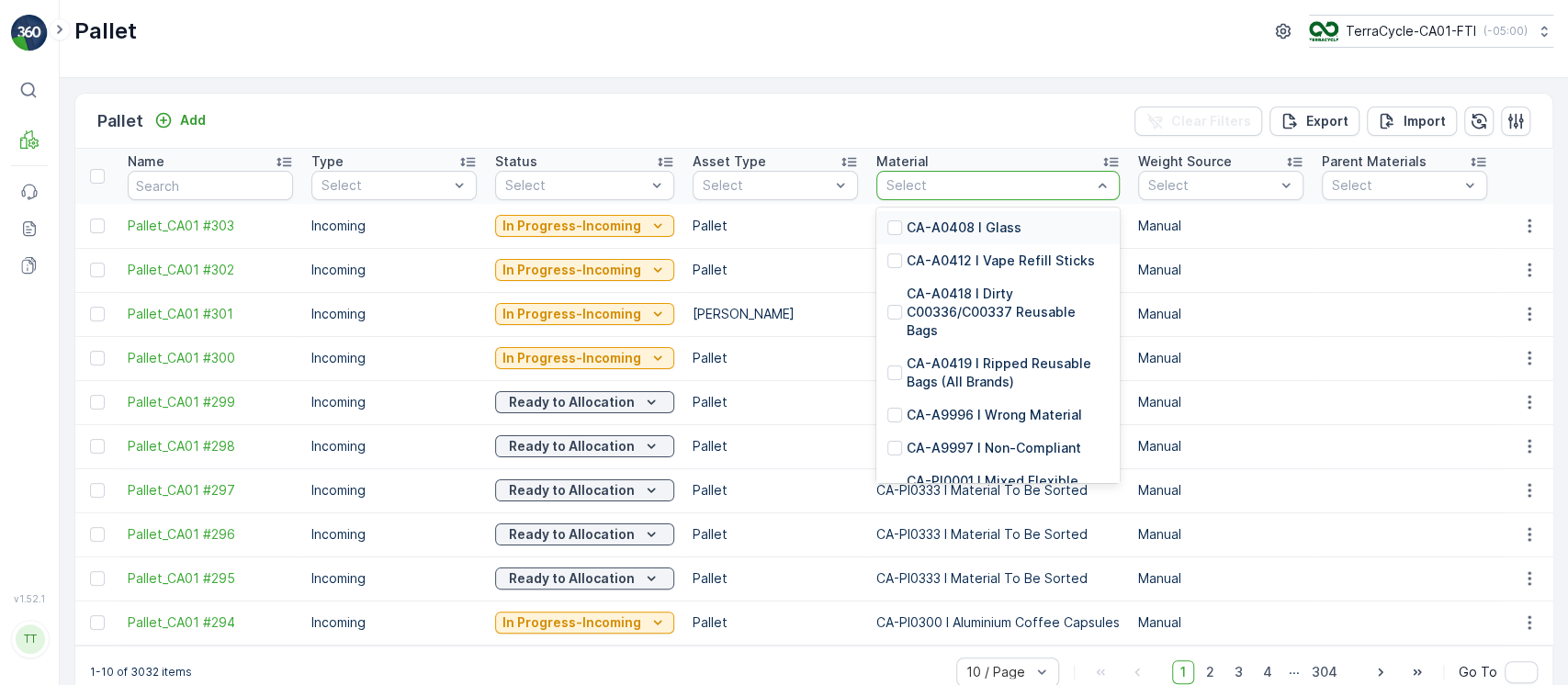
type input "CA-PI0017"
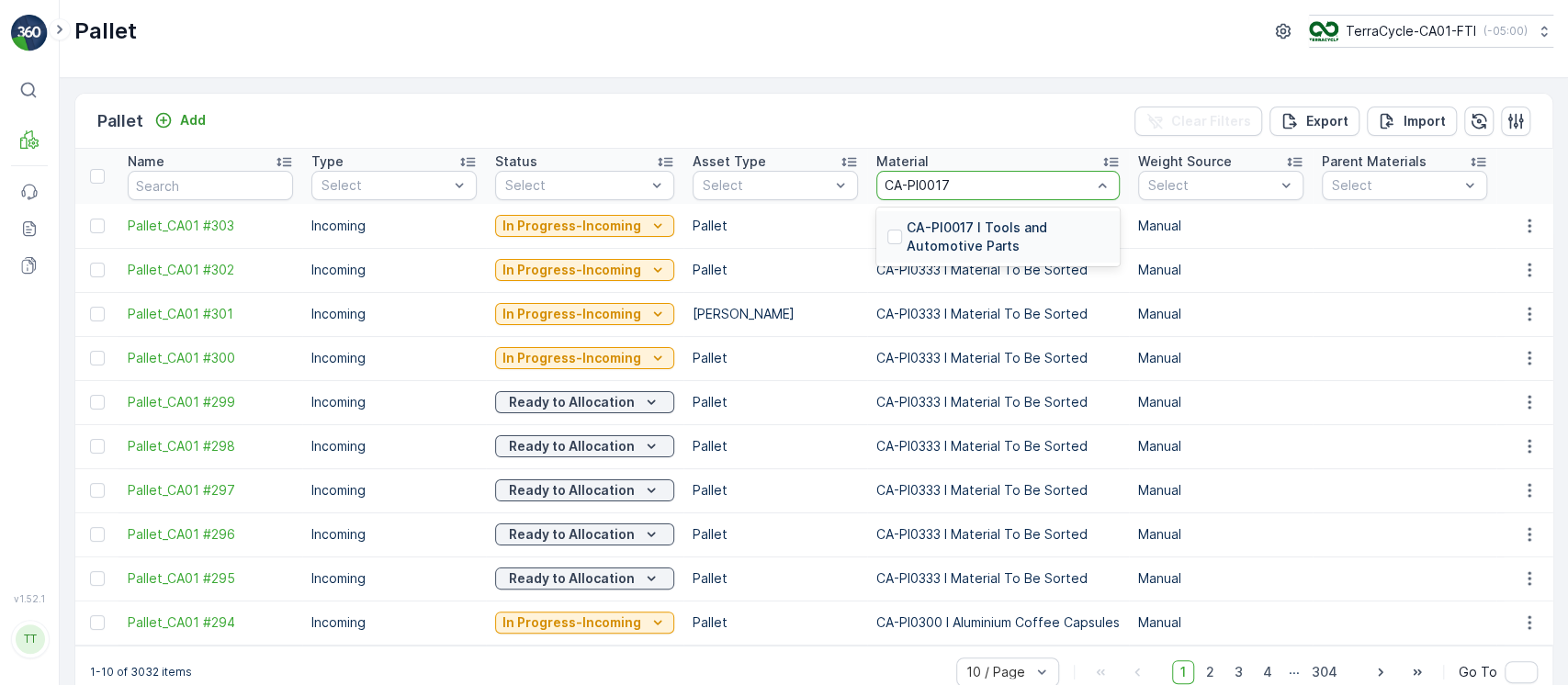
click at [993, 239] on p "CA-PI0017 I Tools and Automotive Parts" at bounding box center [1007, 237] width 202 height 37
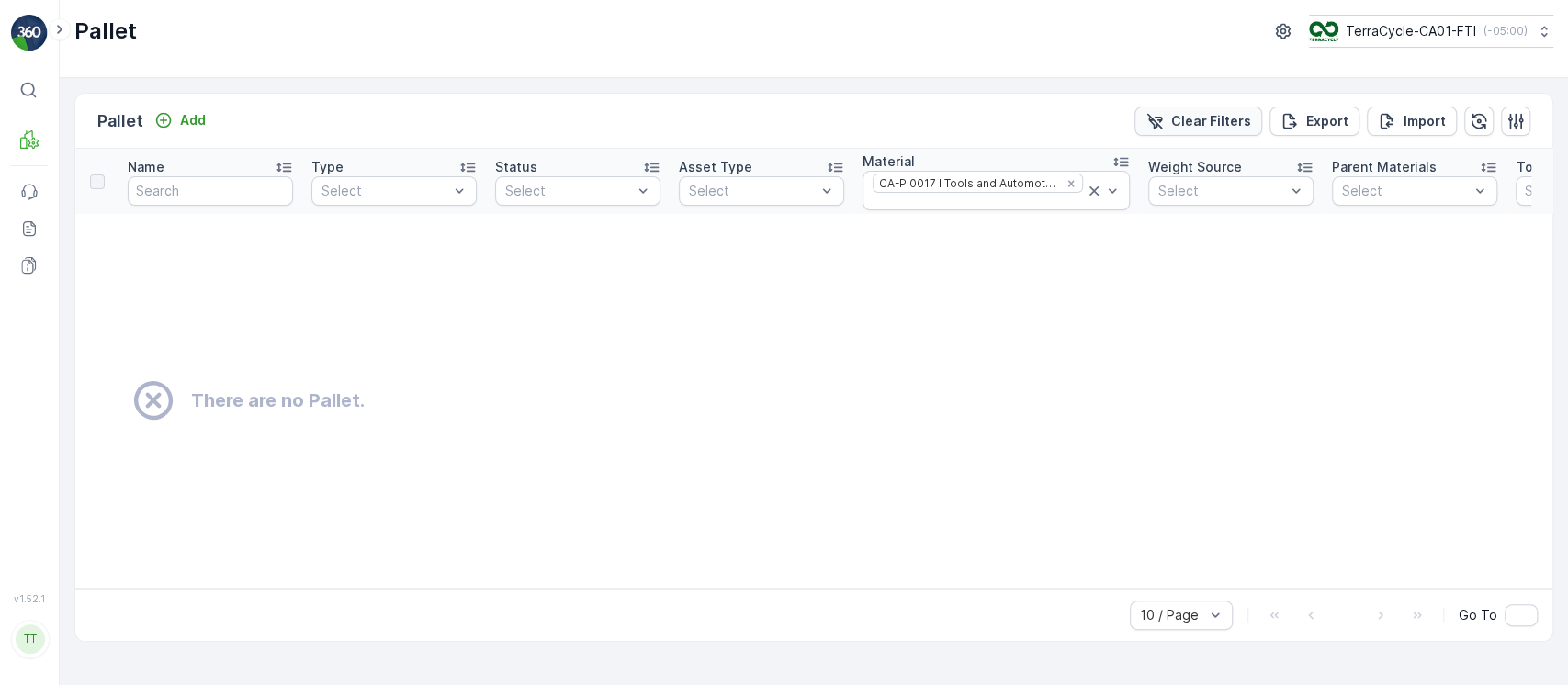
click at [1188, 126] on p "Clear Filters" at bounding box center [1211, 120] width 80 height 18
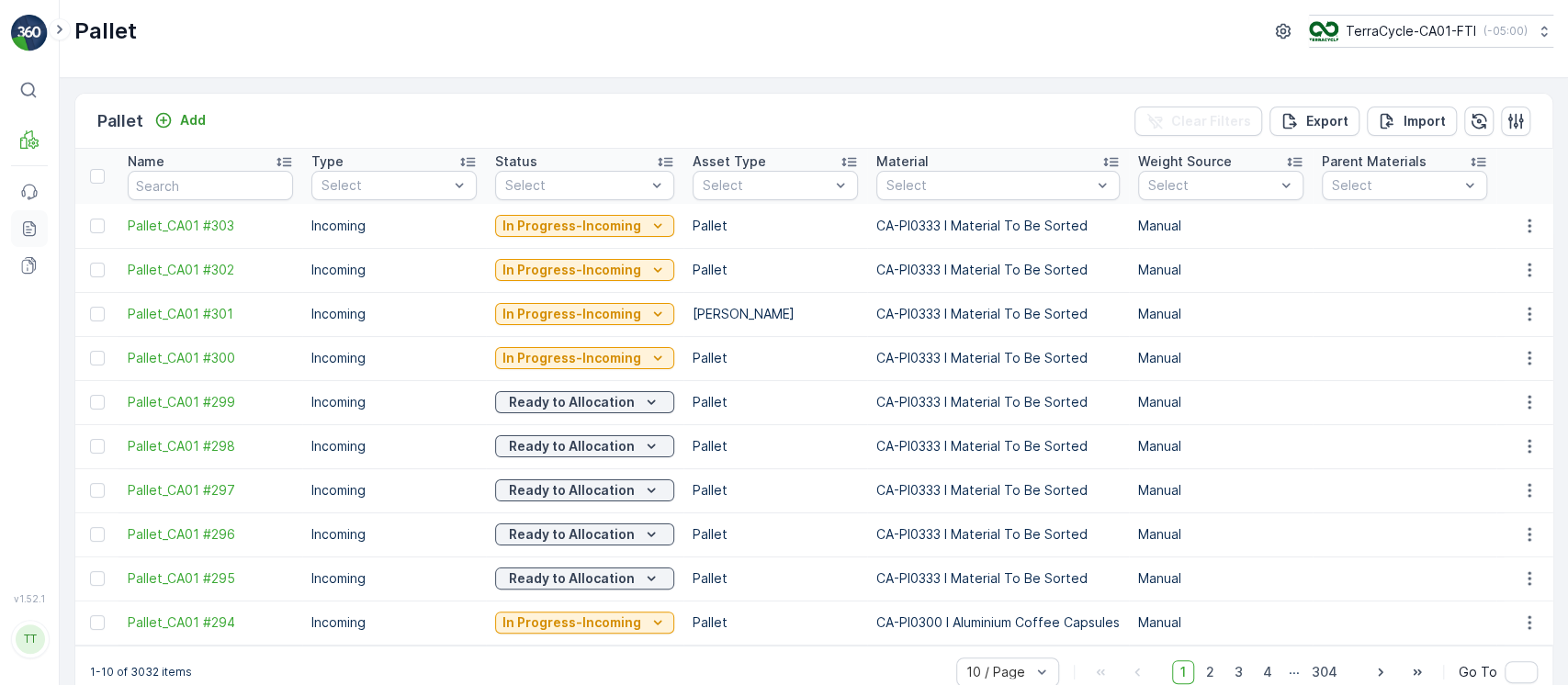
click at [38, 236] on icon at bounding box center [29, 228] width 18 height 18
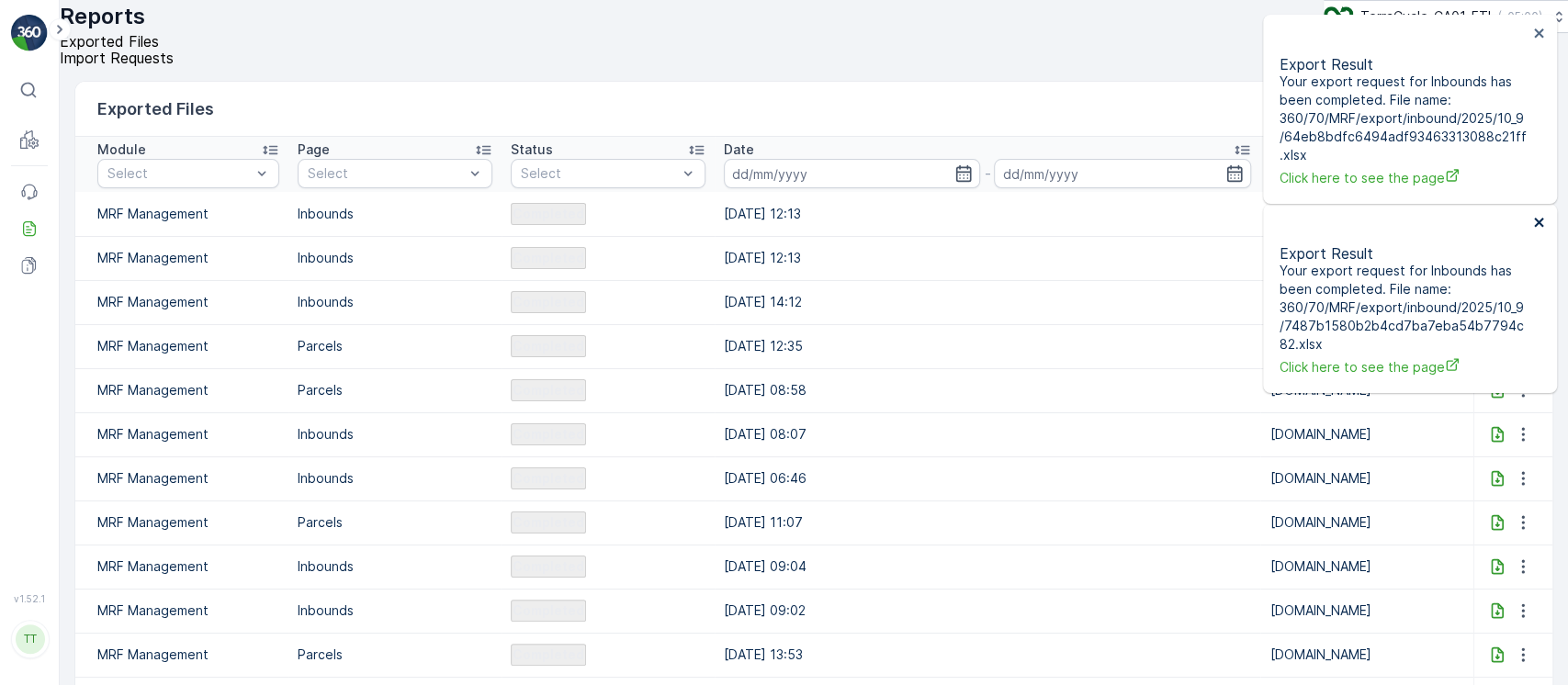
click at [1534, 224] on icon "close" at bounding box center [1538, 223] width 10 height 10
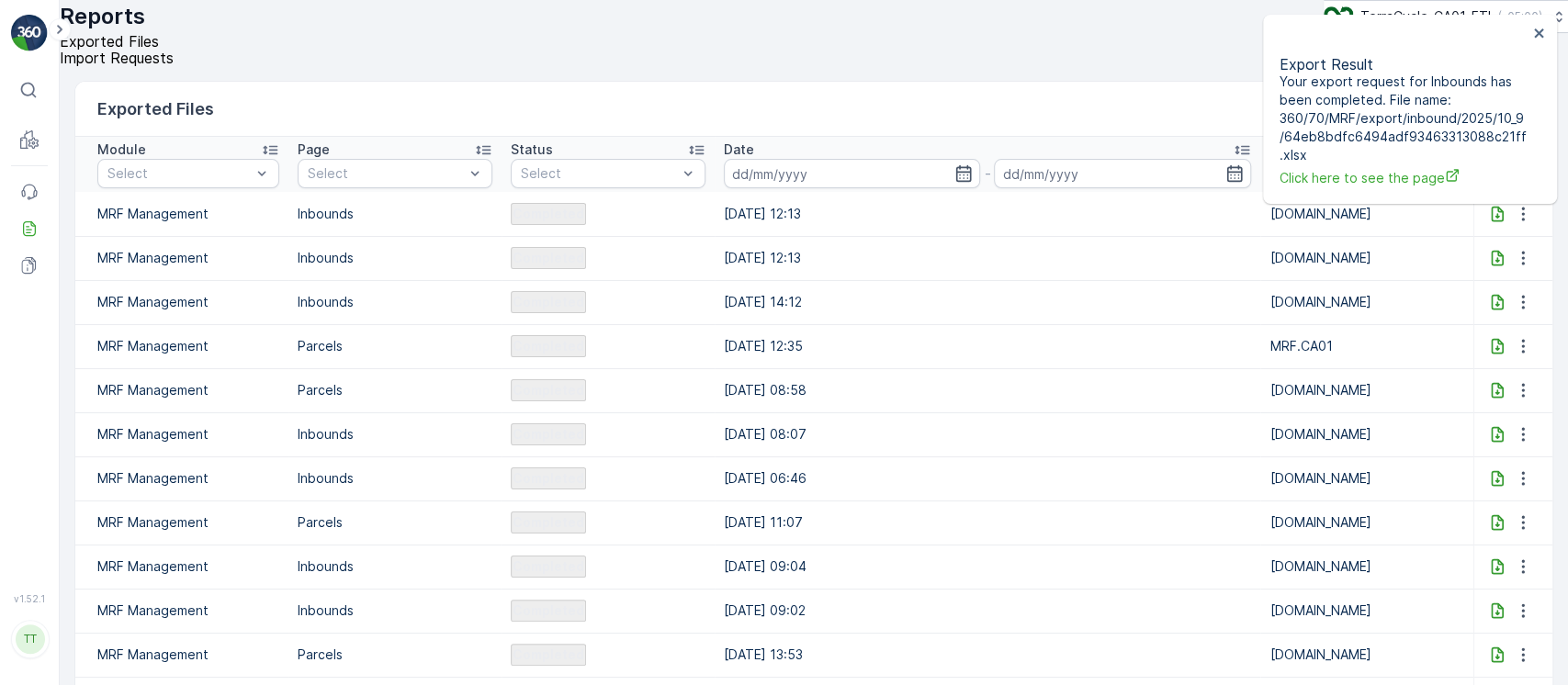
click at [1488, 224] on icon at bounding box center [1497, 214] width 18 height 18
click at [1493, 267] on icon at bounding box center [1497, 257] width 18 height 18
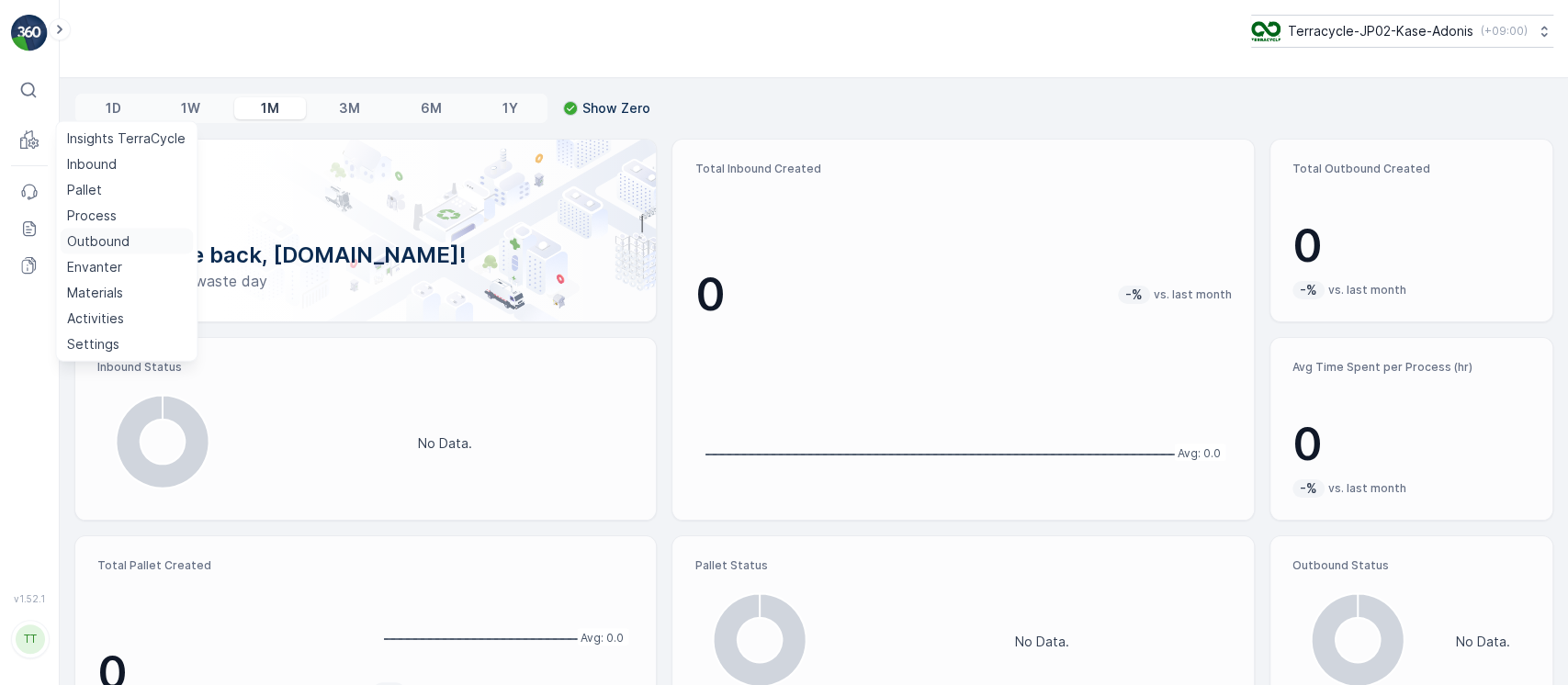
click at [118, 237] on p "Outbound" at bounding box center [98, 241] width 63 height 18
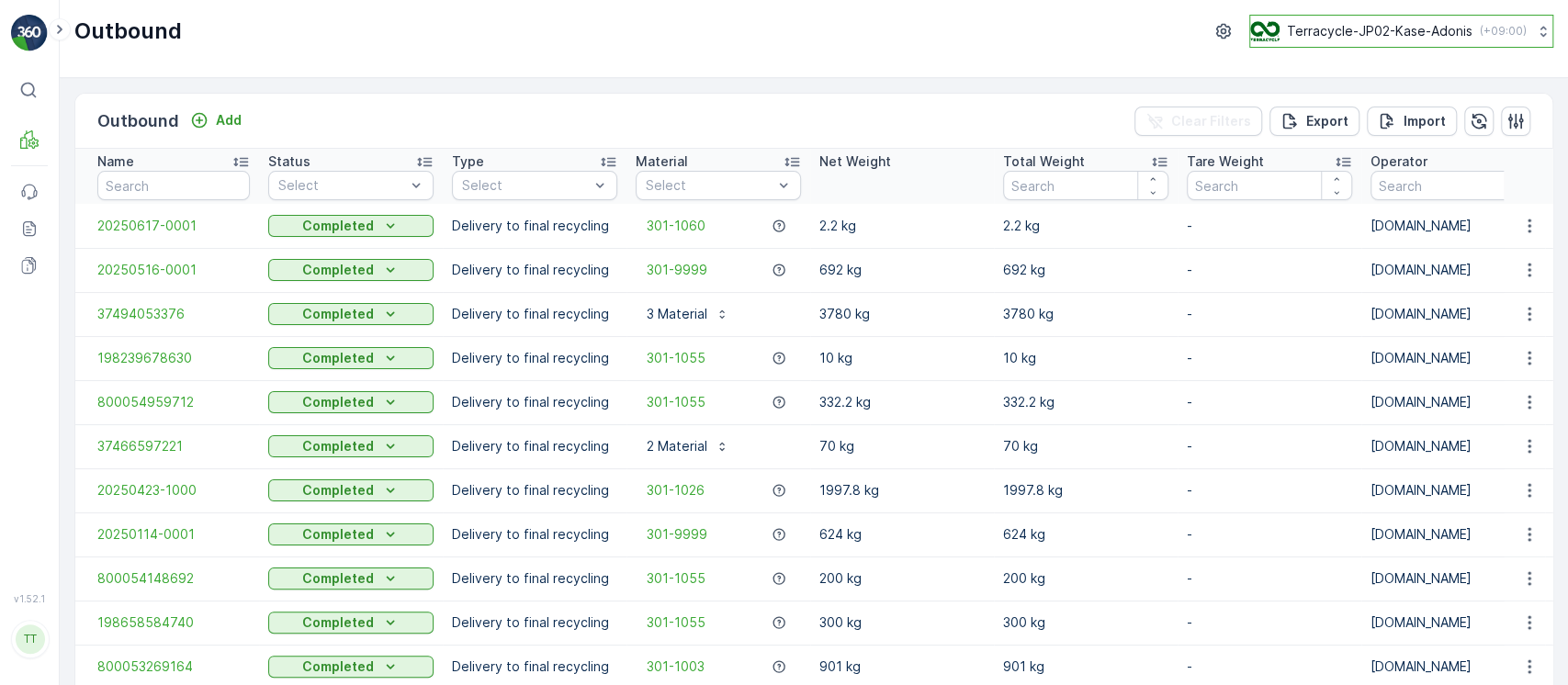
click at [1401, 23] on p "Terracycle-JP02-Kase-Adonis" at bounding box center [1379, 31] width 186 height 18
type input "ko"
click at [1414, 114] on div "Terracycle- KOR-MRF [GEOGRAPHIC_DATA]/[GEOGRAPHIC_DATA] (+09:00)" at bounding box center [1409, 120] width 308 height 40
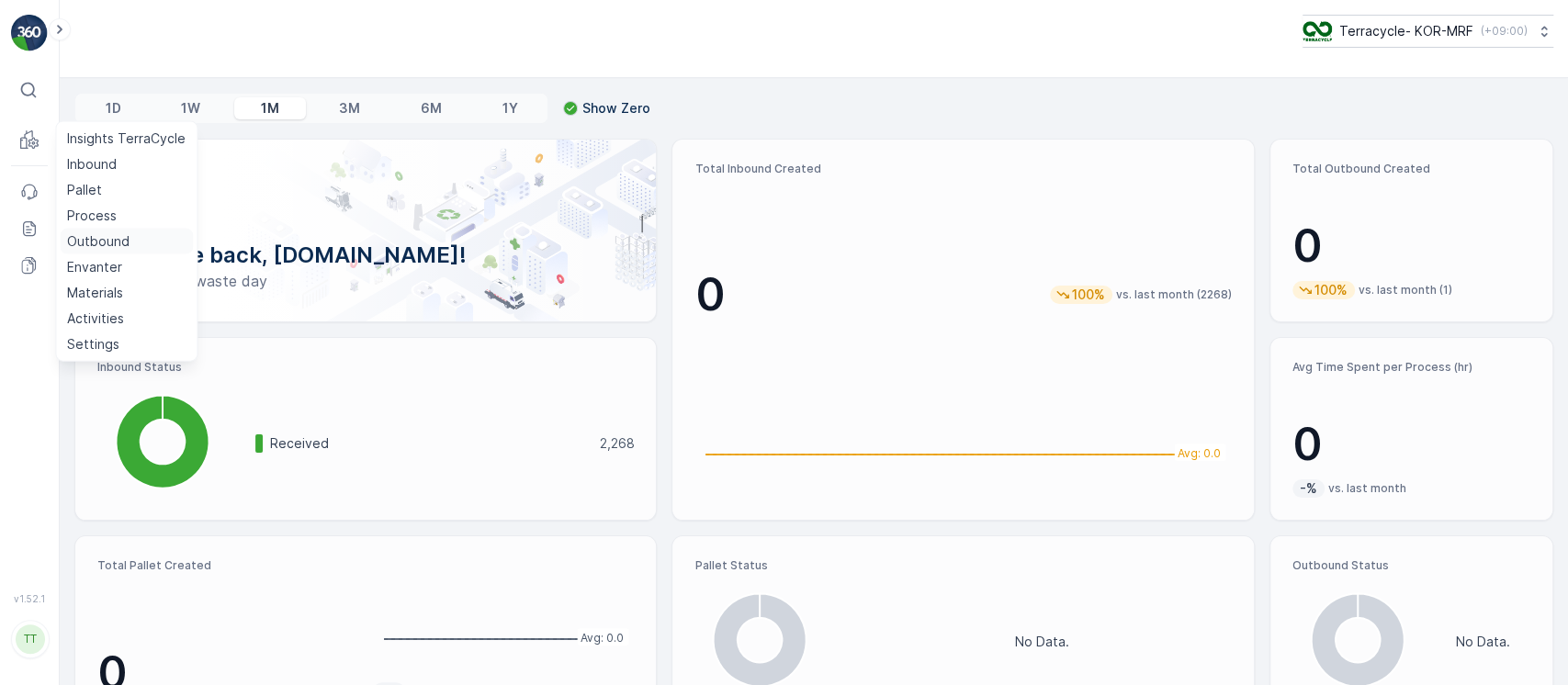
click at [122, 228] on link "Outbound" at bounding box center [126, 241] width 133 height 26
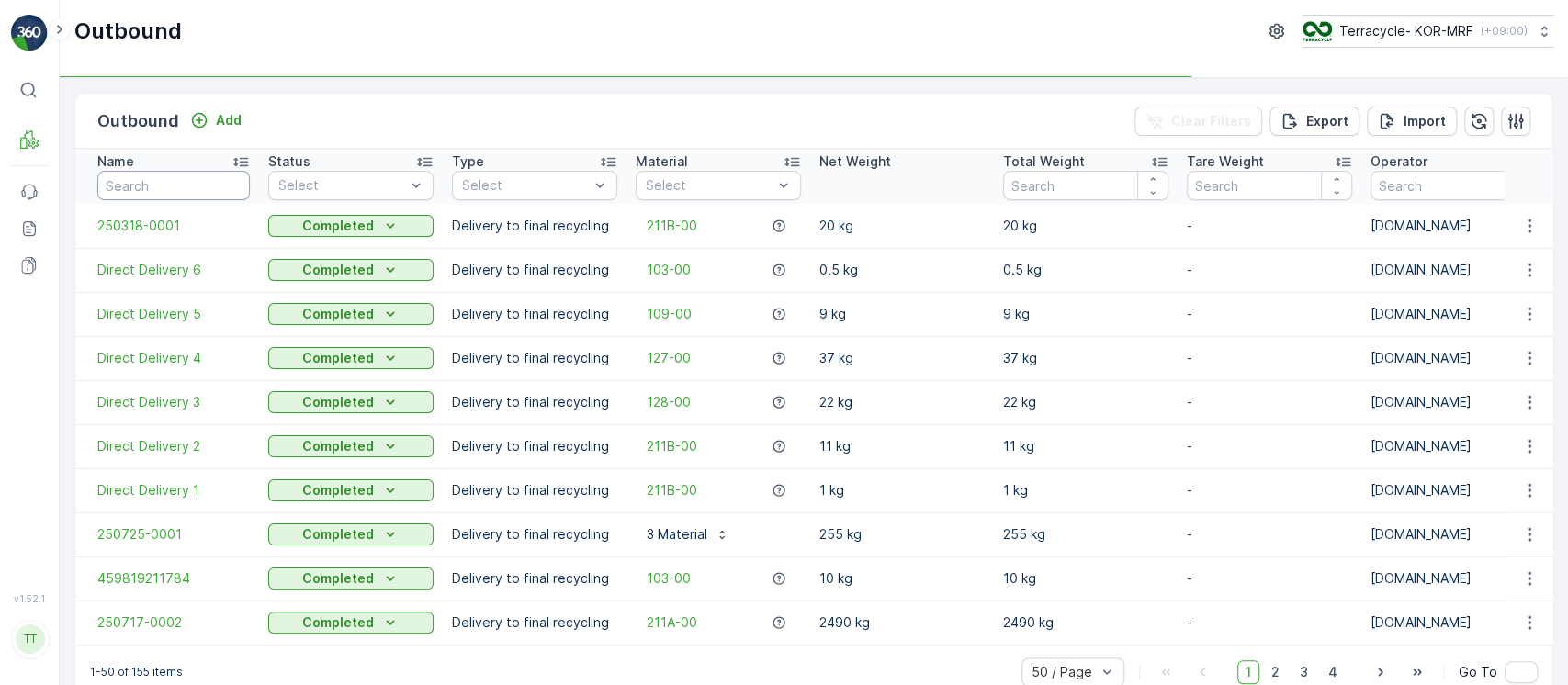
click at [196, 181] on input "text" at bounding box center [173, 185] width 152 height 30
paste input "250725-0001"
type input "250725-0001"
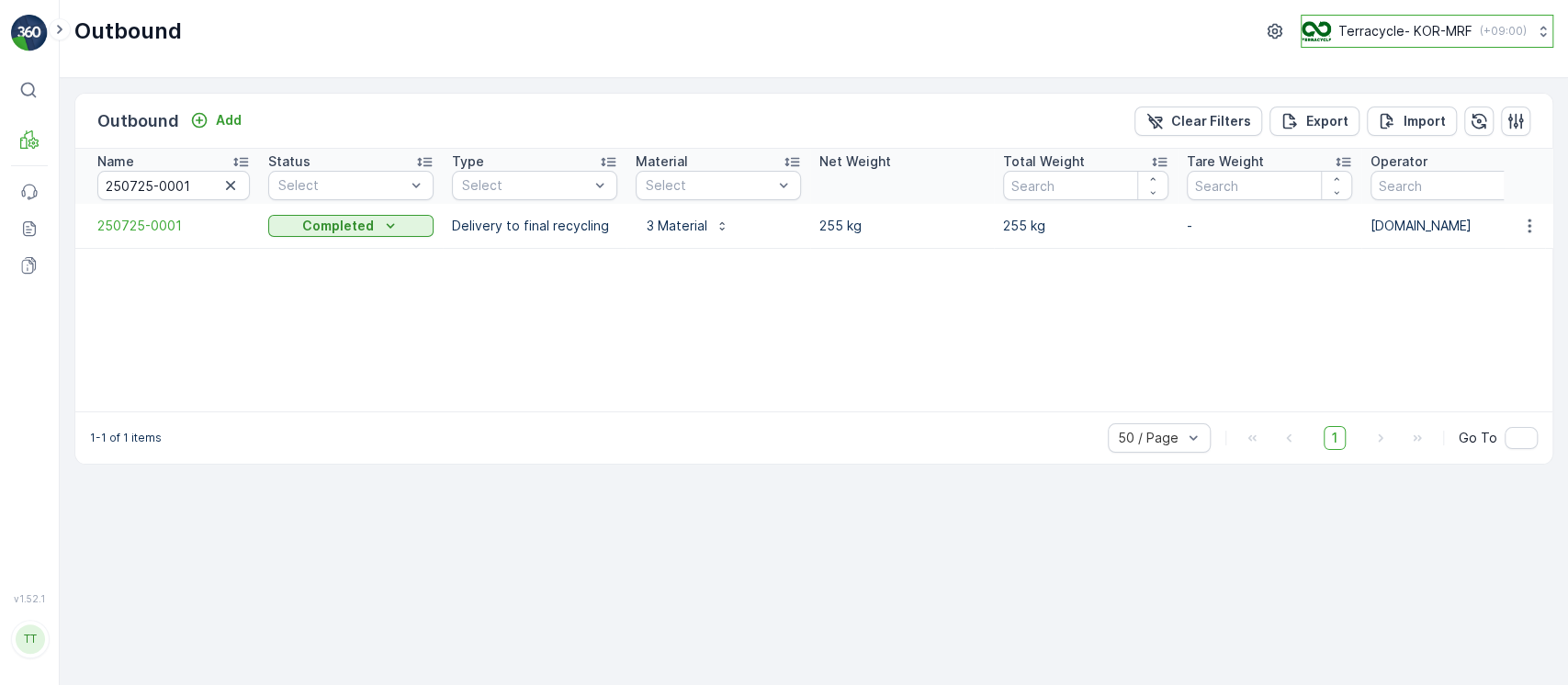
click at [1426, 25] on p "Terracycle- KOR-MRF" at bounding box center [1404, 31] width 134 height 18
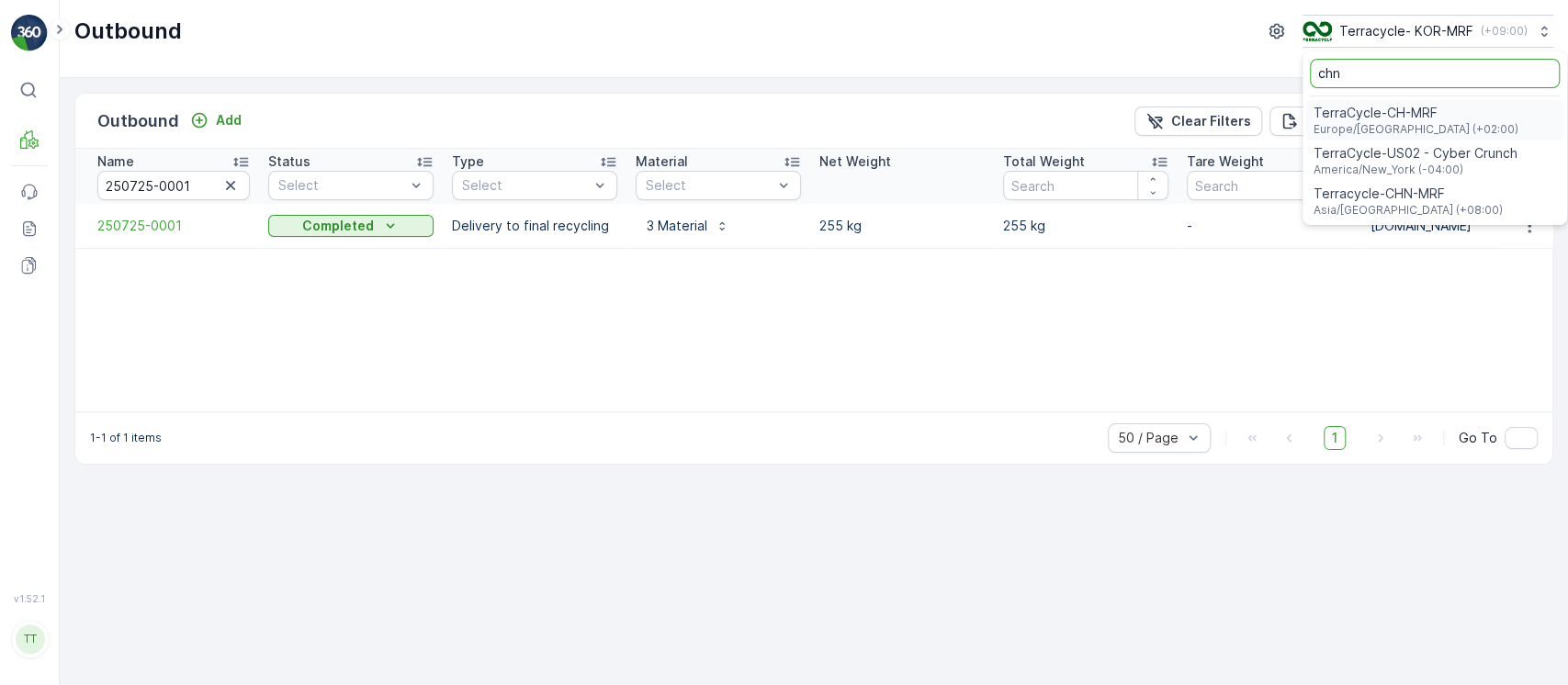
type input "chn"
click at [1426, 114] on span "Terracycle-CHN-MRF" at bounding box center [1408, 113] width 189 height 18
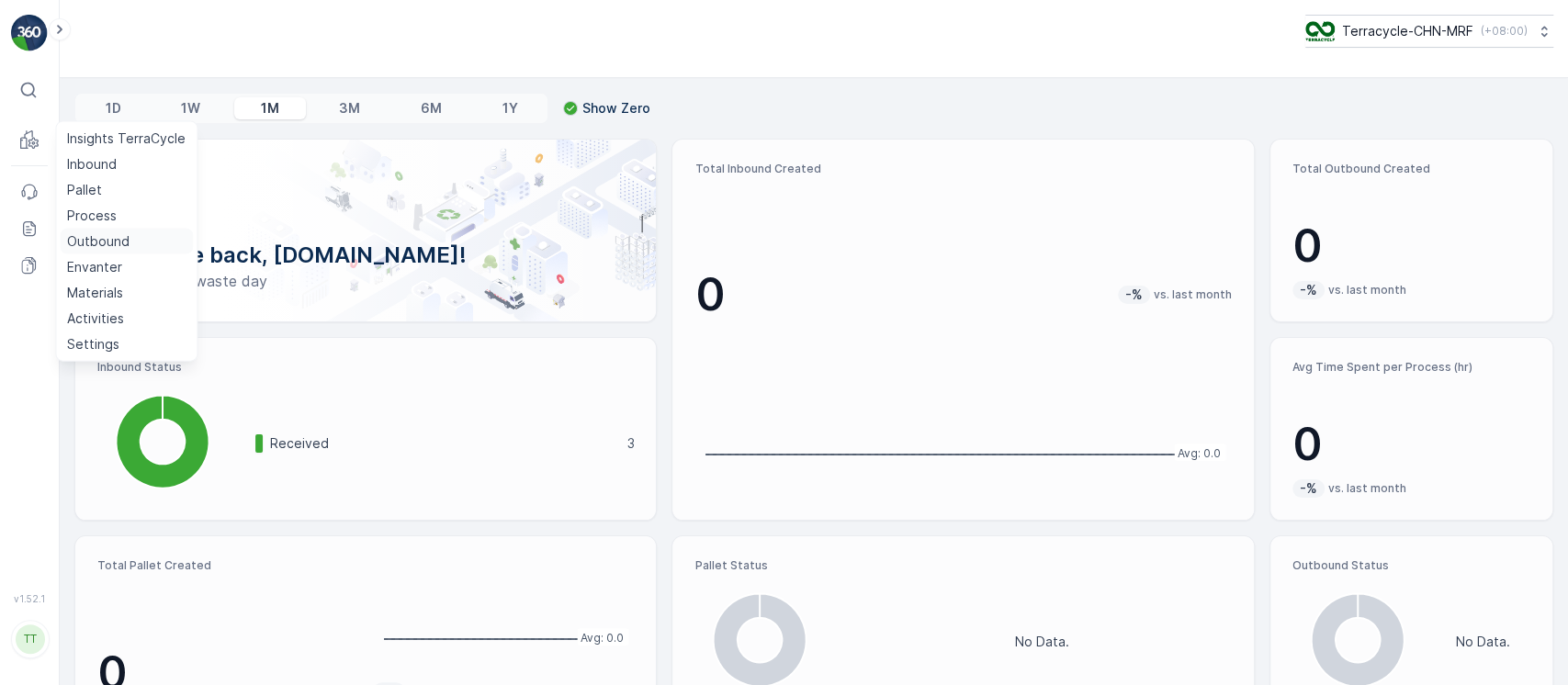
click at [111, 237] on p "Outbound" at bounding box center [98, 241] width 63 height 18
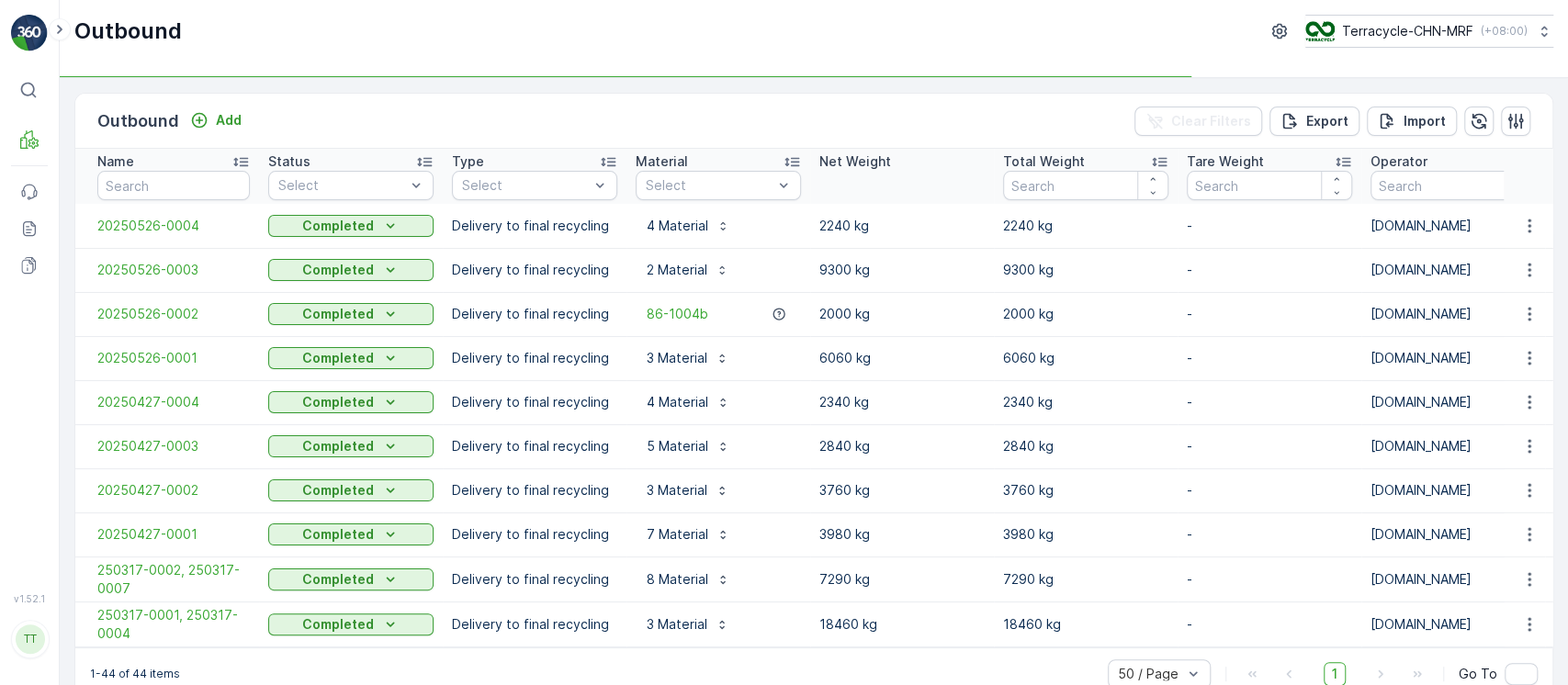
click at [170, 175] on th "Name" at bounding box center [167, 175] width 184 height 55
click at [170, 176] on input "text" at bounding box center [173, 185] width 152 height 30
paste input "20250526-0004"
type input "20250526-0004"
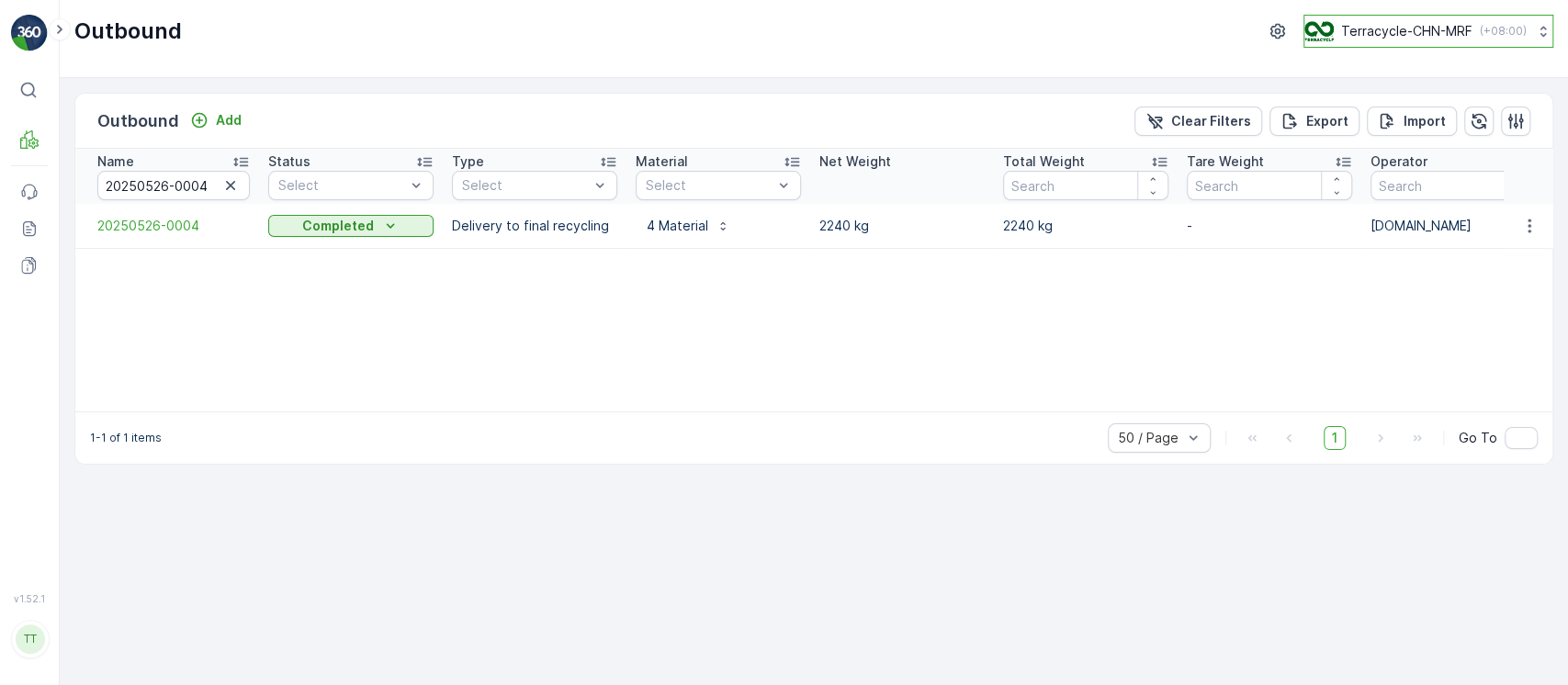
click at [1462, 32] on p "Terracycle-CHN-MRF" at bounding box center [1406, 31] width 131 height 18
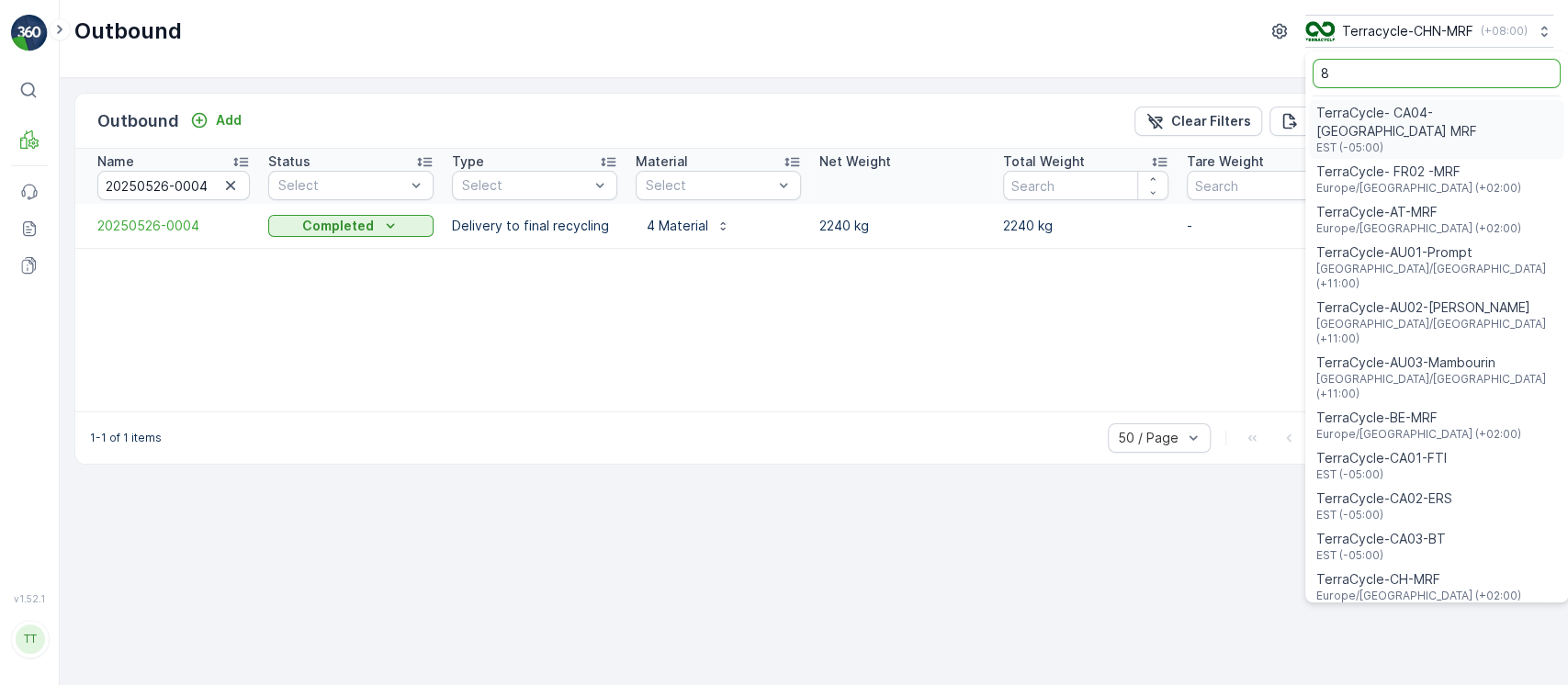
type input "8"
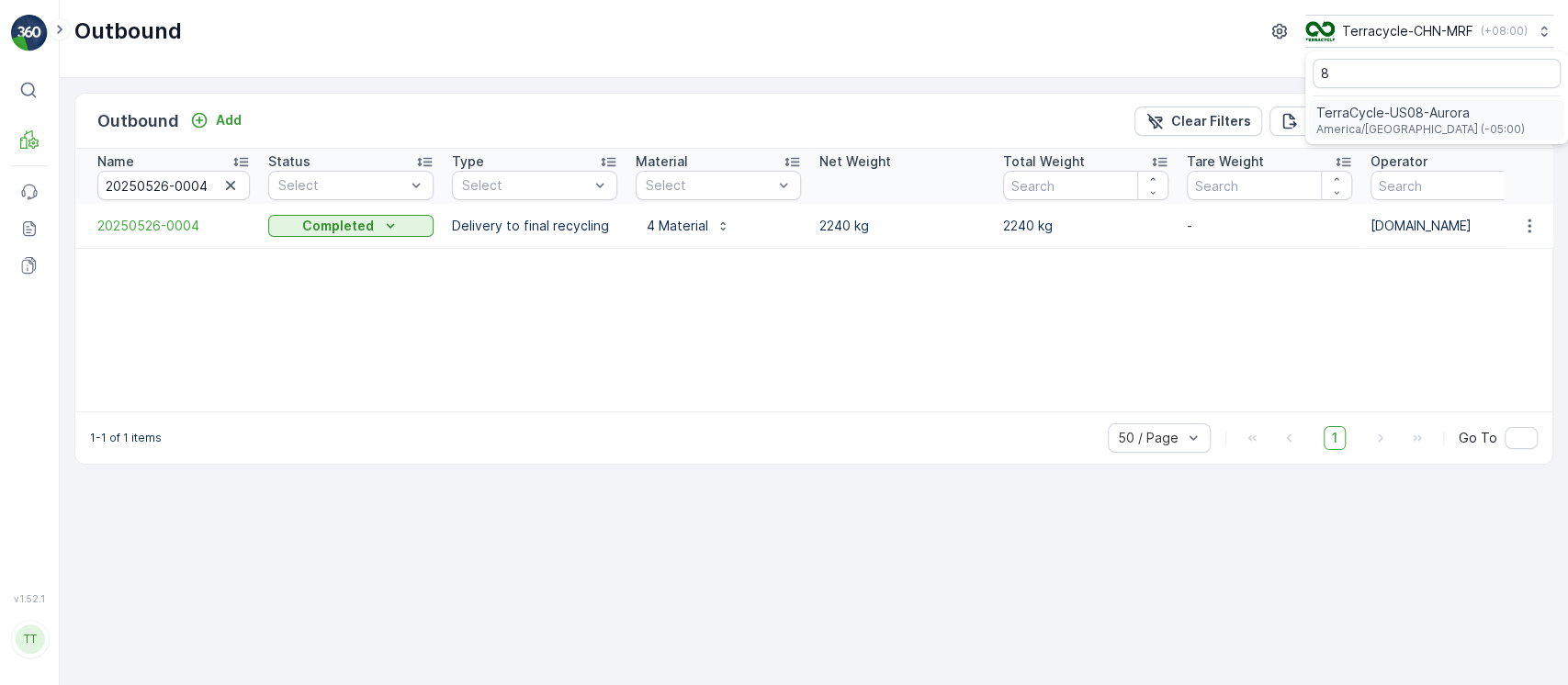
click at [1379, 120] on span "TerraCycle-US08-Aurora" at bounding box center [1420, 113] width 208 height 18
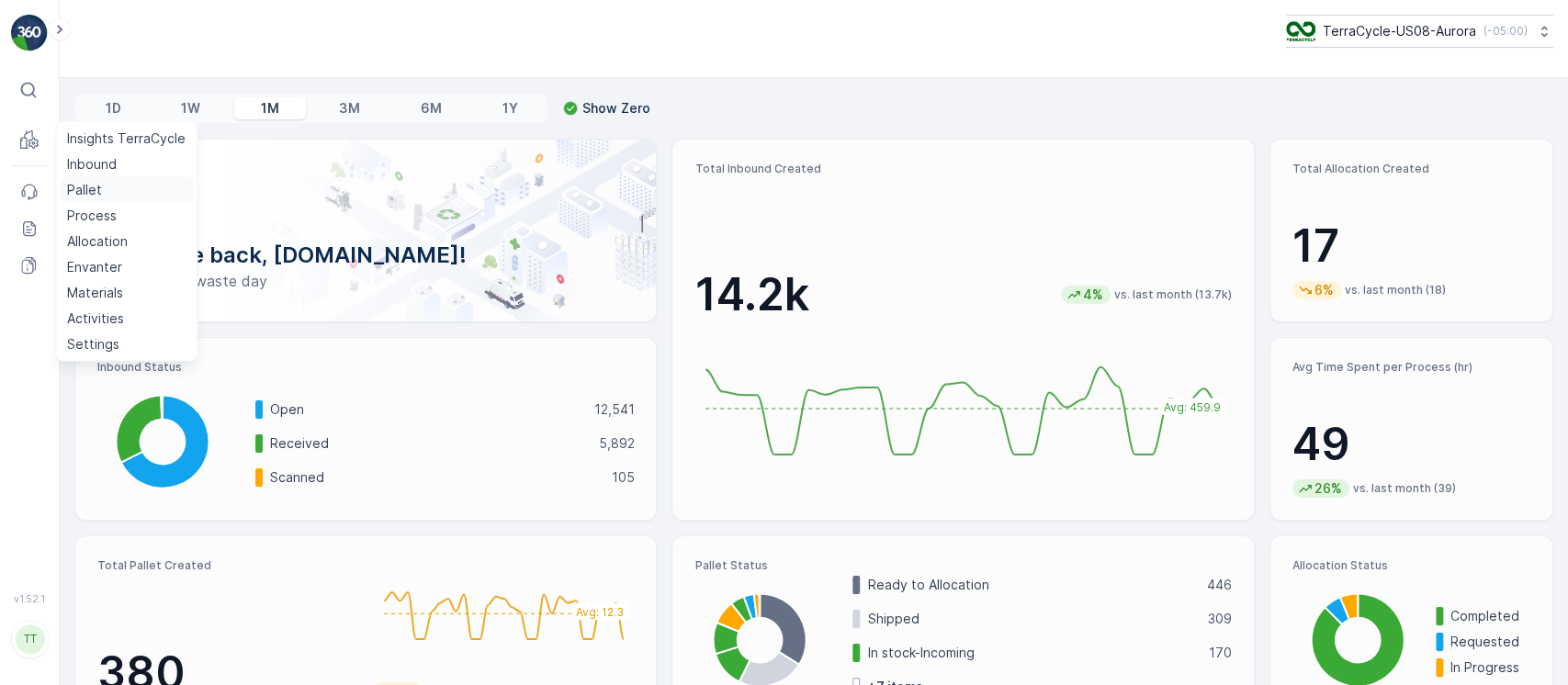
click at [96, 191] on p "Pallet" at bounding box center [85, 190] width 35 height 18
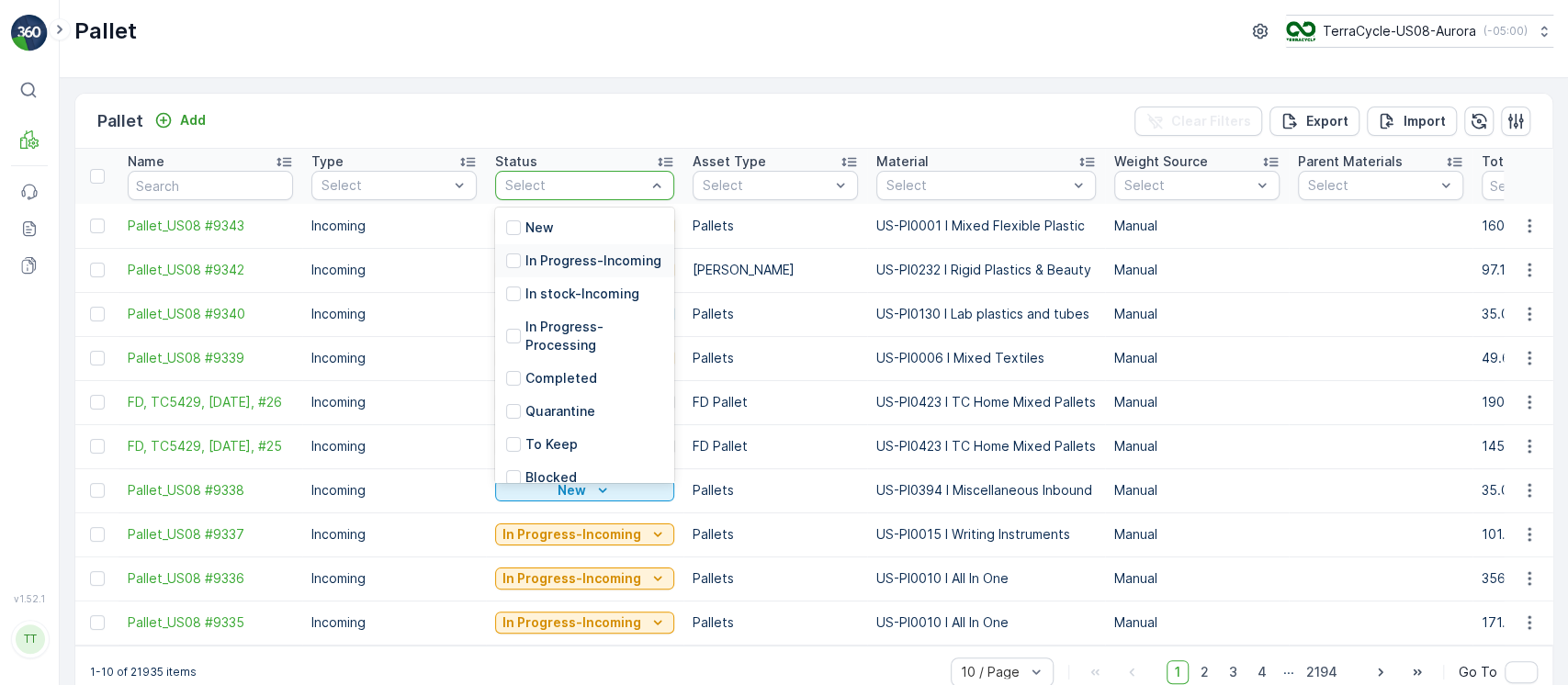
click at [573, 269] on p "In Progress-Incoming" at bounding box center [592, 260] width 136 height 18
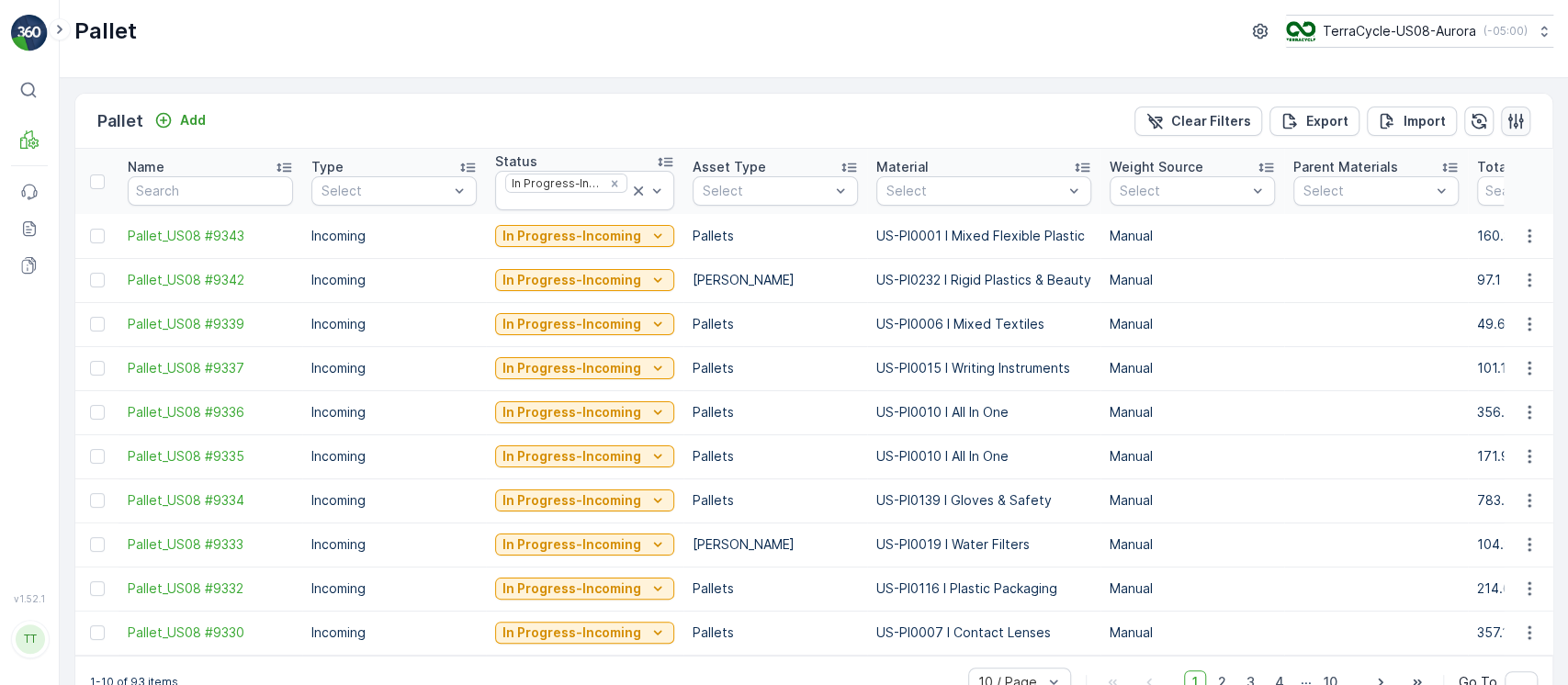
click at [1513, 119] on icon "button" at bounding box center [1515, 120] width 18 height 18
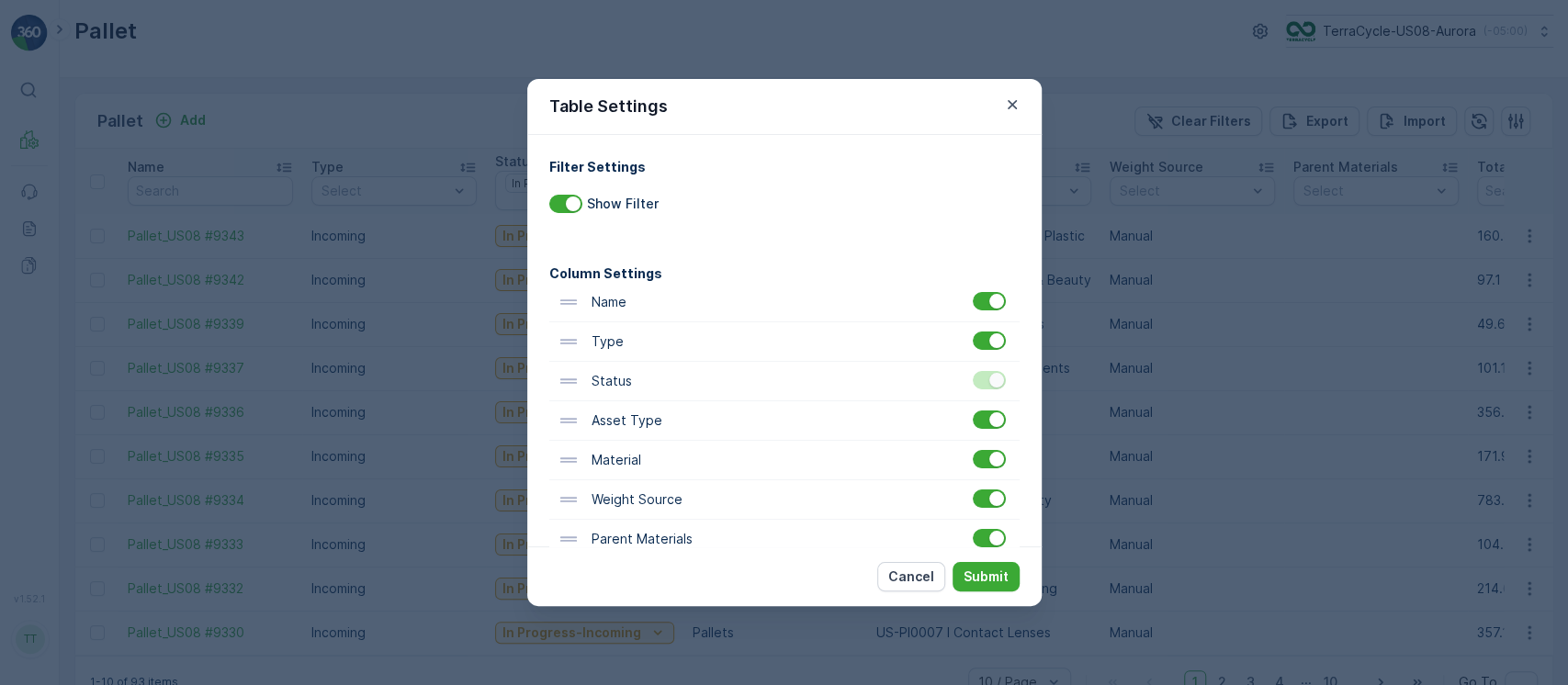
click at [984, 547] on div "Cancel Submit" at bounding box center [784, 576] width 514 height 60
click at [989, 537] on div at bounding box center [996, 538] width 14 height 14
click at [973, 529] on input "checkbox" at bounding box center [973, 529] width 0 height 0
click at [994, 565] on button "Submit" at bounding box center [986, 577] width 67 height 30
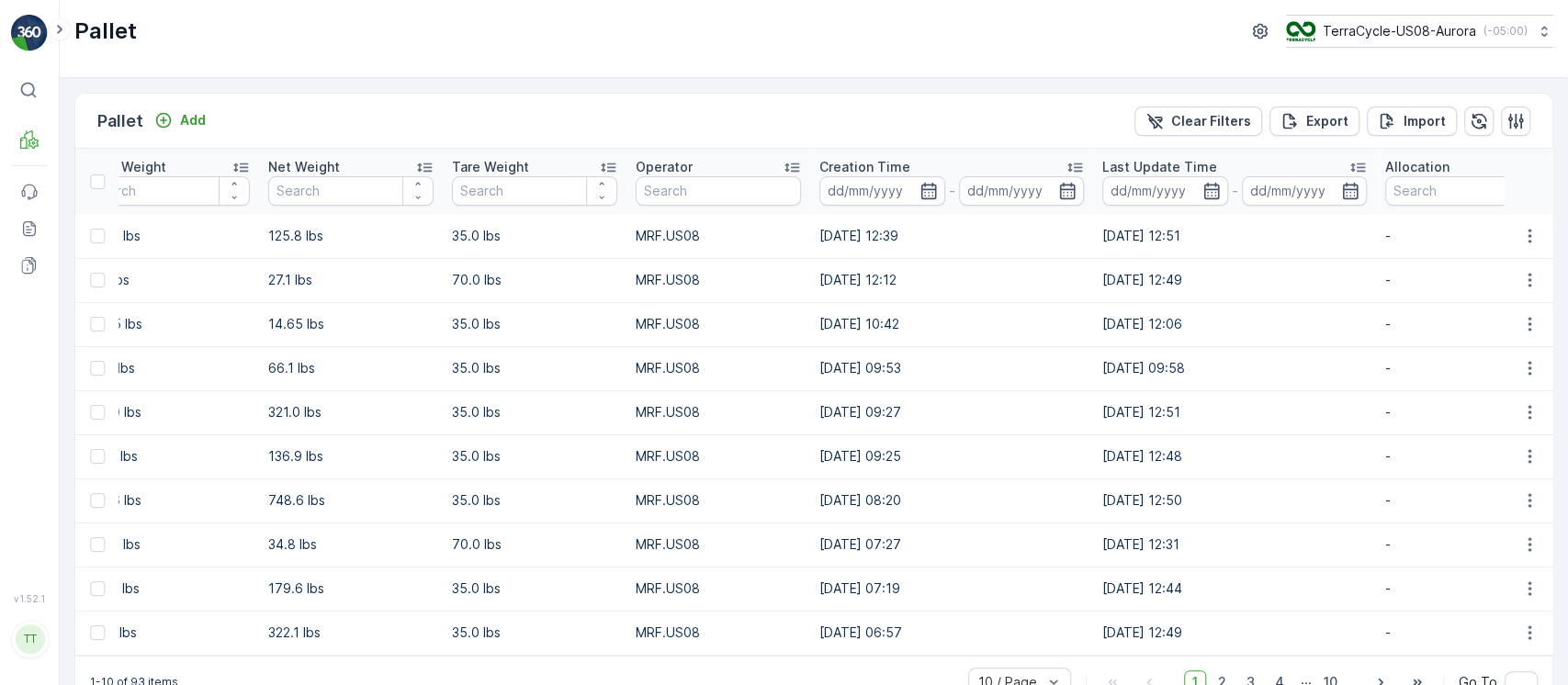
scroll to position [0, 1235]
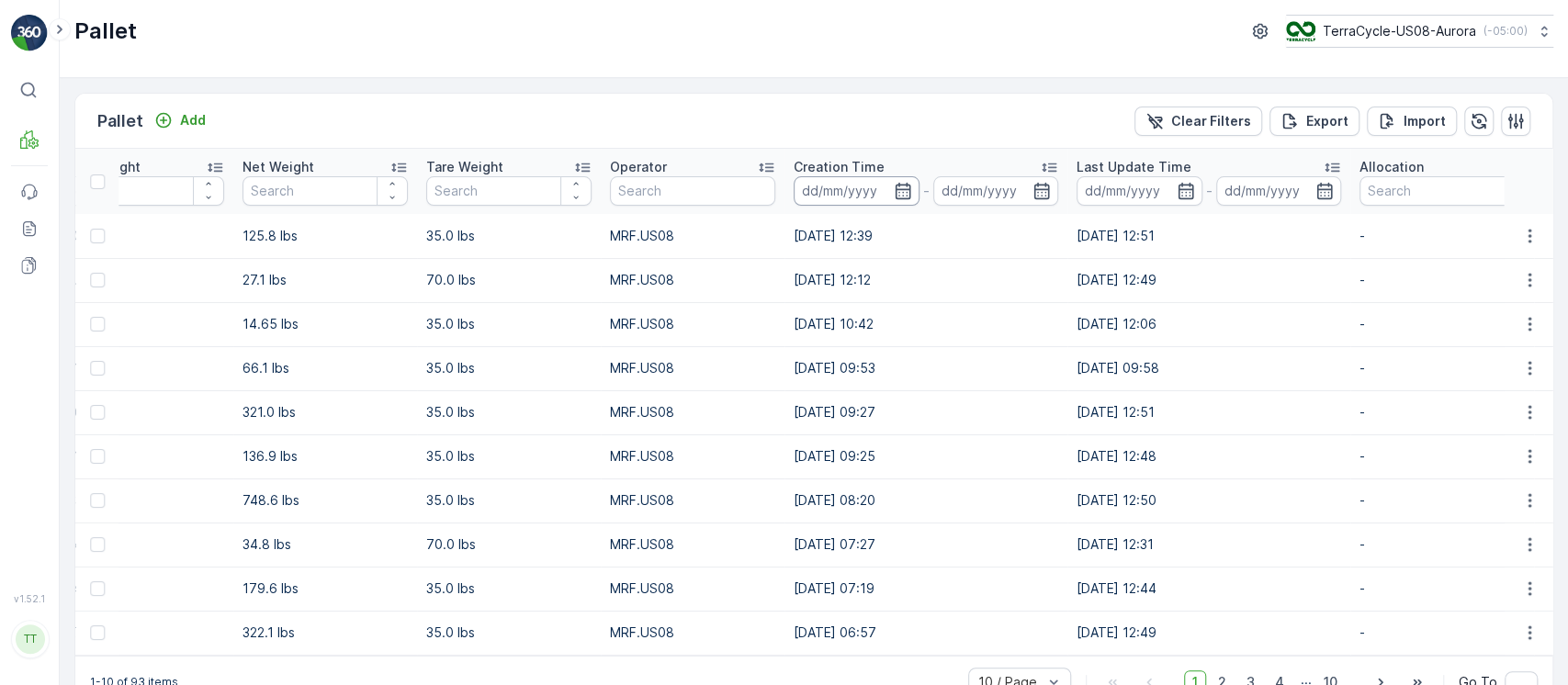
click at [830, 185] on input at bounding box center [856, 191] width 126 height 30
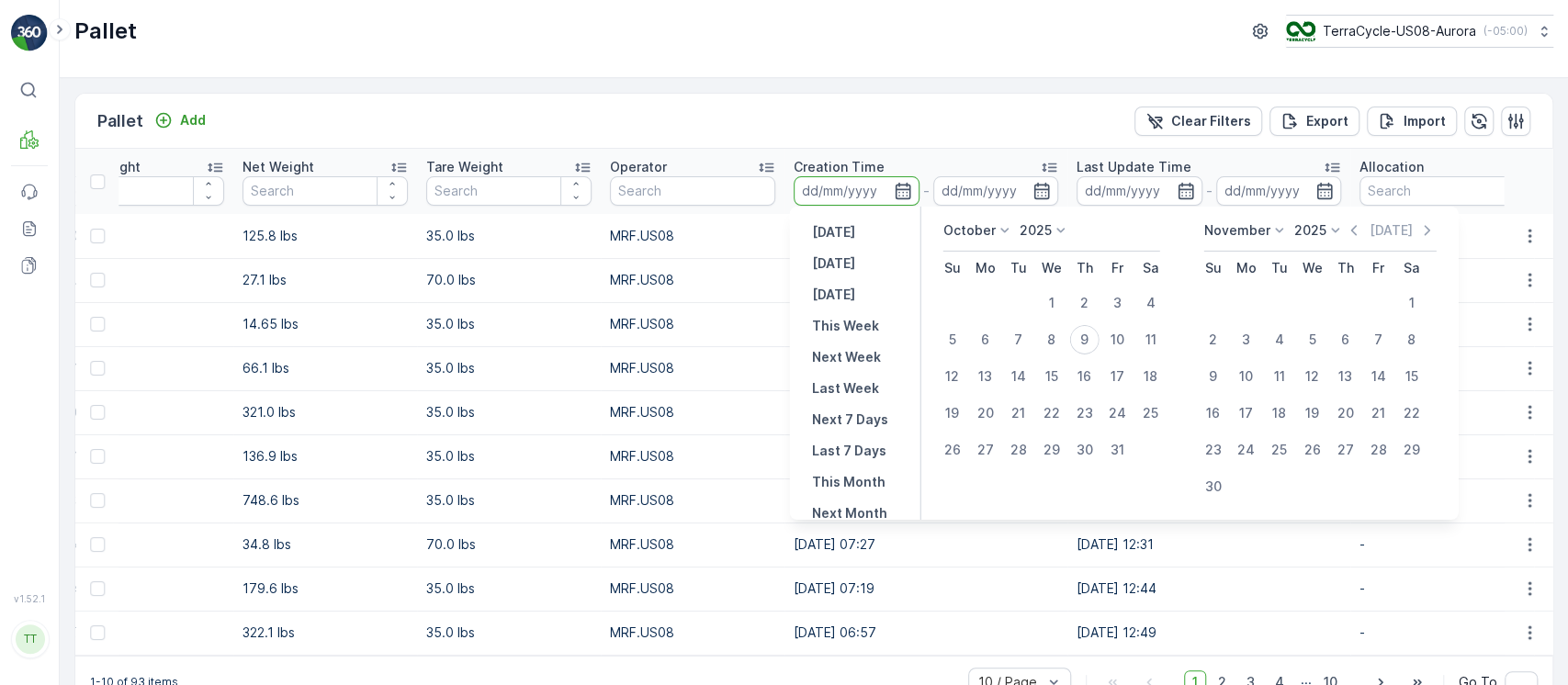
click at [863, 168] on p "Creation Time" at bounding box center [839, 167] width 91 height 18
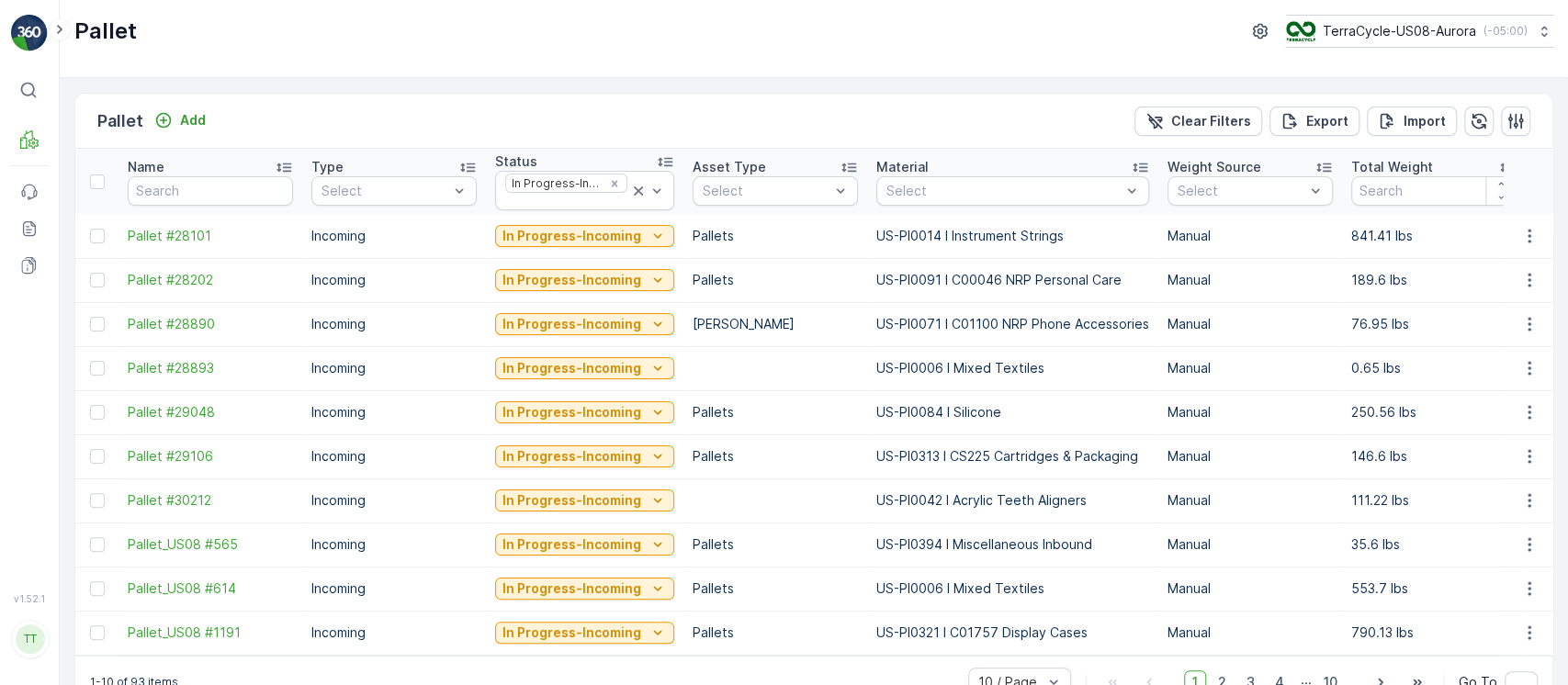
click at [901, 243] on p "US-PI0014 I Instrument Strings" at bounding box center [1012, 236] width 273 height 18
copy p "PI0014"
click at [959, 223] on td "US-PI0014 I Instrument Strings" at bounding box center [1012, 236] width 291 height 44
click at [974, 239] on p "US-PI0014 I Instrument Strings" at bounding box center [1012, 236] width 273 height 18
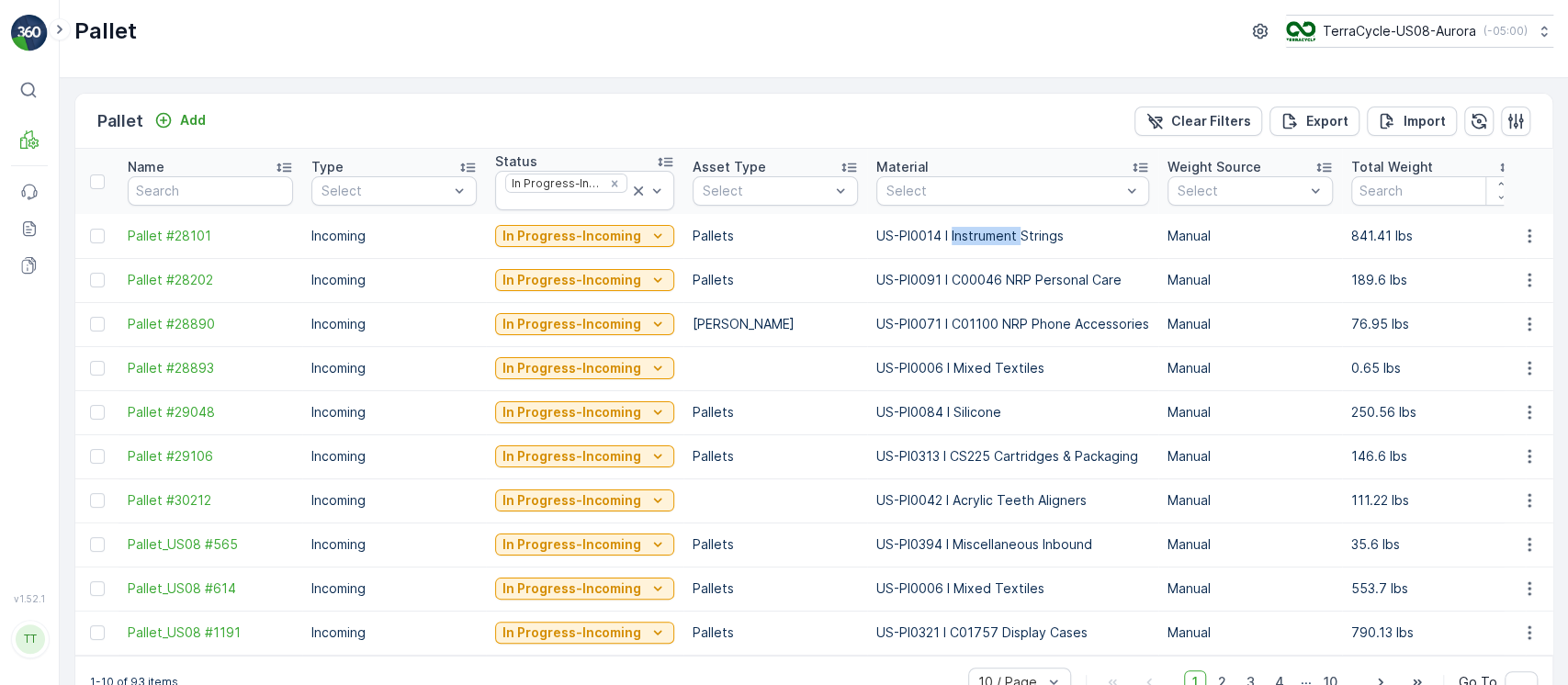
click at [974, 239] on p "US-PI0014 I Instrument Strings" at bounding box center [1012, 236] width 273 height 18
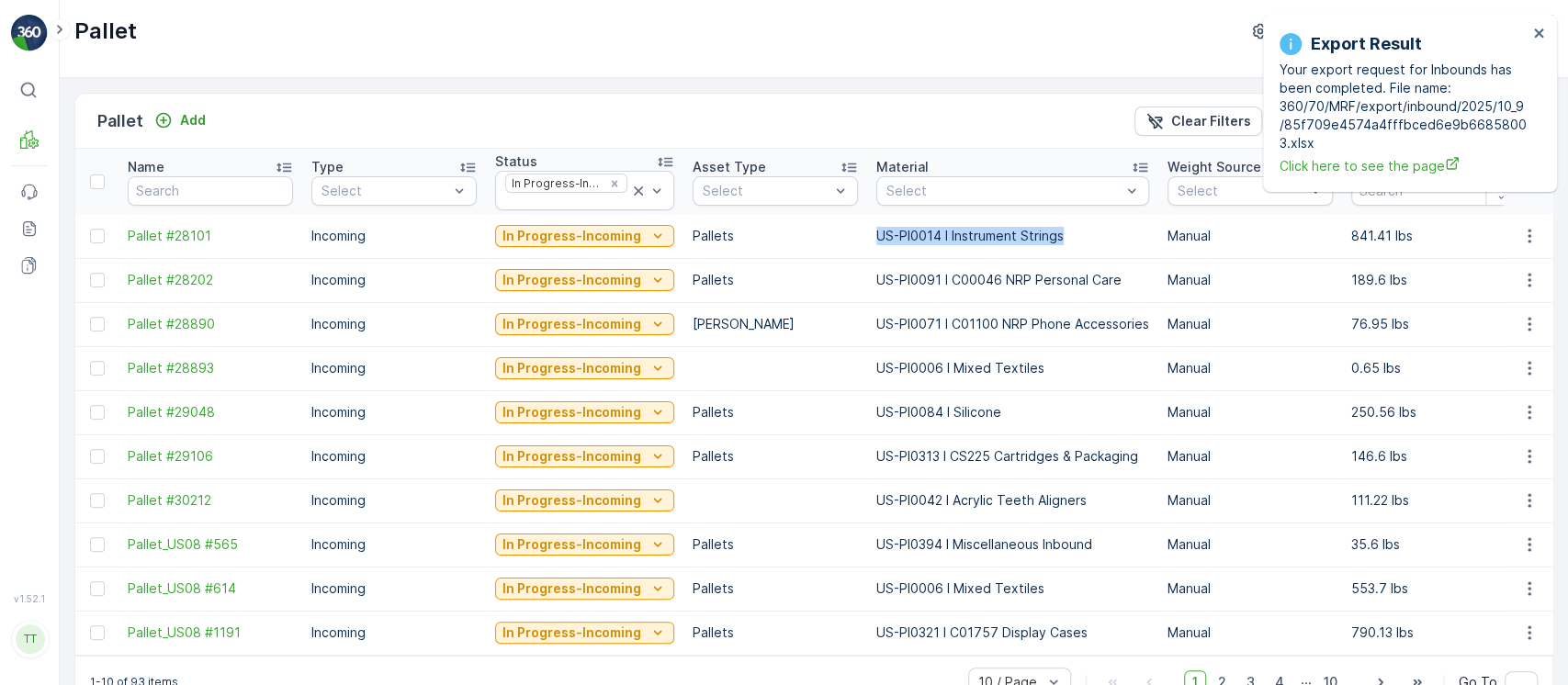
copy p "US-PI0014 I Instrument Strings"
click at [584, 246] on button "In Progress-Incoming" at bounding box center [585, 236] width 179 height 22
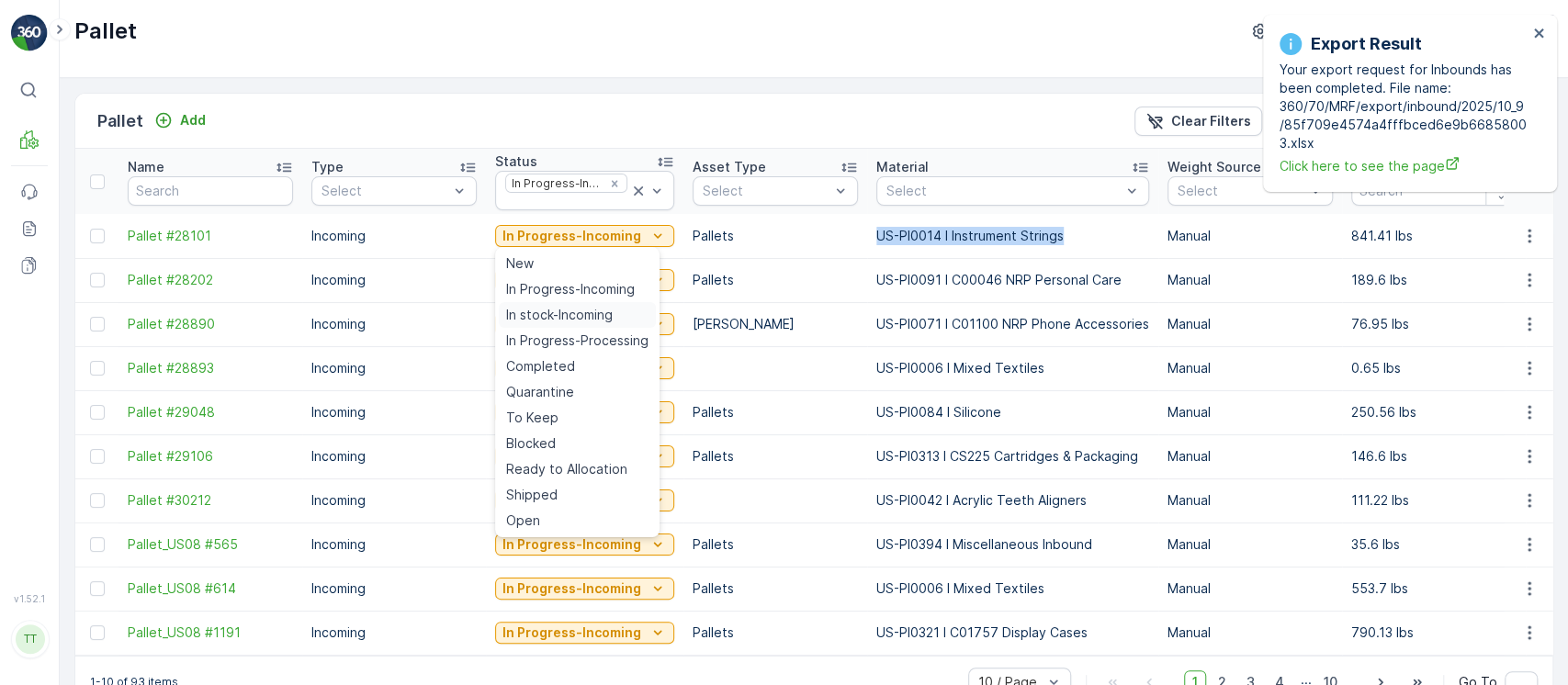
click at [588, 308] on span "In stock-Incoming" at bounding box center [559, 315] width 107 height 18
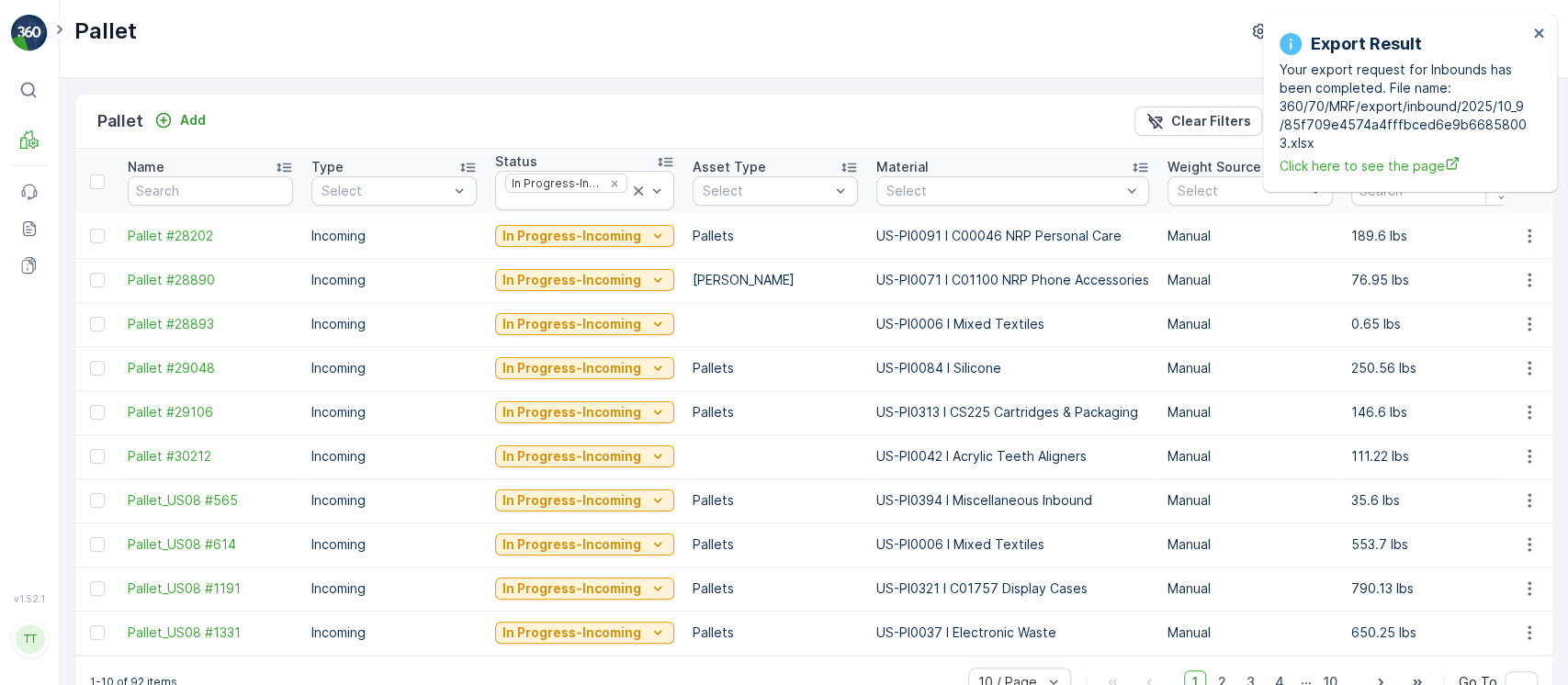
click at [901, 280] on p "US-PI0071 I C01100 NRP Phone Accessories" at bounding box center [1012, 279] width 273 height 18
click at [902, 279] on p "US-PI0071 I C01100 NRP Phone Accessories" at bounding box center [1012, 279] width 273 height 18
copy p "US-PI0071 I C01100 NRP Phone Accessories"
click at [564, 236] on p "In Progress-Incoming" at bounding box center [572, 236] width 139 height 18
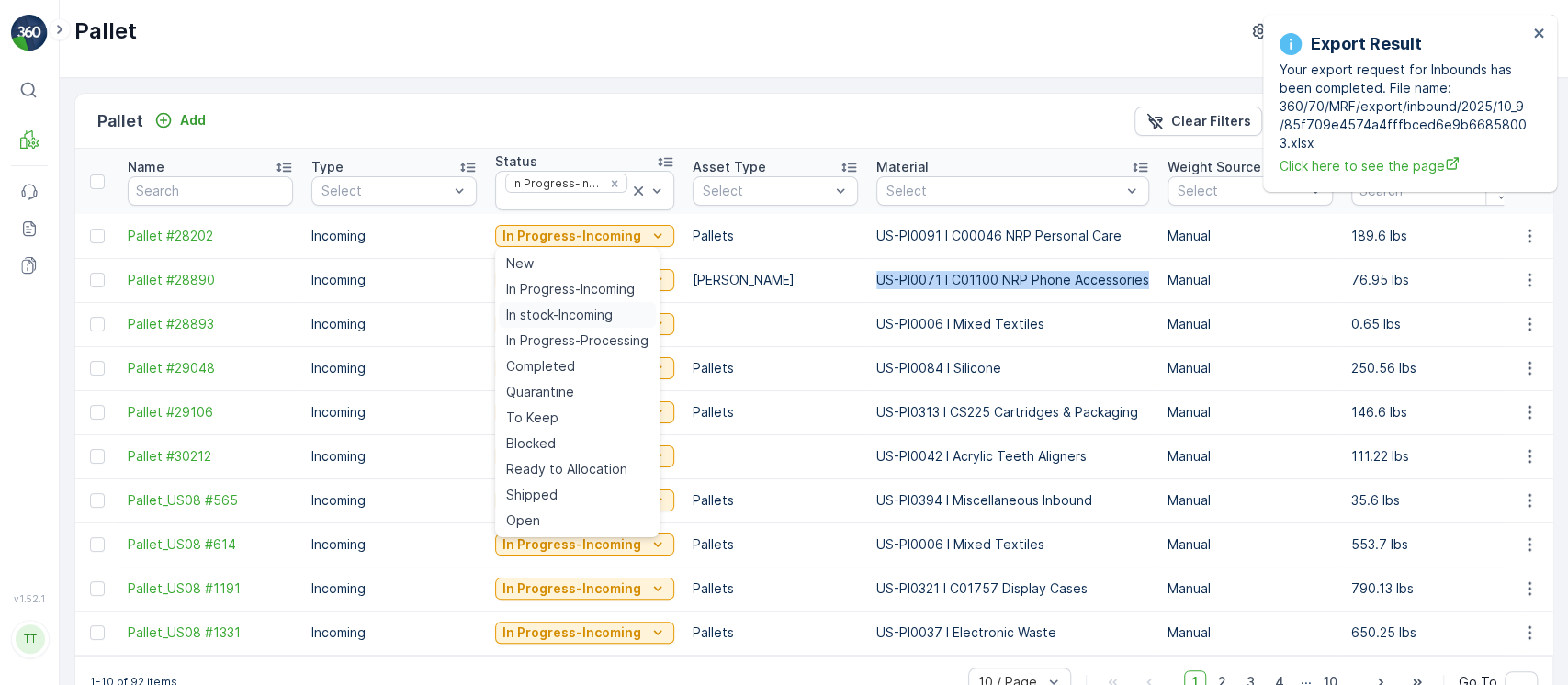
click at [561, 306] on span "In stock-Incoming" at bounding box center [559, 315] width 107 height 18
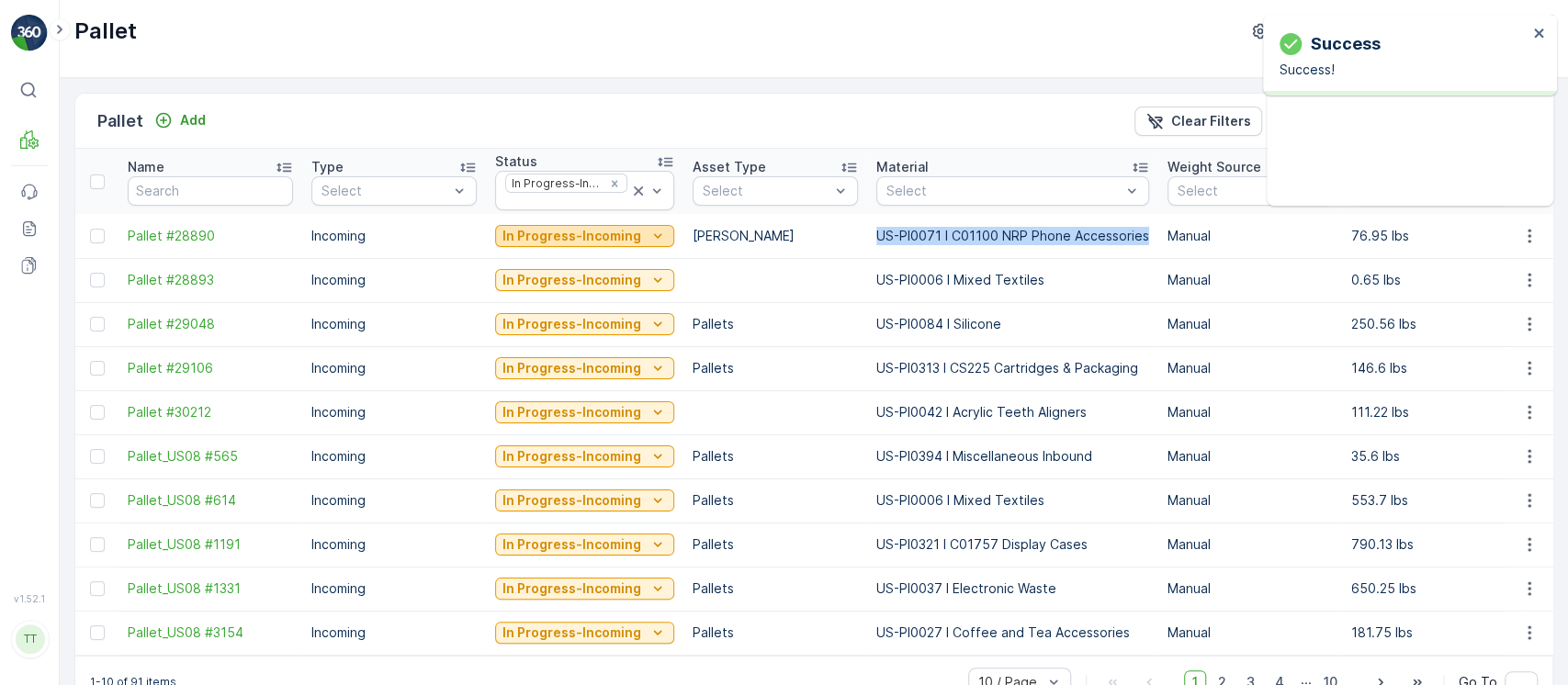
click at [571, 244] on p "In Progress-Incoming" at bounding box center [572, 236] width 139 height 18
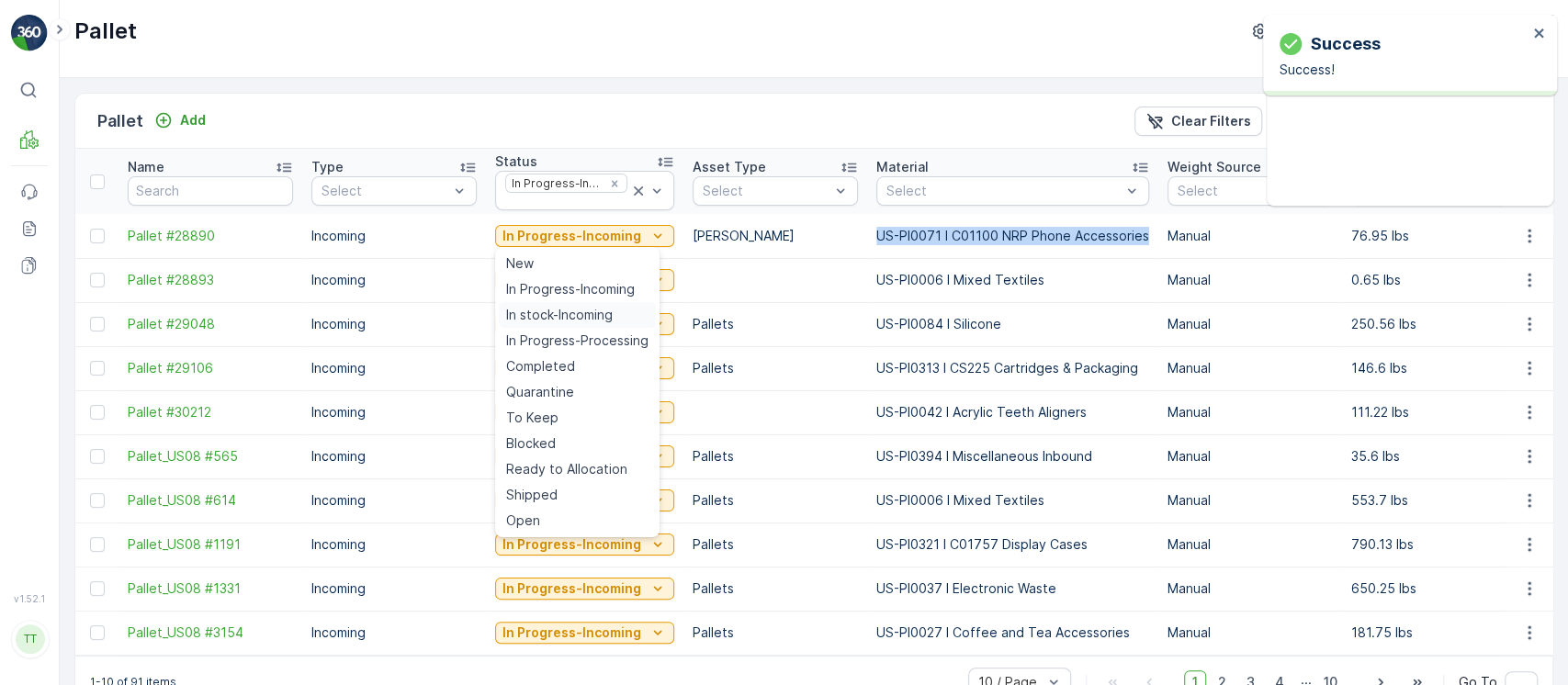
click at [573, 318] on span "In stock-Incoming" at bounding box center [559, 315] width 107 height 18
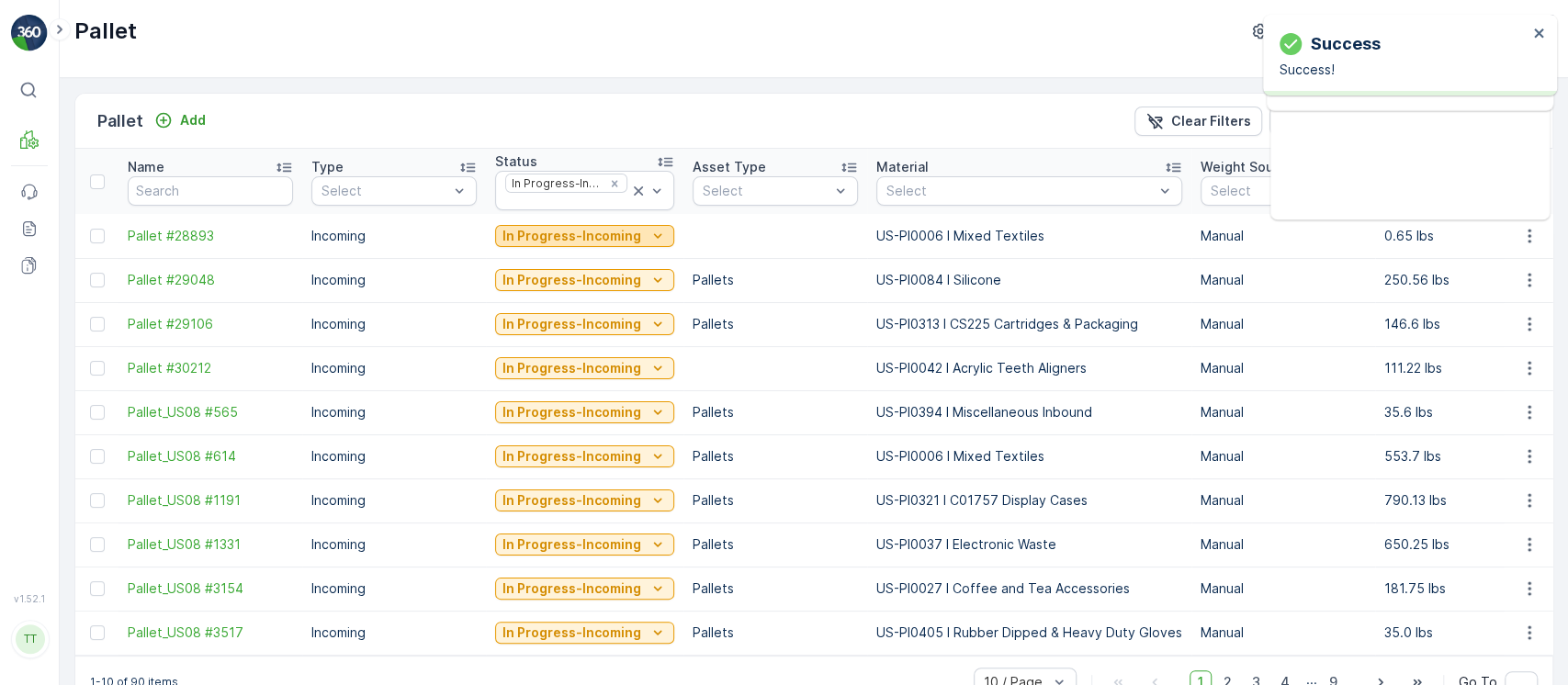
click at [586, 231] on p "In Progress-Incoming" at bounding box center [572, 236] width 139 height 18
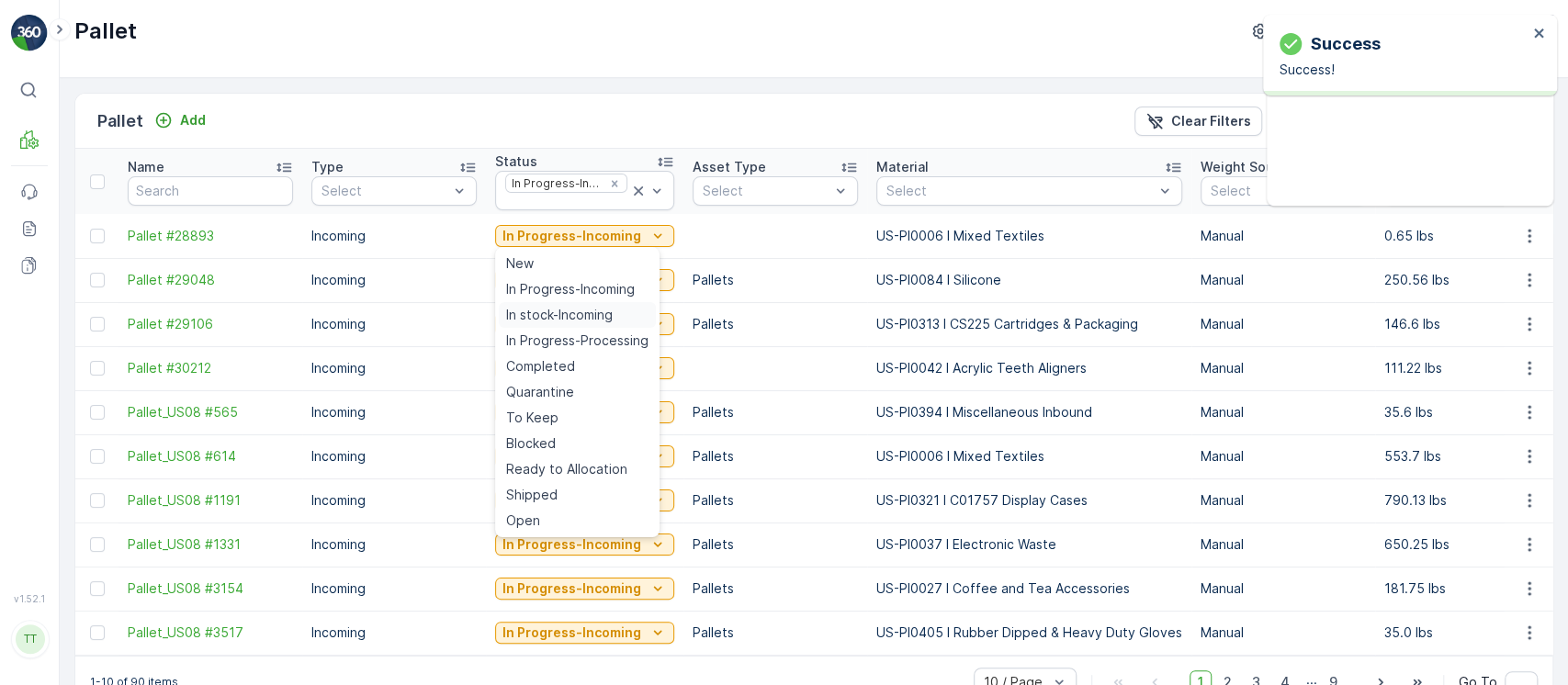
click at [569, 320] on span "In stock-Incoming" at bounding box center [559, 315] width 107 height 18
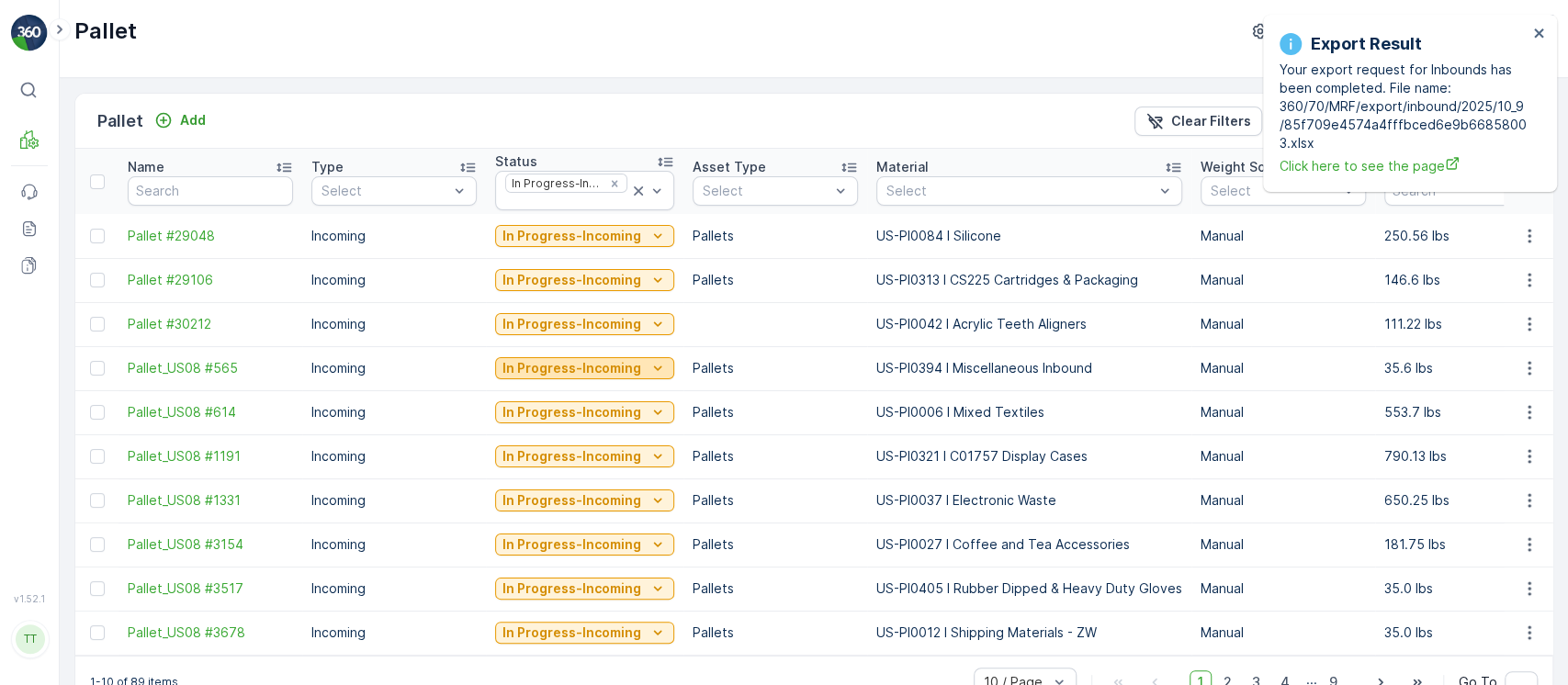
click at [630, 378] on button "In Progress-Incoming" at bounding box center [585, 368] width 179 height 22
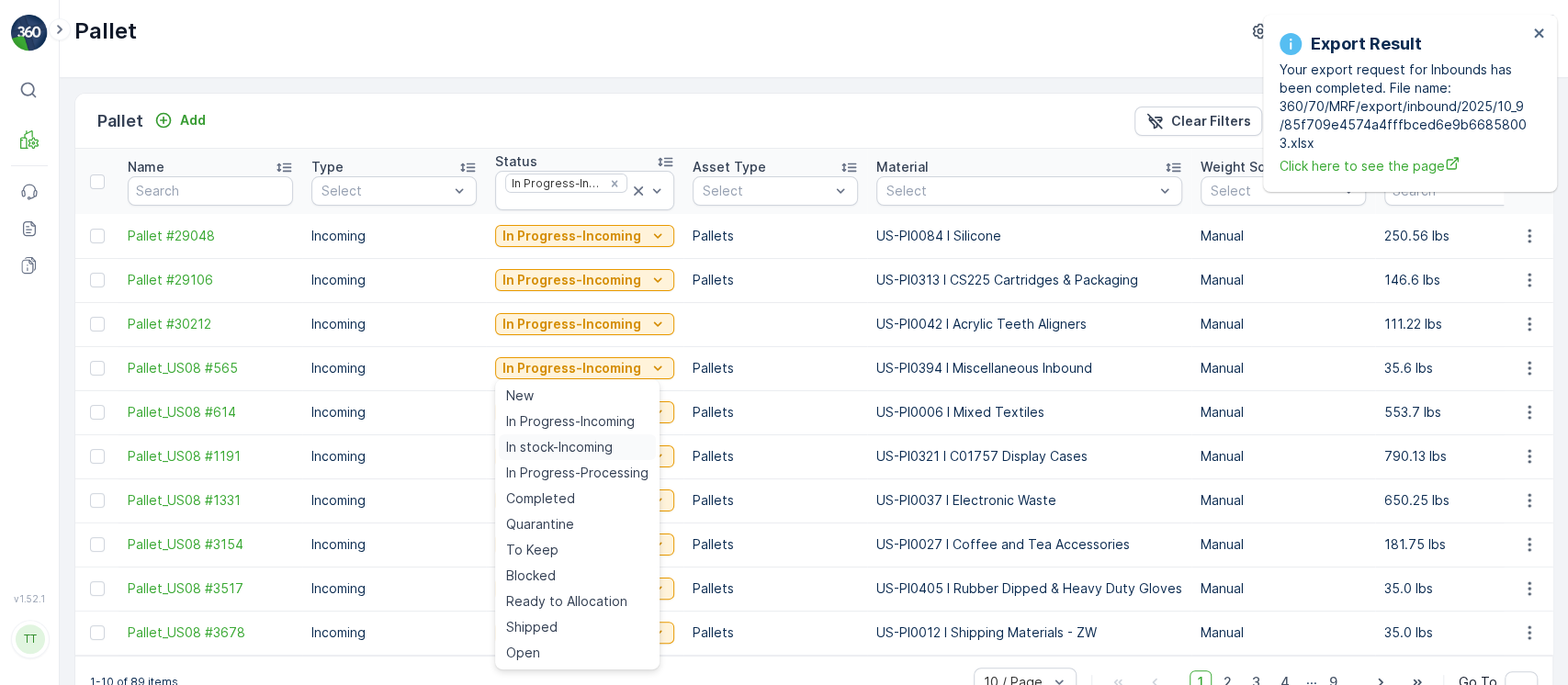
click at [589, 442] on span "In stock-Incoming" at bounding box center [559, 447] width 107 height 18
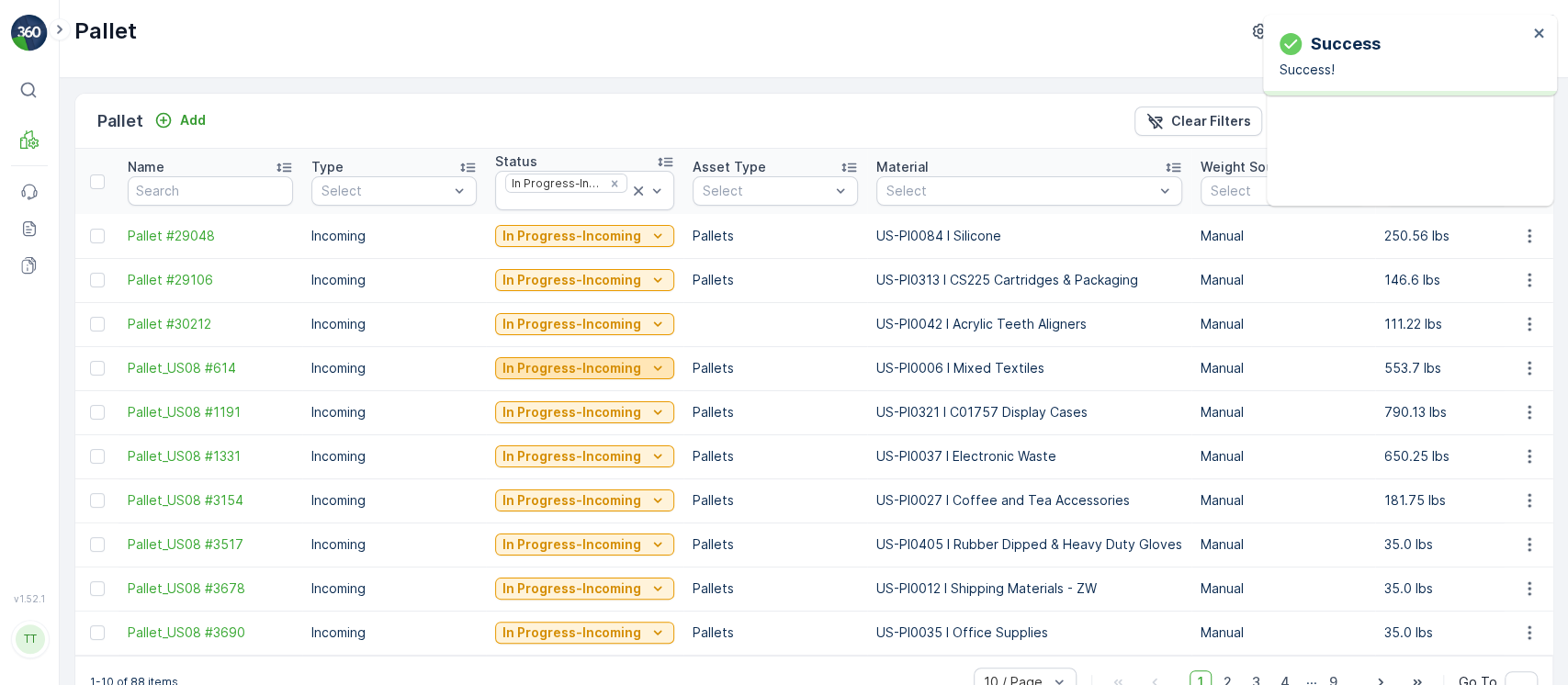
click at [650, 375] on icon "In Progress-Incoming" at bounding box center [657, 368] width 18 height 18
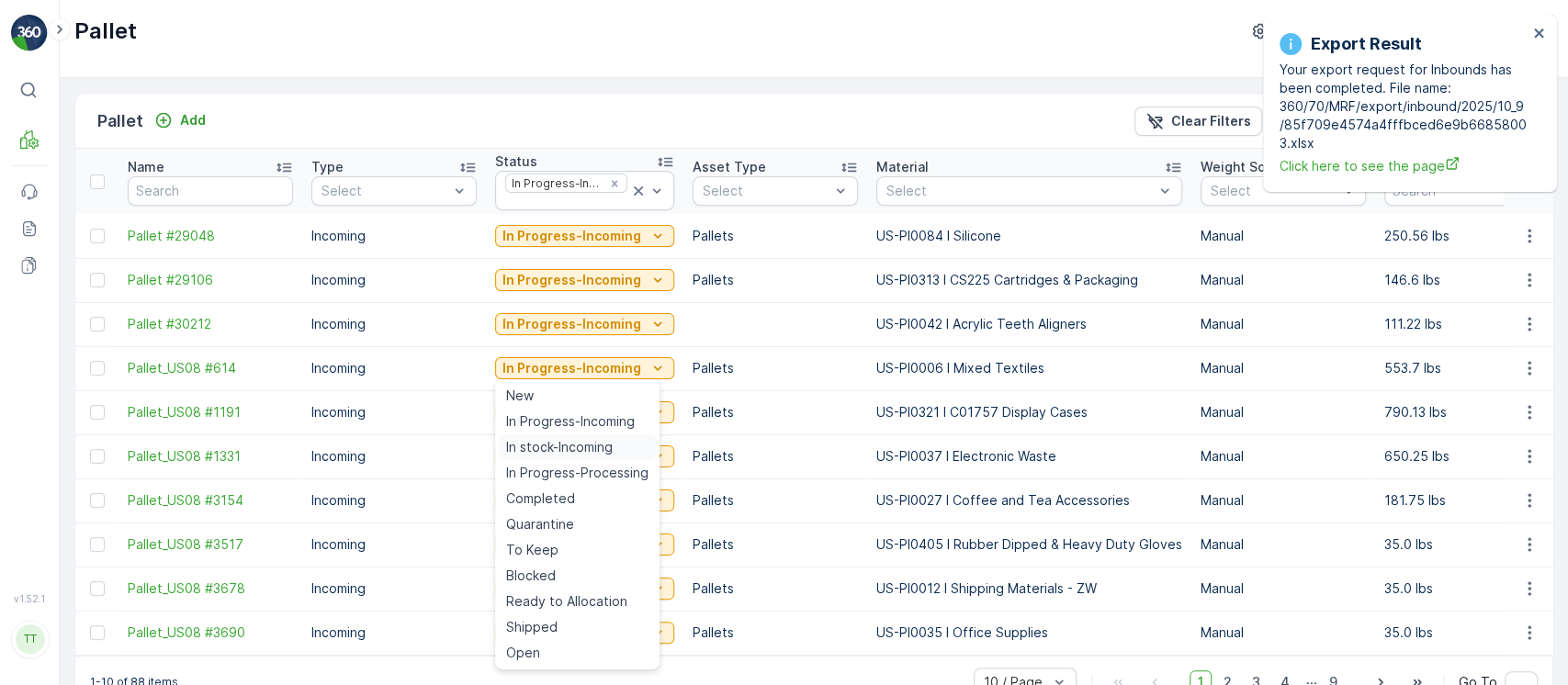
click at [599, 452] on span "In stock-Incoming" at bounding box center [559, 447] width 107 height 18
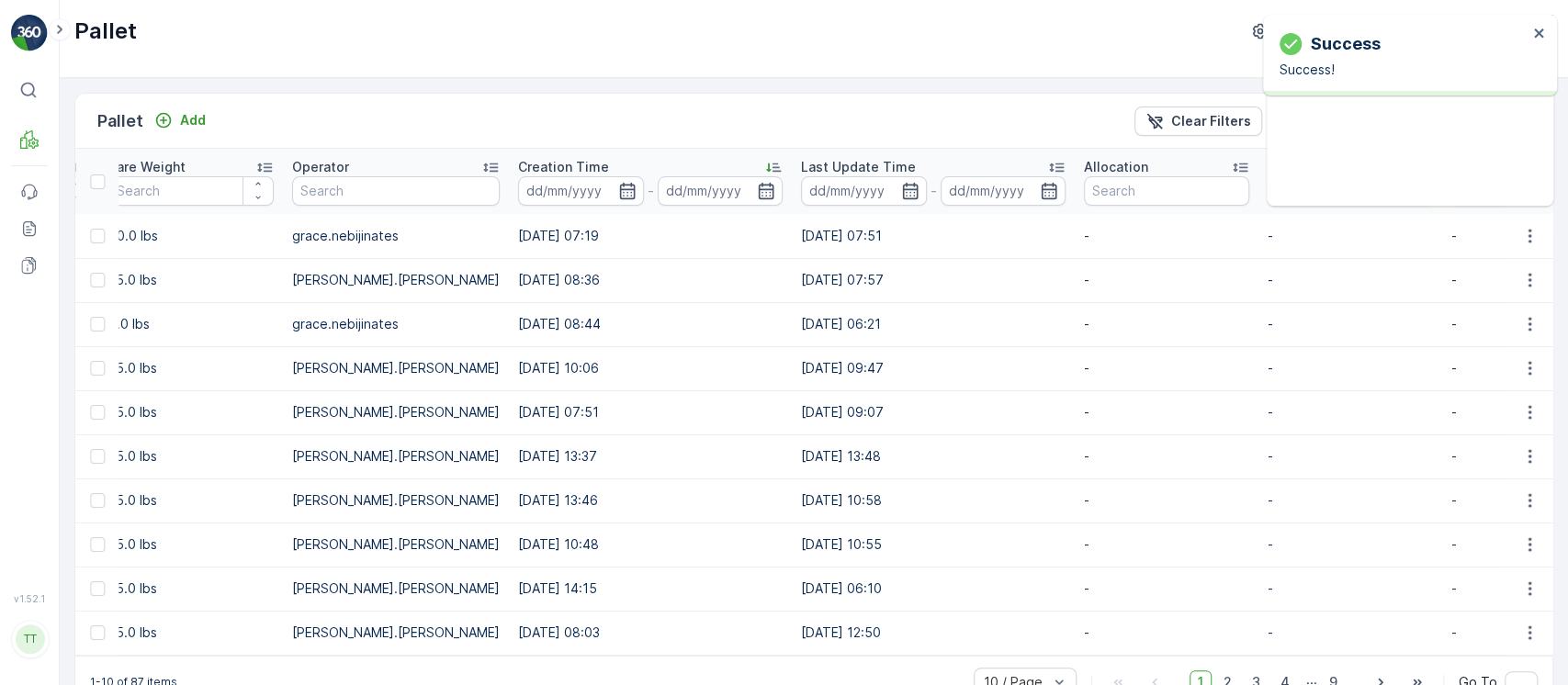
scroll to position [0, 1895]
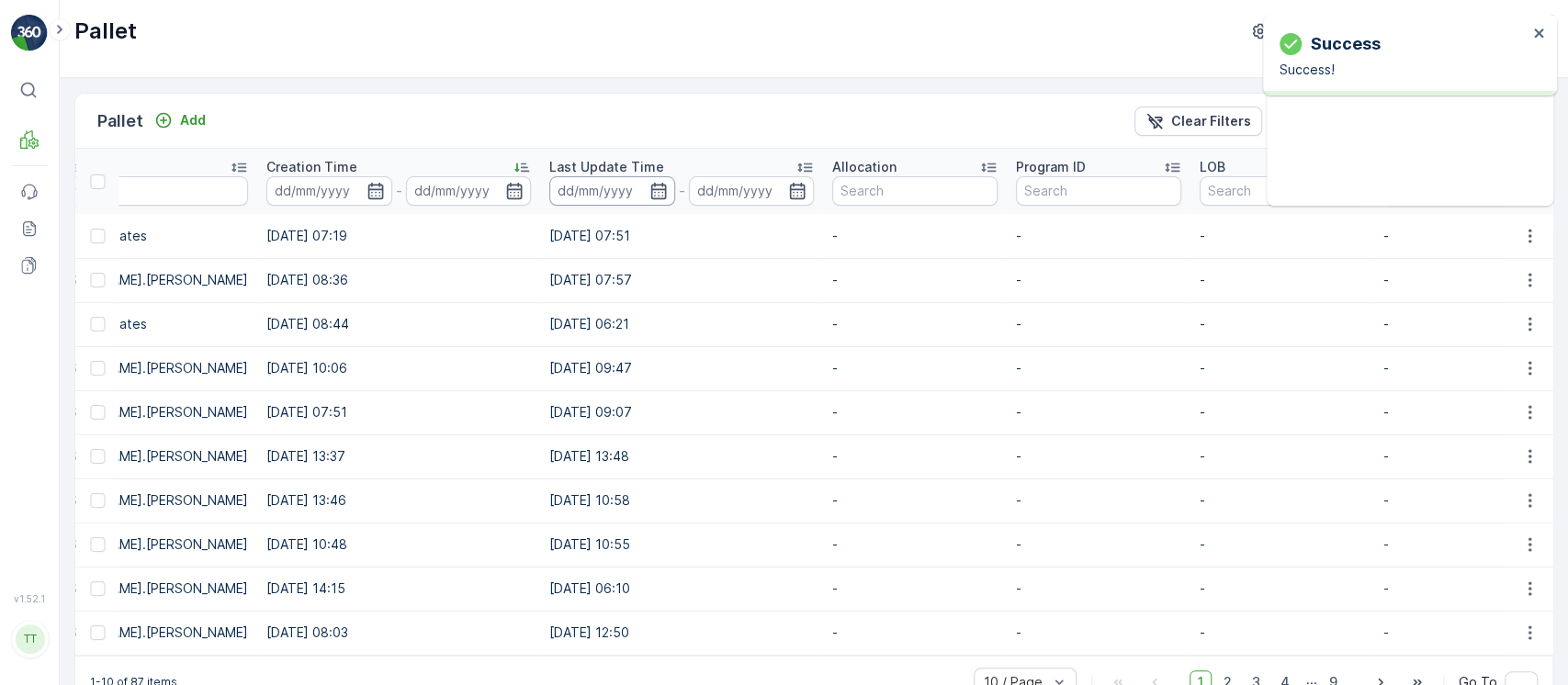
click at [557, 189] on input at bounding box center [612, 191] width 126 height 30
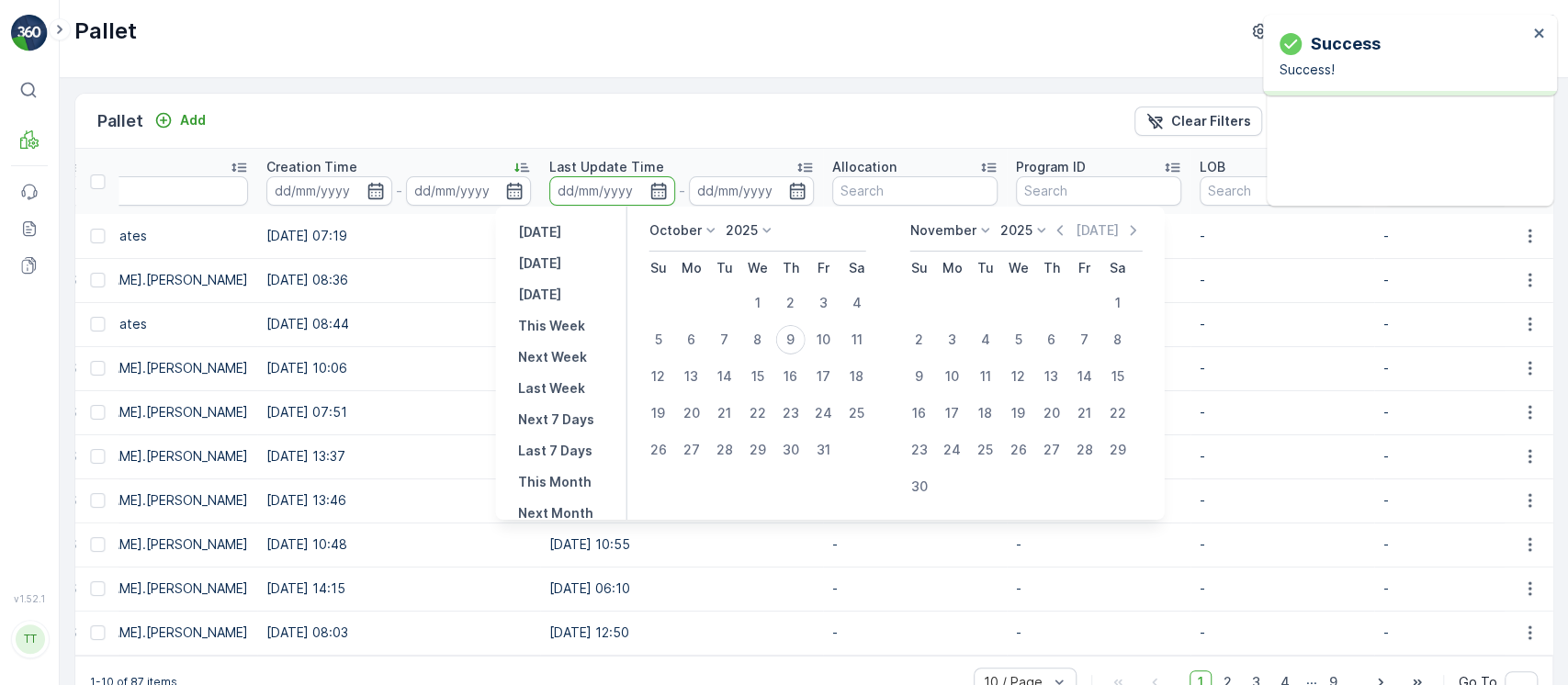
click at [754, 227] on p "2025" at bounding box center [741, 230] width 32 height 18
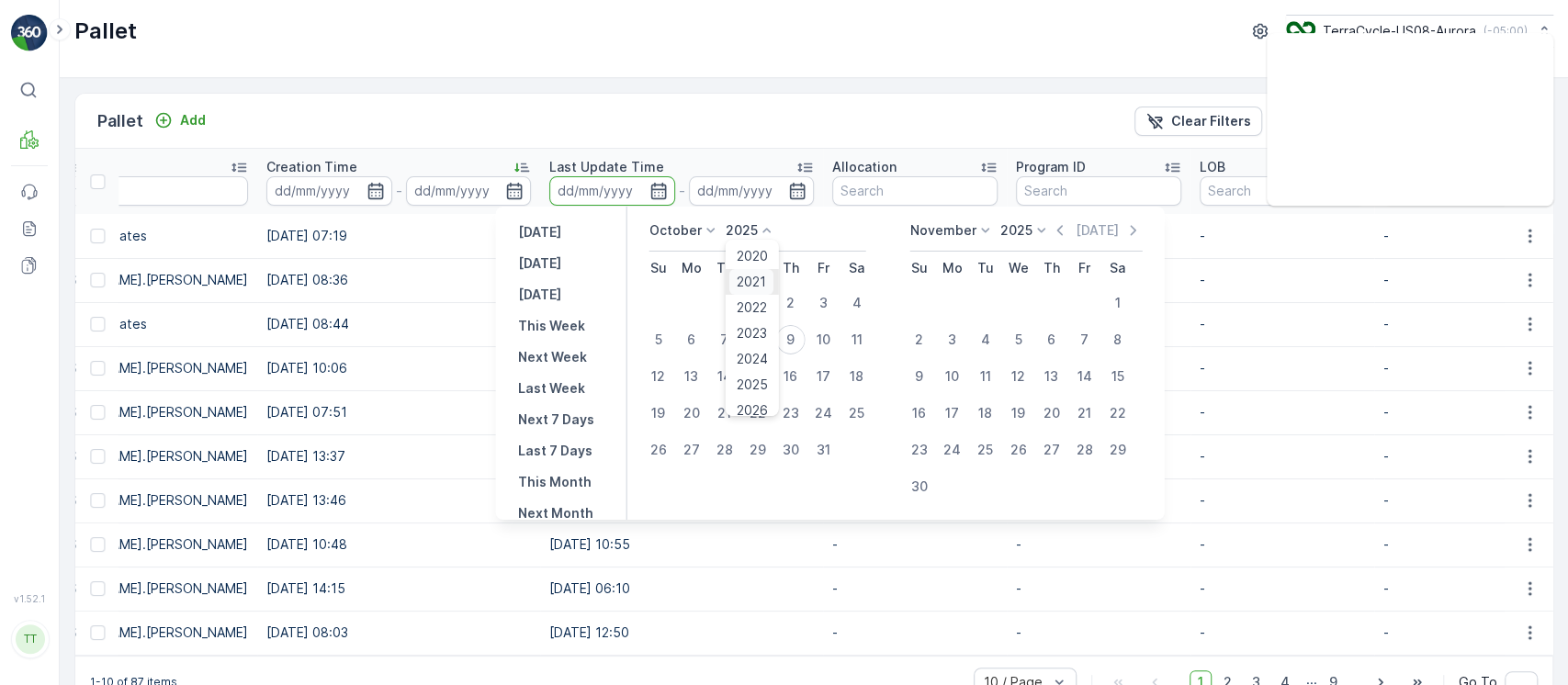
click at [759, 278] on span "2021" at bounding box center [751, 281] width 30 height 18
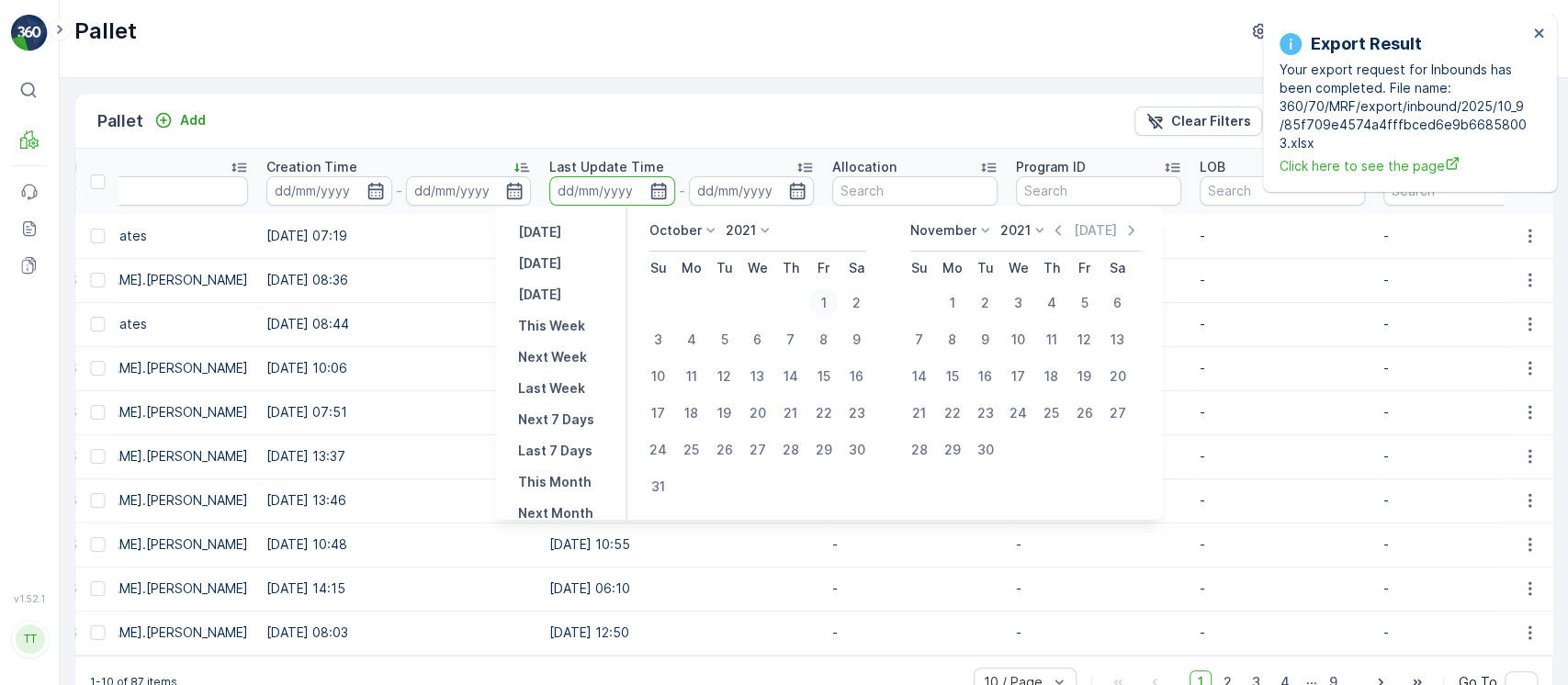
click at [825, 306] on div "1" at bounding box center [823, 303] width 30 height 30
type input "01.10.2021"
click at [1086, 228] on p "Today" at bounding box center [1094, 230] width 43 height 18
click at [1058, 231] on icon "button" at bounding box center [1059, 230] width 18 height 18
click at [1056, 231] on icon "button" at bounding box center [1046, 230] width 18 height 18
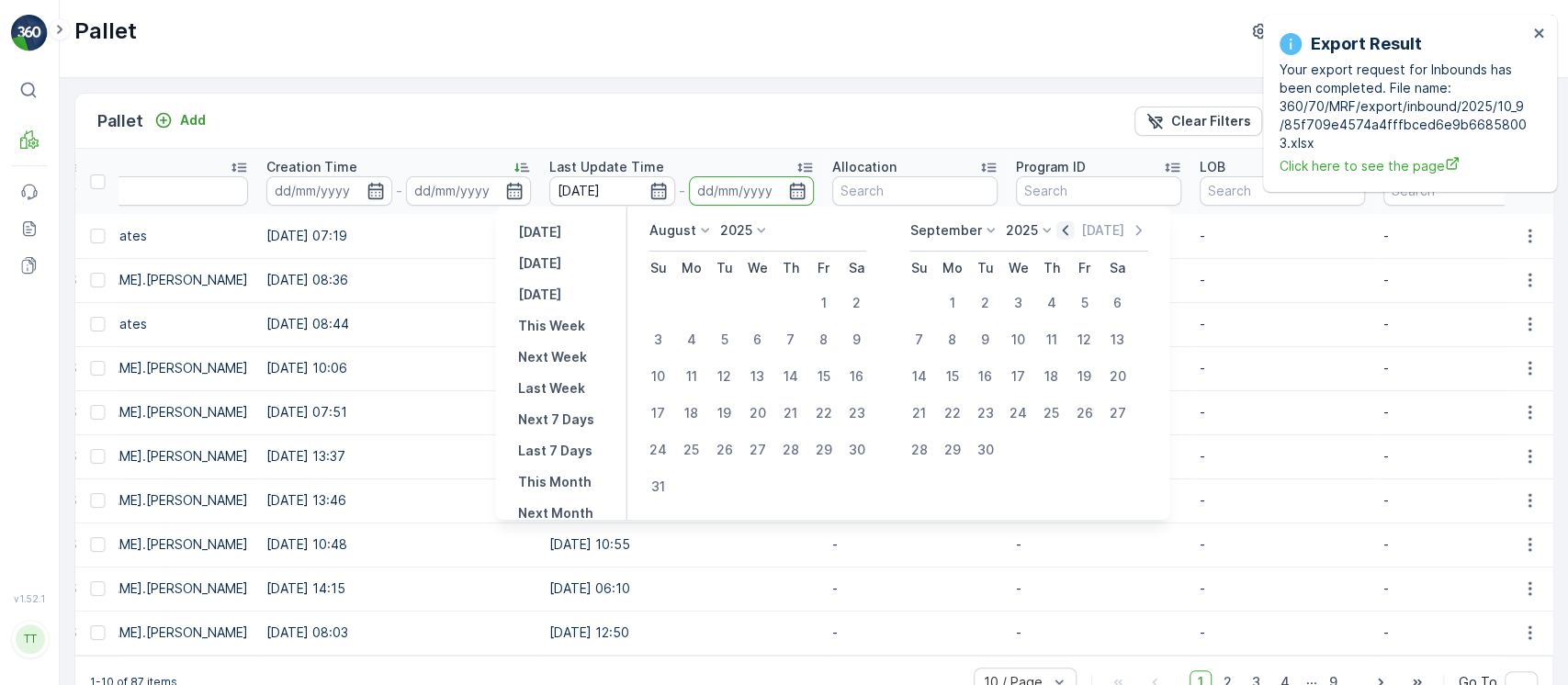
click at [1058, 231] on icon "button" at bounding box center [1065, 230] width 18 height 18
click at [1054, 231] on icon "button" at bounding box center [1044, 230] width 18 height 18
click at [1052, 237] on icon "button" at bounding box center [1044, 230] width 18 height 18
click at [1046, 227] on icon "button" at bounding box center [1044, 230] width 18 height 18
click at [790, 342] on div "10" at bounding box center [791, 340] width 30 height 30
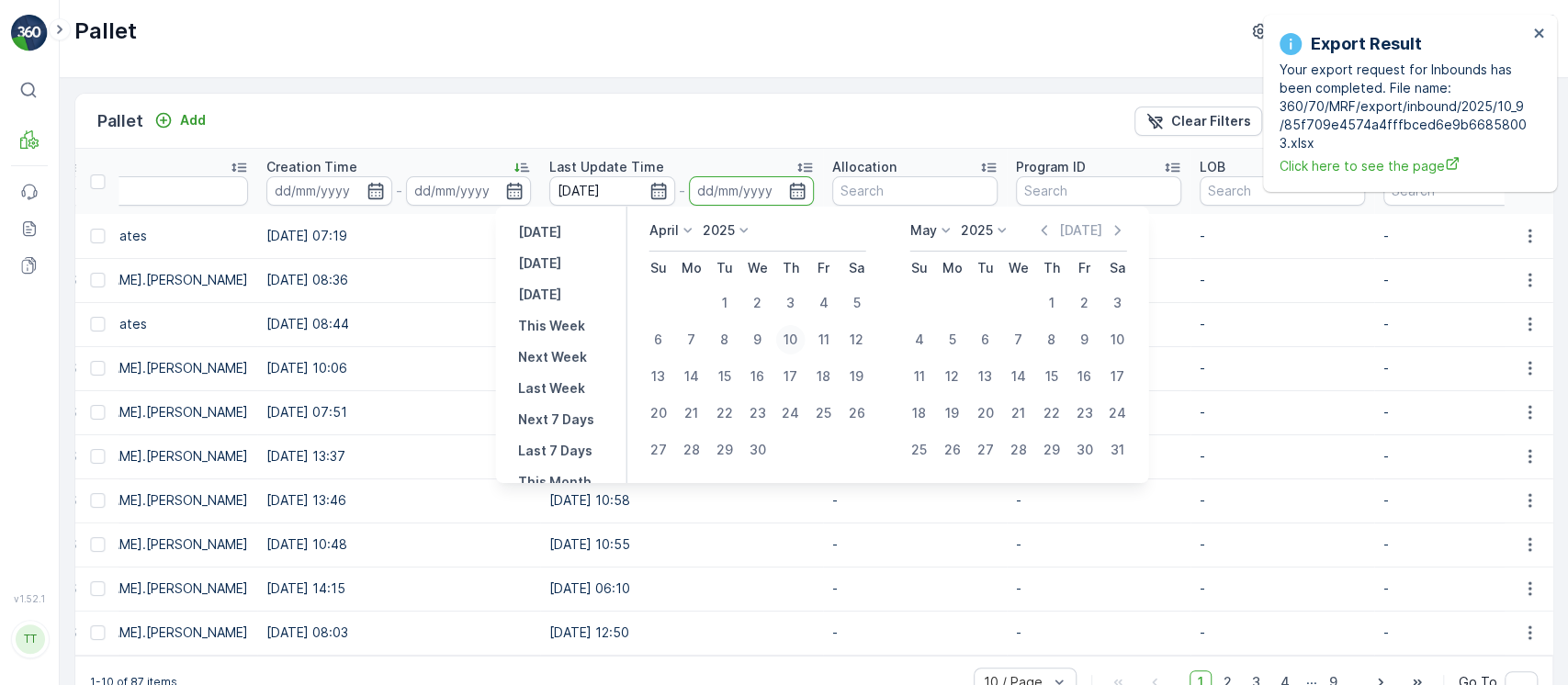
type input "10.04.2025"
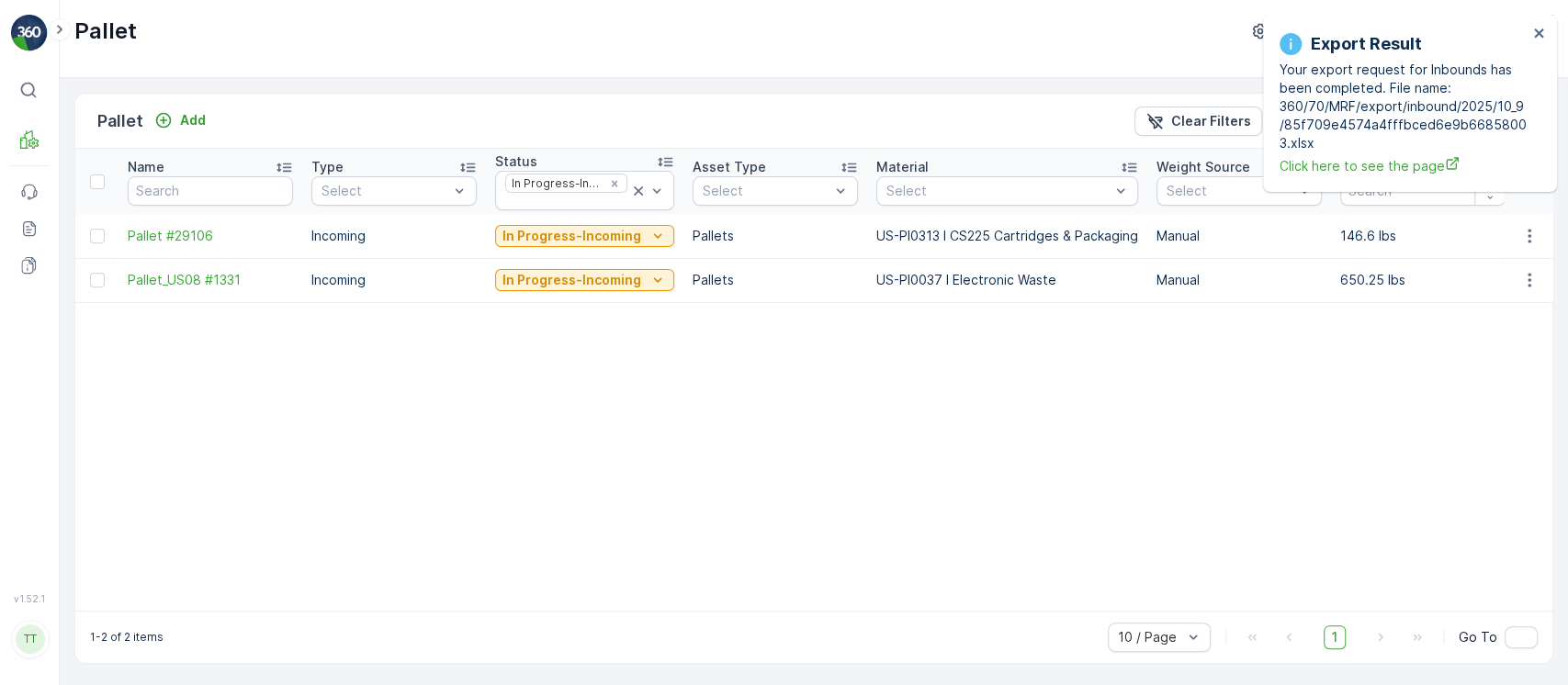
click at [926, 283] on p "US-PI0037 I Electronic Waste" at bounding box center [1007, 279] width 262 height 18
copy p "US-PI0037 I Electronic Waste"
click at [926, 283] on p "US-PI0037 I Electronic Waste" at bounding box center [1007, 279] width 262 height 18
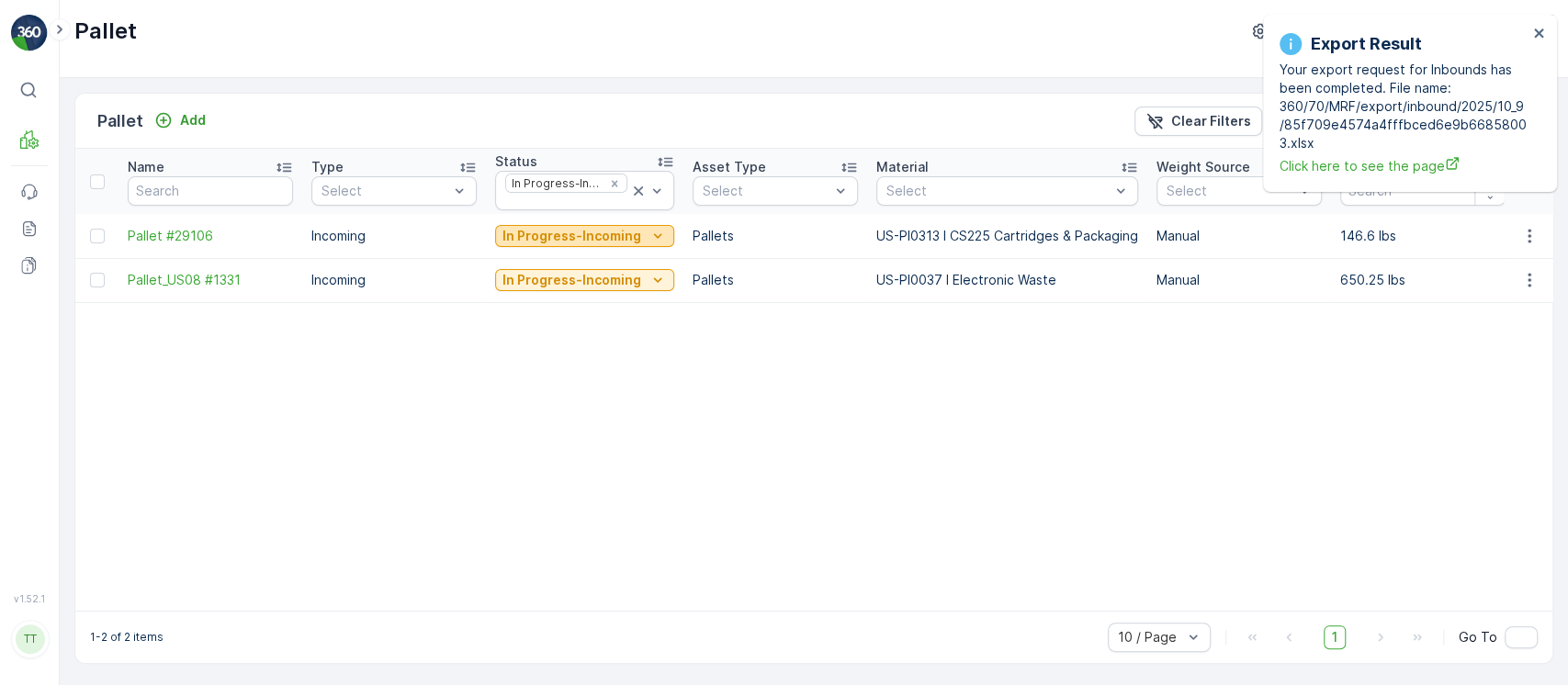
click at [641, 242] on div "In Progress-Incoming" at bounding box center [585, 236] width 165 height 18
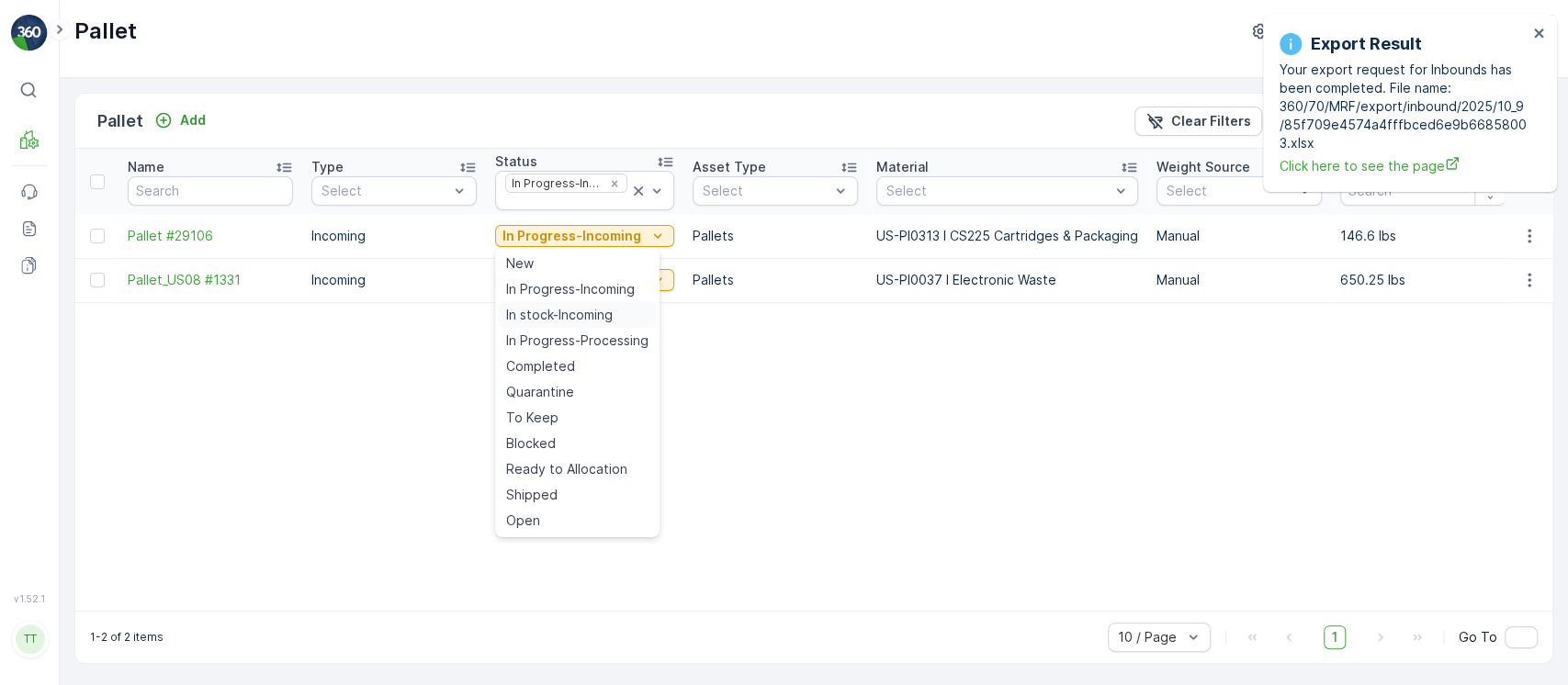
click at [604, 312] on span "In stock-Incoming" at bounding box center [559, 315] width 107 height 18
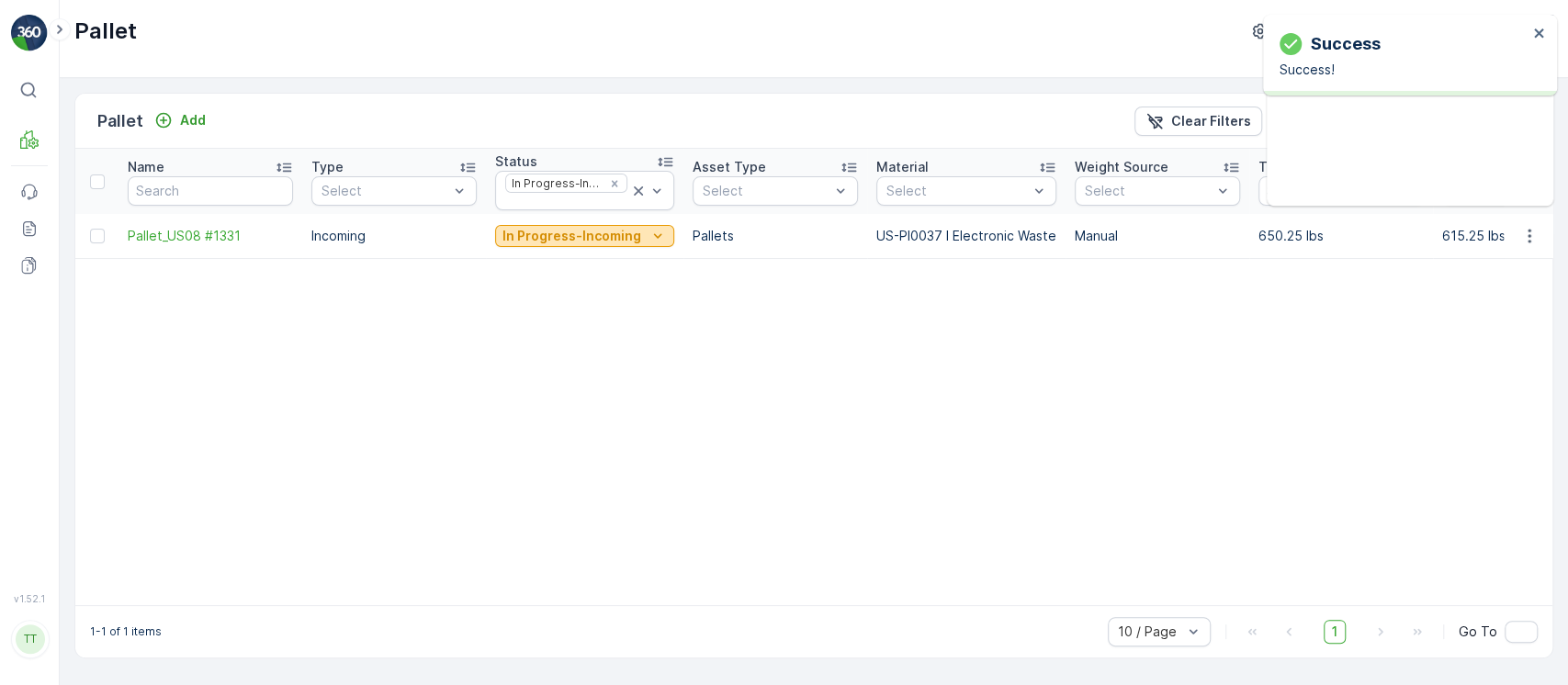
click at [648, 238] on icon "In Progress-Incoming" at bounding box center [657, 236] width 18 height 18
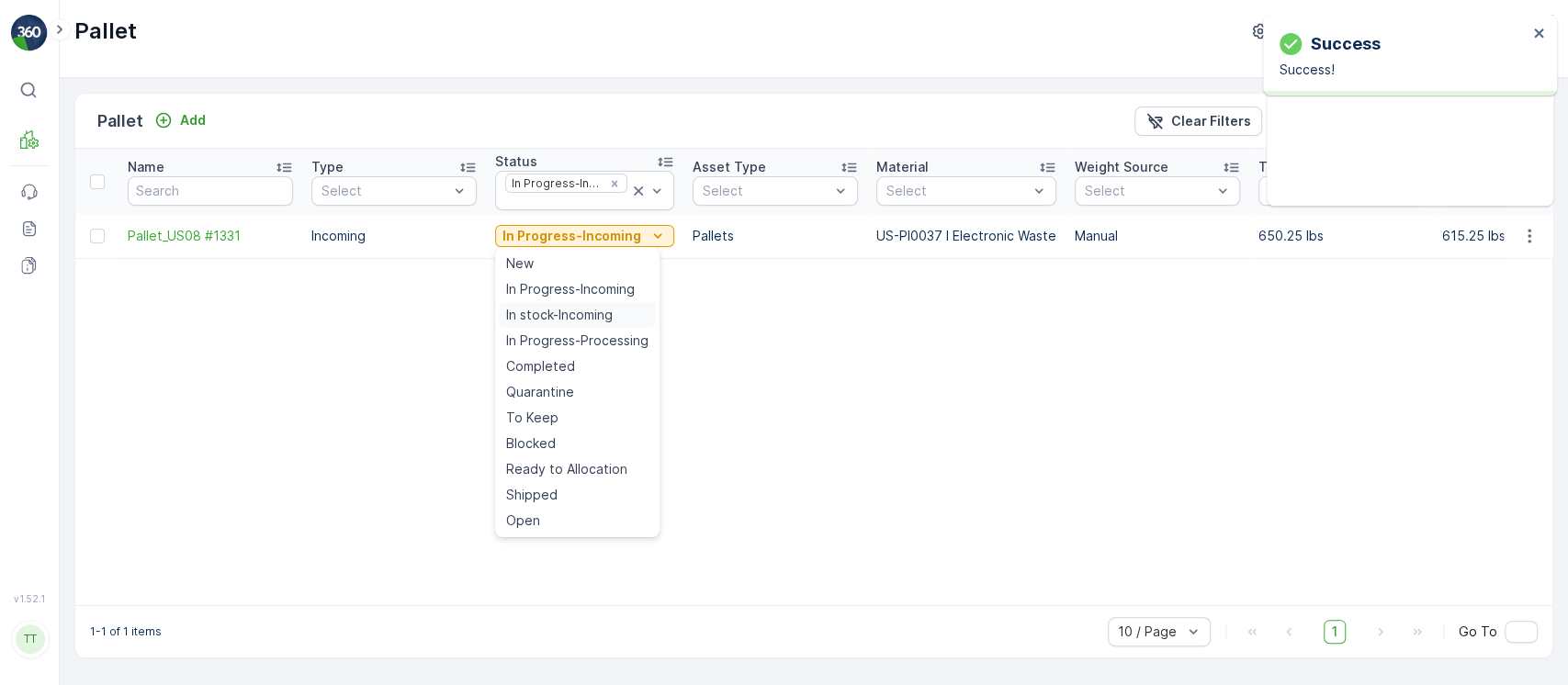
click at [624, 307] on div "In stock-Incoming" at bounding box center [577, 315] width 157 height 26
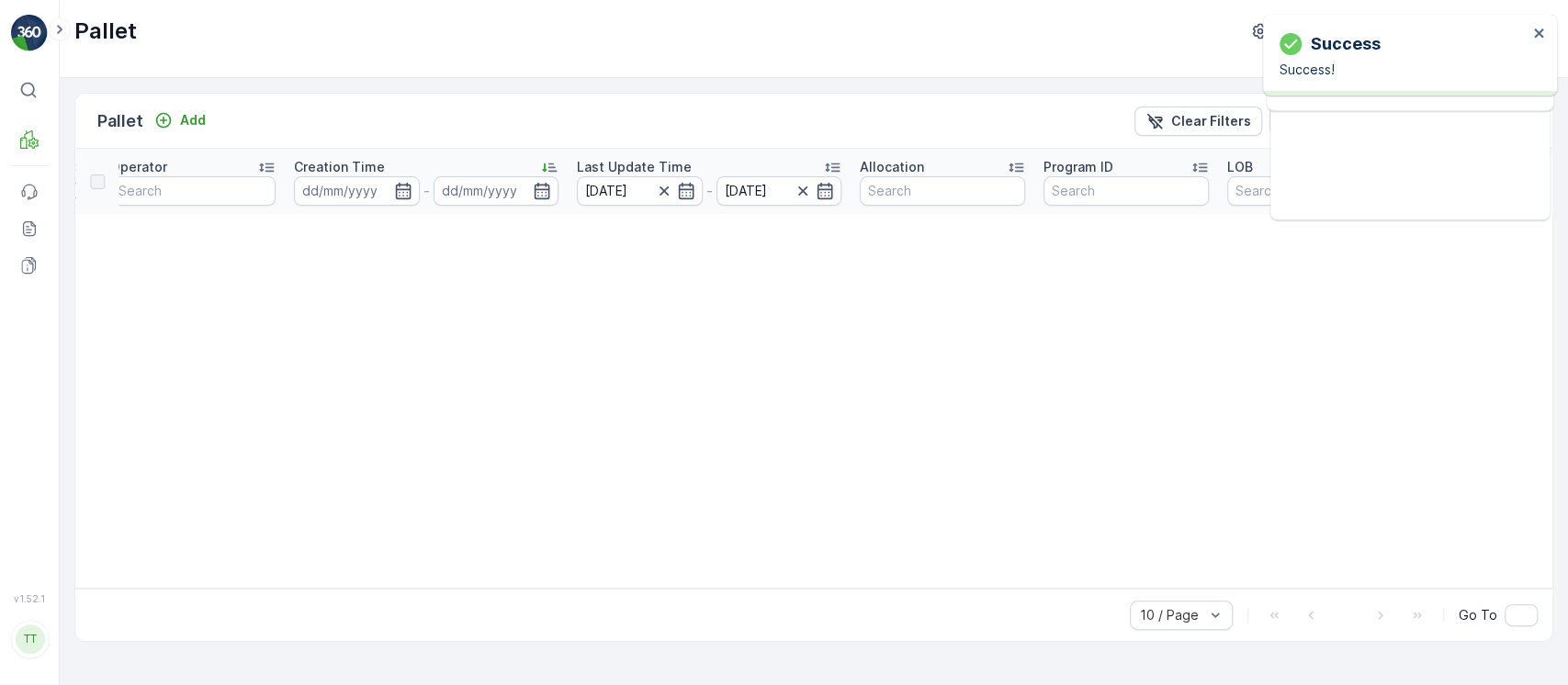
scroll to position [0, 1752]
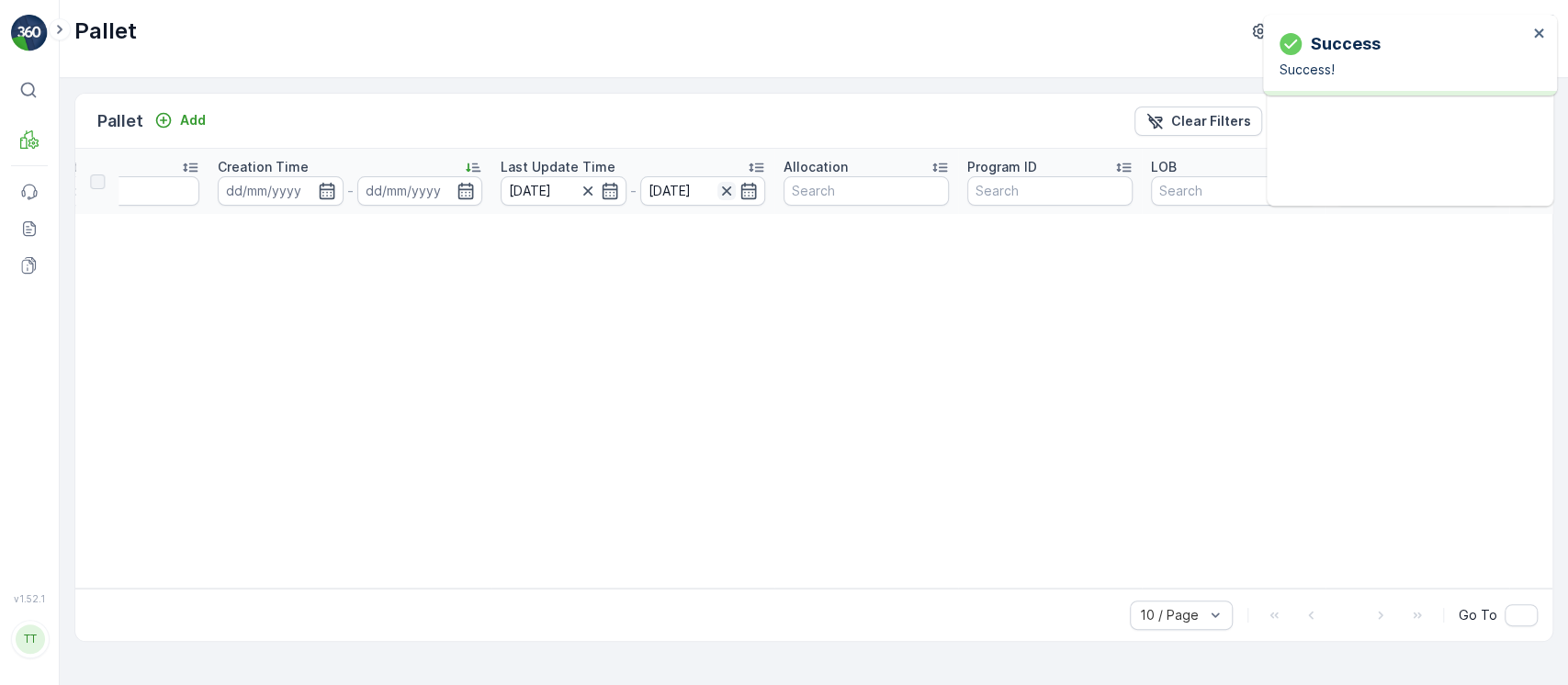
click at [719, 189] on icon "button" at bounding box center [726, 191] width 18 height 18
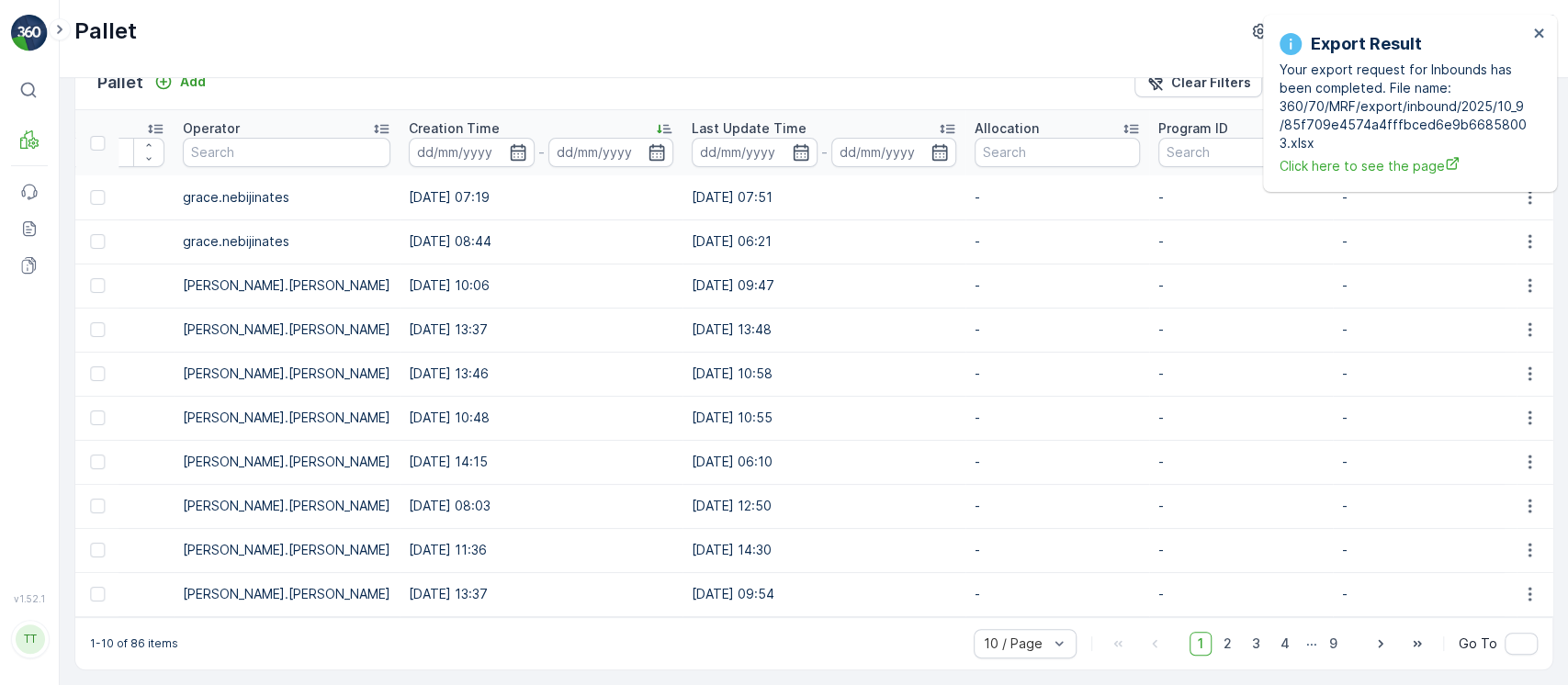
scroll to position [45, 0]
click at [781, 121] on div "Last Update Time" at bounding box center [823, 128] width 265 height 18
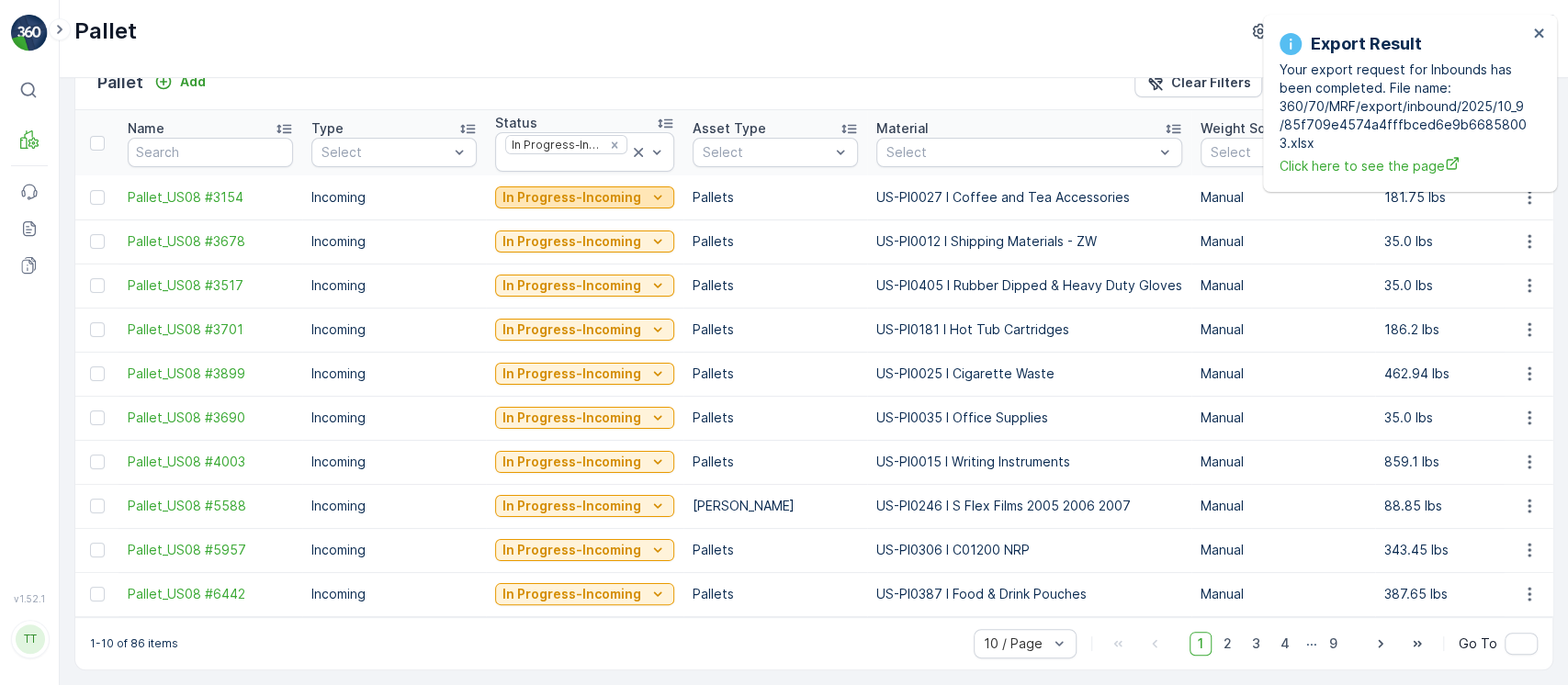
click at [634, 195] on p "In Progress-Incoming" at bounding box center [572, 197] width 139 height 18
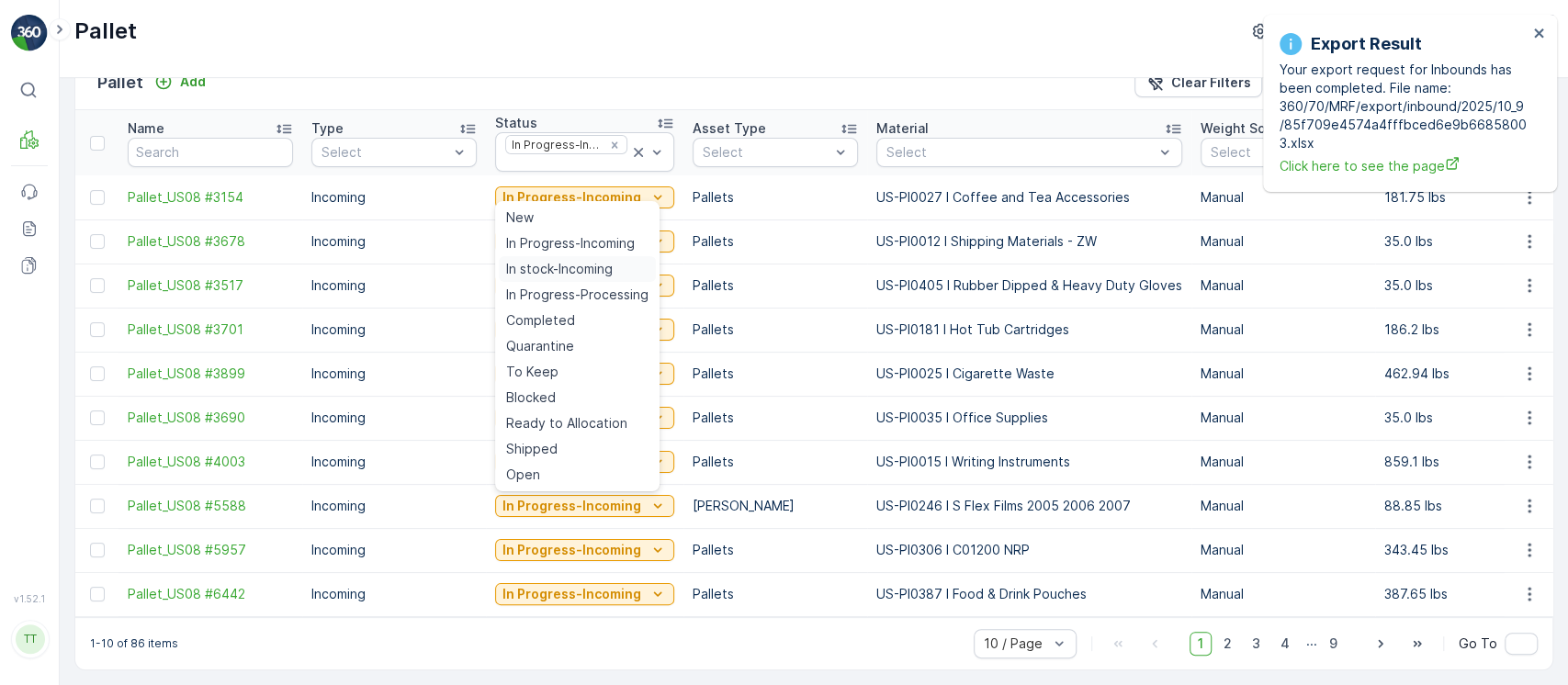
click at [611, 277] on span "In stock-Incoming" at bounding box center [559, 269] width 107 height 18
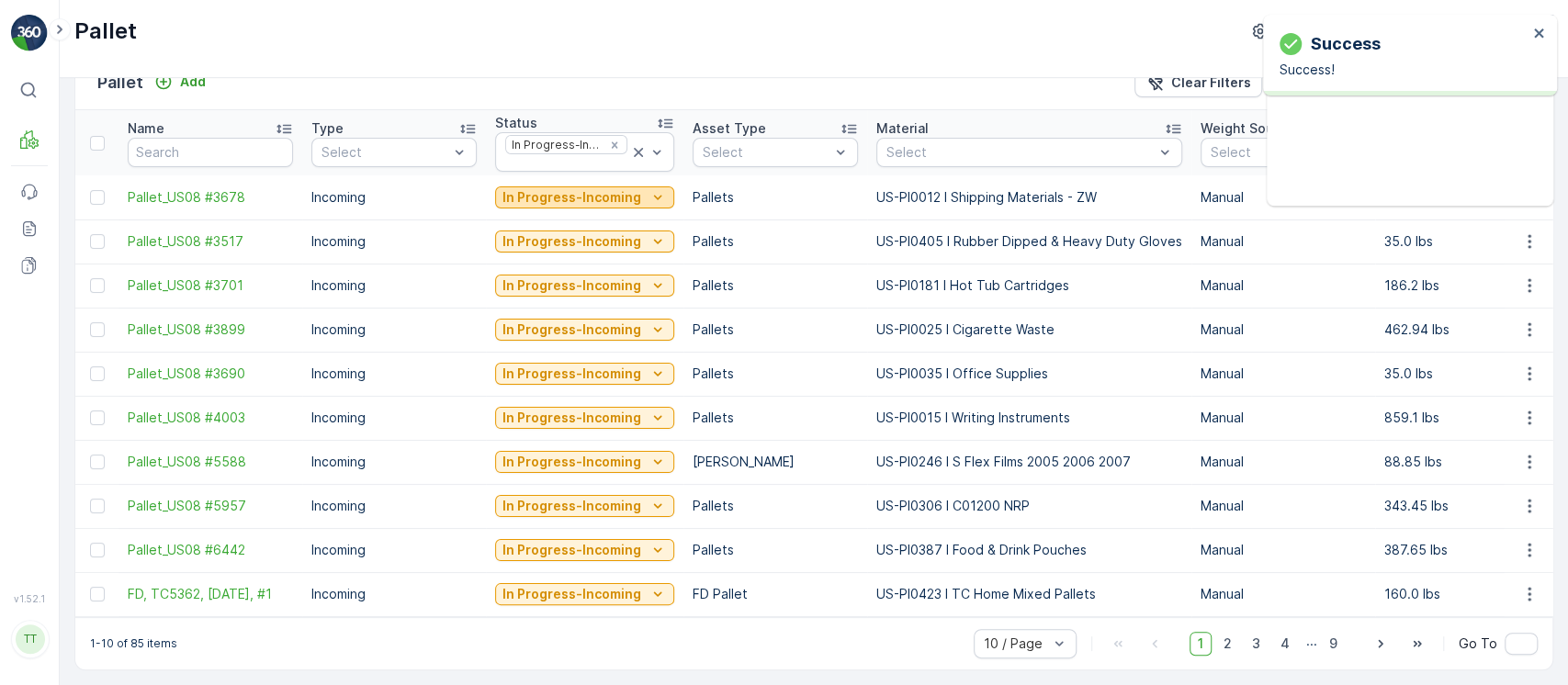
click at [624, 190] on p "In Progress-Incoming" at bounding box center [572, 197] width 139 height 18
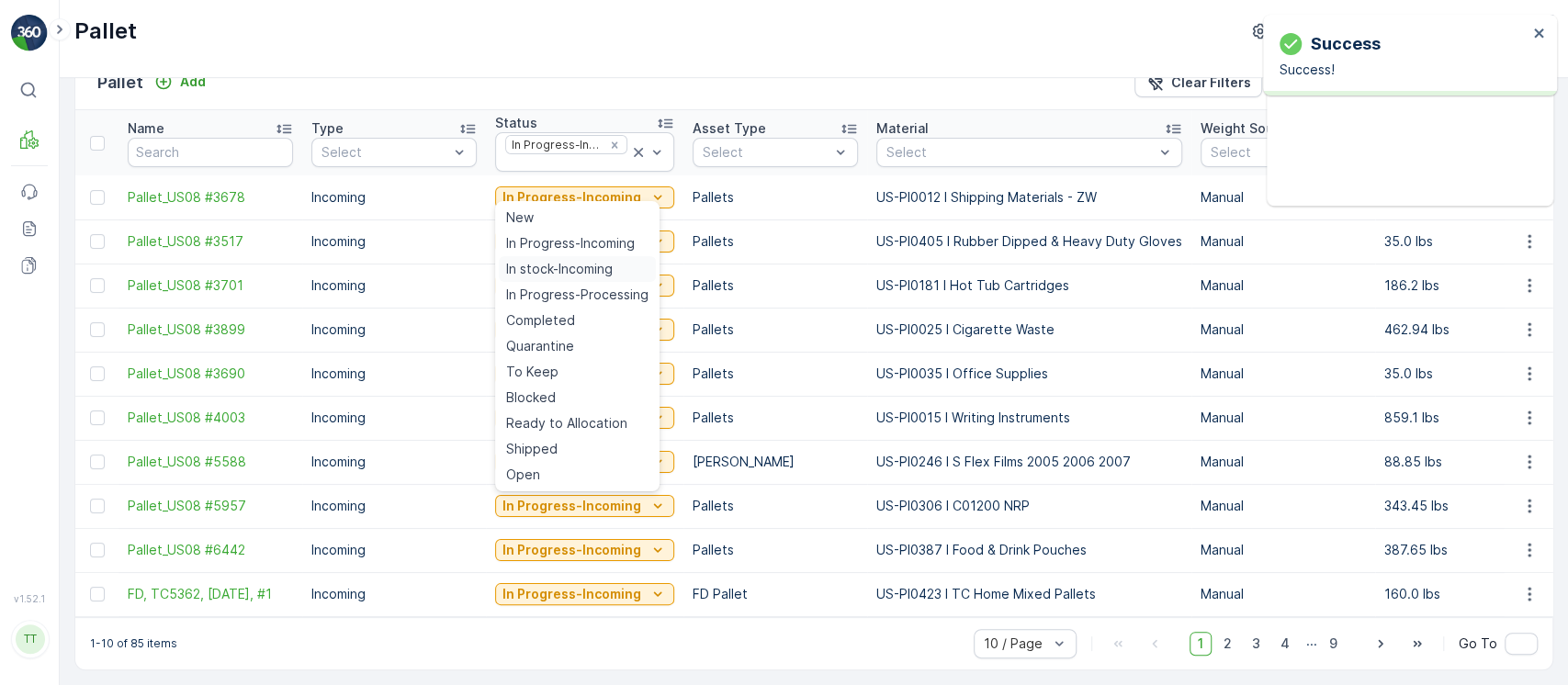
click at [586, 261] on span "In stock-Incoming" at bounding box center [559, 269] width 107 height 18
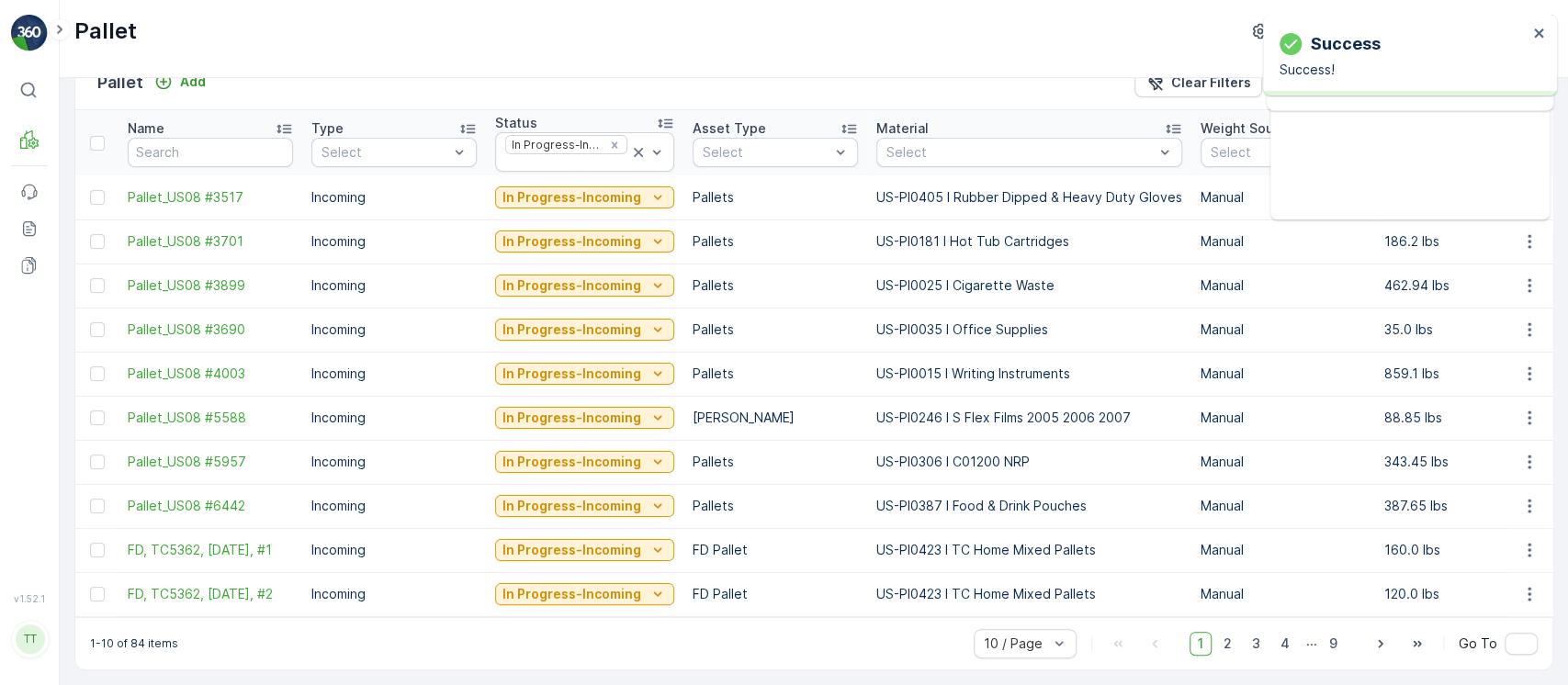
click at [582, 200] on button "In Progress-Incoming" at bounding box center [585, 198] width 179 height 22
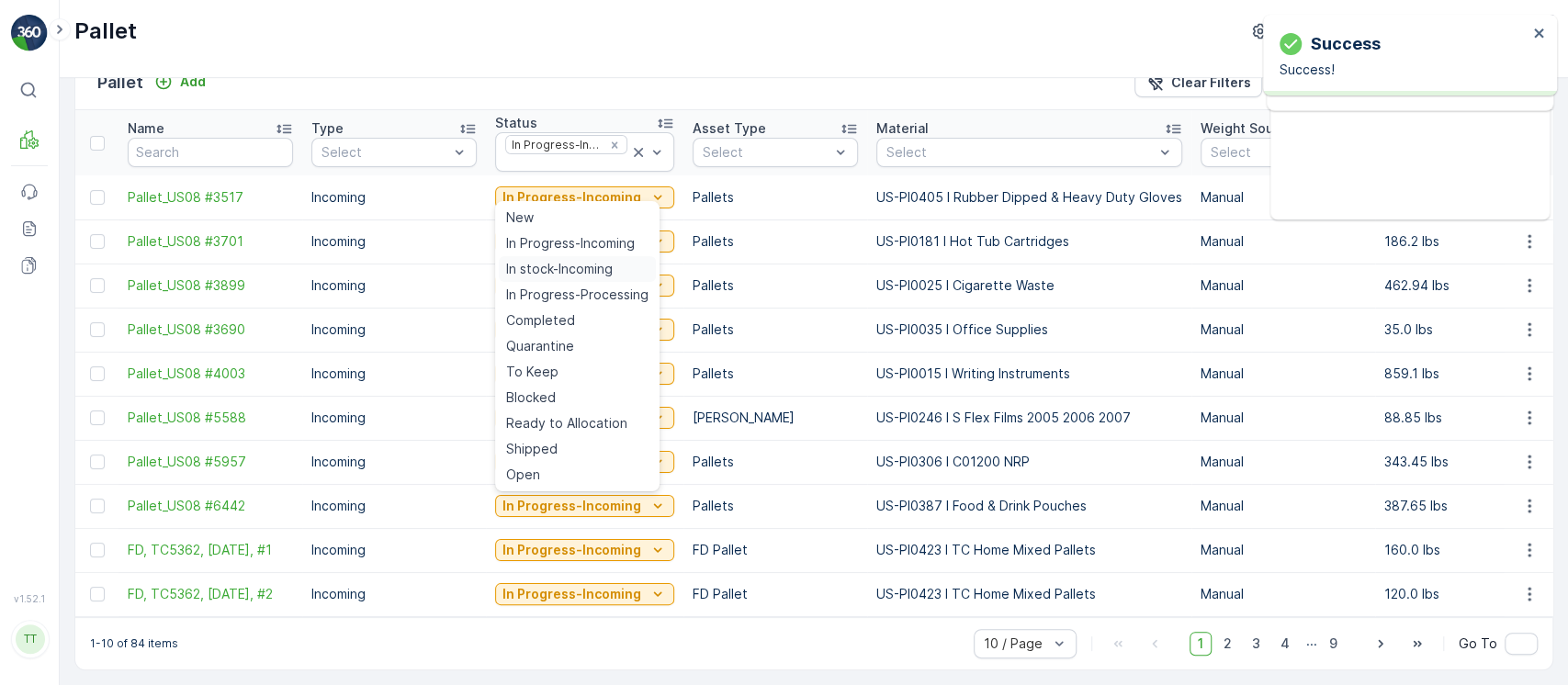
click at [559, 270] on span "In stock-Incoming" at bounding box center [559, 269] width 107 height 18
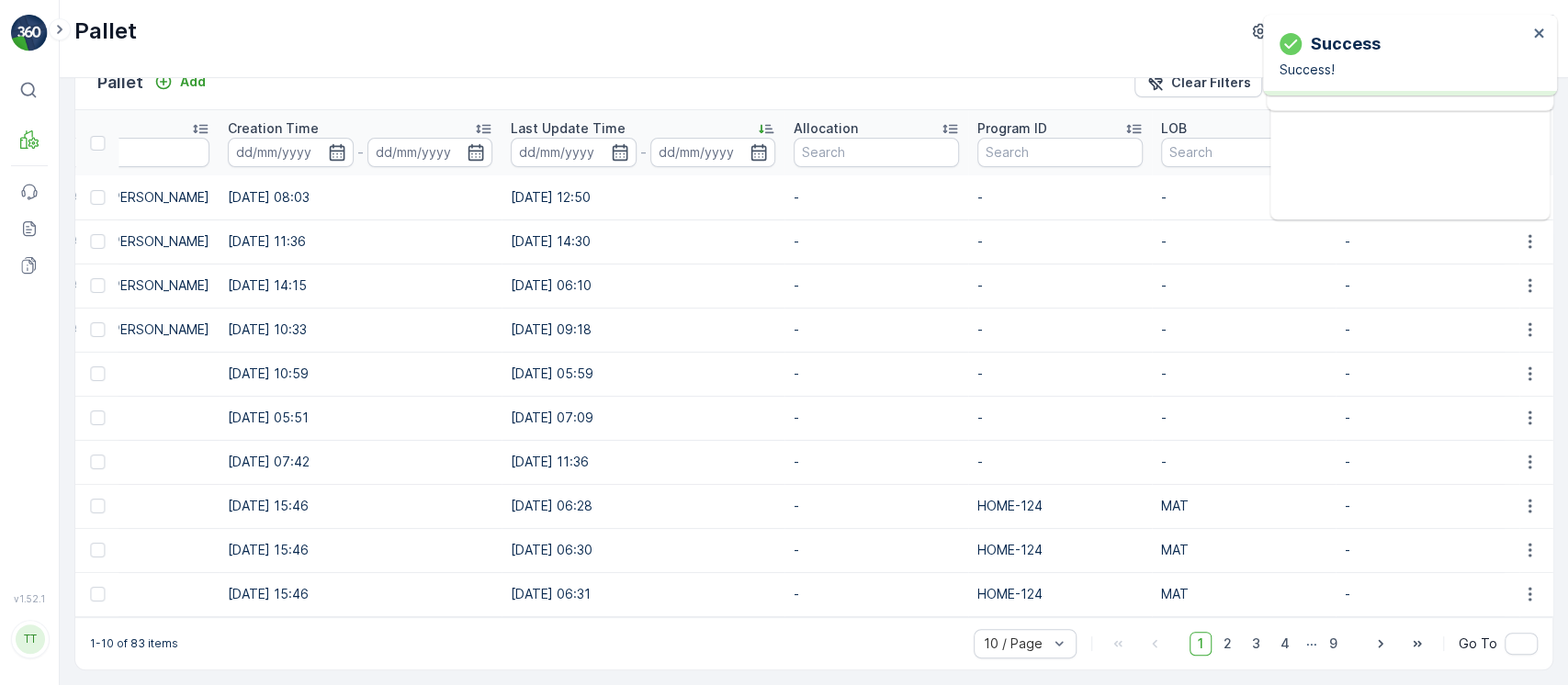
scroll to position [0, 1881]
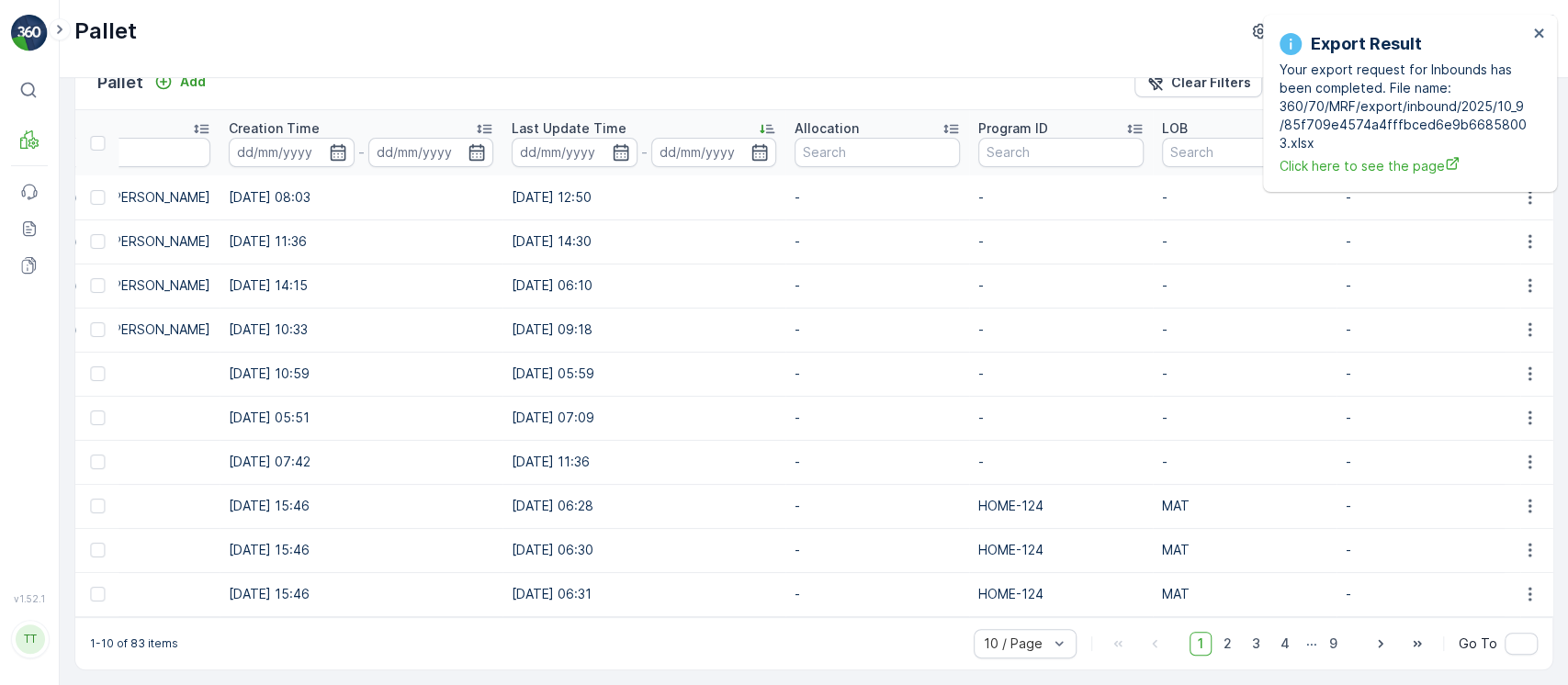
click at [385, 123] on div "Creation Time" at bounding box center [360, 128] width 265 height 18
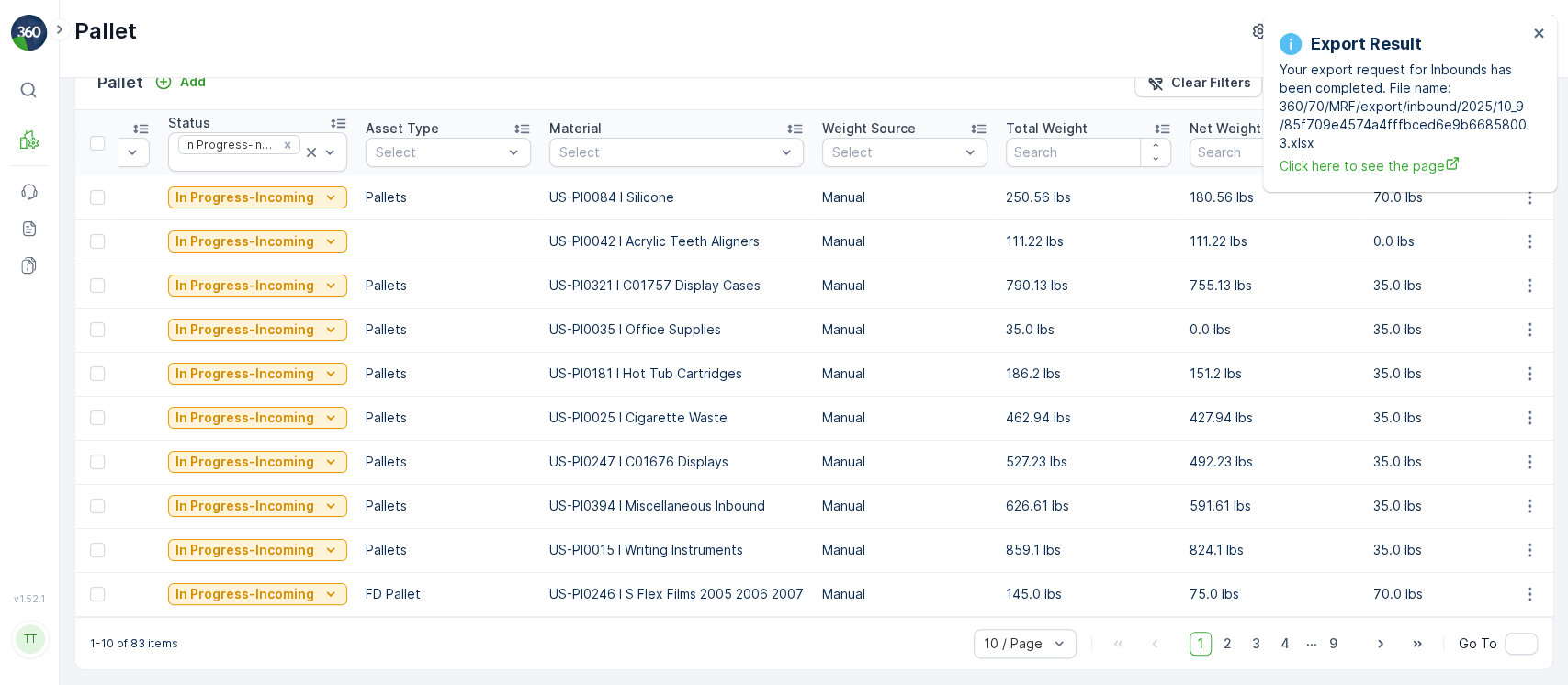
scroll to position [0, 323]
click at [562, 371] on p "US-PI0181 I Hot Tub Cartridges" at bounding box center [681, 374] width 254 height 18
copy p "US-PI0181 I Hot Tub Cartridges"
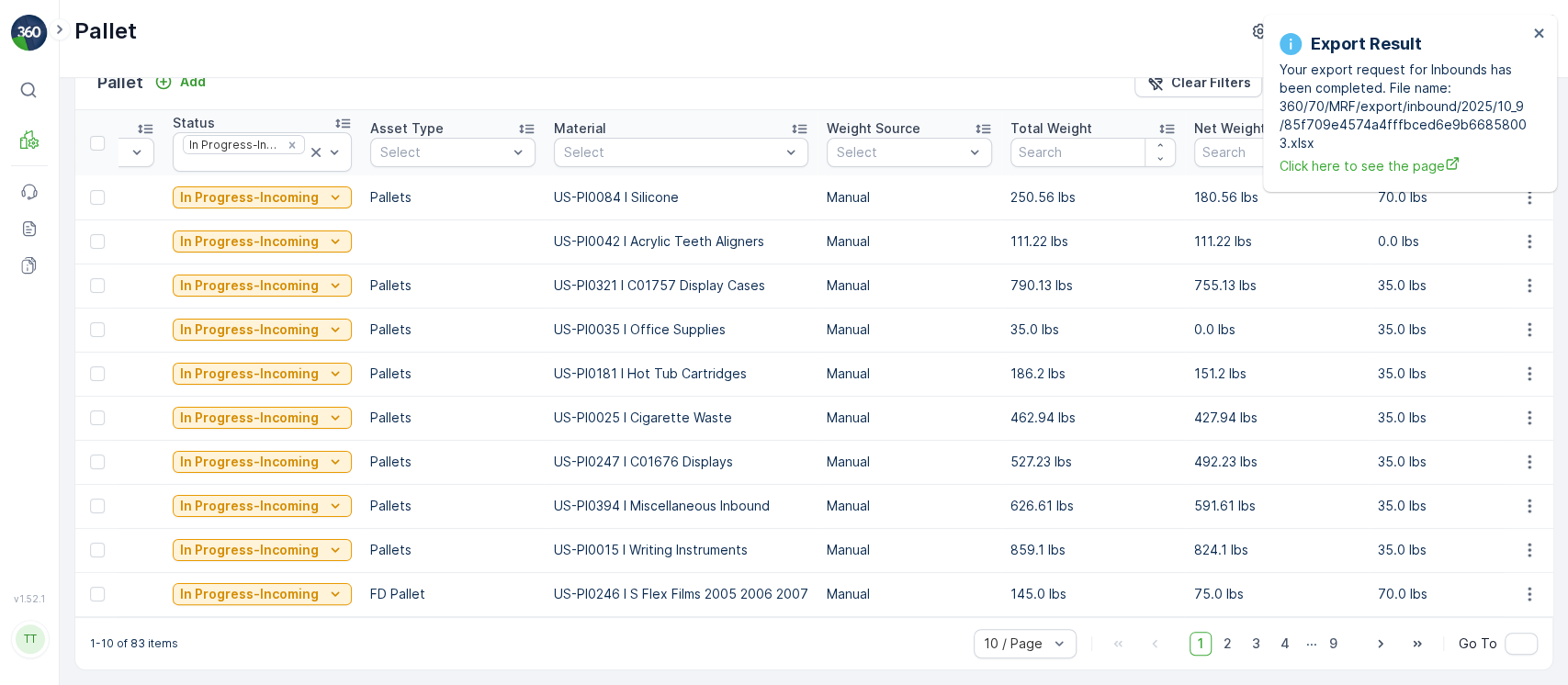
click at [593, 332] on td "US-PI0035 I Office Supplies" at bounding box center [680, 329] width 273 height 44
click at [593, 331] on td "US-PI0035 I Office Supplies" at bounding box center [680, 329] width 273 height 44
copy p "US-PI0035 I Office Supplies"
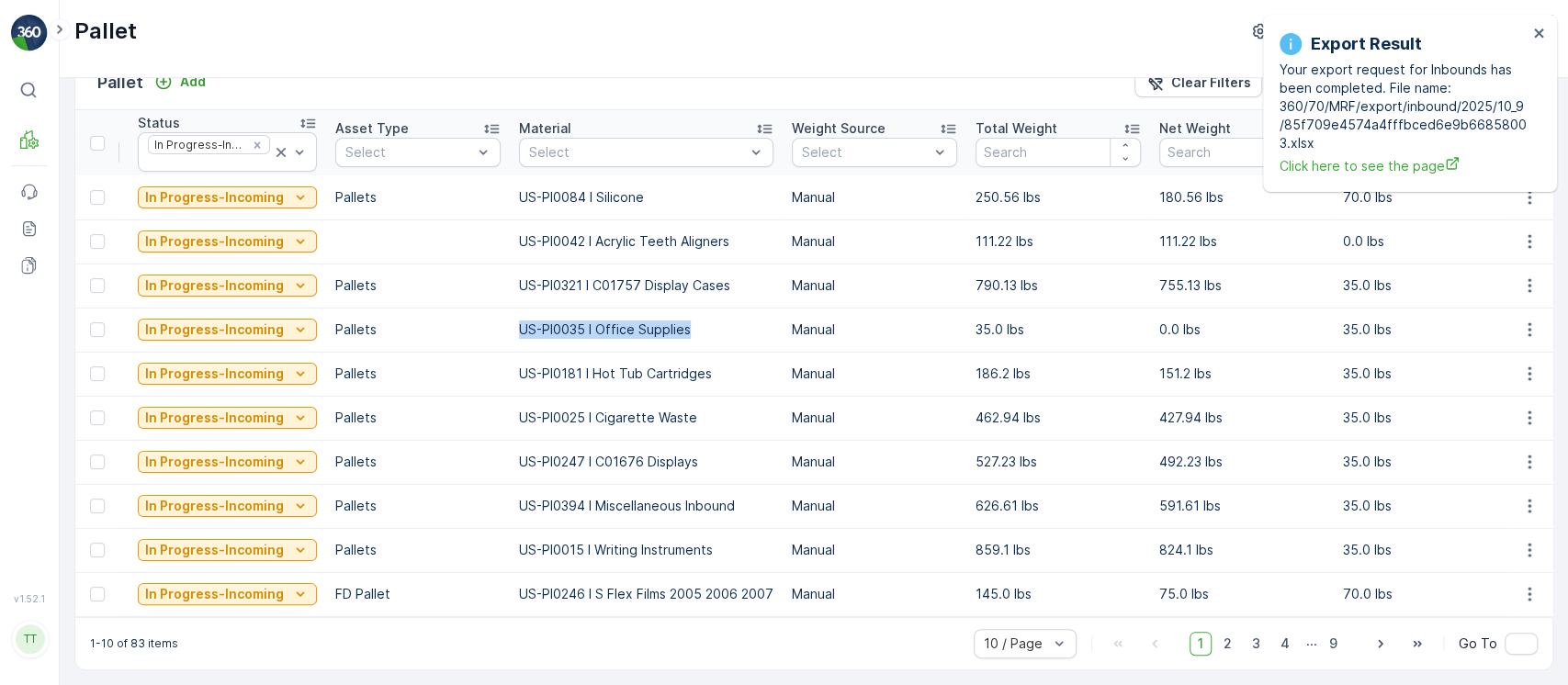
scroll to position [0, 394]
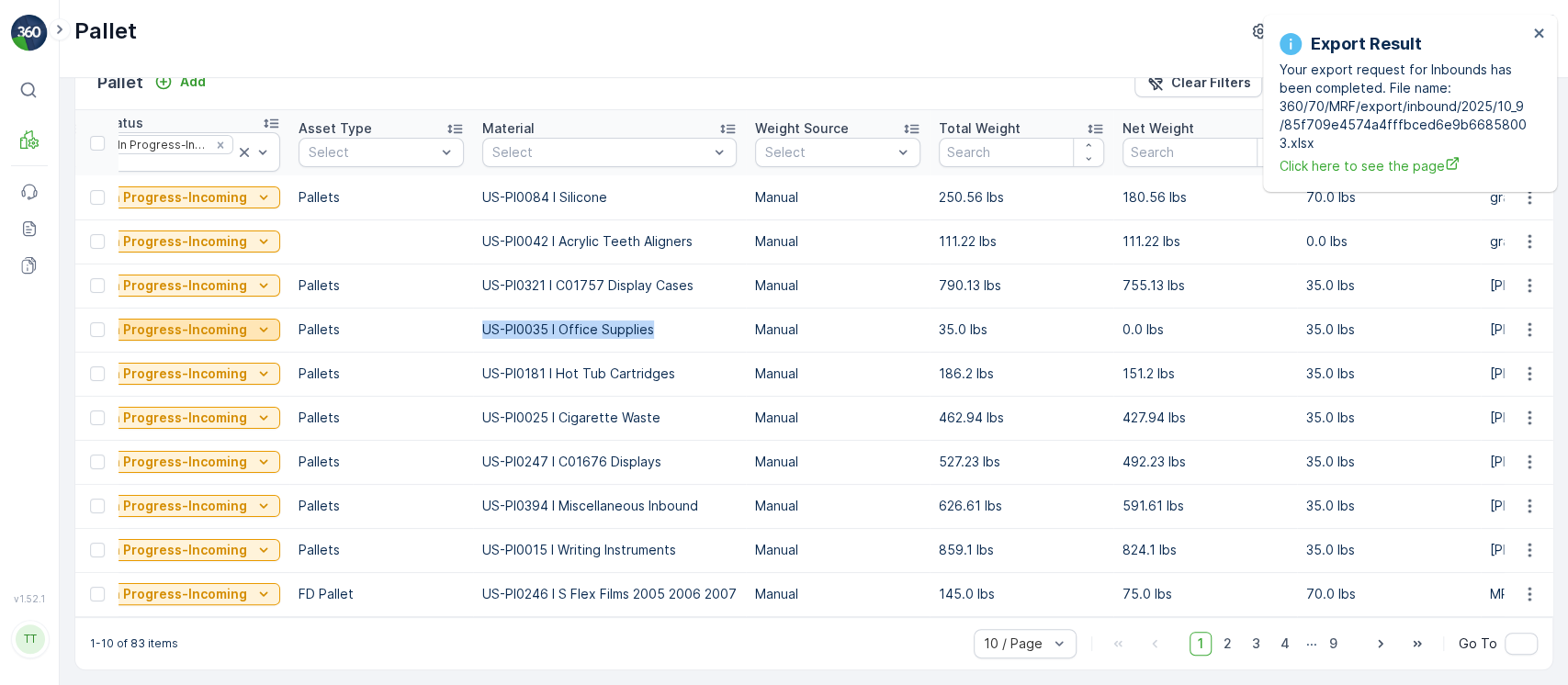
click at [256, 327] on icon "In Progress-Incoming" at bounding box center [263, 329] width 18 height 18
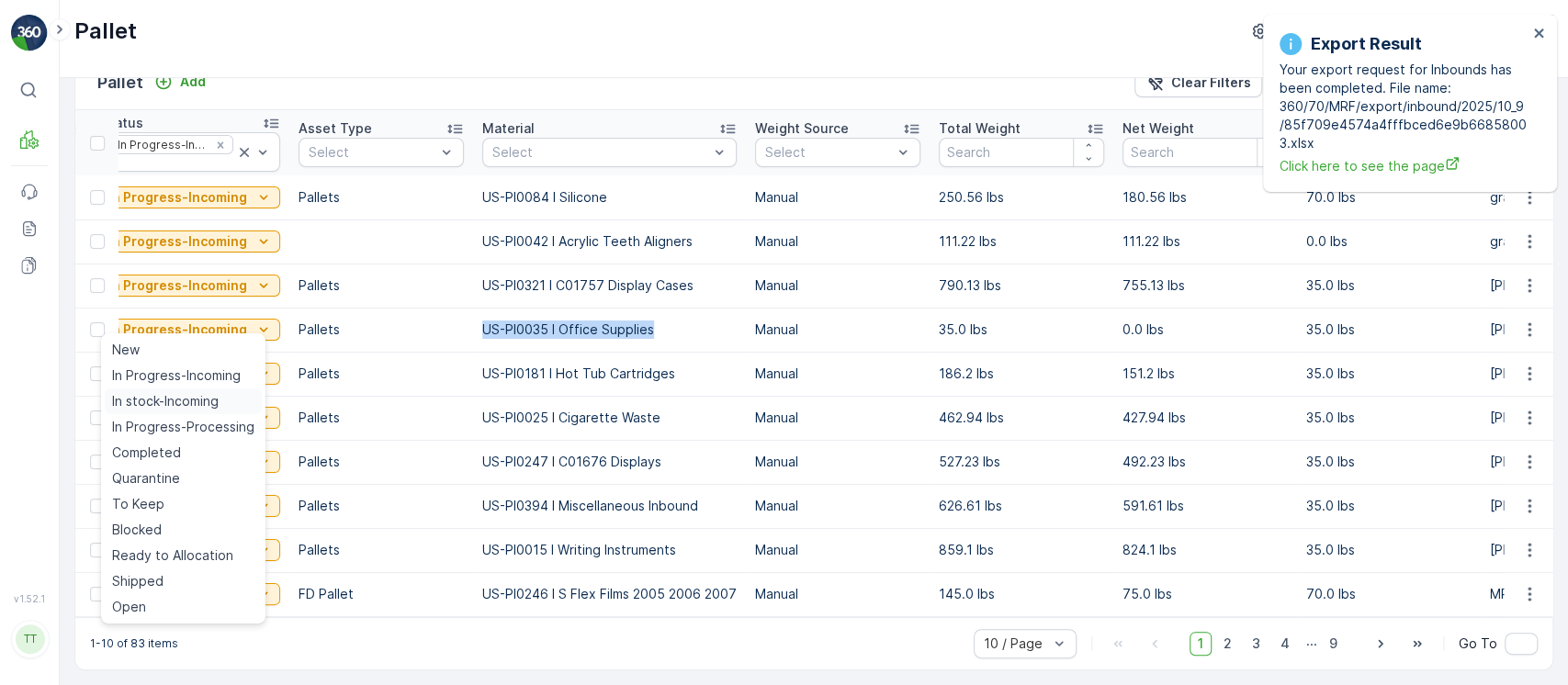
click at [213, 400] on span "In stock-Incoming" at bounding box center [165, 401] width 107 height 18
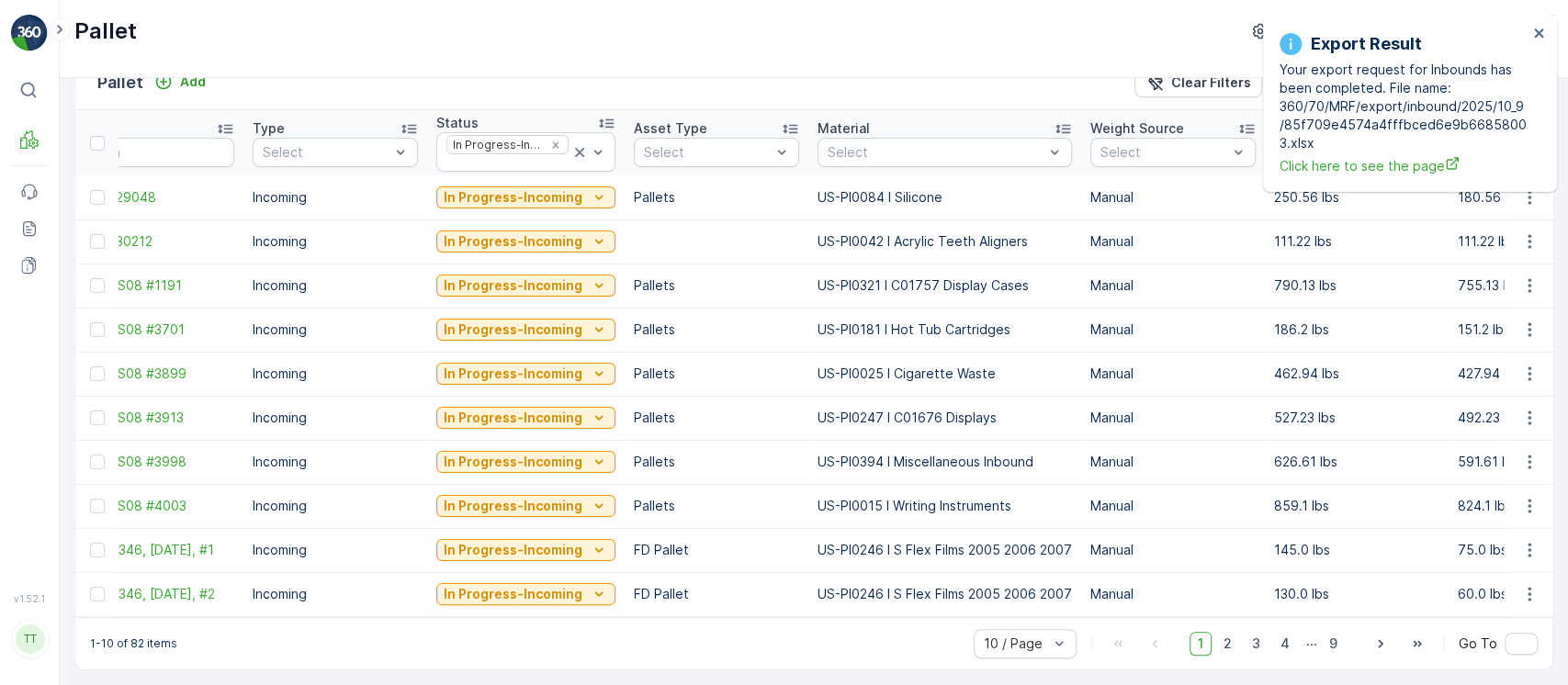
scroll to position [0, 0]
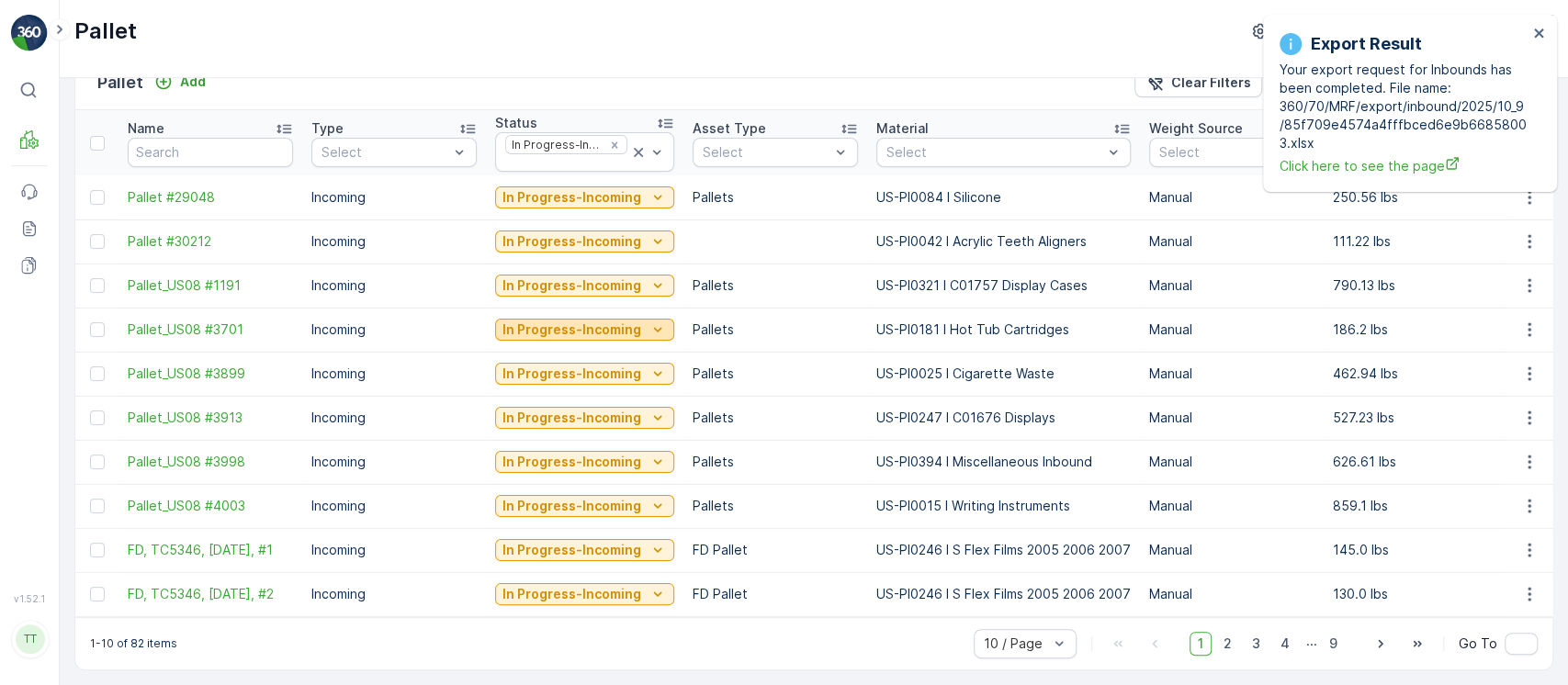
click at [648, 327] on icon "In Progress-Incoming" at bounding box center [657, 329] width 18 height 18
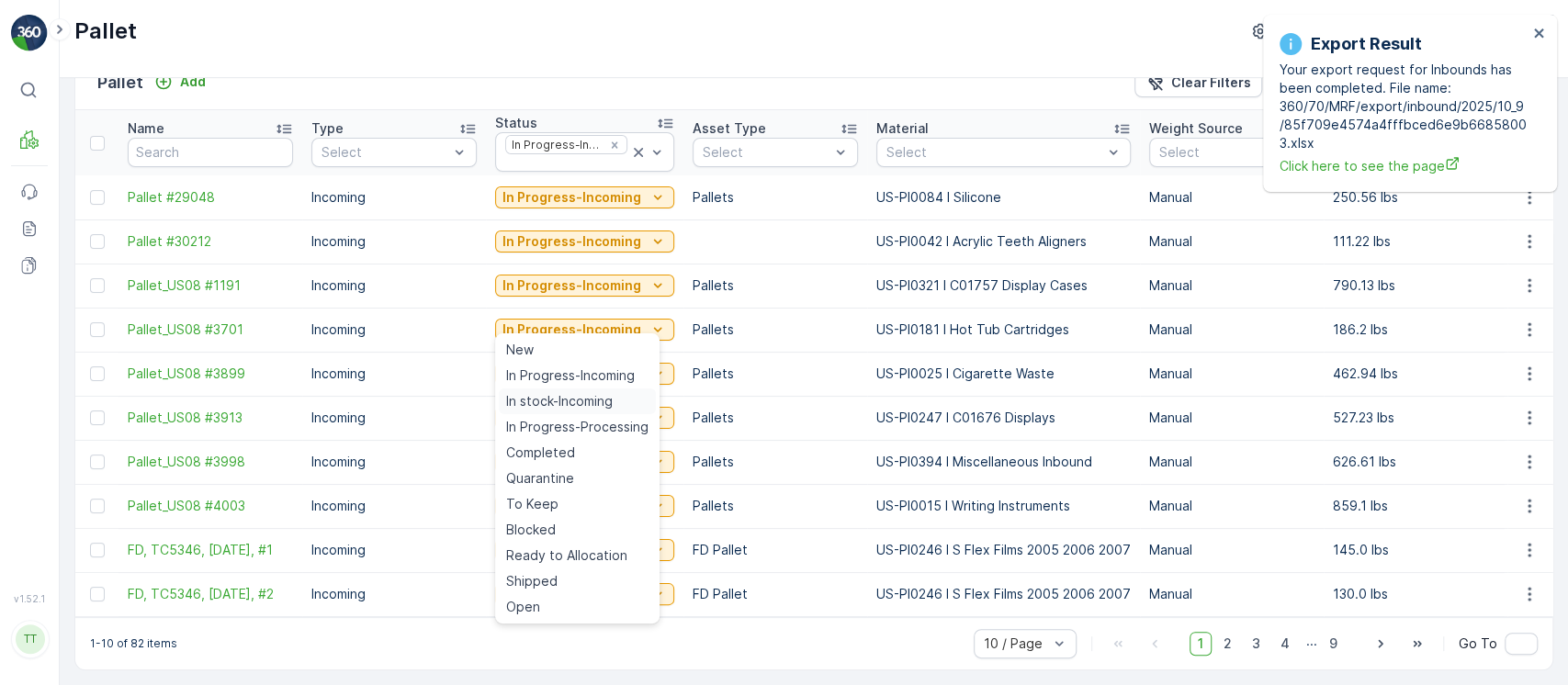
click at [627, 405] on div "In stock-Incoming" at bounding box center [577, 401] width 157 height 26
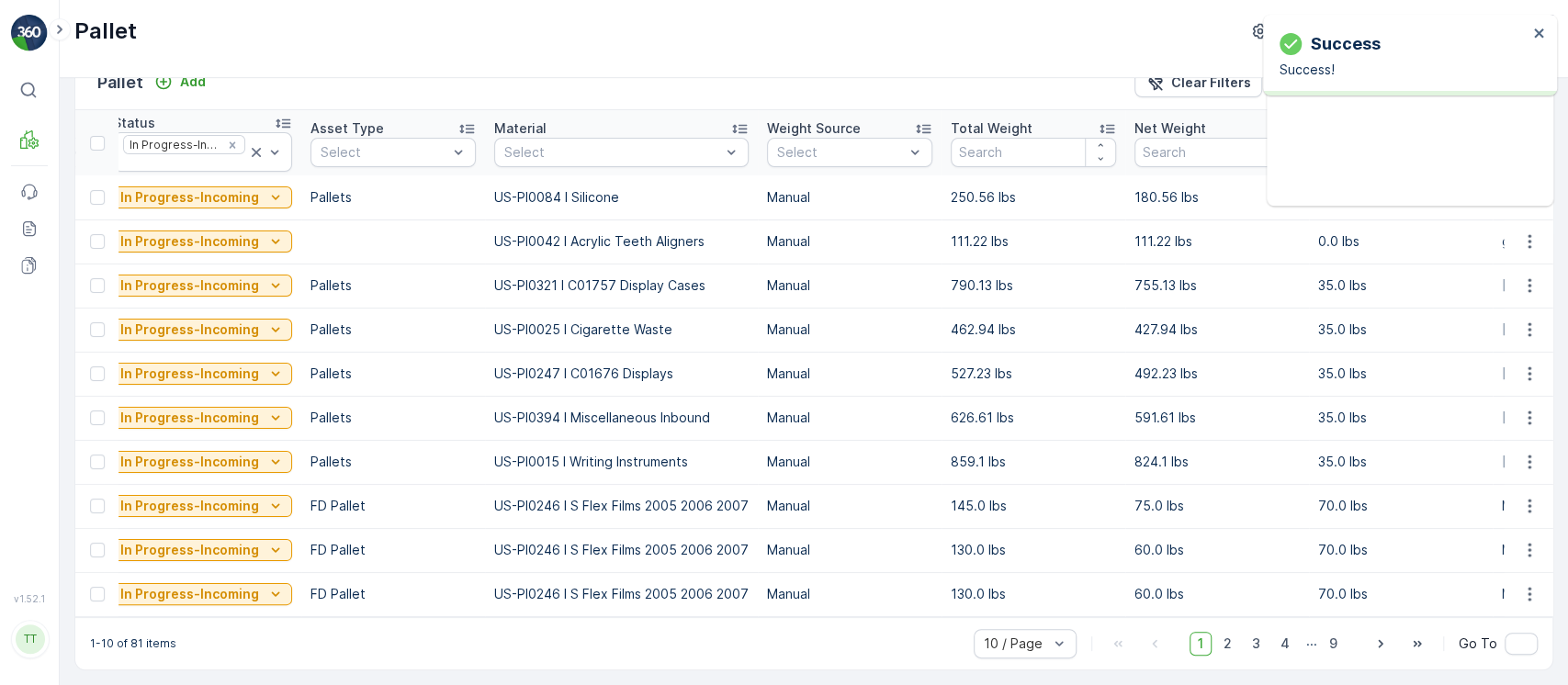
scroll to position [0, 381]
click at [1058, 604] on div "50 / Page" at bounding box center [1025, 603] width 81 height 14
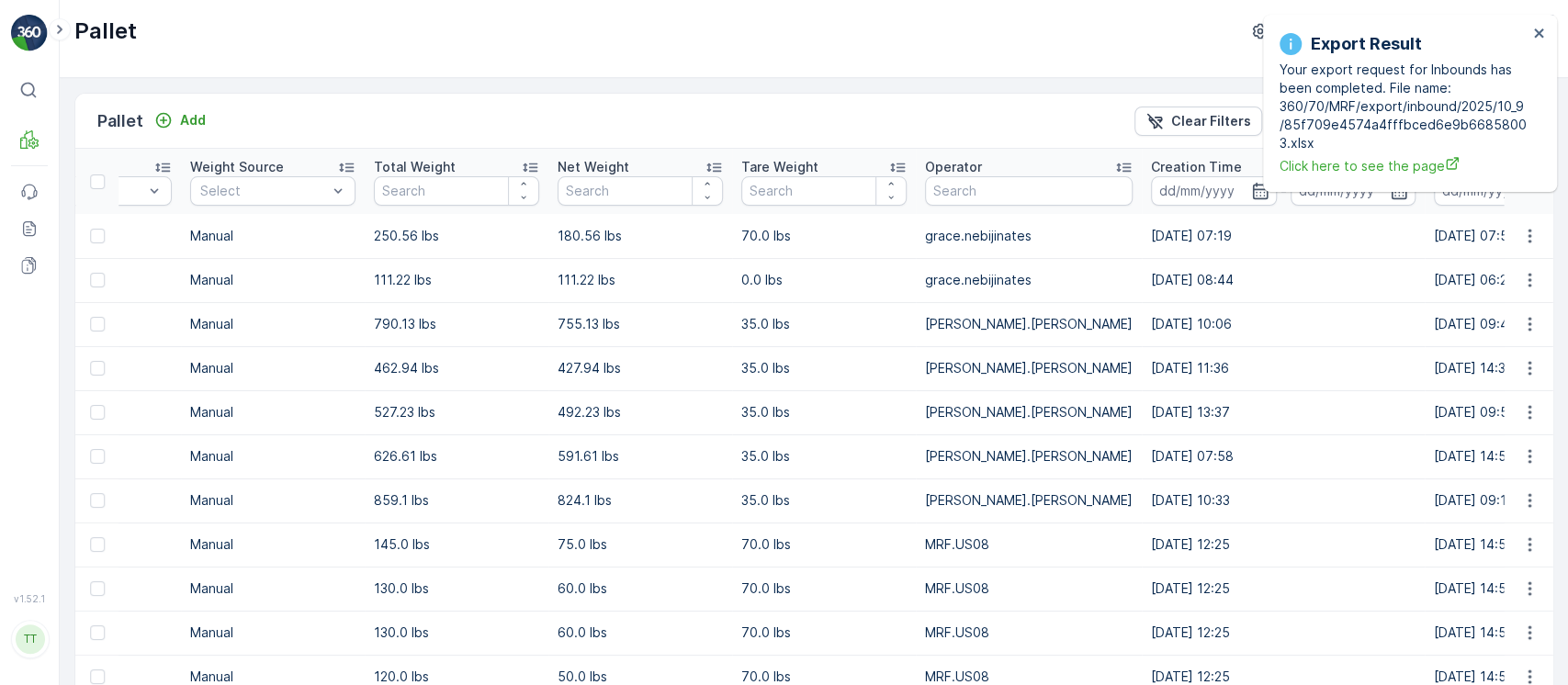
scroll to position [0, 1529]
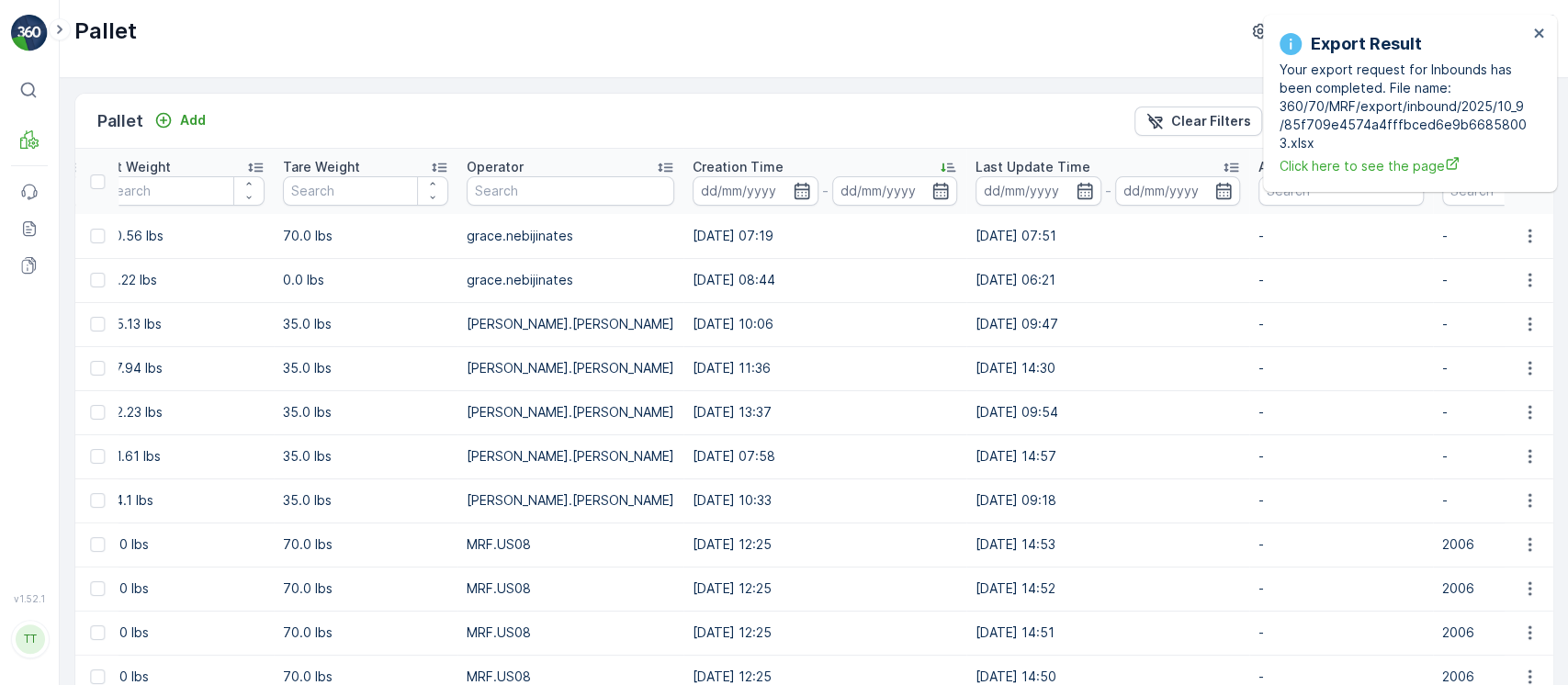
click at [1127, 163] on div "Last Update Time" at bounding box center [1108, 167] width 265 height 18
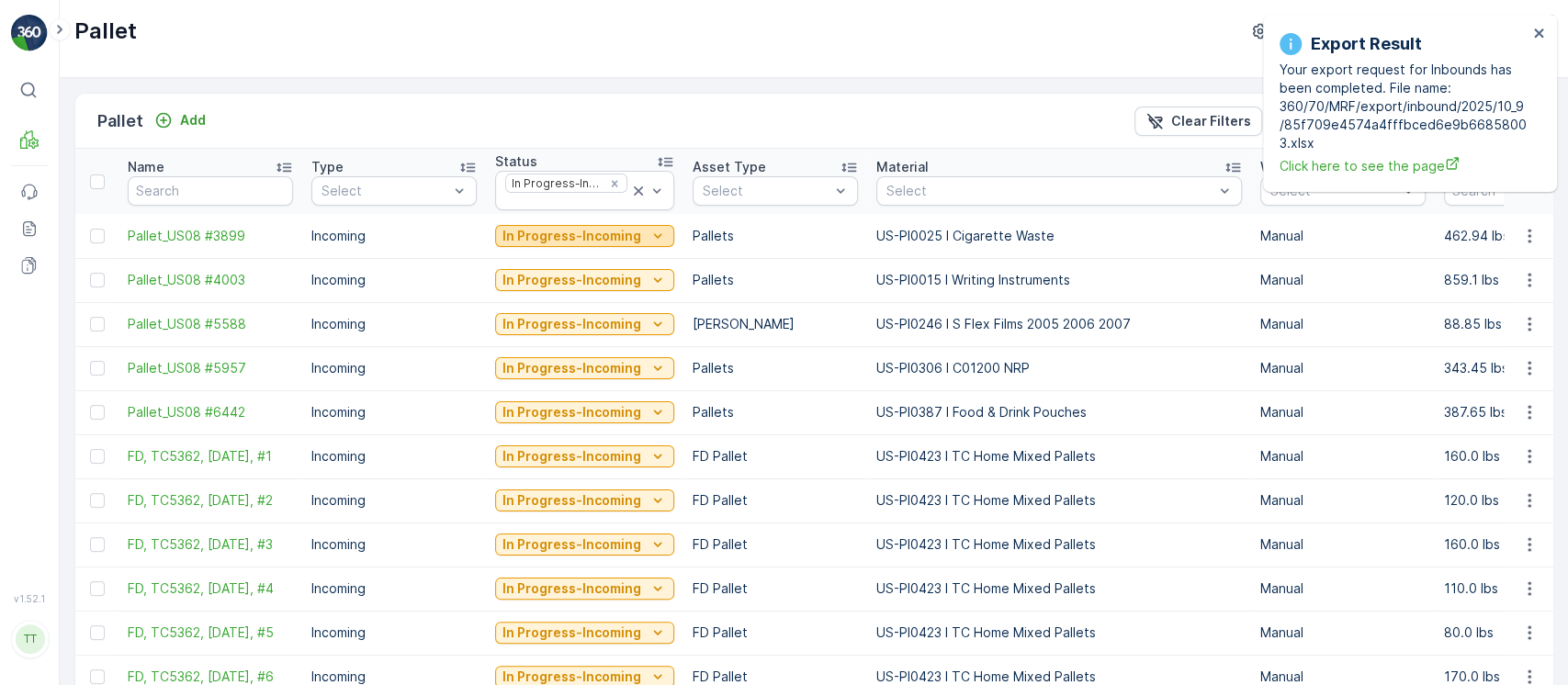
click at [617, 238] on p "In Progress-Incoming" at bounding box center [572, 236] width 139 height 18
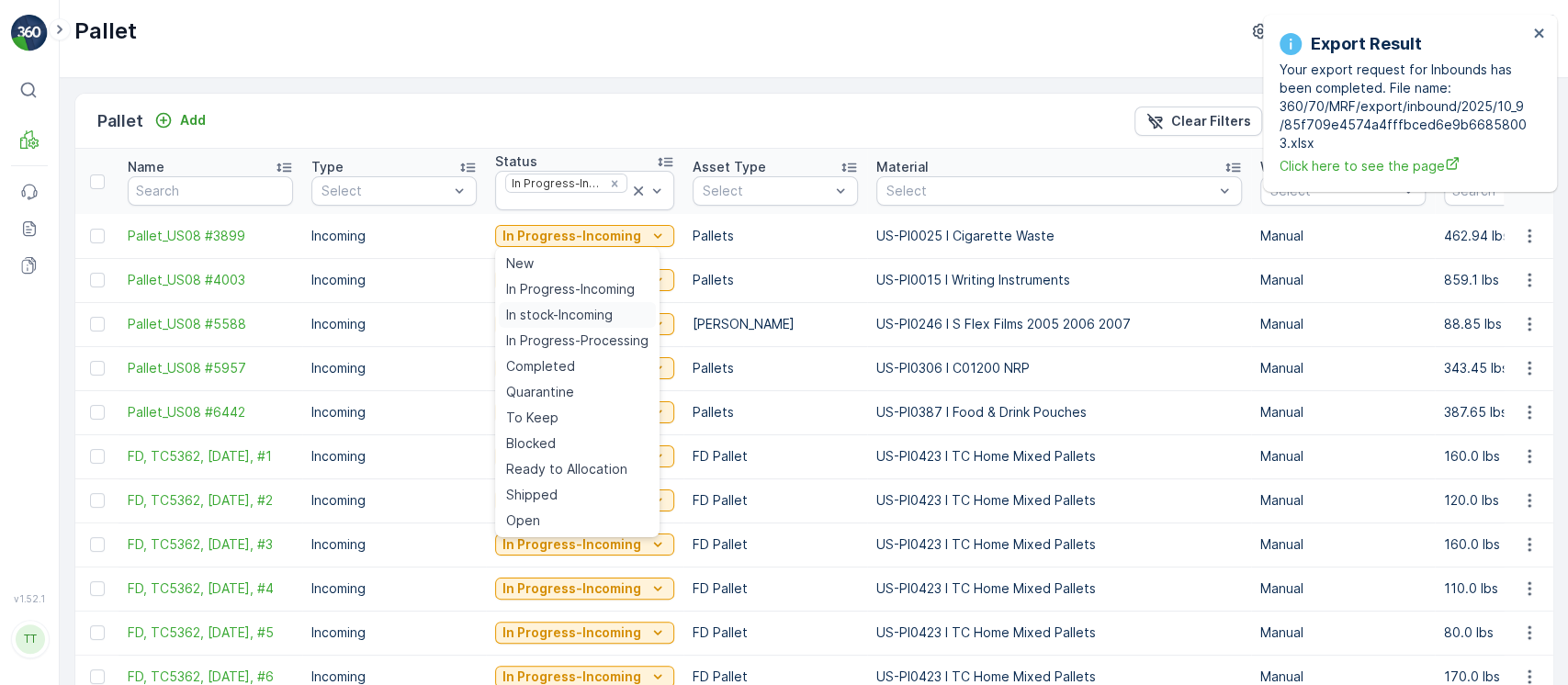
click at [568, 317] on span "In stock-Incoming" at bounding box center [559, 315] width 107 height 18
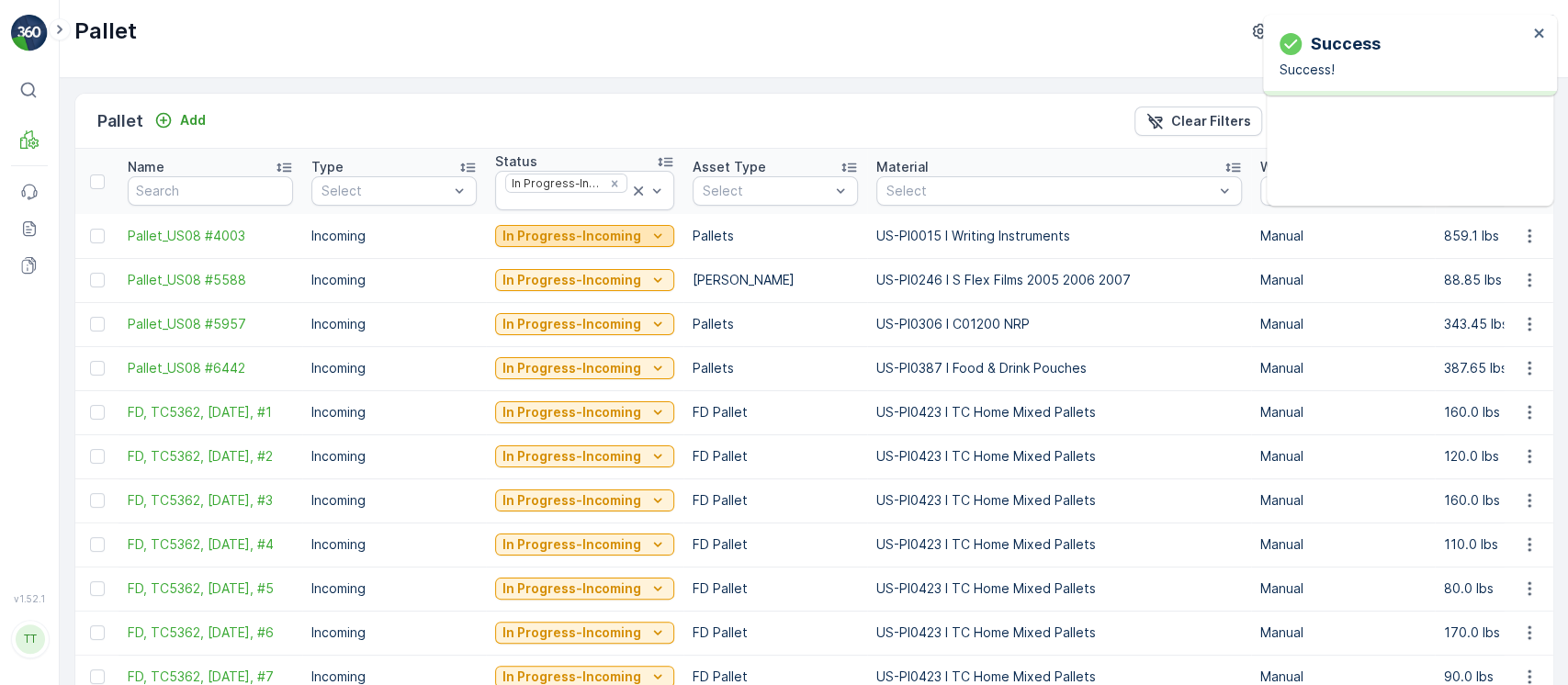
click at [623, 228] on p "In Progress-Incoming" at bounding box center [572, 236] width 139 height 18
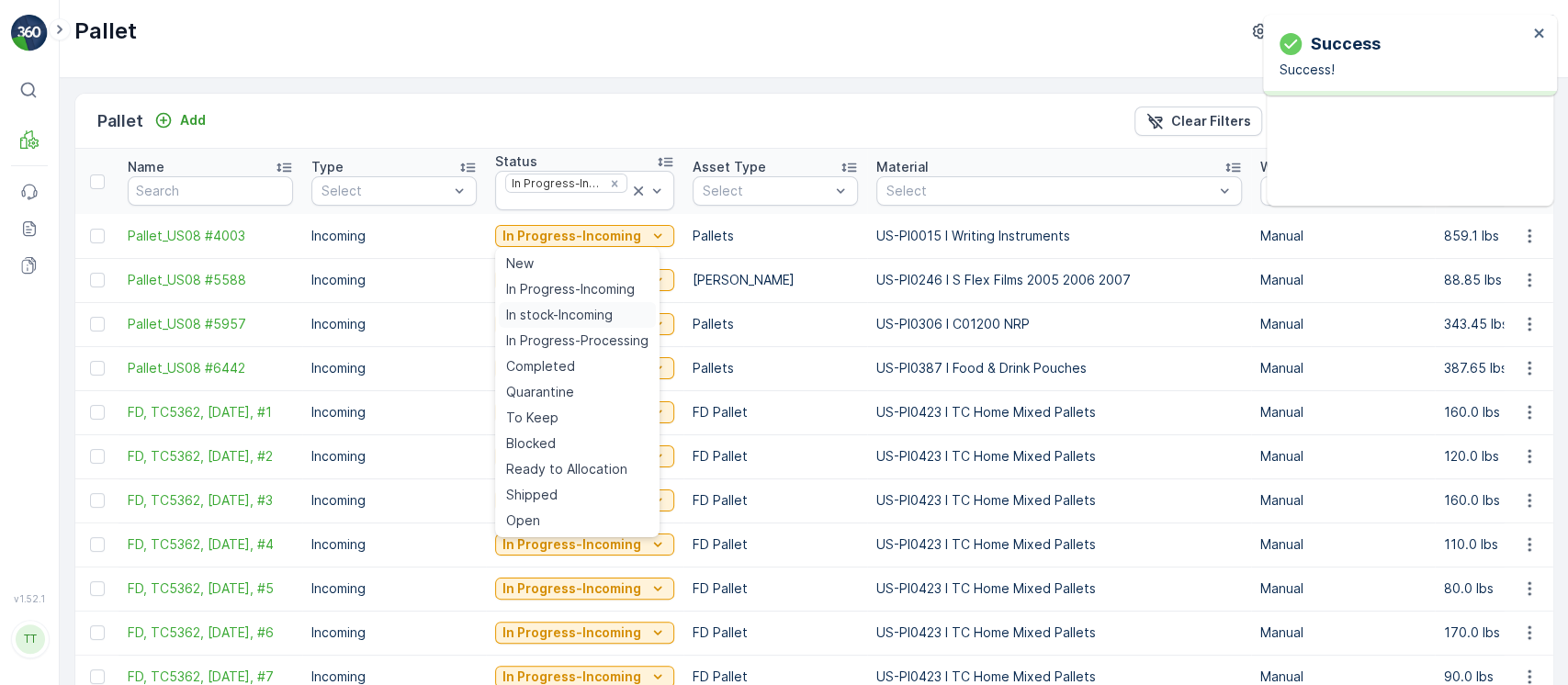
click at [581, 309] on span "In stock-Incoming" at bounding box center [559, 315] width 107 height 18
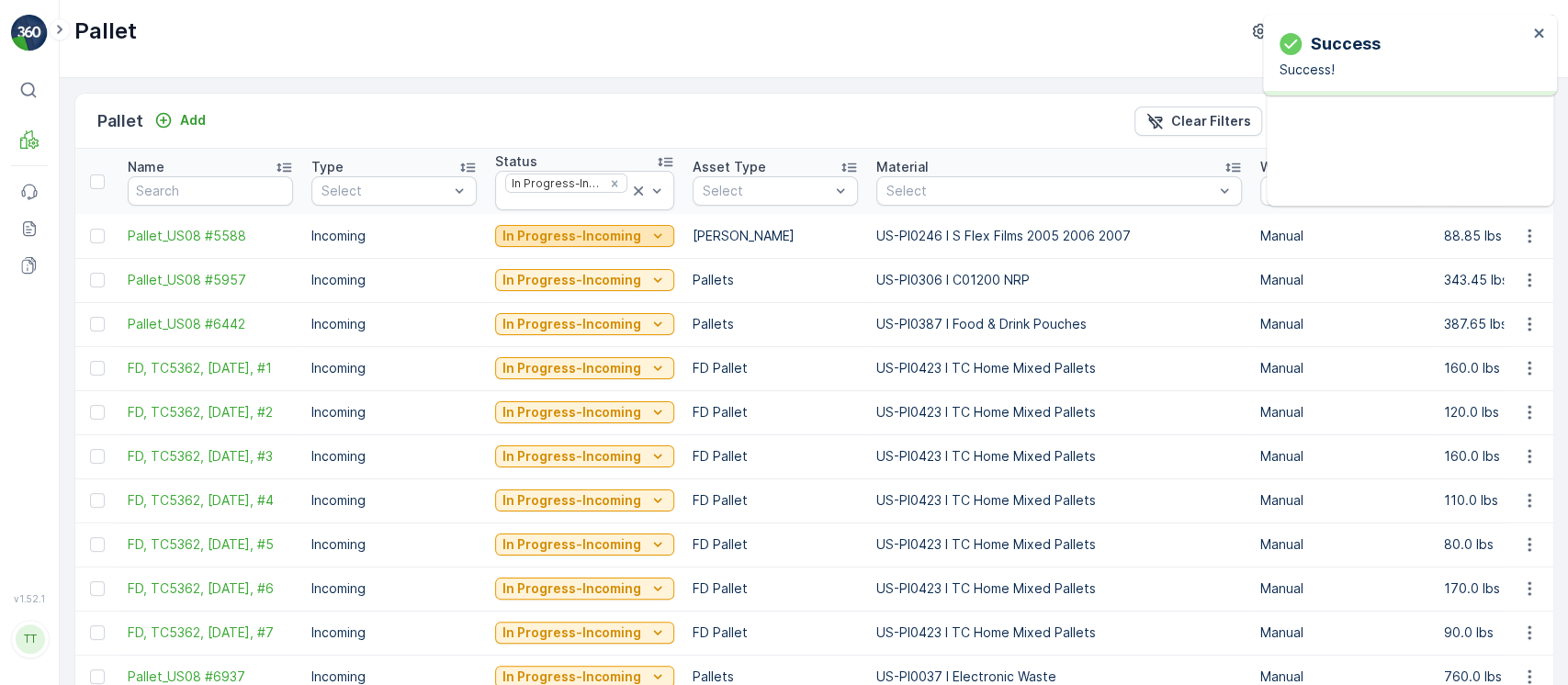
click at [627, 242] on p "In Progress-Incoming" at bounding box center [572, 236] width 139 height 18
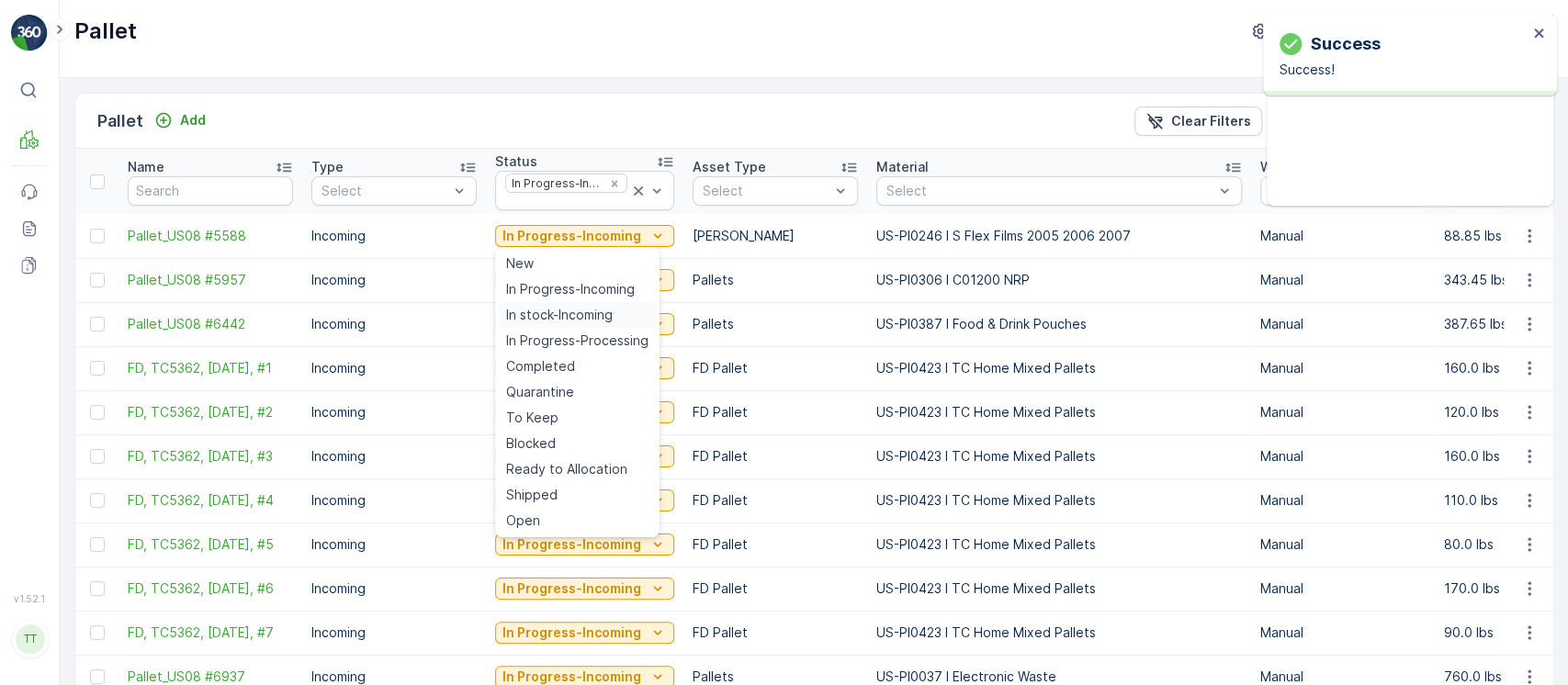
click at [588, 307] on span "In stock-Incoming" at bounding box center [559, 315] width 107 height 18
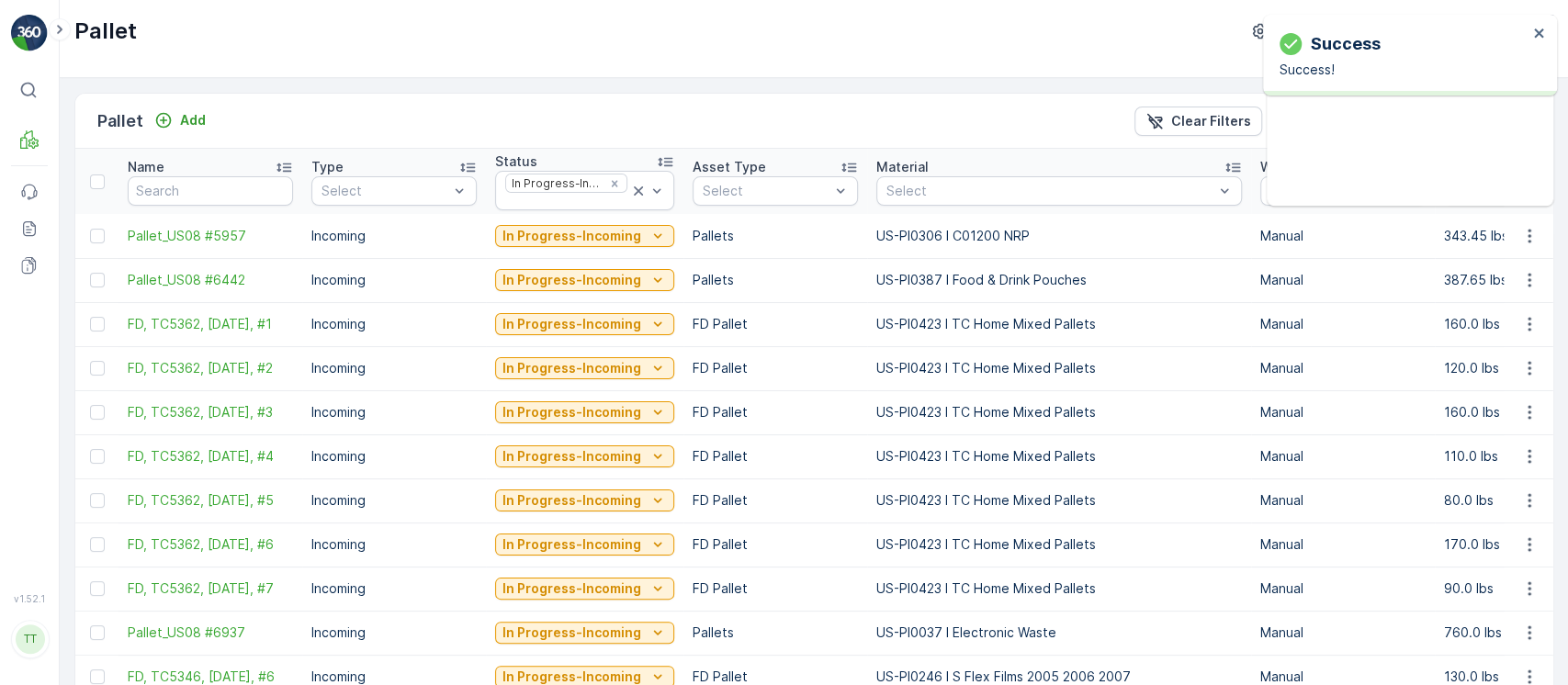
click at [977, 238] on p "US-PI0306 I C01200 NRP" at bounding box center [1059, 236] width 366 height 18
copy p "US-PI0306 I C01200 NRP"
click at [597, 231] on p "In Progress-Incoming" at bounding box center [572, 236] width 139 height 18
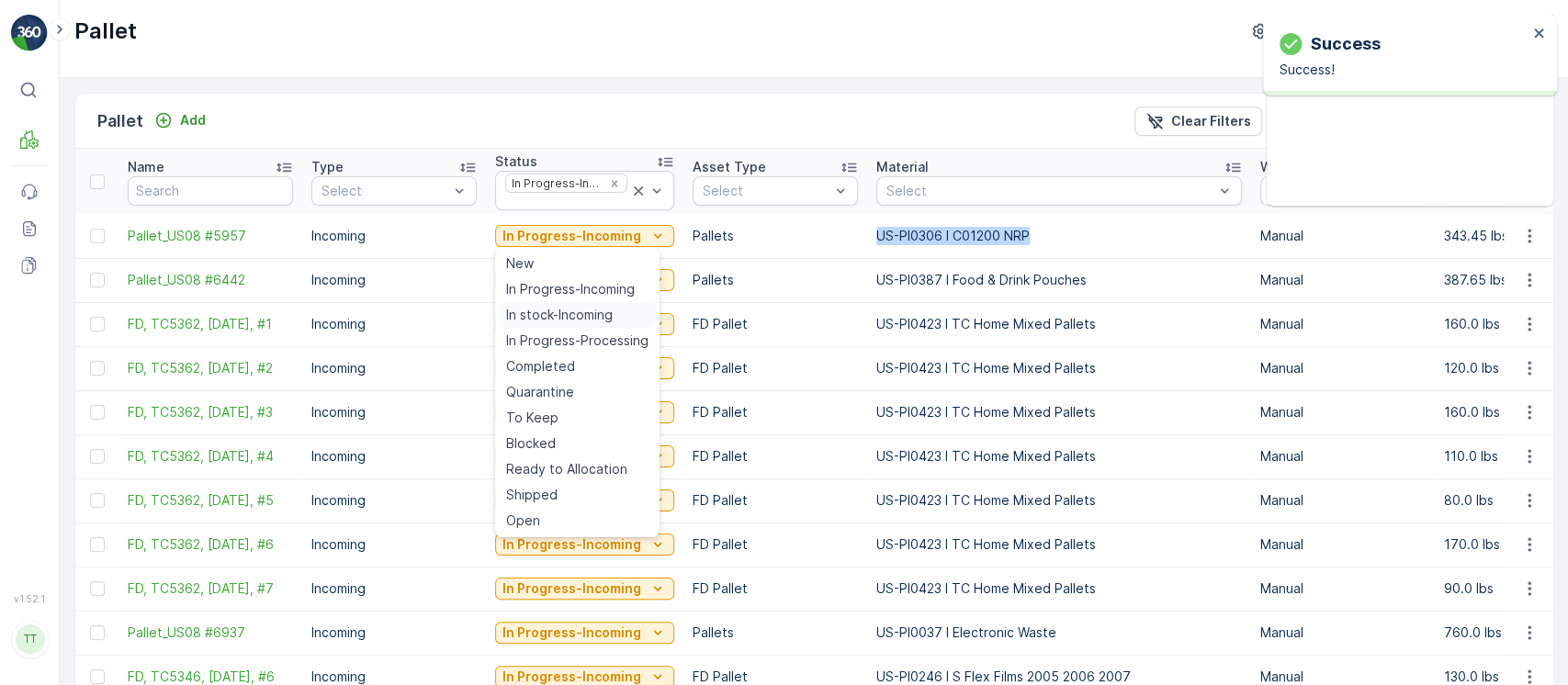
click at [595, 320] on span "In stock-Incoming" at bounding box center [559, 315] width 107 height 18
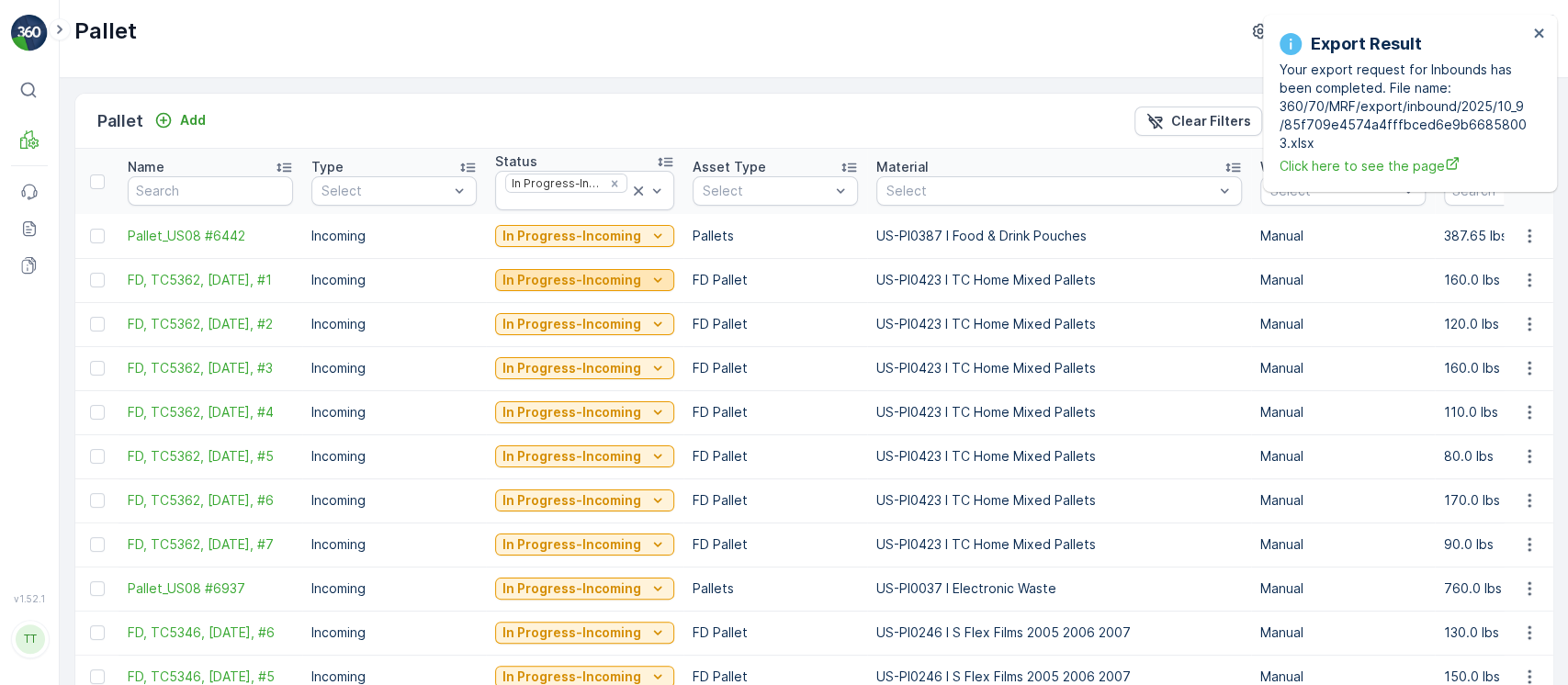
click at [624, 283] on p "In Progress-Incoming" at bounding box center [572, 279] width 139 height 18
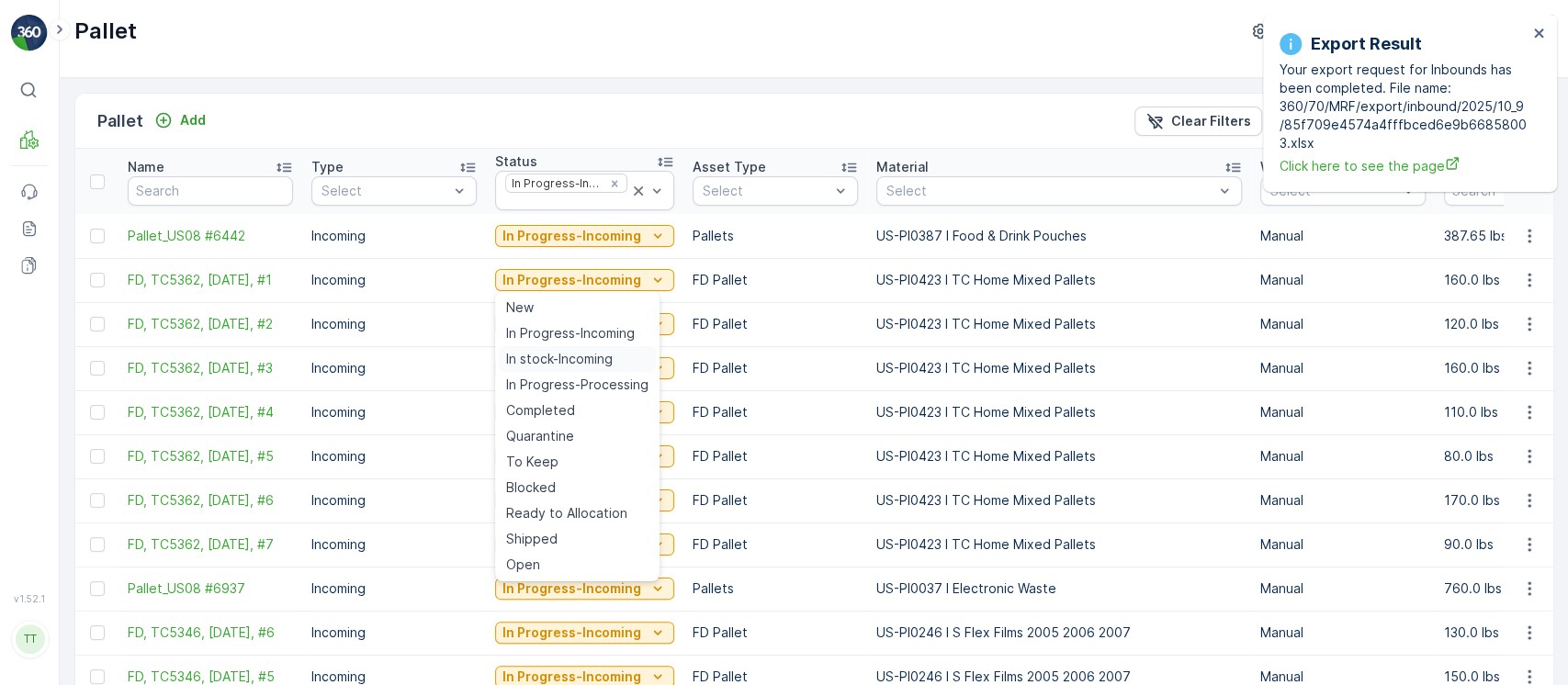
click at [592, 353] on span "In stock-Incoming" at bounding box center [559, 358] width 107 height 18
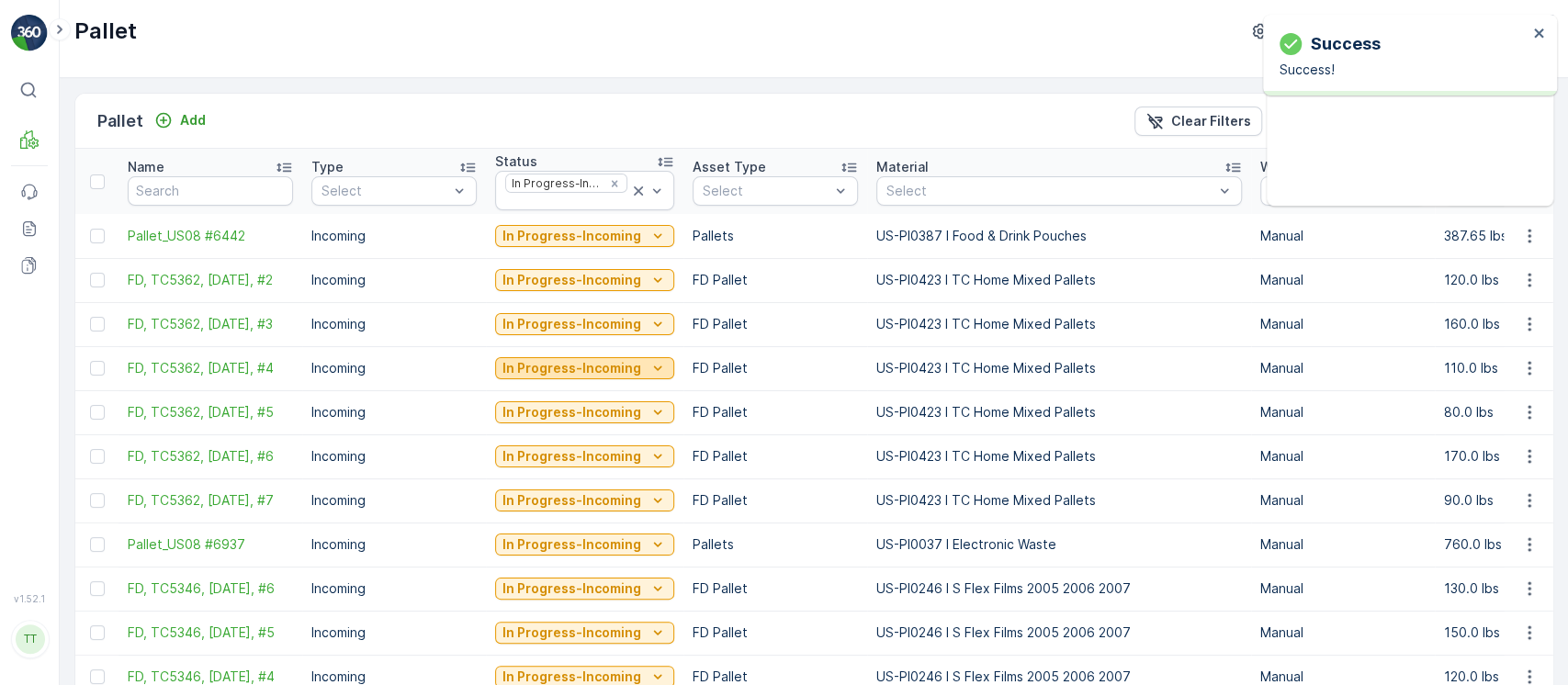
click at [611, 367] on p "In Progress-Incoming" at bounding box center [572, 368] width 139 height 18
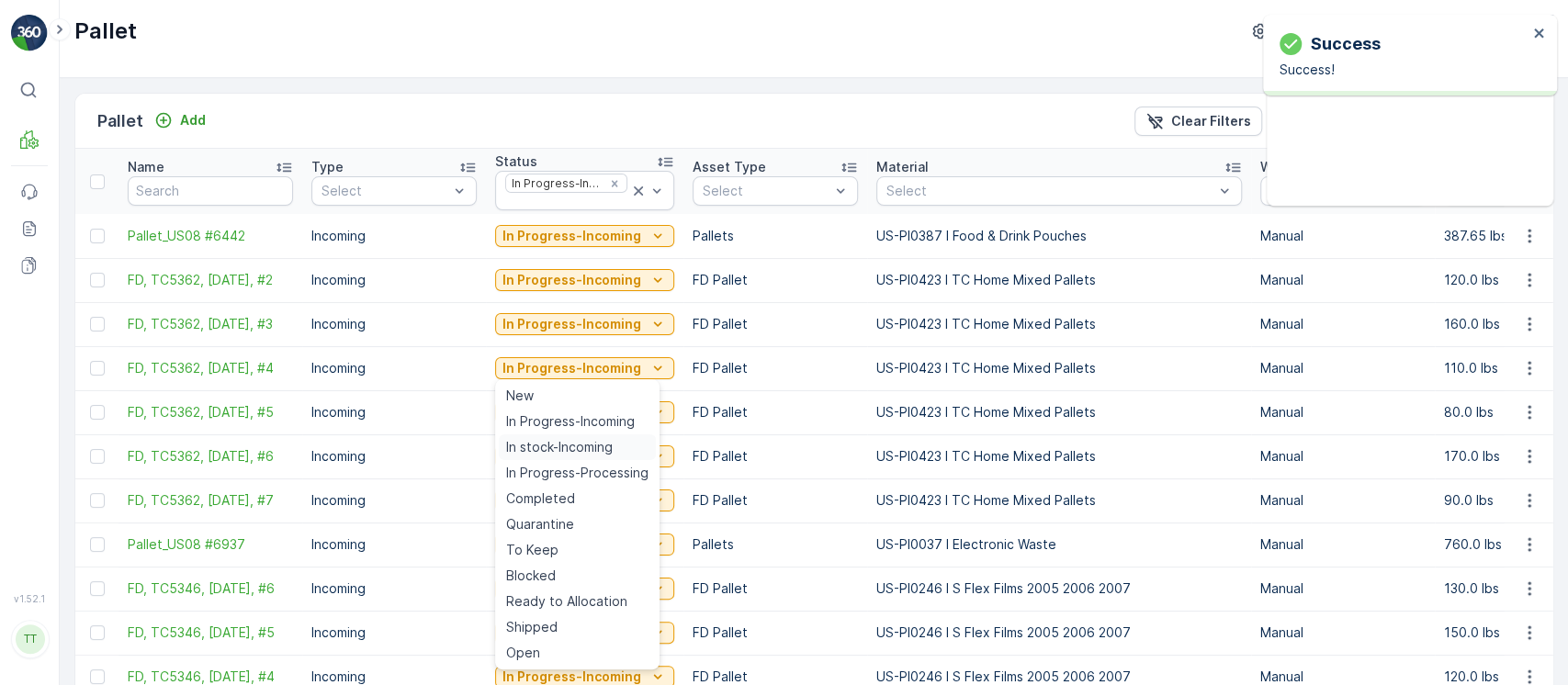
click at [588, 438] on span "In stock-Incoming" at bounding box center [559, 447] width 107 height 18
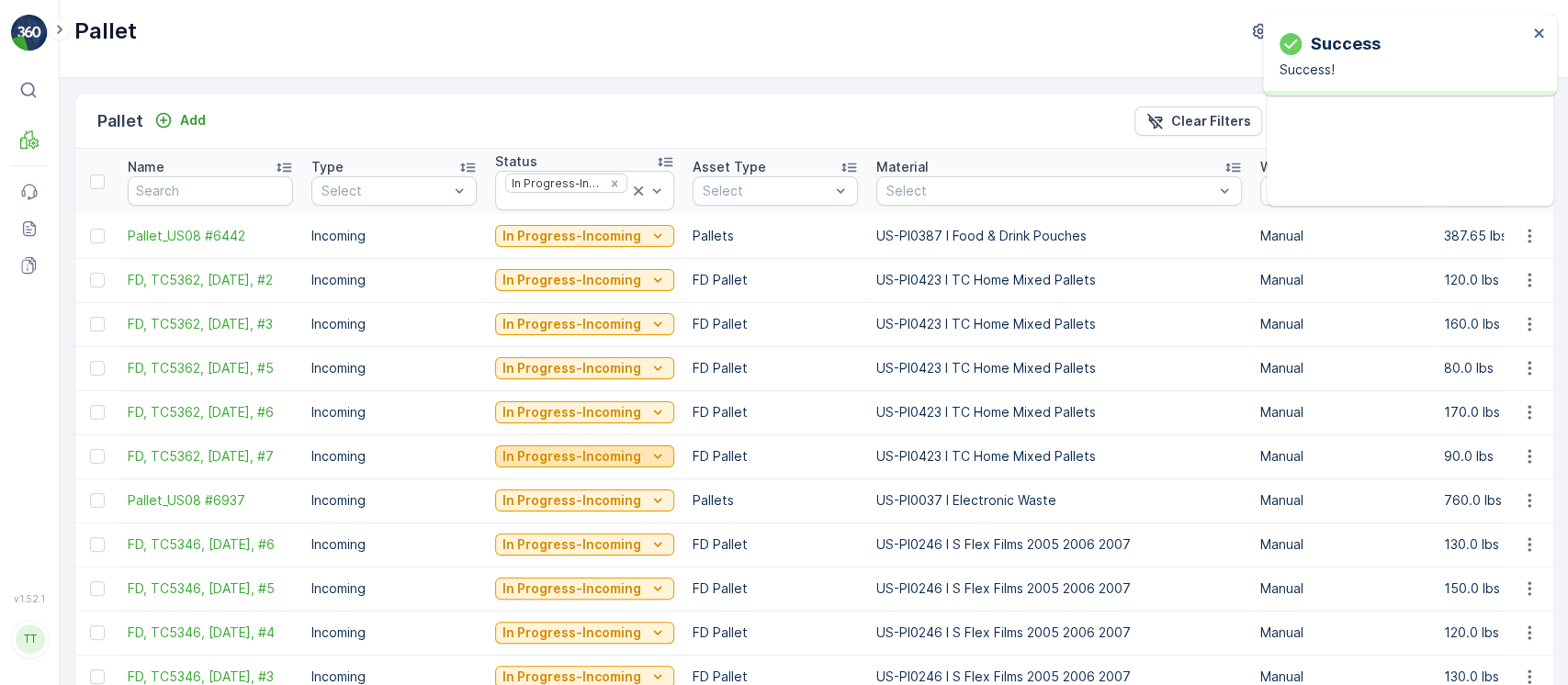
click at [633, 451] on p "In Progress-Incoming" at bounding box center [572, 456] width 139 height 18
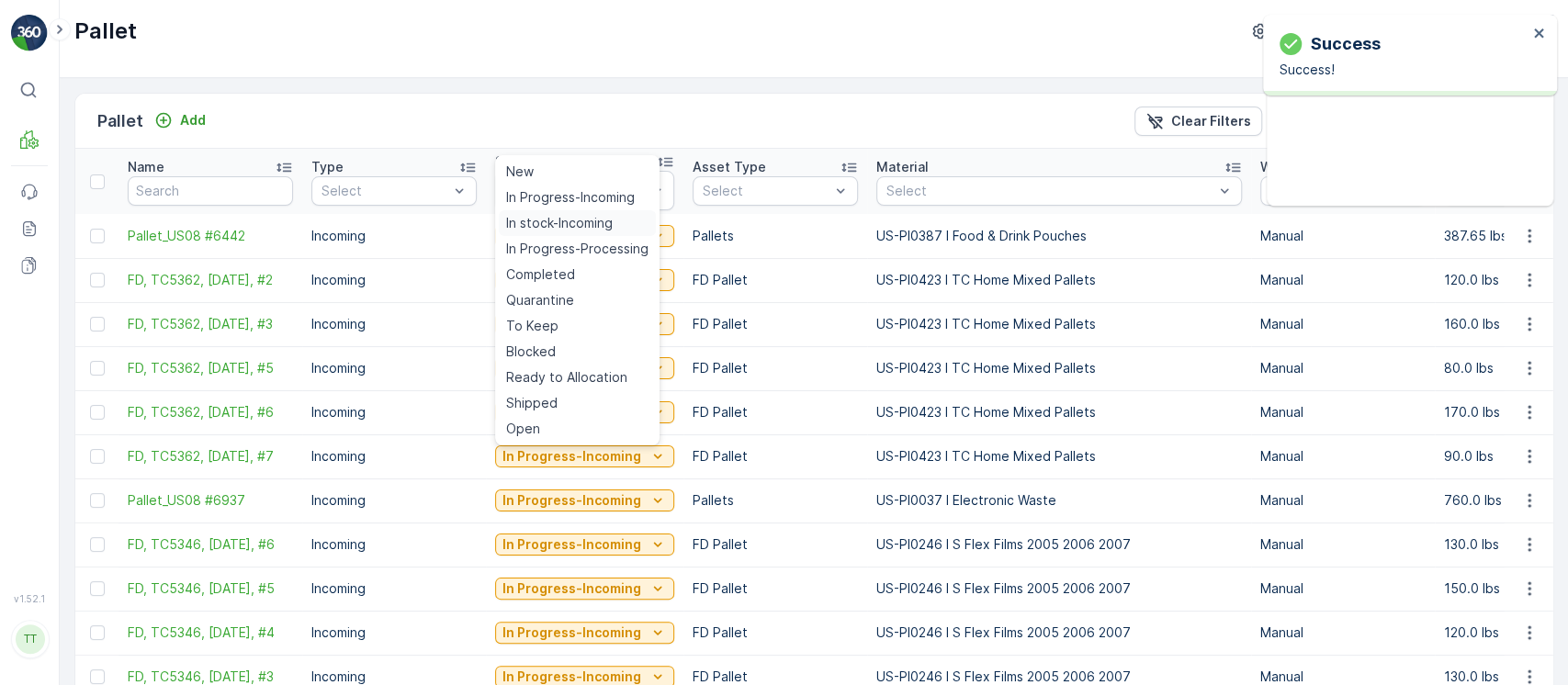
click at [624, 211] on div "In stock-Incoming" at bounding box center [577, 223] width 157 height 26
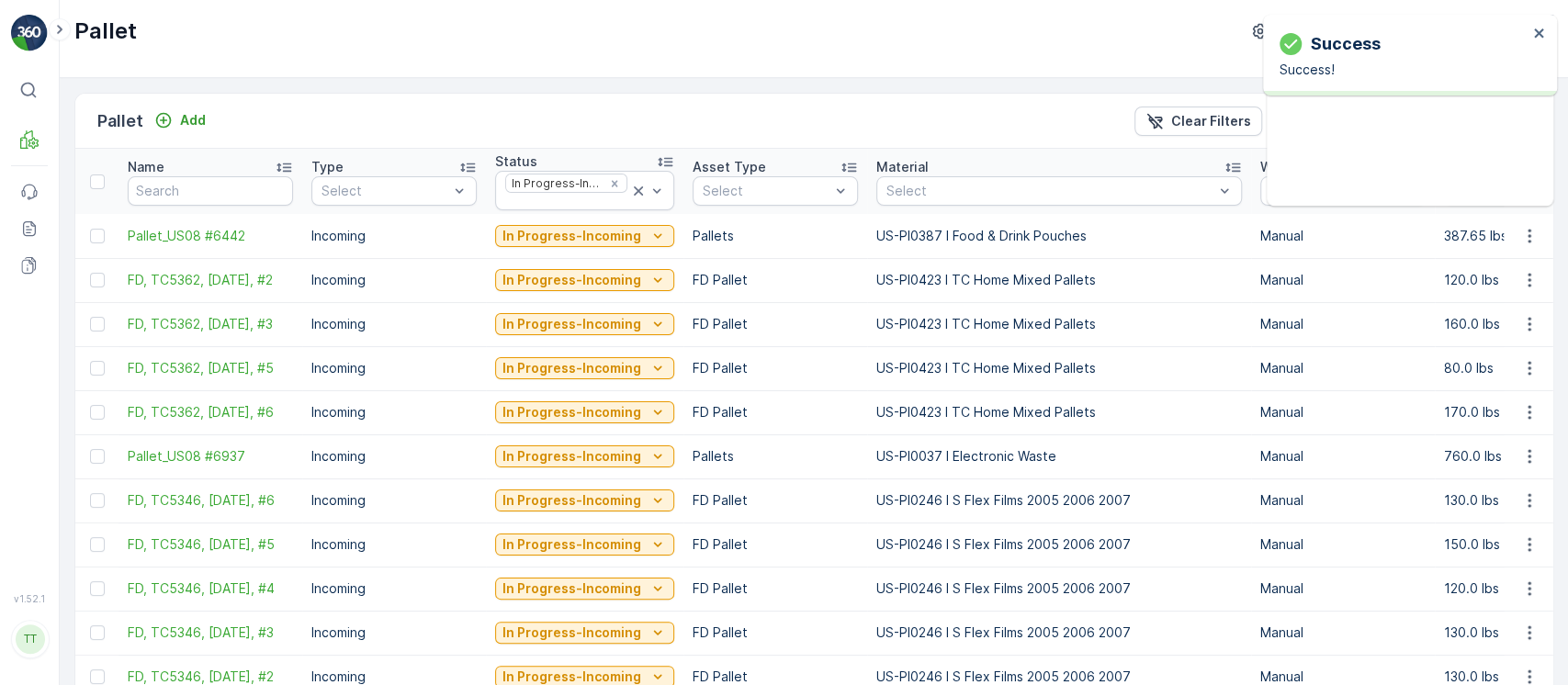
click at [627, 284] on p "In Progress-Incoming" at bounding box center [572, 279] width 139 height 18
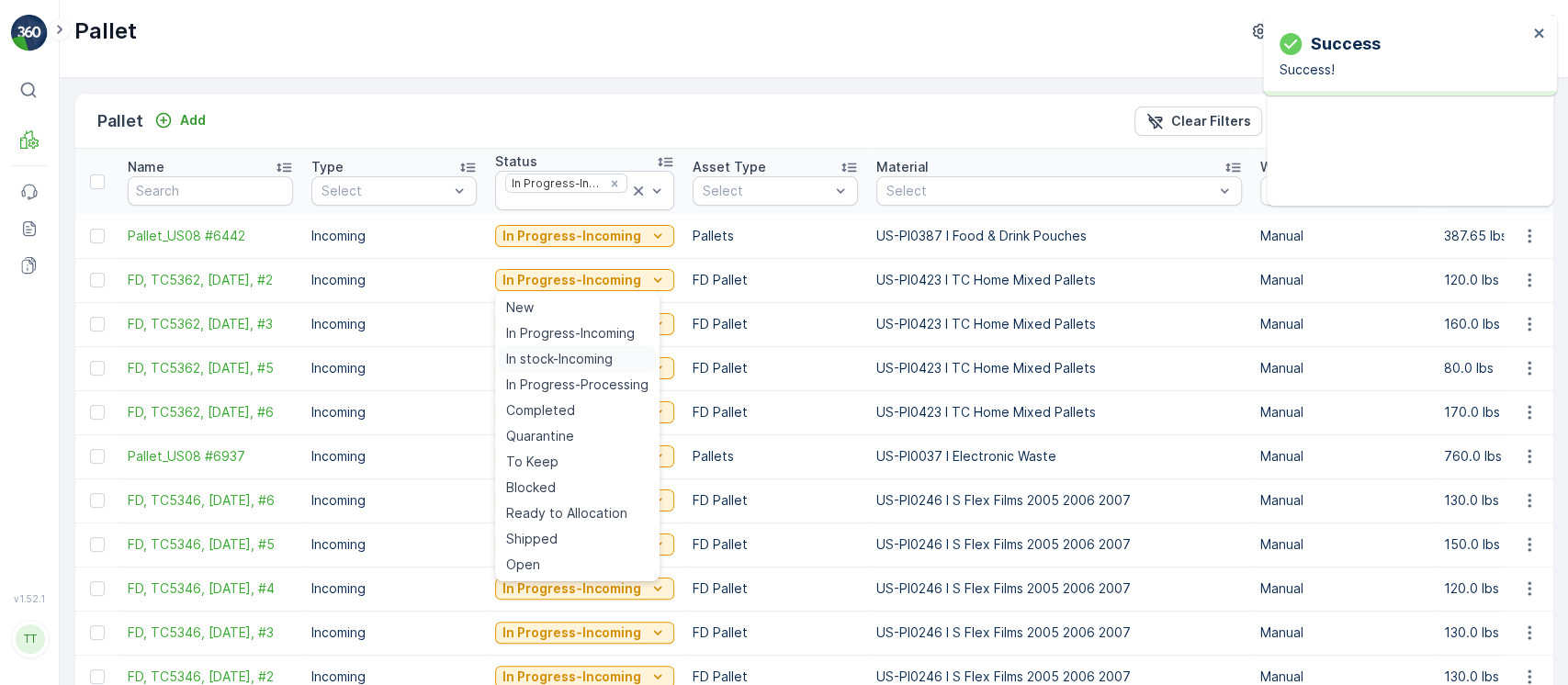
click at [555, 364] on span "In stock-Incoming" at bounding box center [559, 358] width 107 height 18
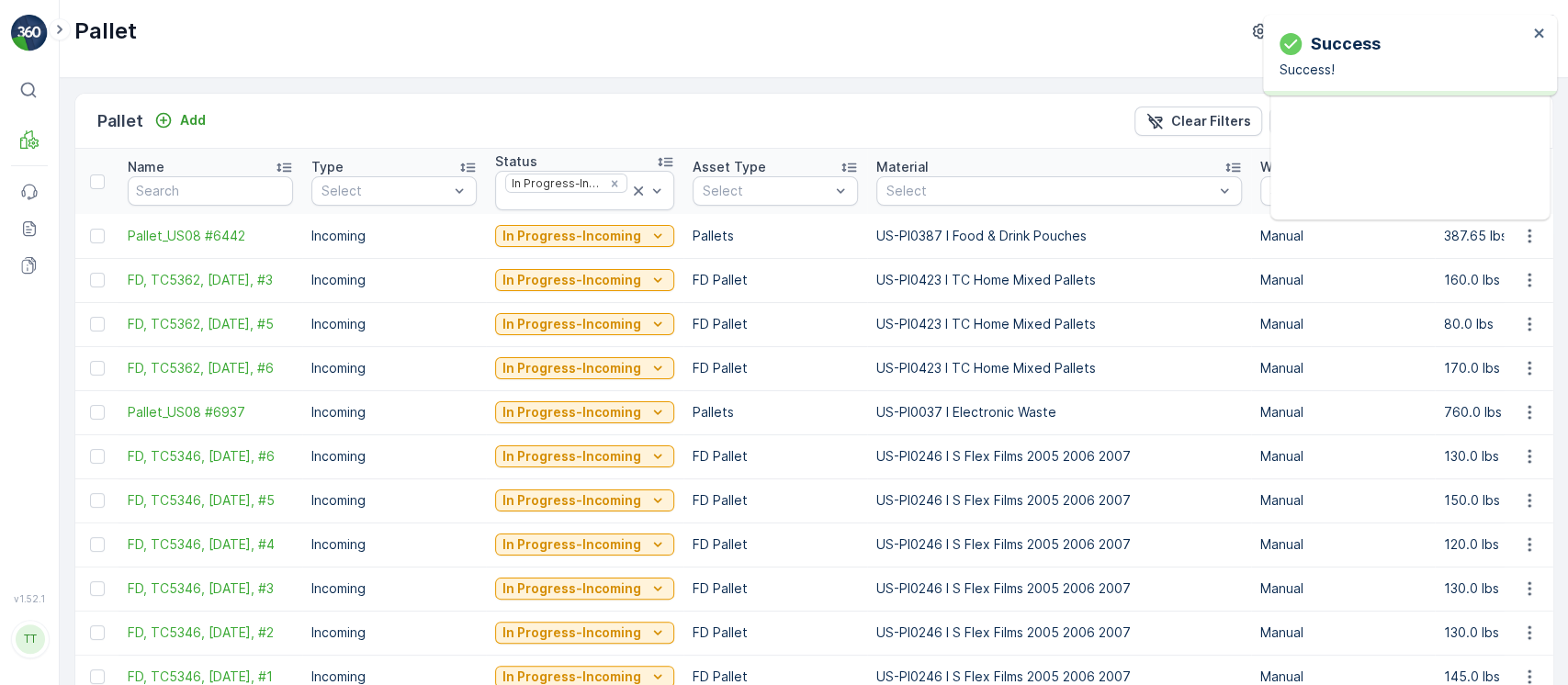
click at [595, 327] on p "In Progress-Incoming" at bounding box center [572, 324] width 139 height 18
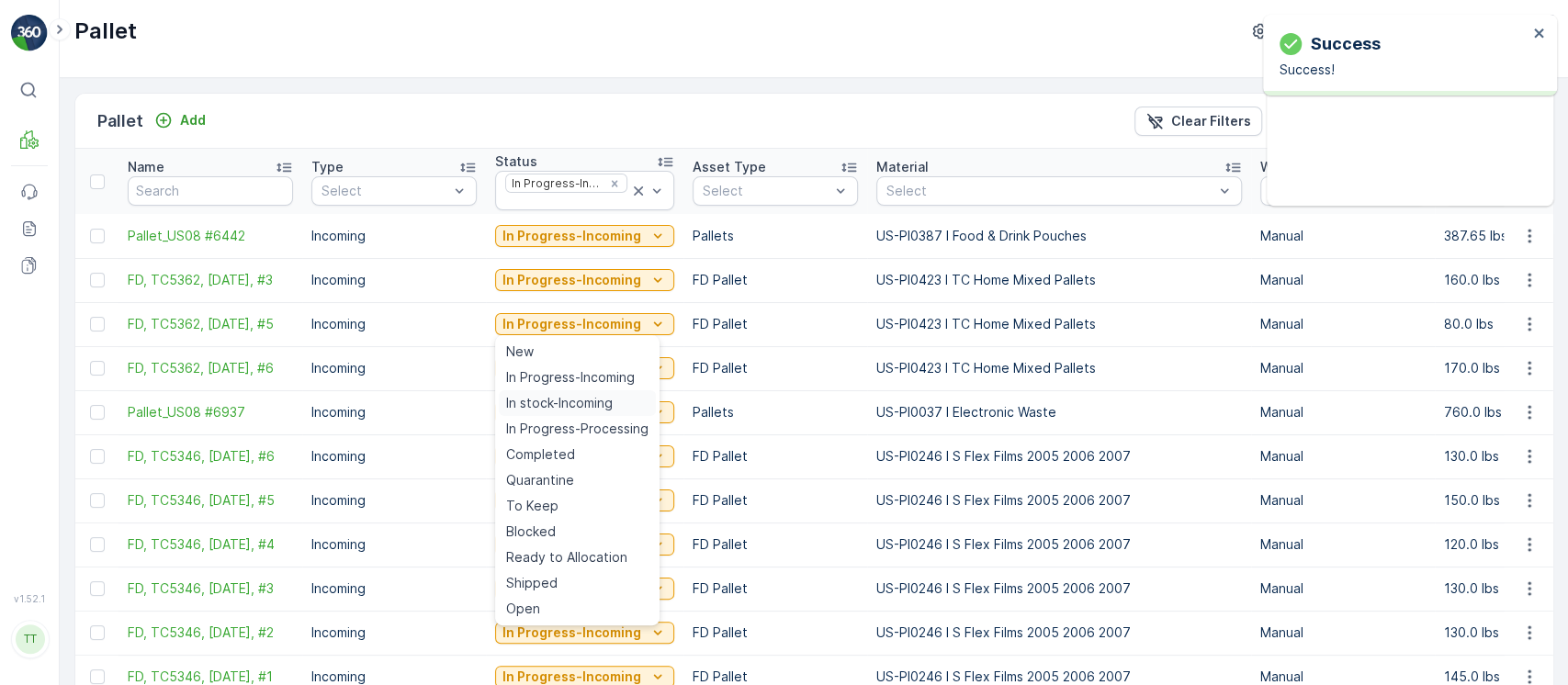
click at [561, 401] on span "In stock-Incoming" at bounding box center [559, 403] width 107 height 18
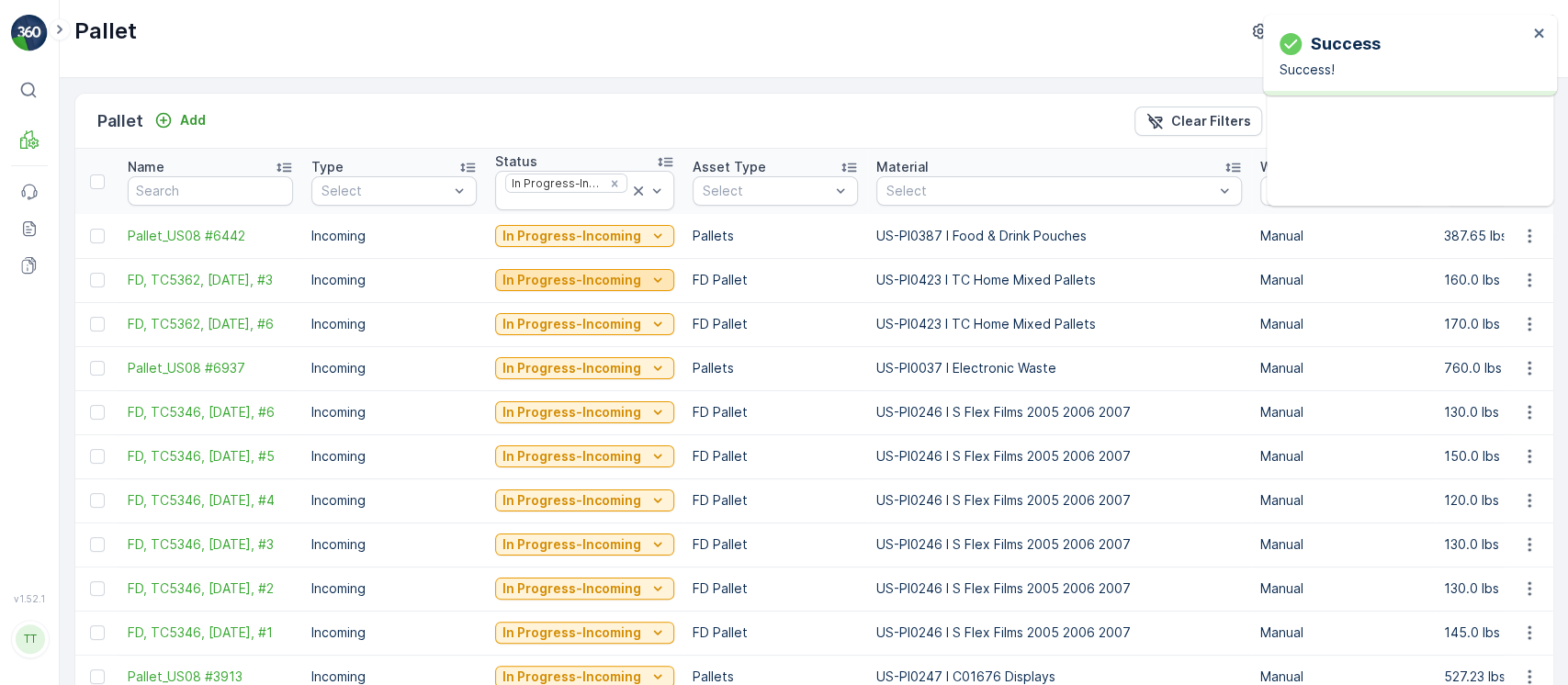
click at [654, 278] on icon "In Progress-Incoming" at bounding box center [658, 280] width 9 height 5
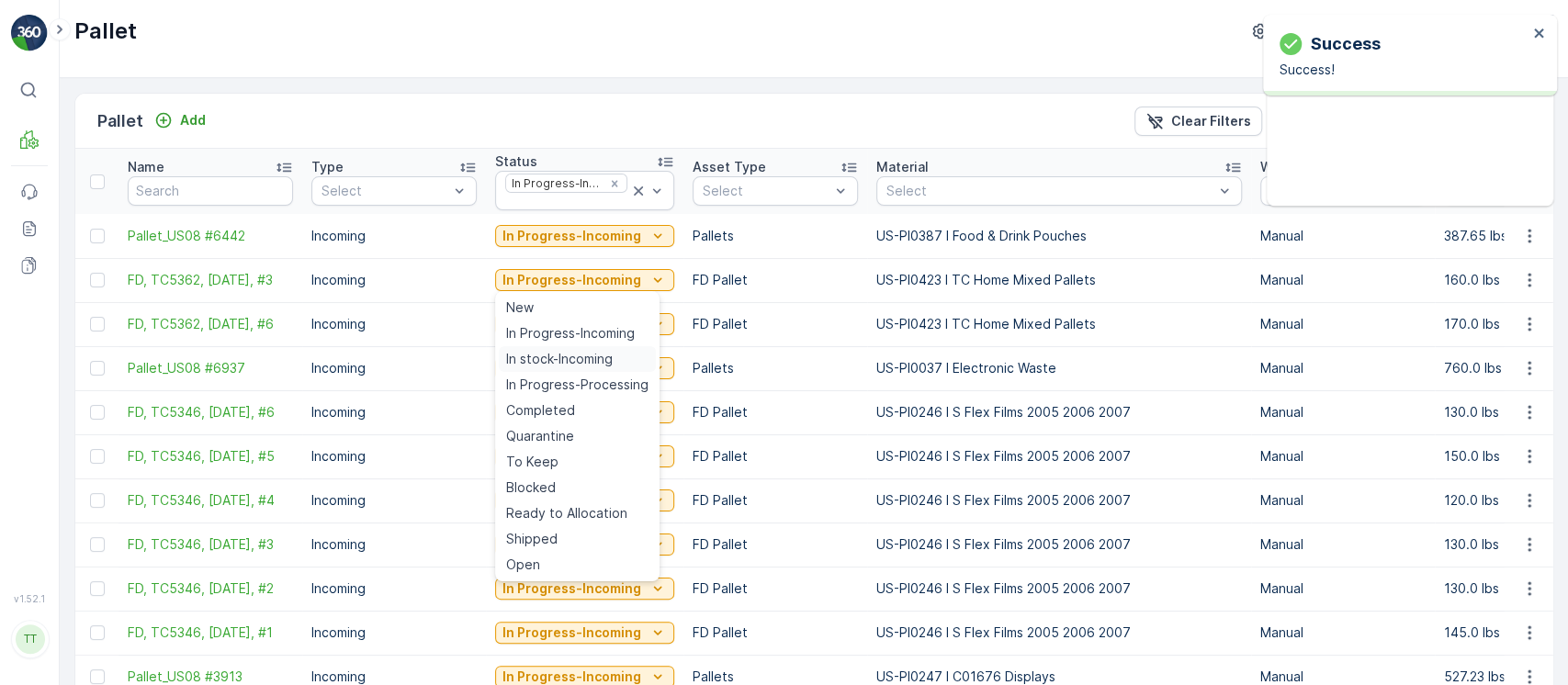
click at [603, 362] on span "In stock-Incoming" at bounding box center [559, 358] width 107 height 18
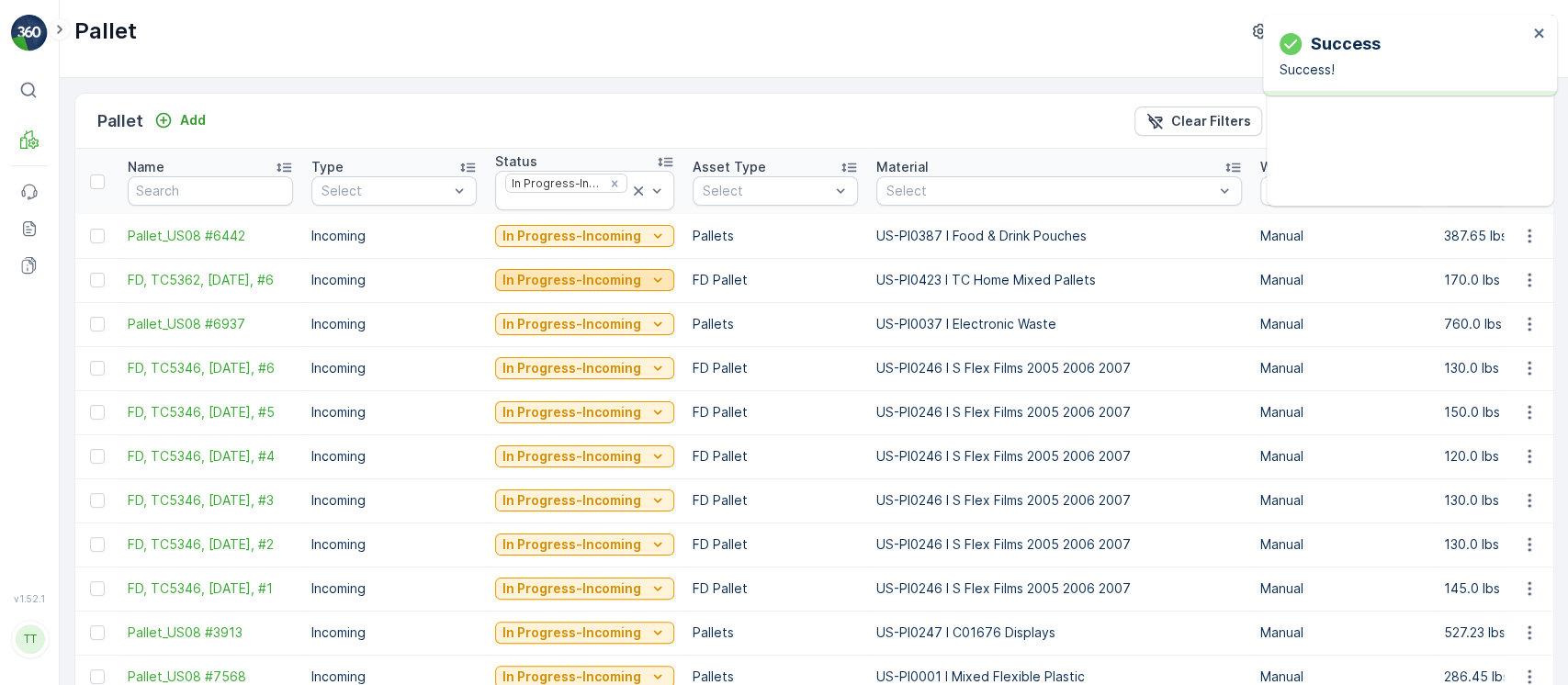
click at [628, 277] on p "In Progress-Incoming" at bounding box center [572, 279] width 139 height 18
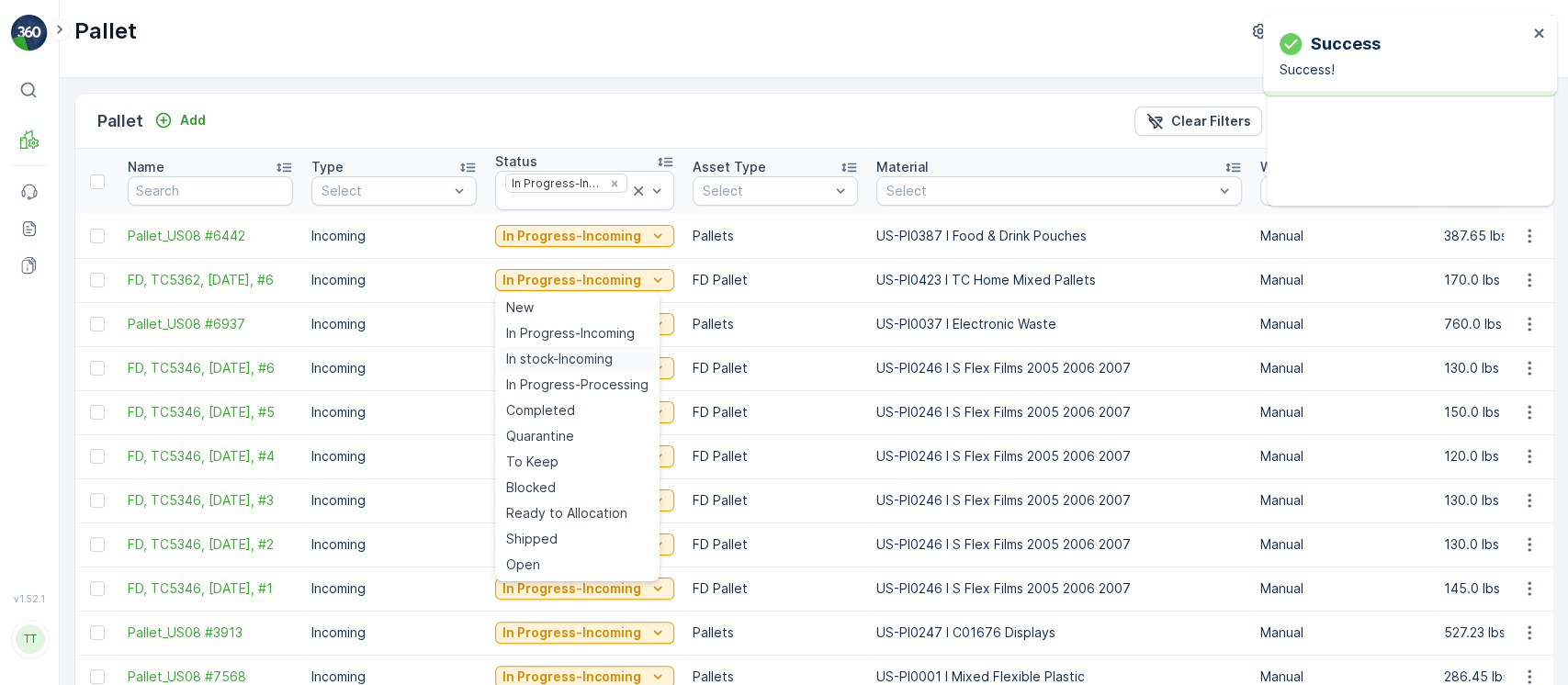
click at [604, 356] on span "In stock-Incoming" at bounding box center [559, 358] width 107 height 18
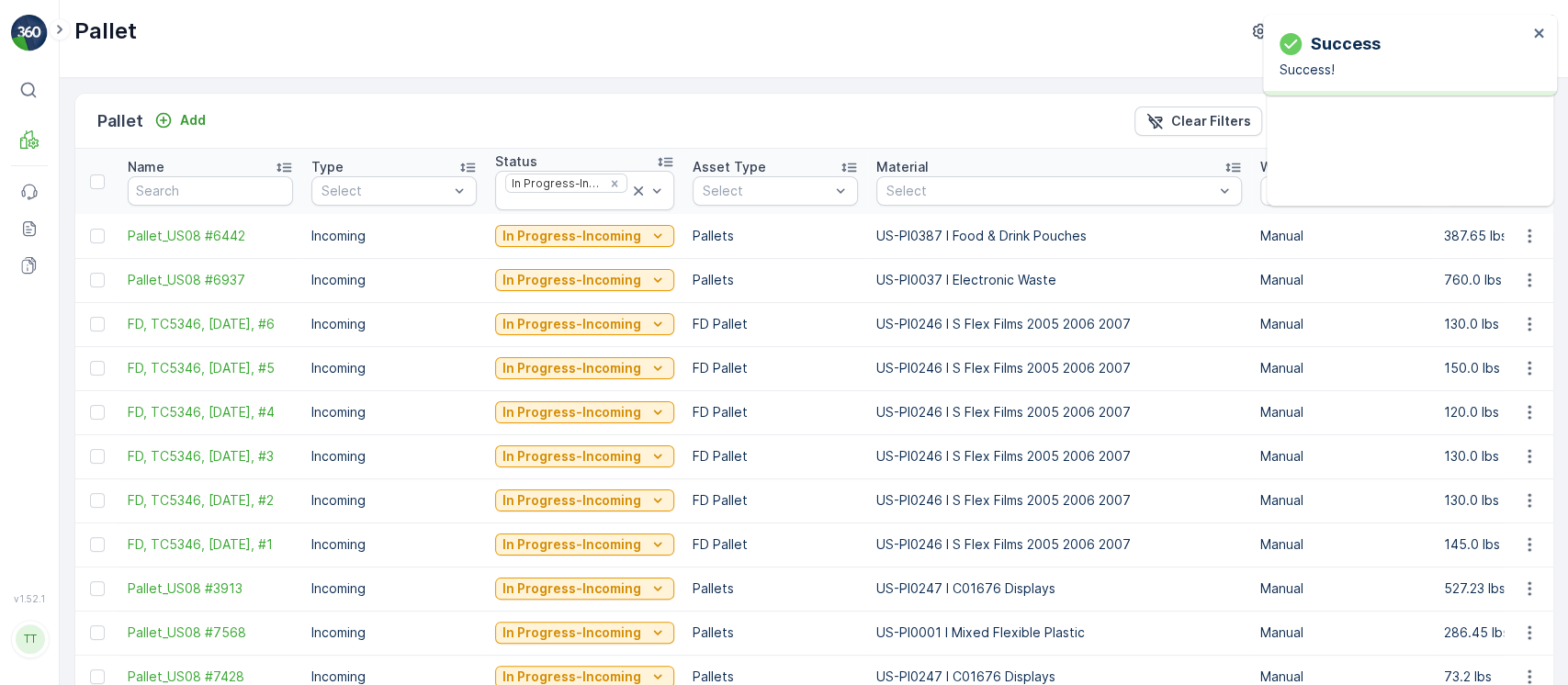
click at [666, 336] on td "In Progress-Incoming" at bounding box center [584, 325] width 197 height 44
click at [640, 327] on div "In Progress-Incoming" at bounding box center [585, 324] width 165 height 18
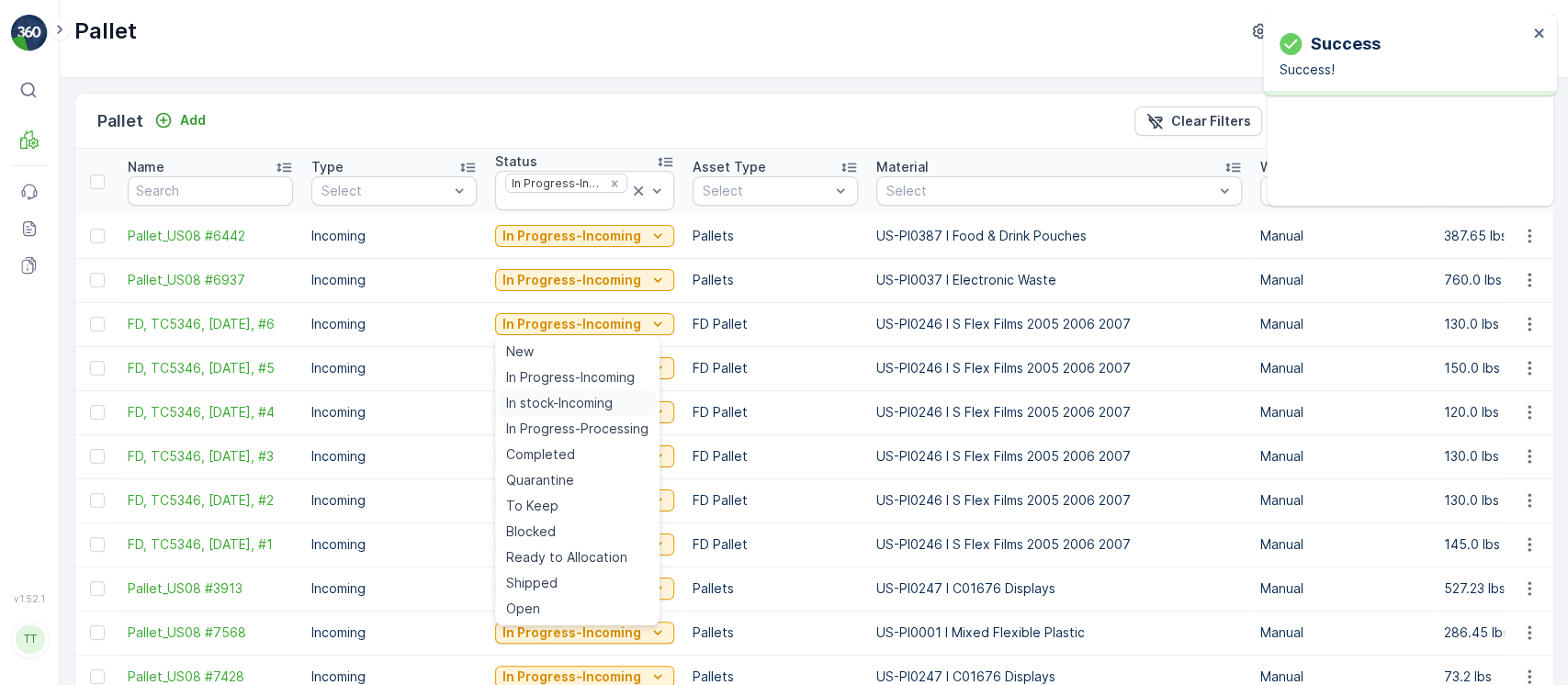
click at [611, 408] on span "In stock-Incoming" at bounding box center [559, 403] width 107 height 18
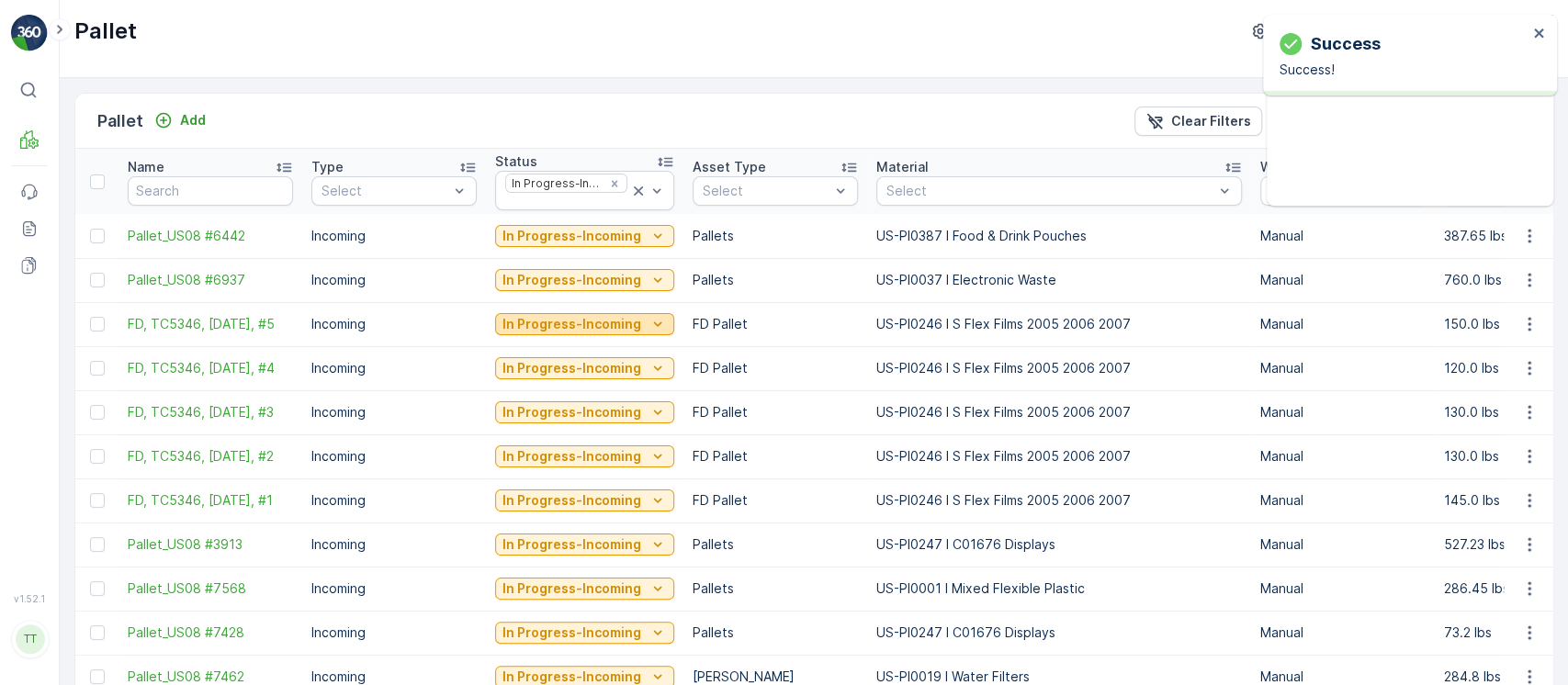
click at [648, 332] on icon "In Progress-Incoming" at bounding box center [657, 324] width 18 height 18
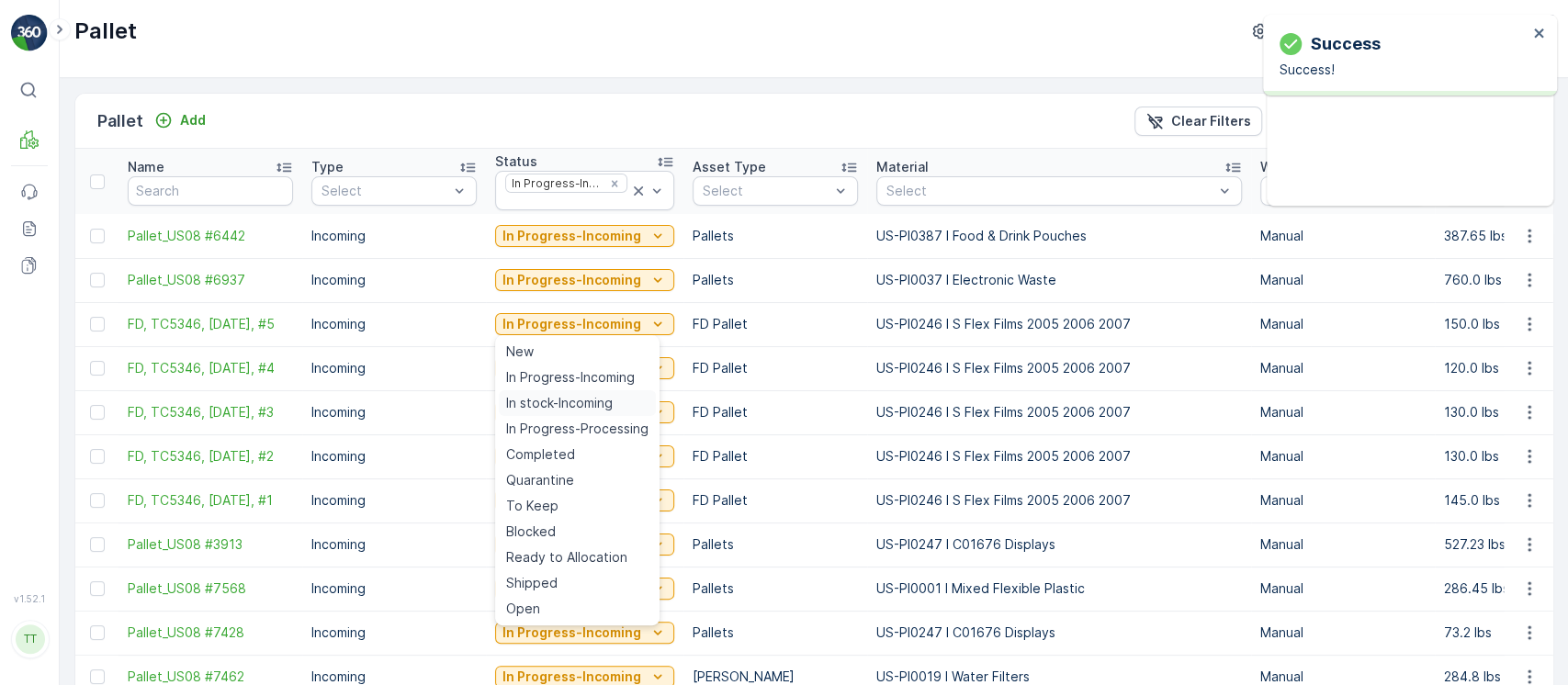
click at [611, 395] on span "In stock-Incoming" at bounding box center [559, 403] width 107 height 18
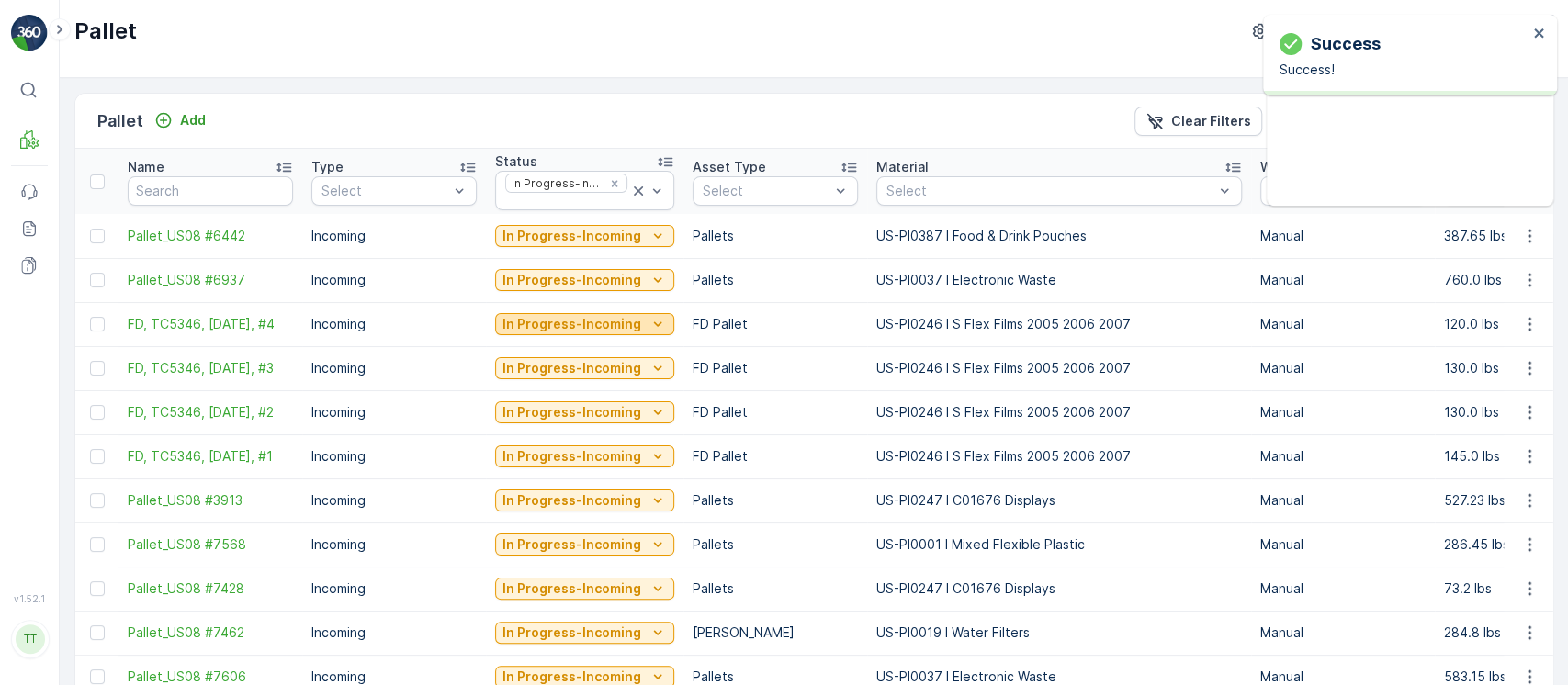
click at [648, 331] on icon "In Progress-Incoming" at bounding box center [657, 324] width 18 height 18
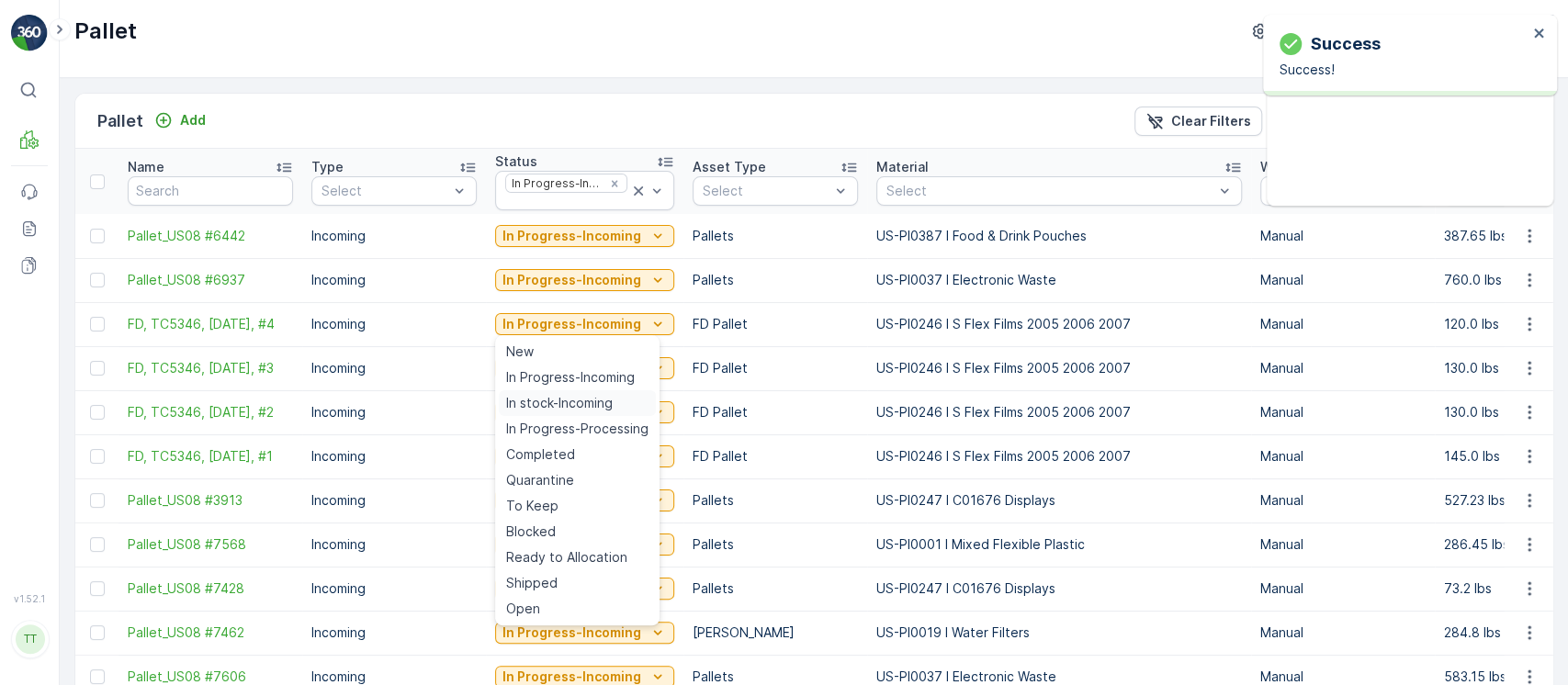
click at [604, 394] on span "In stock-Incoming" at bounding box center [559, 403] width 107 height 18
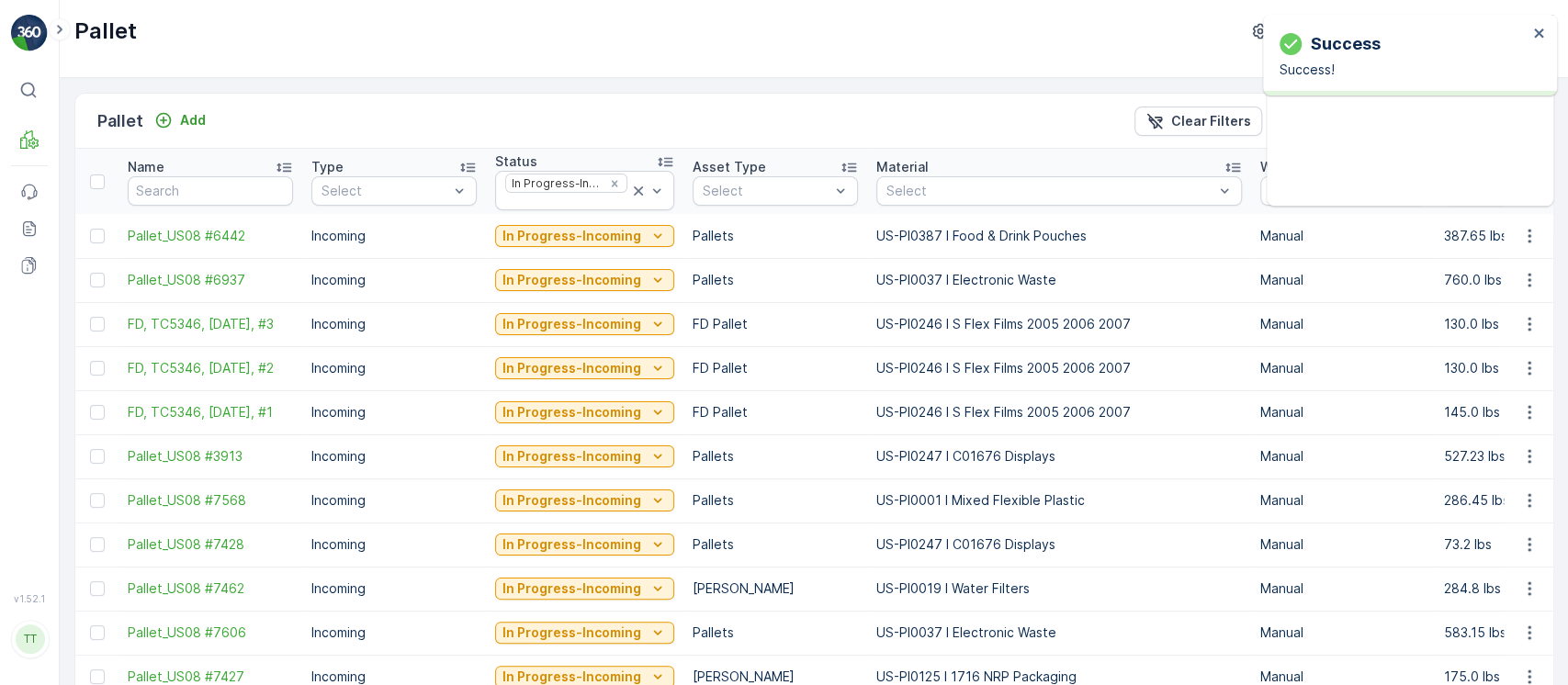
click at [648, 352] on td "In Progress-Incoming" at bounding box center [584, 368] width 197 height 44
click at [648, 372] on icon "In Progress-Incoming" at bounding box center [657, 368] width 18 height 18
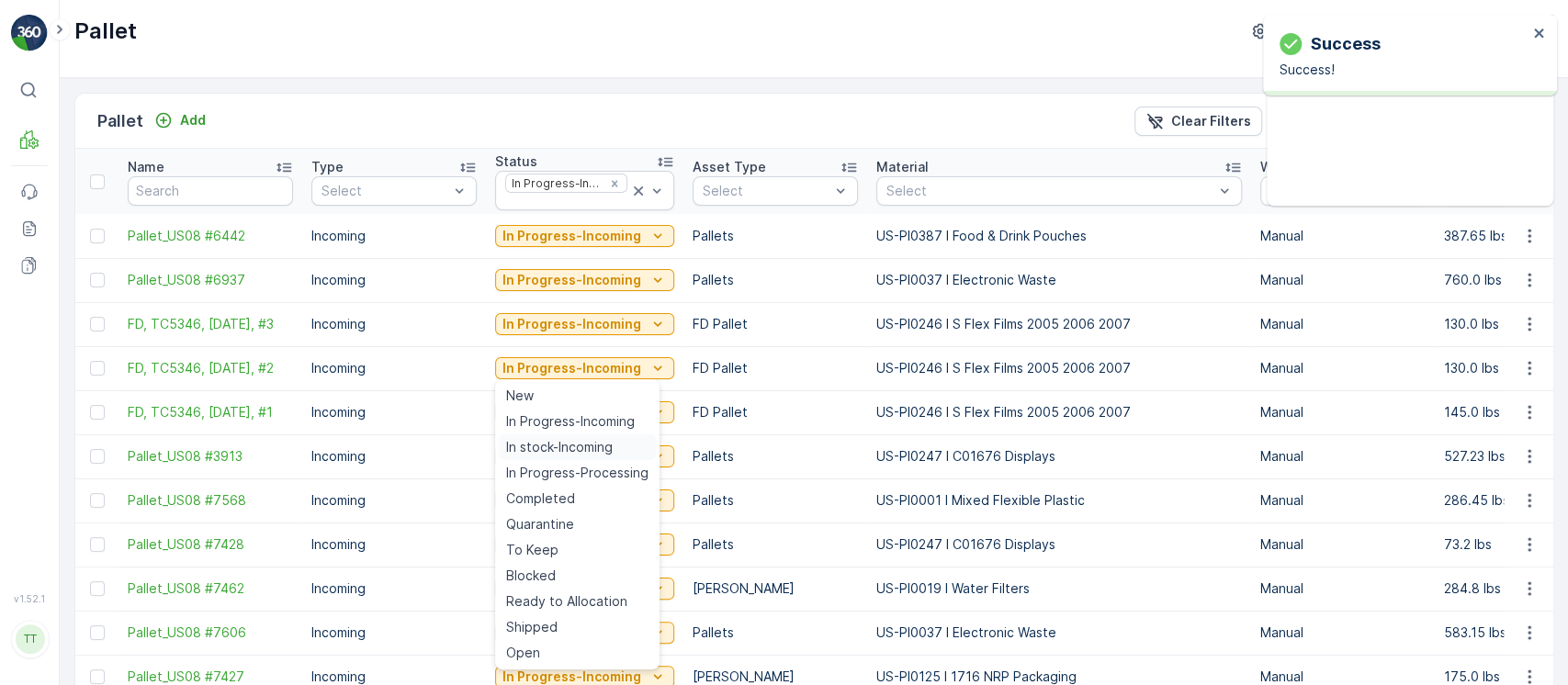
click at [586, 452] on span "In stock-Incoming" at bounding box center [559, 447] width 107 height 18
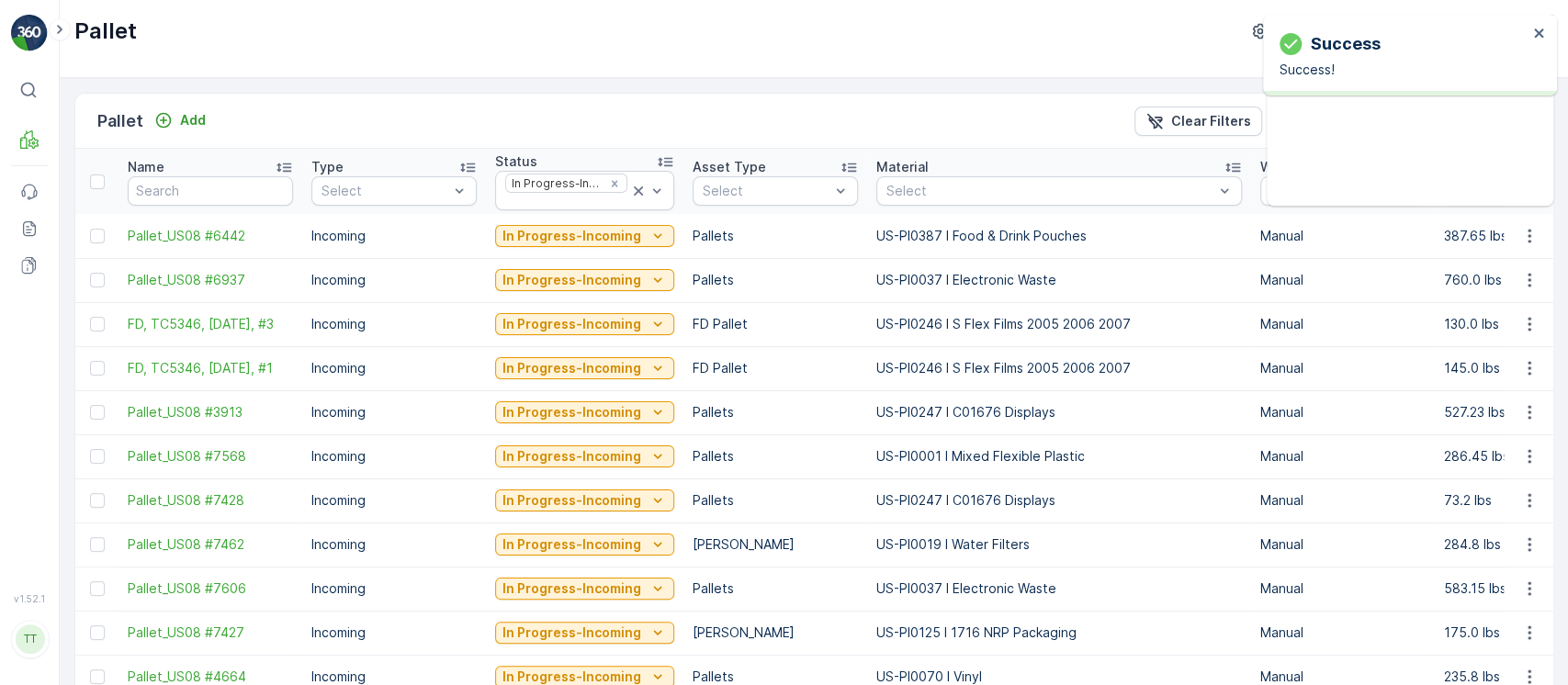
click at [623, 320] on p "In Progress-Incoming" at bounding box center [572, 324] width 139 height 18
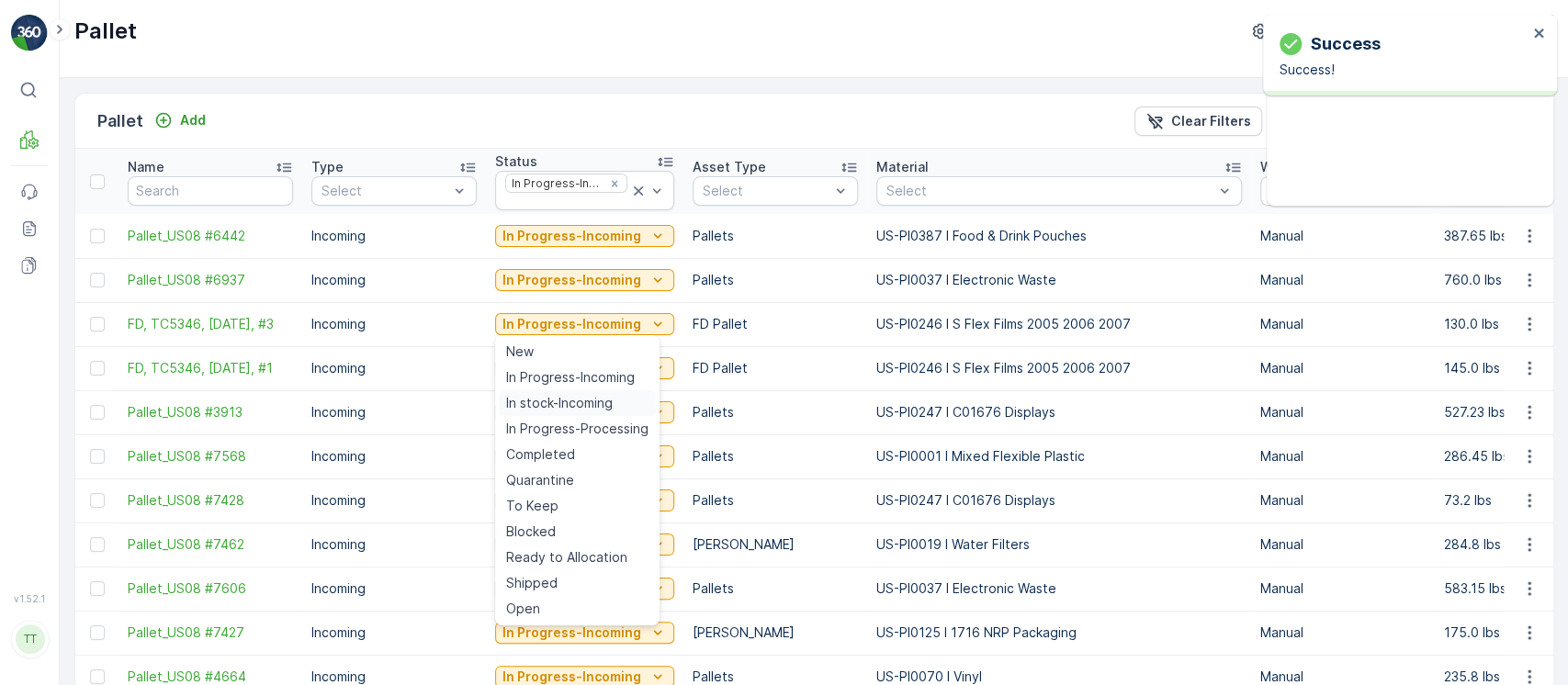
click at [599, 400] on span "In stock-Incoming" at bounding box center [559, 403] width 107 height 18
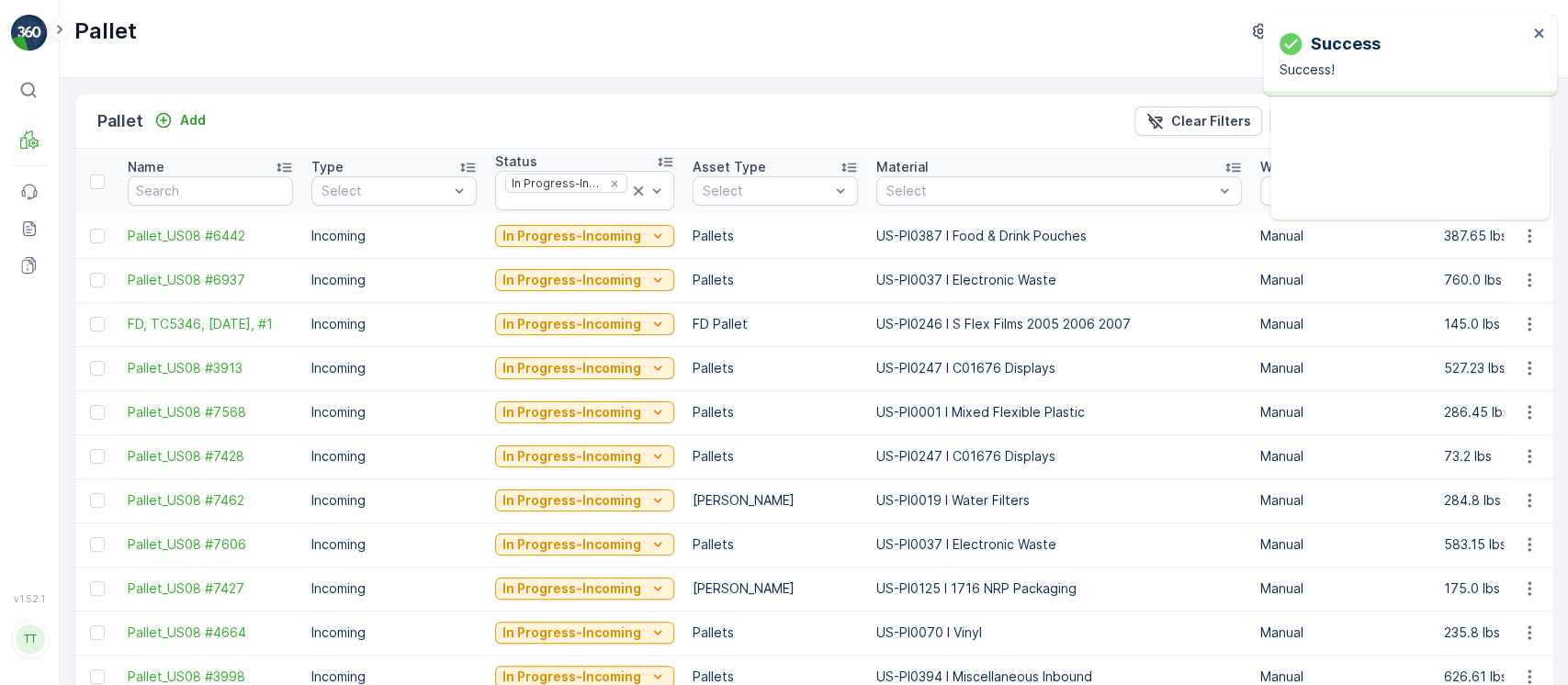
click at [630, 327] on p "In Progress-Incoming" at bounding box center [572, 324] width 139 height 18
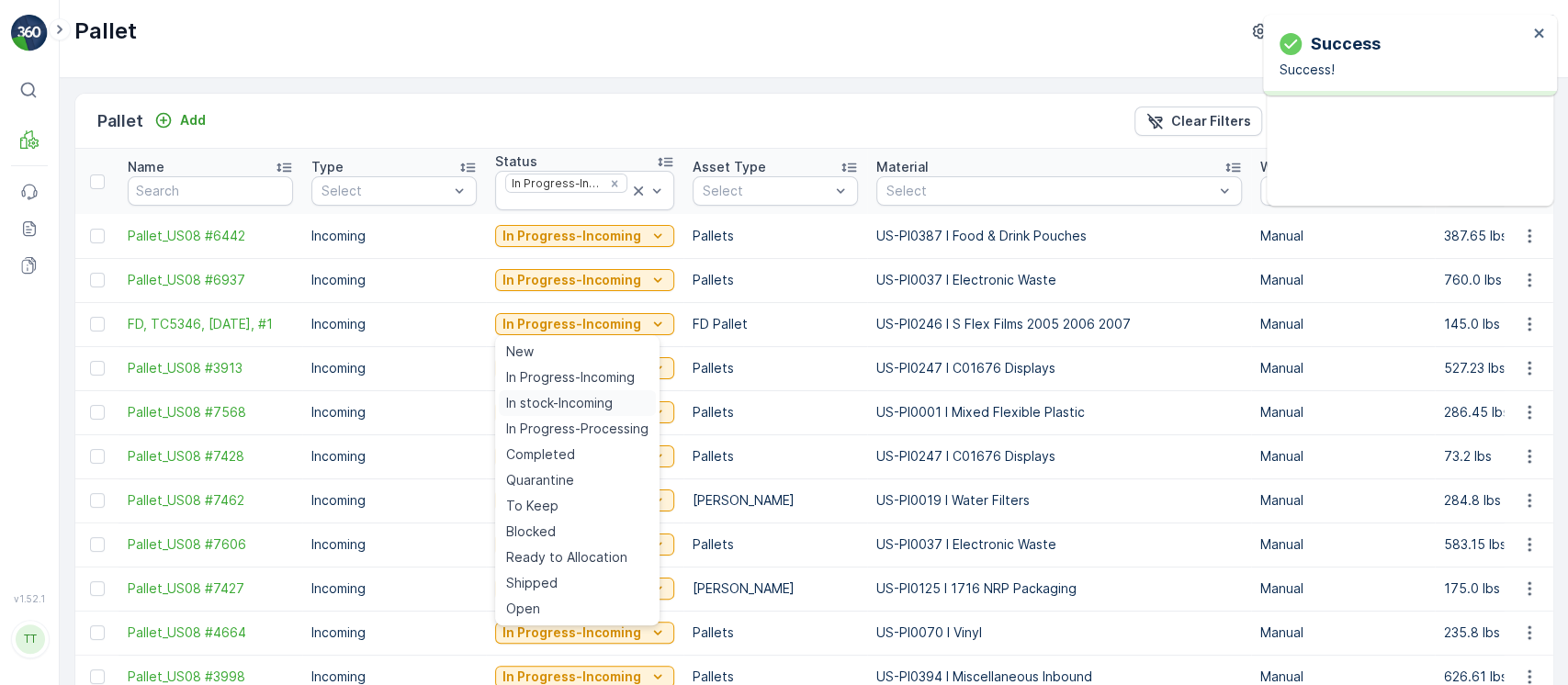
click at [597, 401] on span "In stock-Incoming" at bounding box center [559, 403] width 107 height 18
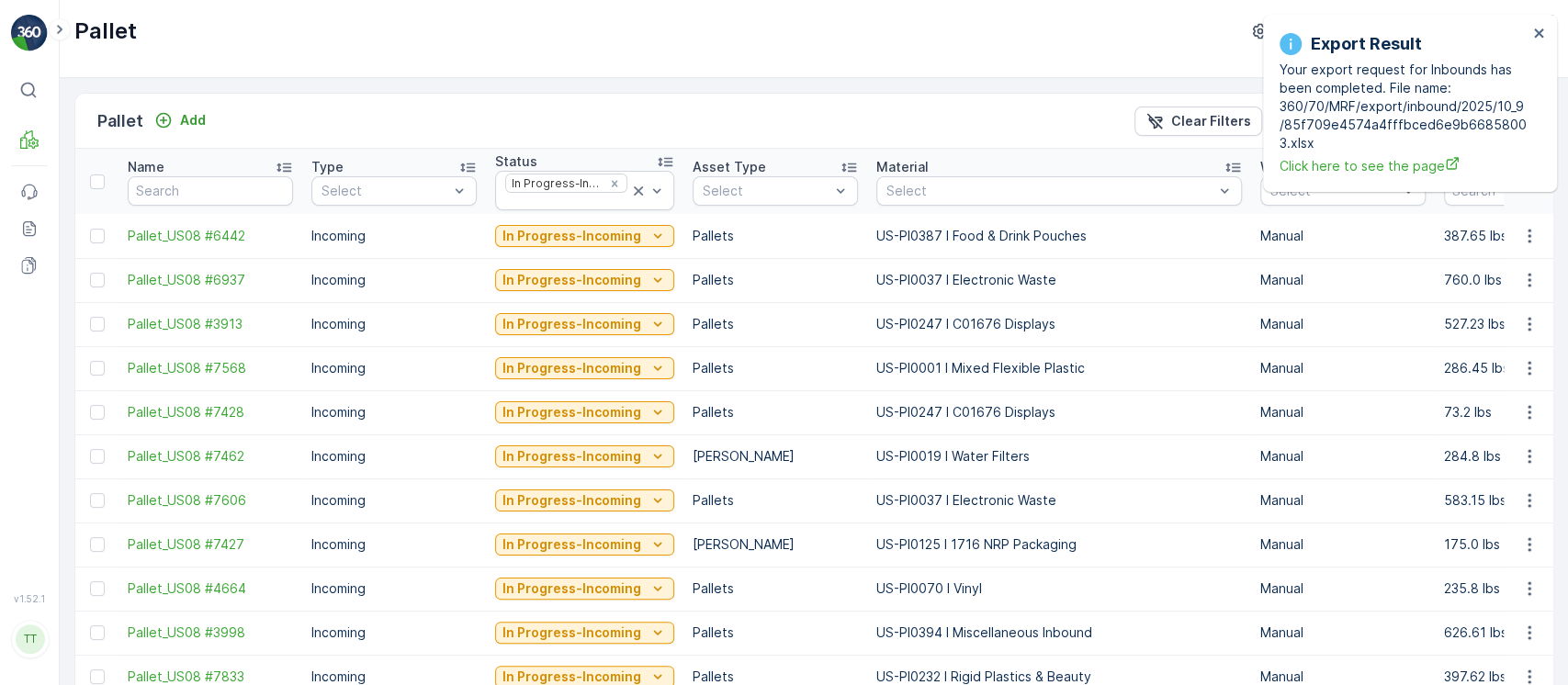
click at [1069, 166] on div "Material" at bounding box center [1059, 167] width 366 height 18
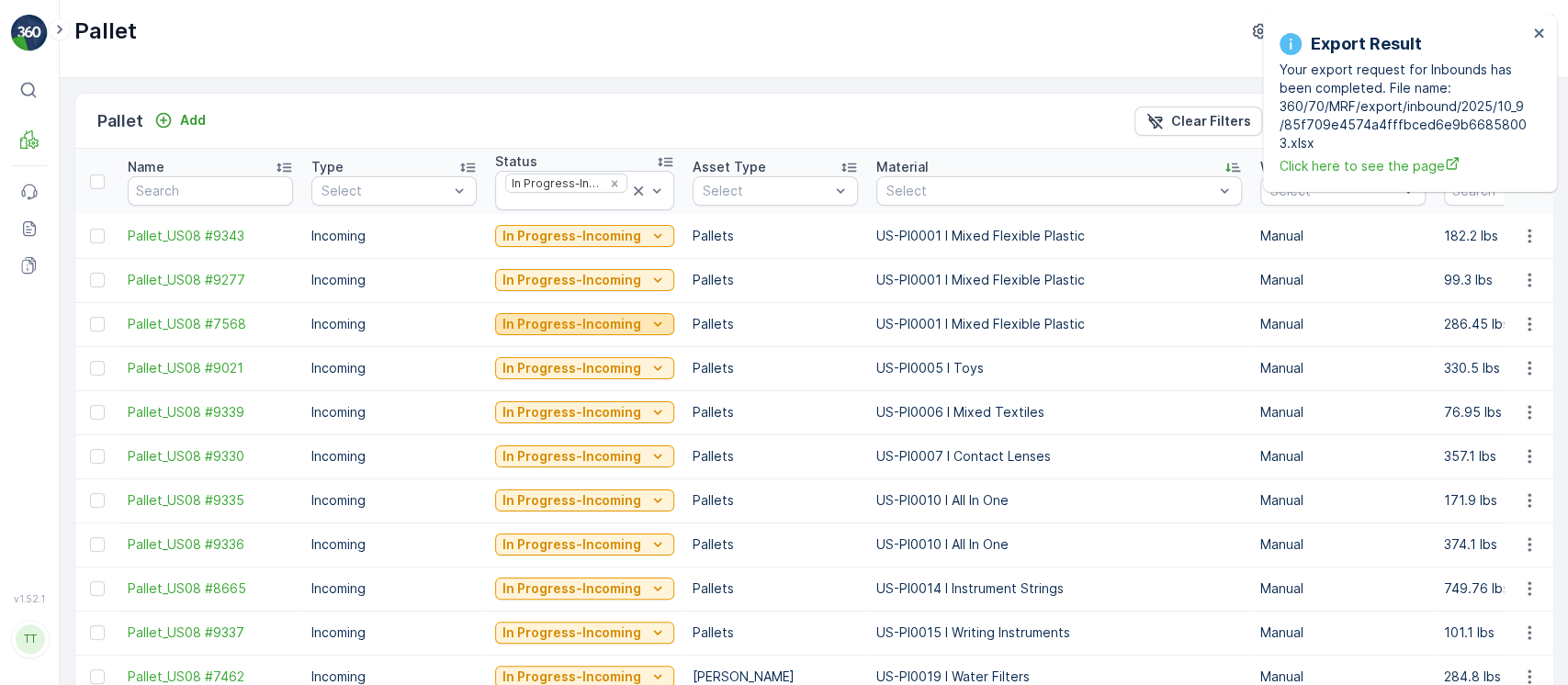
click at [637, 318] on div "In Progress-Incoming" at bounding box center [585, 324] width 165 height 18
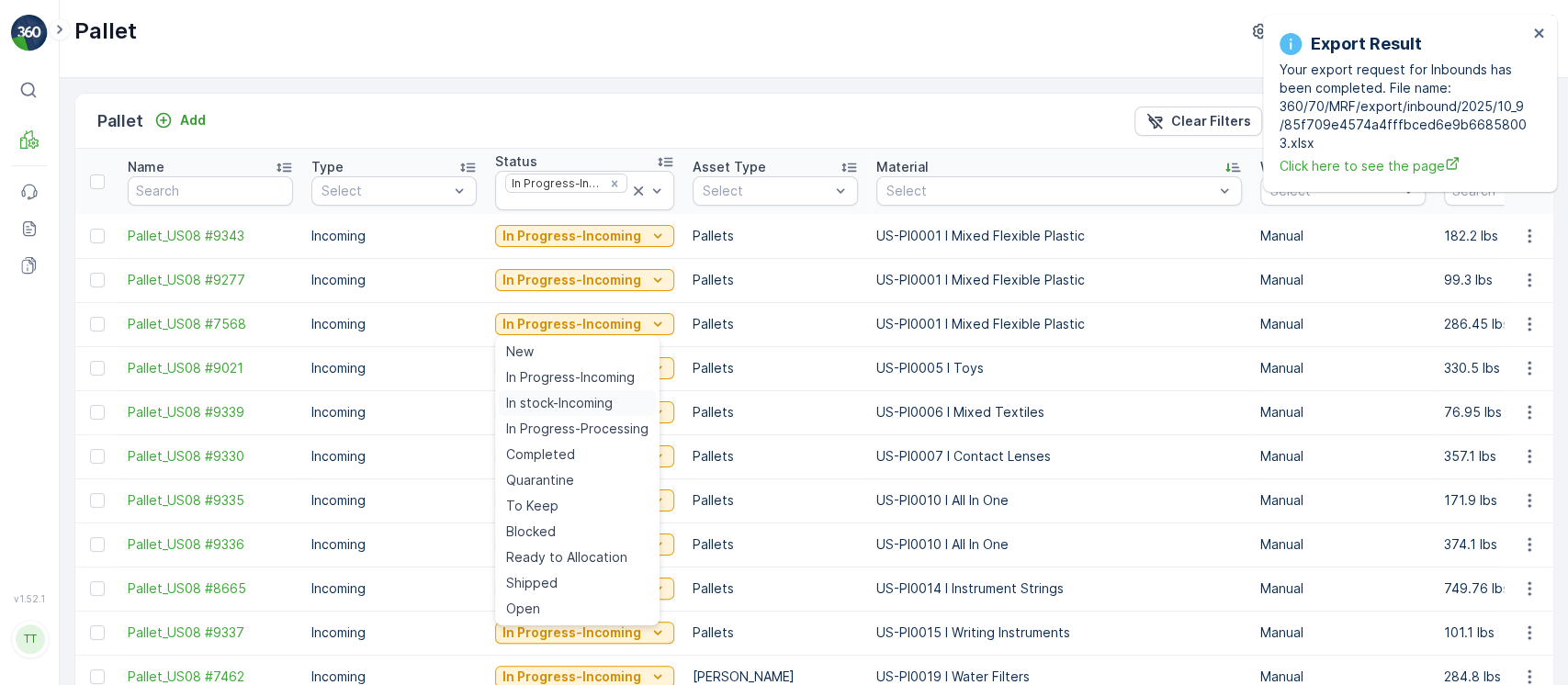
click at [592, 392] on div "In stock-Incoming" at bounding box center [577, 403] width 157 height 26
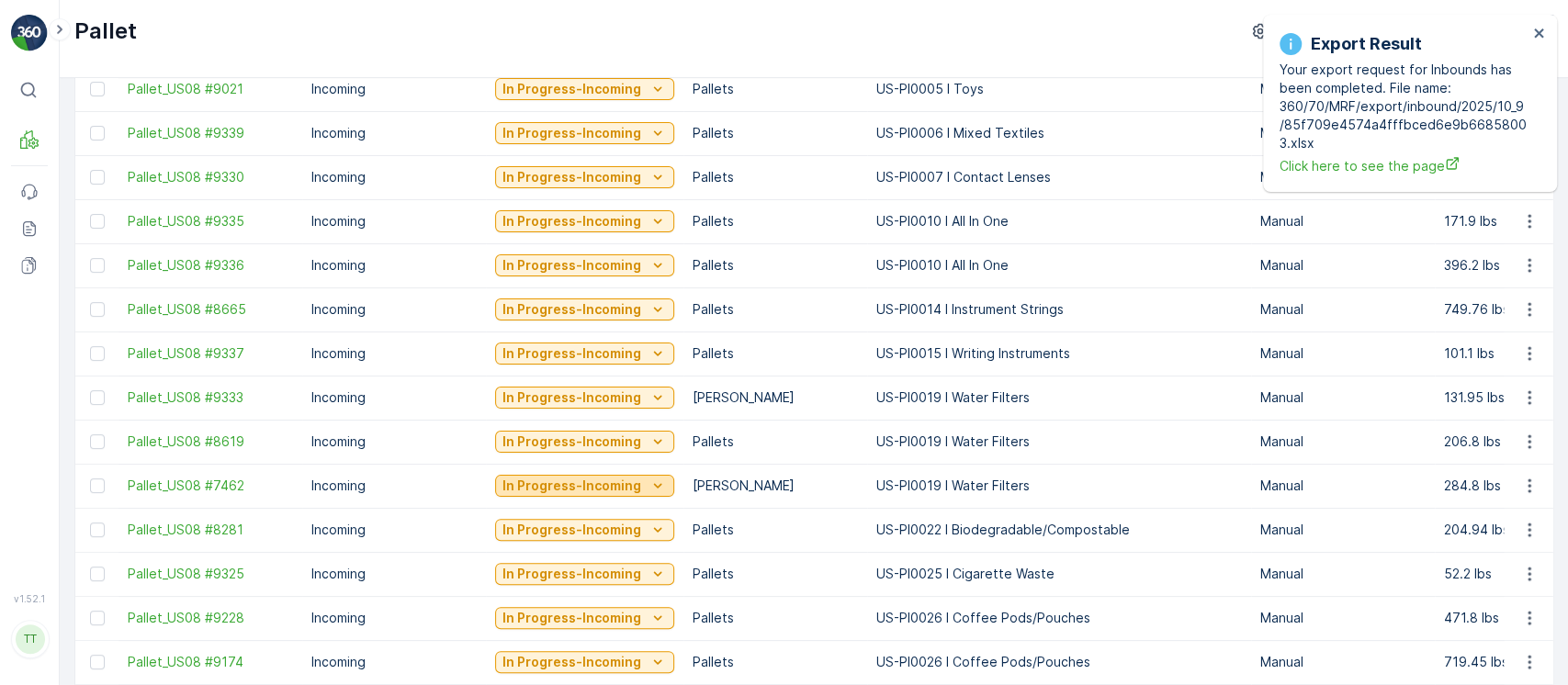
click at [648, 480] on icon "In Progress-Incoming" at bounding box center [657, 486] width 18 height 18
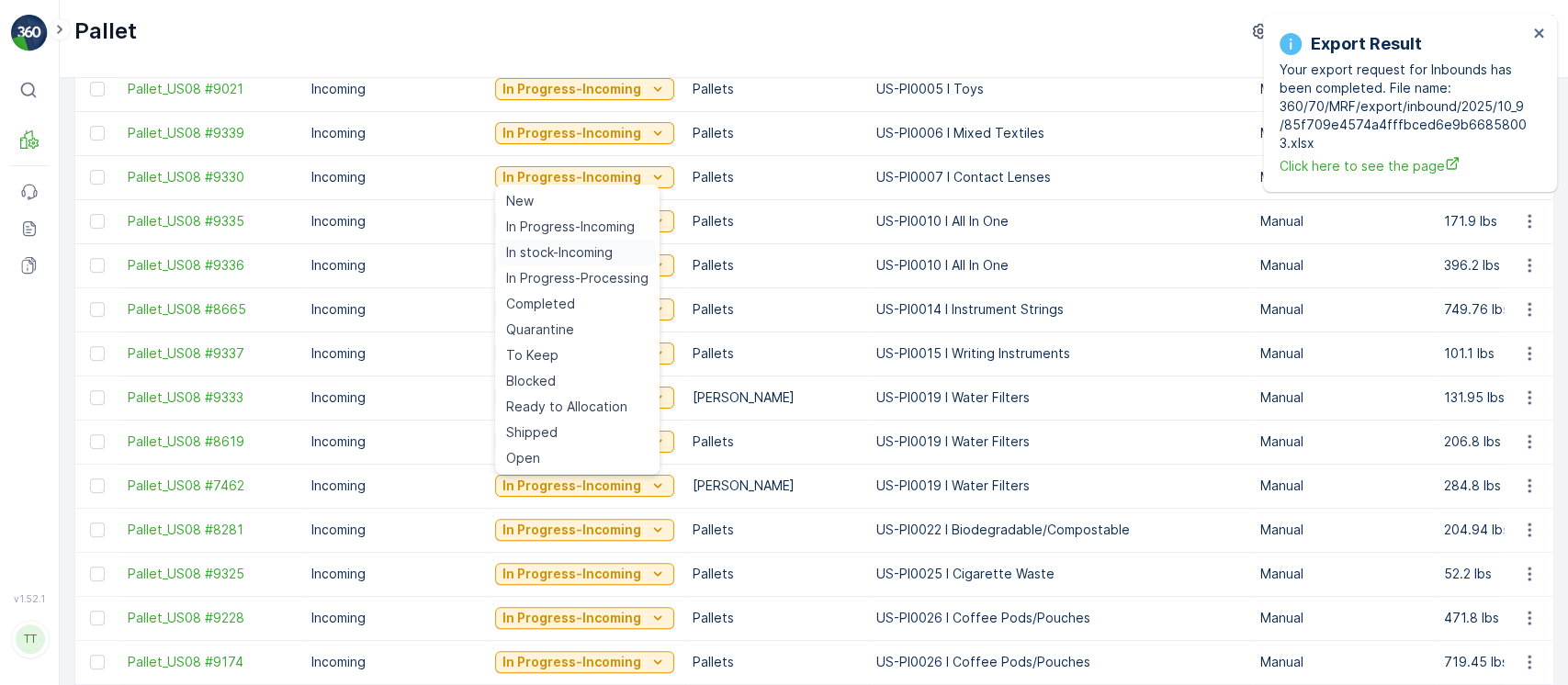
click at [633, 254] on div "In stock-Incoming" at bounding box center [577, 252] width 157 height 26
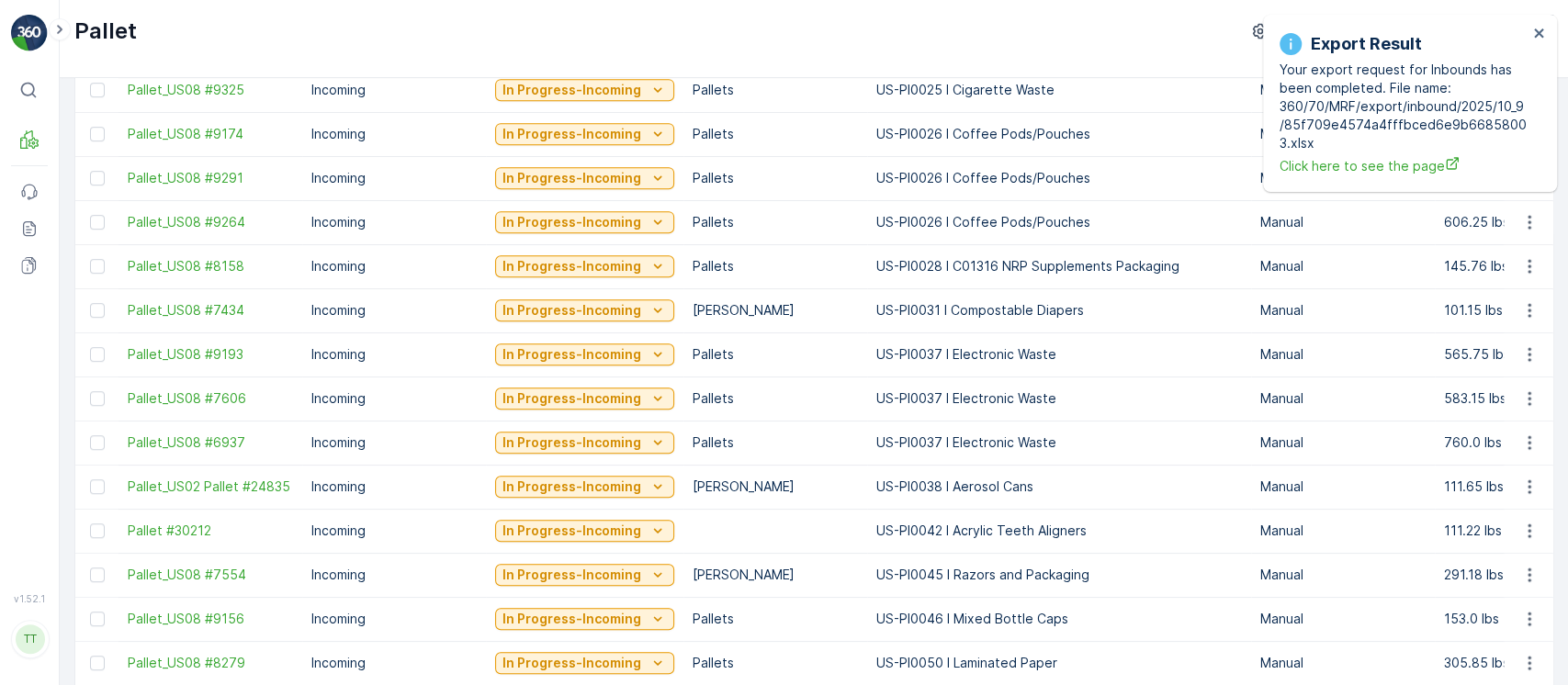
click at [634, 409] on div "In Progress-Incoming" at bounding box center [585, 398] width 179 height 26
click at [648, 405] on icon "In Progress-Incoming" at bounding box center [657, 398] width 18 height 18
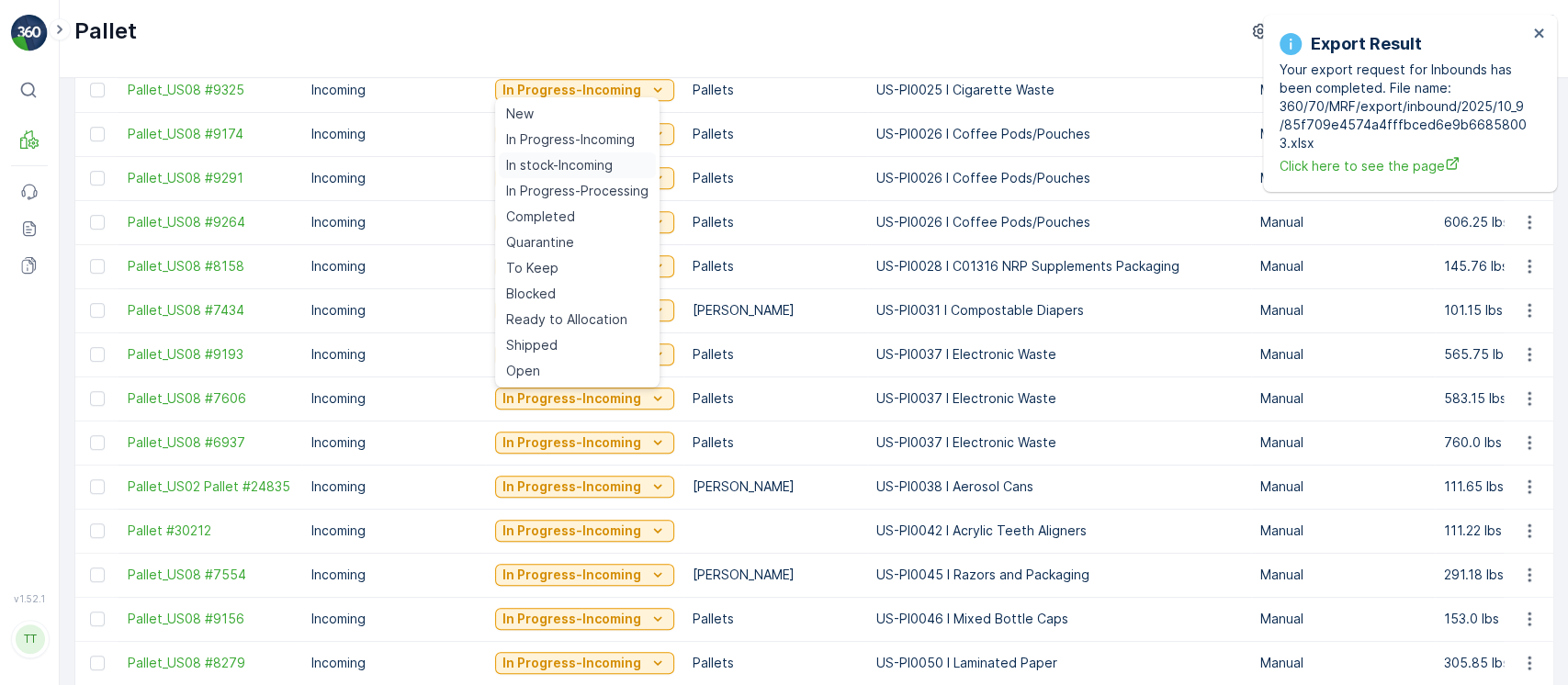
click at [620, 166] on div "In stock-Incoming" at bounding box center [577, 165] width 157 height 26
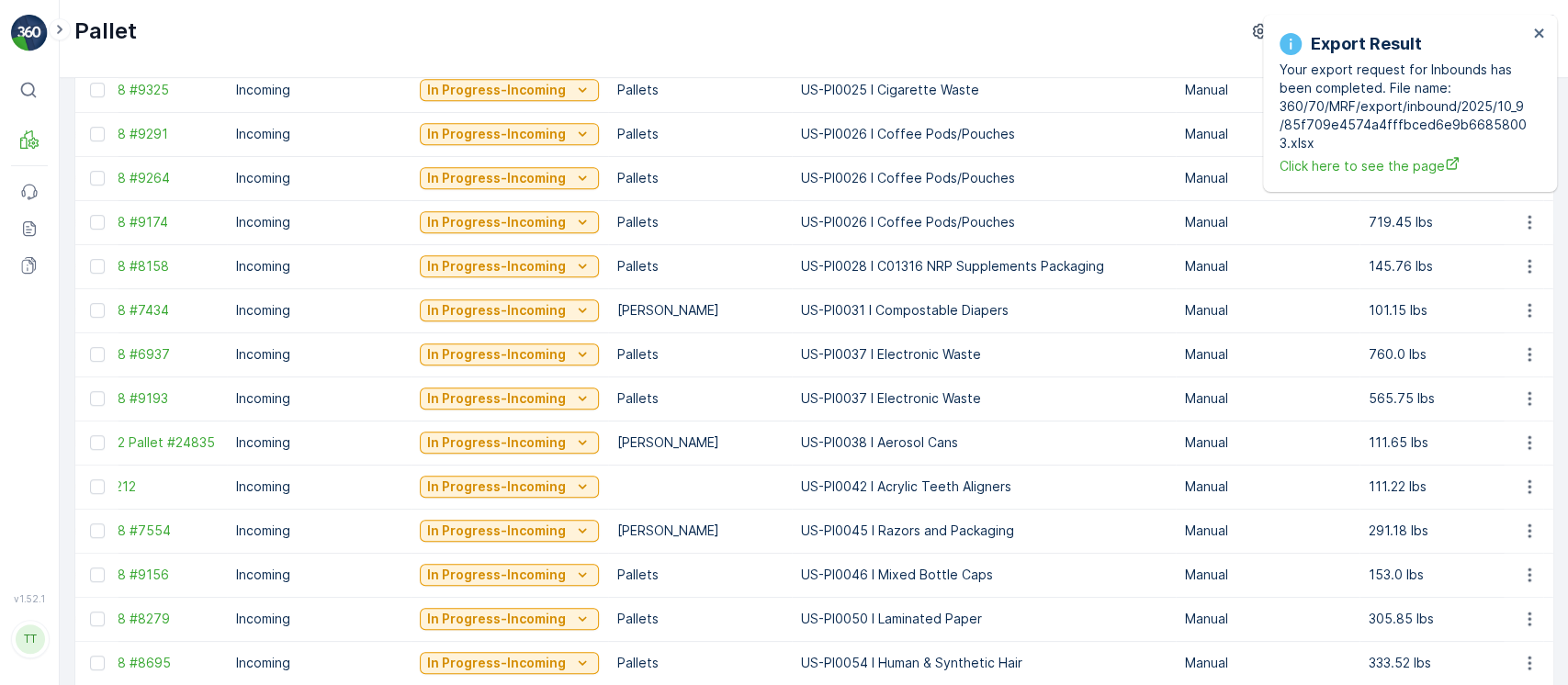
scroll to position [0, 74]
click at [550, 353] on p "In Progress-Incoming" at bounding box center [497, 355] width 139 height 18
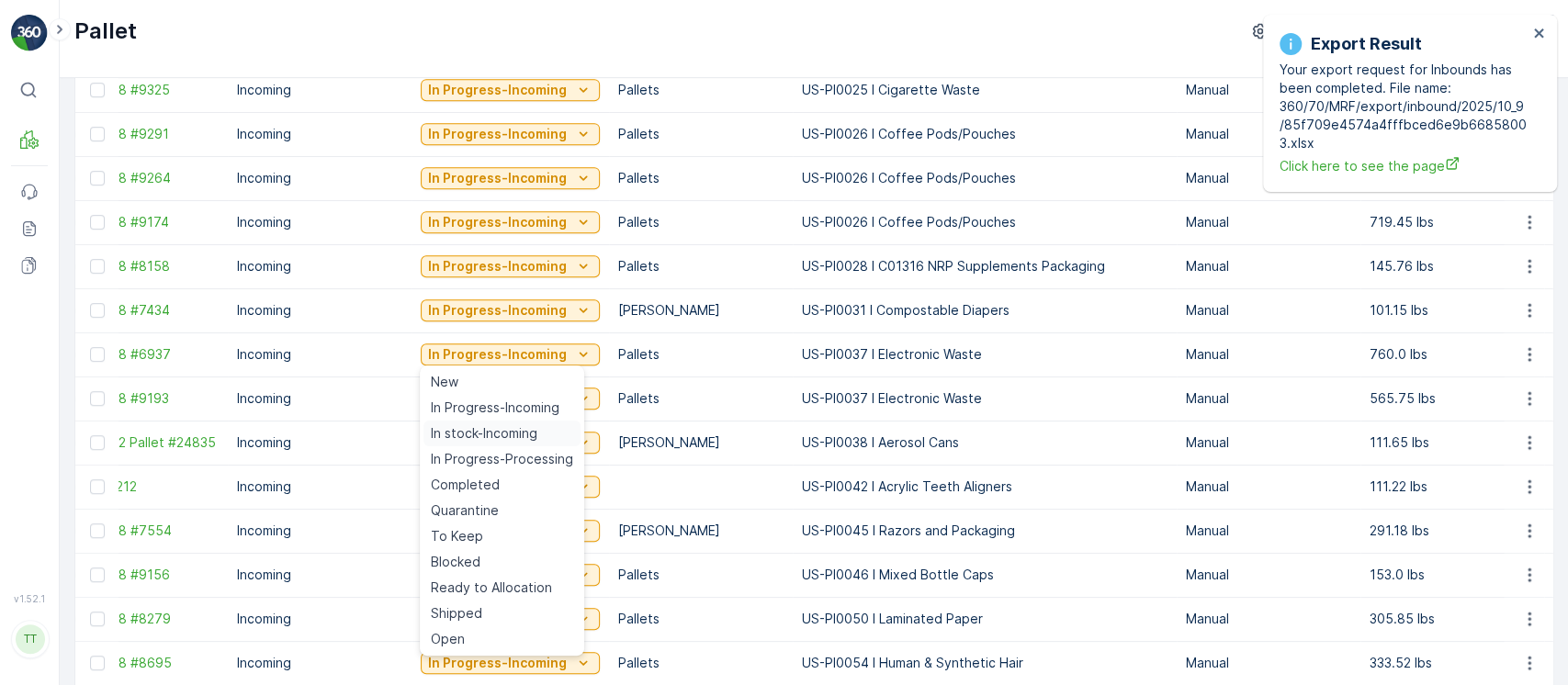
click at [493, 427] on span "In stock-Incoming" at bounding box center [483, 434] width 107 height 18
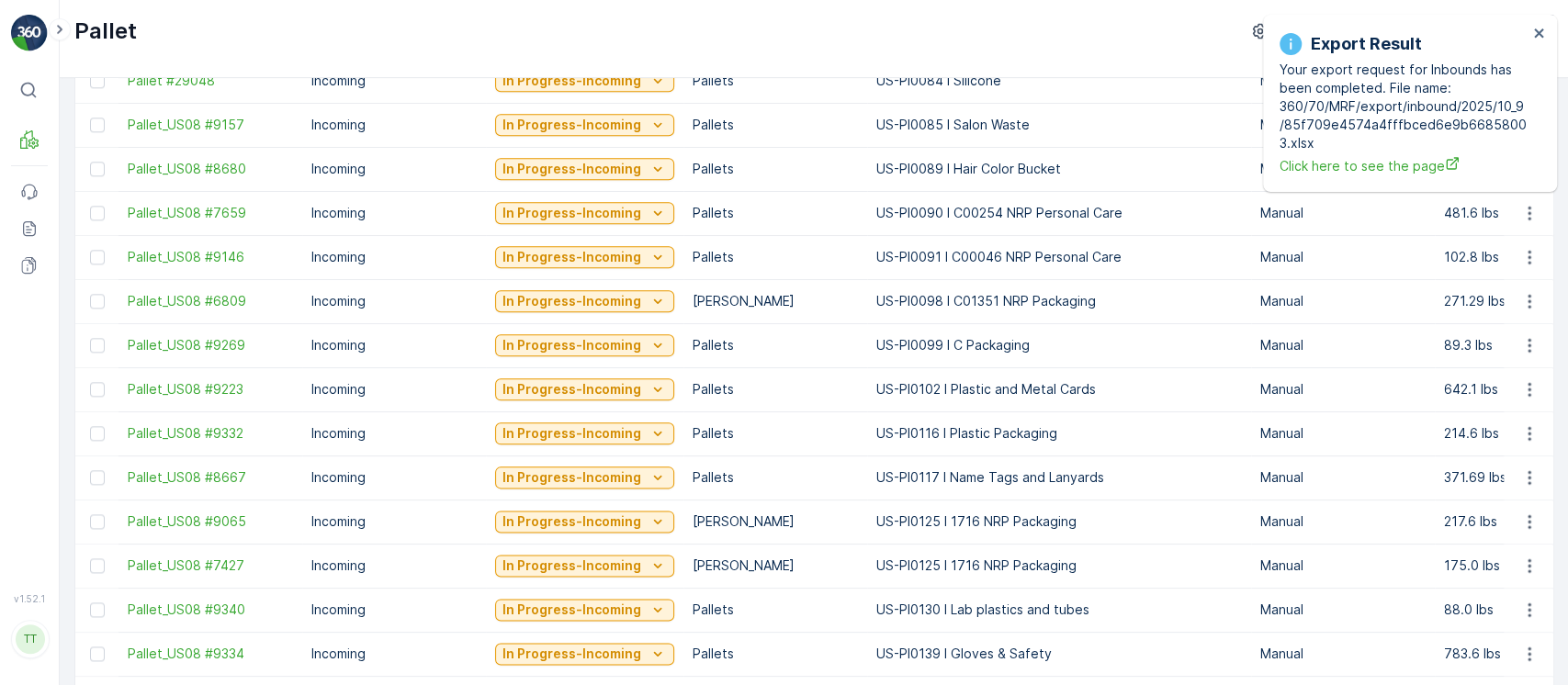
scroll to position [1435, 0]
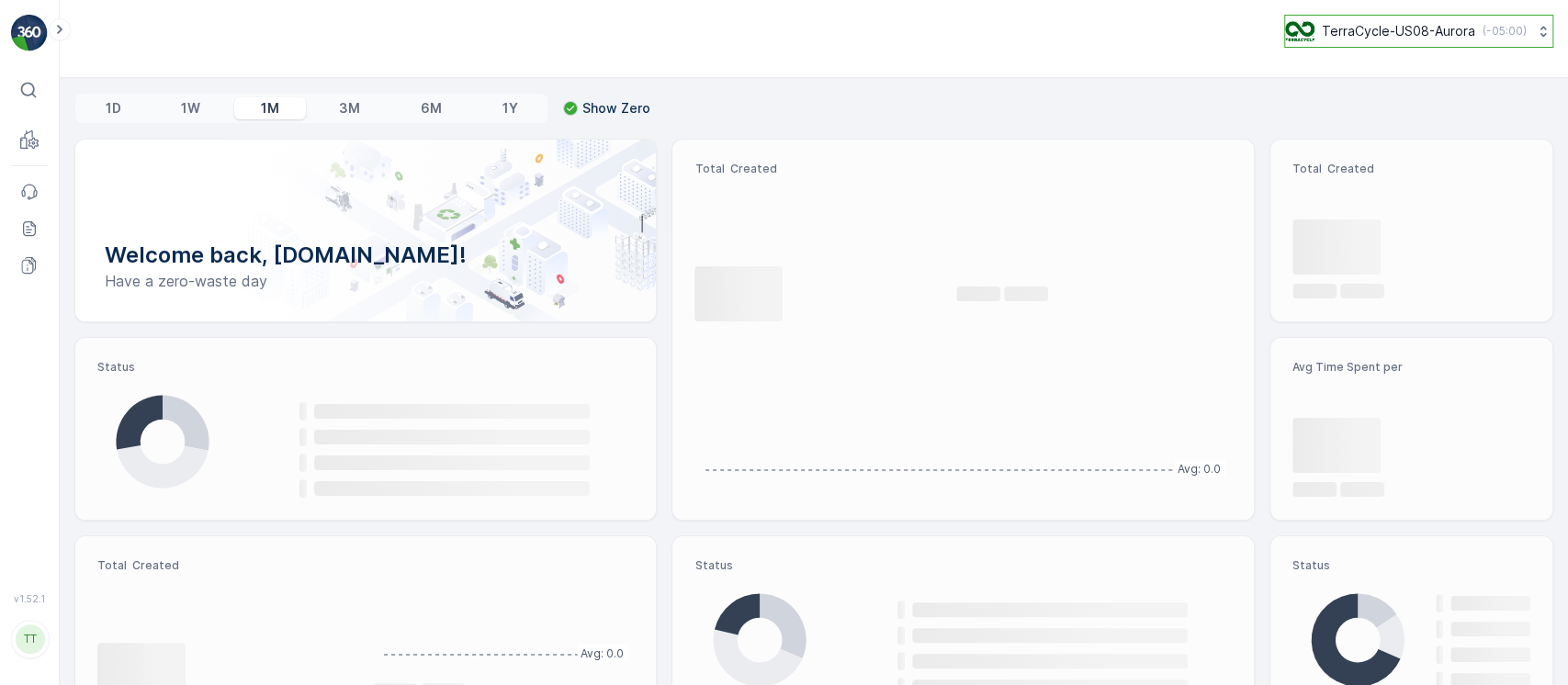
click at [1431, 46] on button "TerraCycle-US08-Aurora ( -05:00 )" at bounding box center [1418, 31] width 269 height 33
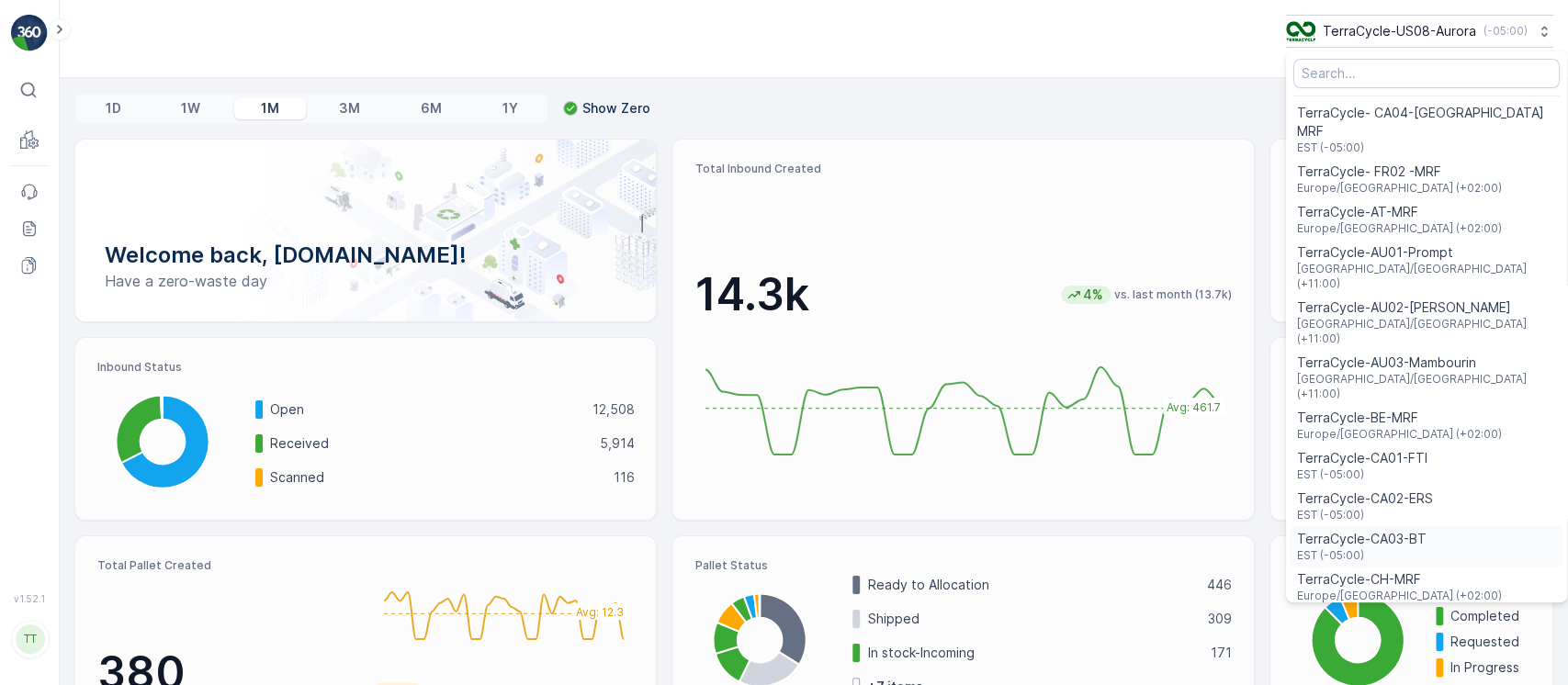
click at [1411, 526] on div "TerraCycle-CA03-BT EST (-05:00)" at bounding box center [1426, 546] width 274 height 40
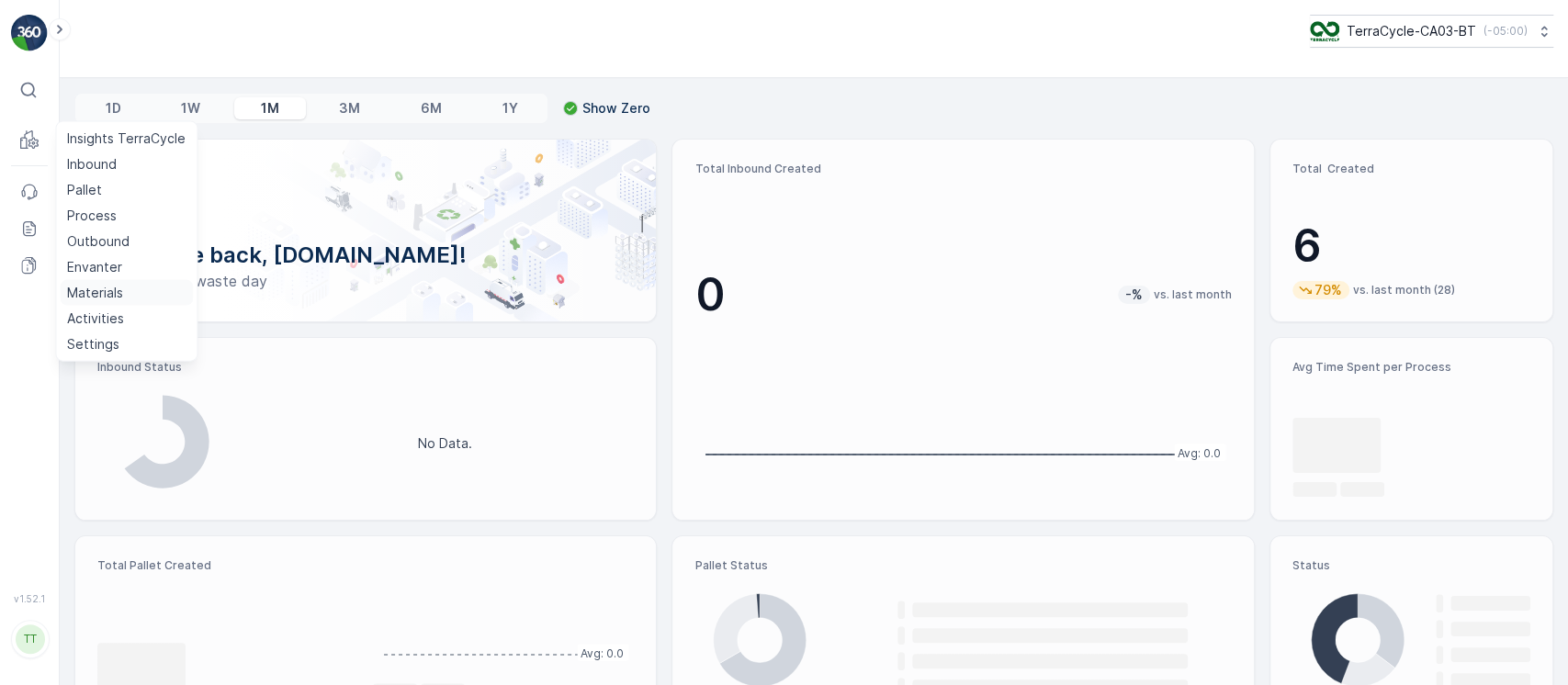
click at [118, 290] on p "Materials" at bounding box center [95, 293] width 56 height 18
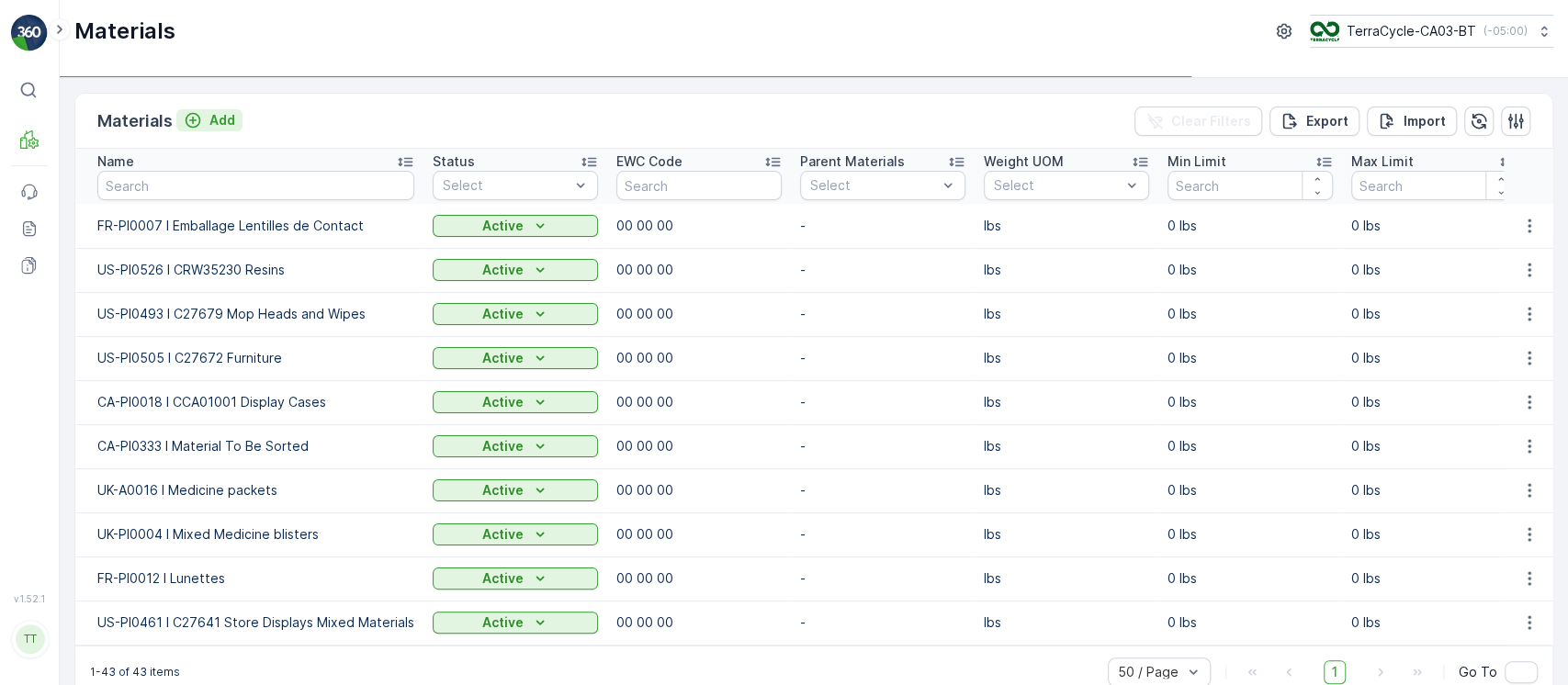
click at [215, 121] on p "Add" at bounding box center [222, 119] width 26 height 18
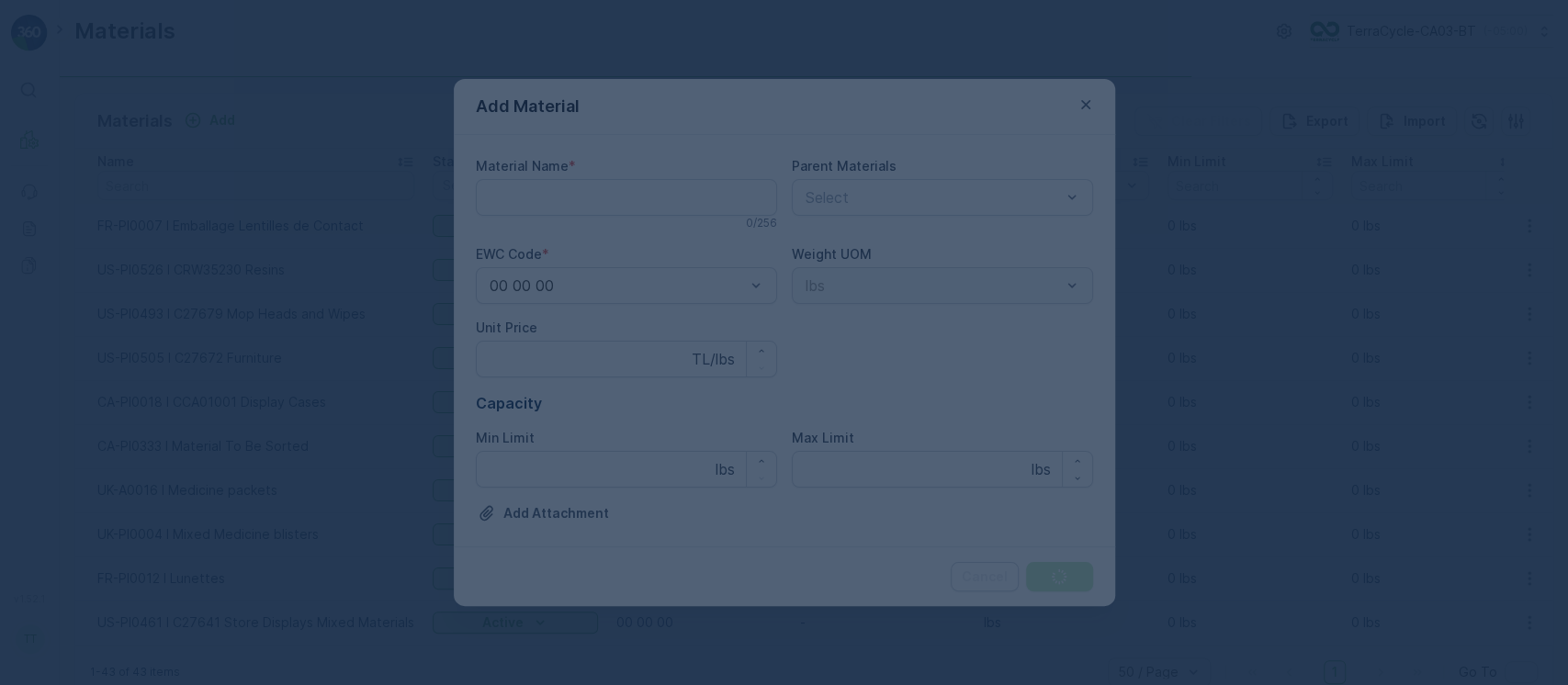
click at [584, 206] on div at bounding box center [784, 342] width 1568 height 685
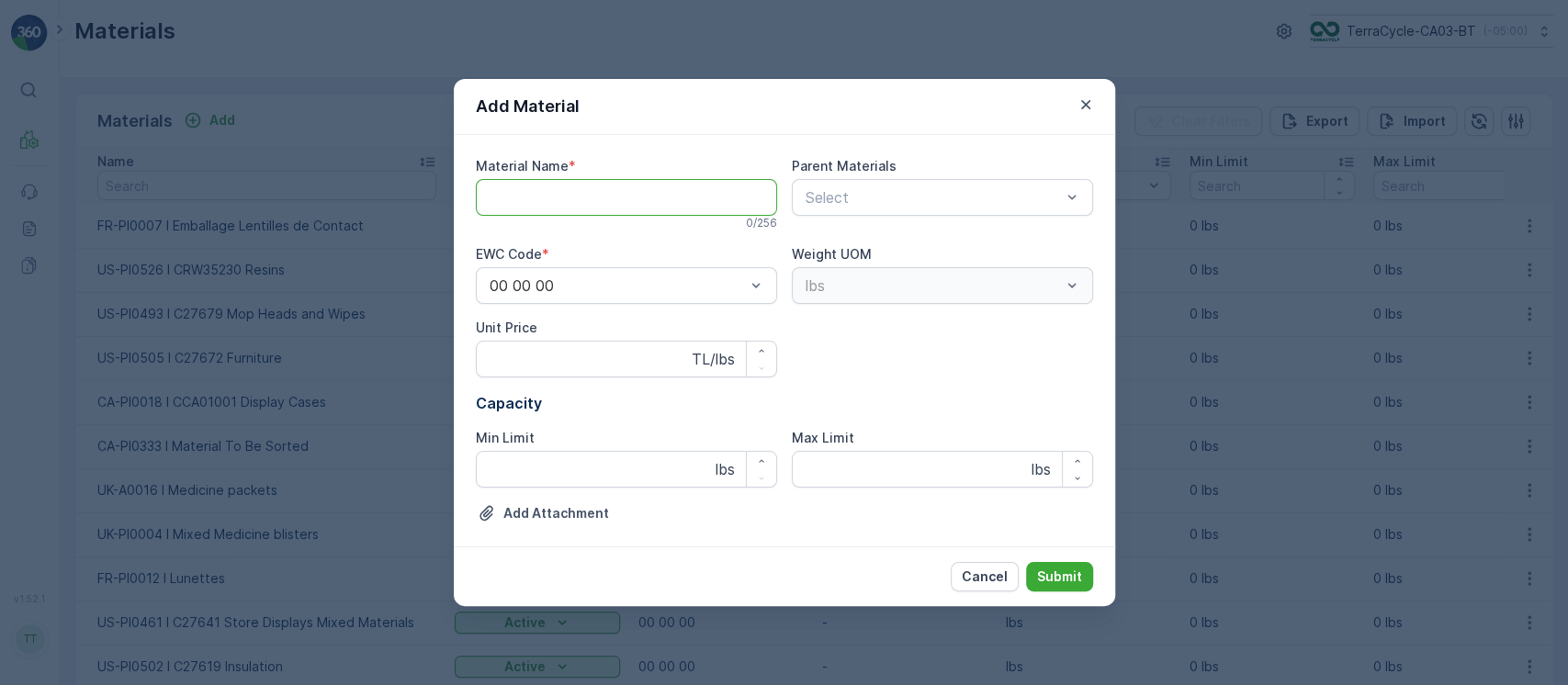
click at [584, 197] on Name "Material Name" at bounding box center [626, 198] width 301 height 37
paste Name "CA-PI0336 I CCA01010 Flexible Plastics"
type Name "CA-PI0336 I CCA01010 Flexible Plastics"
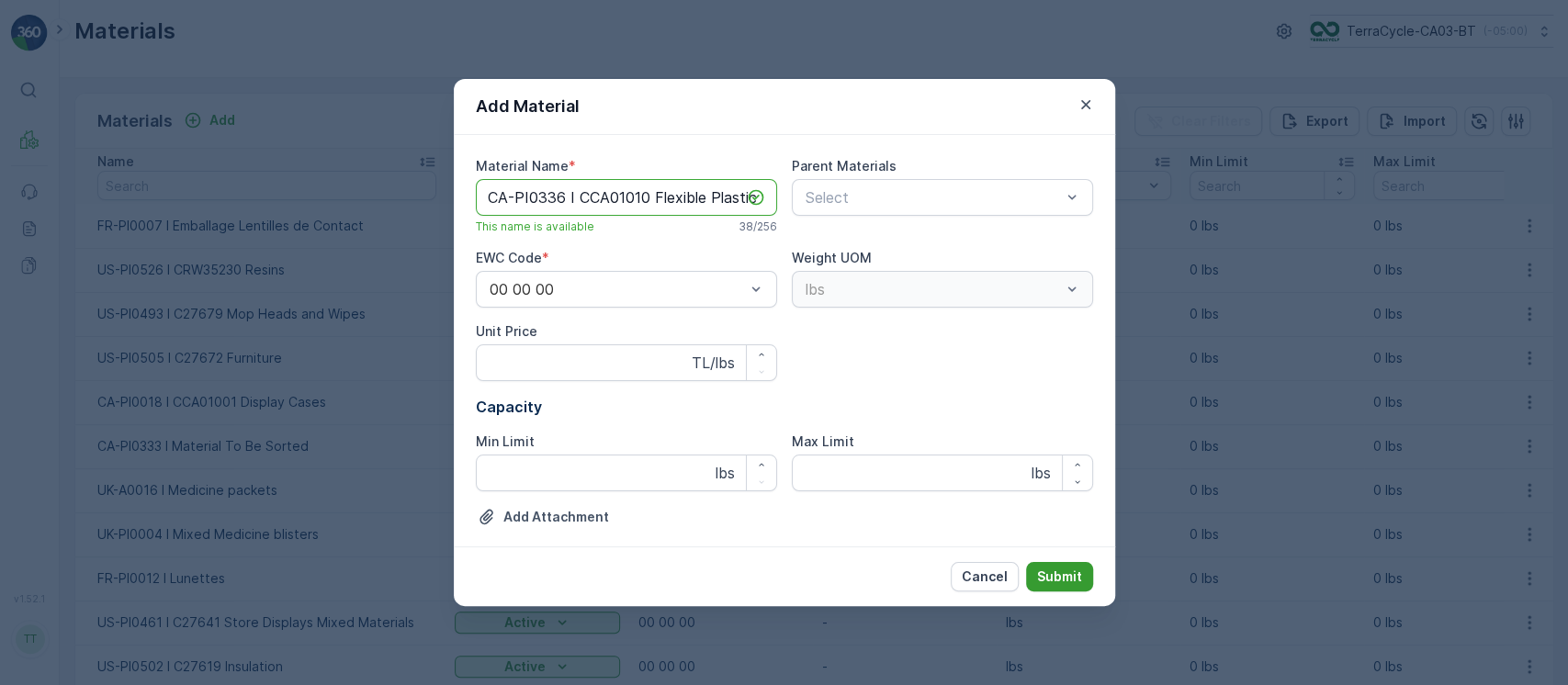
click at [1058, 585] on button "Submit" at bounding box center [1059, 577] width 67 height 30
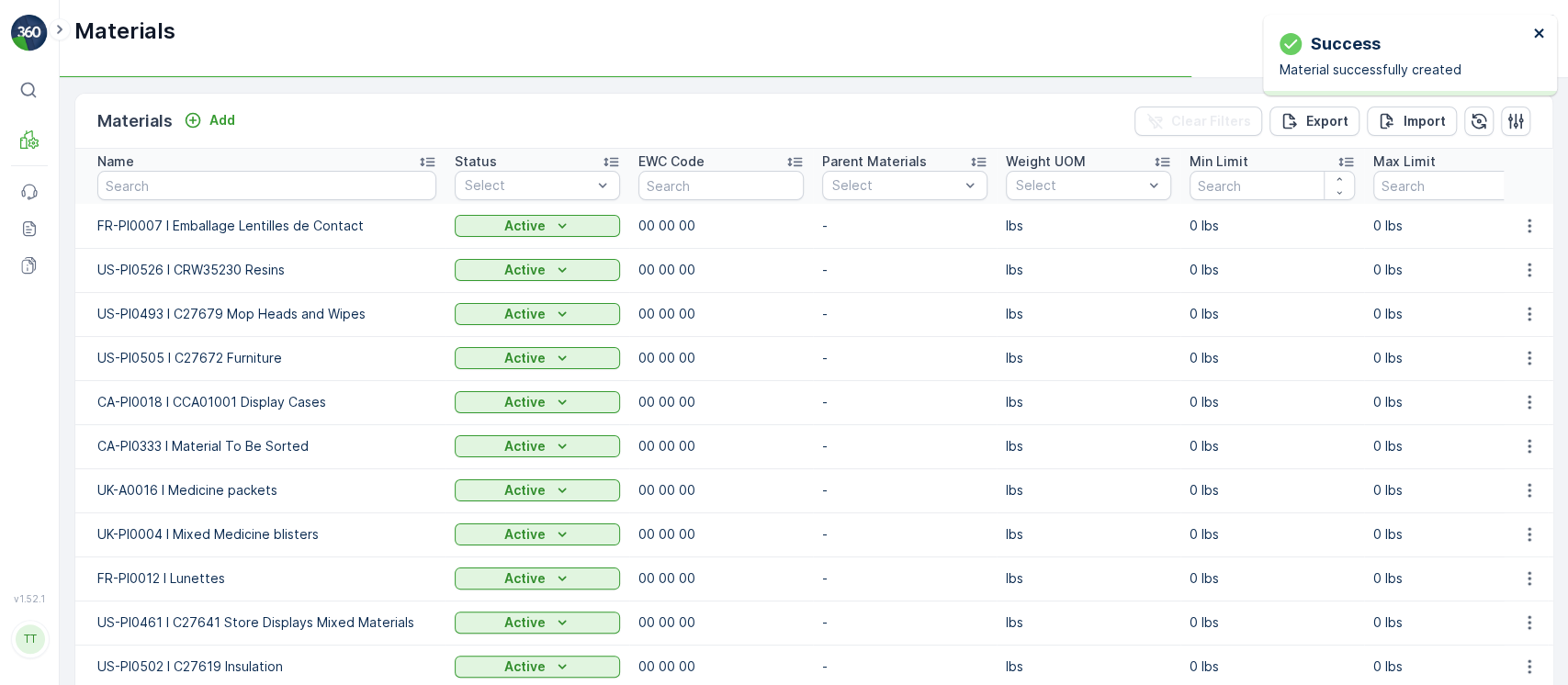
click at [1533, 33] on icon "close" at bounding box center [1538, 33] width 13 height 14
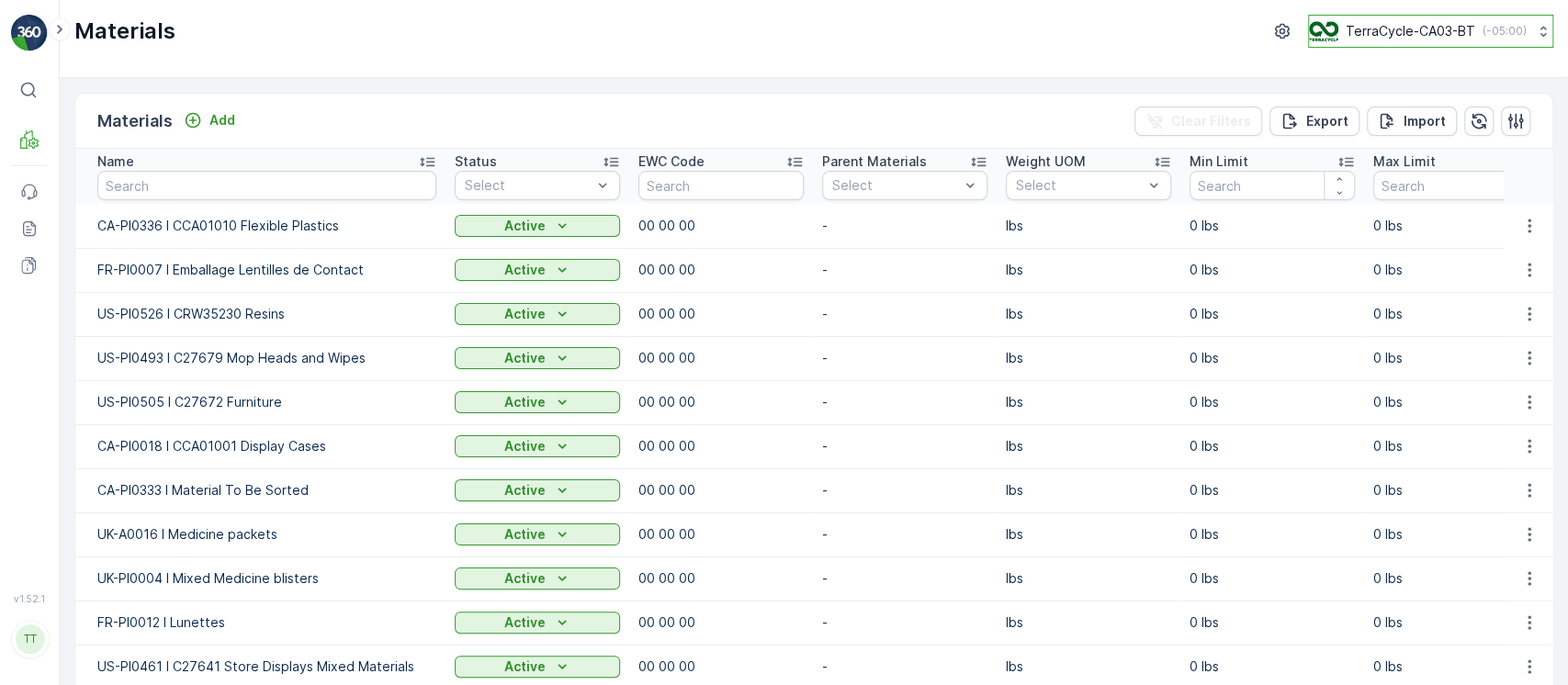
click at [1482, 31] on p "( -05:00 )" at bounding box center [1504, 31] width 44 height 14
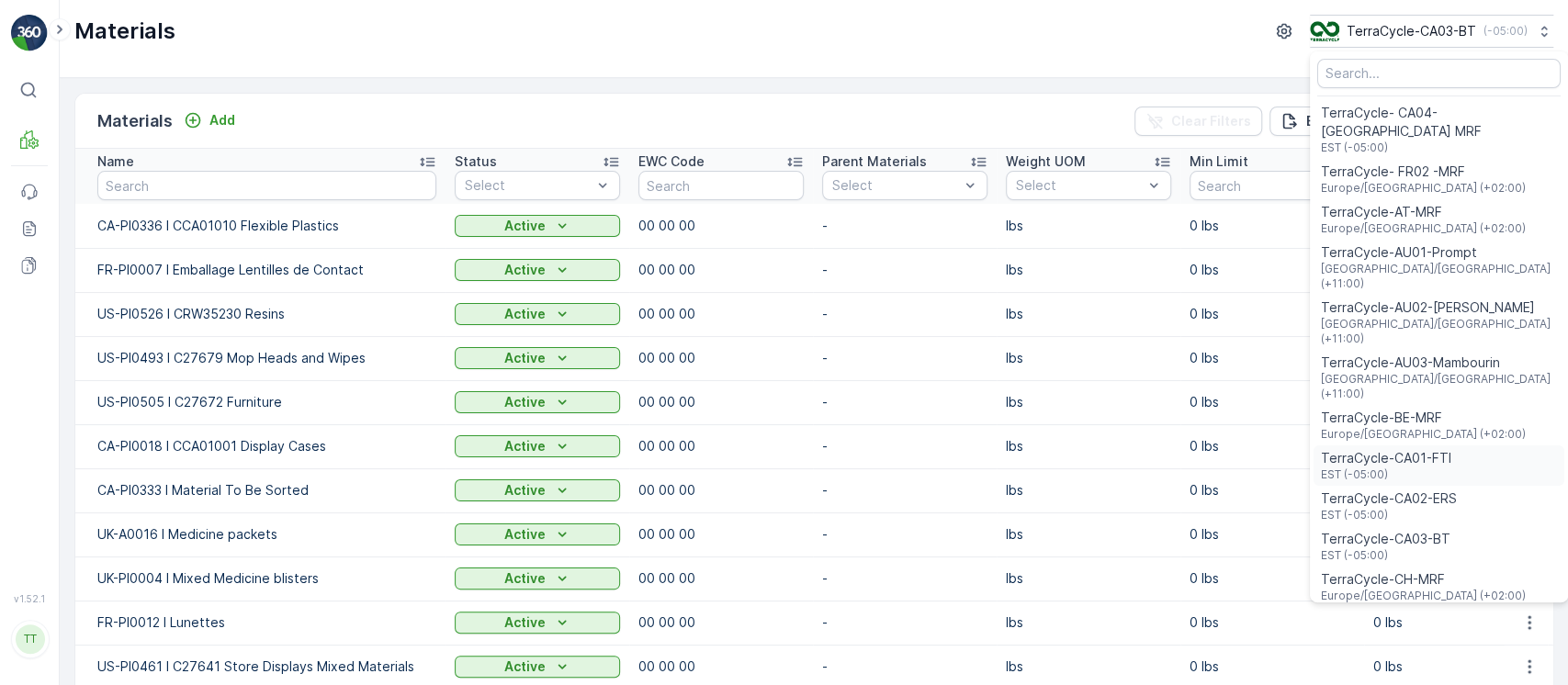
click at [1430, 449] on span "TerraCycle-CA01-FTI" at bounding box center [1385, 458] width 130 height 18
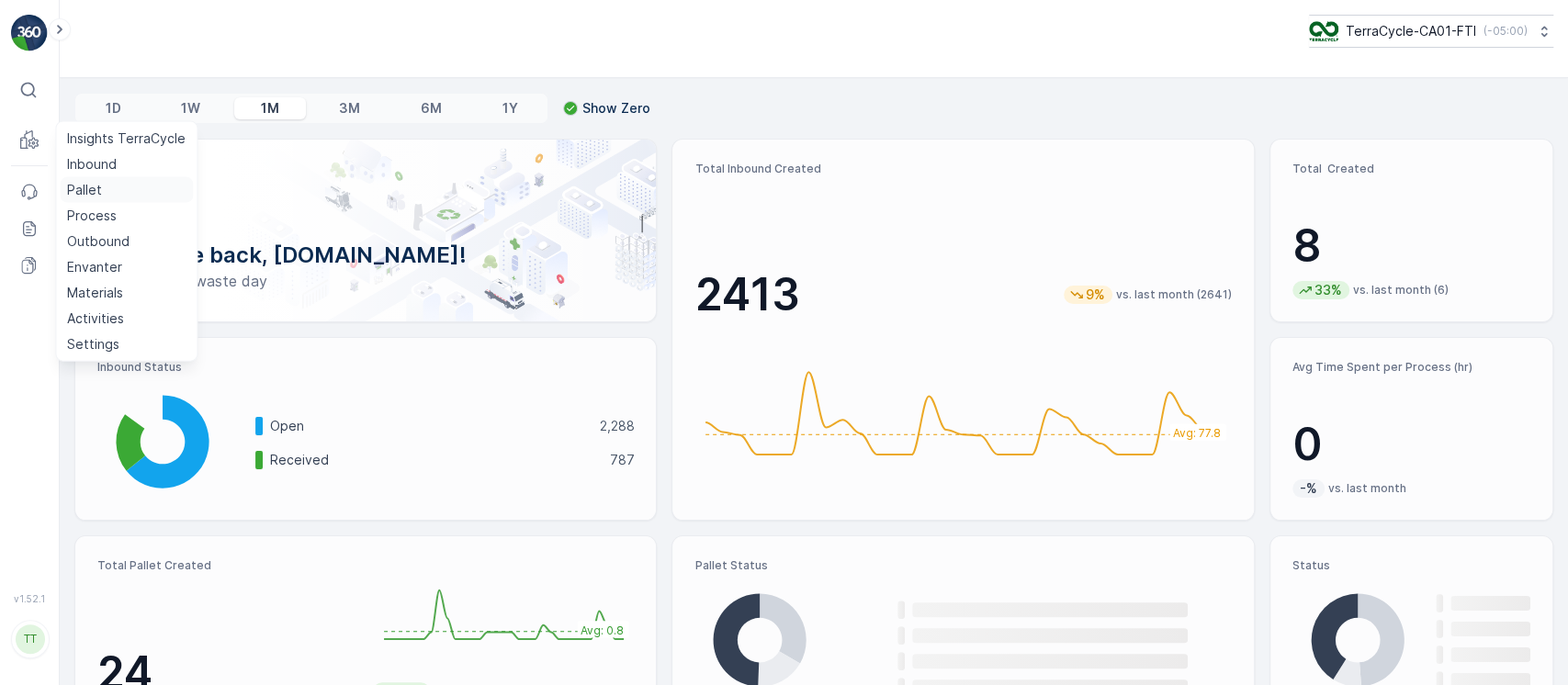
click at [75, 192] on p "Pallet" at bounding box center [85, 190] width 35 height 18
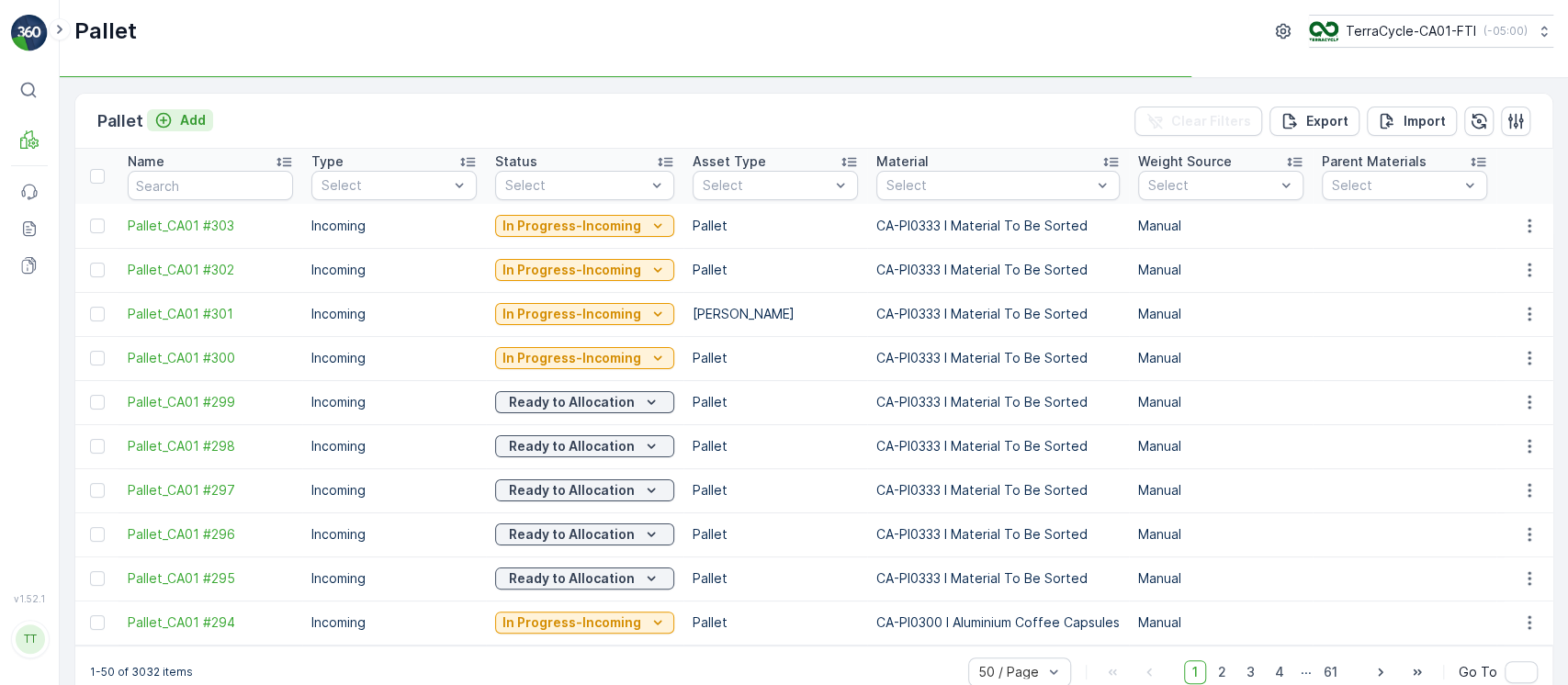
click at [186, 124] on p "Add" at bounding box center [193, 119] width 26 height 18
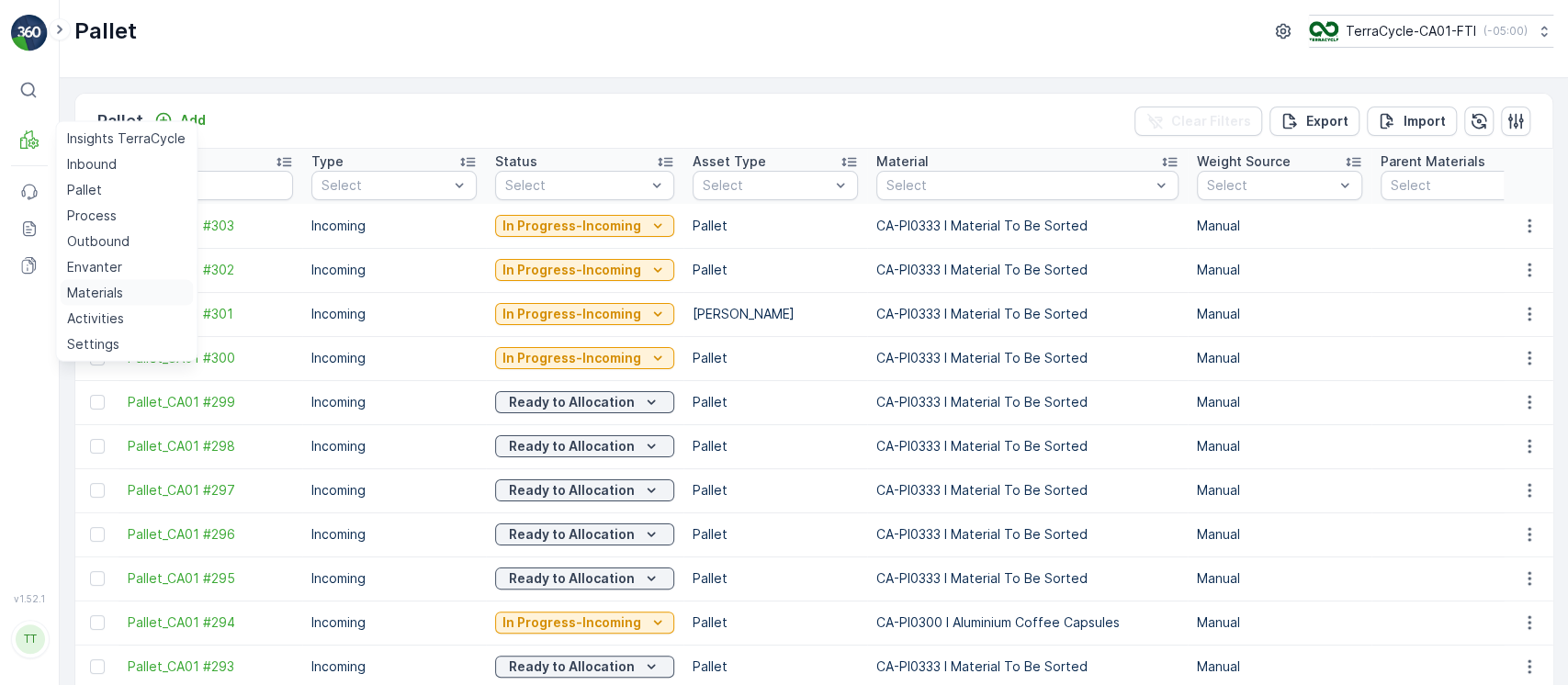
click at [95, 288] on p "Materials" at bounding box center [95, 293] width 56 height 18
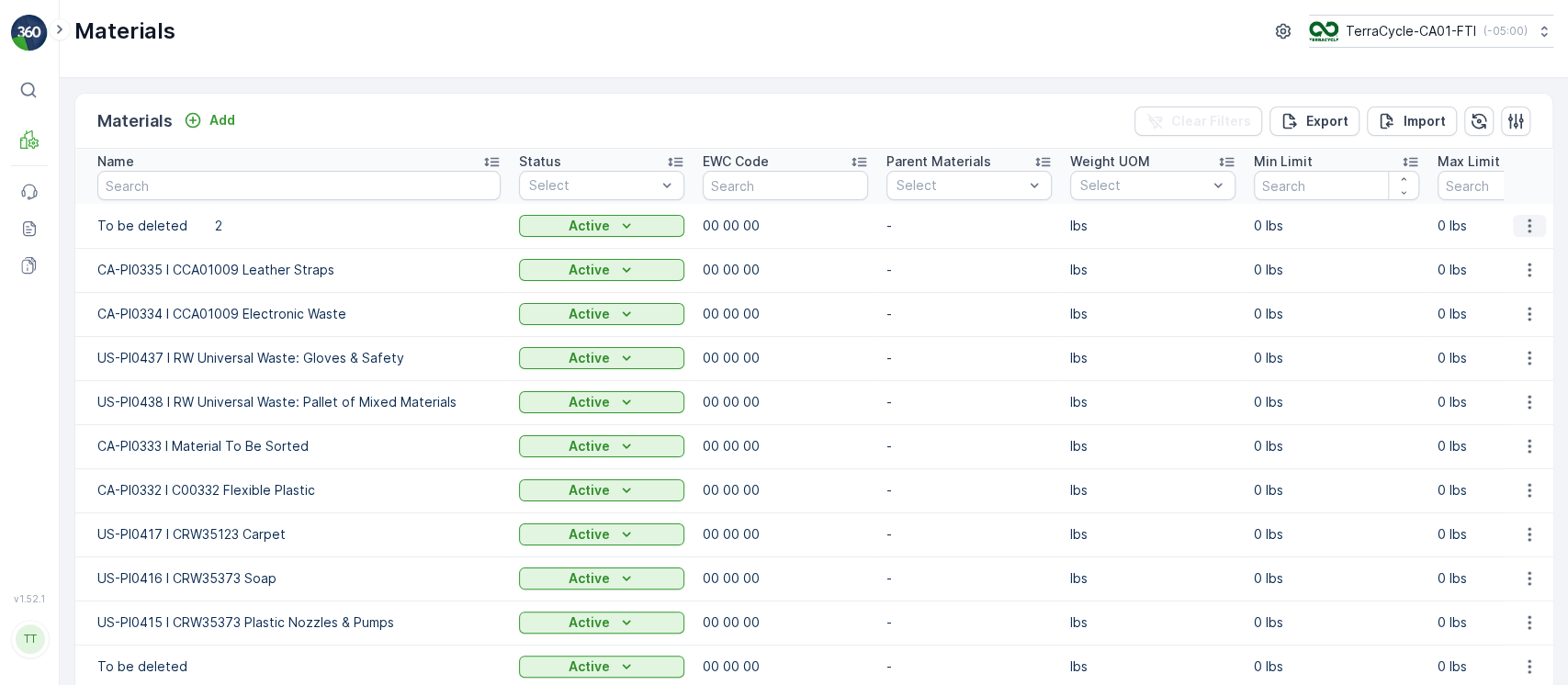
click at [1512, 230] on button "button" at bounding box center [1529, 225] width 33 height 22
click at [1470, 261] on span "Edit Material" at bounding box center [1466, 253] width 77 height 18
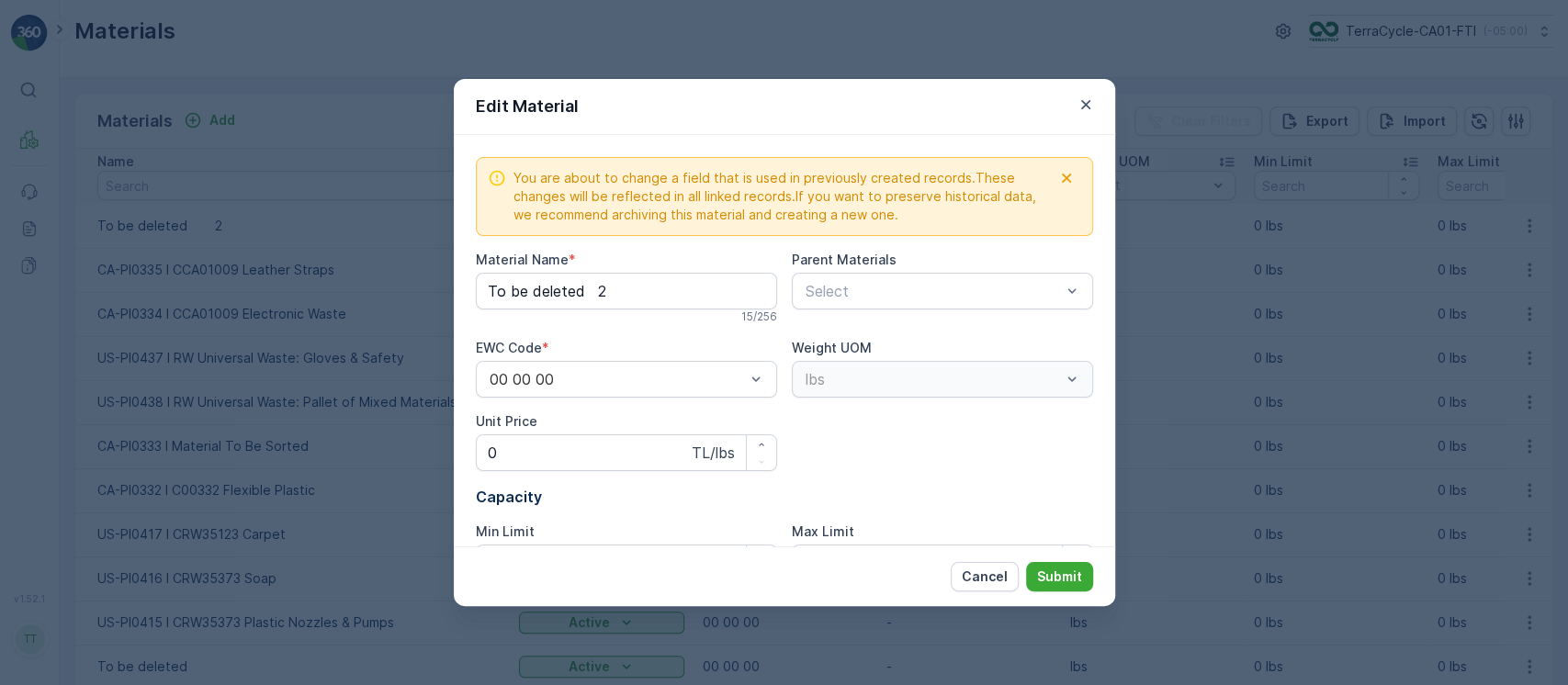
type Name "To be deleted 2"
type Price "0"
type Limit "0"
drag, startPoint x: 552, startPoint y: 297, endPoint x: 263, endPoint y: 299, distance: 289.0
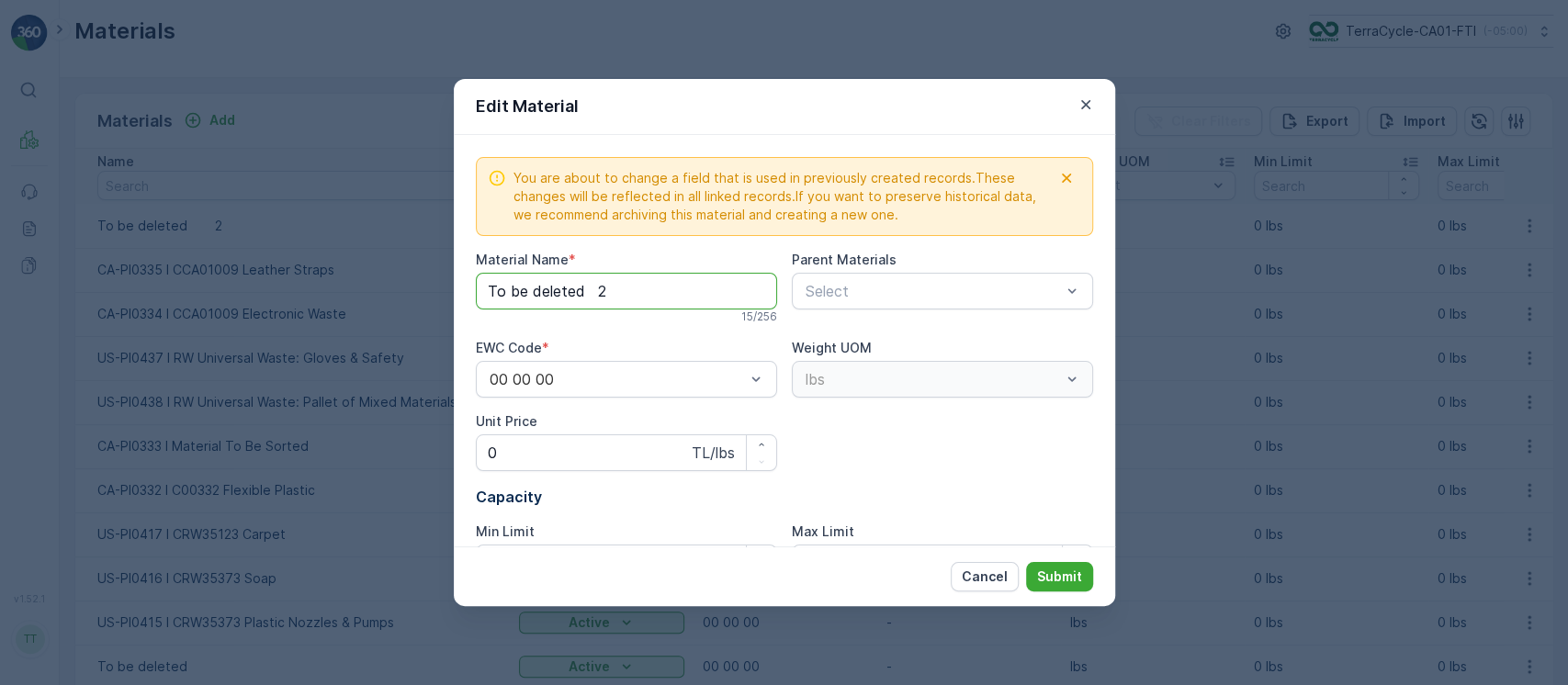
click at [265, 297] on div "Edit Material You are about to change a field that is used in previously create…" at bounding box center [784, 342] width 1568 height 685
paste Name "CA-PI0336 I CCA01010 Flexible Plastics"
type Name "CA-PI0336 I CCA01010 Flexible Plastics"
click at [1068, 581] on p "Submit" at bounding box center [1059, 576] width 45 height 18
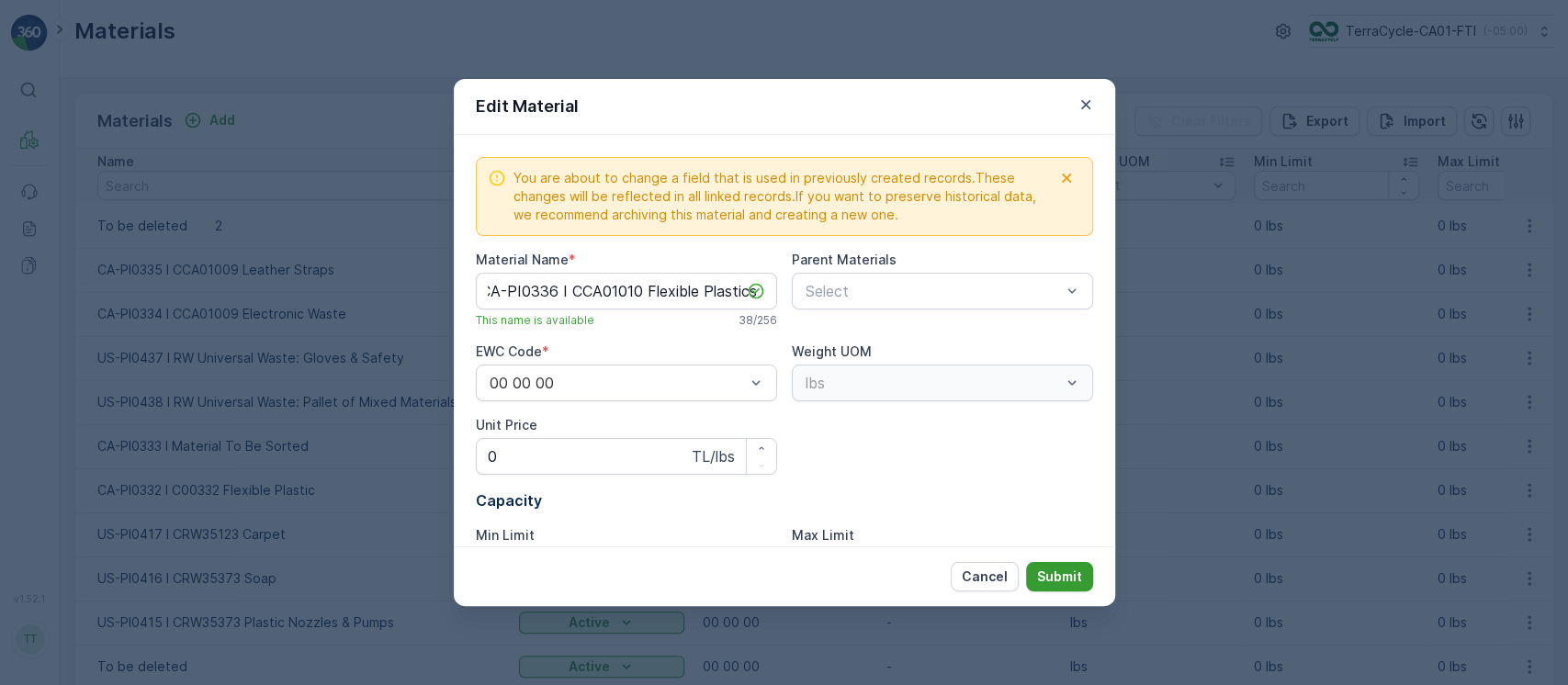
scroll to position [0, 0]
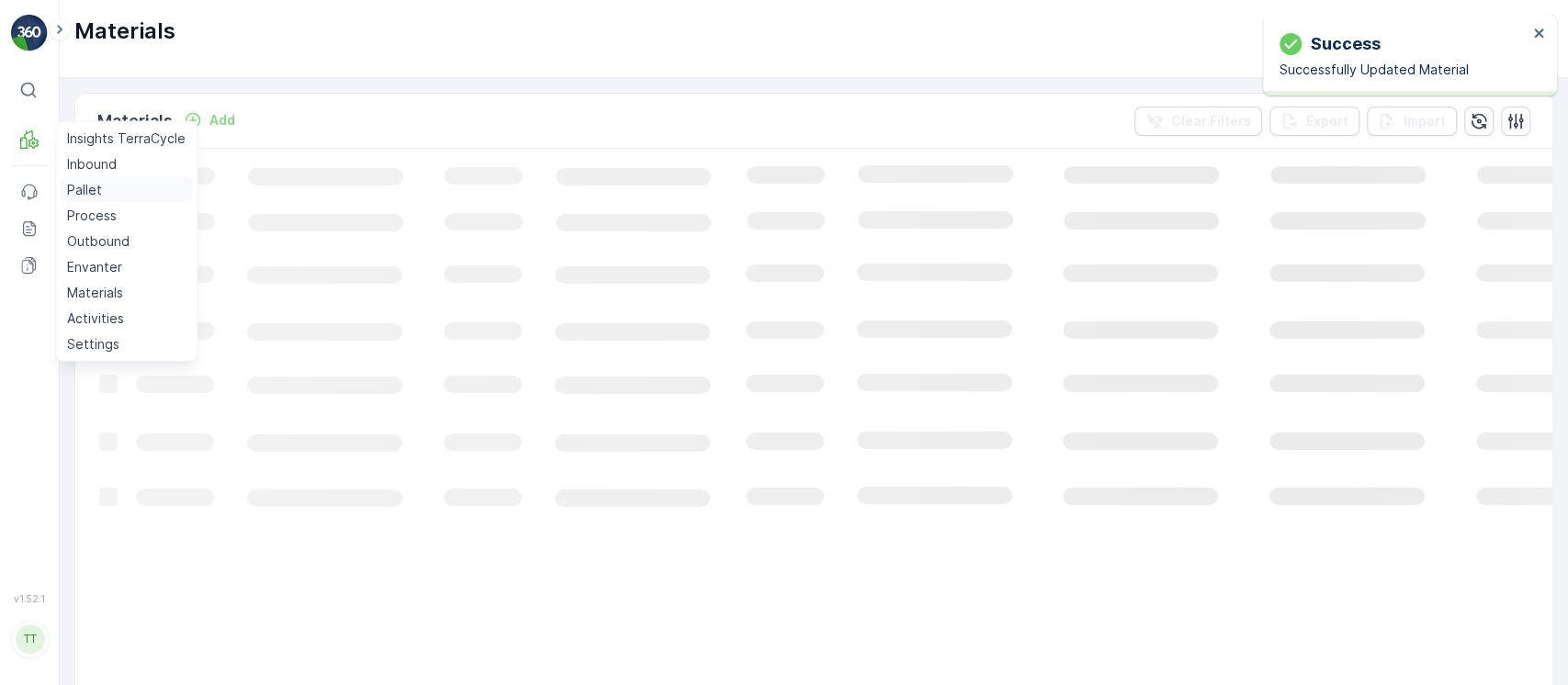
click at [92, 179] on link "Pallet" at bounding box center [126, 190] width 133 height 26
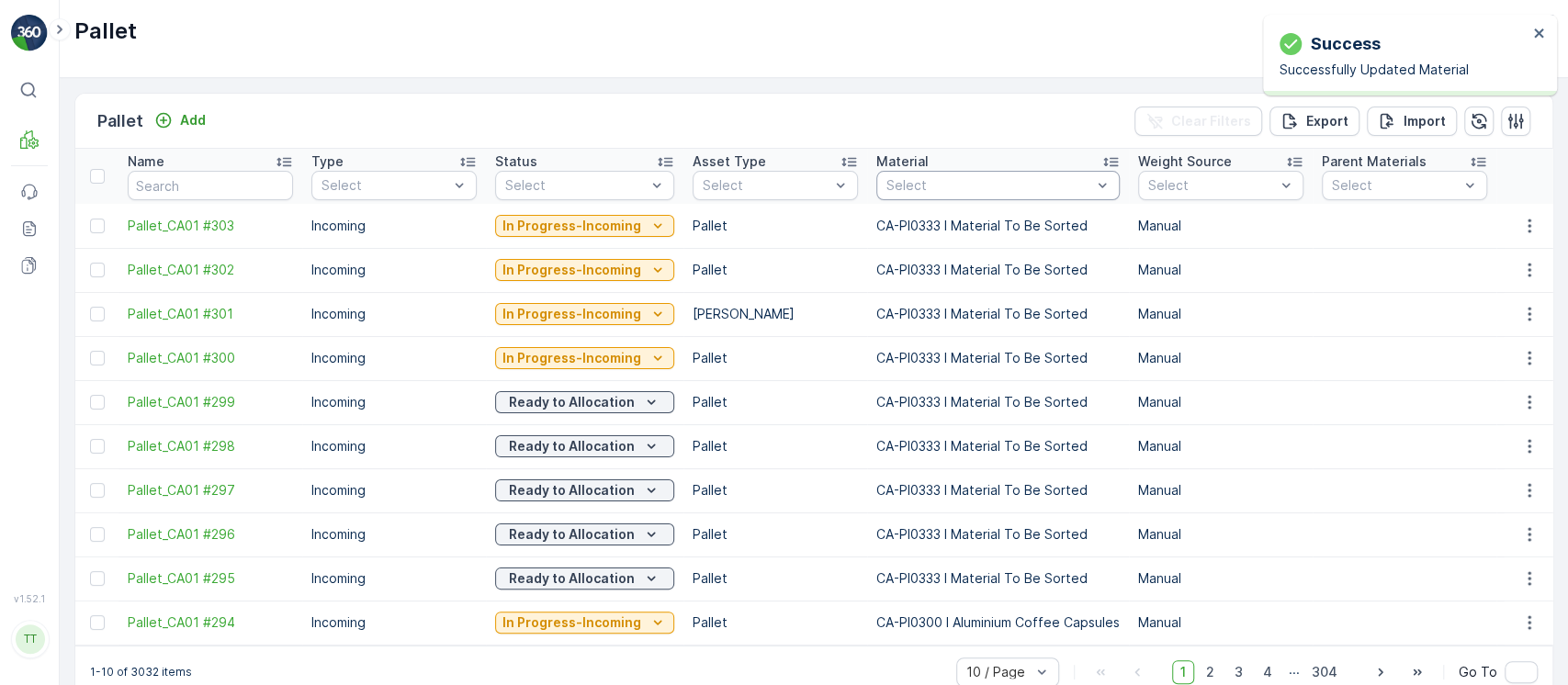
click at [965, 196] on div "Select" at bounding box center [998, 185] width 244 height 30
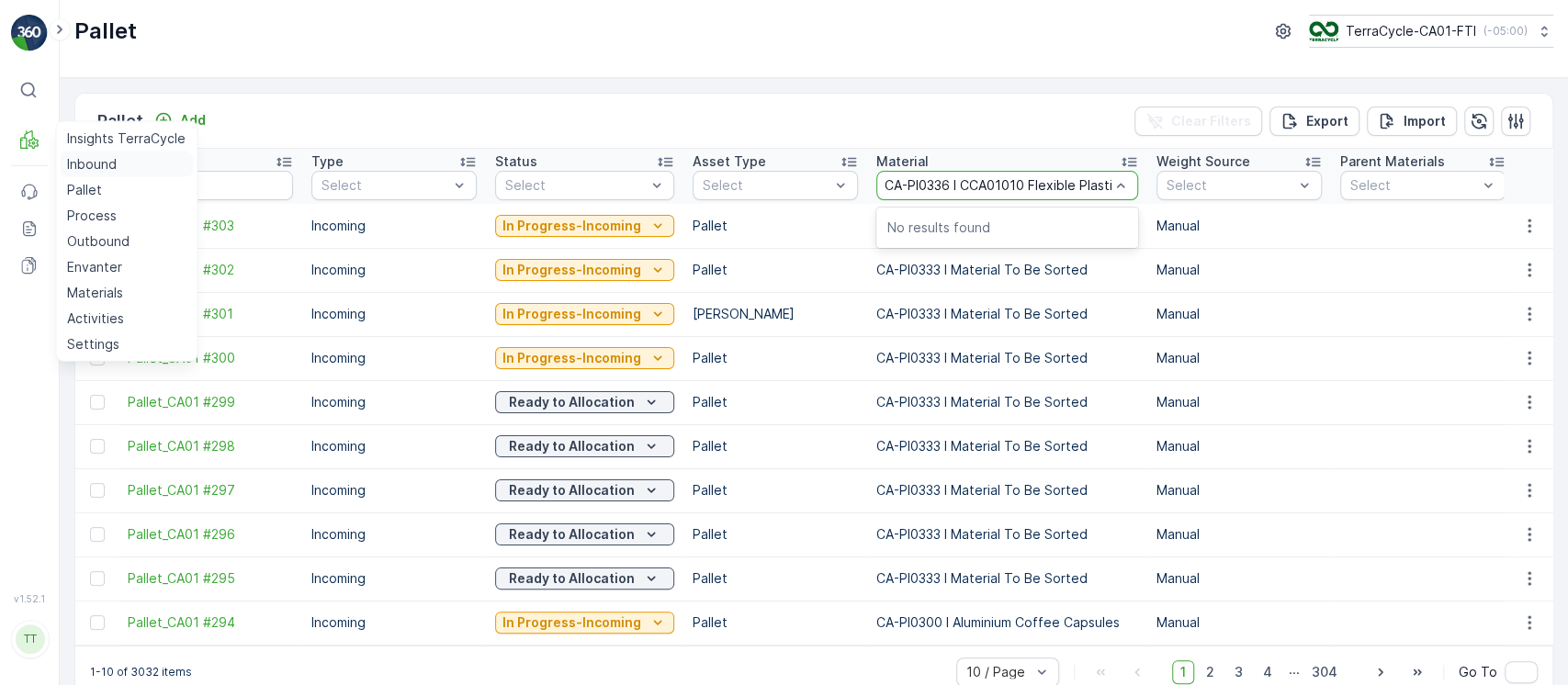
click at [81, 160] on p "Inbound" at bounding box center [91, 164] width 49 height 18
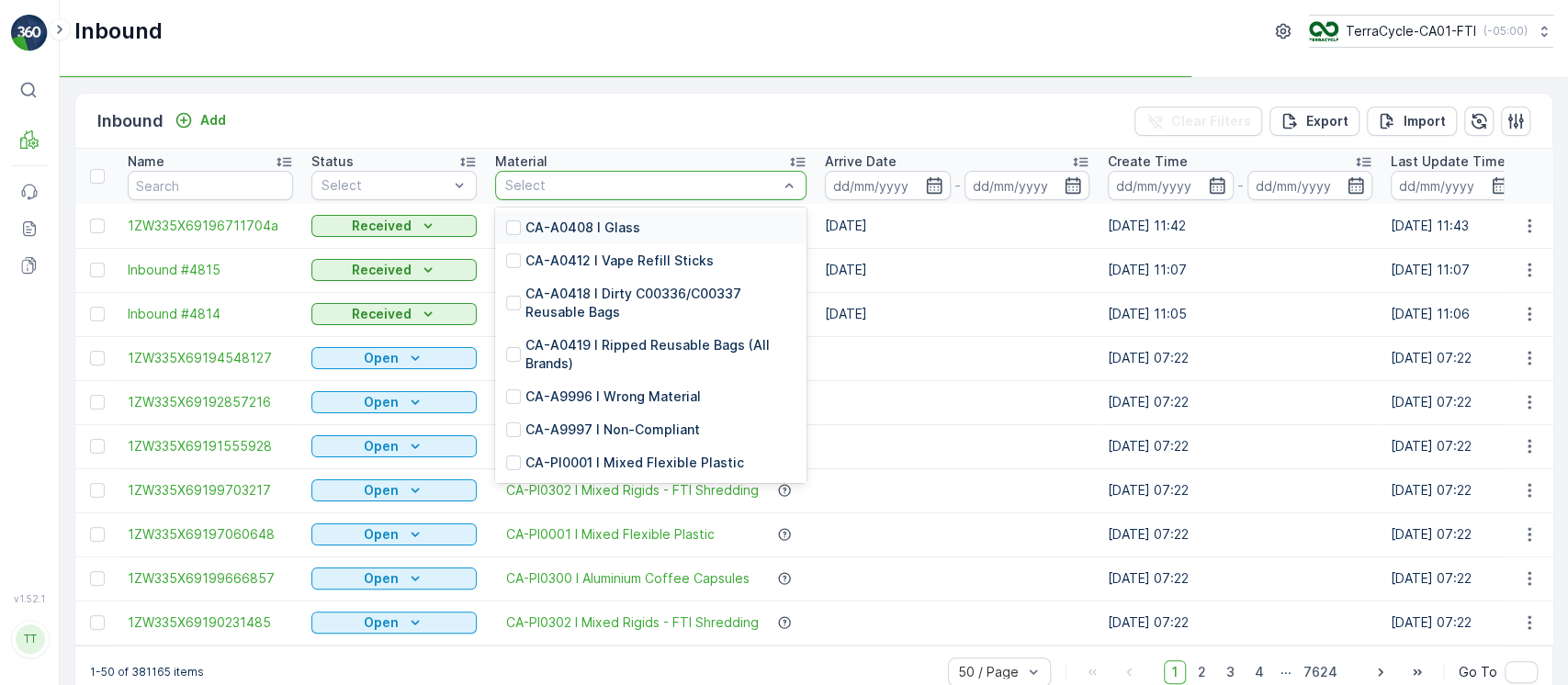
type input "CA-PI0336 I CCA01010 Flexible Plastics"
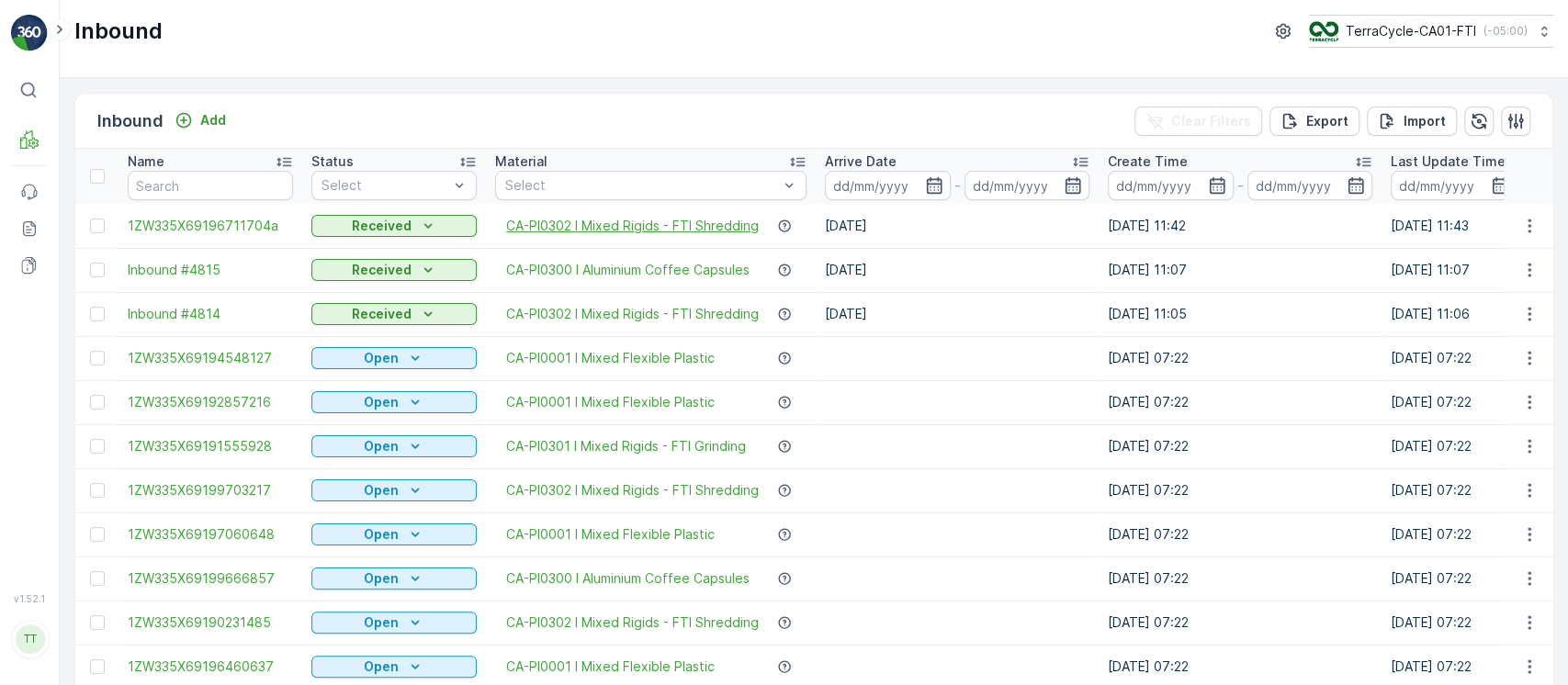
click at [618, 224] on span "CA-PI0302 I Mixed Rigids - FTI Shredding" at bounding box center [632, 225] width 252 height 18
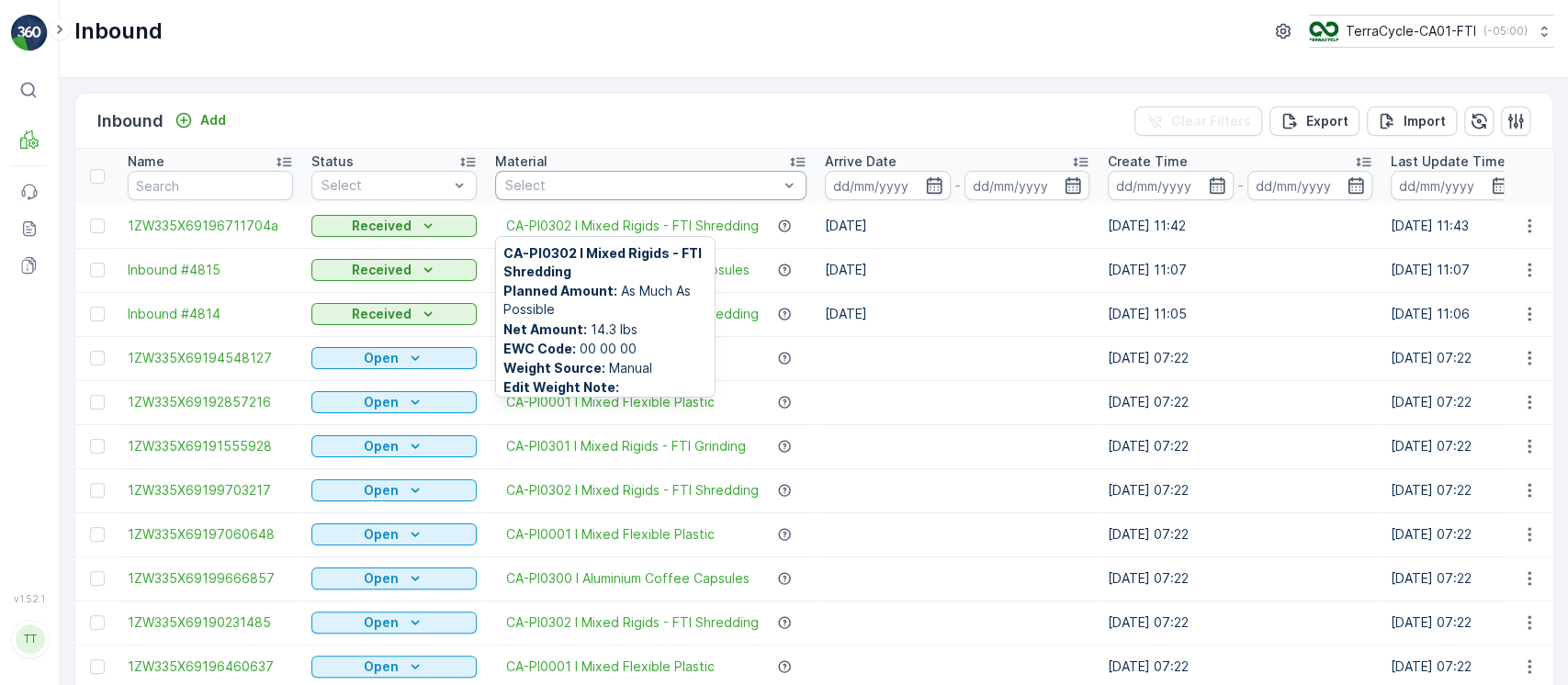
click at [612, 195] on div "Select" at bounding box center [650, 185] width 311 height 30
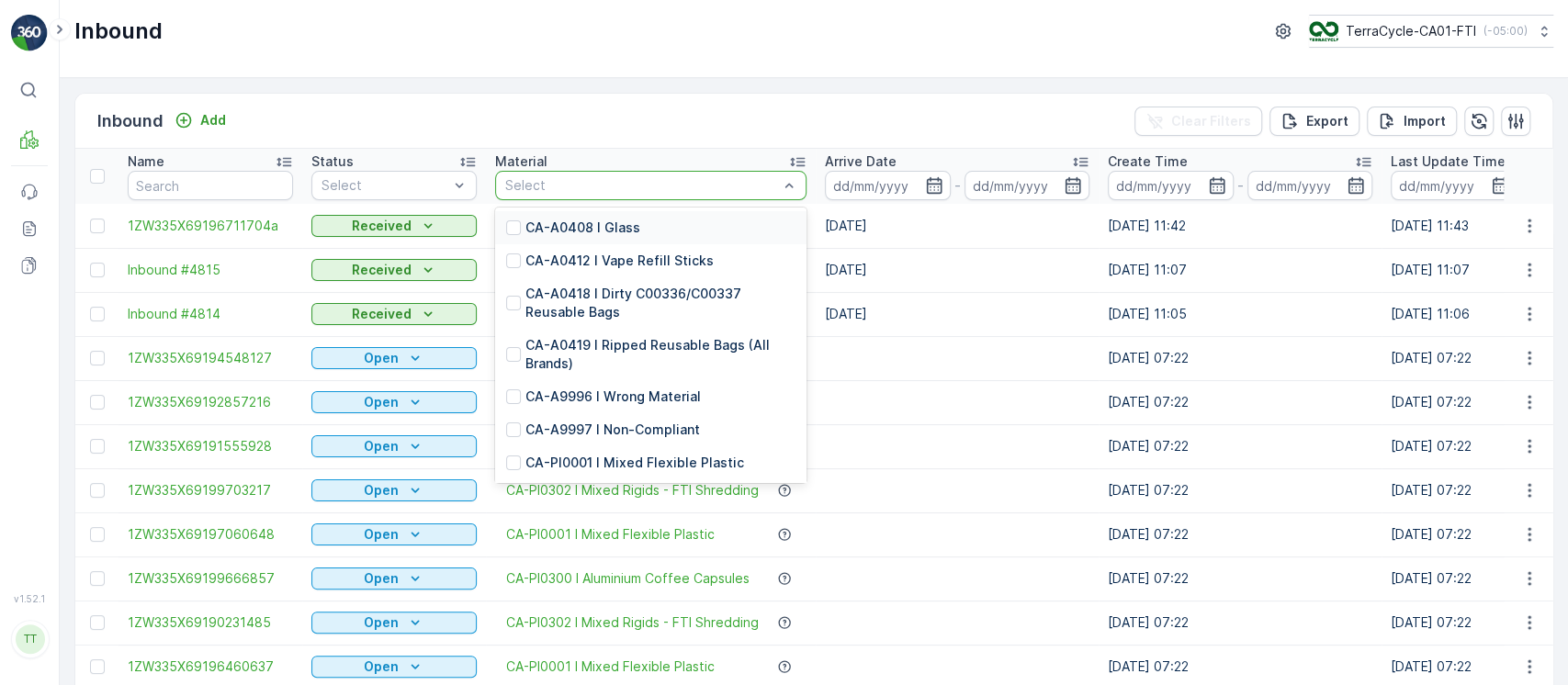
type input "CA-PI0336 I CCA01010 Flexible Plastics"
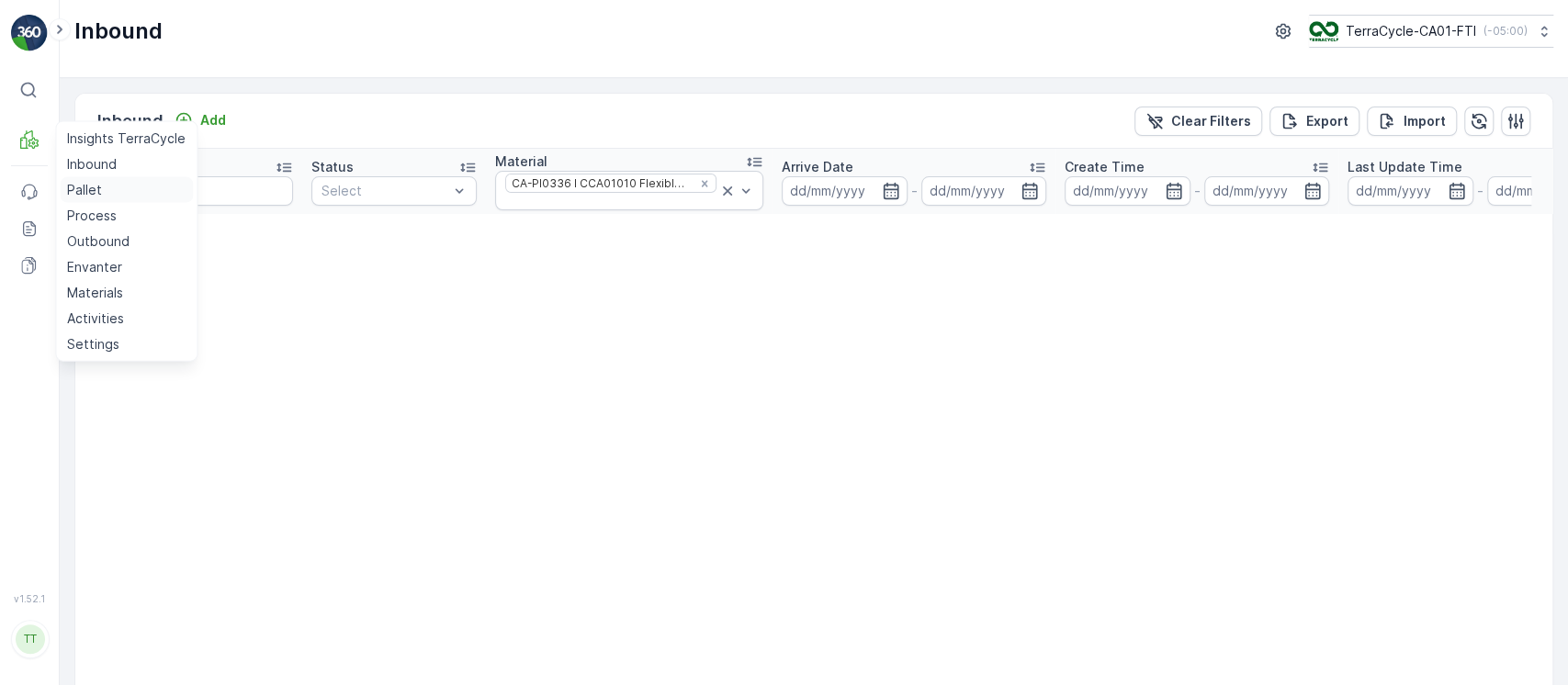
click at [84, 192] on p "Pallet" at bounding box center [85, 190] width 35 height 18
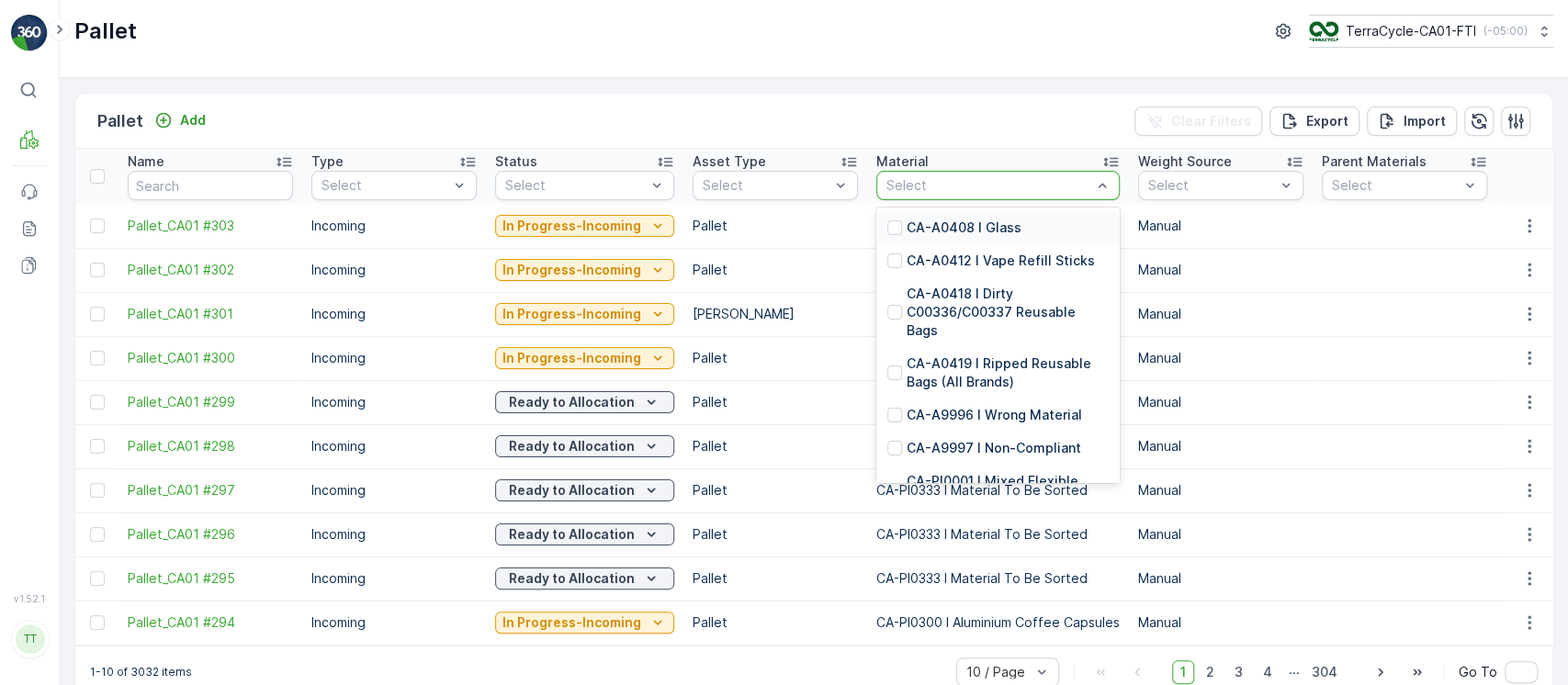
click at [933, 172] on div "Select" at bounding box center [998, 185] width 244 height 30
